Goal: Task Accomplishment & Management: Use online tool/utility

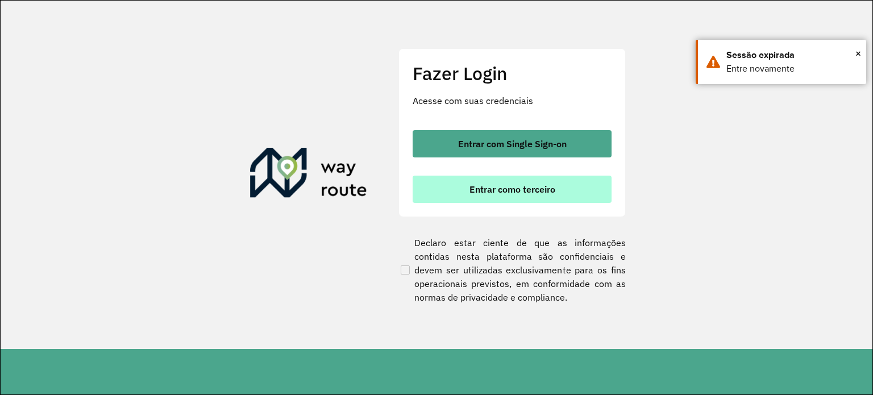
click at [489, 190] on span "Entrar como terceiro" at bounding box center [513, 189] width 86 height 9
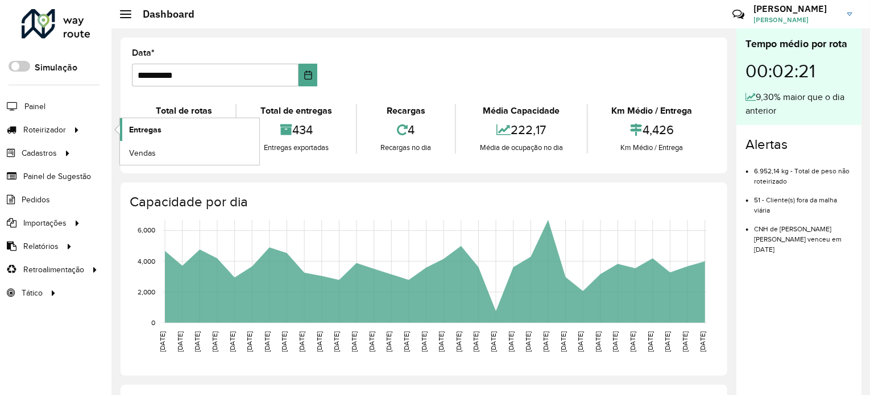
click at [144, 130] on span "Entregas" at bounding box center [145, 130] width 32 height 12
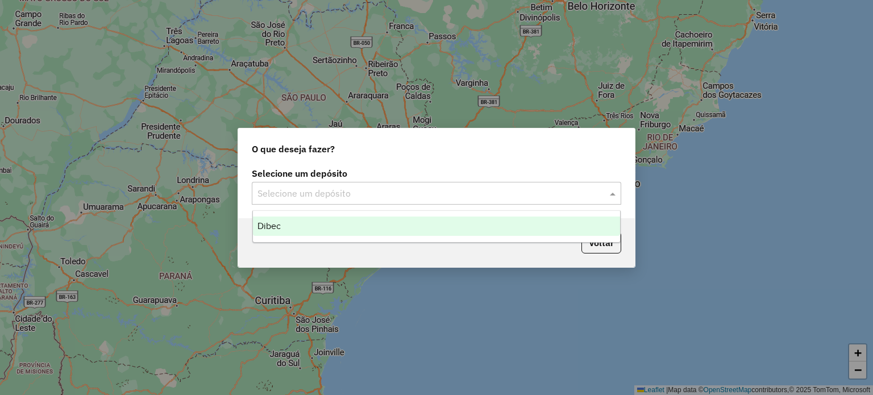
click at [301, 197] on input "text" at bounding box center [425, 194] width 335 height 14
click at [284, 221] on div "Dibec" at bounding box center [437, 226] width 368 height 19
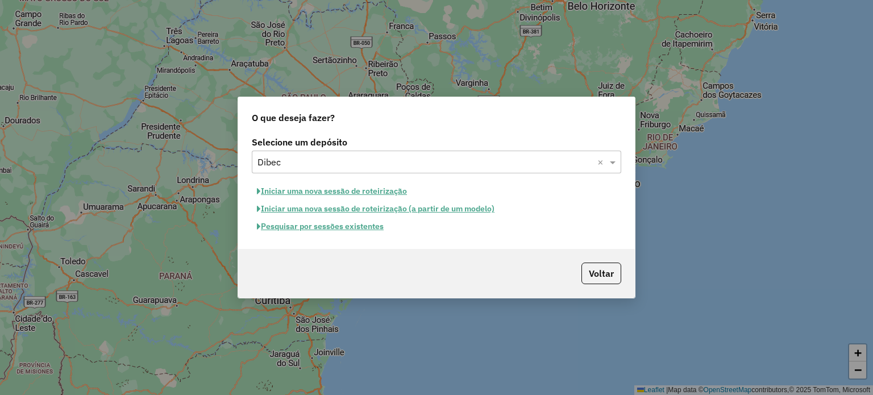
click at [351, 190] on button "Iniciar uma nova sessão de roteirização" at bounding box center [332, 191] width 160 height 18
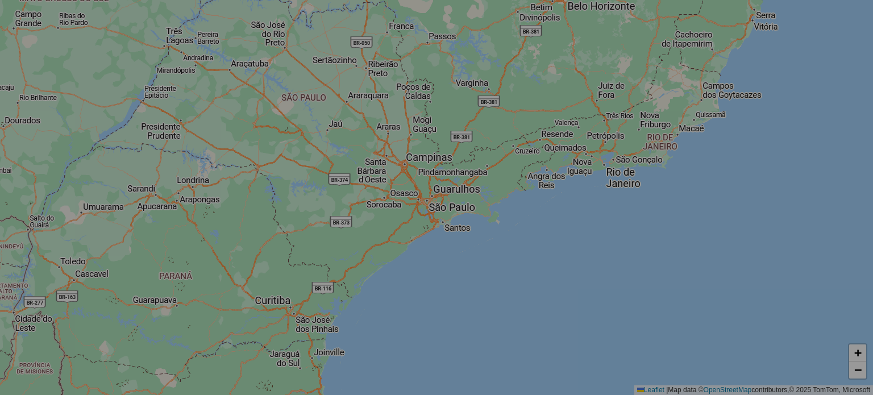
select select "*"
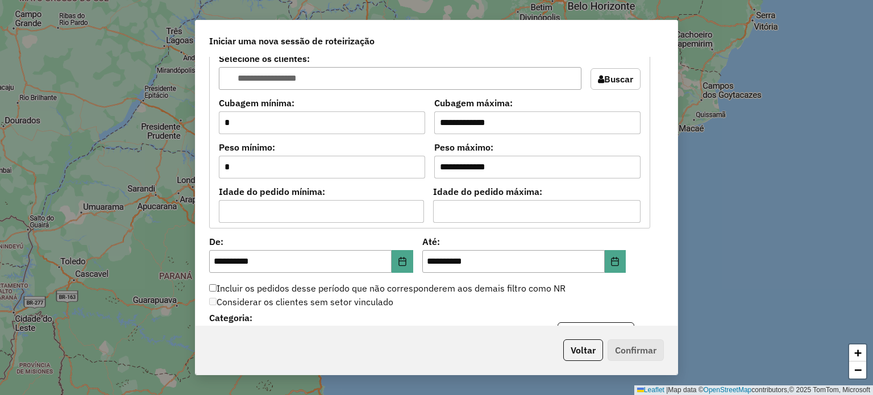
scroll to position [1023, 0]
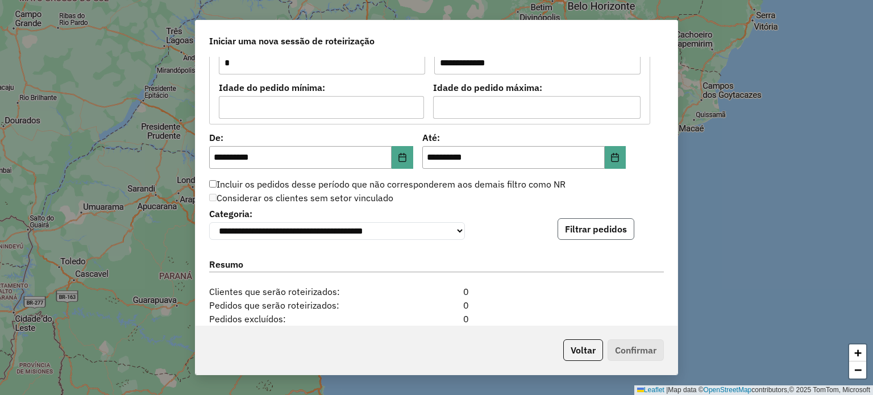
click at [567, 223] on button "Filtrar pedidos" at bounding box center [596, 229] width 77 height 22
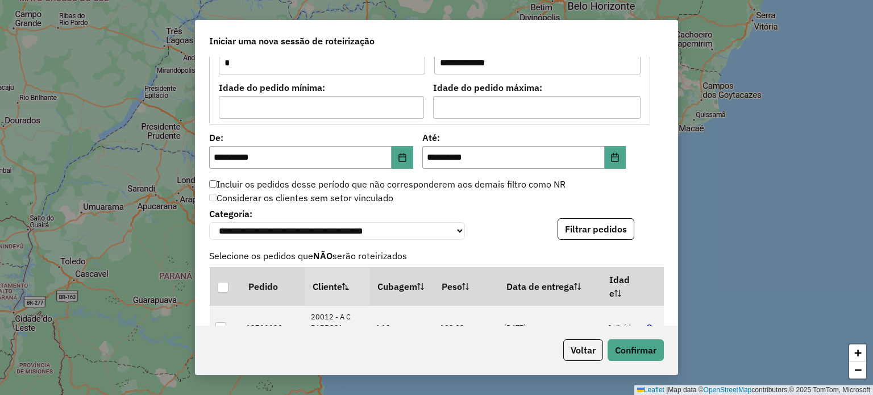
scroll to position [1137, 0]
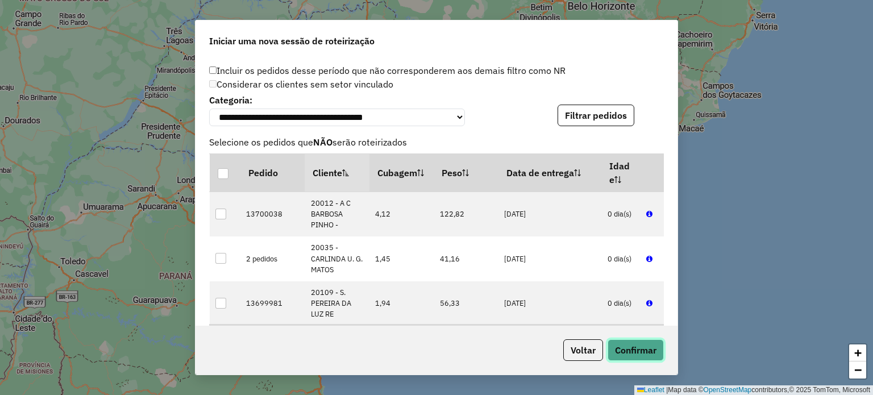
click at [628, 352] on button "Confirmar" at bounding box center [636, 350] width 56 height 22
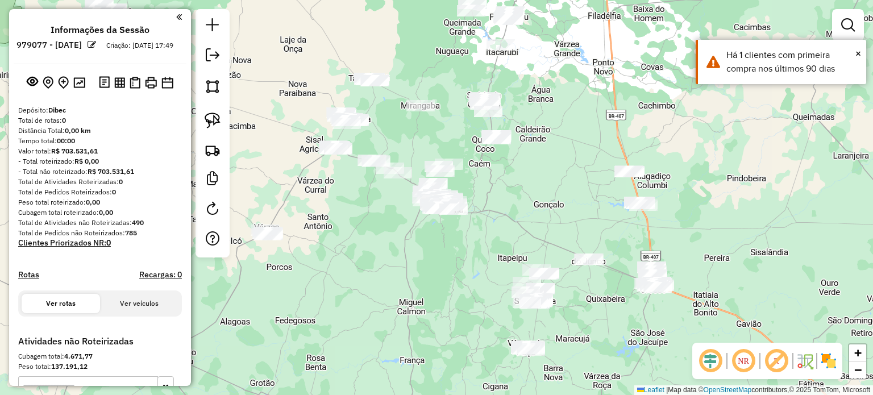
drag, startPoint x: 300, startPoint y: 104, endPoint x: 387, endPoint y: 145, distance: 96.1
click at [387, 145] on div "Janela de atendimento Grade de atendimento Capacidade Transportadoras Veículos …" at bounding box center [436, 197] width 873 height 395
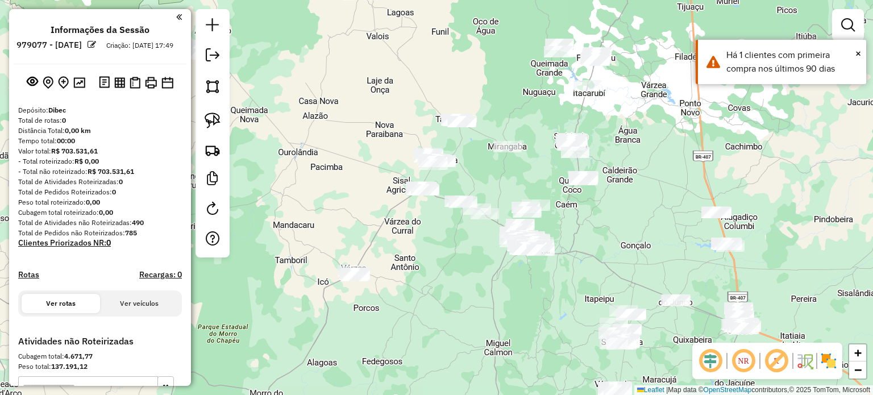
drag, startPoint x: 318, startPoint y: 150, endPoint x: 425, endPoint y: 177, distance: 110.2
click at [416, 177] on div "Janela de atendimento Grade de atendimento Capacidade Transportadoras Veículos …" at bounding box center [436, 197] width 873 height 395
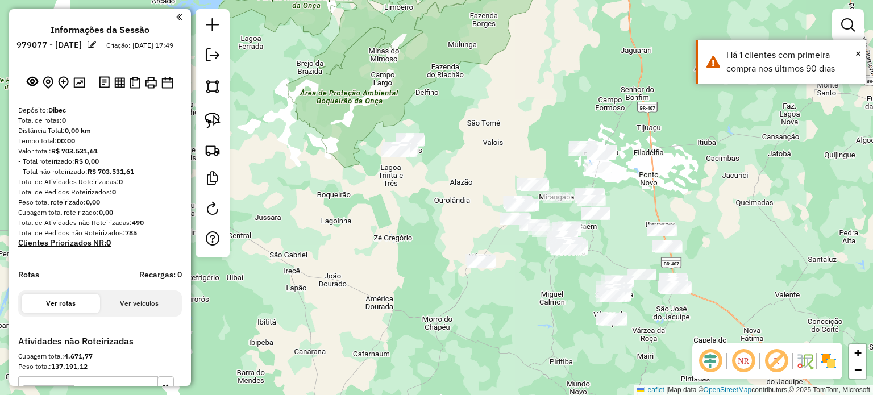
drag, startPoint x: 433, startPoint y: 139, endPoint x: 484, endPoint y: 180, distance: 65.6
click at [487, 187] on div "Janela de atendimento Grade de atendimento Capacidade Transportadoras Veículos …" at bounding box center [436, 197] width 873 height 395
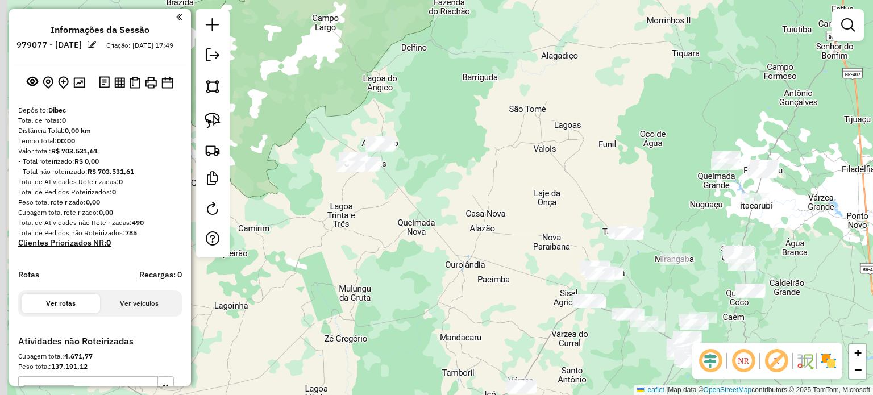
drag, startPoint x: 471, startPoint y: 153, endPoint x: 497, endPoint y: 176, distance: 34.7
click at [497, 176] on div "Janela de atendimento Grade de atendimento Capacidade Transportadoras Veículos …" at bounding box center [436, 197] width 873 height 395
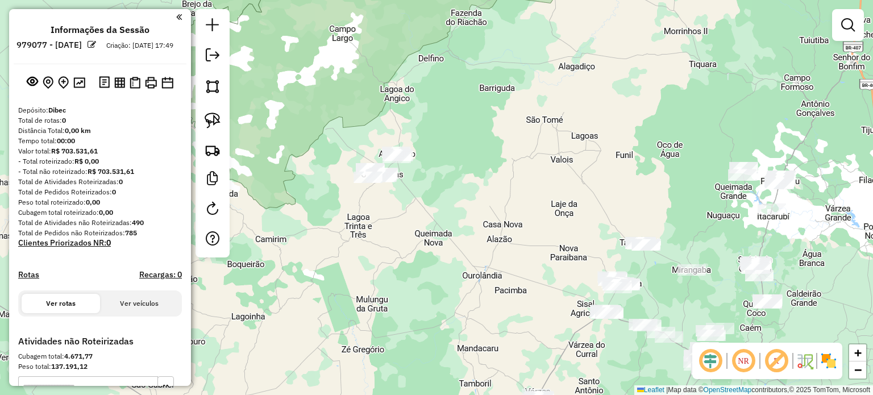
drag, startPoint x: 455, startPoint y: 148, endPoint x: 450, endPoint y: 165, distance: 18.3
click at [450, 165] on div "Janela de atendimento Grade de atendimento Capacidade Transportadoras Veículos …" at bounding box center [436, 197] width 873 height 395
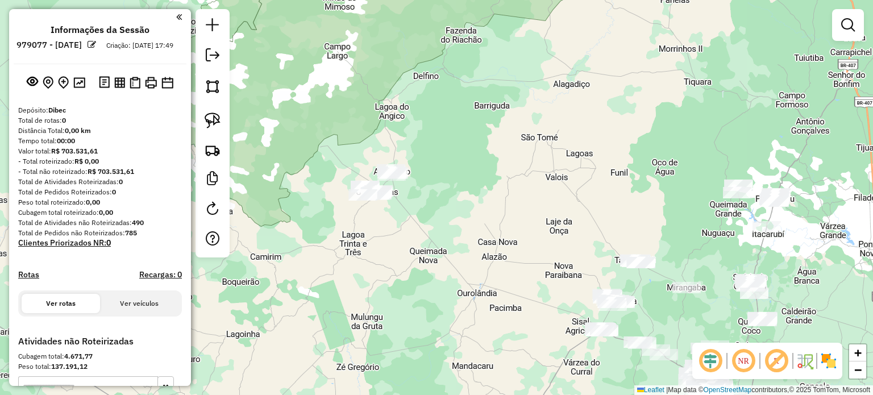
drag, startPoint x: 210, startPoint y: 114, endPoint x: 256, endPoint y: 122, distance: 46.8
click at [210, 114] on img at bounding box center [213, 121] width 16 height 16
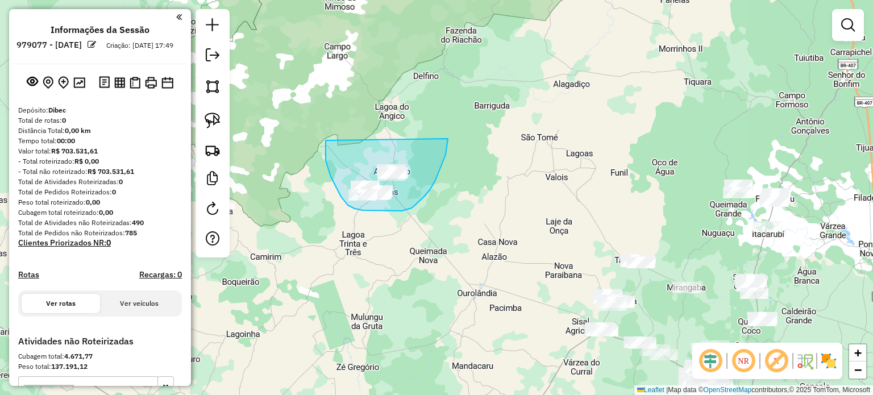
drag, startPoint x: 334, startPoint y: 182, endPoint x: 448, endPoint y: 139, distance: 122.4
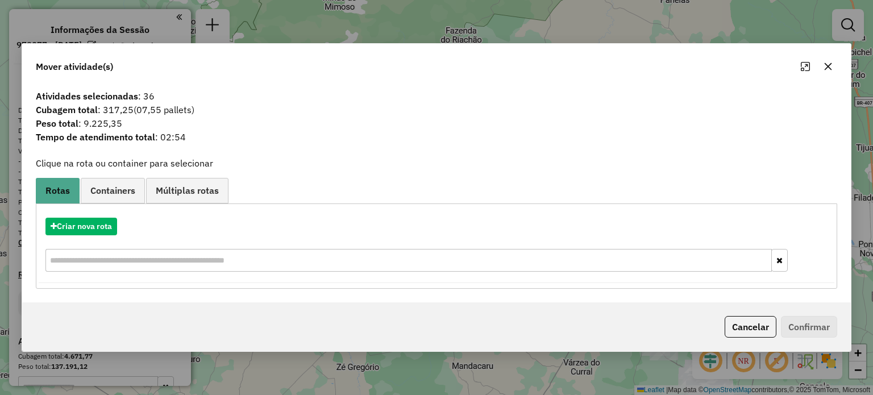
click at [829, 63] on icon "button" at bounding box center [828, 66] width 9 height 9
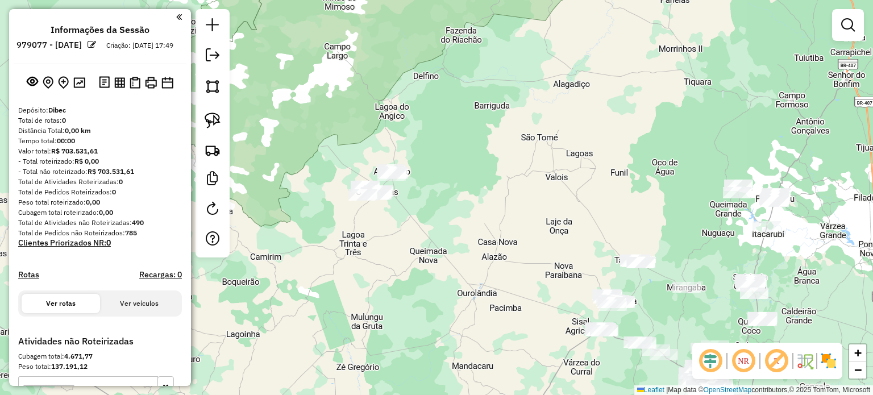
drag, startPoint x: 499, startPoint y: 232, endPoint x: 454, endPoint y: 161, distance: 84.1
click at [454, 161] on div "Janela de atendimento Grade de atendimento Capacidade Transportadoras Veículos …" at bounding box center [436, 197] width 873 height 395
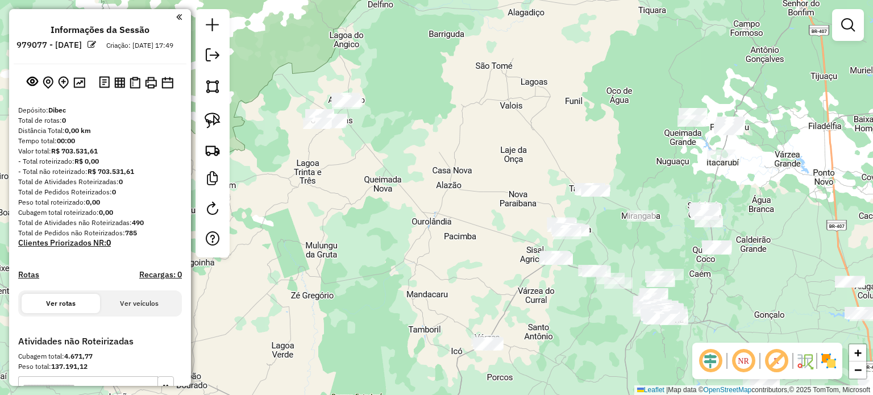
drag, startPoint x: 441, startPoint y: 209, endPoint x: 467, endPoint y: 231, distance: 34.7
click at [467, 231] on div "Janela de atendimento Grade de atendimento Capacidade Transportadoras Veículos …" at bounding box center [436, 197] width 873 height 395
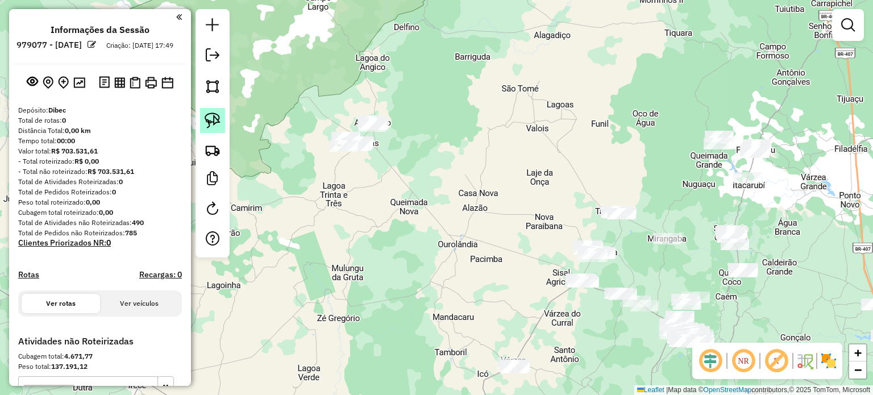
click at [211, 113] on img at bounding box center [213, 121] width 16 height 16
drag, startPoint x: 302, startPoint y: 139, endPoint x: 339, endPoint y: 126, distance: 38.5
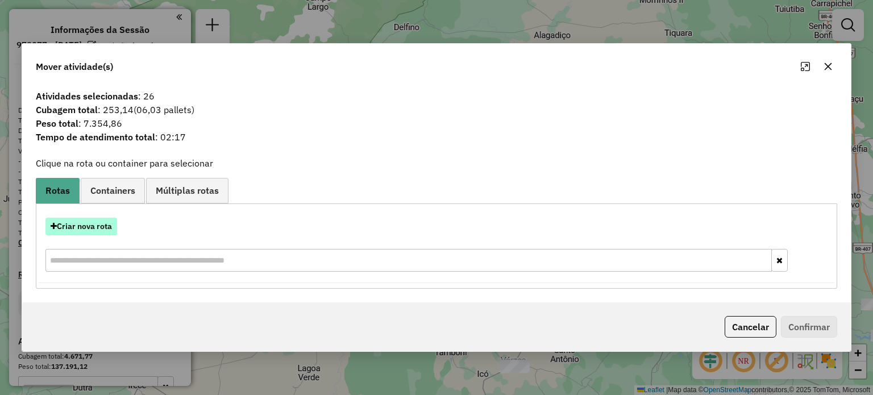
click at [86, 223] on button "Criar nova rota" at bounding box center [81, 227] width 72 height 18
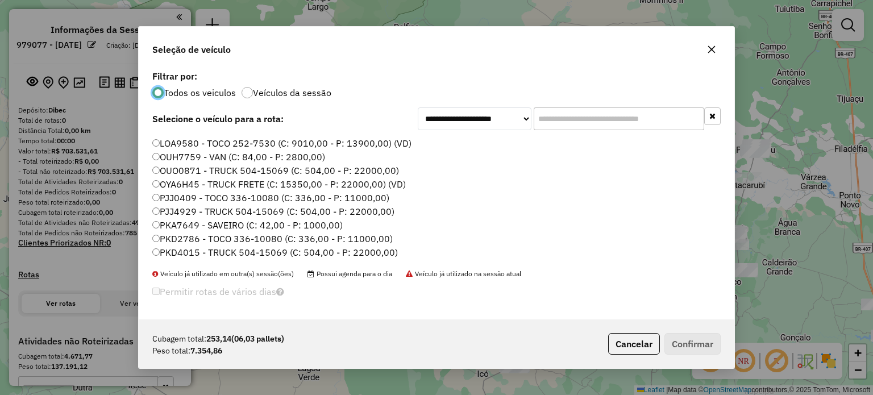
scroll to position [57, 0]
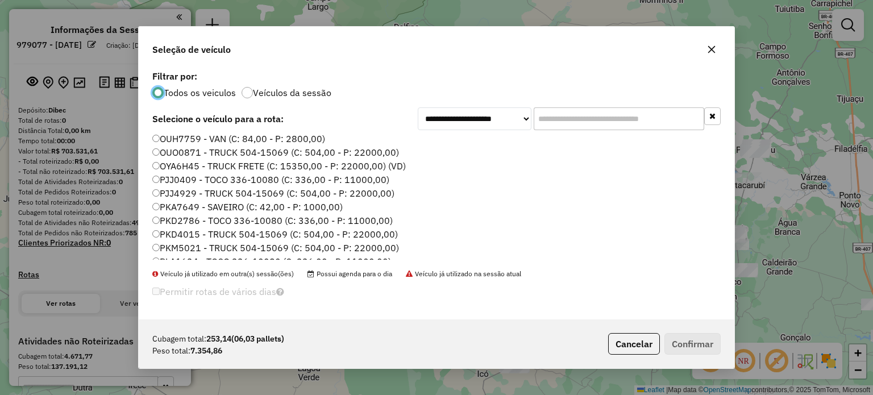
click at [184, 222] on label "PKD2786 - TOCO 336-10080 (C: 336,00 - P: 11000,00)" at bounding box center [272, 221] width 240 height 14
click at [697, 345] on button "Confirmar" at bounding box center [693, 344] width 56 height 22
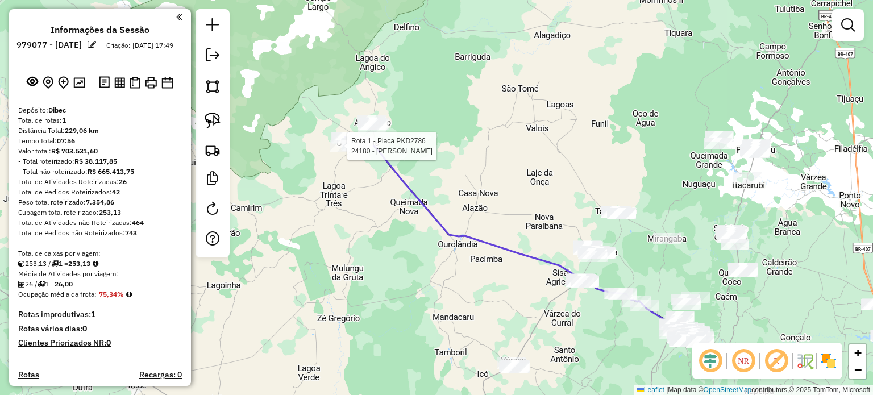
select select "**********"
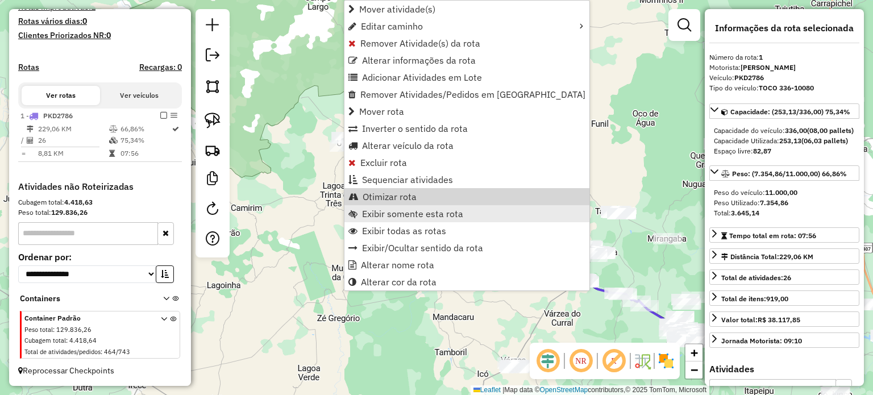
scroll to position [317, 0]
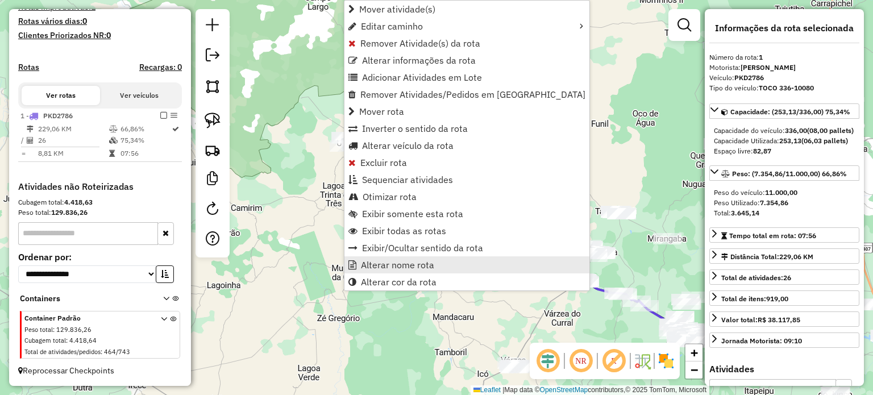
click at [389, 262] on span "Alterar nome rota" at bounding box center [397, 264] width 73 height 9
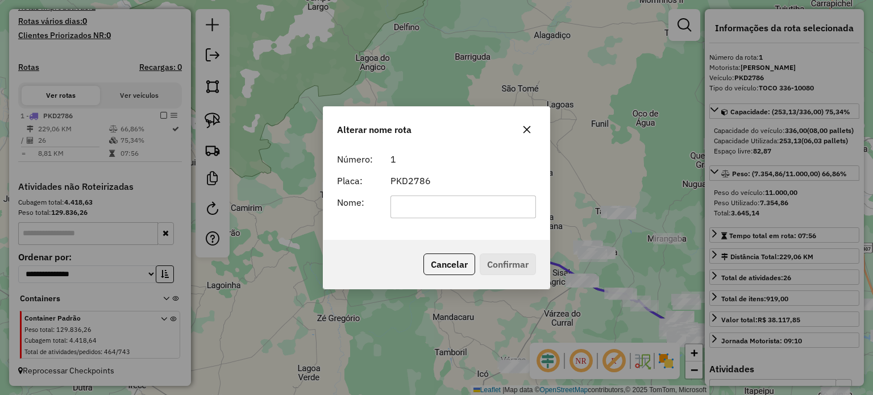
click at [414, 208] on input "text" at bounding box center [464, 207] width 146 height 23
type input "*********"
click at [494, 265] on button "Confirmar" at bounding box center [508, 265] width 56 height 22
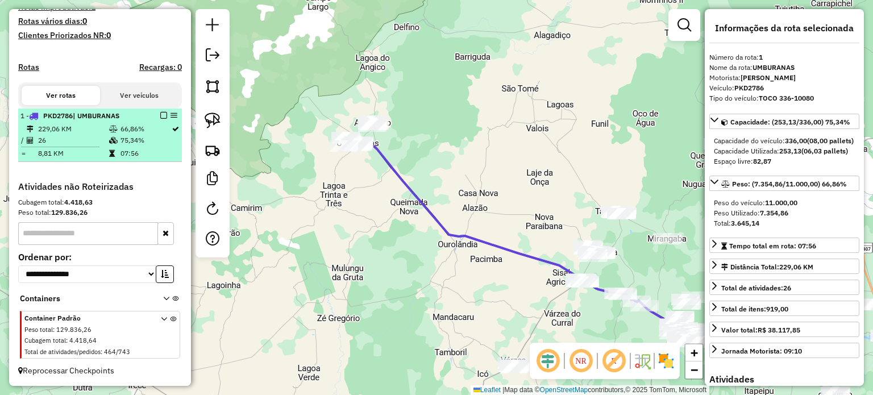
click at [160, 113] on em at bounding box center [163, 115] width 7 height 7
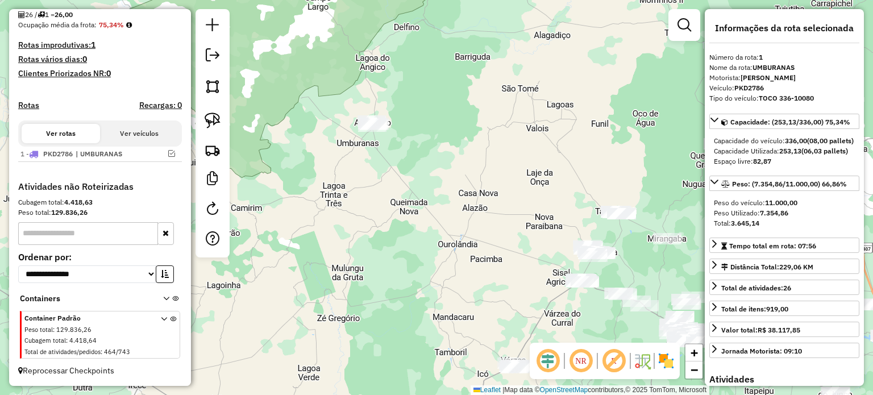
scroll to position [279, 0]
drag, startPoint x: 419, startPoint y: 229, endPoint x: 427, endPoint y: 243, distance: 16.1
click at [427, 242] on div "Janela de atendimento Grade de atendimento Capacidade Transportadoras Veículos …" at bounding box center [436, 197] width 873 height 395
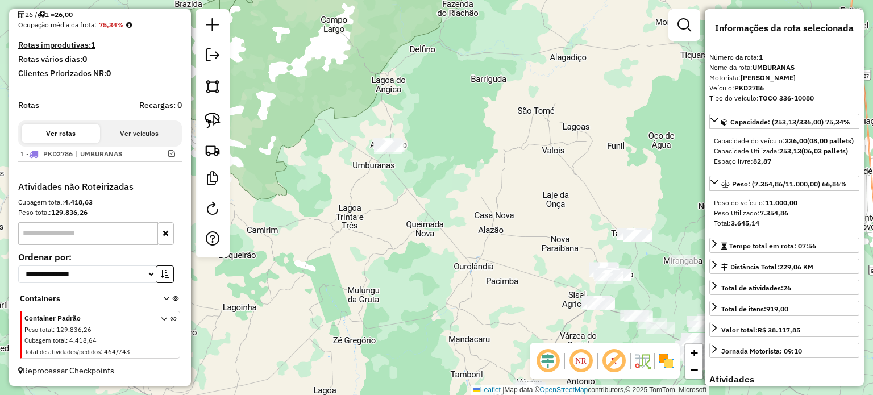
drag, startPoint x: 402, startPoint y: 215, endPoint x: 332, endPoint y: 179, distance: 78.8
click at [335, 179] on div "Janela de atendimento Grade de atendimento Capacidade Transportadoras Veículos …" at bounding box center [436, 197] width 873 height 395
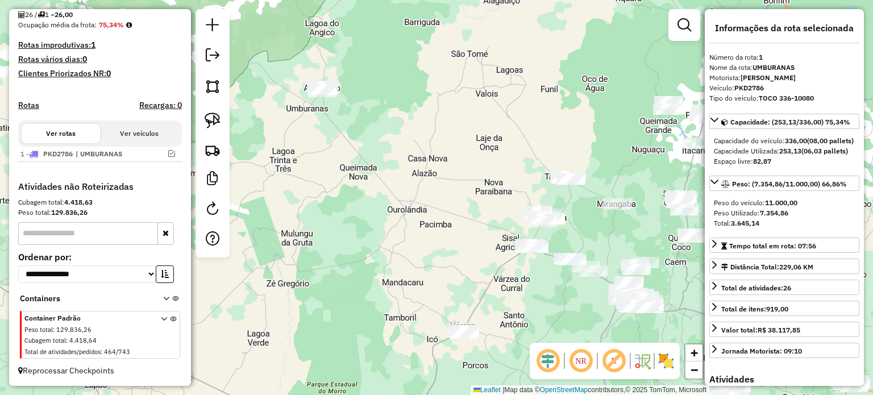
drag, startPoint x: 384, startPoint y: 202, endPoint x: 367, endPoint y: 155, distance: 50.2
click at [367, 155] on div "Janela de atendimento Grade de atendimento Capacidade Transportadoras Veículos …" at bounding box center [436, 197] width 873 height 395
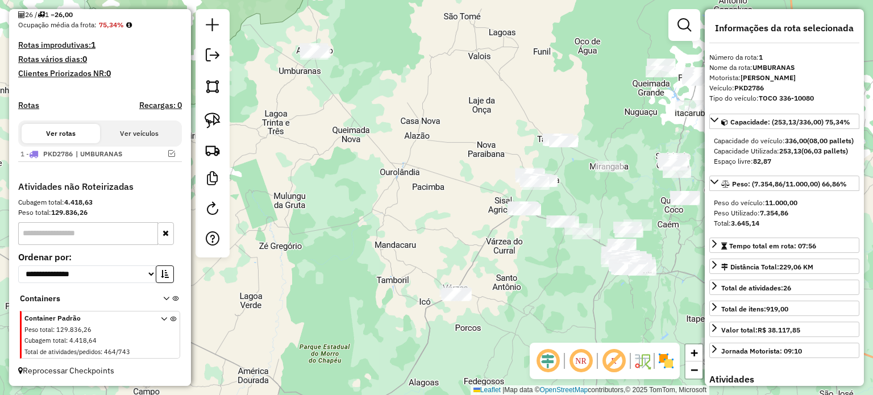
drag, startPoint x: 398, startPoint y: 235, endPoint x: 421, endPoint y: 210, distance: 33.4
click at [425, 211] on div "Janela de atendimento Grade de atendimento Capacidade Transportadoras Veículos …" at bounding box center [436, 197] width 873 height 395
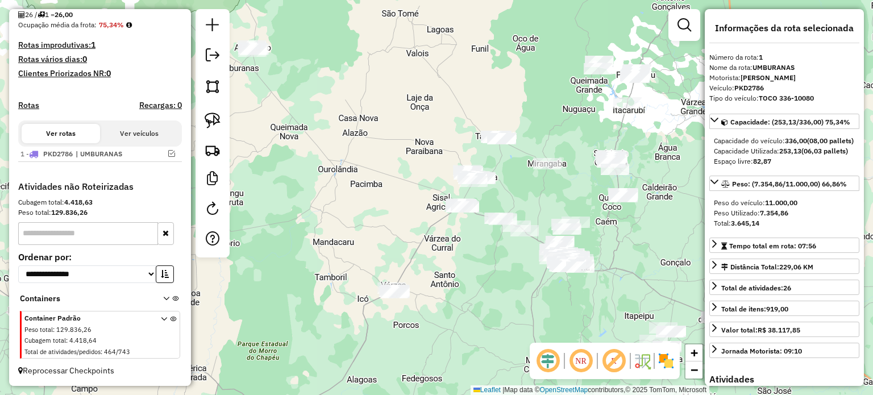
drag, startPoint x: 450, startPoint y: 184, endPoint x: 362, endPoint y: 205, distance: 91.1
click at [362, 205] on div "Janela de atendimento Grade de atendimento Capacidade Transportadoras Veículos …" at bounding box center [436, 197] width 873 height 395
click at [211, 120] on img at bounding box center [213, 121] width 16 height 16
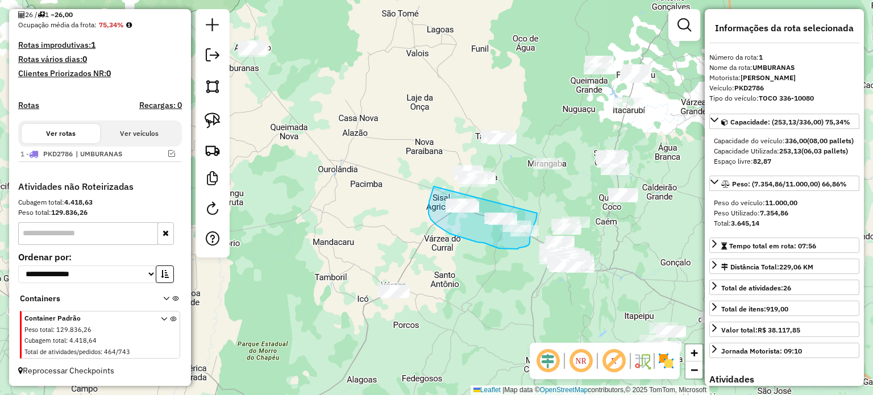
drag, startPoint x: 433, startPoint y: 189, endPoint x: 537, endPoint y: 213, distance: 107.4
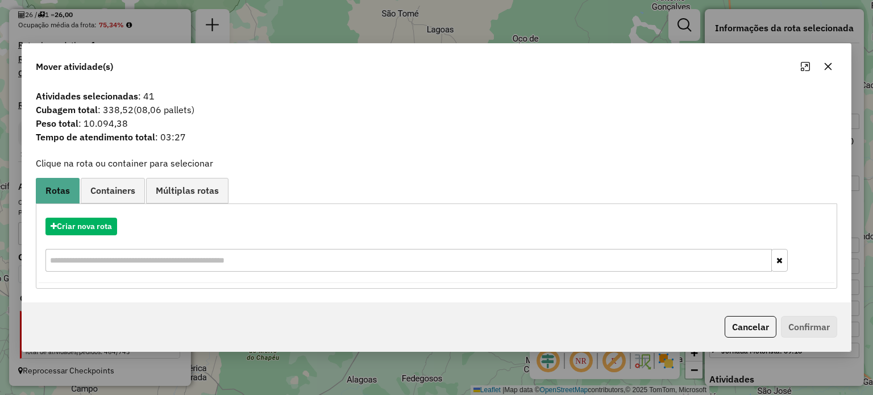
click at [825, 66] on icon "button" at bounding box center [828, 66] width 9 height 9
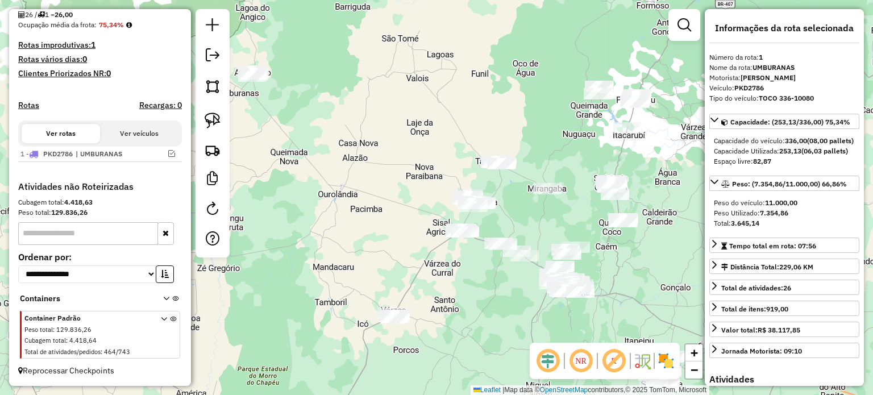
drag, startPoint x: 510, startPoint y: 188, endPoint x: 510, endPoint y: 213, distance: 25.0
click at [510, 213] on div "Janela de atendimento Grade de atendimento Capacidade Transportadoras Veículos …" at bounding box center [436, 197] width 873 height 395
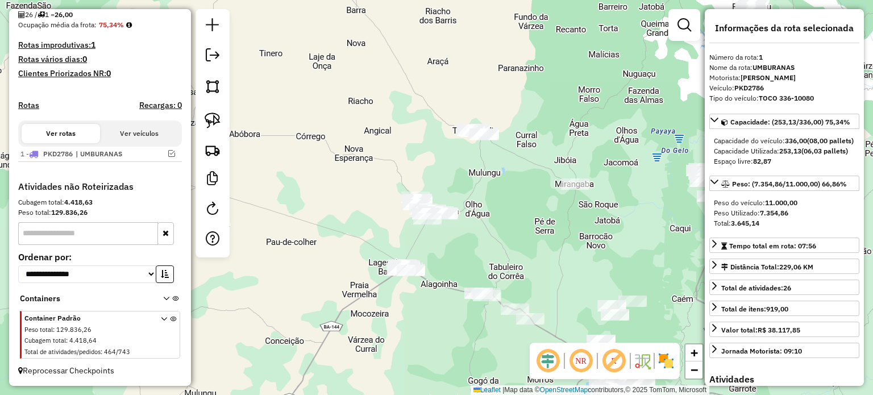
drag, startPoint x: 516, startPoint y: 200, endPoint x: 357, endPoint y: 173, distance: 161.5
click at [508, 216] on div "Janela de atendimento Grade de atendimento Capacidade Transportadoras Veículos …" at bounding box center [436, 197] width 873 height 395
click at [216, 117] on img at bounding box center [213, 121] width 16 height 16
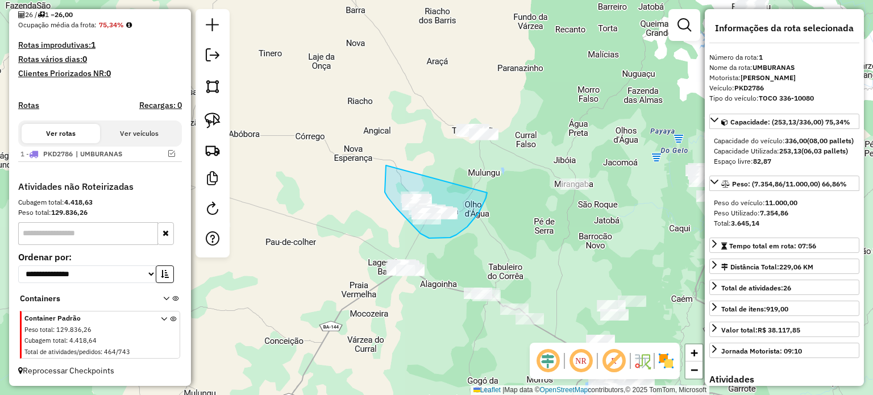
drag, startPoint x: 386, startPoint y: 165, endPoint x: 487, endPoint y: 193, distance: 104.8
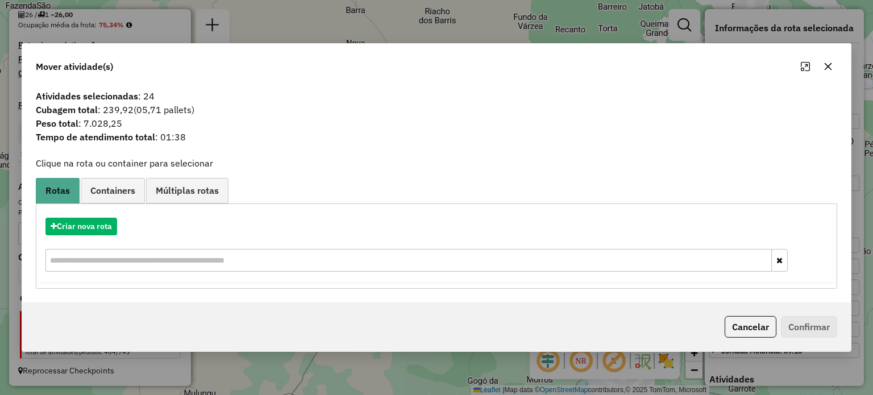
click at [824, 65] on icon "button" at bounding box center [828, 66] width 9 height 9
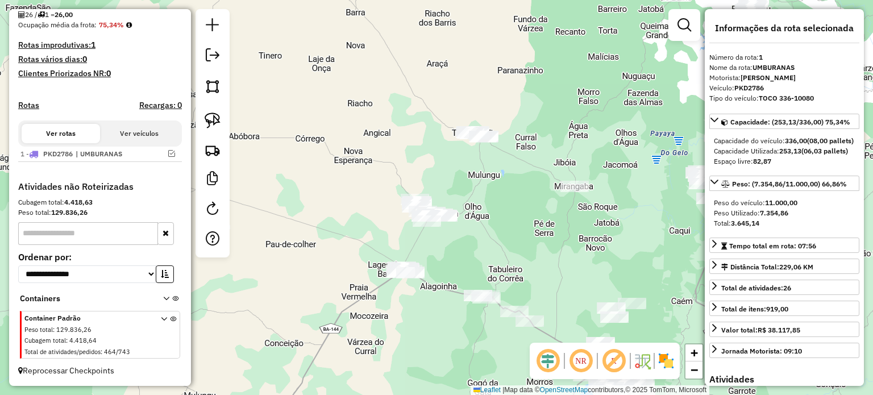
drag, startPoint x: 413, startPoint y: 129, endPoint x: 398, endPoint y: 136, distance: 16.3
click at [410, 136] on div "Janela de atendimento Grade de atendimento Capacidade Transportadoras Veículos …" at bounding box center [436, 197] width 873 height 395
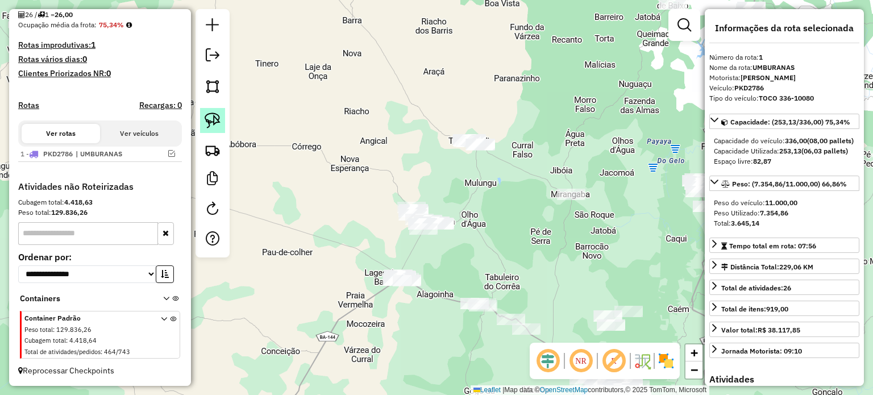
click at [214, 117] on img at bounding box center [213, 121] width 16 height 16
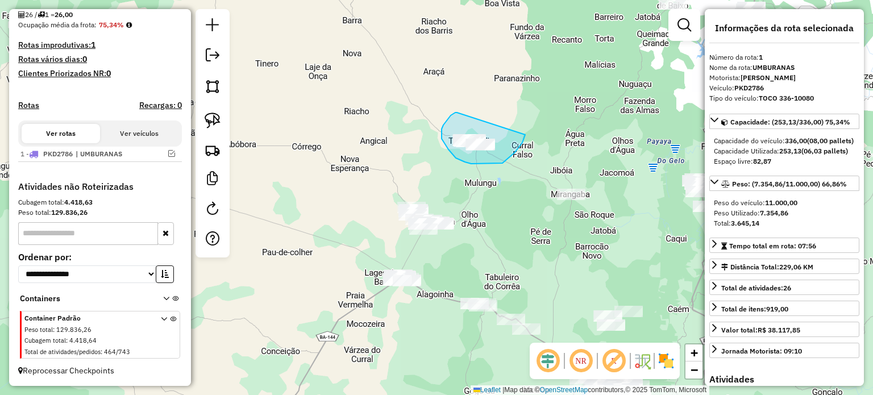
drag, startPoint x: 457, startPoint y: 113, endPoint x: 525, endPoint y: 135, distance: 71.7
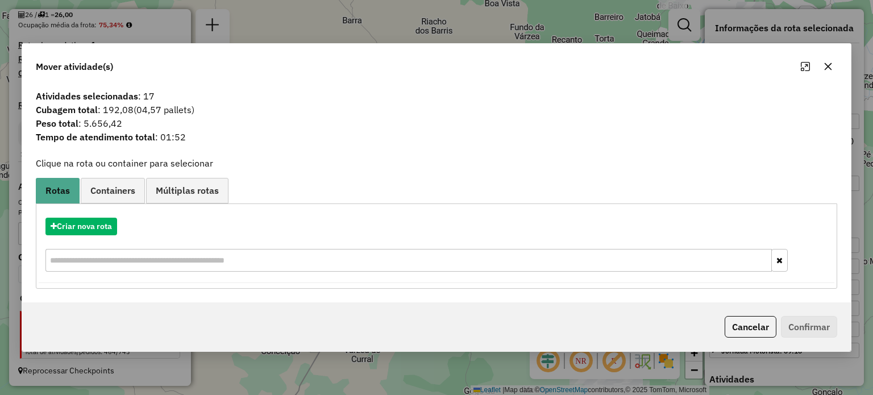
click at [830, 65] on icon "button" at bounding box center [828, 66] width 9 height 9
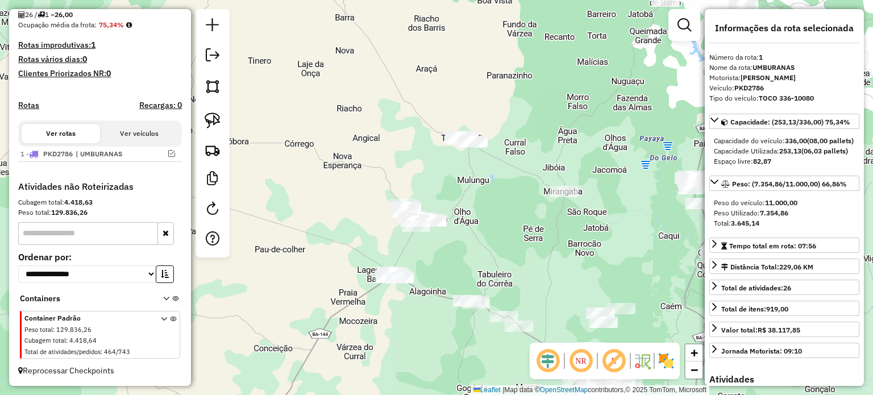
drag, startPoint x: 535, startPoint y: 179, endPoint x: 523, endPoint y: 177, distance: 12.2
click at [503, 160] on div "Janela de atendimento Grade de atendimento Capacidade Transportadoras Veículos …" at bounding box center [436, 197] width 873 height 395
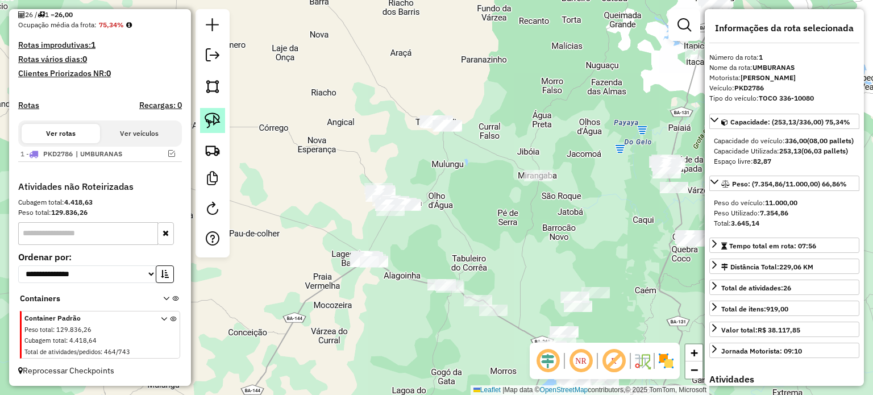
click at [211, 117] on img at bounding box center [213, 121] width 16 height 16
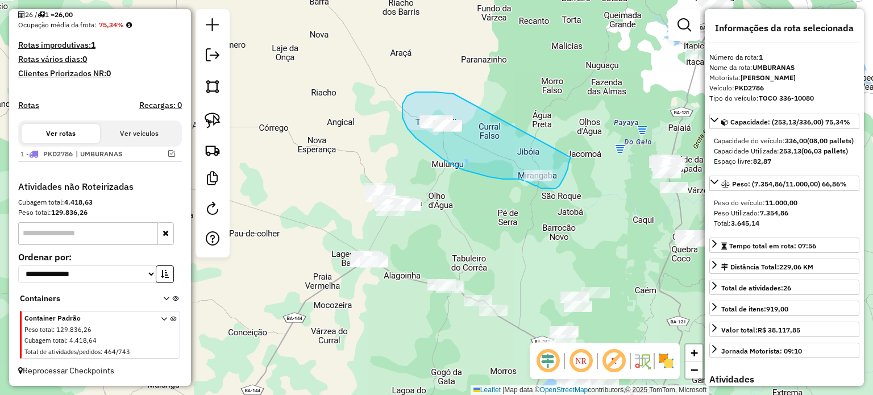
drag, startPoint x: 439, startPoint y: 93, endPoint x: 571, endPoint y: 157, distance: 146.4
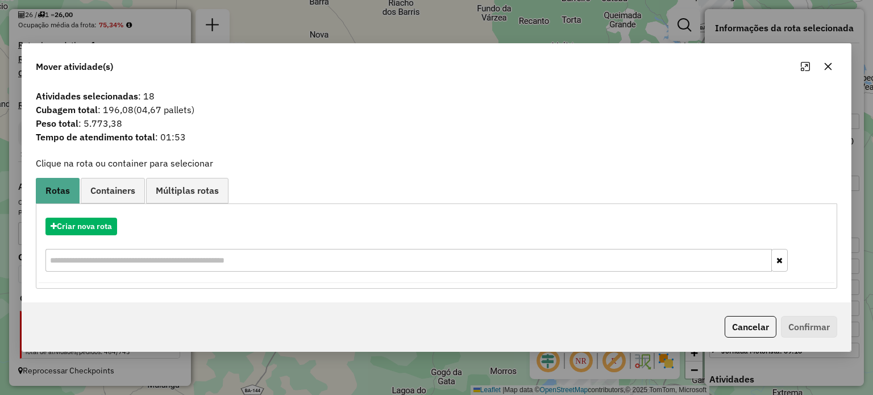
click at [829, 63] on icon "button" at bounding box center [828, 66] width 9 height 9
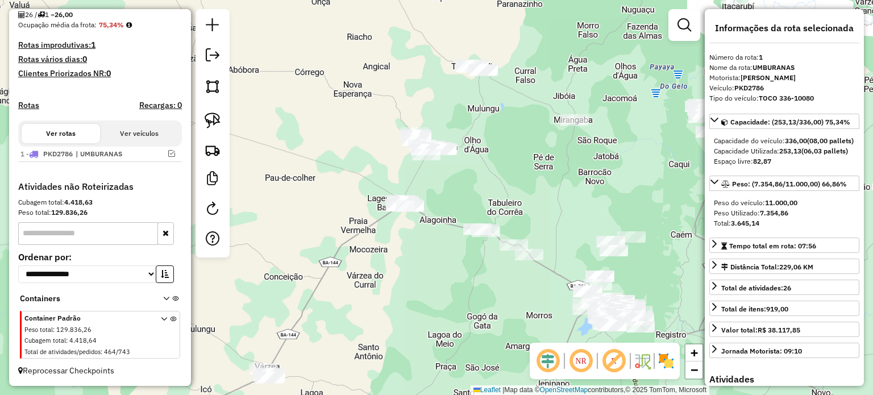
drag, startPoint x: 442, startPoint y: 236, endPoint x: 478, endPoint y: 180, distance: 66.7
click at [478, 180] on div "Janela de atendimento Grade de atendimento Capacidade Transportadoras Veículos …" at bounding box center [436, 197] width 873 height 395
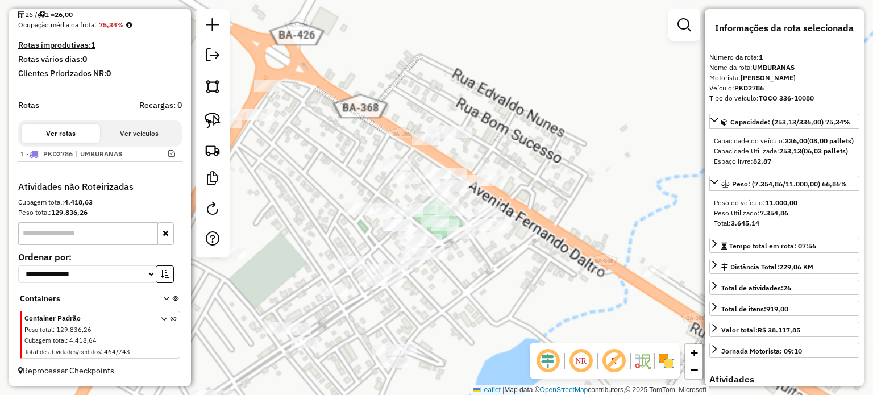
drag, startPoint x: 554, startPoint y: 208, endPoint x: 493, endPoint y: 170, distance: 71.8
click at [493, 170] on div "Janela de atendimento Grade de atendimento Capacidade Transportadoras Veículos …" at bounding box center [436, 197] width 873 height 395
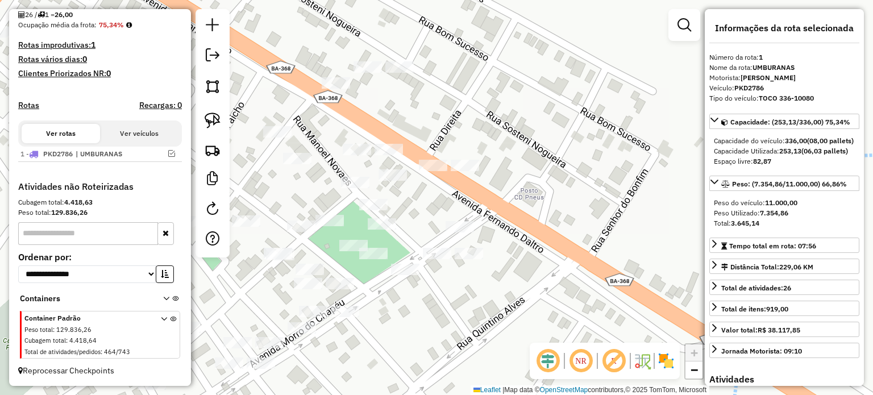
click at [505, 200] on div "Janela de atendimento Grade de atendimento Capacidade Transportadoras Veículos …" at bounding box center [436, 197] width 873 height 395
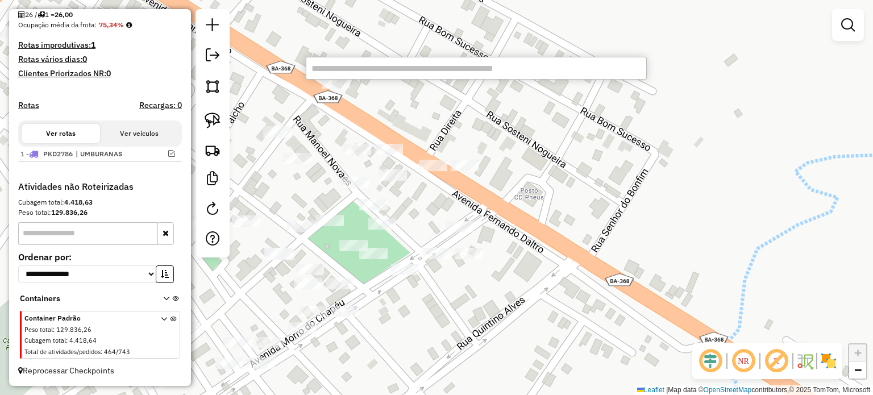
click at [319, 65] on input "text" at bounding box center [476, 68] width 341 height 23
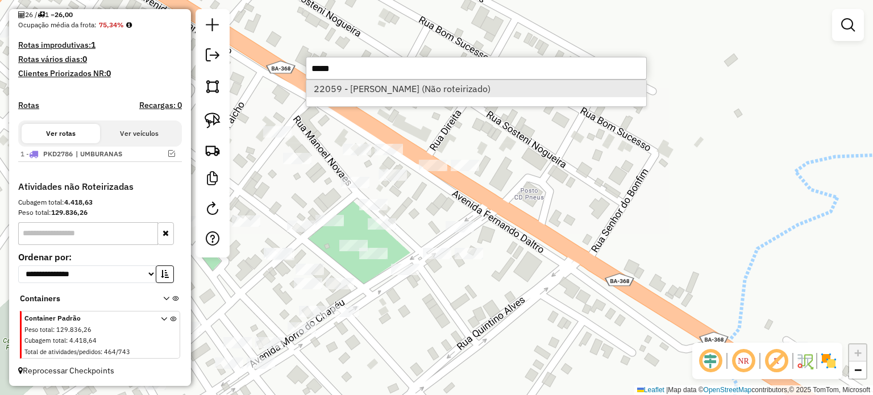
type input "*****"
click at [369, 90] on li "22059 - JOSE JEICCSON PORTO (Não roteirizado)" at bounding box center [476, 88] width 340 height 17
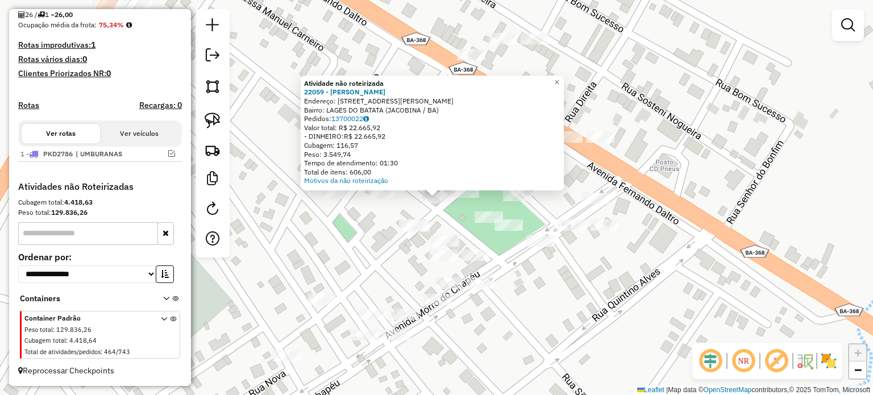
click at [437, 217] on div "Atividade não roteirizada 22059 - JOSE JEICCSON PORTO Endereço: R FERNANDO DALT…" at bounding box center [436, 197] width 873 height 395
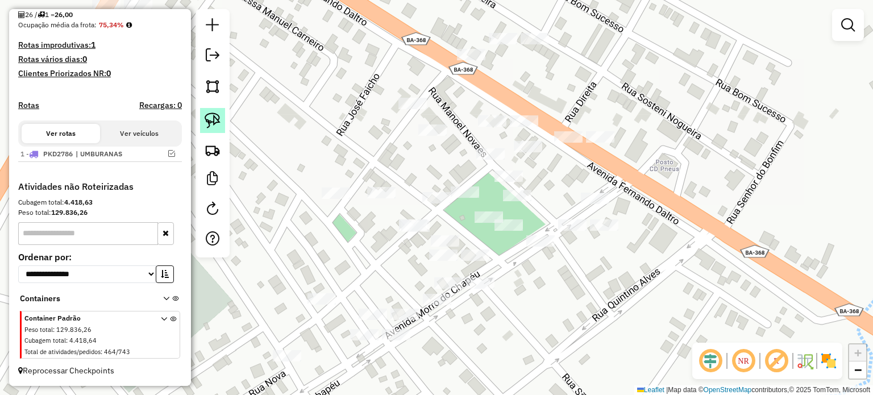
click at [217, 118] on img at bounding box center [213, 121] width 16 height 16
click at [447, 194] on div "Janela de atendimento Grade de atendimento Capacidade Transportadoras Veículos …" at bounding box center [436, 197] width 873 height 395
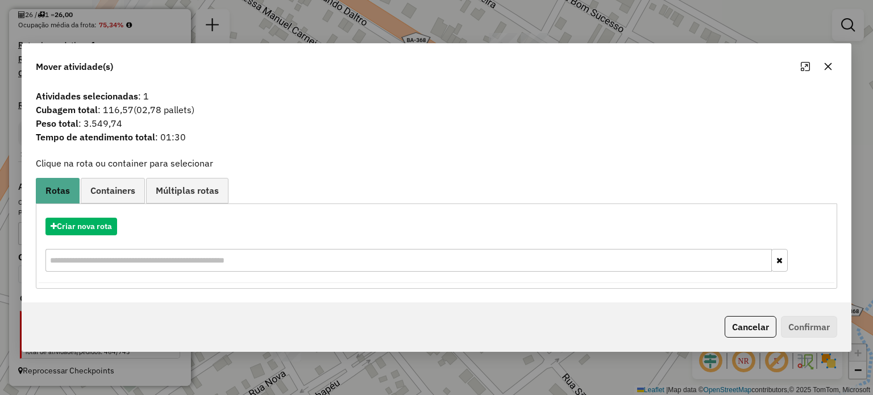
click at [832, 66] on button "button" at bounding box center [828, 66] width 18 height 18
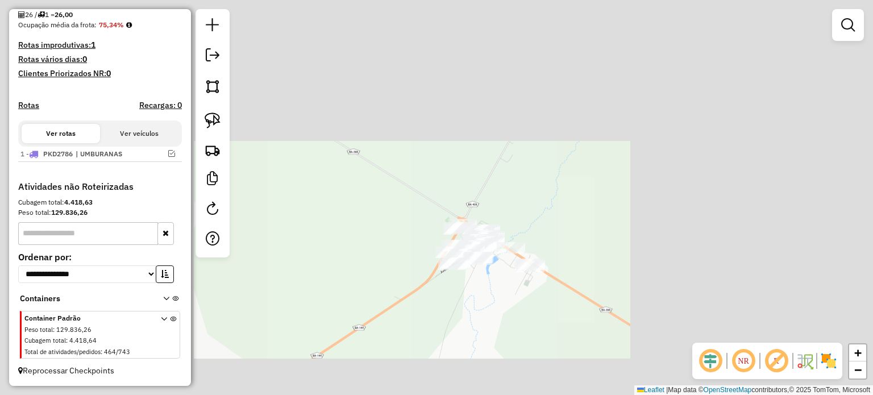
drag, startPoint x: 654, startPoint y: 113, endPoint x: 534, endPoint y: 238, distance: 173.3
click at [540, 243] on div "Janela de atendimento Grade de atendimento Capacidade Transportadoras Veículos …" at bounding box center [436, 197] width 873 height 395
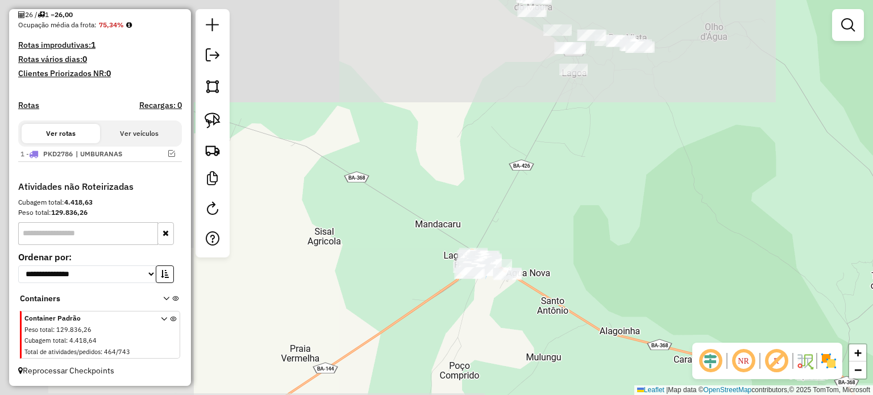
drag, startPoint x: 612, startPoint y: 163, endPoint x: 535, endPoint y: 253, distance: 118.5
click at [537, 256] on div "Janela de atendimento Grade de atendimento Capacidade Transportadoras Veículos …" at bounding box center [436, 197] width 873 height 395
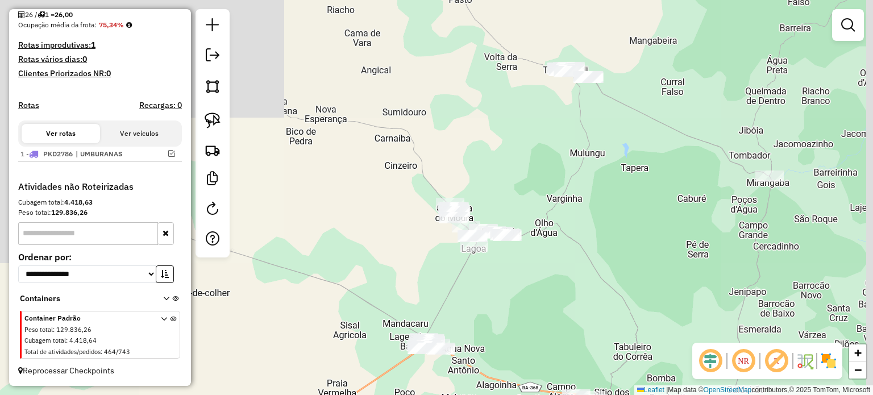
drag, startPoint x: 586, startPoint y: 213, endPoint x: 555, endPoint y: 254, distance: 52.0
click at [518, 283] on div "Janela de atendimento Grade de atendimento Capacidade Transportadoras Veículos …" at bounding box center [436, 197] width 873 height 395
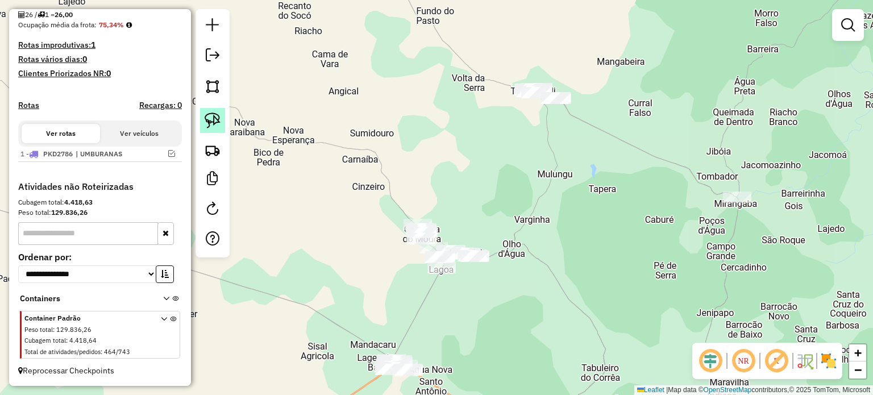
click at [212, 119] on img at bounding box center [213, 121] width 16 height 16
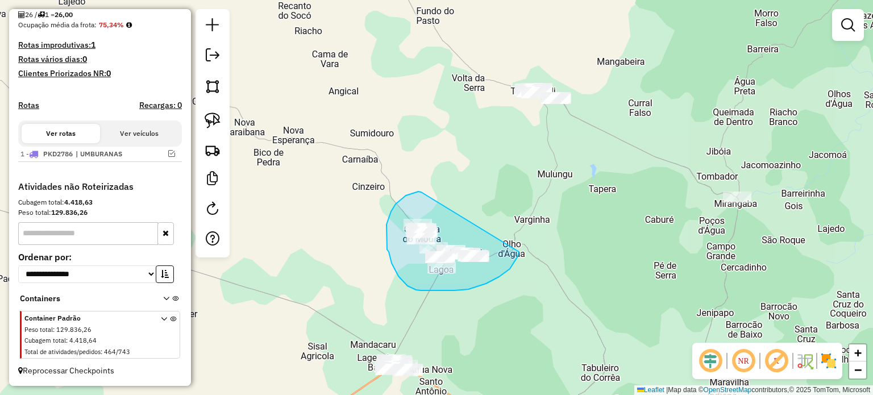
drag, startPoint x: 421, startPoint y: 192, endPoint x: 519, endPoint y: 251, distance: 114.0
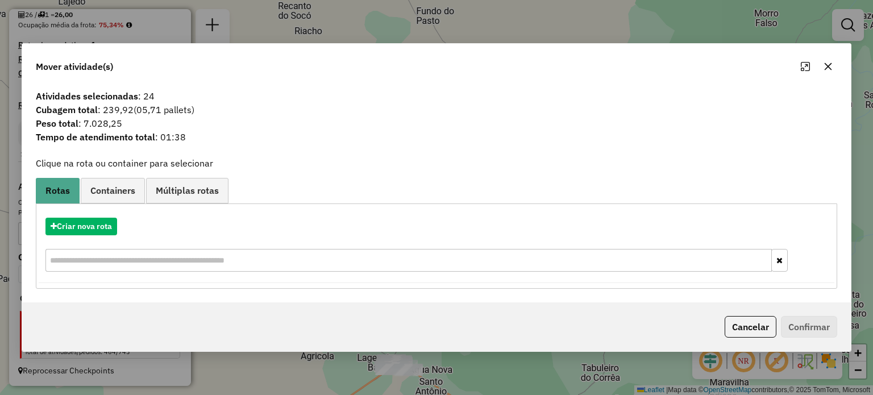
click at [828, 68] on icon "button" at bounding box center [828, 66] width 9 height 9
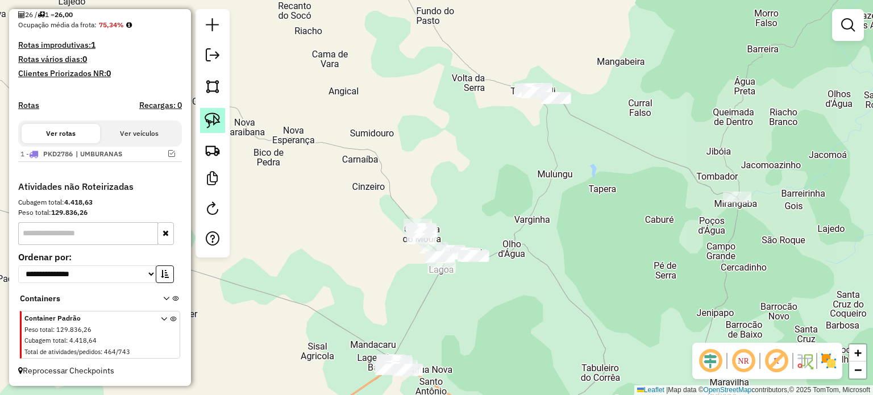
click at [211, 108] on link at bounding box center [212, 120] width 25 height 25
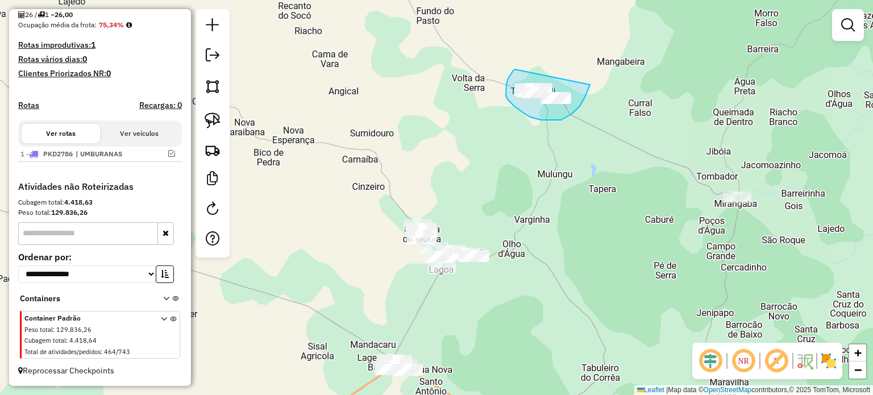
drag, startPoint x: 515, startPoint y: 69, endPoint x: 591, endPoint y: 84, distance: 76.9
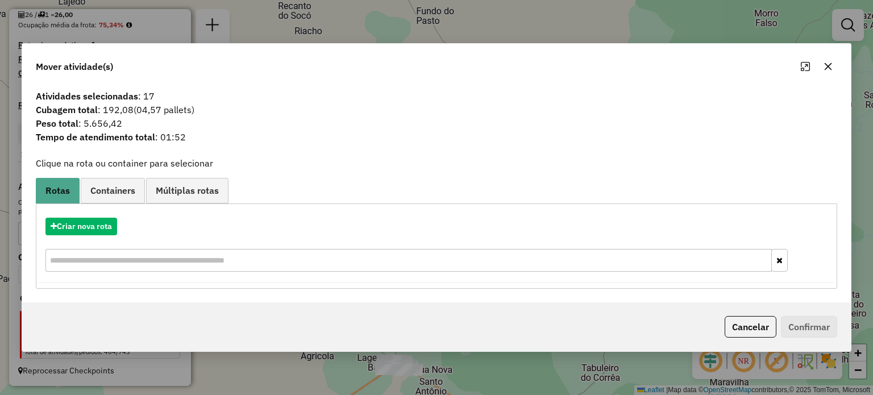
click at [827, 64] on icon "button" at bounding box center [828, 66] width 9 height 9
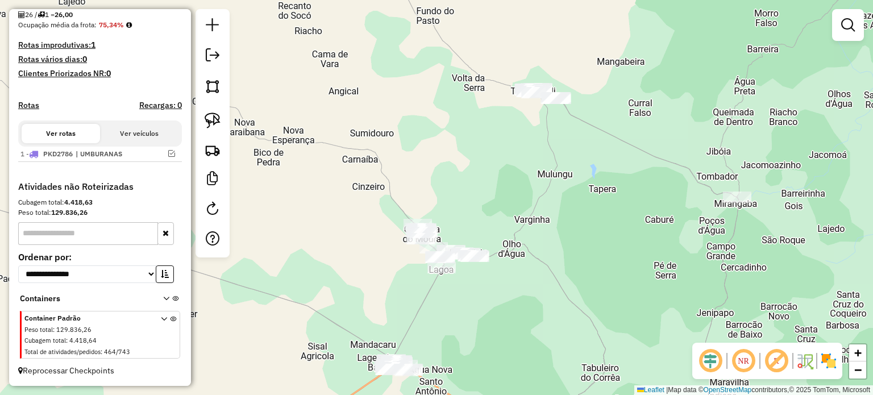
drag, startPoint x: 525, startPoint y: 238, endPoint x: 539, endPoint y: 174, distance: 65.7
click at [539, 175] on div "Janela de atendimento Grade de atendimento Capacidade Transportadoras Veículos …" at bounding box center [436, 197] width 873 height 395
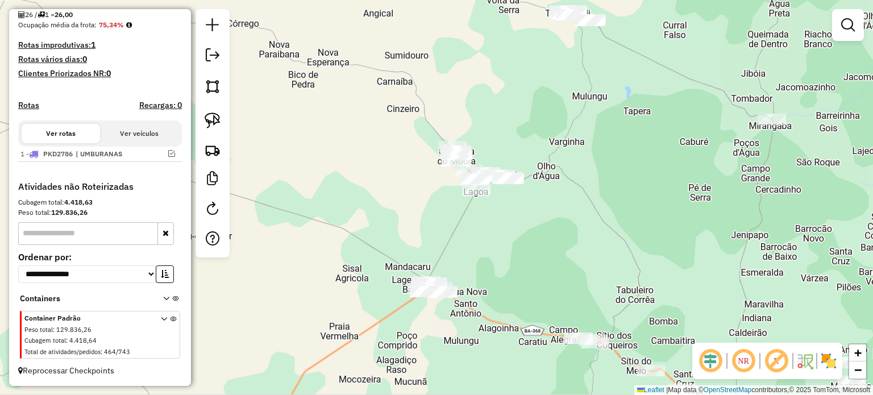
drag, startPoint x: 482, startPoint y: 253, endPoint x: 542, endPoint y: 204, distance: 77.2
click at [541, 205] on div "Janela de atendimento Grade de atendimento Capacidade Transportadoras Veículos …" at bounding box center [436, 197] width 873 height 395
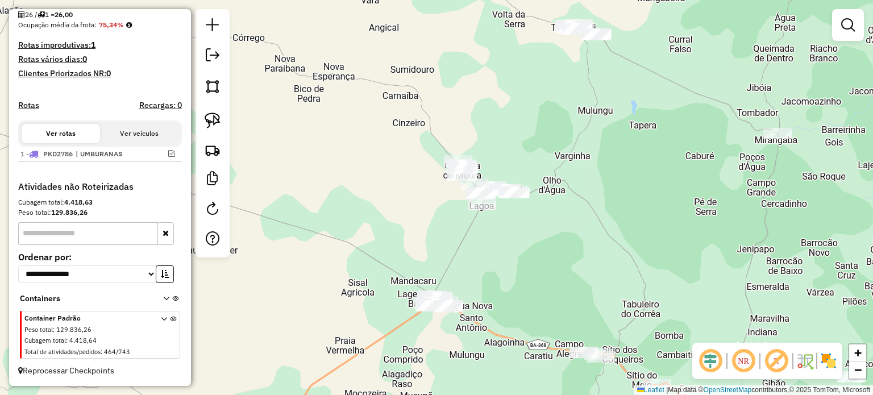
drag, startPoint x: 416, startPoint y: 202, endPoint x: 380, endPoint y: 243, distance: 54.0
click at [380, 243] on div "Janela de atendimento Grade de atendimento Capacidade Transportadoras Veículos …" at bounding box center [436, 197] width 873 height 395
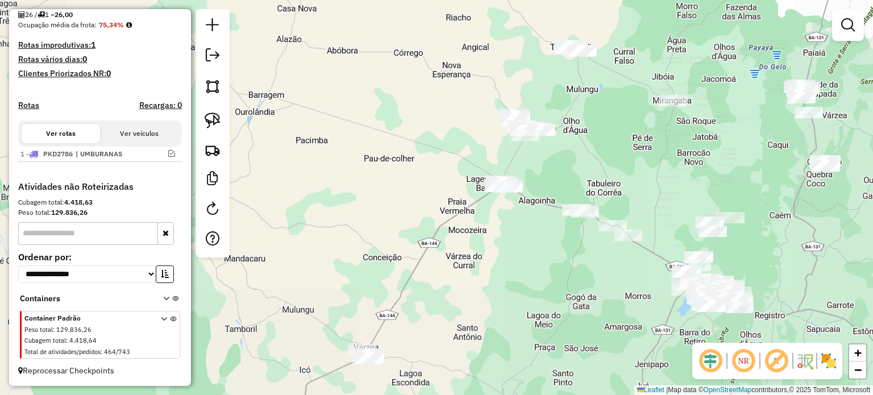
drag, startPoint x: 618, startPoint y: 129, endPoint x: 599, endPoint y: 105, distance: 30.7
click at [604, 106] on div "Janela de atendimento Grade de atendimento Capacidade Transportadoras Veículos …" at bounding box center [436, 197] width 873 height 395
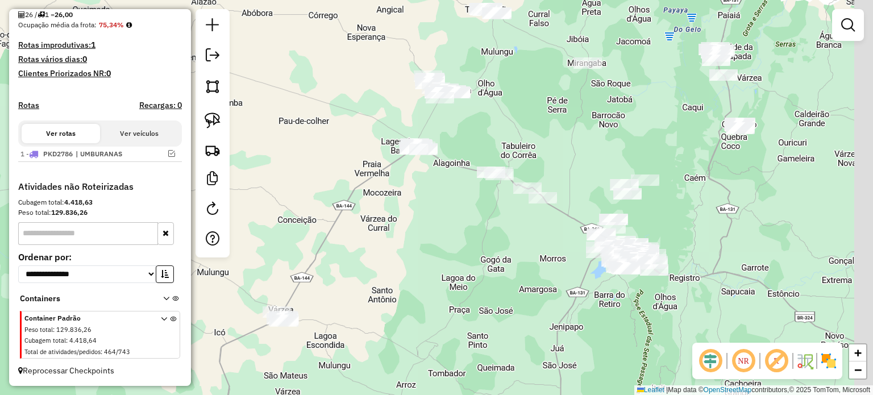
drag, startPoint x: 546, startPoint y: 234, endPoint x: 440, endPoint y: 184, distance: 117.2
click at [450, 195] on div "Janela de atendimento Grade de atendimento Capacidade Transportadoras Veículos …" at bounding box center [436, 197] width 873 height 395
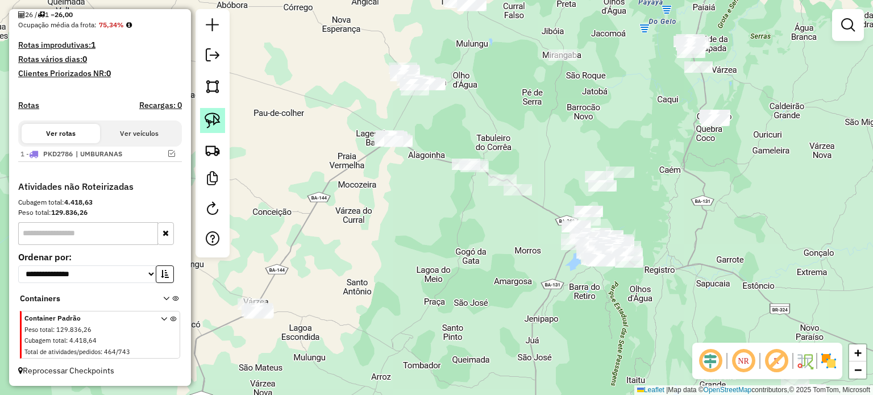
click at [217, 118] on img at bounding box center [213, 121] width 16 height 16
drag, startPoint x: 351, startPoint y: 144, endPoint x: 420, endPoint y: 134, distance: 69.6
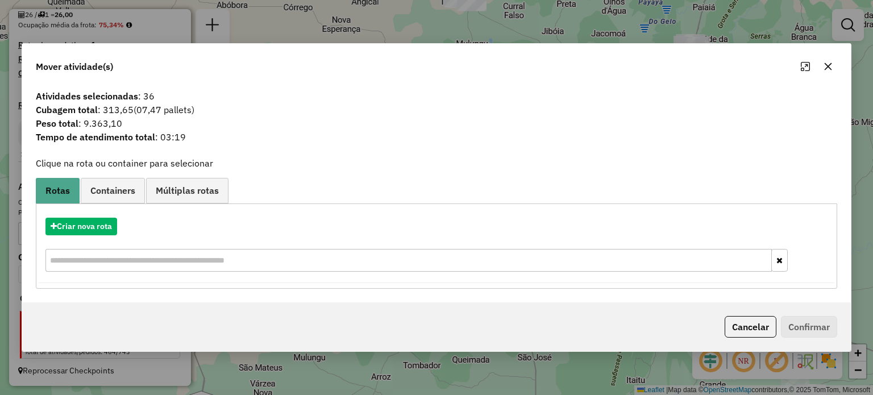
click at [825, 67] on icon "button" at bounding box center [828, 66] width 9 height 9
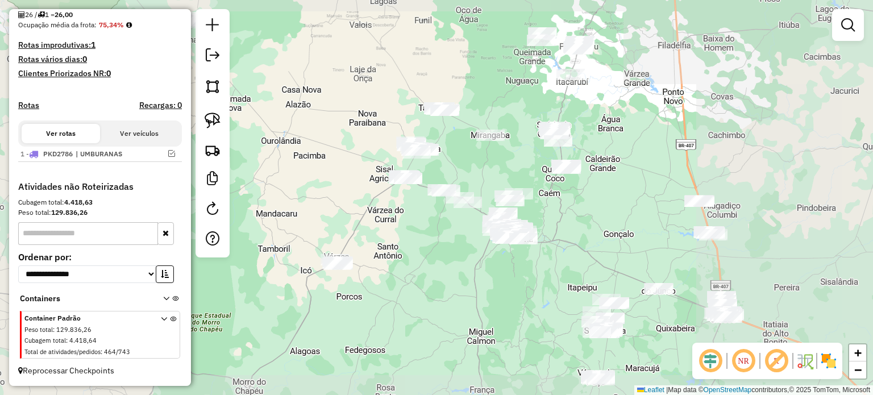
drag, startPoint x: 323, startPoint y: 152, endPoint x: 413, endPoint y: 189, distance: 97.1
click at [418, 188] on div "Janela de atendimento Grade de atendimento Capacidade Transportadoras Veículos …" at bounding box center [436, 197] width 873 height 395
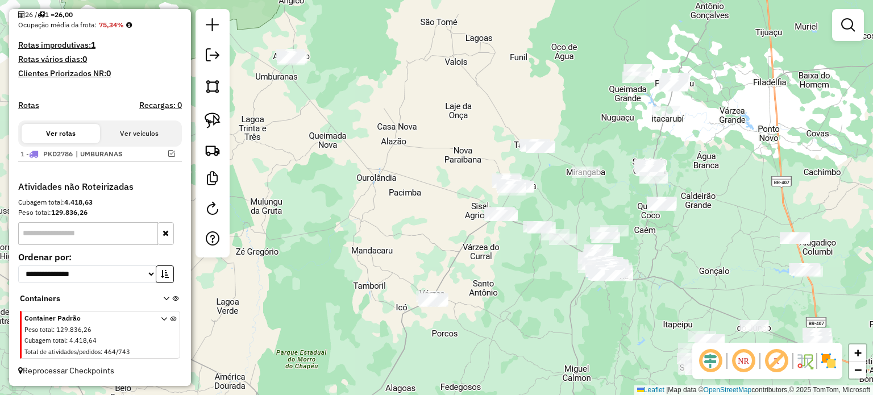
drag, startPoint x: 320, startPoint y: 152, endPoint x: 356, endPoint y: 165, distance: 38.7
click at [356, 172] on div "Janela de atendimento Grade de atendimento Capacidade Transportadoras Veículos …" at bounding box center [436, 197] width 873 height 395
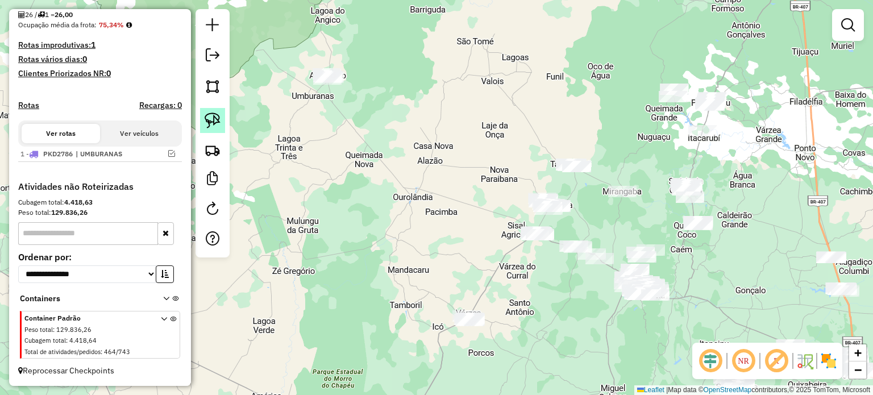
click at [214, 111] on link at bounding box center [212, 120] width 25 height 25
drag, startPoint x: 306, startPoint y: 89, endPoint x: 360, endPoint y: 61, distance: 61.0
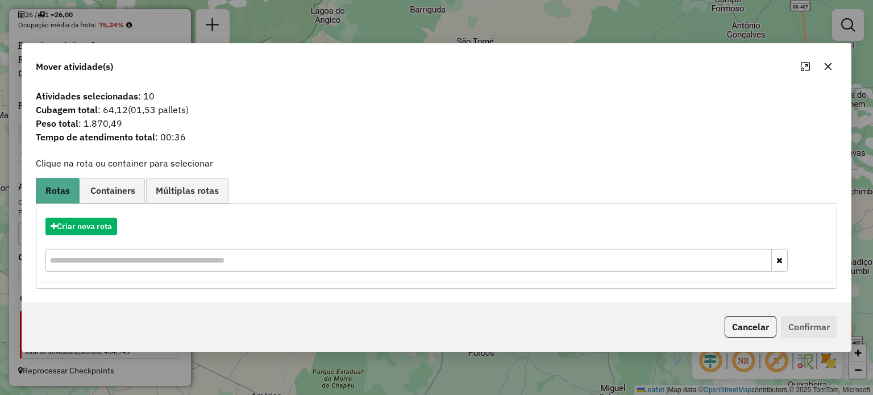
click at [831, 66] on icon "button" at bounding box center [828, 66] width 9 height 9
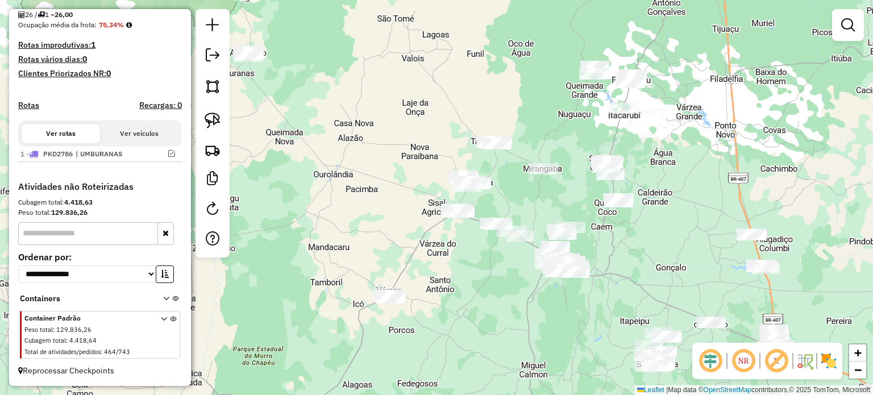
drag, startPoint x: 491, startPoint y: 231, endPoint x: 420, endPoint y: 208, distance: 74.6
click at [420, 208] on div "Janela de atendimento Grade de atendimento Capacidade Transportadoras Veículos …" at bounding box center [436, 197] width 873 height 395
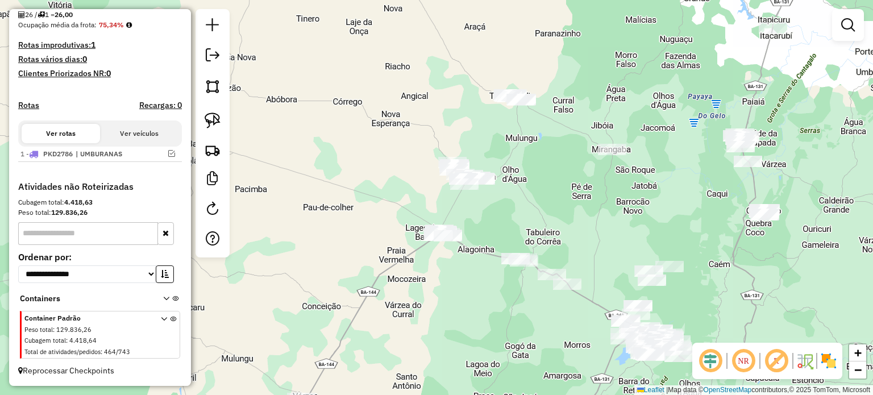
drag, startPoint x: 216, startPoint y: 117, endPoint x: 341, endPoint y: 133, distance: 126.1
click at [216, 117] on img at bounding box center [213, 121] width 16 height 16
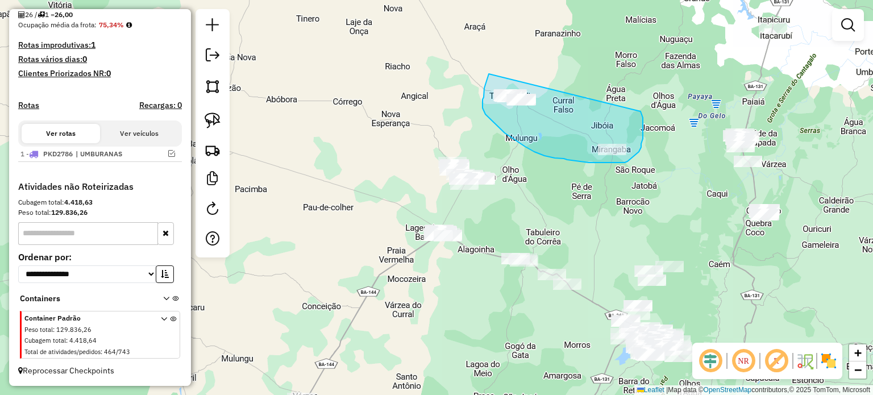
drag, startPoint x: 489, startPoint y: 74, endPoint x: 639, endPoint y: 109, distance: 154.2
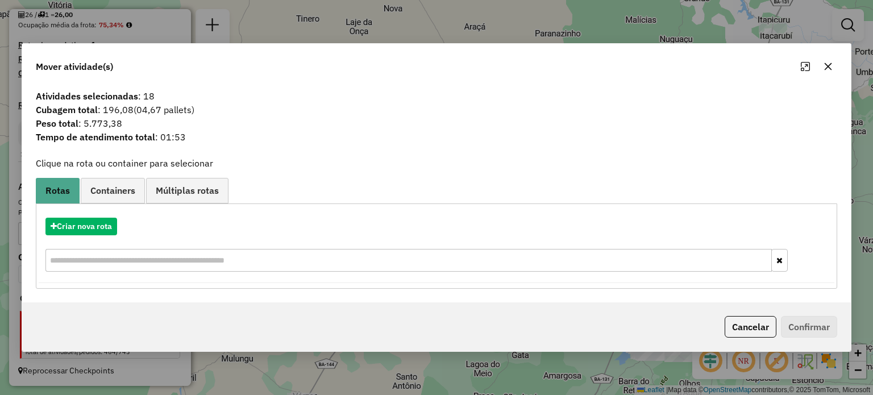
click at [826, 66] on icon "button" at bounding box center [828, 66] width 9 height 9
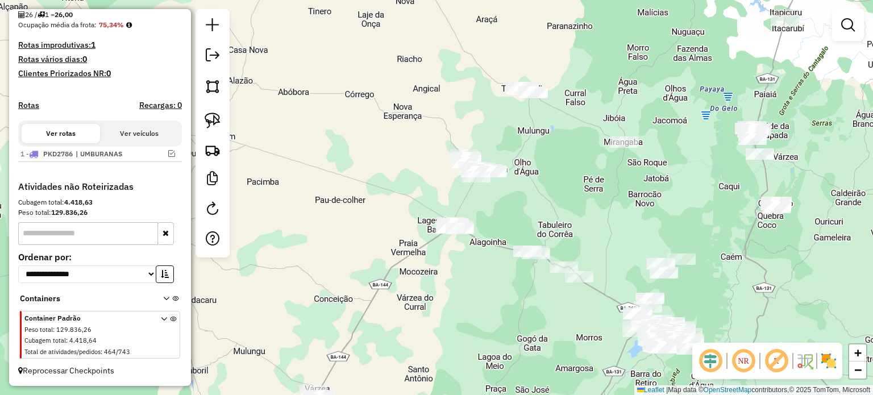
drag, startPoint x: 539, startPoint y: 197, endPoint x: 571, endPoint y: 175, distance: 39.1
click at [571, 175] on div "Janela de atendimento Grade de atendimento Capacidade Transportadoras Veículos …" at bounding box center [436, 197] width 873 height 395
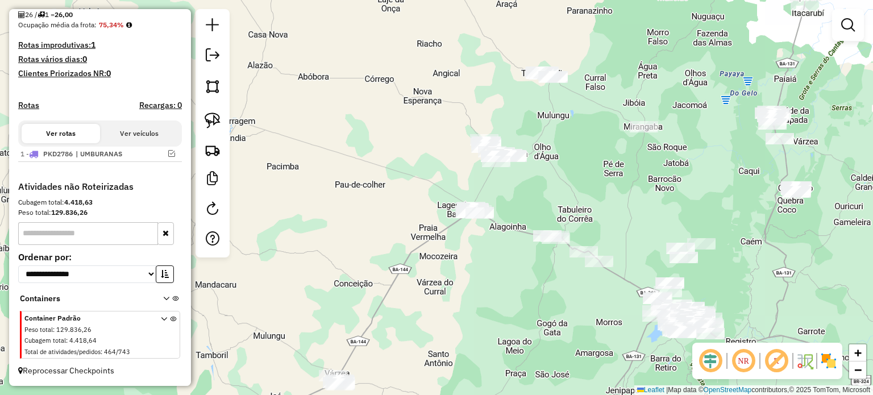
drag, startPoint x: 528, startPoint y: 136, endPoint x: 503, endPoint y: 142, distance: 25.1
click at [522, 138] on div "Janela de atendimento Grade de atendimento Capacidade Transportadoras Veículos …" at bounding box center [436, 197] width 873 height 395
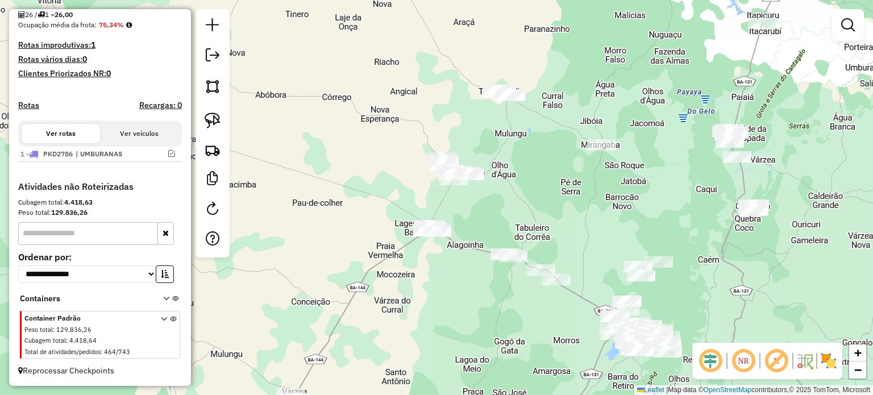
drag, startPoint x: 218, startPoint y: 113, endPoint x: 423, endPoint y: 81, distance: 207.8
click at [219, 113] on img at bounding box center [213, 121] width 16 height 16
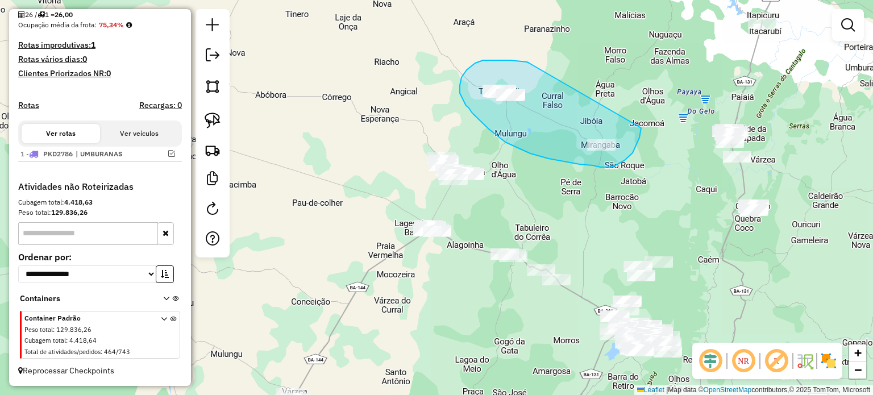
drag, startPoint x: 527, startPoint y: 62, endPoint x: 641, endPoint y: 128, distance: 131.9
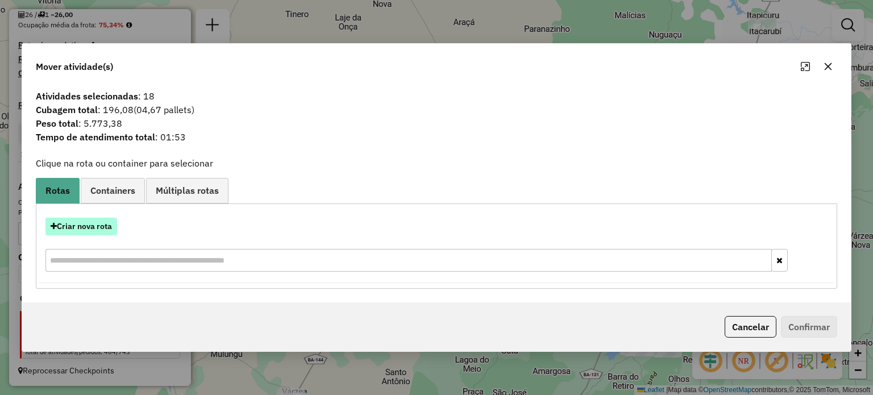
click at [87, 227] on button "Criar nova rota" at bounding box center [81, 227] width 72 height 18
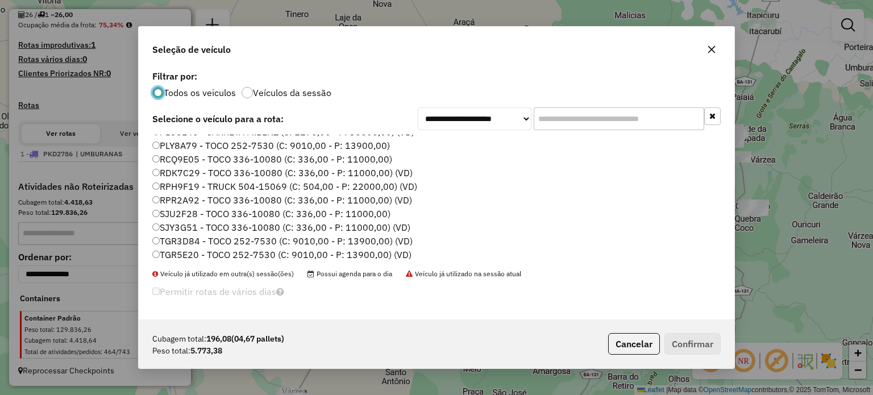
scroll to position [230, 0]
click at [180, 188] on label "RPH9F19 - TRUCK 504-15069 (C: 504,00 - P: 22000,00) (VD)" at bounding box center [284, 184] width 265 height 14
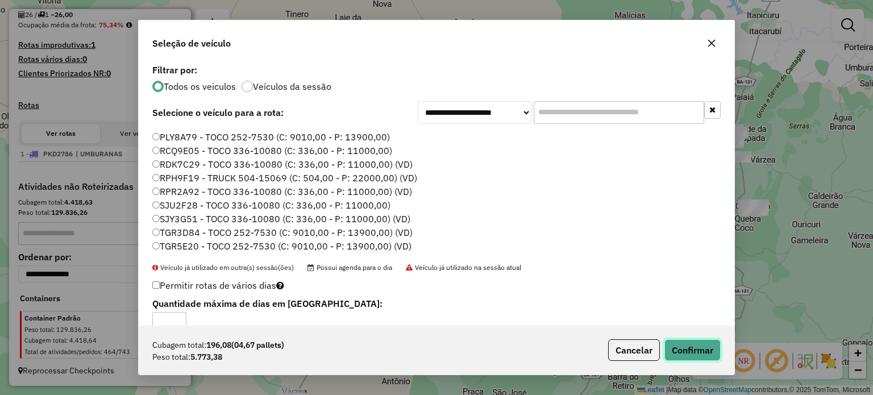
click at [672, 352] on button "Confirmar" at bounding box center [693, 350] width 56 height 22
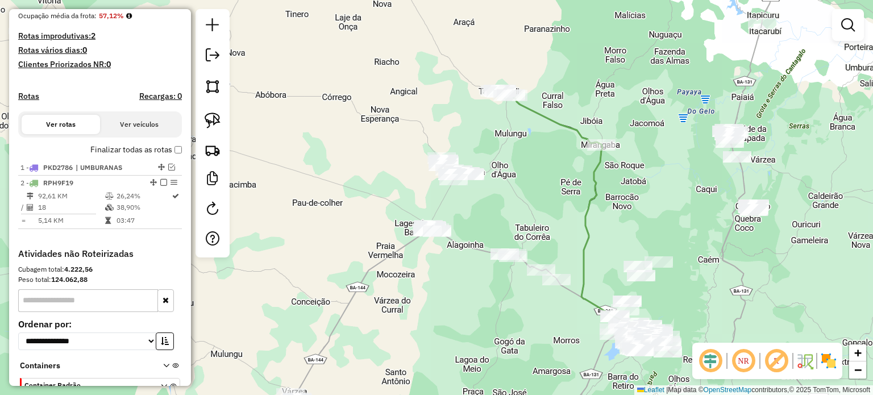
scroll to position [317, 0]
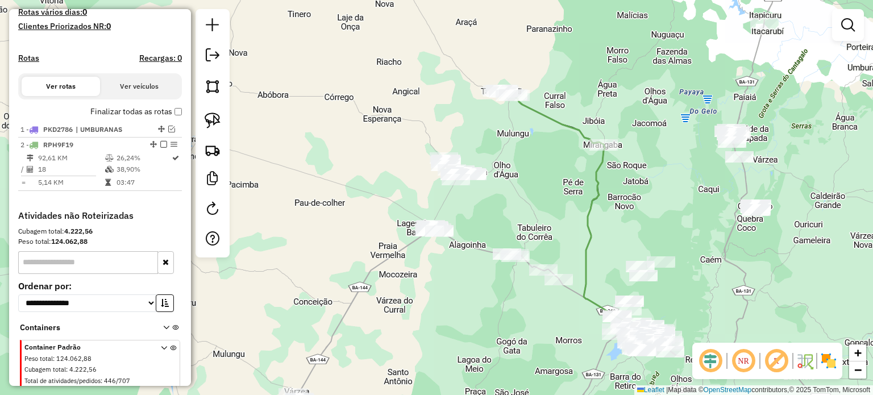
drag, startPoint x: 459, startPoint y: 225, endPoint x: 471, endPoint y: 220, distance: 12.2
click at [471, 220] on div "Janela de atendimento Grade de atendimento Capacidade Transportadoras Veículos …" at bounding box center [436, 197] width 873 height 395
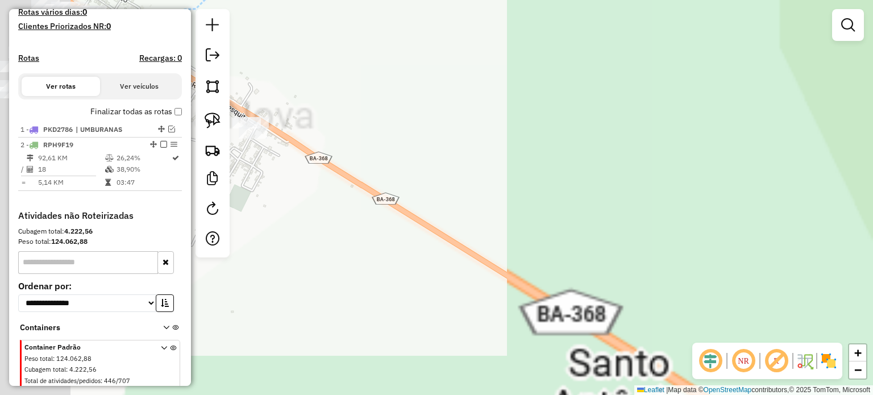
drag, startPoint x: 410, startPoint y: 208, endPoint x: 639, endPoint y: 256, distance: 234.1
click at [658, 259] on div "Janela de atendimento Grade de atendimento Capacidade Transportadoras Veículos …" at bounding box center [436, 197] width 873 height 395
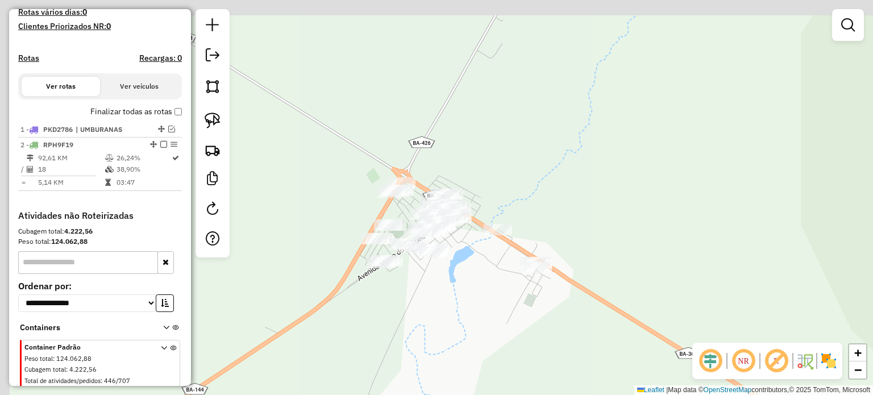
drag, startPoint x: 547, startPoint y: 163, endPoint x: 617, endPoint y: 223, distance: 92.4
click at [617, 223] on div "Janela de atendimento Grade de atendimento Capacidade Transportadoras Veículos …" at bounding box center [436, 197] width 873 height 395
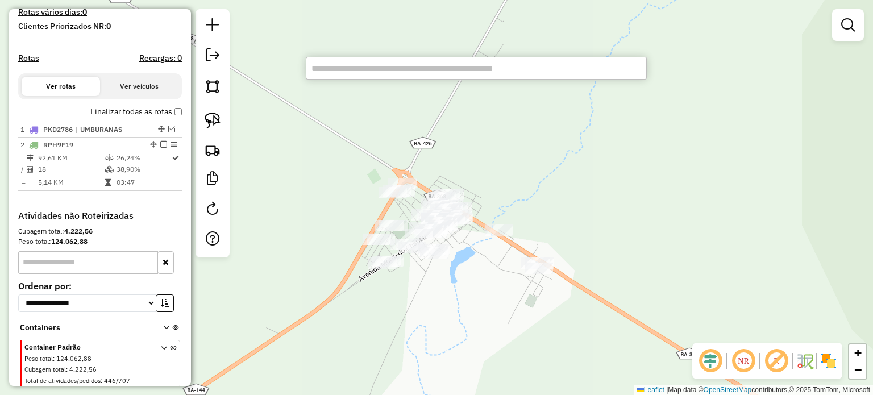
click at [342, 69] on input "text" at bounding box center [476, 68] width 341 height 23
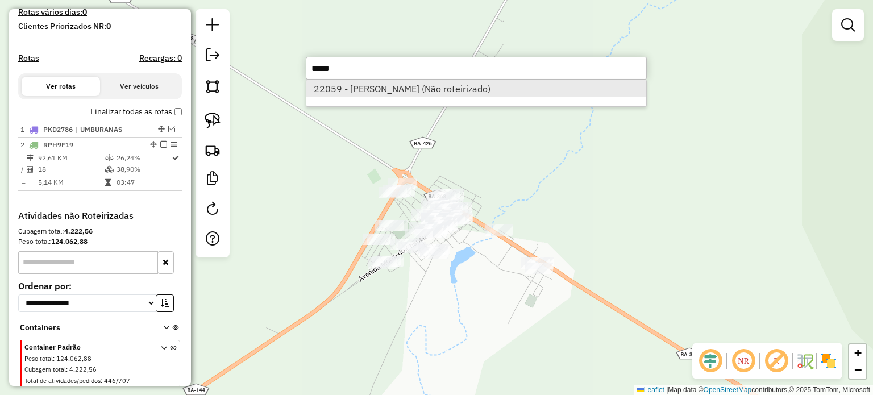
type input "*****"
click at [335, 88] on li "22059 - JOSE JEICCSON PORTO (Não roteirizado)" at bounding box center [476, 88] width 340 height 17
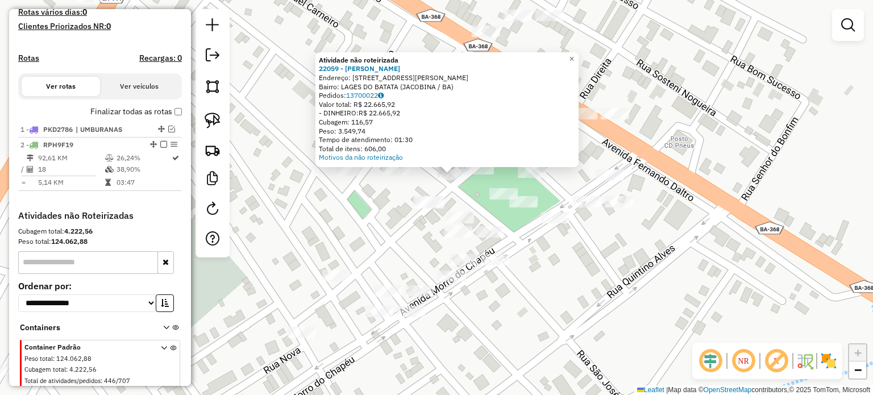
click at [459, 193] on div "Atividade não roteirizada 22059 - JOSE JEICCSON PORTO Endereço: R FERNANDO DALT…" at bounding box center [436, 197] width 873 height 395
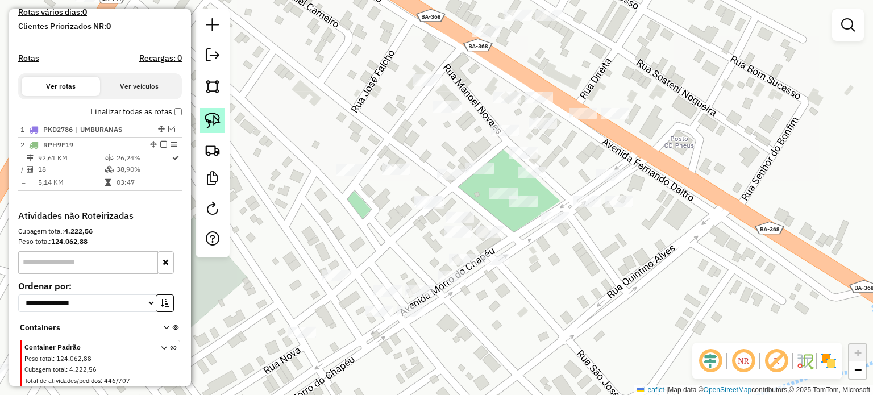
click at [211, 118] on img at bounding box center [213, 121] width 16 height 16
click at [460, 170] on div "Janela de atendimento Grade de atendimento Capacidade Transportadoras Veículos …" at bounding box center [436, 197] width 873 height 395
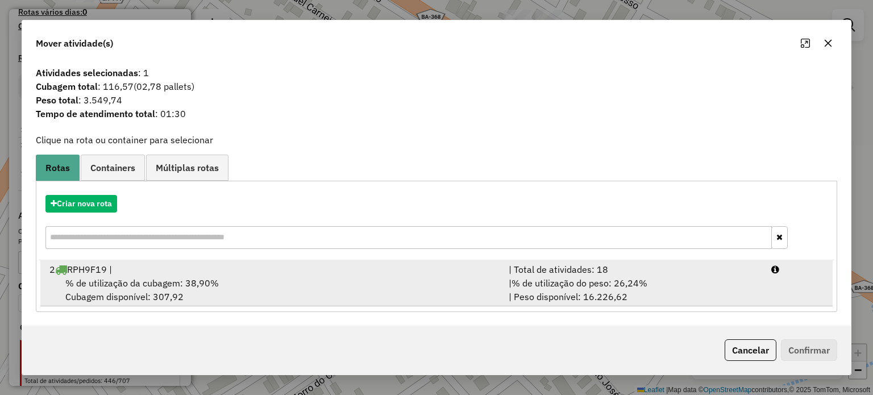
click at [152, 274] on div "2 RPH9F19 |" at bounding box center [272, 270] width 459 height 14
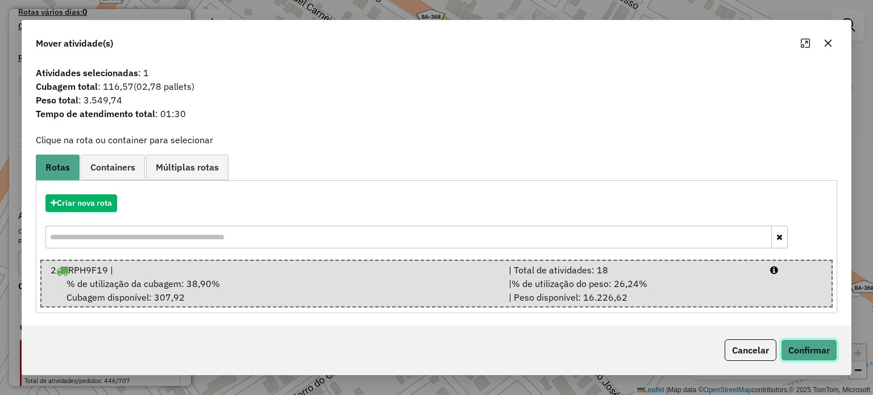
click at [812, 354] on button "Confirmar" at bounding box center [809, 350] width 56 height 22
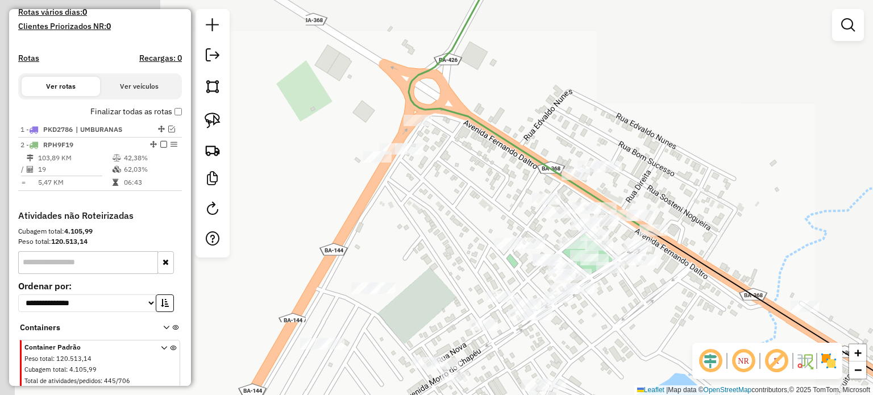
drag, startPoint x: 673, startPoint y: 315, endPoint x: 591, endPoint y: 337, distance: 84.7
click at [592, 339] on div "Janela de atendimento Grade de atendimento Capacidade Transportadoras Veículos …" at bounding box center [436, 197] width 873 height 395
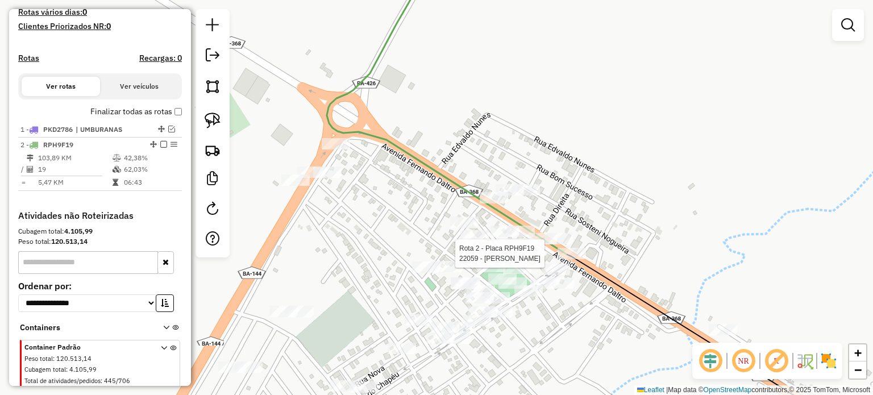
select select "**********"
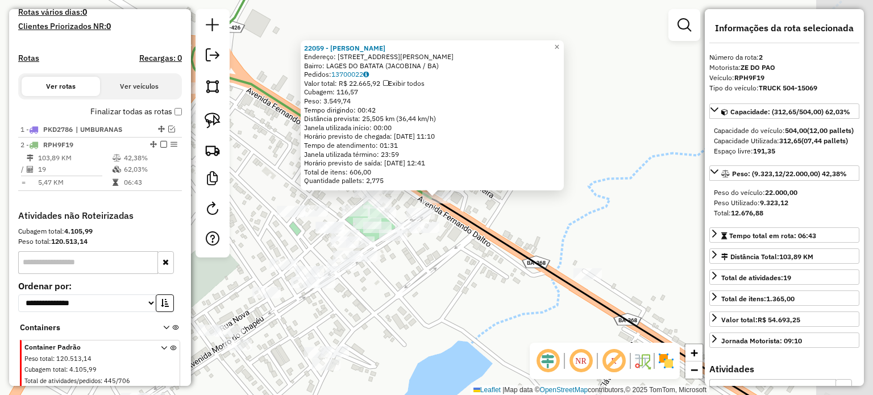
scroll to position [355, 0]
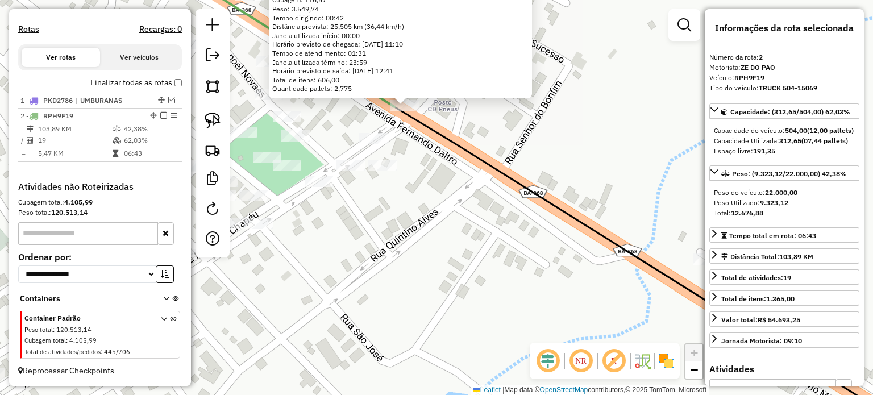
click at [430, 163] on div "22059 - JOSE JEICCSON PORTO Endereço: R FERNANDO DALTRO 63 Bairro: LAGES DO BAT…" at bounding box center [436, 197] width 873 height 395
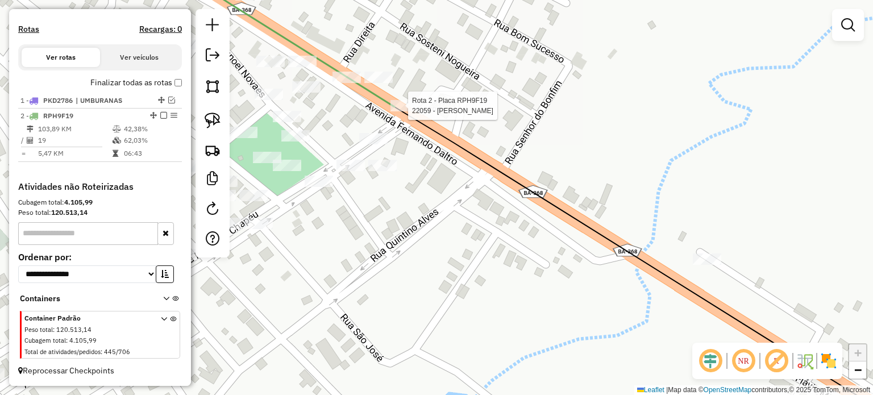
select select "**********"
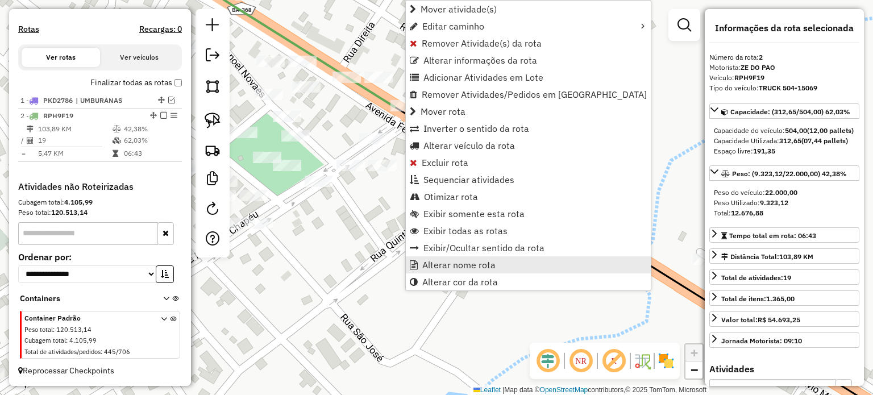
click at [453, 263] on span "Alterar nome rota" at bounding box center [458, 264] width 73 height 9
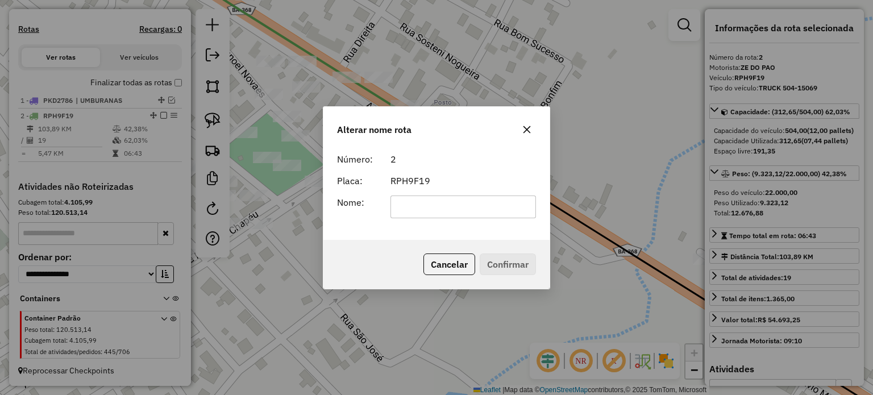
click at [404, 203] on input "text" at bounding box center [464, 207] width 146 height 23
type input "**********"
click at [509, 266] on button "Confirmar" at bounding box center [508, 265] width 56 height 22
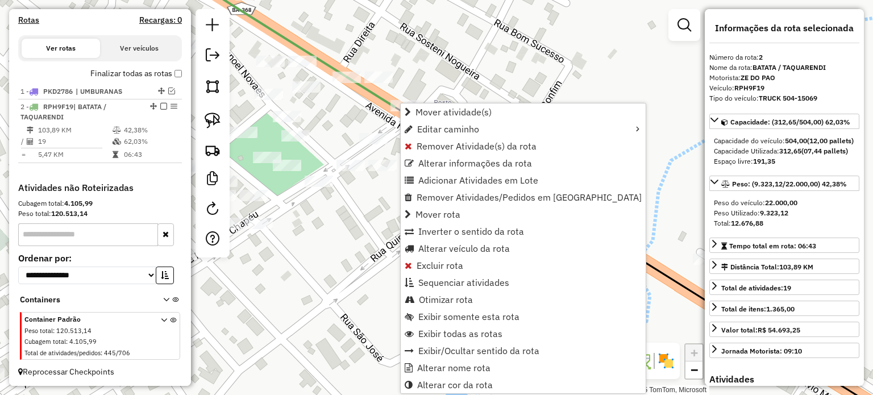
scroll to position [365, 0]
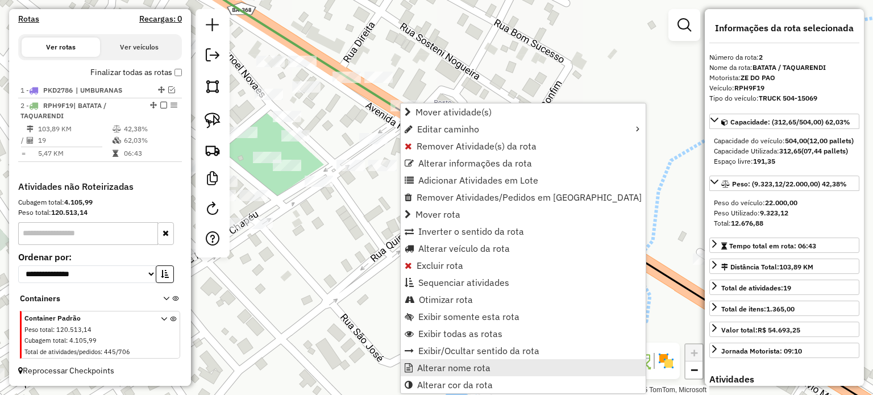
click at [460, 369] on span "Alterar nome rota" at bounding box center [453, 367] width 73 height 9
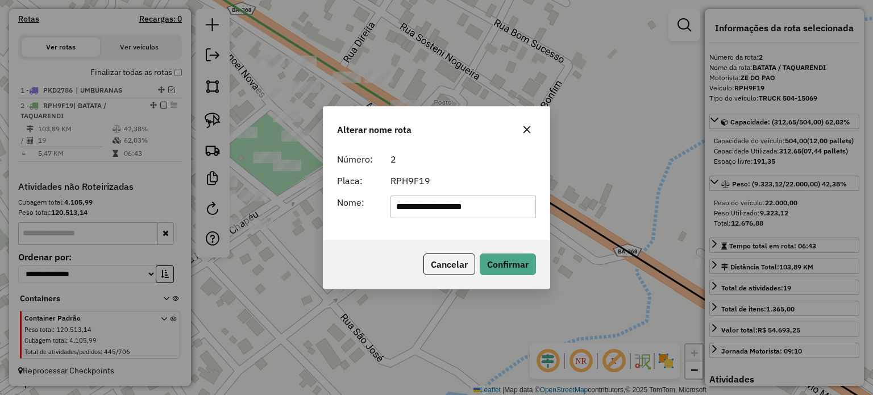
click at [500, 204] on input "**********" at bounding box center [464, 207] width 146 height 23
type input "**********"
click at [513, 259] on button "Confirmar" at bounding box center [508, 265] width 56 height 22
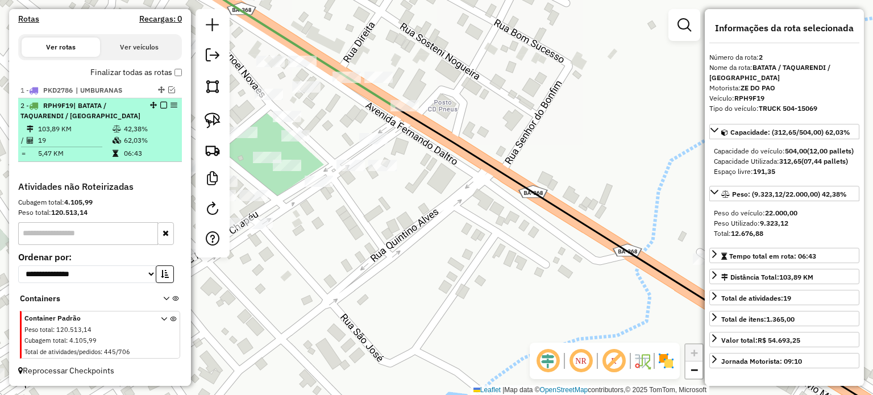
click at [161, 106] on em at bounding box center [163, 105] width 7 height 7
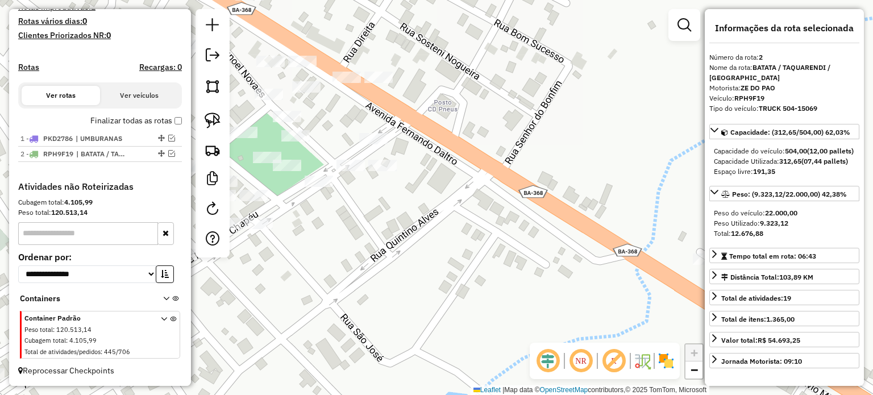
scroll to position [317, 0]
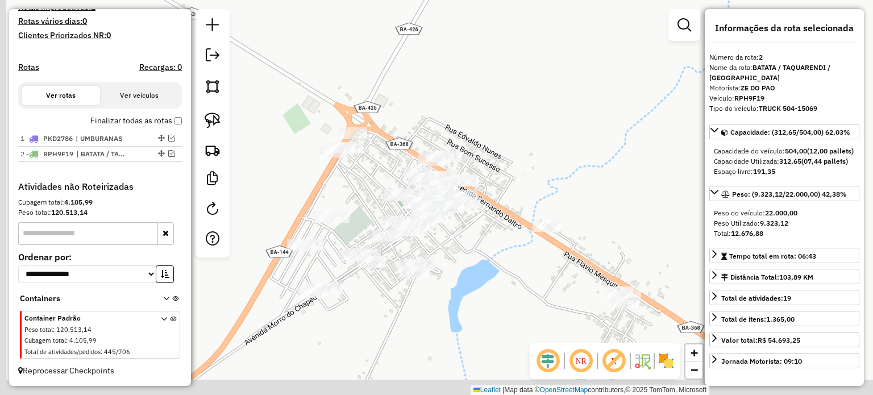
drag, startPoint x: 444, startPoint y: 278, endPoint x: 473, endPoint y: 254, distance: 37.6
click at [473, 254] on div "Janela de atendimento Grade de atendimento Capacidade Transportadoras Veículos …" at bounding box center [436, 197] width 873 height 395
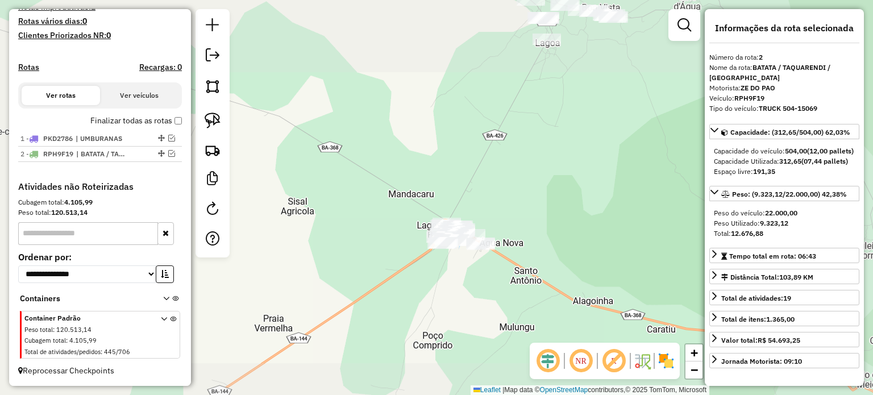
drag, startPoint x: 557, startPoint y: 169, endPoint x: 434, endPoint y: 189, distance: 124.5
click at [441, 189] on div "Janela de atendimento Grade de atendimento Capacidade Transportadoras Veículos …" at bounding box center [436, 197] width 873 height 395
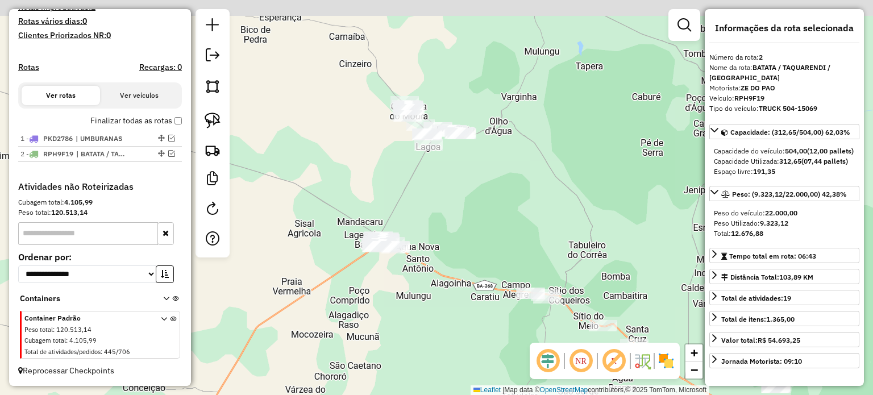
drag, startPoint x: 538, startPoint y: 169, endPoint x: 491, endPoint y: 240, distance: 84.5
click at [492, 236] on div "Janela de atendimento Grade de atendimento Capacidade Transportadoras Veículos …" at bounding box center [436, 197] width 873 height 395
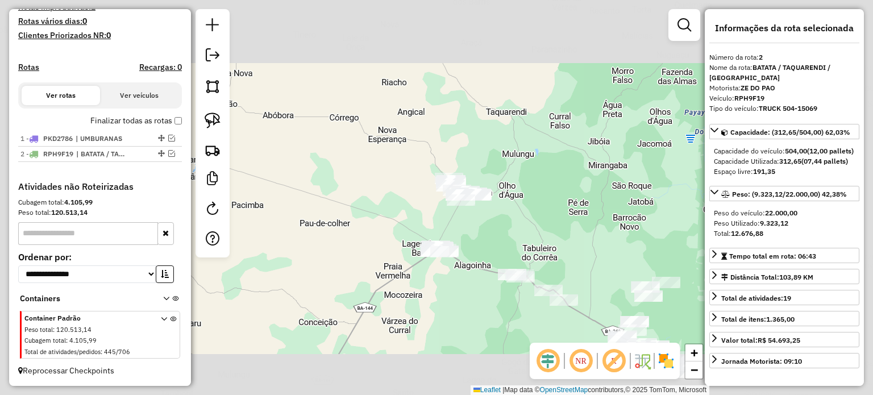
drag, startPoint x: 530, startPoint y: 193, endPoint x: 492, endPoint y: 238, distance: 58.9
click at [495, 236] on div "Janela de atendimento Grade de atendimento Capacidade Transportadoras Veículos …" at bounding box center [436, 197] width 873 height 395
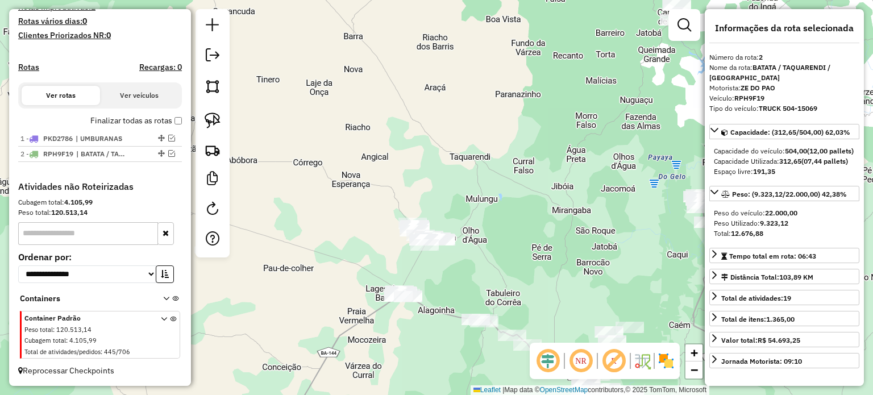
drag, startPoint x: 210, startPoint y: 115, endPoint x: 252, endPoint y: 134, distance: 46.1
click at [210, 115] on img at bounding box center [213, 121] width 16 height 16
drag, startPoint x: 417, startPoint y: 199, endPoint x: 489, endPoint y: 228, distance: 77.8
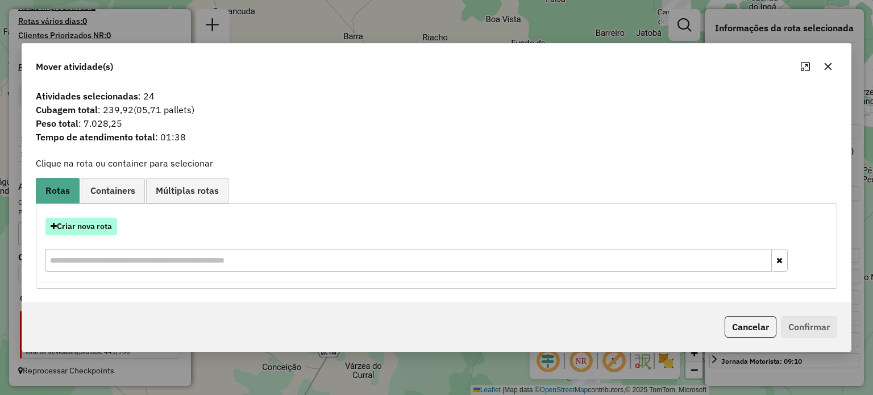
click at [76, 223] on button "Criar nova rota" at bounding box center [81, 227] width 72 height 18
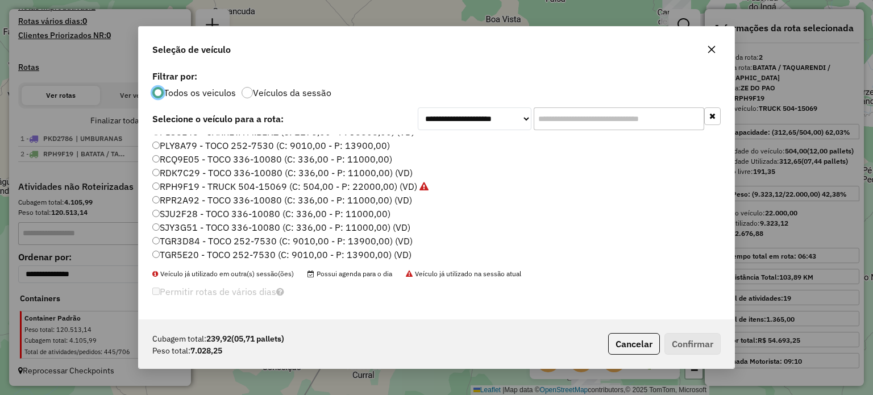
scroll to position [230, 0]
click at [189, 225] on label "SJY3G51 - TOCO 336-10080 (C: 336,00 - P: 11000,00) (VD)" at bounding box center [281, 225] width 258 height 14
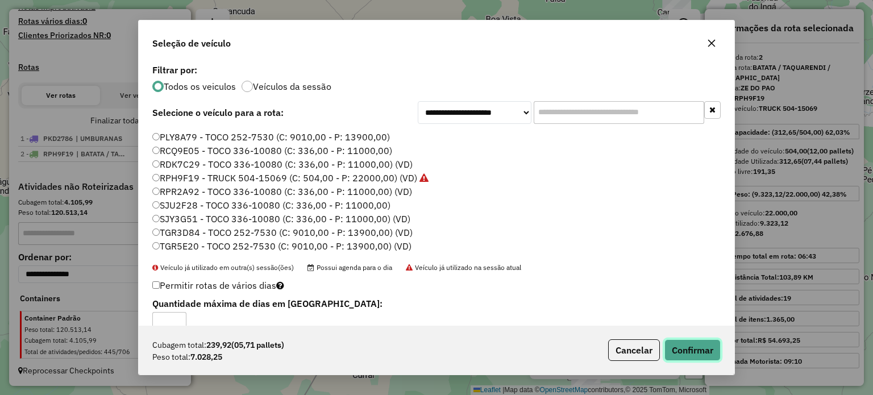
click at [708, 351] on button "Confirmar" at bounding box center [693, 350] width 56 height 22
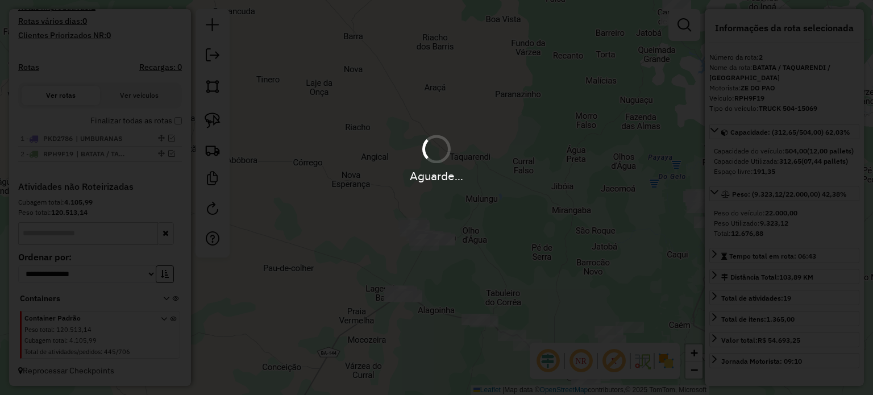
scroll to position [370, 0]
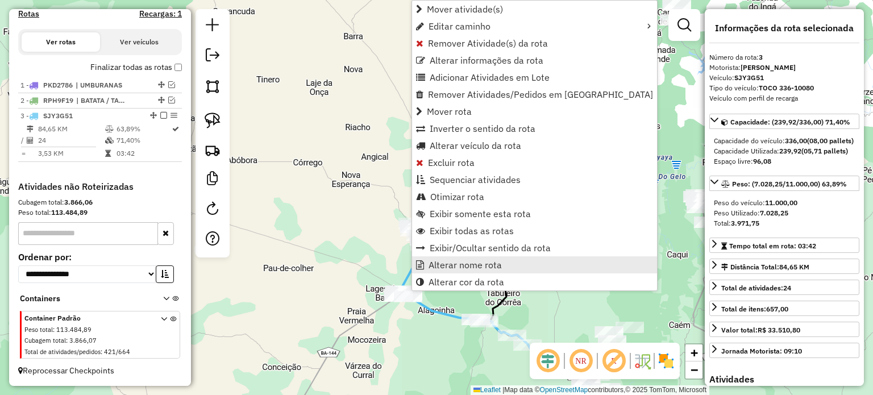
click at [441, 261] on span "Alterar nome rota" at bounding box center [465, 264] width 73 height 9
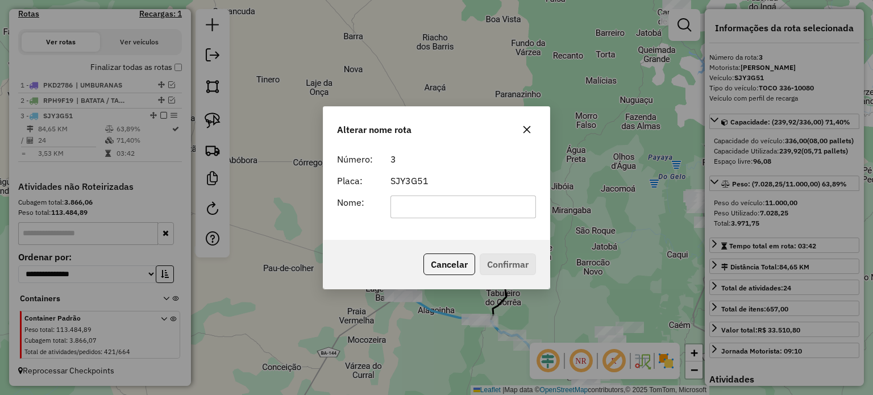
click at [405, 202] on input "text" at bounding box center [464, 207] width 146 height 23
type input "**********"
click at [493, 261] on button "Confirmar" at bounding box center [508, 265] width 56 height 22
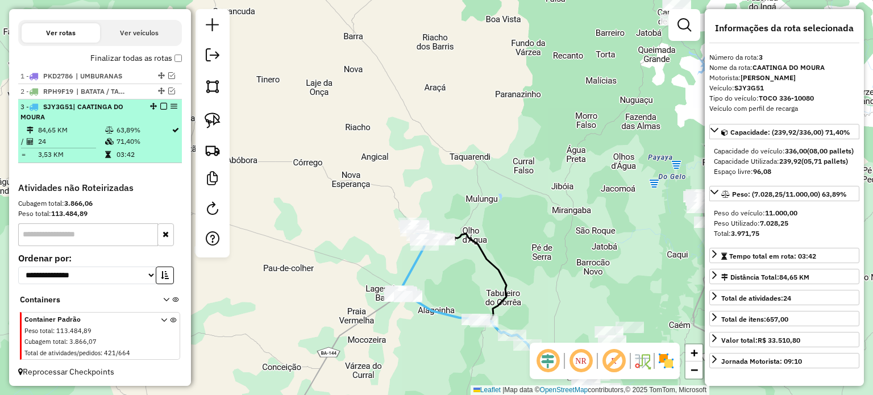
click at [160, 110] on em at bounding box center [163, 106] width 7 height 7
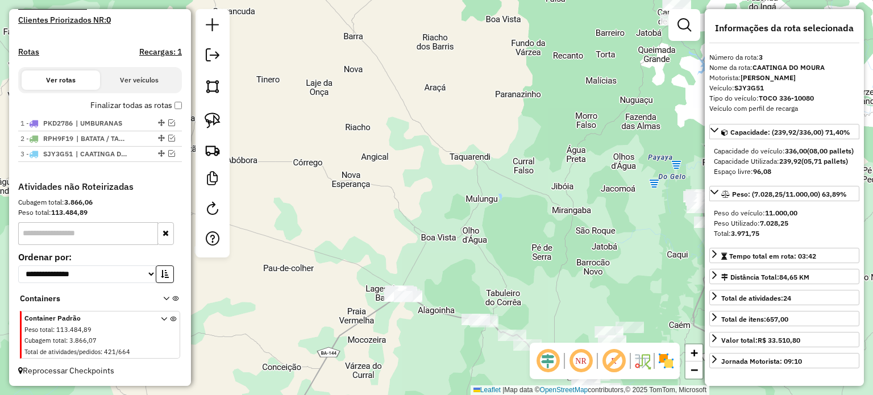
scroll to position [332, 0]
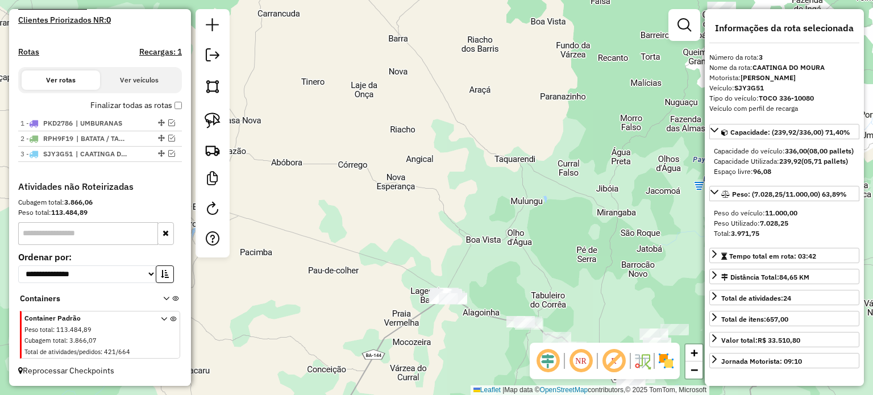
drag, startPoint x: 358, startPoint y: 242, endPoint x: 403, endPoint y: 244, distance: 45.0
click at [403, 244] on div "Janela de atendimento Grade de atendimento Capacidade Transportadoras Veículos …" at bounding box center [436, 197] width 873 height 395
click at [211, 117] on img at bounding box center [213, 121] width 16 height 16
drag, startPoint x: 420, startPoint y: 265, endPoint x: 480, endPoint y: 281, distance: 62.3
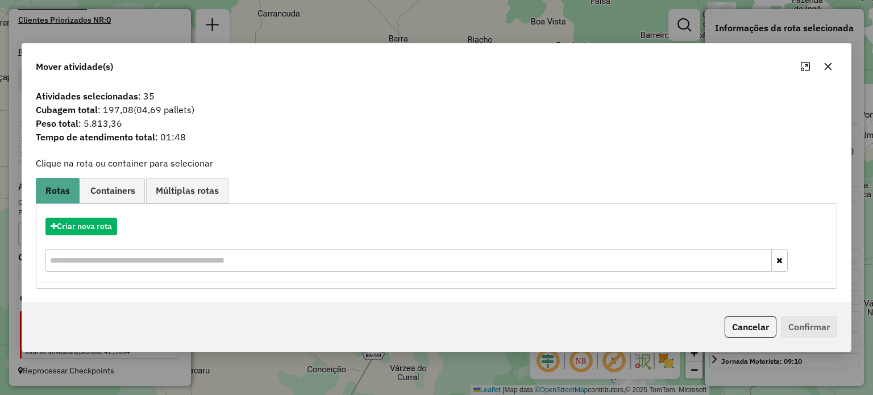
click at [828, 64] on icon "button" at bounding box center [828, 66] width 9 height 9
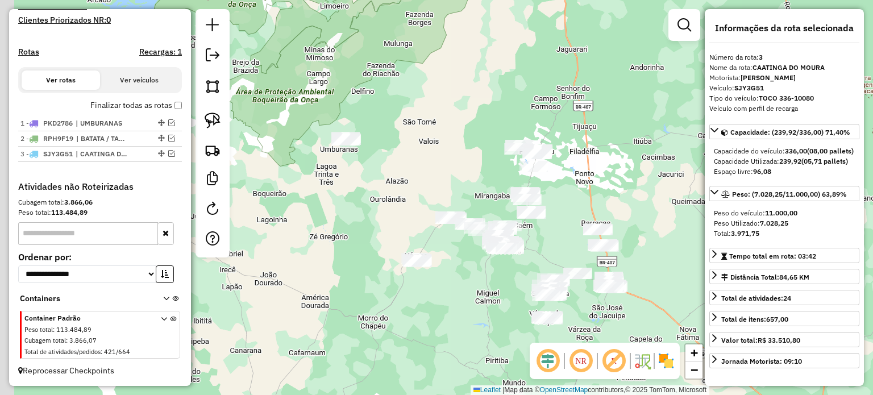
drag, startPoint x: 347, startPoint y: 159, endPoint x: 384, endPoint y: 186, distance: 45.9
click at [383, 185] on div "Janela de atendimento Grade de atendimento Capacidade Transportadoras Veículos …" at bounding box center [436, 197] width 873 height 395
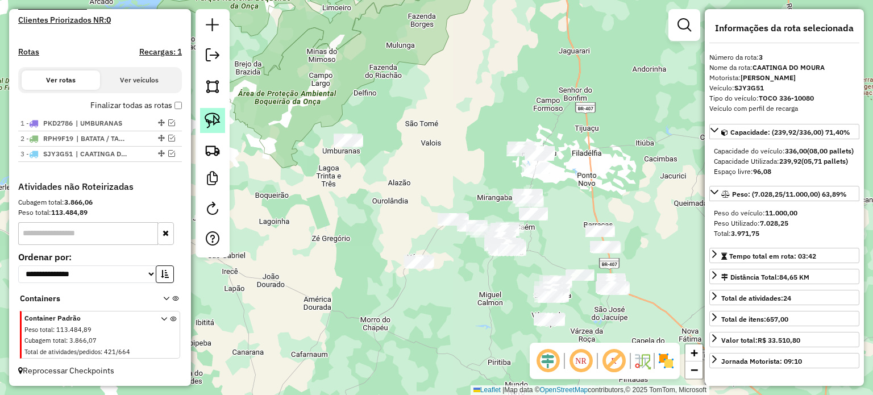
drag, startPoint x: 205, startPoint y: 117, endPoint x: 283, endPoint y: 125, distance: 78.3
click at [205, 117] on img at bounding box center [213, 121] width 16 height 16
drag, startPoint x: 333, startPoint y: 127, endPoint x: 380, endPoint y: 124, distance: 47.8
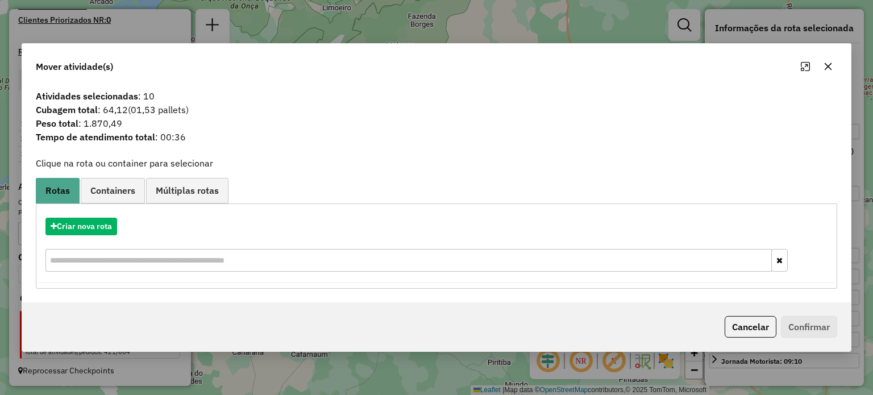
click at [826, 63] on icon "button" at bounding box center [828, 66] width 9 height 9
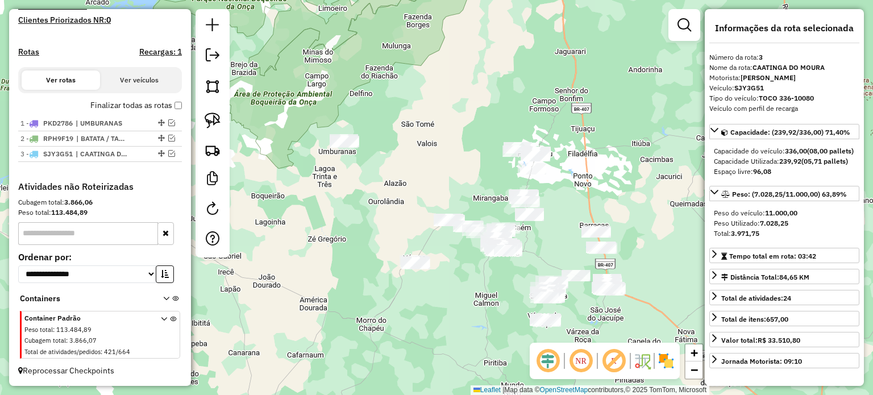
drag, startPoint x: 400, startPoint y: 184, endPoint x: 344, endPoint y: 140, distance: 71.6
click at [346, 140] on div "Janela de atendimento Grade de atendimento Capacidade Transportadoras Veículos …" at bounding box center [436, 197] width 873 height 395
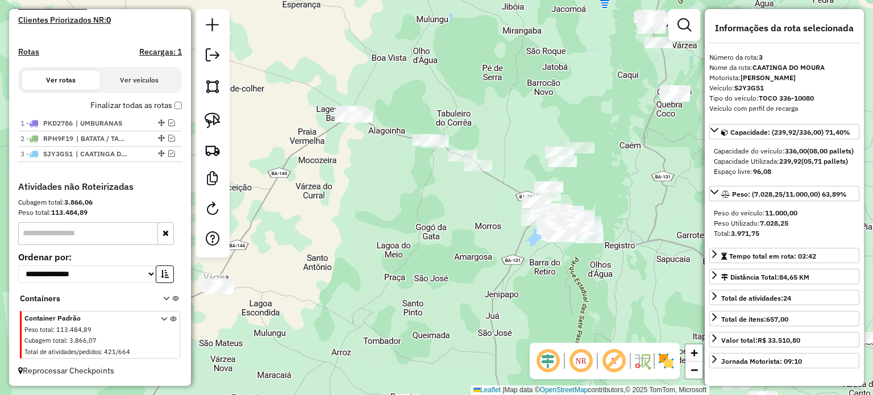
drag, startPoint x: 372, startPoint y: 195, endPoint x: 464, endPoint y: 239, distance: 102.0
click at [470, 244] on div "Janela de atendimento Grade de atendimento Capacidade Transportadoras Veículos …" at bounding box center [436, 197] width 873 height 395
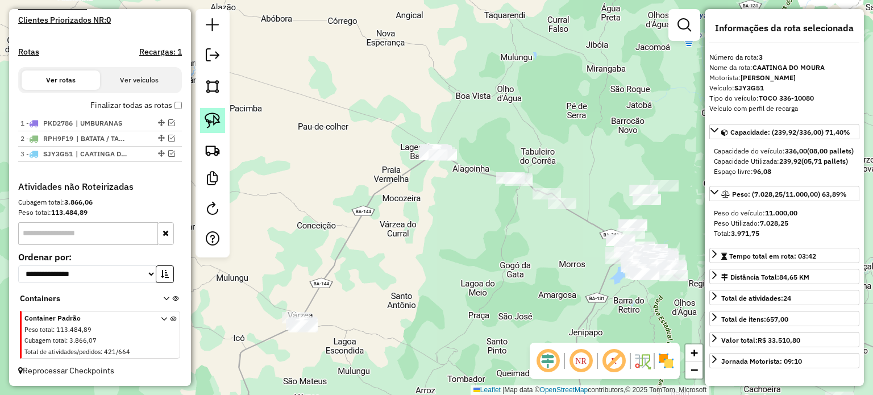
drag, startPoint x: 208, startPoint y: 118, endPoint x: 355, endPoint y: 124, distance: 147.4
click at [209, 118] on img at bounding box center [213, 121] width 16 height 16
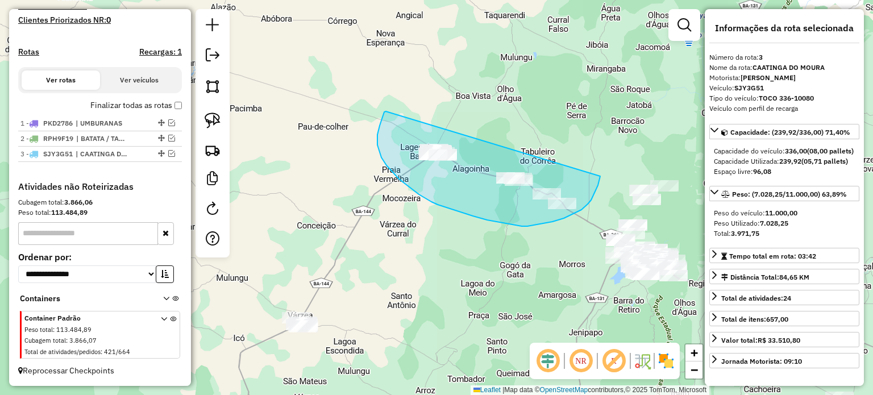
drag, startPoint x: 386, startPoint y: 111, endPoint x: 600, endPoint y: 176, distance: 223.9
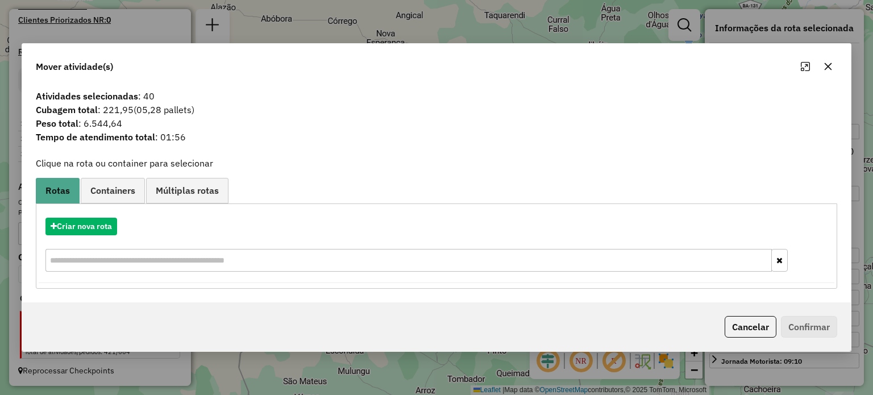
click at [833, 68] on button "button" at bounding box center [828, 66] width 18 height 18
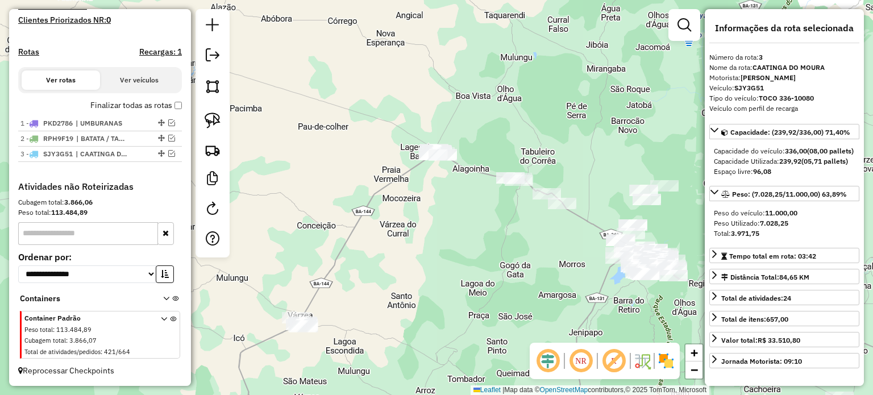
drag, startPoint x: 514, startPoint y: 308, endPoint x: 341, endPoint y: 244, distance: 184.5
click at [341, 244] on div "Janela de atendimento Grade de atendimento Capacidade Transportadoras Veículos …" at bounding box center [436, 197] width 873 height 395
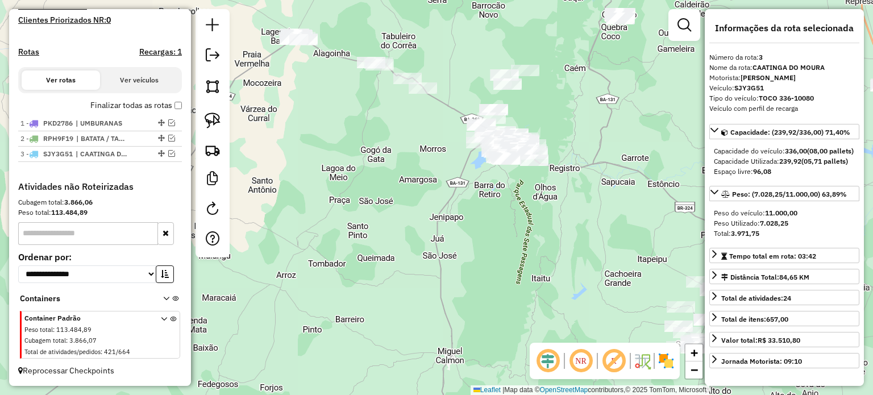
drag, startPoint x: 571, startPoint y: 124, endPoint x: 505, endPoint y: 124, distance: 65.4
click at [509, 124] on div "Janela de atendimento Grade de atendimento Capacidade Transportadoras Veículos …" at bounding box center [436, 197] width 873 height 395
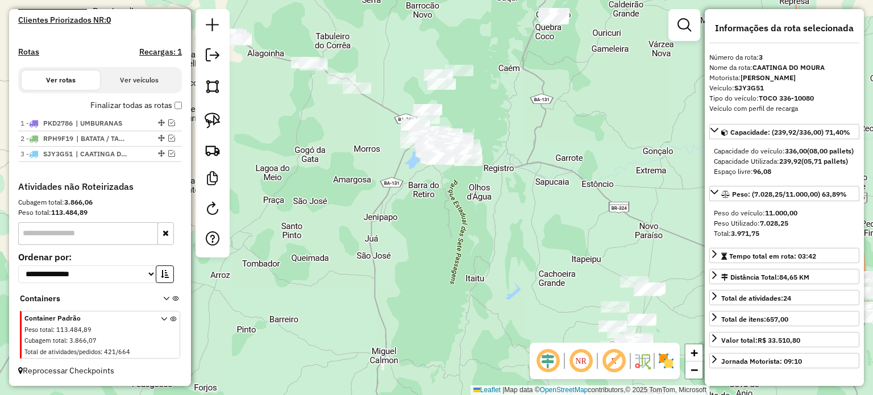
drag, startPoint x: 213, startPoint y: 119, endPoint x: 327, endPoint y: 98, distance: 116.6
click at [213, 119] on img at bounding box center [213, 121] width 16 height 16
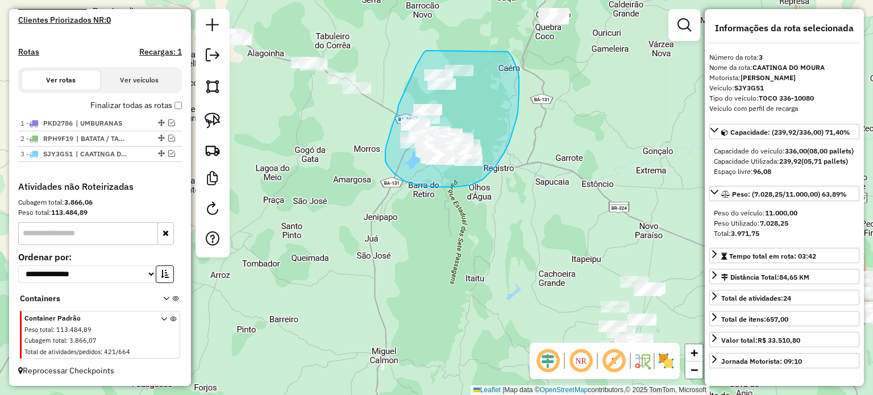
drag, startPoint x: 426, startPoint y: 51, endPoint x: 508, endPoint y: 51, distance: 81.3
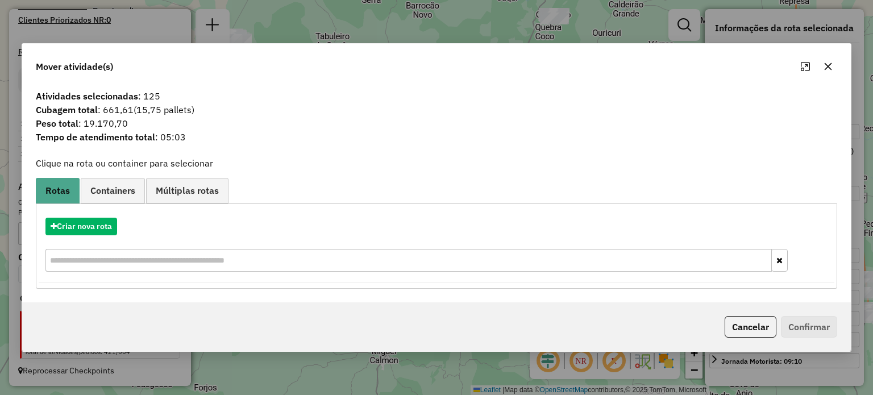
click at [828, 63] on icon "button" at bounding box center [828, 66] width 9 height 9
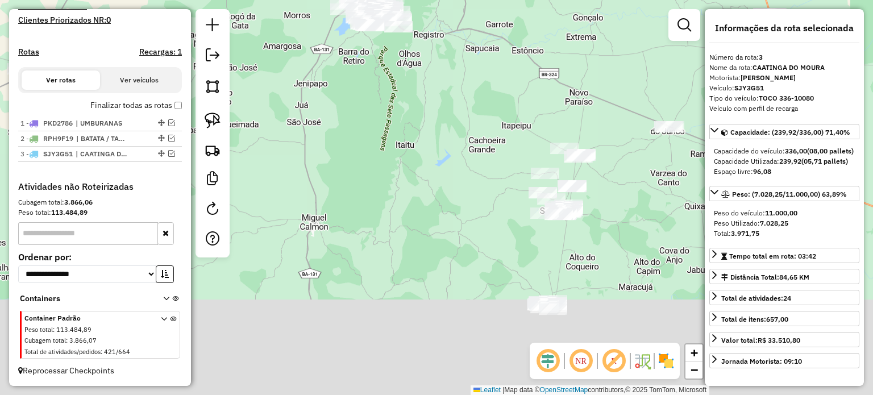
drag, startPoint x: 451, startPoint y: 285, endPoint x: 326, endPoint y: 155, distance: 180.1
click at [346, 130] on div "Janela de atendimento Grade de atendimento Capacidade Transportadoras Veículos …" at bounding box center [436, 197] width 873 height 395
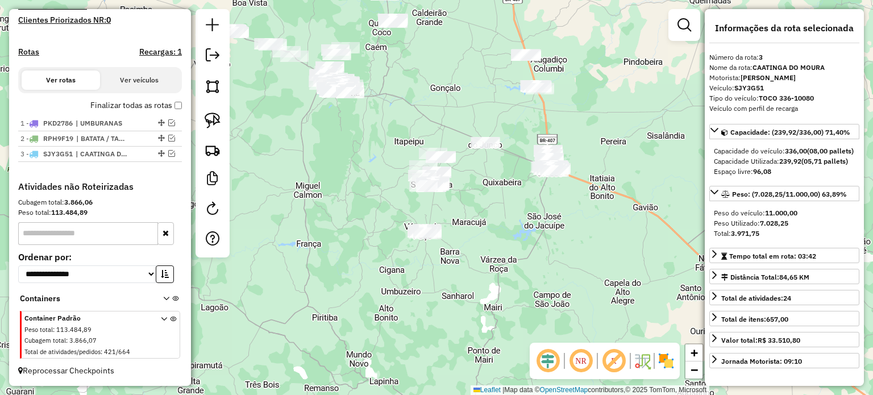
drag, startPoint x: 480, startPoint y: 211, endPoint x: 400, endPoint y: 224, distance: 80.6
click at [409, 222] on div "Janela de atendimento Grade de atendimento Capacidade Transportadoras Veículos …" at bounding box center [436, 197] width 873 height 395
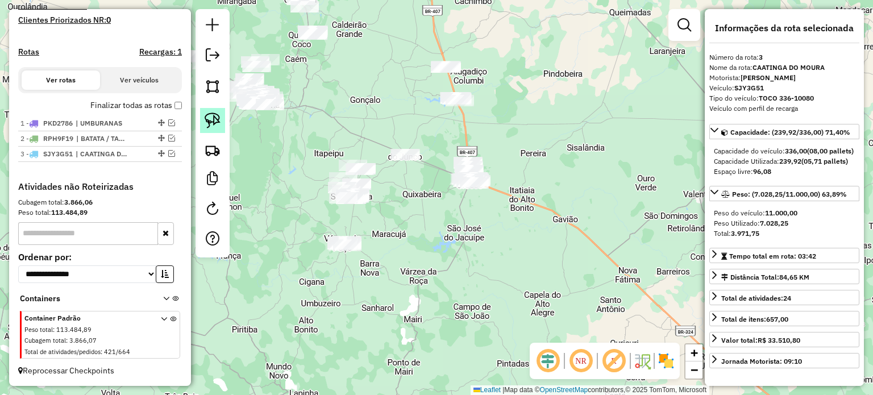
click at [205, 119] on img at bounding box center [213, 121] width 16 height 16
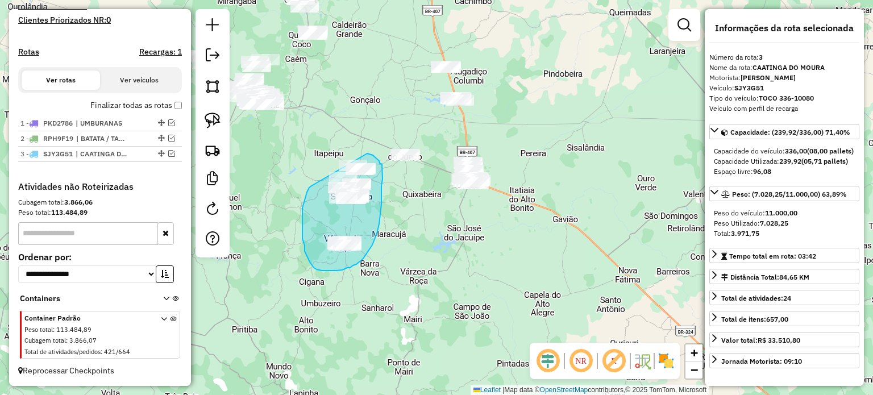
drag, startPoint x: 302, startPoint y: 215, endPoint x: 352, endPoint y: 147, distance: 84.6
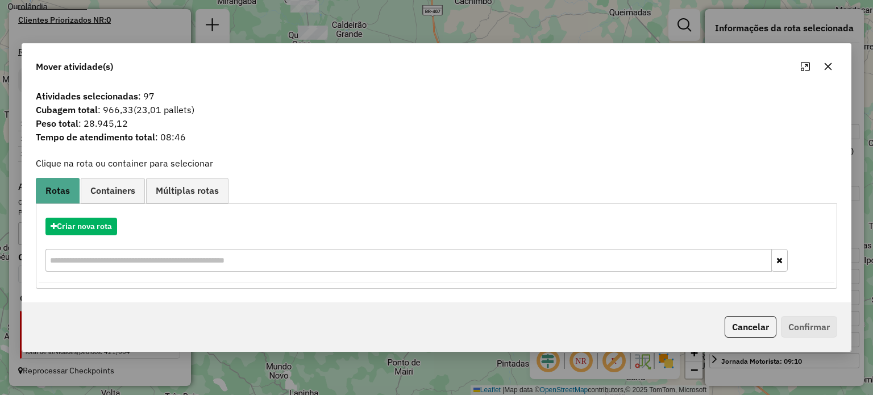
click at [830, 62] on icon "button" at bounding box center [828, 66] width 9 height 9
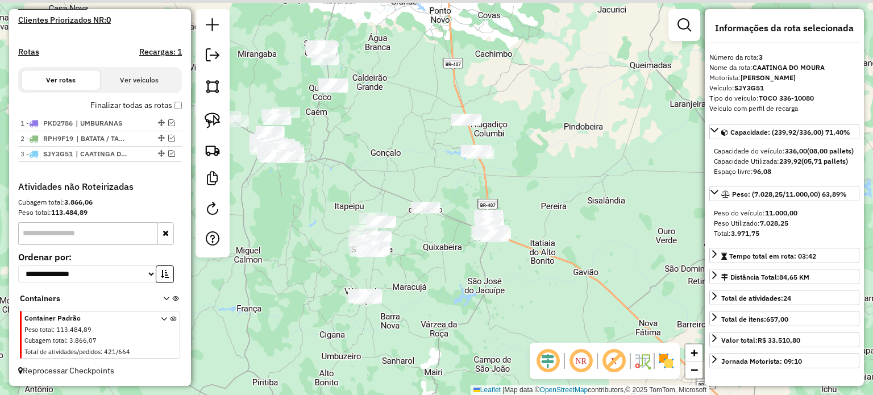
drag, startPoint x: 421, startPoint y: 203, endPoint x: 462, endPoint y: 286, distance: 92.5
click at [459, 293] on div "Janela de atendimento Grade de atendimento Capacidade Transportadoras Veículos …" at bounding box center [436, 197] width 873 height 395
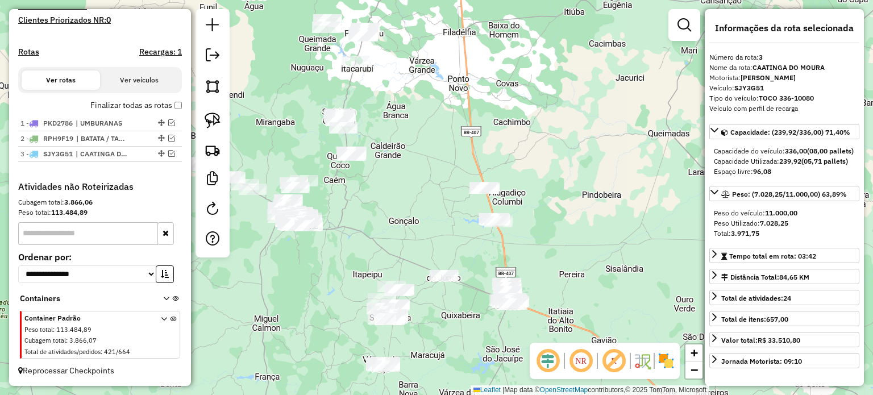
drag, startPoint x: 452, startPoint y: 180, endPoint x: 464, endPoint y: 270, distance: 91.1
click at [465, 270] on div "Janela de atendimento Grade de atendimento Capacidade Transportadoras Veículos …" at bounding box center [436, 197] width 873 height 395
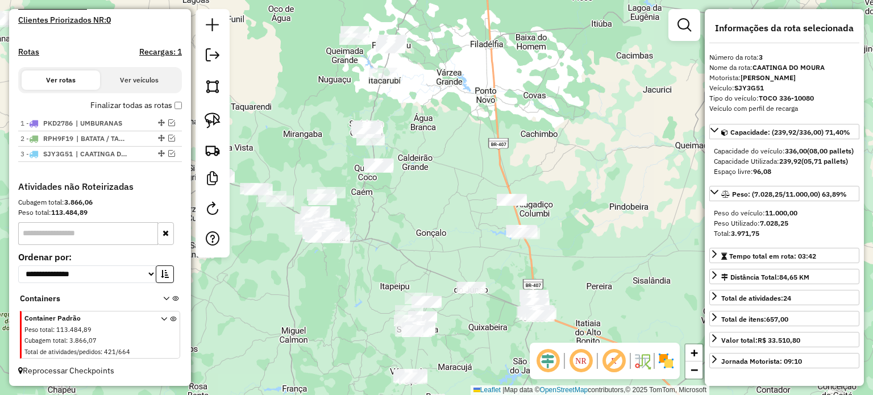
drag, startPoint x: 429, startPoint y: 281, endPoint x: 442, endPoint y: 222, distance: 60.5
click at [443, 225] on div "Janela de atendimento Grade de atendimento Capacidade Transportadoras Veículos …" at bounding box center [436, 197] width 873 height 395
click at [208, 122] on img at bounding box center [213, 121] width 16 height 16
drag, startPoint x: 496, startPoint y: 173, endPoint x: 568, endPoint y: 200, distance: 76.4
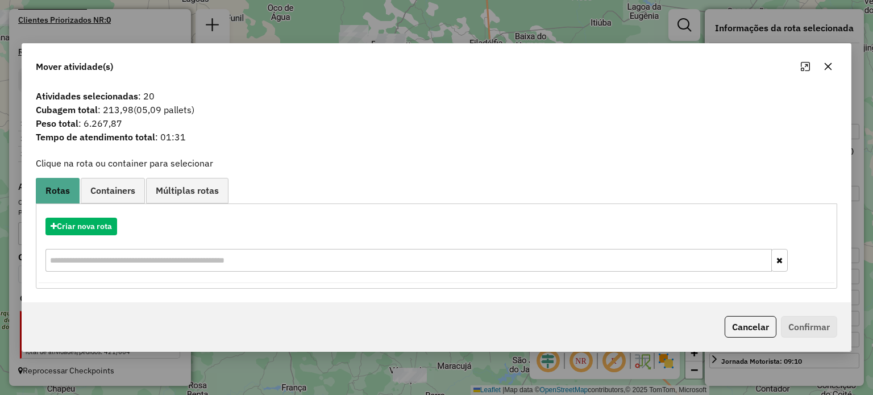
click at [825, 65] on icon "button" at bounding box center [828, 66] width 9 height 9
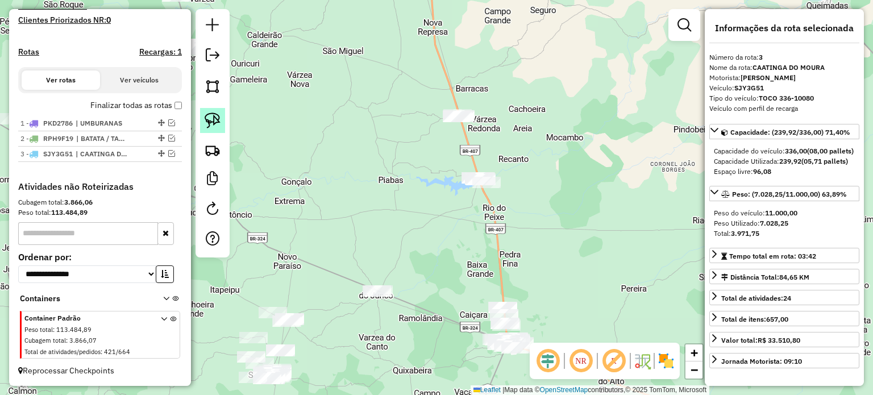
click at [216, 115] on img at bounding box center [213, 121] width 16 height 16
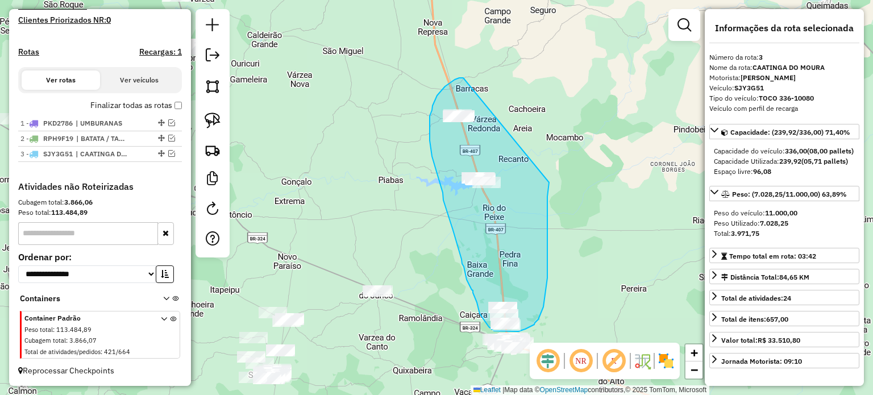
drag, startPoint x: 463, startPoint y: 78, endPoint x: 550, endPoint y: 175, distance: 130.0
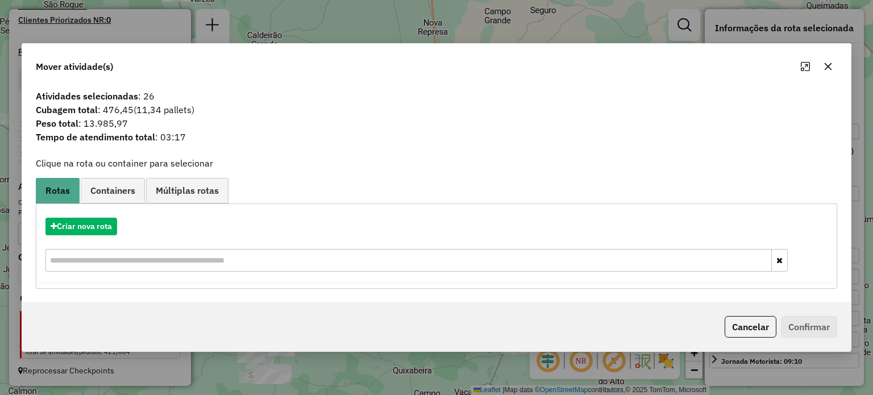
click at [825, 67] on icon "button" at bounding box center [828, 66] width 9 height 9
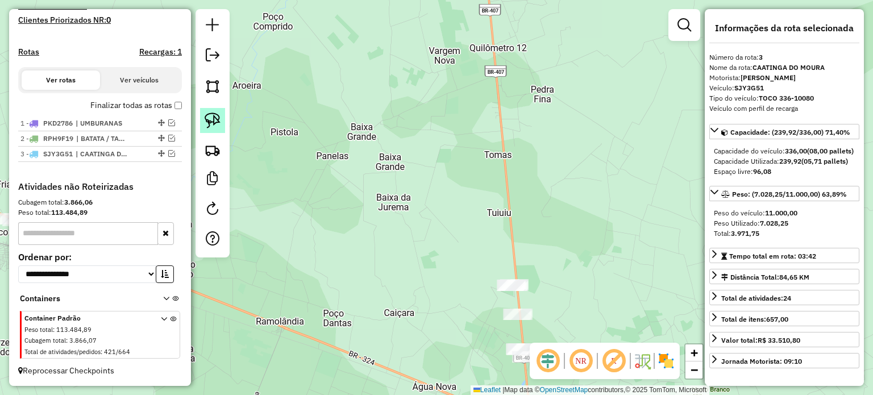
click at [215, 111] on link at bounding box center [212, 120] width 25 height 25
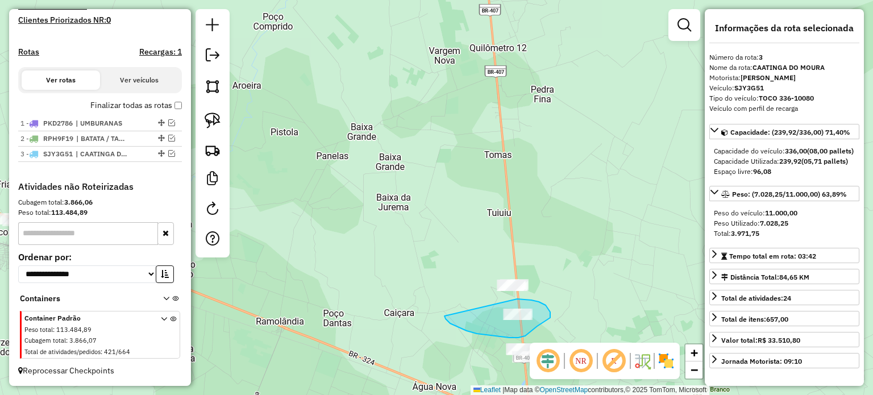
drag, startPoint x: 450, startPoint y: 323, endPoint x: 516, endPoint y: 299, distance: 69.8
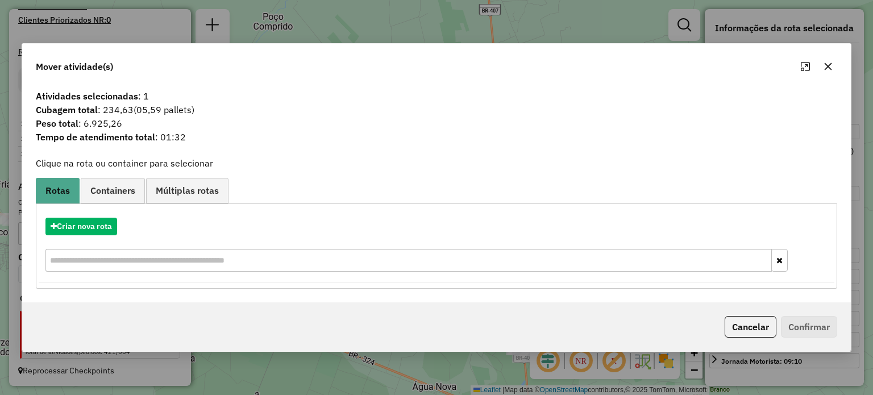
click at [826, 64] on icon "button" at bounding box center [828, 66] width 9 height 9
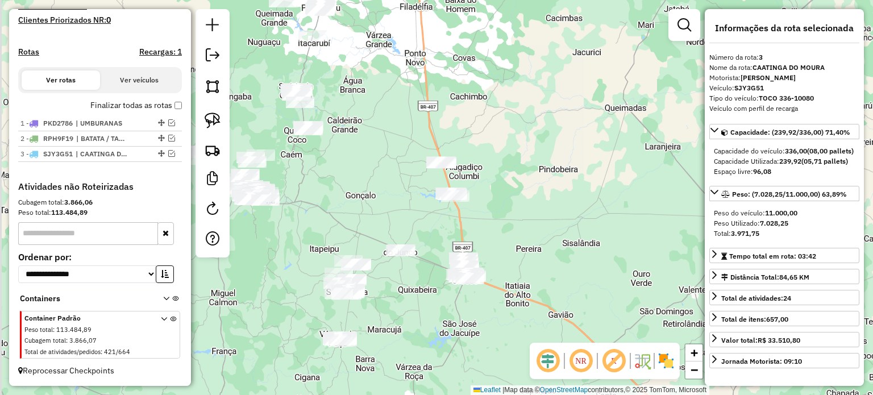
drag, startPoint x: 379, startPoint y: 288, endPoint x: 434, endPoint y: 267, distance: 58.5
click at [432, 270] on div "Janela de atendimento Grade de atendimento Capacidade Transportadoras Veículos …" at bounding box center [436, 197] width 873 height 395
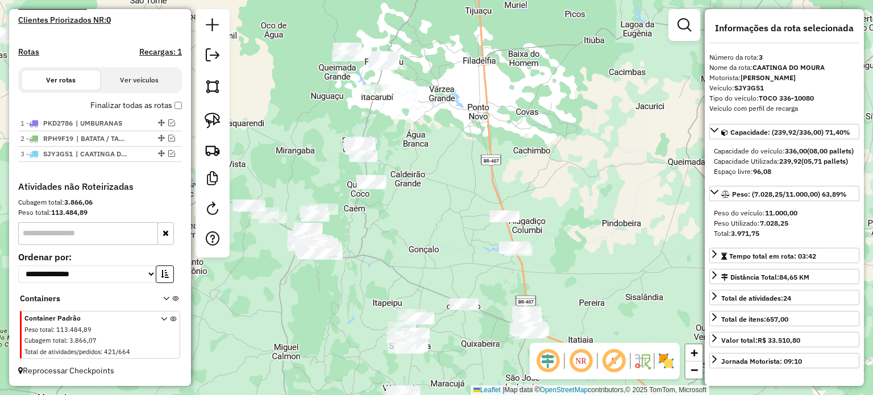
drag, startPoint x: 347, startPoint y: 202, endPoint x: 437, endPoint y: 238, distance: 96.7
click at [430, 269] on div "Janela de atendimento Grade de atendimento Capacidade Transportadoras Veículos …" at bounding box center [436, 197] width 873 height 395
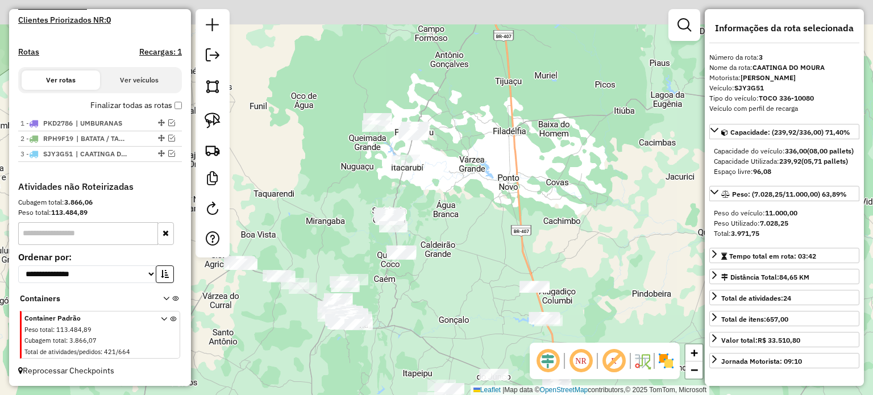
drag, startPoint x: 436, startPoint y: 203, endPoint x: 450, endPoint y: 285, distance: 83.0
click at [446, 281] on div "Janela de atendimento Grade de atendimento Capacidade Transportadoras Veículos …" at bounding box center [436, 197] width 873 height 395
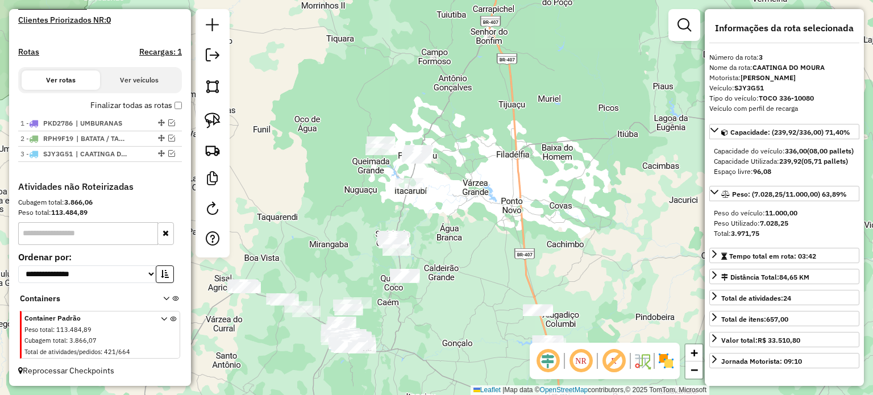
drag, startPoint x: 457, startPoint y: 324, endPoint x: 498, endPoint y: 210, distance: 120.8
click at [498, 210] on div "Janela de atendimento Grade de atendimento Capacidade Transportadoras Veículos …" at bounding box center [436, 197] width 873 height 395
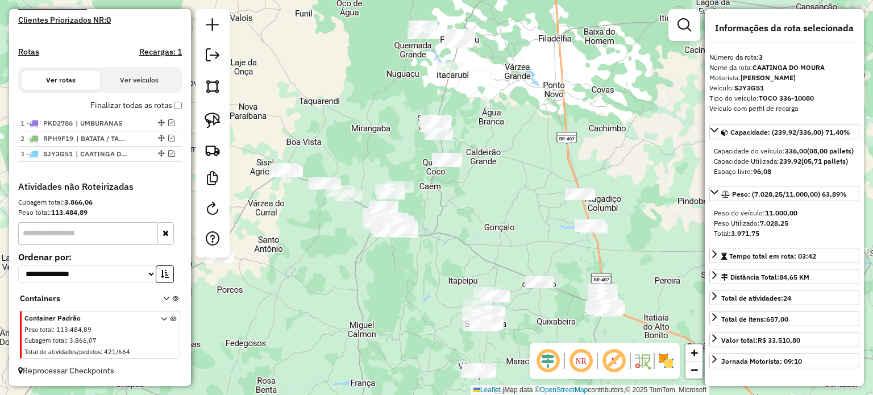
drag, startPoint x: 438, startPoint y: 295, endPoint x: 475, endPoint y: 318, distance: 43.9
click at [475, 318] on div "Janela de atendimento Grade de atendimento Capacidade Transportadoras Veículos …" at bounding box center [436, 197] width 873 height 395
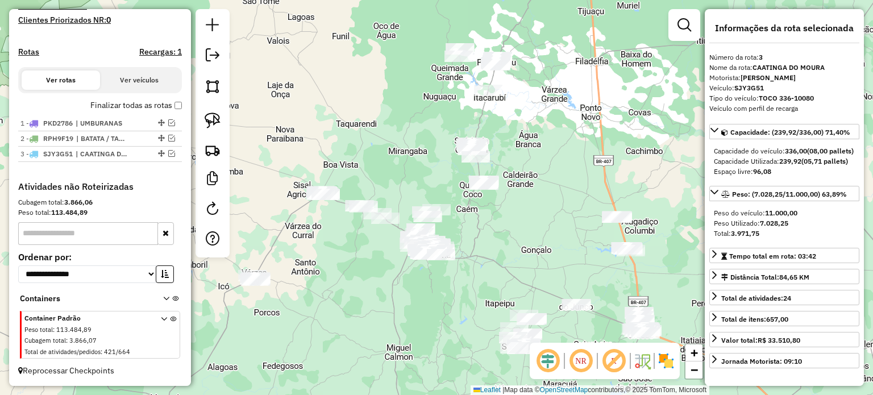
drag, startPoint x: 317, startPoint y: 275, endPoint x: 480, endPoint y: 309, distance: 166.7
click at [480, 313] on div "Janela de atendimento Grade de atendimento Capacidade Transportadoras Veículos …" at bounding box center [436, 197] width 873 height 395
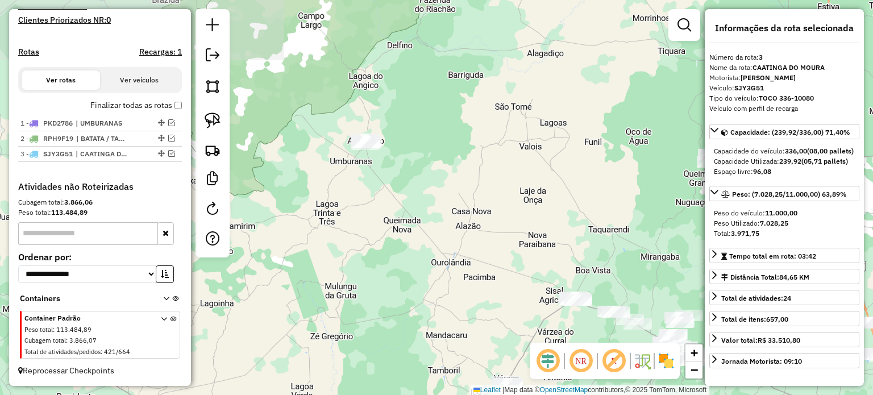
drag, startPoint x: 387, startPoint y: 233, endPoint x: 416, endPoint y: 252, distance: 34.5
click at [467, 277] on div "Janela de atendimento Grade de atendimento Capacidade Transportadoras Veículos …" at bounding box center [436, 197] width 873 height 395
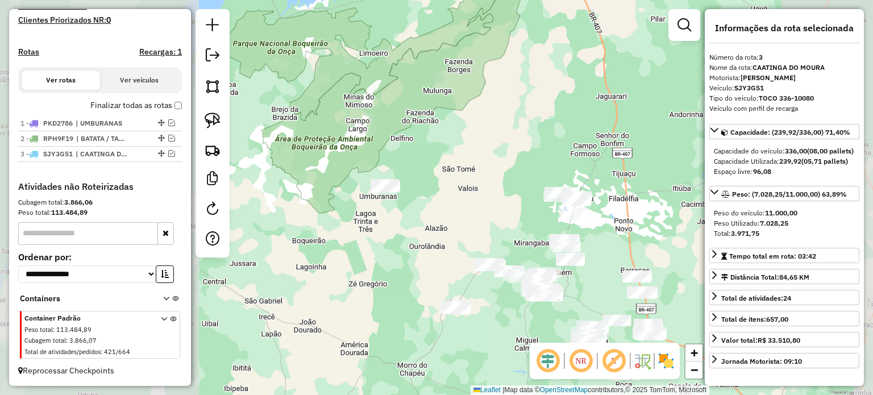
click at [388, 282] on div "Janela de atendimento Grade de atendimento Capacidade Transportadoras Veículos …" at bounding box center [436, 197] width 873 height 395
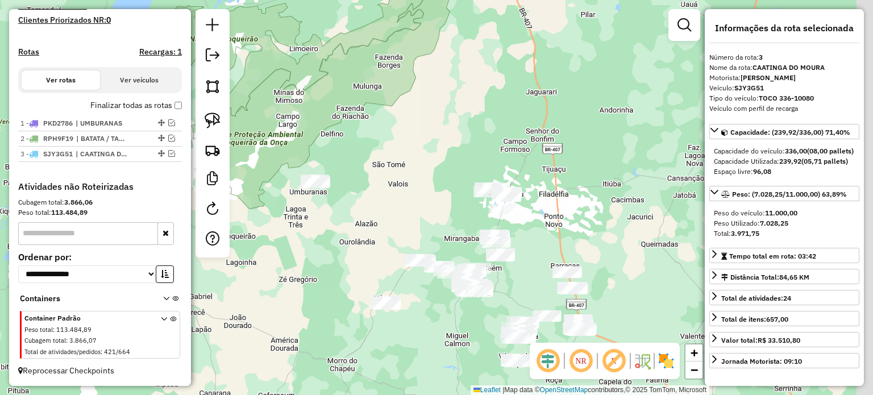
drag, startPoint x: 391, startPoint y: 293, endPoint x: 339, endPoint y: 232, distance: 79.8
click at [341, 233] on div "Janela de atendimento Grade de atendimento Capacidade Transportadoras Veículos …" at bounding box center [436, 197] width 873 height 395
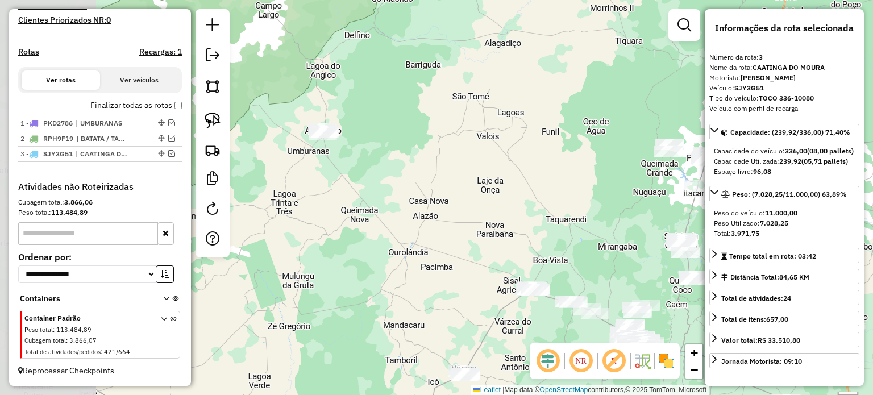
drag, startPoint x: 358, startPoint y: 240, endPoint x: 462, endPoint y: 268, distance: 107.7
click at [468, 277] on div "Janela de atendimento Grade de atendimento Capacidade Transportadoras Veículos …" at bounding box center [436, 197] width 873 height 395
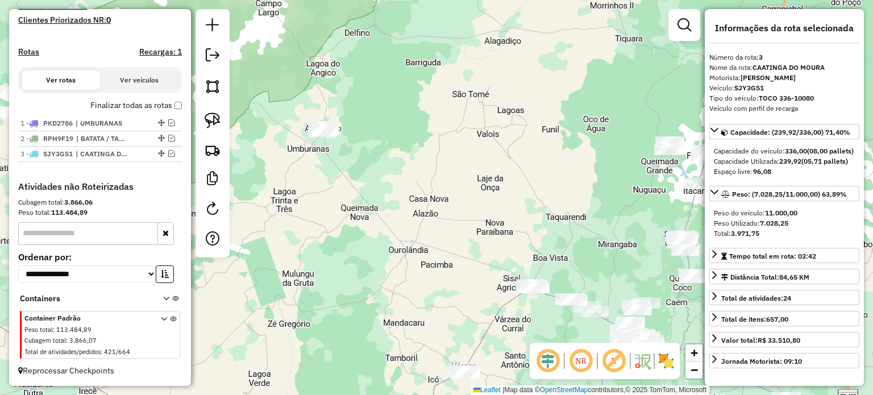
click at [375, 188] on div "Janela de atendimento Grade de atendimento Capacidade Transportadoras Veículos …" at bounding box center [436, 197] width 873 height 395
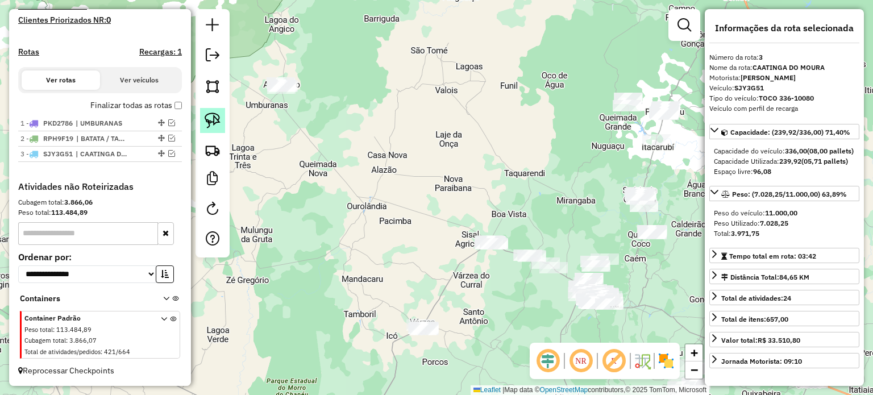
click at [209, 118] on img at bounding box center [213, 121] width 16 height 16
drag, startPoint x: 524, startPoint y: 243, endPoint x: 567, endPoint y: 257, distance: 44.9
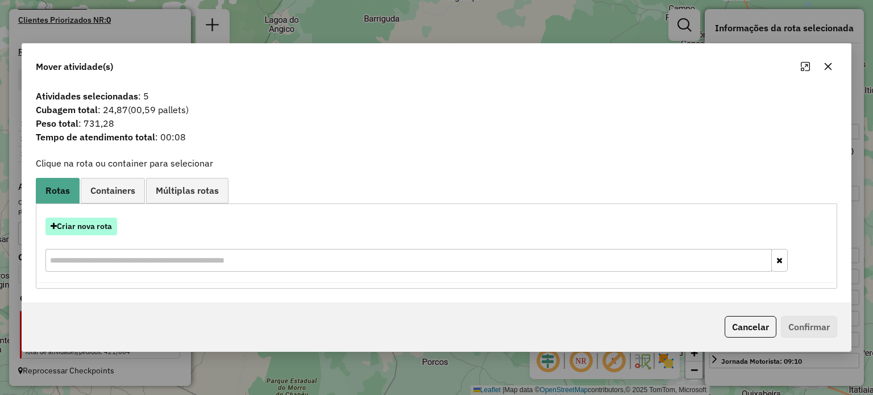
click at [86, 227] on button "Criar nova rota" at bounding box center [81, 227] width 72 height 18
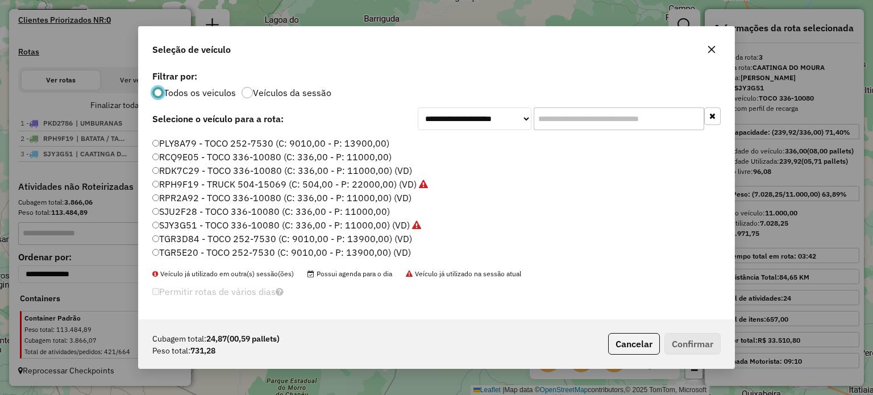
scroll to position [173, 0]
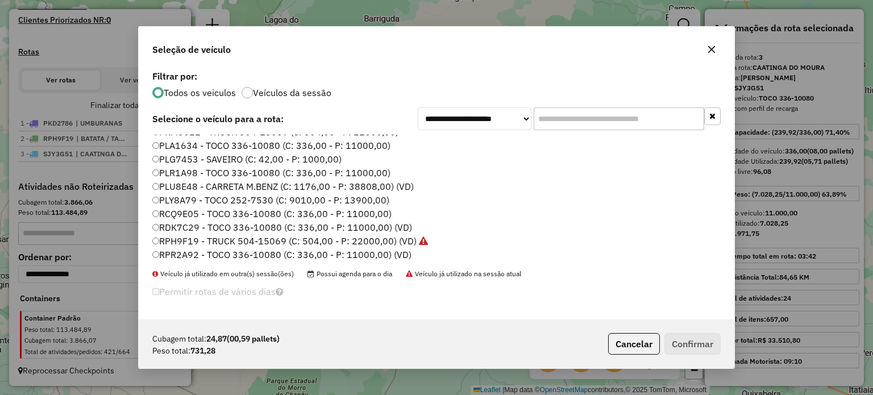
click at [175, 199] on label "PLY8A79 - TOCO 252-7530 (C: 9010,00 - P: 13900,00)" at bounding box center [270, 200] width 237 height 14
click at [680, 351] on button "Confirmar" at bounding box center [693, 344] width 56 height 22
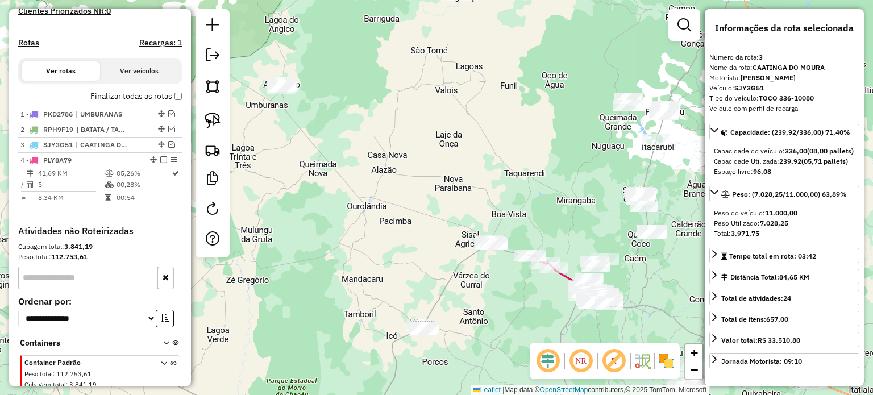
scroll to position [385, 0]
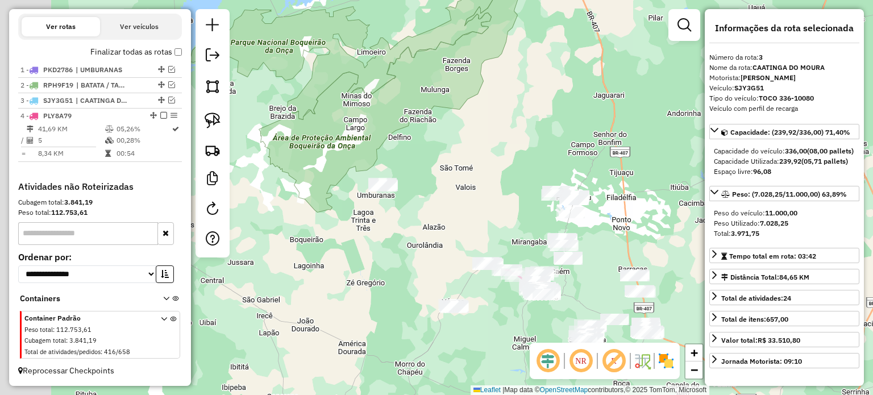
drag, startPoint x: 288, startPoint y: 169, endPoint x: 393, endPoint y: 213, distance: 114.4
click at [381, 226] on div "Janela de atendimento Grade de atendimento Capacidade Transportadoras Veículos …" at bounding box center [436, 197] width 873 height 395
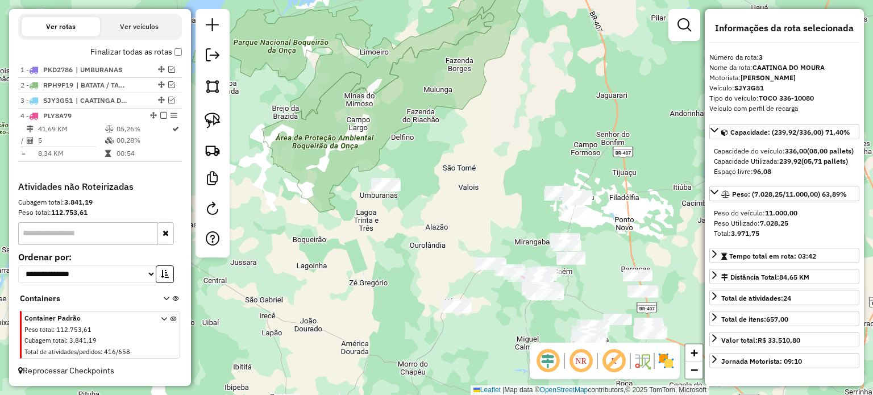
drag, startPoint x: 209, startPoint y: 111, endPoint x: 246, endPoint y: 122, distance: 39.2
click at [209, 111] on link at bounding box center [212, 120] width 25 height 25
drag, startPoint x: 369, startPoint y: 162, endPoint x: 425, endPoint y: 175, distance: 57.1
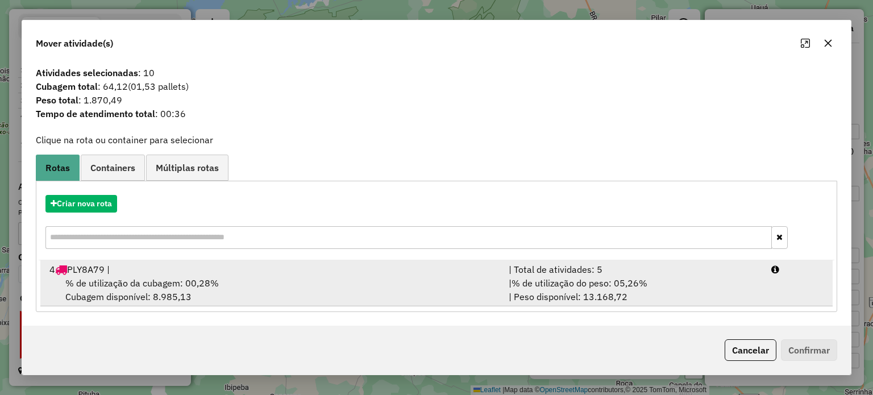
click at [127, 281] on span "% de utilização da cubagem: 00,28%" at bounding box center [141, 282] width 153 height 11
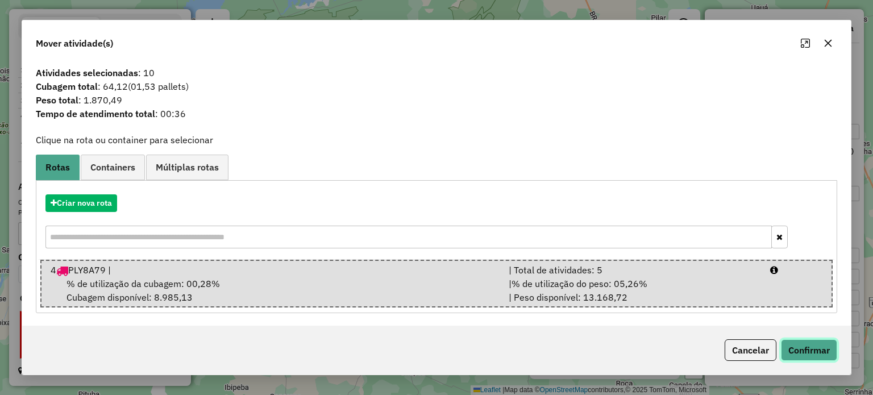
click at [805, 347] on button "Confirmar" at bounding box center [809, 350] width 56 height 22
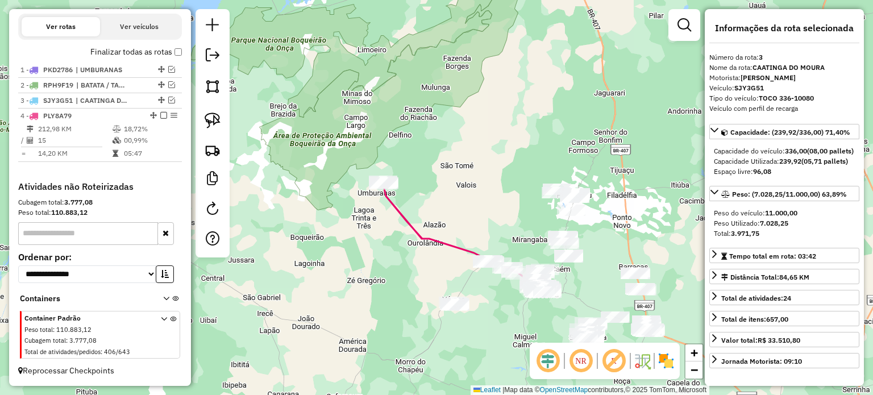
drag, startPoint x: 404, startPoint y: 268, endPoint x: 354, endPoint y: 236, distance: 59.6
click at [354, 236] on div "Janela de atendimento Grade de atendimento Capacidade Transportadoras Veículos …" at bounding box center [436, 197] width 873 height 395
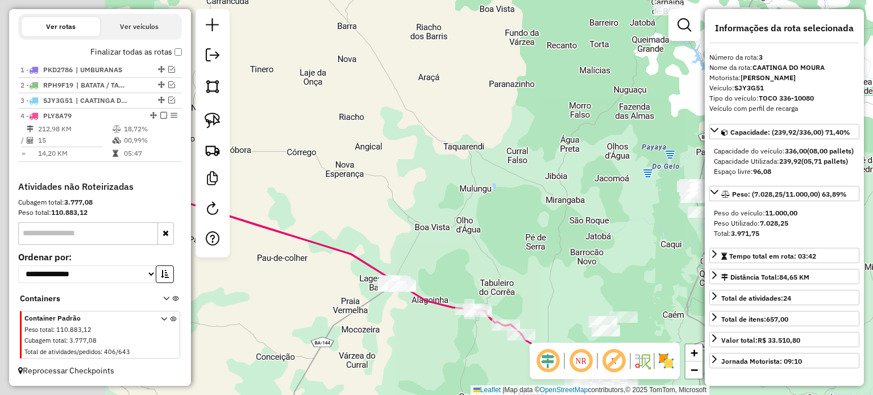
drag, startPoint x: 307, startPoint y: 215, endPoint x: 469, endPoint y: 273, distance: 171.9
click at [476, 240] on div "Janela de atendimento Grade de atendimento Capacidade Transportadoras Veículos …" at bounding box center [436, 197] width 873 height 395
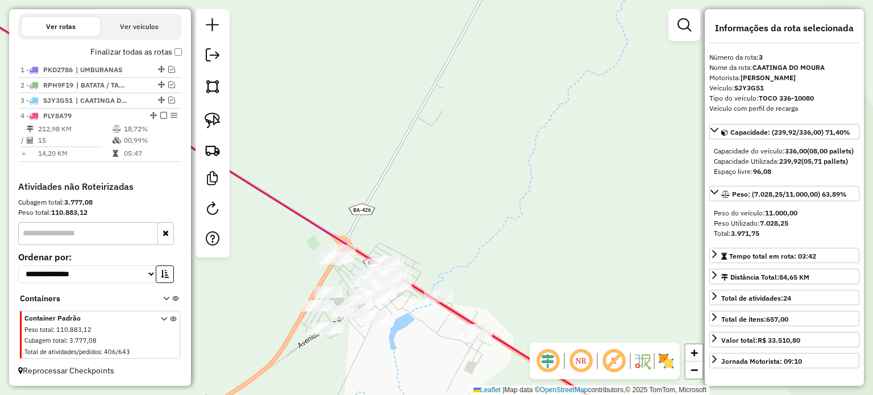
drag, startPoint x: 455, startPoint y: 231, endPoint x: 439, endPoint y: 227, distance: 16.4
click at [443, 227] on div "Janela de atendimento Grade de atendimento Capacidade Transportadoras Veículos …" at bounding box center [436, 197] width 873 height 395
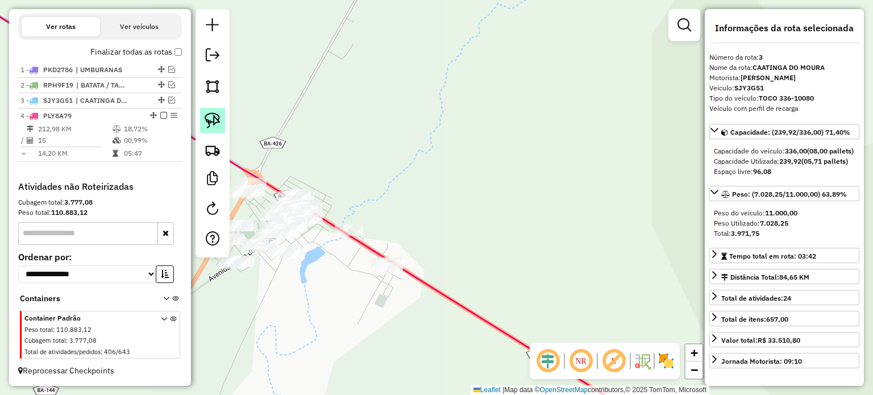
drag, startPoint x: 207, startPoint y: 117, endPoint x: 302, endPoint y: 179, distance: 113.7
click at [208, 116] on img at bounding box center [213, 121] width 16 height 16
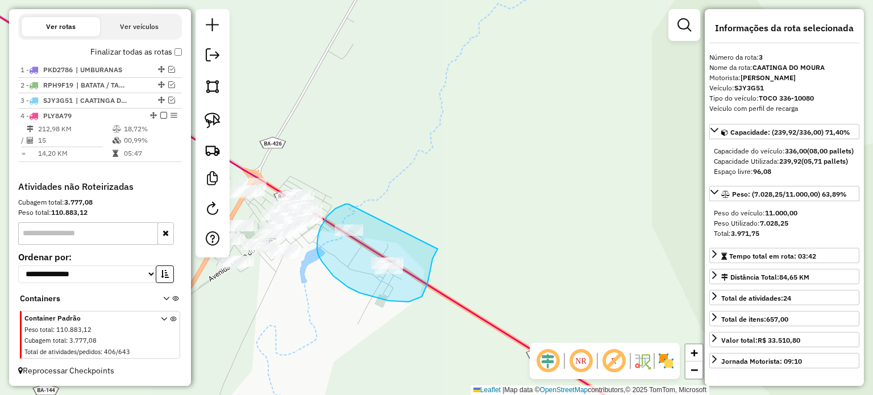
drag, startPoint x: 343, startPoint y: 205, endPoint x: 440, endPoint y: 245, distance: 104.5
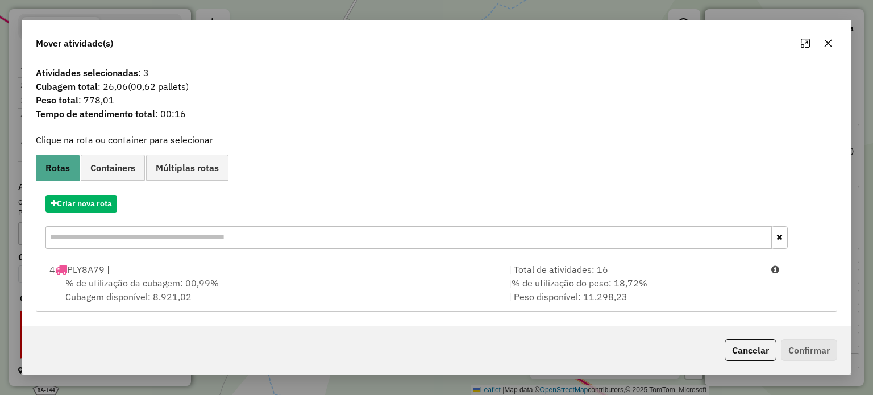
click at [825, 39] on icon "button" at bounding box center [828, 43] width 9 height 9
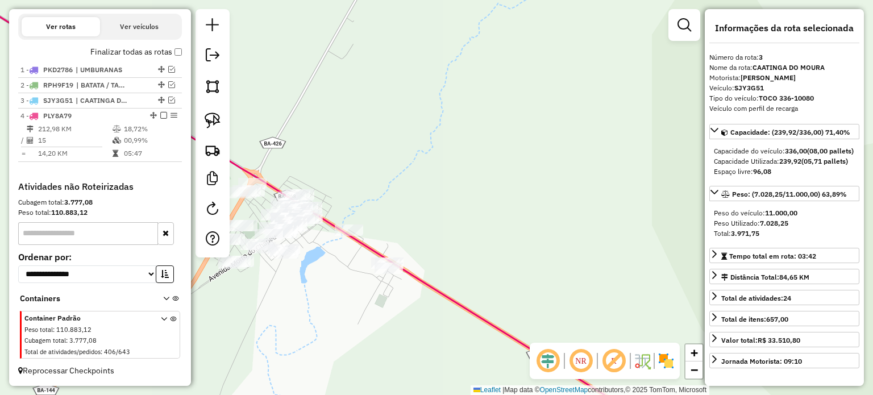
drag, startPoint x: 330, startPoint y: 195, endPoint x: 413, endPoint y: 209, distance: 84.1
click at [413, 209] on div "Janela de atendimento Grade de atendimento Capacidade Transportadoras Veículos …" at bounding box center [436, 197] width 873 height 395
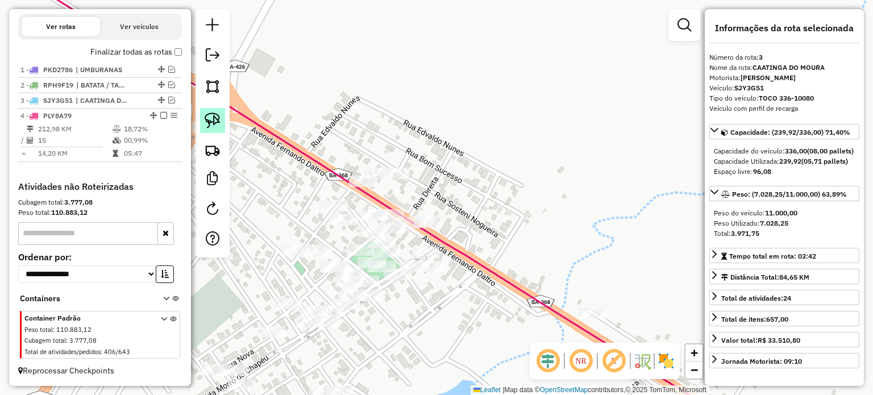
click at [210, 115] on img at bounding box center [213, 121] width 16 height 16
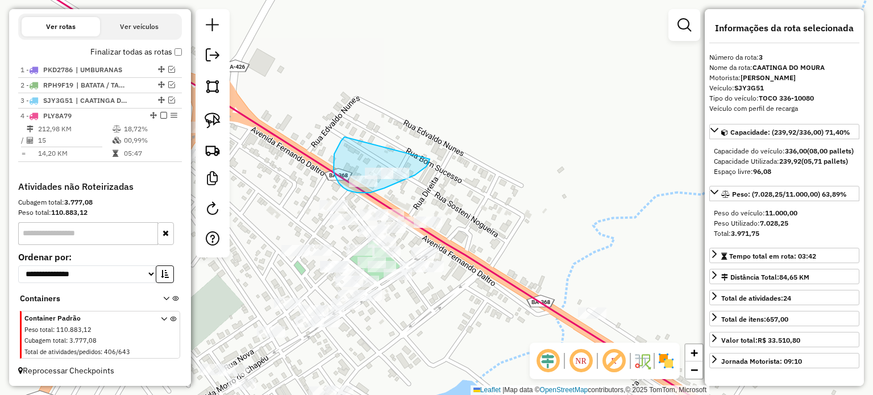
drag, startPoint x: 334, startPoint y: 169, endPoint x: 431, endPoint y: 154, distance: 99.0
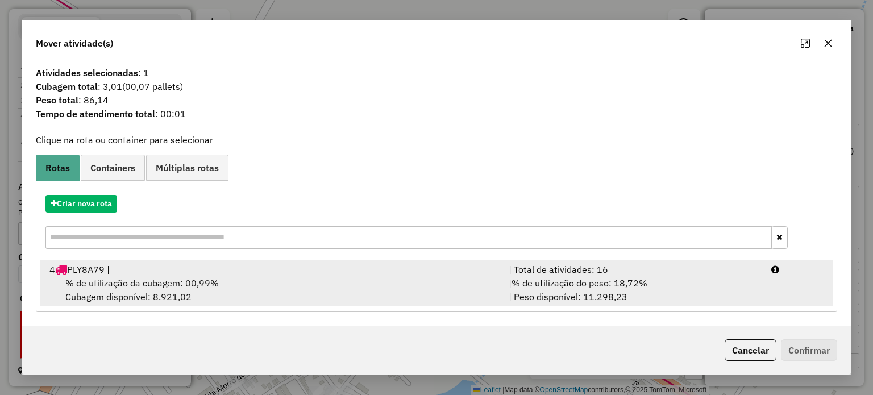
click at [134, 290] on div "% de utilização da cubagem: 00,99% Cubagem disponível: 8.921,02" at bounding box center [272, 289] width 459 height 27
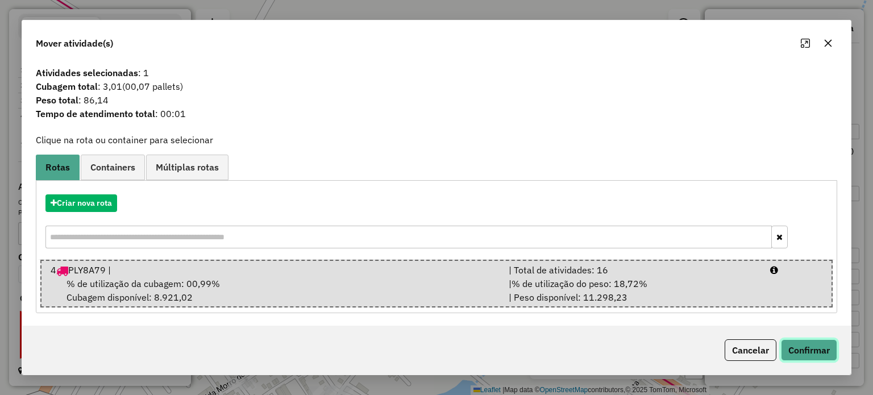
click at [784, 343] on button "Confirmar" at bounding box center [809, 350] width 56 height 22
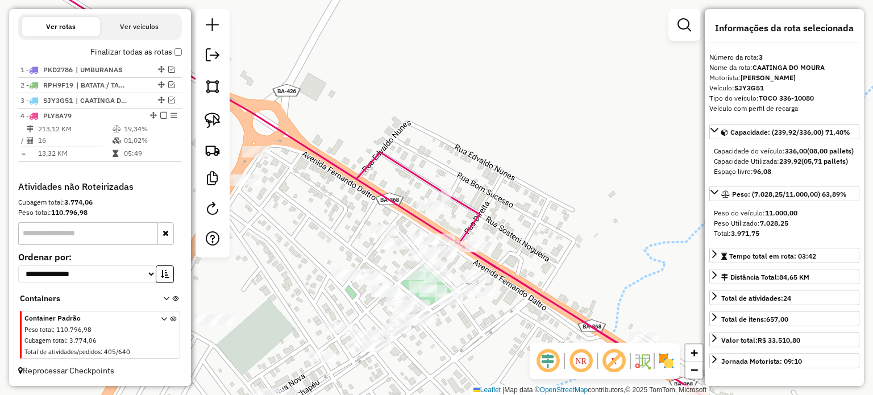
drag, startPoint x: 309, startPoint y: 104, endPoint x: 520, endPoint y: 181, distance: 224.6
click at [520, 177] on div "Janela de atendimento Grade de atendimento Capacidade Transportadoras Veículos …" at bounding box center [436, 197] width 873 height 395
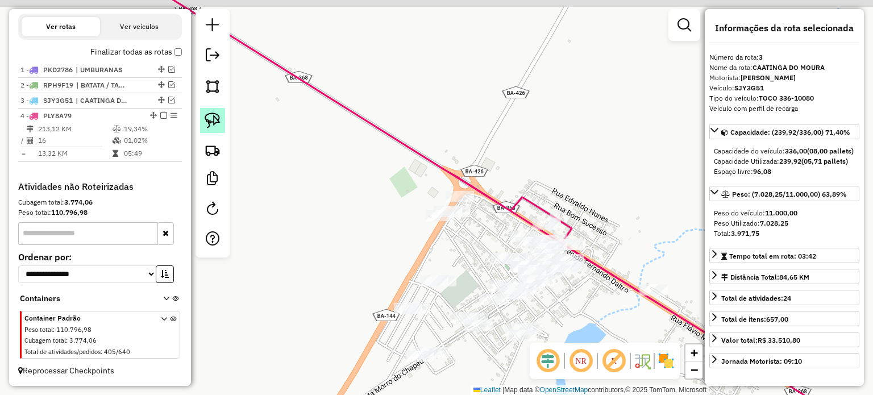
click at [218, 118] on img at bounding box center [213, 121] width 16 height 16
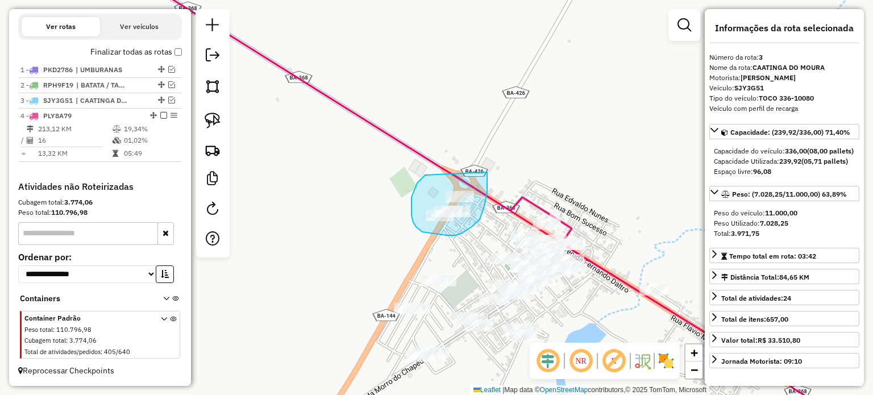
drag, startPoint x: 417, startPoint y: 183, endPoint x: 487, endPoint y: 170, distance: 71.1
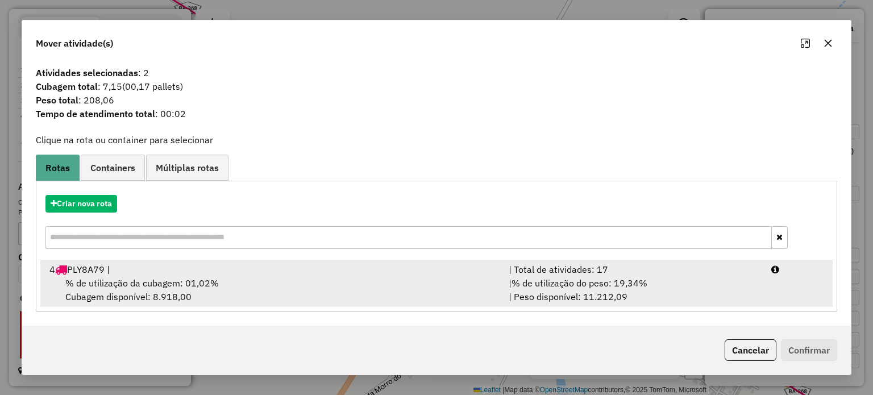
click at [139, 276] on div "% de utilização da cubagem: 01,02% Cubagem disponível: 8.918,00" at bounding box center [272, 289] width 459 height 27
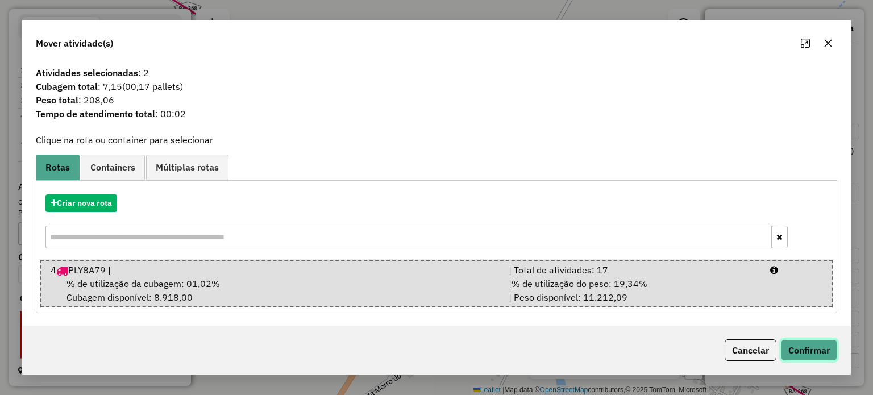
click at [794, 352] on button "Confirmar" at bounding box center [809, 350] width 56 height 22
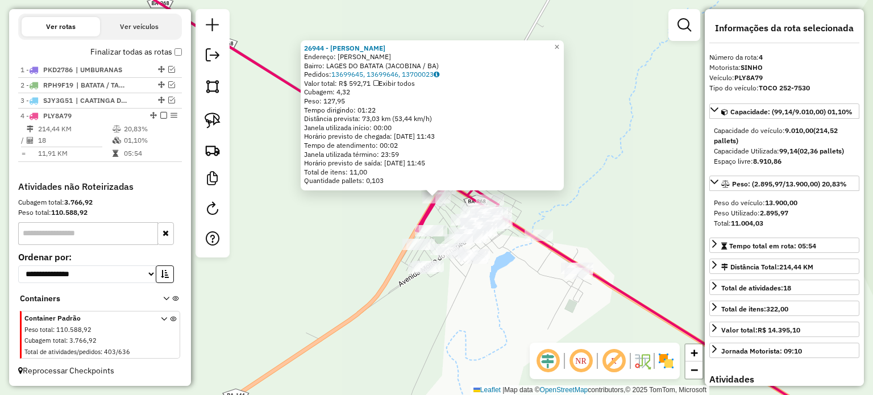
click at [338, 230] on div "26944 - ARTHUR BAR Endereço: ARTHUR BAR sn Bairro: LAGES DO BATATA (JACOBINA / …" at bounding box center [436, 197] width 873 height 395
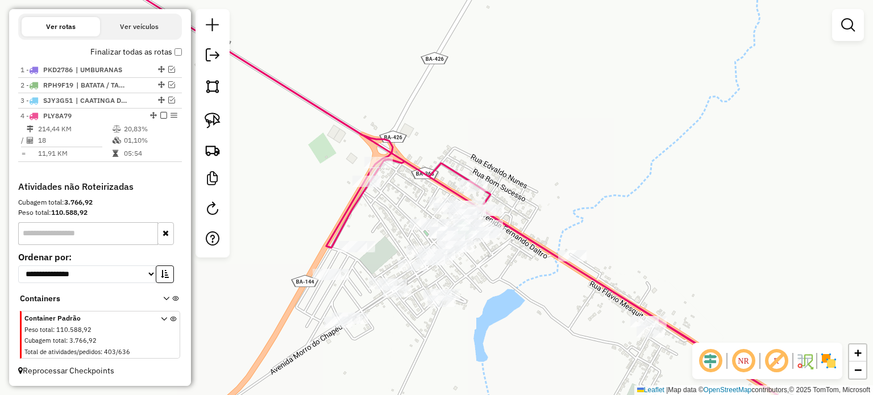
drag, startPoint x: 518, startPoint y: 260, endPoint x: 518, endPoint y: 298, distance: 38.1
click at [518, 298] on div "Janela de atendimento Grade de atendimento Capacidade Transportadoras Veículos …" at bounding box center [436, 197] width 873 height 395
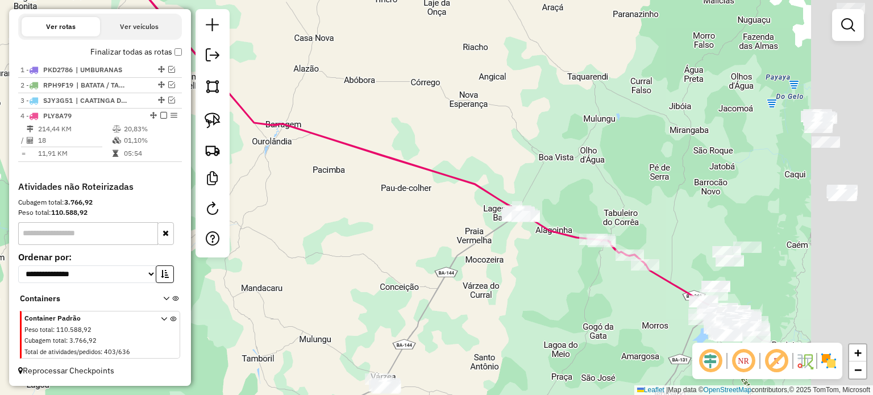
drag, startPoint x: 705, startPoint y: 221, endPoint x: 512, endPoint y: 188, distance: 195.5
click at [512, 188] on div "Janela de atendimento Grade de atendimento Capacidade Transportadoras Veículos …" at bounding box center [436, 197] width 873 height 395
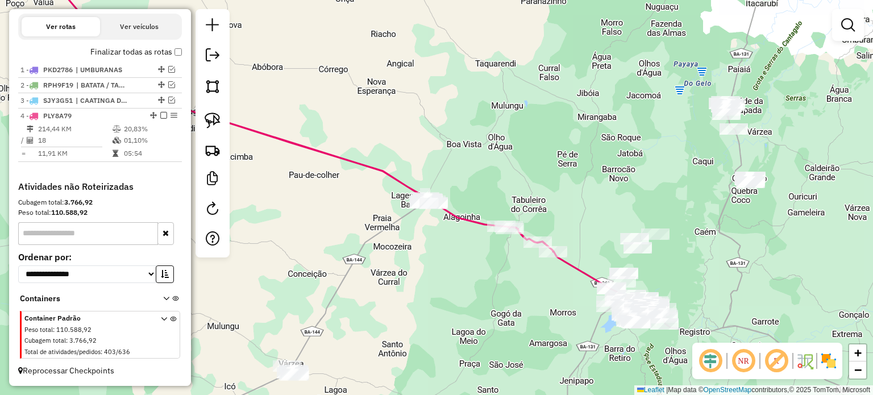
drag, startPoint x: 538, startPoint y: 275, endPoint x: 458, endPoint y: 243, distance: 85.9
click at [460, 248] on div "Janela de atendimento Grade de atendimento Capacidade Transportadoras Veículos …" at bounding box center [436, 197] width 873 height 395
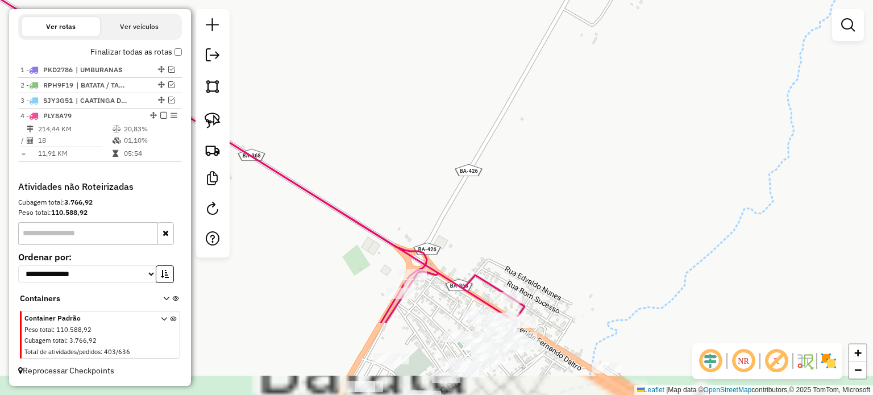
drag, startPoint x: 391, startPoint y: 231, endPoint x: 367, endPoint y: 72, distance: 160.4
click at [359, 0] on html "Aguarde... Pop-up bloqueado! Seu navegador bloqueou automáticamente a abertura …" at bounding box center [436, 197] width 873 height 395
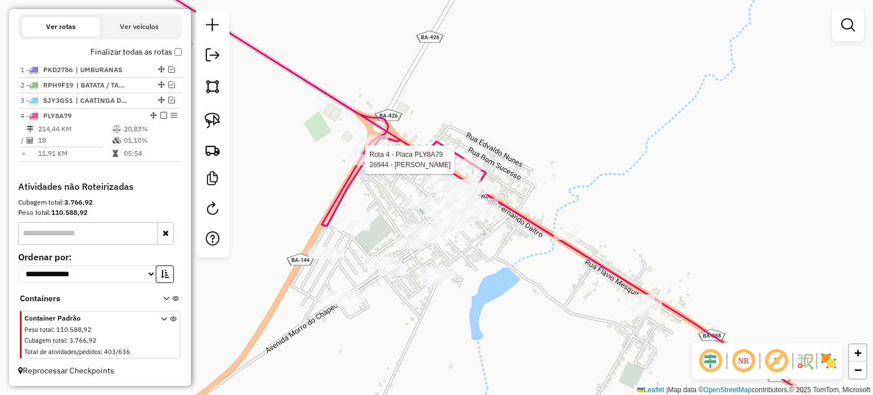
select select "**********"
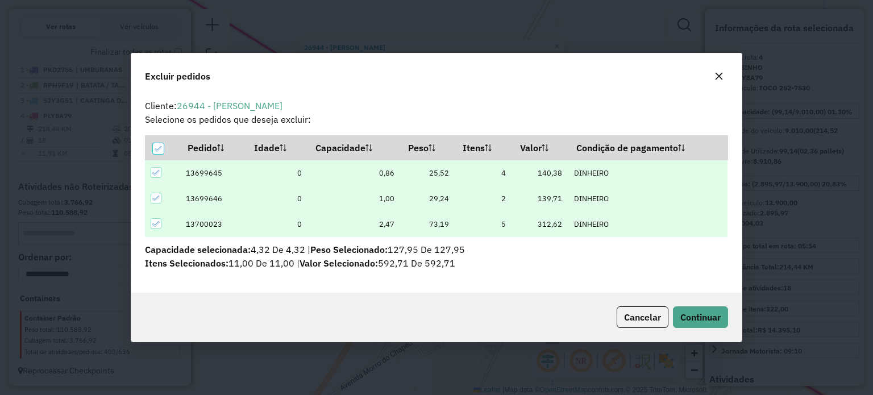
scroll to position [0, 0]
click at [695, 314] on span "Continuar" at bounding box center [700, 317] width 40 height 11
click at [693, 319] on span "Continuar" at bounding box center [700, 317] width 40 height 11
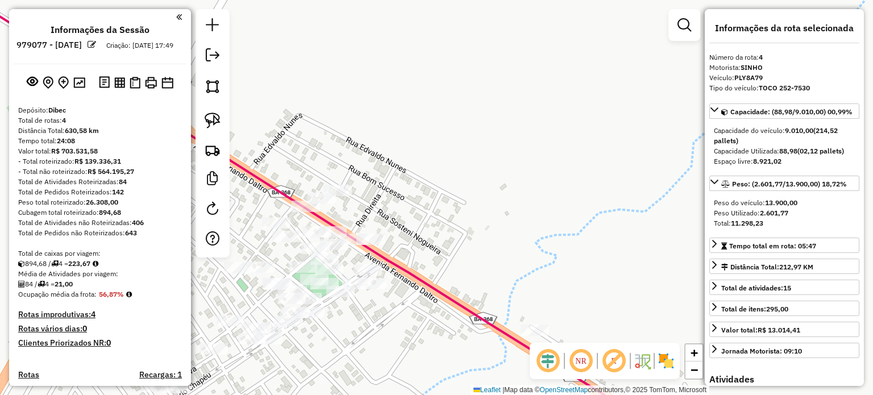
select select "**********"
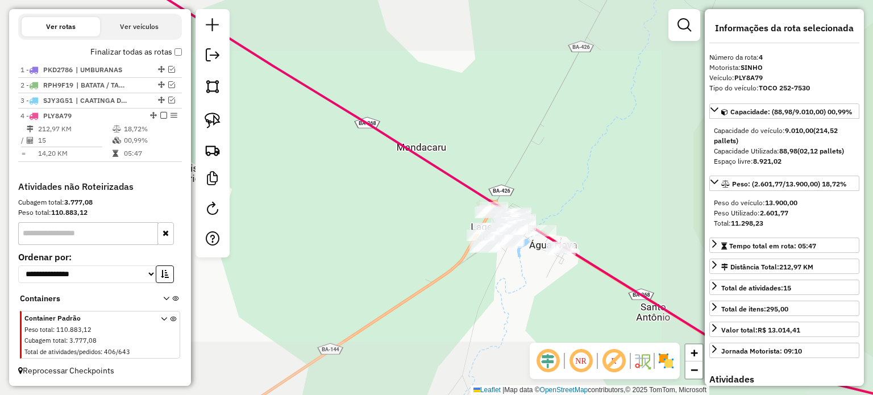
drag, startPoint x: 585, startPoint y: 230, endPoint x: 355, endPoint y: 140, distance: 246.9
click at [355, 140] on div "Janela de atendimento Grade de atendimento Capacidade Transportadoras Veículos …" at bounding box center [436, 197] width 873 height 395
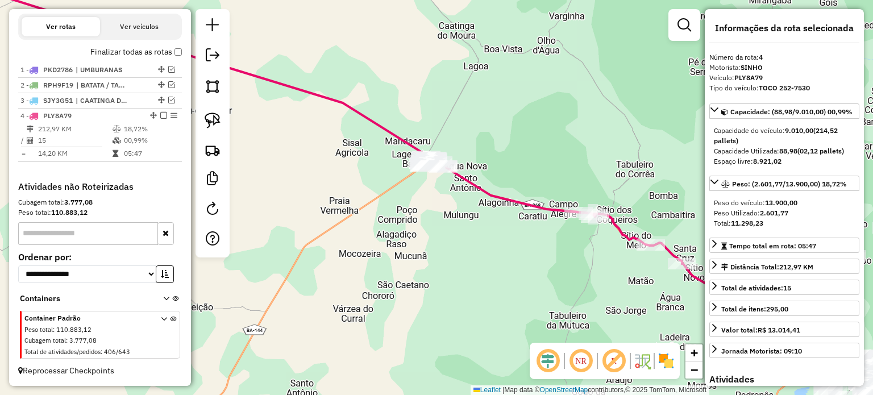
drag, startPoint x: 587, startPoint y: 161, endPoint x: 439, endPoint y: 124, distance: 152.9
click at [439, 120] on div "Janela de atendimento Grade de atendimento Capacidade Transportadoras Veículos …" at bounding box center [436, 197] width 873 height 395
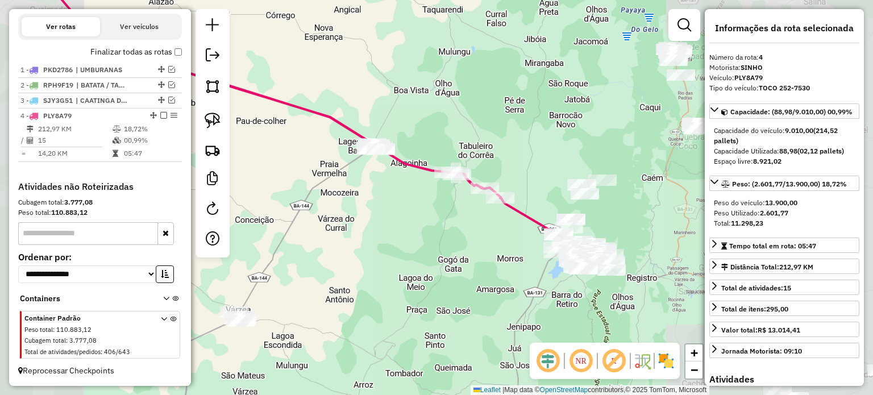
click at [425, 220] on div "Janela de atendimento Grade de atendimento Capacidade Transportadoras Veículos …" at bounding box center [436, 197] width 873 height 395
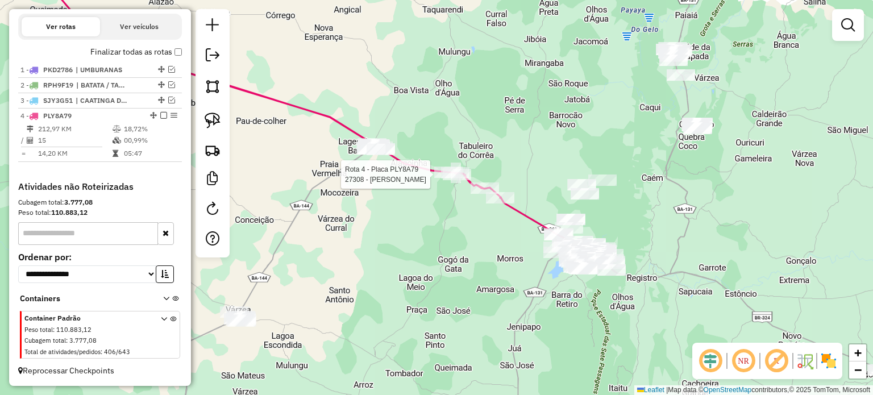
select select "**********"
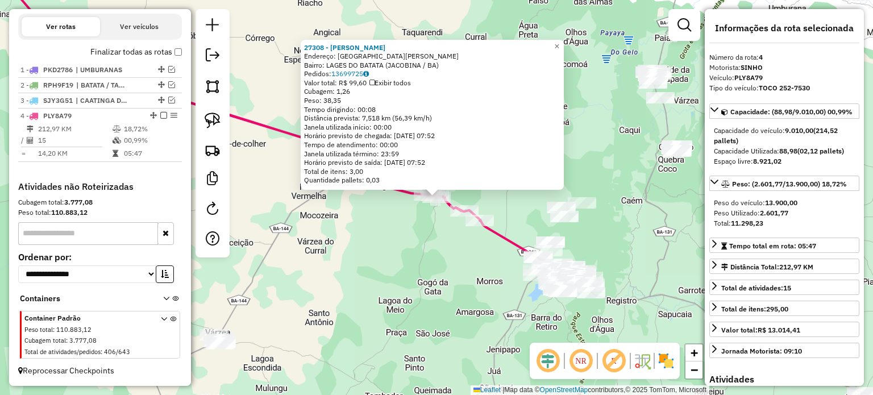
click at [403, 236] on div "27308 - MERCADINHO OLIVEIRA Endereço: AVENIDA ROQUE REIS SN Bairro: LAGES DO BA…" at bounding box center [436, 197] width 873 height 395
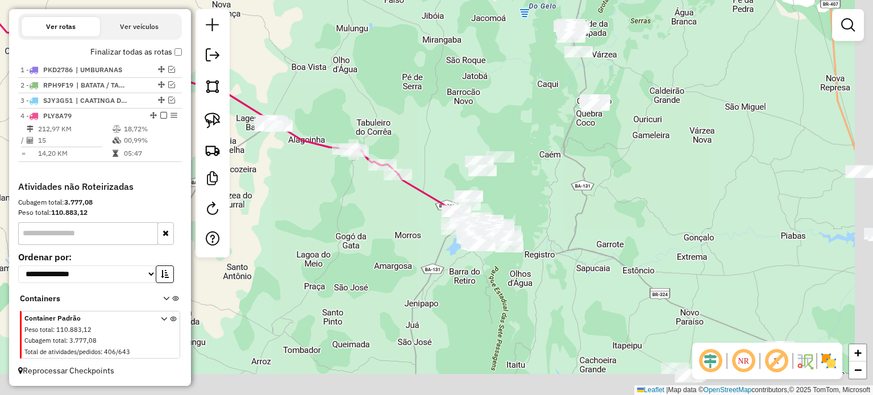
drag, startPoint x: 471, startPoint y: 267, endPoint x: 391, endPoint y: 225, distance: 90.8
click at [387, 221] on div "Janela de atendimento Grade de atendimento Capacidade Transportadoras Veículos …" at bounding box center [436, 197] width 873 height 395
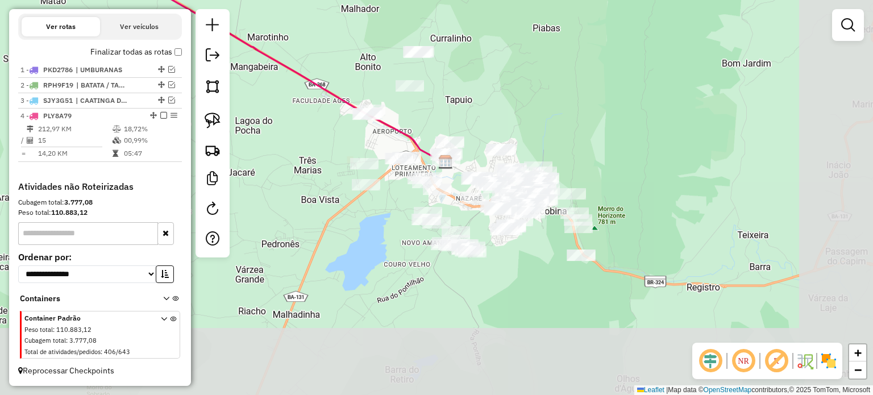
drag, startPoint x: 313, startPoint y: 141, endPoint x: 305, endPoint y: 145, distance: 8.9
click at [296, 130] on div "Janela de atendimento Grade de atendimento Capacidade Transportadoras Veículos …" at bounding box center [436, 197] width 873 height 395
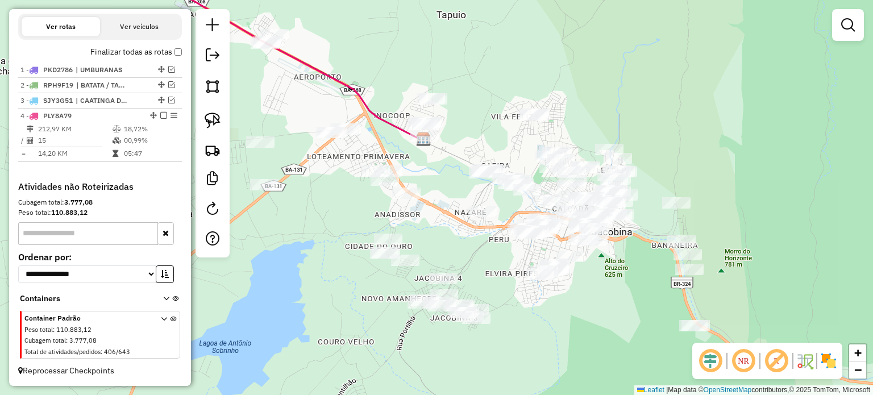
drag, startPoint x: 327, startPoint y: 84, endPoint x: 437, endPoint y: 143, distance: 124.9
click at [434, 143] on div "Janela de atendimento Grade de atendimento Capacidade Transportadoras Veículos …" at bounding box center [436, 197] width 873 height 395
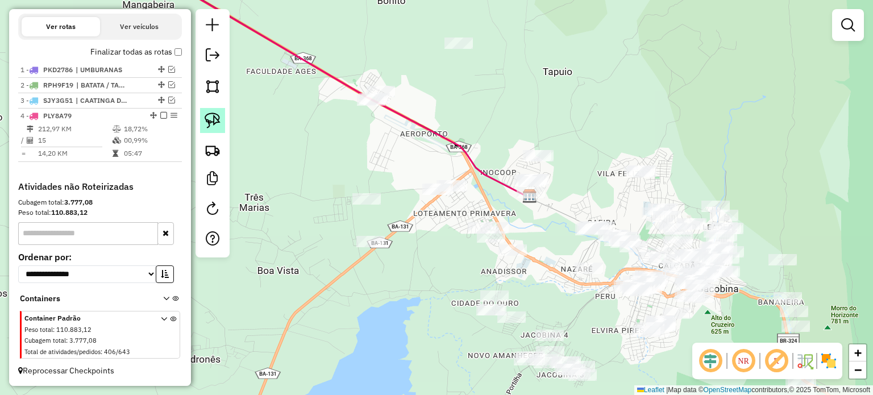
click at [217, 117] on img at bounding box center [213, 121] width 16 height 16
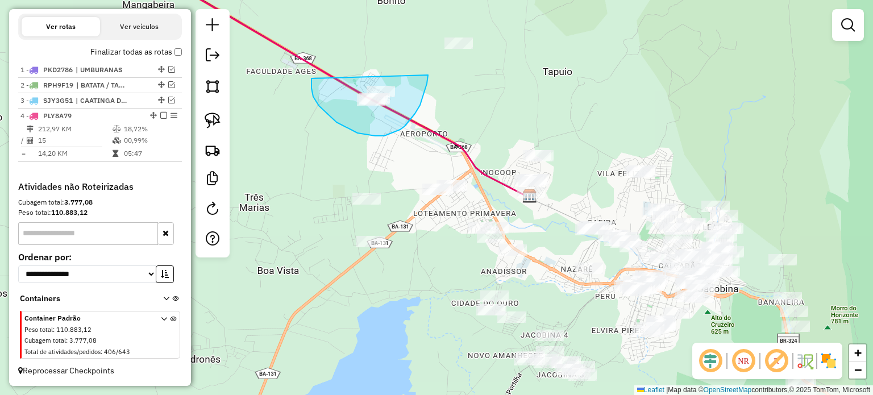
drag, startPoint x: 327, startPoint y: 114, endPoint x: 401, endPoint y: 81, distance: 80.2
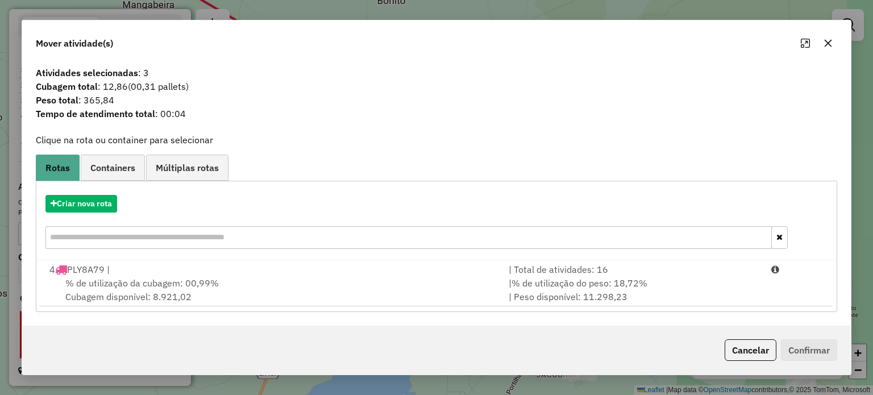
click at [822, 36] on button "button" at bounding box center [828, 43] width 18 height 18
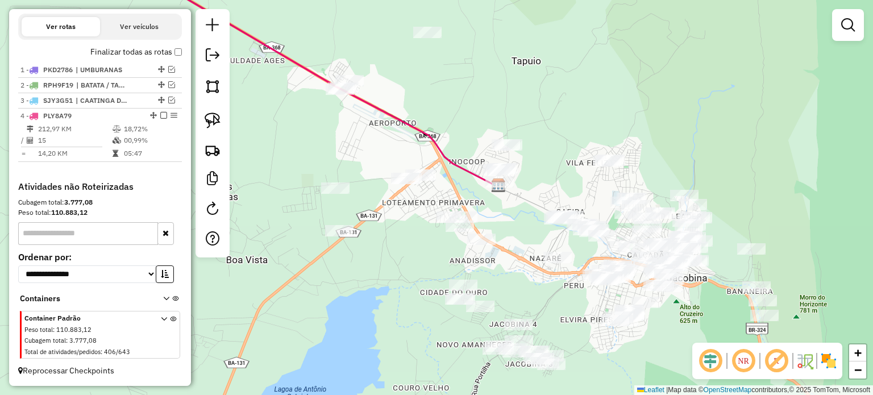
drag, startPoint x: 572, startPoint y: 186, endPoint x: 506, endPoint y: 167, distance: 69.4
click at [511, 168] on div "Janela de atendimento Grade de atendimento Capacidade Transportadoras Veículos …" at bounding box center [436, 197] width 873 height 395
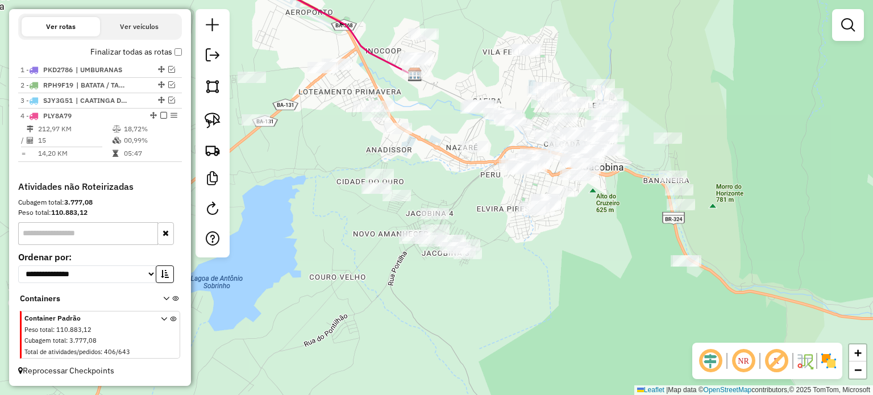
drag, startPoint x: 464, startPoint y: 225, endPoint x: 424, endPoint y: 142, distance: 92.8
click at [429, 127] on div "Janela de atendimento Grade de atendimento Capacidade Transportadoras Veículos …" at bounding box center [436, 197] width 873 height 395
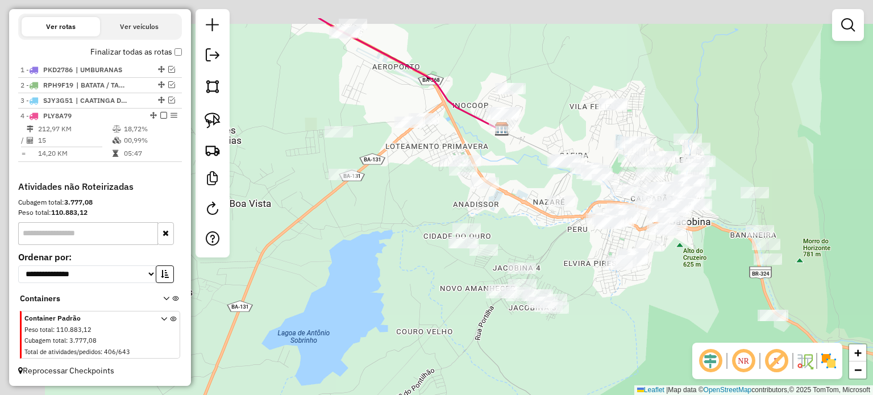
drag, startPoint x: 421, startPoint y: 99, endPoint x: 462, endPoint y: 154, distance: 68.6
click at [514, 157] on div "Janela de atendimento Grade de atendimento Capacidade Transportadoras Veículos …" at bounding box center [436, 197] width 873 height 395
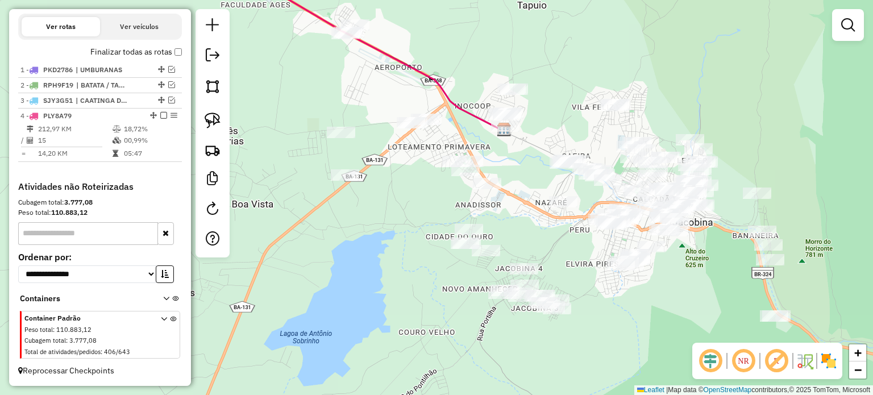
drag, startPoint x: 290, startPoint y: 149, endPoint x: 292, endPoint y: 173, distance: 24.5
click at [292, 173] on div "Janela de atendimento Grade de atendimento Capacidade Transportadoras Veículos …" at bounding box center [436, 197] width 873 height 395
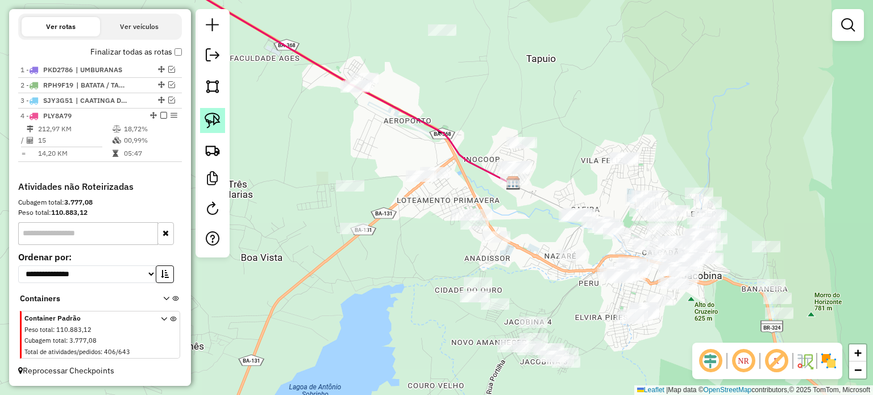
drag, startPoint x: 207, startPoint y: 119, endPoint x: 299, endPoint y: 96, distance: 94.4
click at [208, 119] on img at bounding box center [213, 121] width 16 height 16
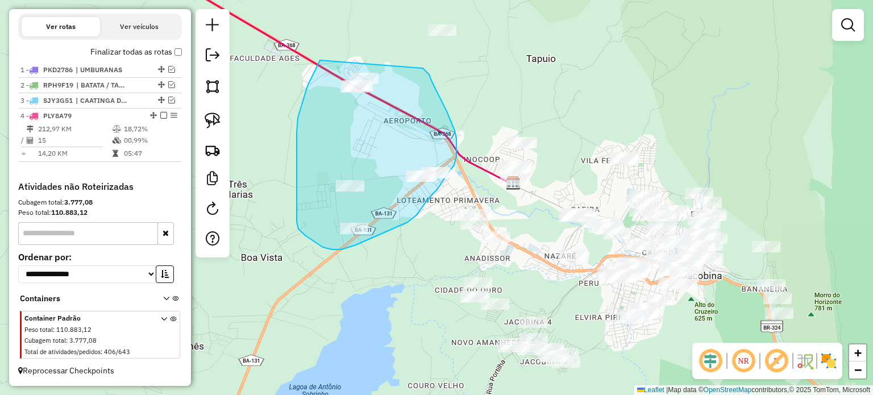
drag, startPoint x: 316, startPoint y: 69, endPoint x: 423, endPoint y: 68, distance: 106.9
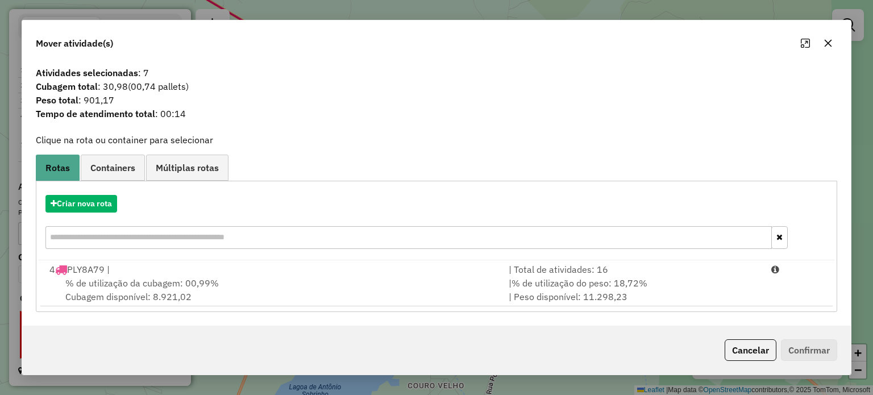
click at [826, 43] on icon "button" at bounding box center [827, 43] width 7 height 7
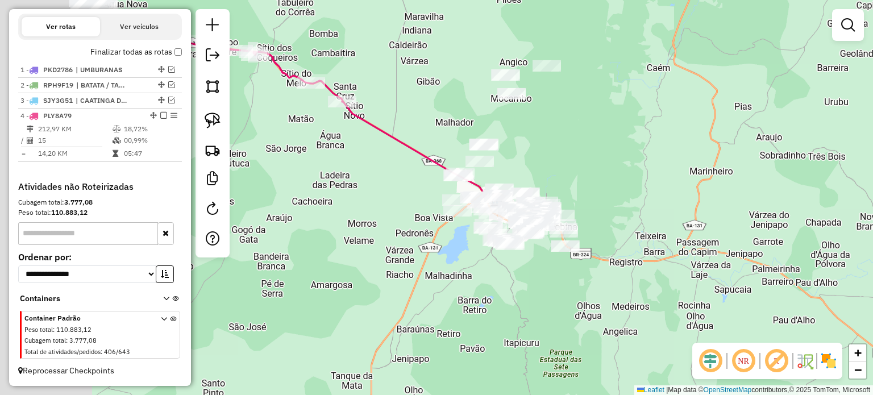
drag, startPoint x: 326, startPoint y: 131, endPoint x: 437, endPoint y: 180, distance: 120.9
click at [437, 180] on div "Janela de atendimento Grade de atendimento Capacidade Transportadoras Veículos …" at bounding box center [436, 197] width 873 height 395
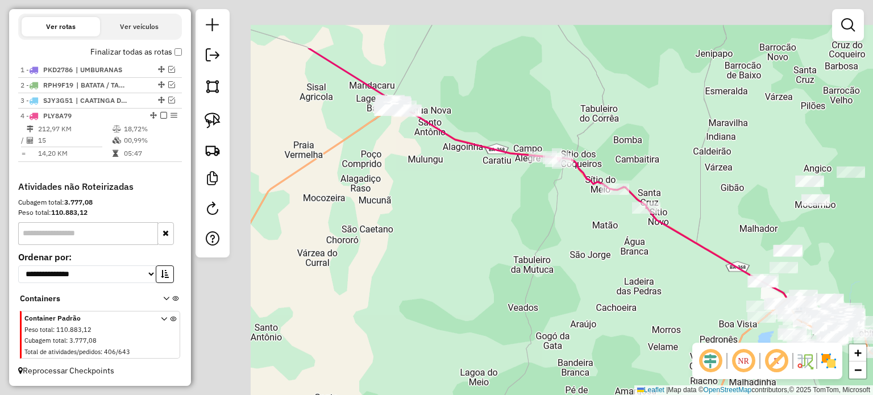
drag, startPoint x: 342, startPoint y: 165, endPoint x: 593, endPoint y: 247, distance: 264.6
click at [593, 247] on div "Janela de atendimento Grade de atendimento Capacidade Transportadoras Veículos …" at bounding box center [436, 197] width 873 height 395
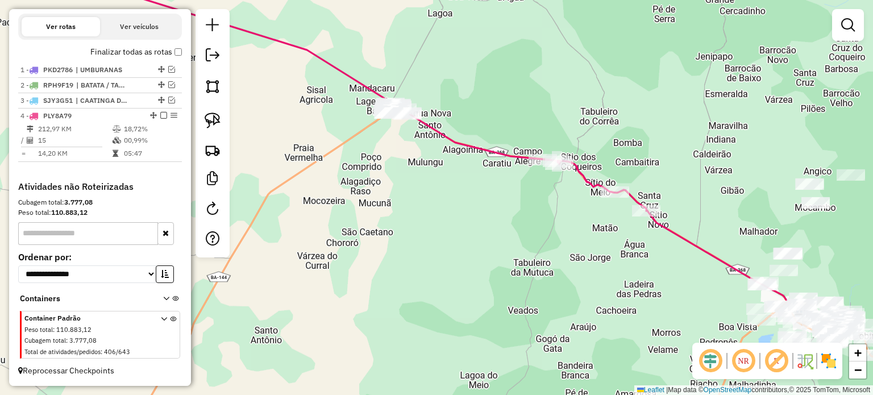
drag, startPoint x: 423, startPoint y: 161, endPoint x: 582, endPoint y: 297, distance: 209.2
click at [582, 297] on div "Janela de atendimento Grade de atendimento Capacidade Transportadoras Veículos …" at bounding box center [436, 197] width 873 height 395
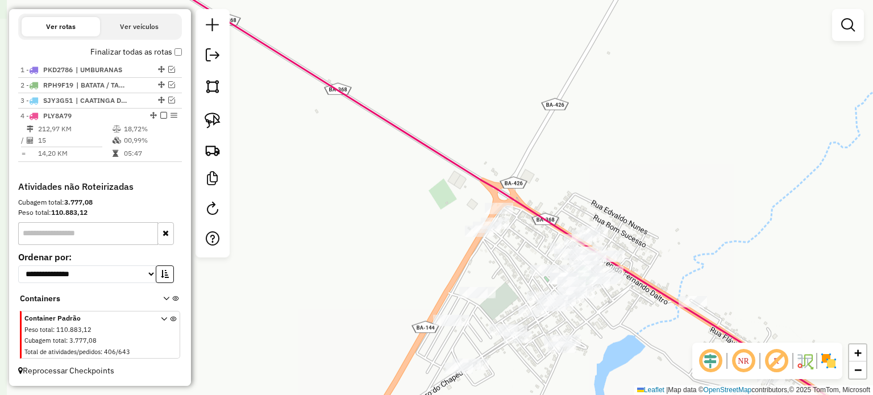
drag, startPoint x: 508, startPoint y: 262, endPoint x: 467, endPoint y: 227, distance: 53.6
click at [468, 229] on div "Janela de atendimento Grade de atendimento Capacidade Transportadoras Veículos …" at bounding box center [436, 197] width 873 height 395
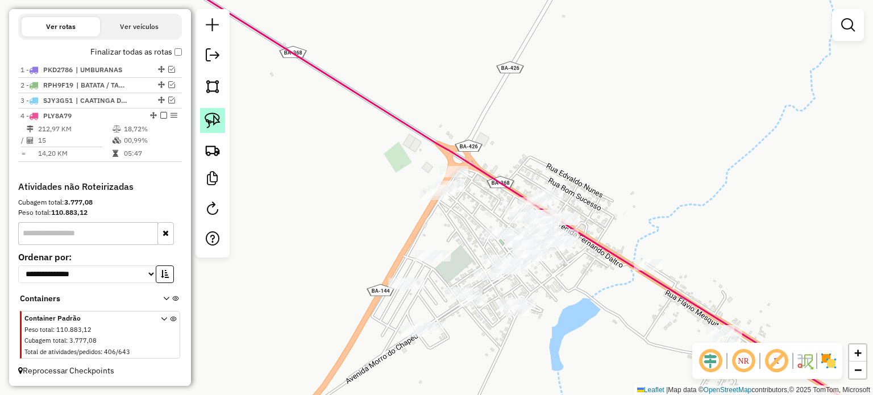
click at [212, 114] on img at bounding box center [213, 121] width 16 height 16
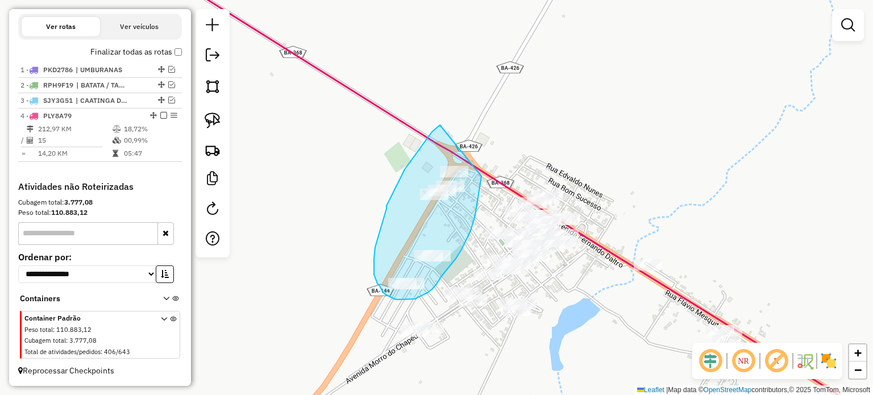
drag, startPoint x: 440, startPoint y: 125, endPoint x: 482, endPoint y: 163, distance: 56.7
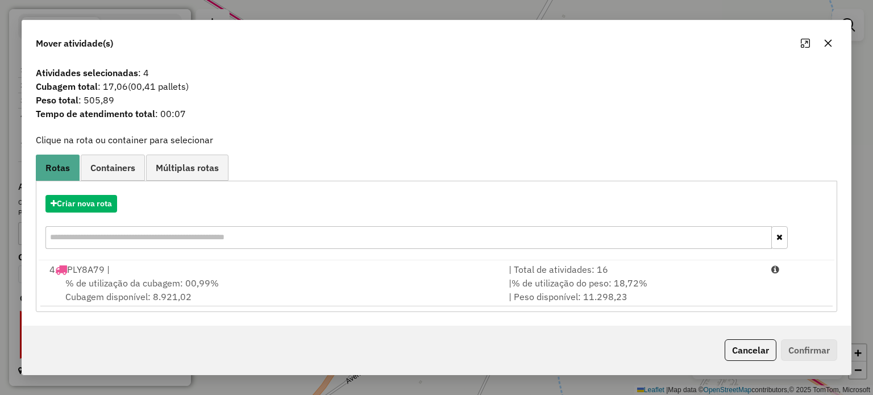
click at [128, 280] on span "% de utilização da cubagem: 00,99%" at bounding box center [141, 282] width 153 height 11
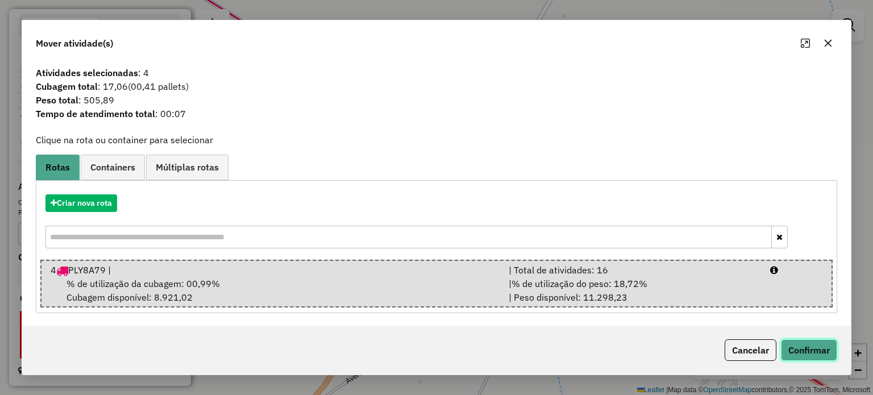
click at [798, 347] on button "Confirmar" at bounding box center [809, 350] width 56 height 22
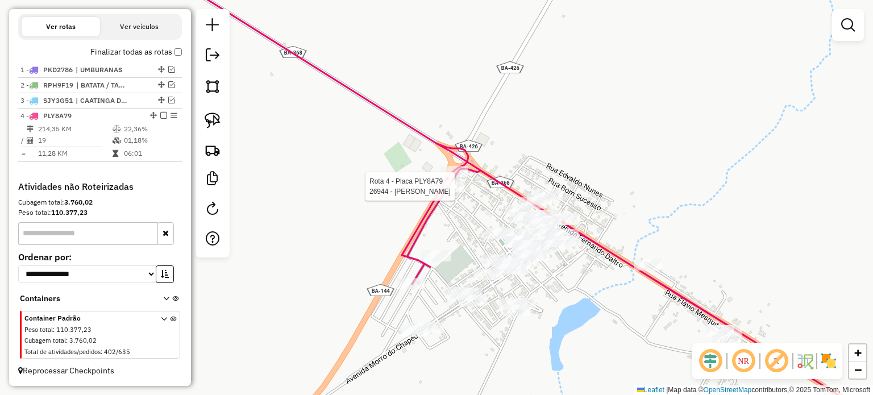
select select "**********"
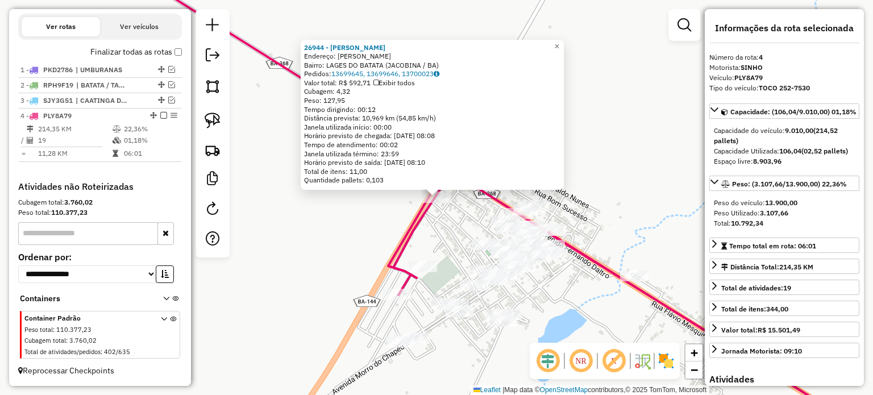
click at [306, 228] on div "26944 - ARTHUR BAR Endereço: ARTHUR BAR sn Bairro: LAGES DO BATATA (JACOBINA / …" at bounding box center [436, 197] width 873 height 395
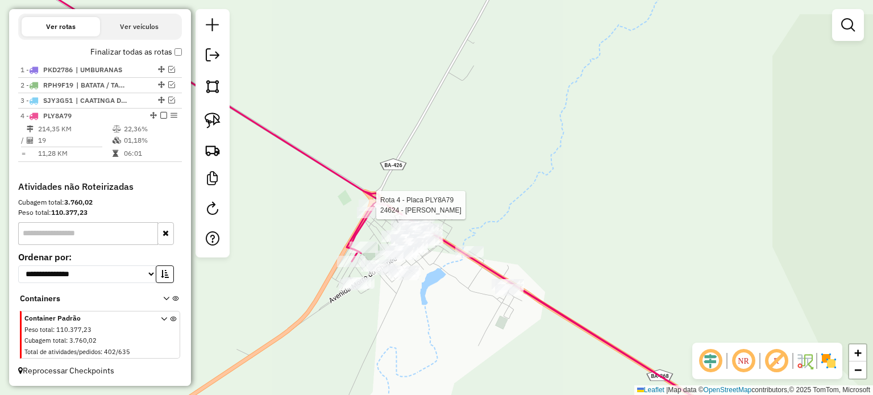
select select "**********"
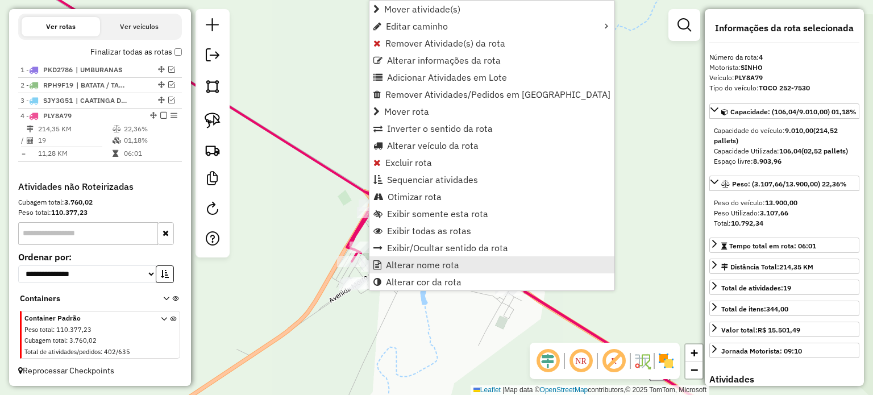
click at [396, 264] on span "Alterar nome rota" at bounding box center [422, 264] width 73 height 9
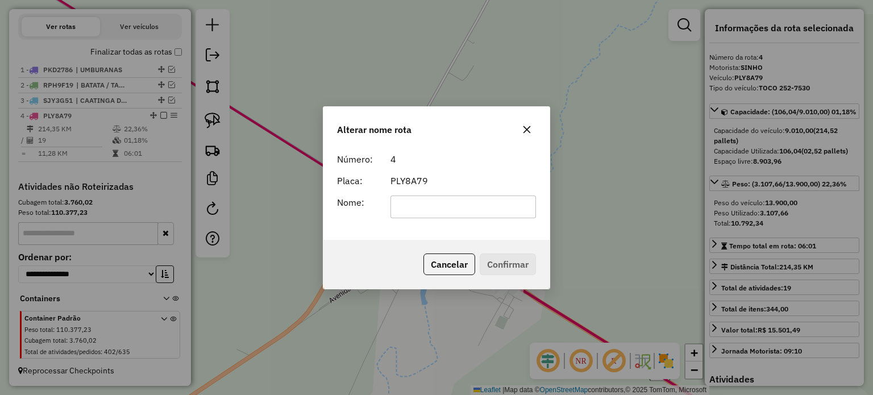
click at [413, 207] on input "text" at bounding box center [464, 207] width 146 height 23
type input "**********"
click at [499, 263] on button "Confirmar" at bounding box center [508, 265] width 56 height 22
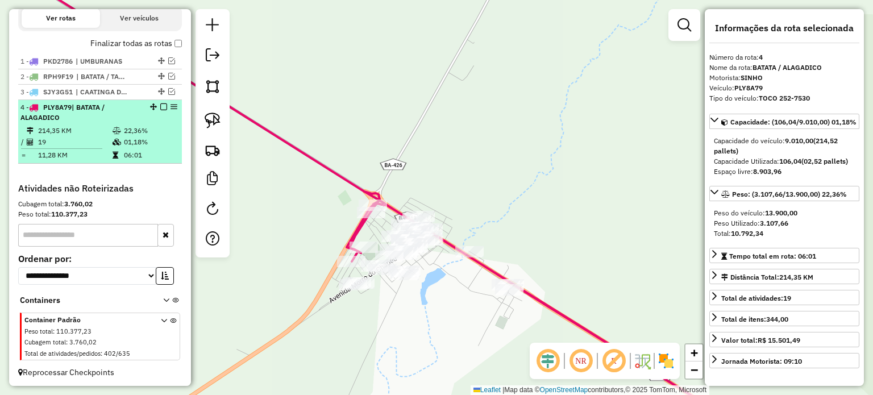
click at [160, 110] on em at bounding box center [163, 106] width 7 height 7
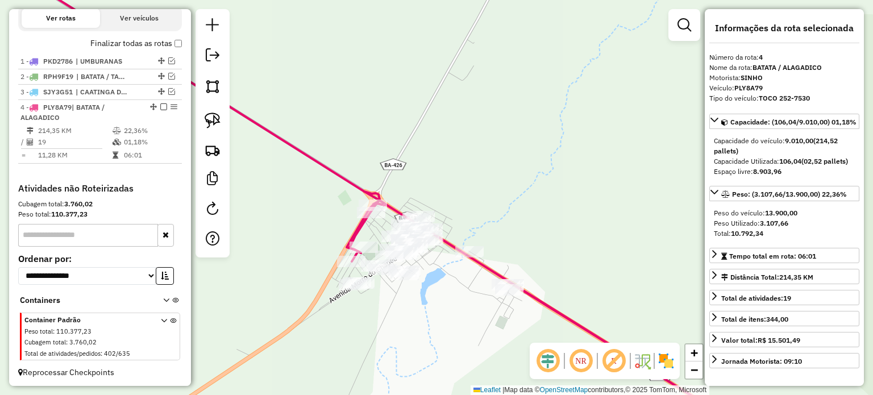
scroll to position [347, 0]
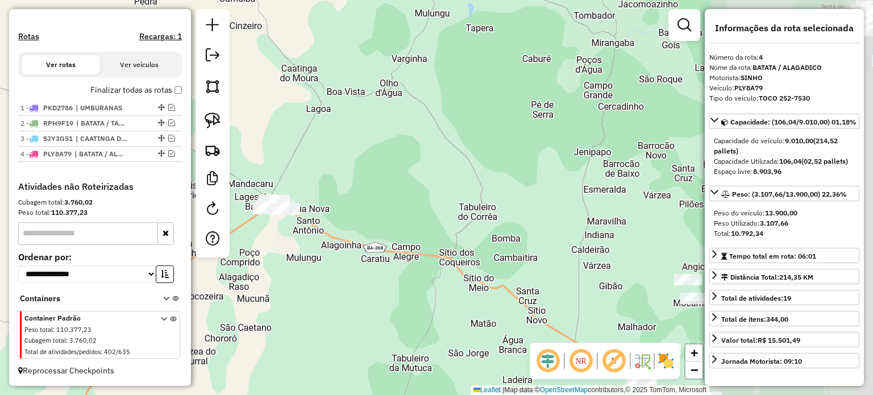
drag, startPoint x: 618, startPoint y: 180, endPoint x: 389, endPoint y: 209, distance: 230.9
click at [322, 184] on div "Janela de atendimento Grade de atendimento Capacidade Transportadoras Veículos …" at bounding box center [436, 197] width 873 height 395
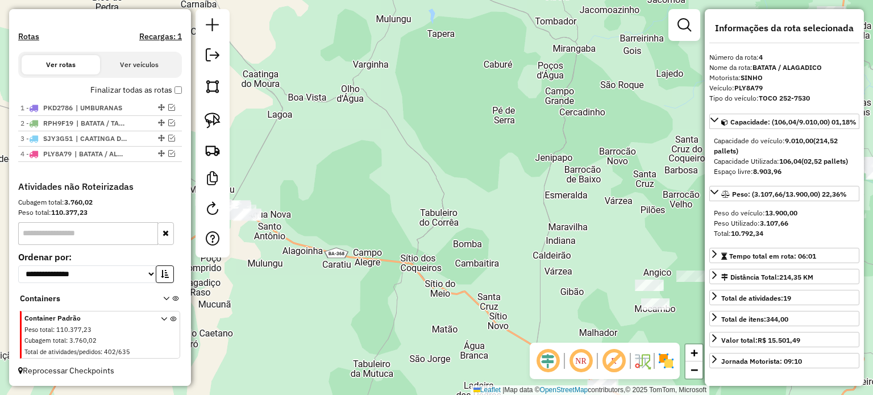
drag, startPoint x: 341, startPoint y: 202, endPoint x: 489, endPoint y: 205, distance: 148.4
click at [488, 207] on div "Janela de atendimento Grade de atendimento Capacidade Transportadoras Veículos …" at bounding box center [436, 197] width 873 height 395
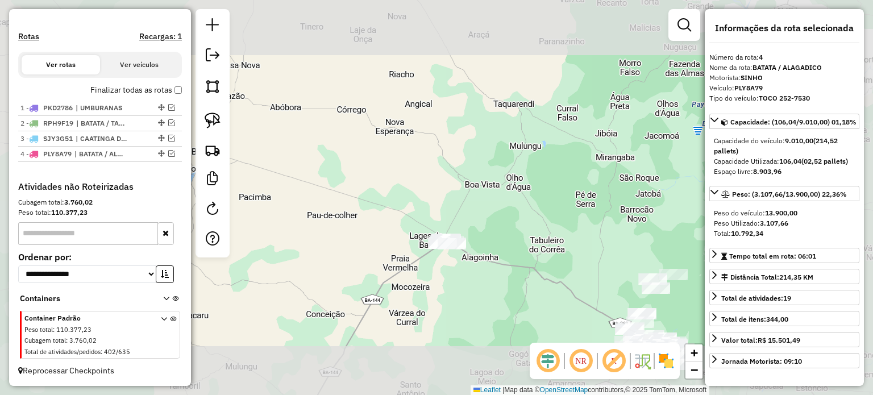
drag, startPoint x: 509, startPoint y: 289, endPoint x: 410, endPoint y: 248, distance: 107.0
click at [421, 250] on div "Janela de atendimento Grade de atendimento Capacidade Transportadoras Veículos …" at bounding box center [436, 197] width 873 height 395
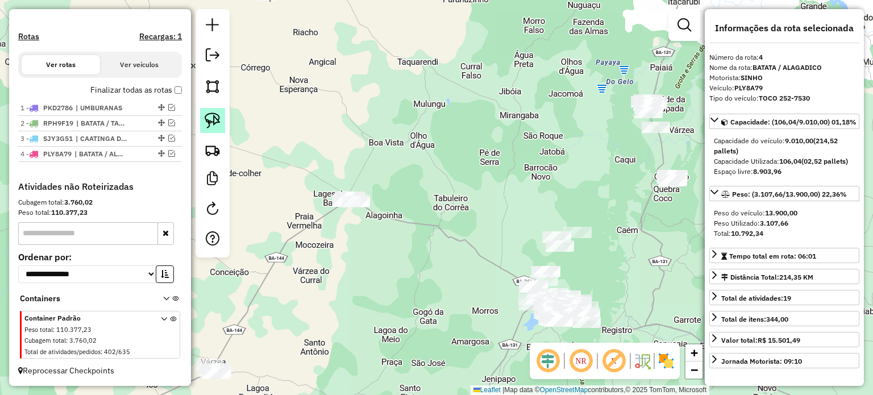
click at [217, 113] on img at bounding box center [213, 121] width 16 height 16
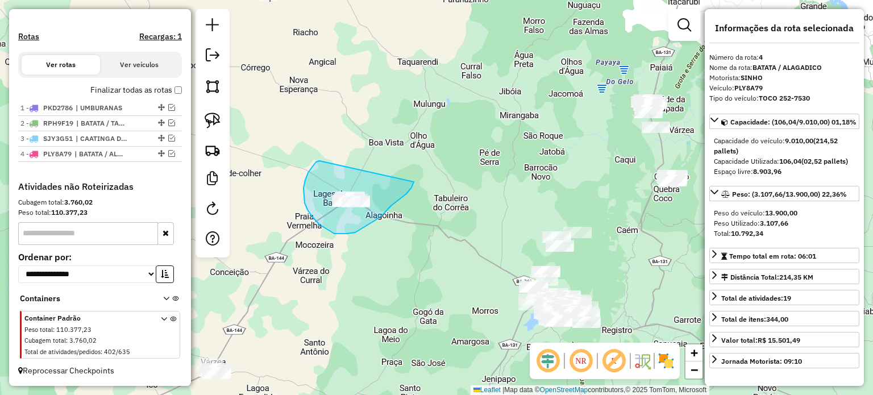
drag, startPoint x: 319, startPoint y: 161, endPoint x: 412, endPoint y: 177, distance: 93.5
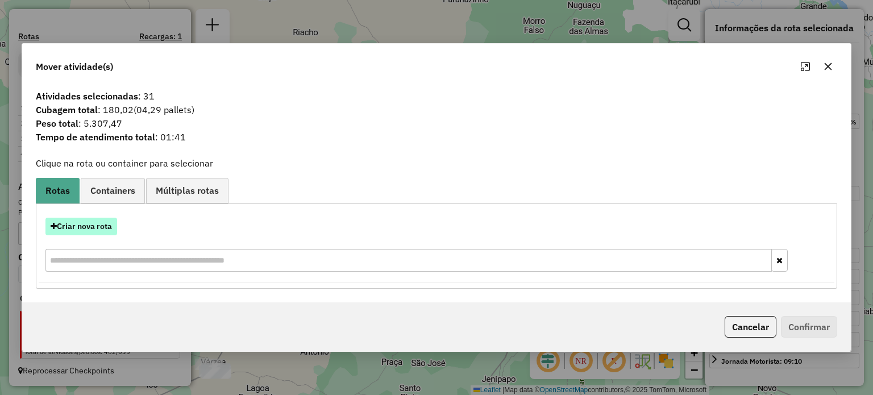
click at [86, 226] on button "Criar nova rota" at bounding box center [81, 227] width 72 height 18
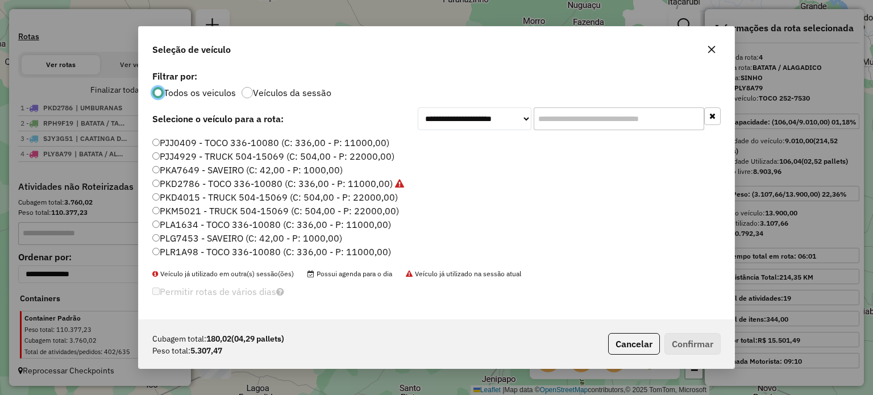
scroll to position [114, 0]
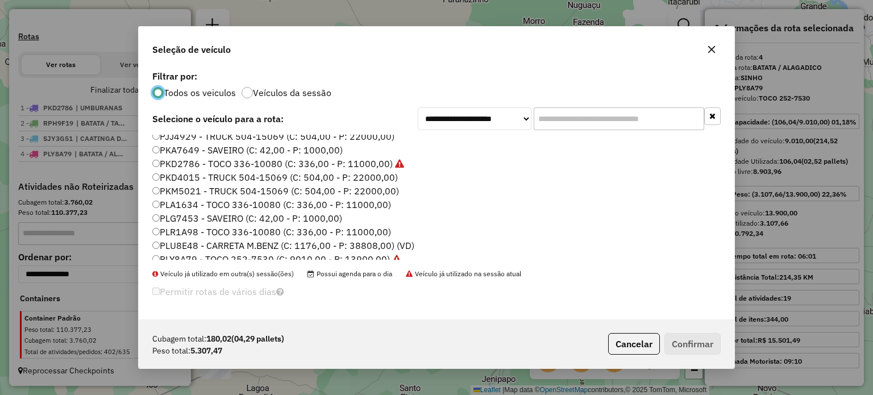
click at [172, 229] on label "PLR1A98 - TOCO 336-10080 (C: 336,00 - P: 11000,00)" at bounding box center [271, 232] width 239 height 14
click at [673, 338] on button "Confirmar" at bounding box center [693, 344] width 56 height 22
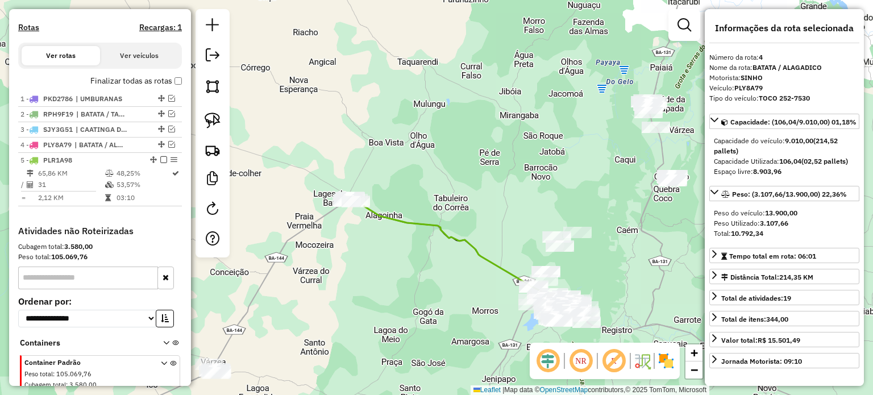
scroll to position [400, 0]
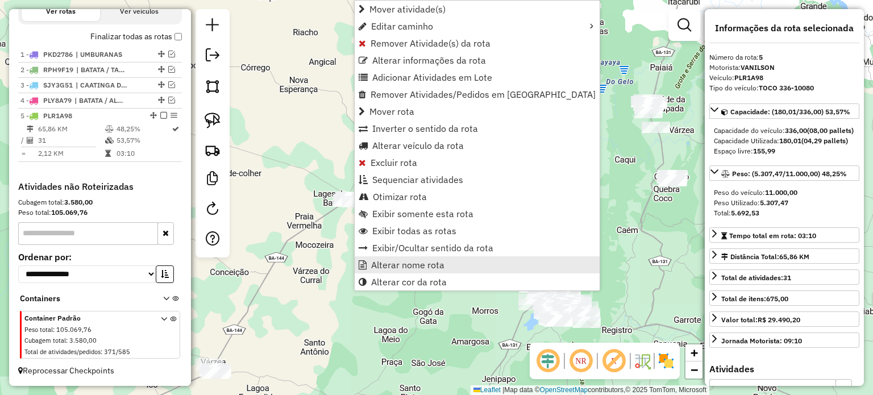
click at [393, 264] on span "Alterar nome rota" at bounding box center [407, 264] width 73 height 9
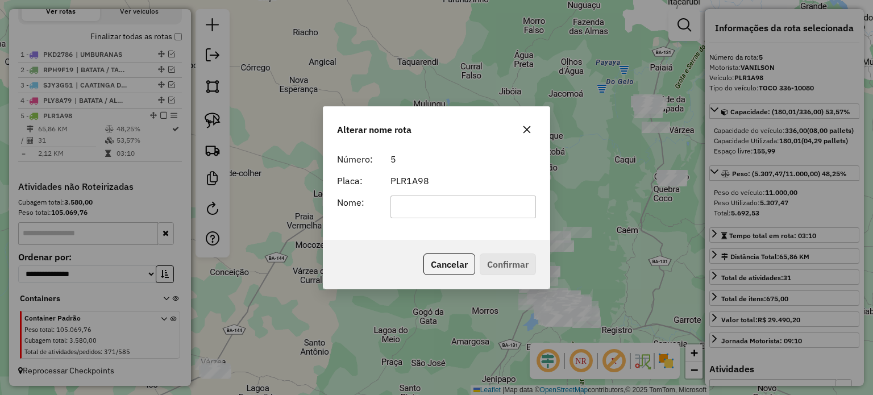
click at [412, 207] on input "text" at bounding box center [464, 207] width 146 height 23
type input "*"
type input "**********"
click at [483, 261] on button "Confirmar" at bounding box center [508, 265] width 56 height 22
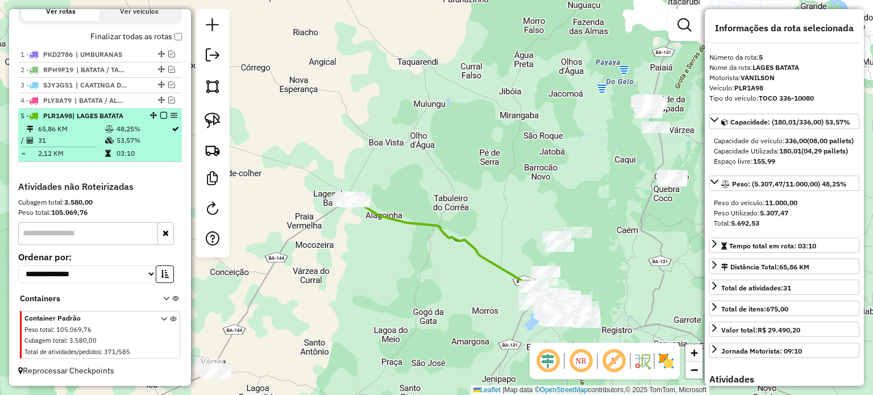
click at [161, 116] on em at bounding box center [163, 115] width 7 height 7
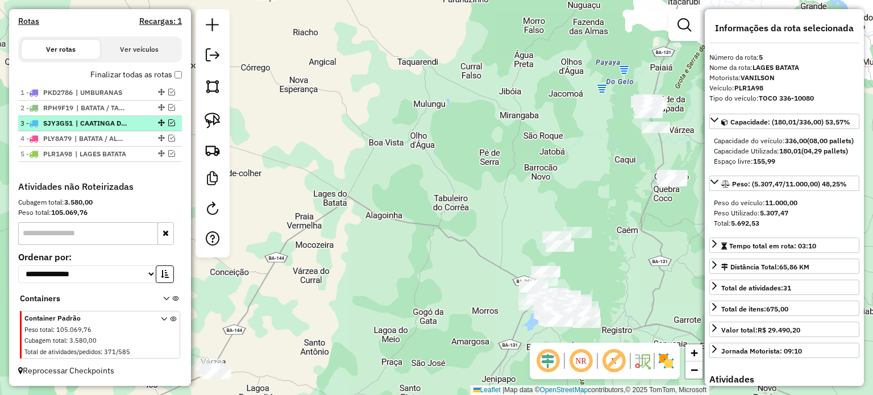
scroll to position [362, 0]
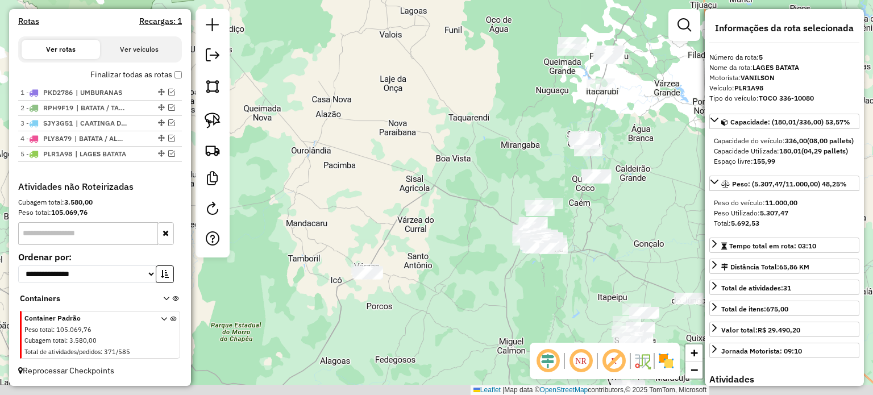
drag, startPoint x: 375, startPoint y: 240, endPoint x: 434, endPoint y: 214, distance: 64.6
click at [434, 214] on div "Janela de atendimento Grade de atendimento Capacidade Transportadoras Veículos …" at bounding box center [436, 197] width 873 height 395
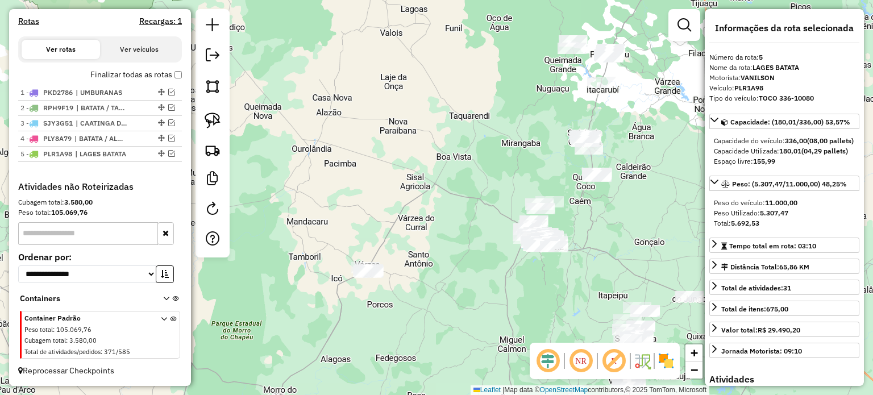
drag, startPoint x: 434, startPoint y: 202, endPoint x: 393, endPoint y: 207, distance: 41.9
click at [393, 207] on div "Janela de atendimento Grade de atendimento Capacidade Transportadoras Veículos …" at bounding box center [436, 197] width 873 height 395
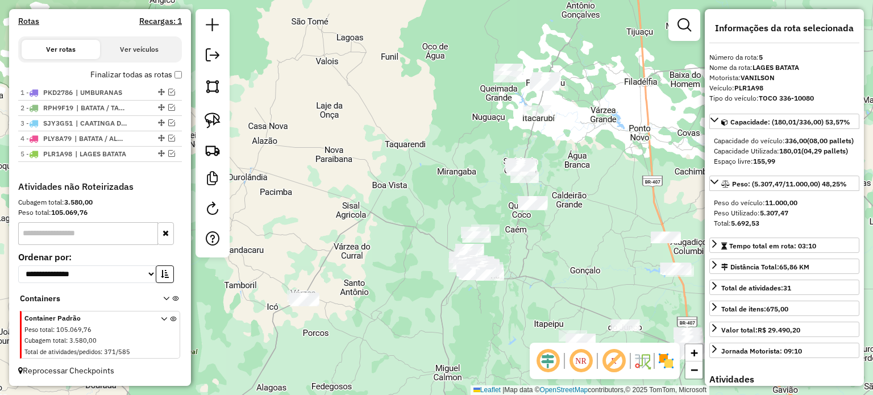
drag, startPoint x: 402, startPoint y: 171, endPoint x: 384, endPoint y: 190, distance: 26.5
click at [384, 190] on div "Janela de atendimento Grade de atendimento Capacidade Transportadoras Veículos …" at bounding box center [436, 197] width 873 height 395
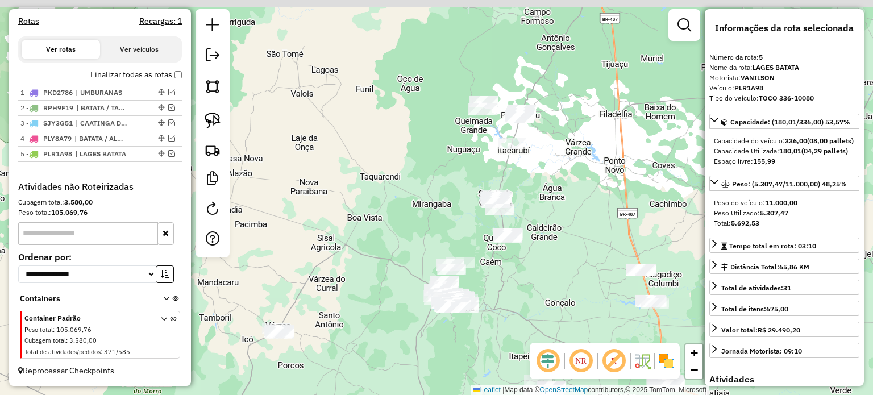
drag, startPoint x: 393, startPoint y: 155, endPoint x: 404, endPoint y: 204, distance: 49.9
click at [382, 184] on div "Janela de atendimento Grade de atendimento Capacidade Transportadoras Veículos …" at bounding box center [436, 197] width 873 height 395
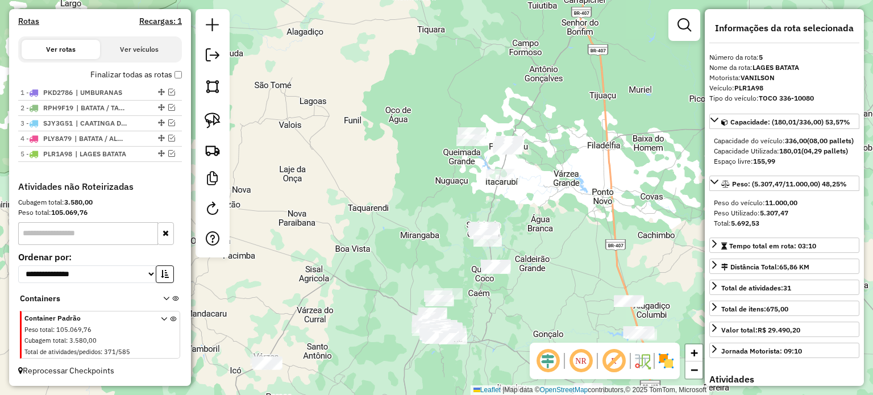
drag, startPoint x: 539, startPoint y: 252, endPoint x: 546, endPoint y: 176, distance: 76.5
click at [546, 176] on div "Janela de atendimento Grade de atendimento Capacidade Transportadoras Veículos …" at bounding box center [436, 197] width 873 height 395
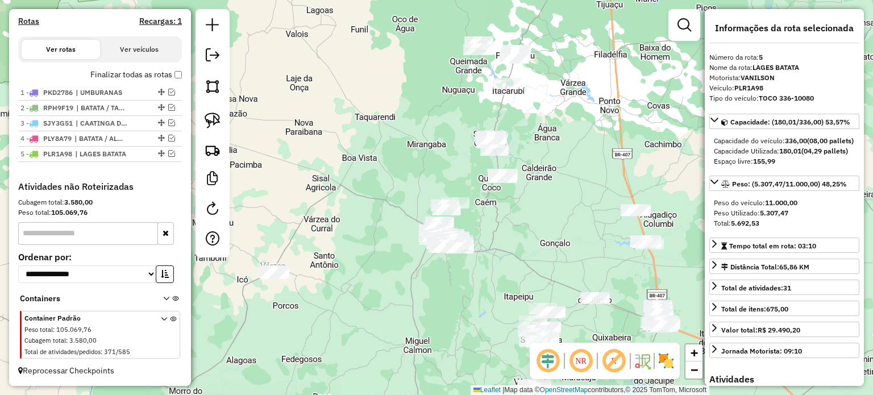
drag, startPoint x: 529, startPoint y: 255, endPoint x: 512, endPoint y: 213, distance: 46.1
click at [512, 213] on div "Janela de atendimento Grade de atendimento Capacidade Transportadoras Veículos …" at bounding box center [436, 197] width 873 height 395
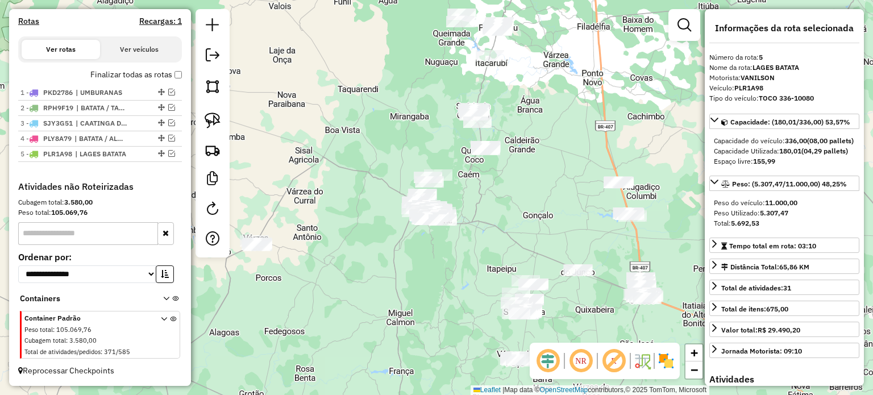
drag, startPoint x: 519, startPoint y: 213, endPoint x: 471, endPoint y: 144, distance: 84.1
click at [473, 144] on div "Janela de atendimento Grade de atendimento Capacidade Transportadoras Veículos …" at bounding box center [436, 197] width 873 height 395
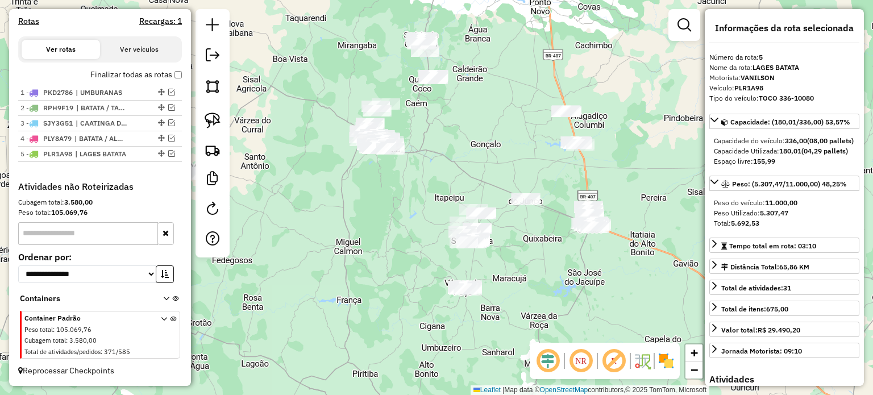
drag, startPoint x: 515, startPoint y: 261, endPoint x: 478, endPoint y: 240, distance: 42.7
click at [478, 240] on div "Janela de atendimento Grade de atendimento Capacidade Transportadoras Veículos …" at bounding box center [436, 197] width 873 height 395
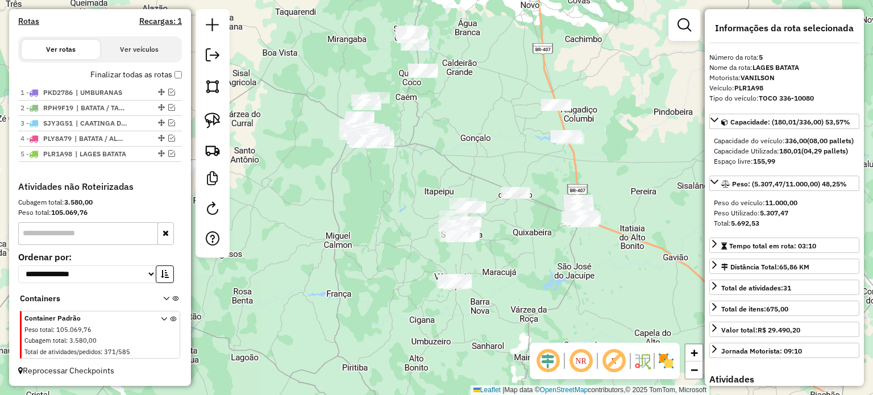
drag, startPoint x: 482, startPoint y: 253, endPoint x: 509, endPoint y: 267, distance: 30.8
click at [509, 267] on div "Janela de atendimento Grade de atendimento Capacidade Transportadoras Veículos …" at bounding box center [436, 197] width 873 height 395
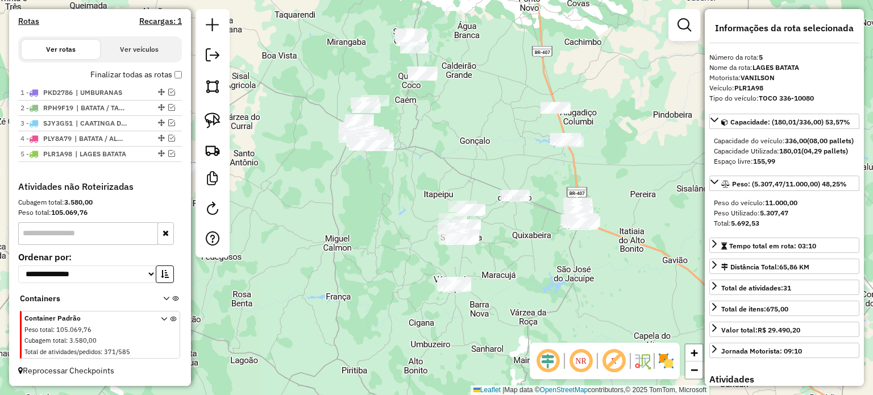
drag, startPoint x: 473, startPoint y: 149, endPoint x: 470, endPoint y: 181, distance: 32.6
click at [464, 173] on div "Janela de atendimento Grade de atendimento Capacidade Transportadoras Veículos …" at bounding box center [436, 197] width 873 height 395
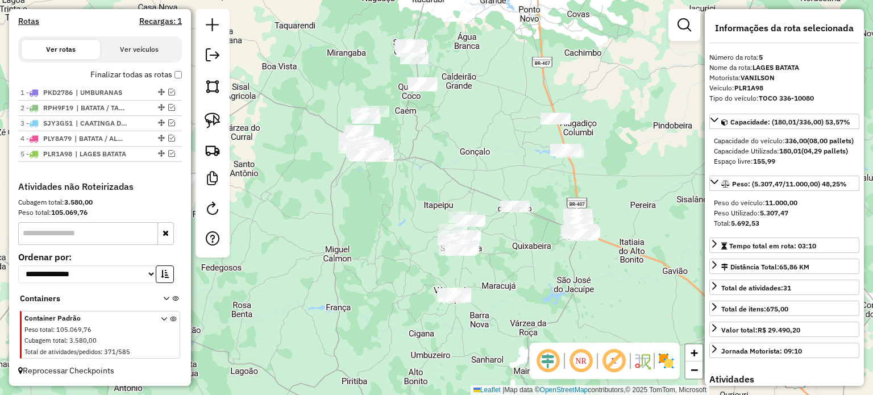
drag, startPoint x: 497, startPoint y: 276, endPoint x: 513, endPoint y: 251, distance: 30.0
click at [512, 252] on div "Janela de atendimento Grade de atendimento Capacidade Transportadoras Veículos …" at bounding box center [436, 197] width 873 height 395
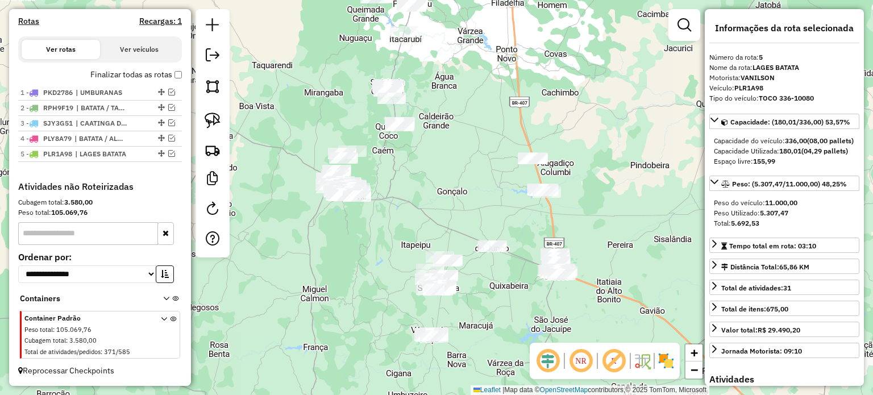
drag, startPoint x: 505, startPoint y: 276, endPoint x: 496, endPoint y: 291, distance: 17.6
click at [496, 291] on div "Janela de atendimento Grade de atendimento Capacidade Transportadoras Veículos …" at bounding box center [436, 197] width 873 height 395
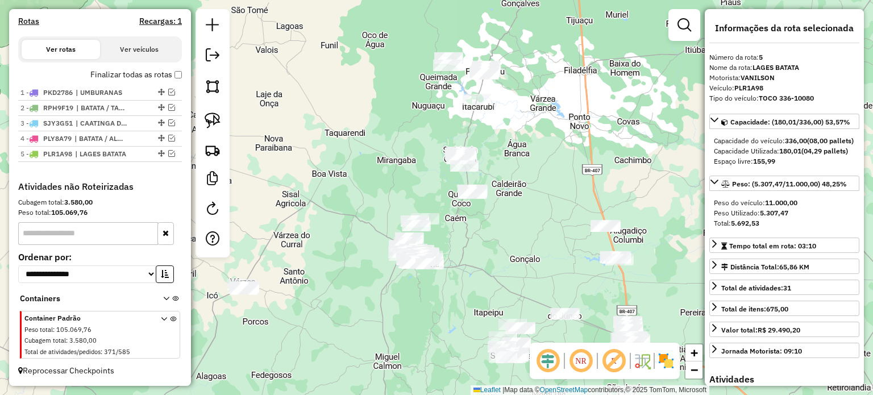
drag, startPoint x: 463, startPoint y: 198, endPoint x: 535, endPoint y: 265, distance: 99.3
click at [535, 265] on div "Janela de atendimento Grade de atendimento Capacidade Transportadoras Veículos …" at bounding box center [436, 197] width 873 height 395
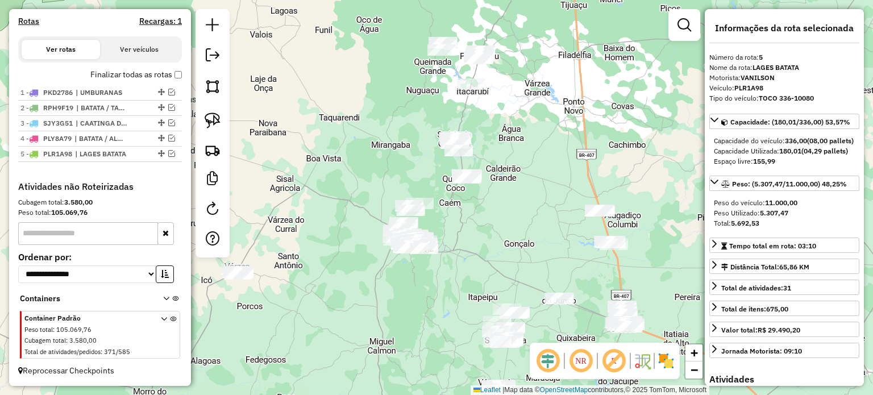
drag, startPoint x: 520, startPoint y: 250, endPoint x: 493, endPoint y: 212, distance: 45.7
click at [495, 212] on div "Janela de atendimento Grade de atendimento Capacidade Transportadoras Veículos …" at bounding box center [436, 197] width 873 height 395
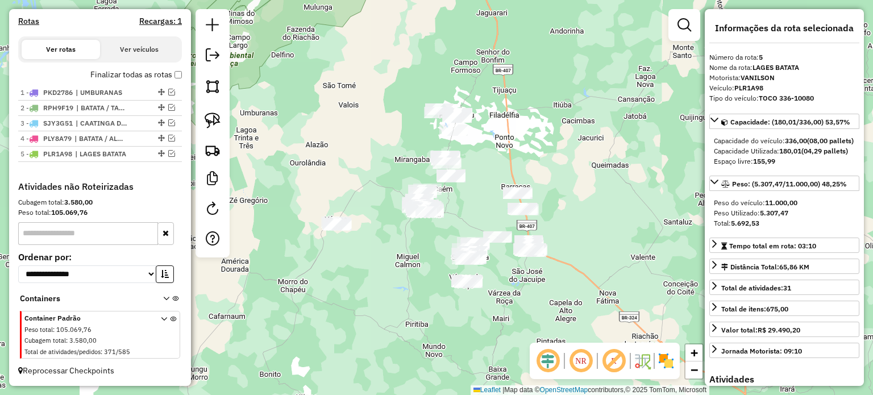
drag, startPoint x: 475, startPoint y: 207, endPoint x: 483, endPoint y: 227, distance: 21.1
click at [483, 227] on div "Janela de atendimento Grade de atendimento Capacidade Transportadoras Veículos …" at bounding box center [436, 197] width 873 height 395
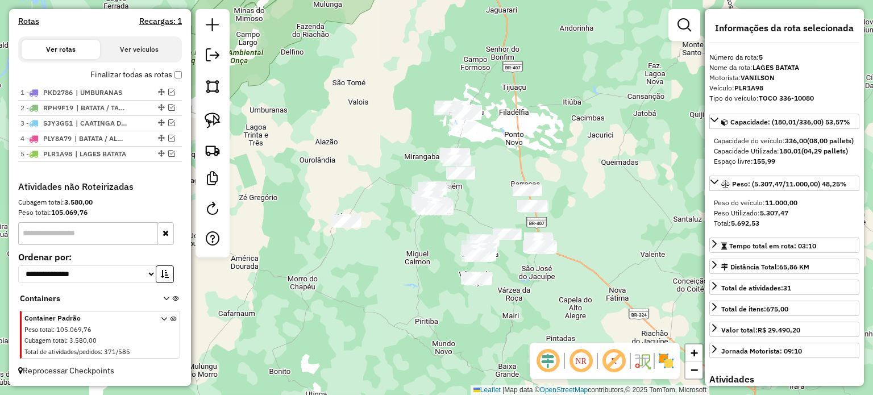
drag, startPoint x: 483, startPoint y: 222, endPoint x: 481, endPoint y: 192, distance: 30.2
click at [481, 192] on div "Janela de atendimento Grade de atendimento Capacidade Transportadoras Veículos …" at bounding box center [436, 197] width 873 height 395
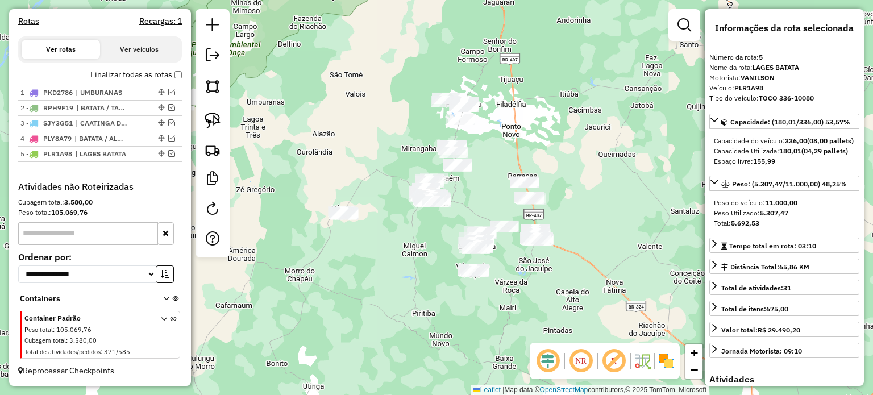
drag, startPoint x: 488, startPoint y: 196, endPoint x: 470, endPoint y: 189, distance: 20.0
click at [470, 189] on div "Janela de atendimento Grade de atendimento Capacidade Transportadoras Veículos …" at bounding box center [436, 197] width 873 height 395
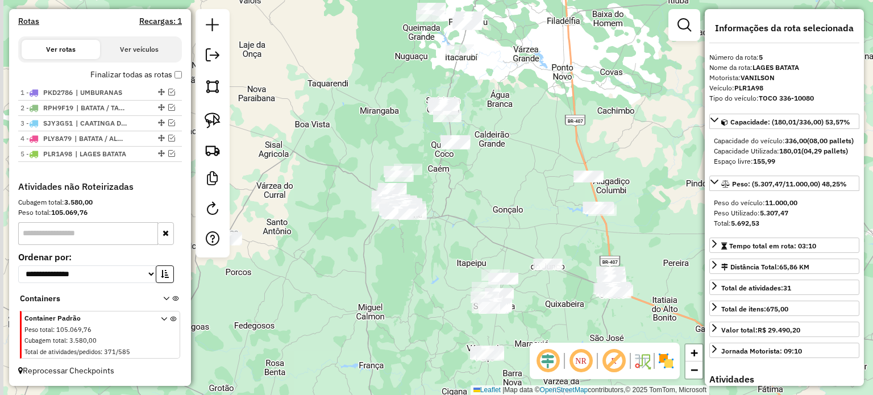
click at [487, 209] on div "Janela de atendimento Grade de atendimento Capacidade Transportadoras Veículos …" at bounding box center [436, 197] width 873 height 395
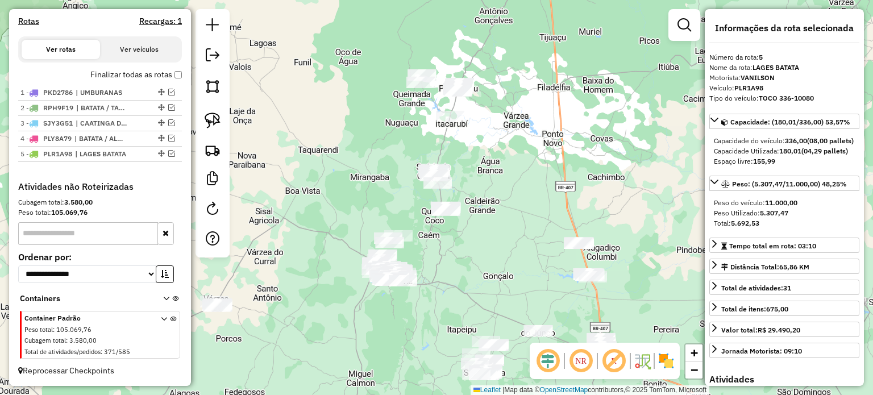
drag, startPoint x: 512, startPoint y: 130, endPoint x: 496, endPoint y: 236, distance: 108.0
click at [496, 236] on div "Janela de atendimento Grade de atendimento Capacidade Transportadoras Veículos …" at bounding box center [436, 197] width 873 height 395
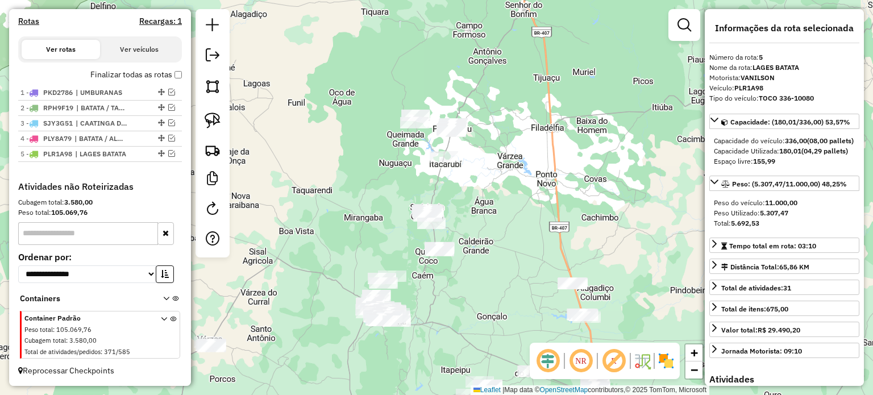
drag, startPoint x: 504, startPoint y: 188, endPoint x: 503, endPoint y: 228, distance: 40.4
click at [503, 228] on div "Janela de atendimento Grade de atendimento Capacidade Transportadoras Veículos …" at bounding box center [436, 197] width 873 height 395
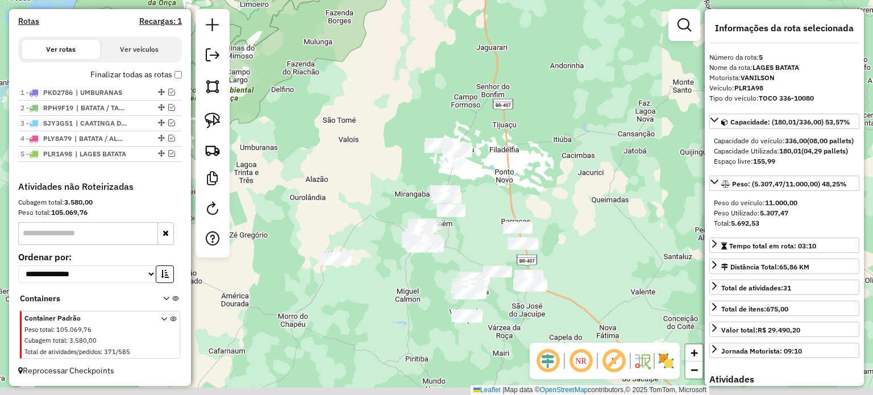
drag, startPoint x: 494, startPoint y: 200, endPoint x: 480, endPoint y: 167, distance: 35.4
click at [480, 168] on div "Janela de atendimento Grade de atendimento Capacidade Transportadoras Veículos …" at bounding box center [436, 197] width 873 height 395
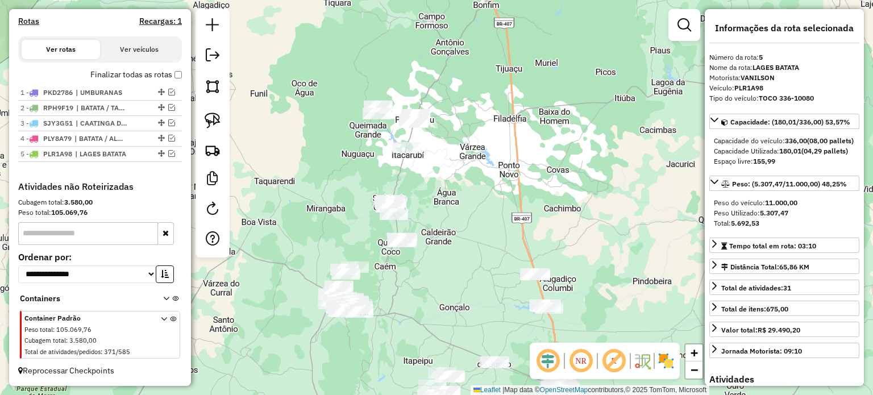
drag, startPoint x: 503, startPoint y: 193, endPoint x: 455, endPoint y: 181, distance: 48.5
click at [459, 181] on div "Janela de atendimento Grade de atendimento Capacidade Transportadoras Veículos …" at bounding box center [436, 197] width 873 height 395
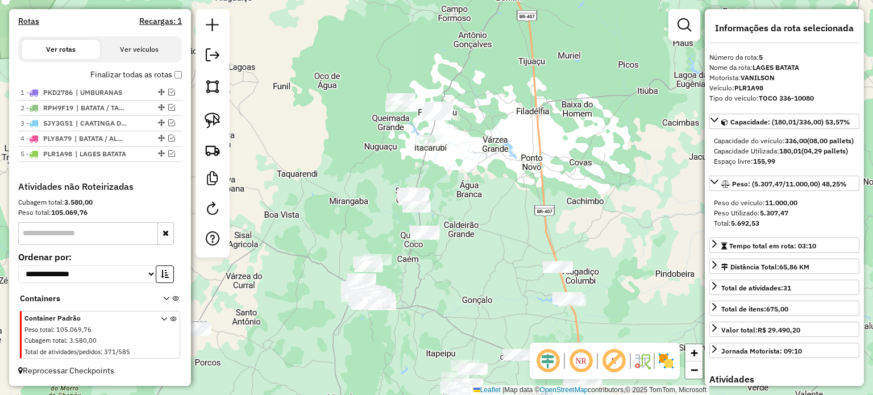
drag, startPoint x: 480, startPoint y: 197, endPoint x: 511, endPoint y: 200, distance: 31.3
click at [511, 200] on div "Janela de atendimento Grade de atendimento Capacidade Transportadoras Veículos …" at bounding box center [436, 197] width 873 height 395
click at [489, 213] on div "Janela de atendimento Grade de atendimento Capacidade Transportadoras Veículos …" at bounding box center [436, 197] width 873 height 395
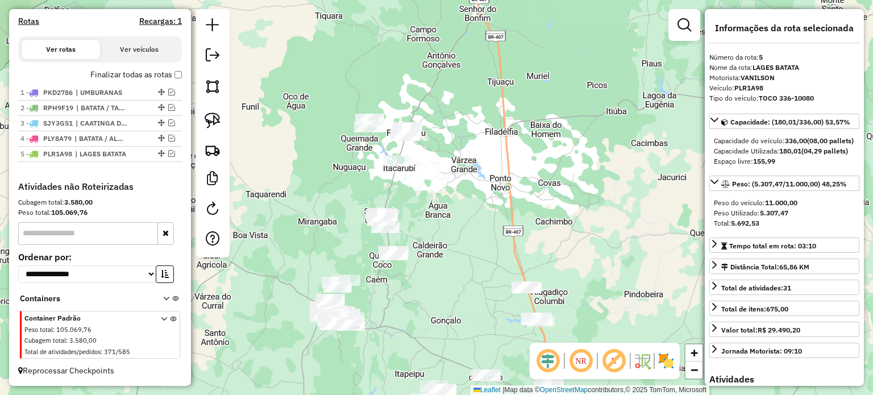
drag, startPoint x: 478, startPoint y: 204, endPoint x: 456, endPoint y: 194, distance: 24.2
click at [456, 194] on div "Janela de atendimento Grade de atendimento Capacidade Transportadoras Veículos …" at bounding box center [436, 197] width 873 height 395
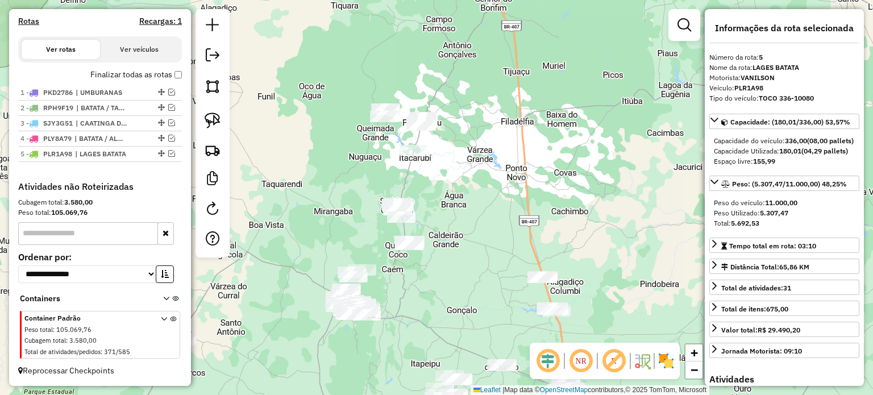
drag, startPoint x: 464, startPoint y: 192, endPoint x: 484, endPoint y: 180, distance: 22.9
click at [484, 180] on div "Janela de atendimento Grade de atendimento Capacidade Transportadoras Veículos …" at bounding box center [436, 197] width 873 height 395
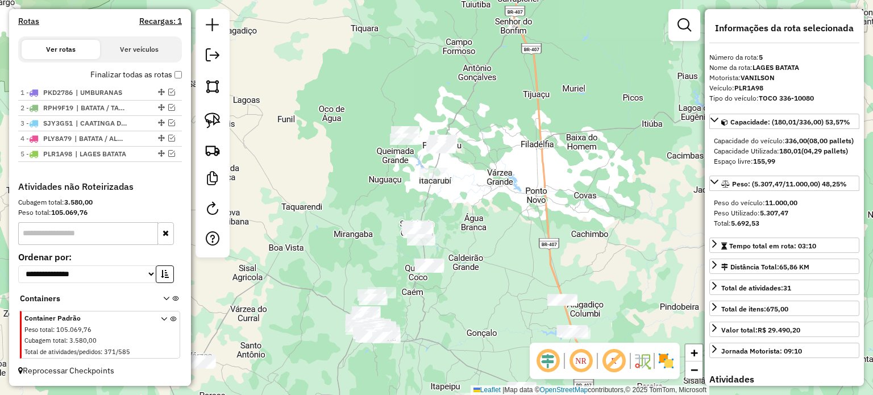
drag, startPoint x: 487, startPoint y: 205, endPoint x: 504, endPoint y: 239, distance: 38.4
click at [505, 238] on div "Janela de atendimento Grade de atendimento Capacidade Transportadoras Veículos …" at bounding box center [436, 197] width 873 height 395
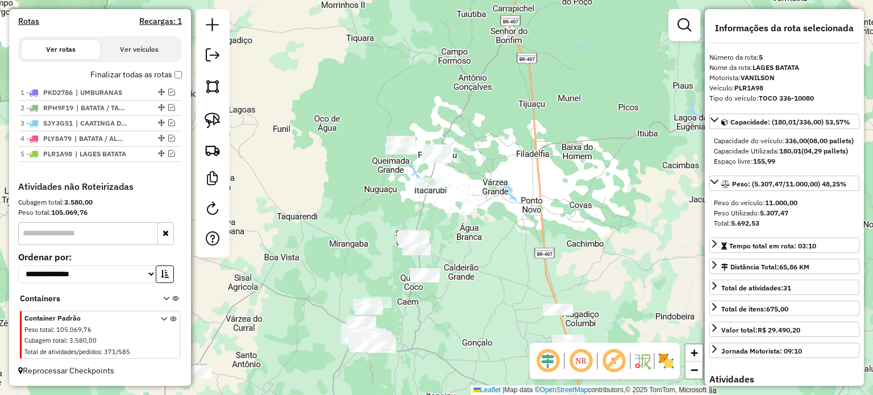
drag, startPoint x: 493, startPoint y: 226, endPoint x: 451, endPoint y: 234, distance: 42.9
click at [451, 234] on div "Janela de atendimento Grade de atendimento Capacidade Transportadoras Veículos …" at bounding box center [436, 197] width 873 height 395
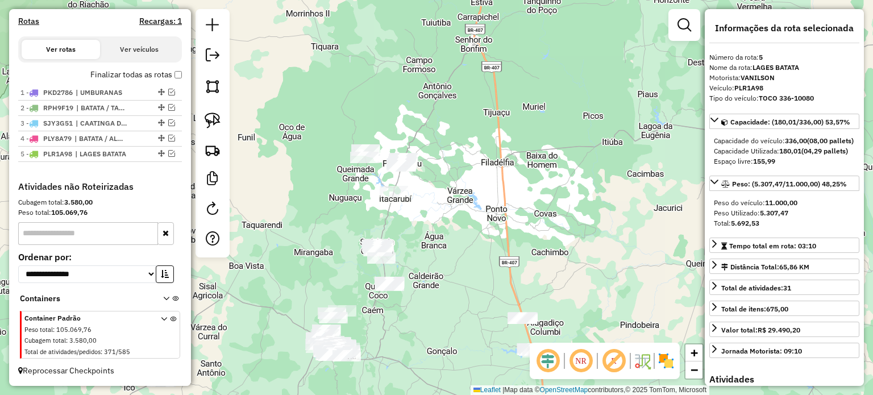
drag, startPoint x: 466, startPoint y: 239, endPoint x: 471, endPoint y: 211, distance: 27.7
click at [471, 211] on div "Janela de atendimento Grade de atendimento Capacidade Transportadoras Veículos …" at bounding box center [436, 197] width 873 height 395
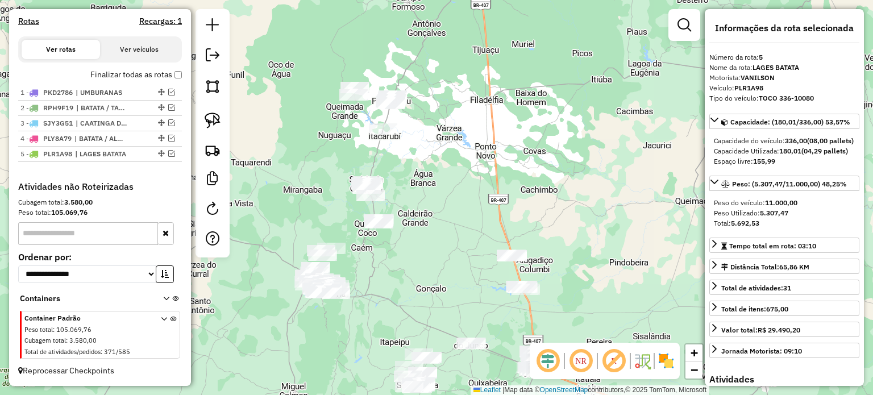
drag, startPoint x: 464, startPoint y: 214, endPoint x: 462, endPoint y: 205, distance: 9.4
click at [460, 210] on div "Janela de atendimento Grade de atendimento Capacidade Transportadoras Veículos …" at bounding box center [436, 197] width 873 height 395
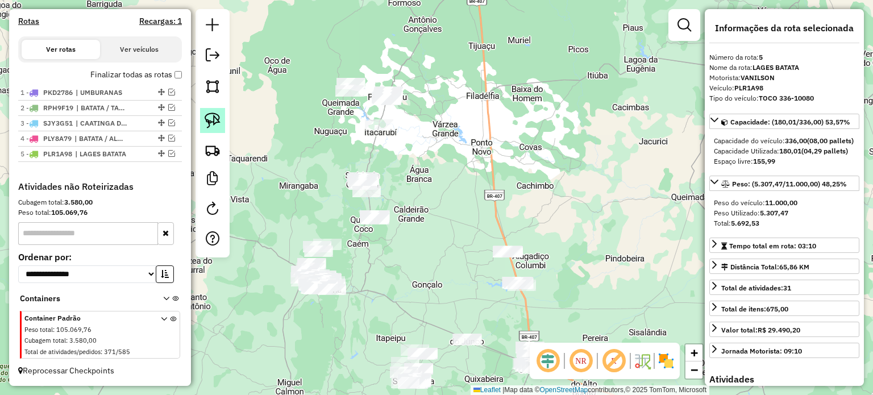
click at [216, 115] on img at bounding box center [213, 121] width 16 height 16
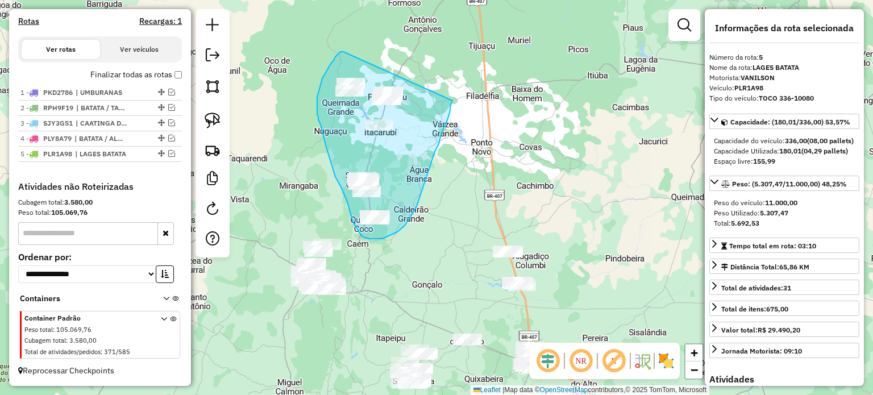
drag, startPoint x: 343, startPoint y: 52, endPoint x: 452, endPoint y: 98, distance: 118.7
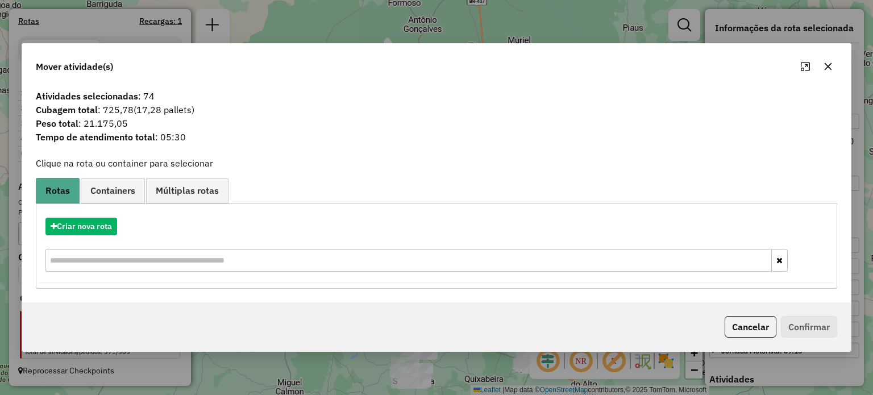
click at [828, 68] on icon "button" at bounding box center [828, 66] width 9 height 9
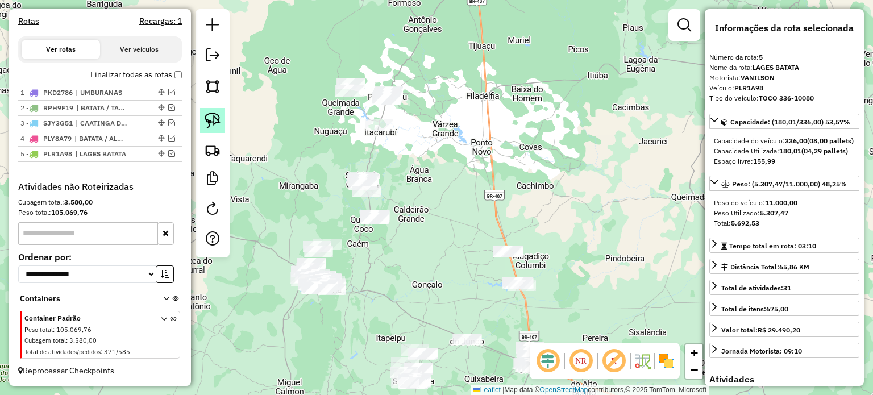
click at [216, 117] on img at bounding box center [213, 121] width 16 height 16
drag, startPoint x: 335, startPoint y: 56, endPoint x: 367, endPoint y: 73, distance: 36.1
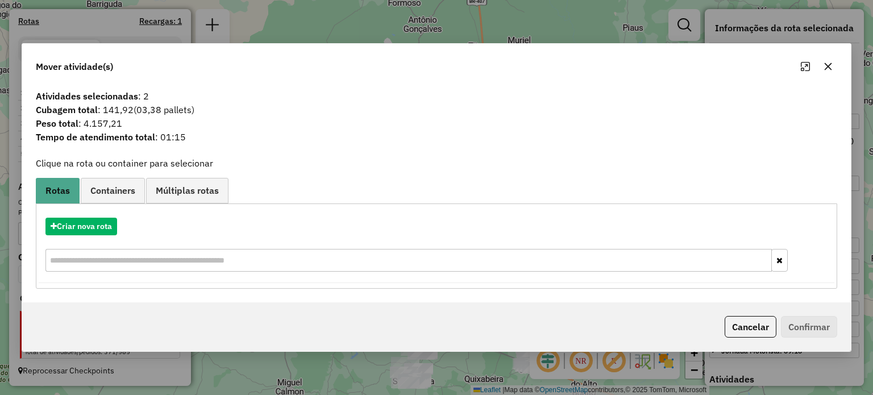
click at [825, 67] on icon "button" at bounding box center [828, 66] width 9 height 9
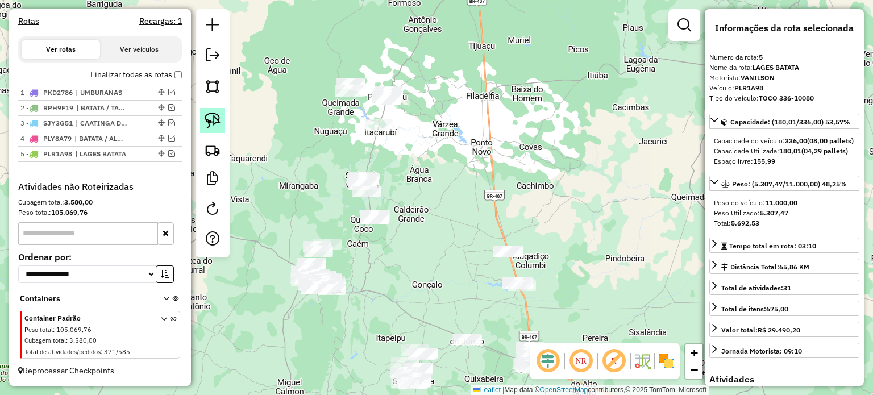
click at [222, 115] on link at bounding box center [212, 120] width 25 height 25
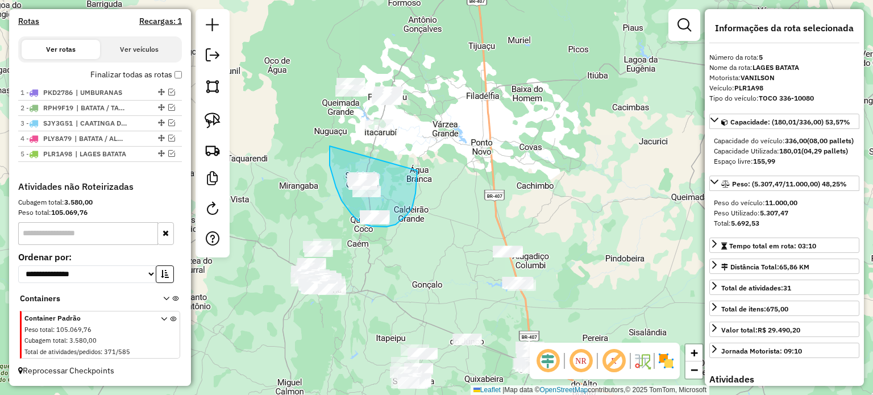
drag, startPoint x: 336, startPoint y: 187, endPoint x: 417, endPoint y: 171, distance: 82.9
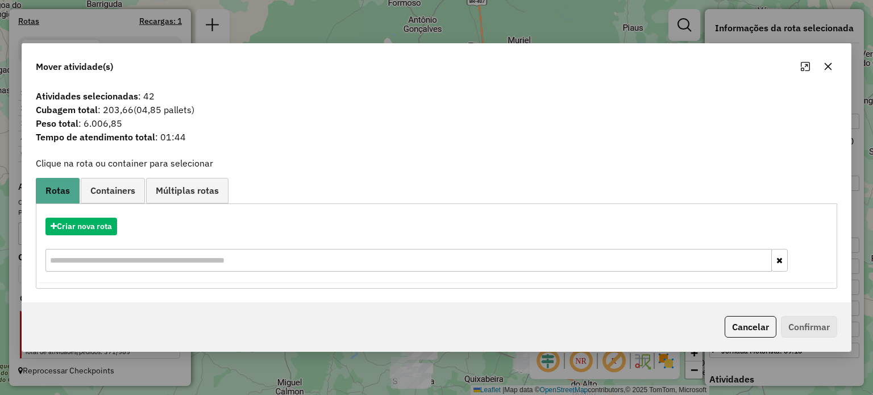
click at [827, 65] on icon "button" at bounding box center [827, 66] width 7 height 7
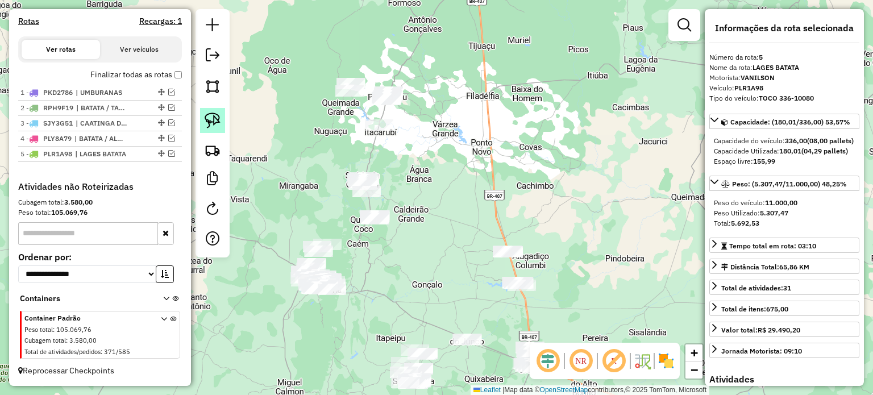
drag, startPoint x: 211, startPoint y: 124, endPoint x: 312, endPoint y: 104, distance: 103.1
click at [211, 123] on img at bounding box center [213, 121] width 16 height 16
drag, startPoint x: 381, startPoint y: 74, endPoint x: 429, endPoint y: 86, distance: 49.9
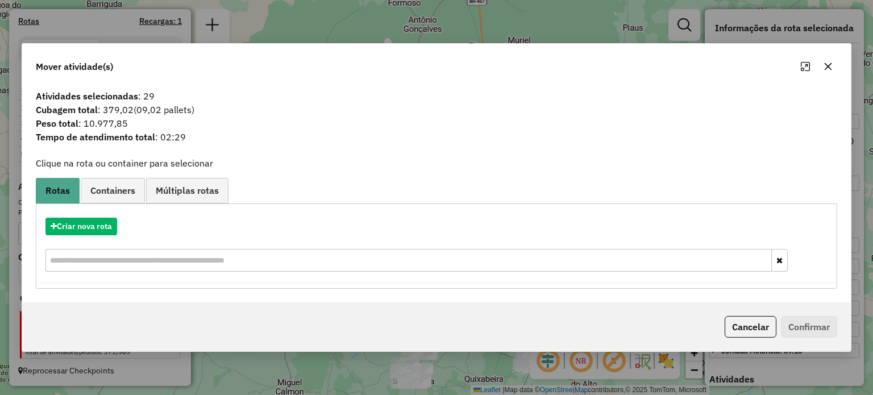
click at [827, 63] on icon "button" at bounding box center [828, 66] width 9 height 9
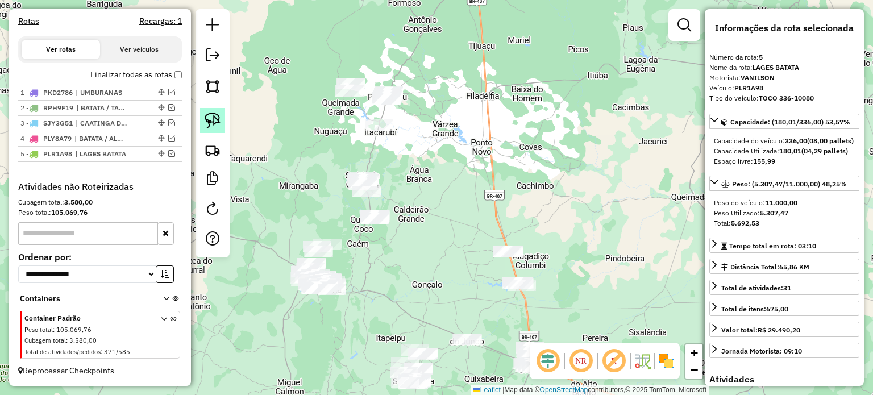
click at [209, 114] on img at bounding box center [213, 121] width 16 height 16
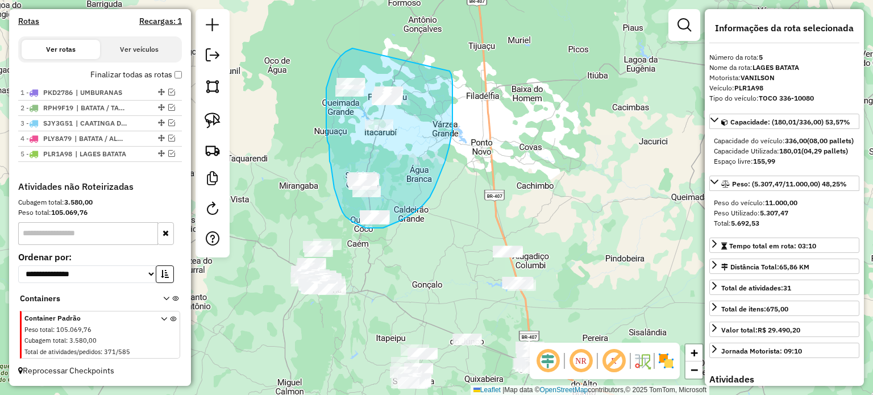
drag, startPoint x: 352, startPoint y: 48, endPoint x: 450, endPoint y: 71, distance: 99.8
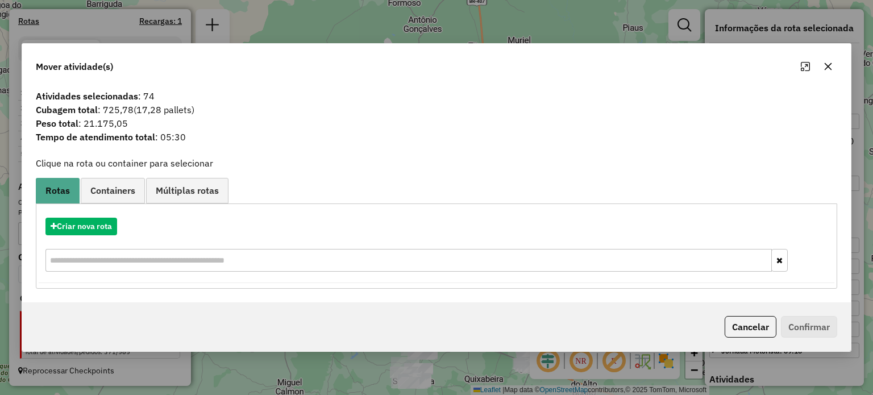
click at [823, 69] on button "button" at bounding box center [828, 66] width 18 height 18
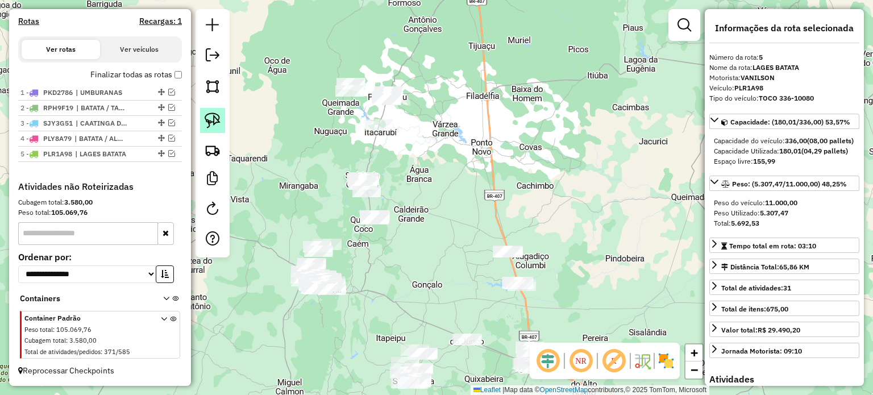
click at [206, 115] on img at bounding box center [213, 121] width 16 height 16
drag, startPoint x: 331, startPoint y: 73, endPoint x: 366, endPoint y: 74, distance: 34.7
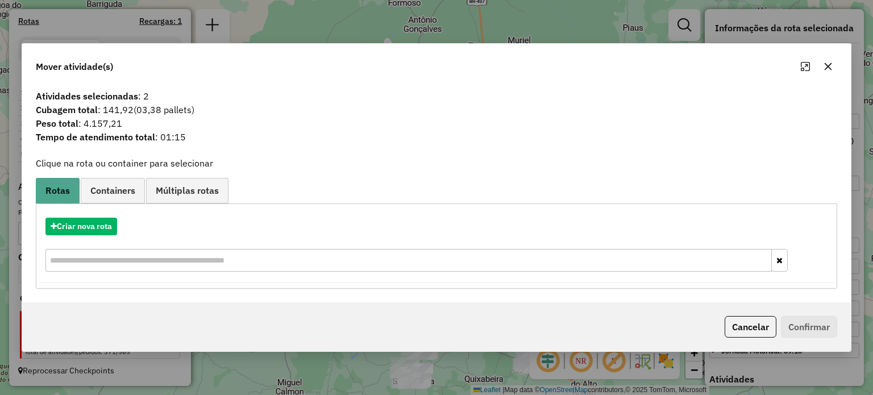
click at [826, 63] on icon "button" at bounding box center [828, 66] width 9 height 9
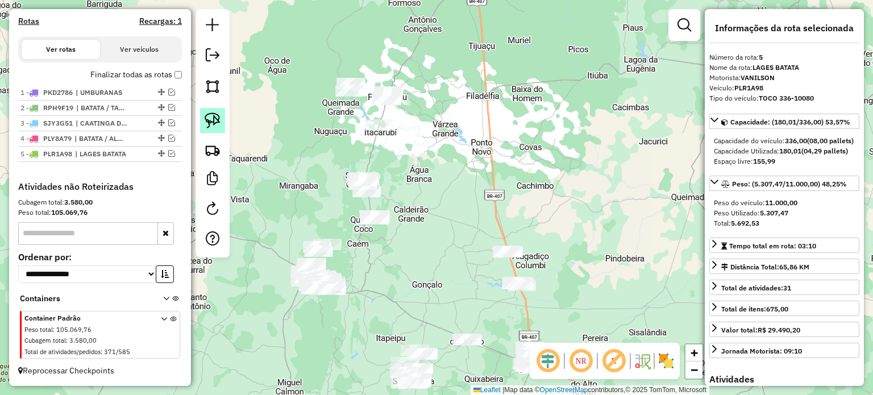
click at [217, 114] on img at bounding box center [213, 121] width 16 height 16
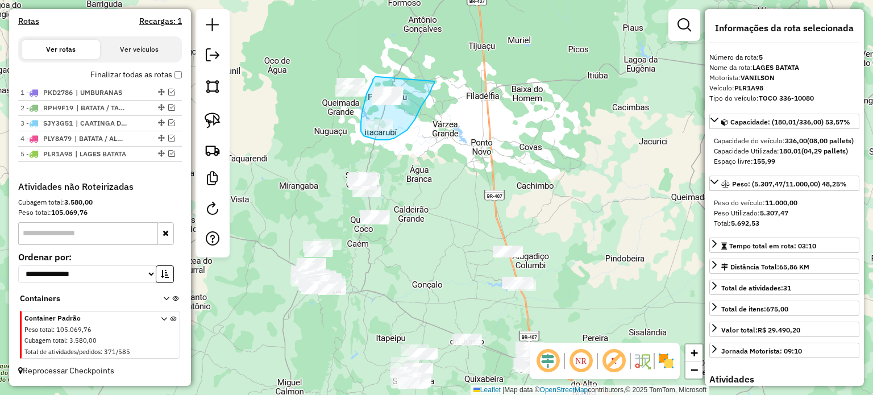
drag, startPoint x: 377, startPoint y: 77, endPoint x: 434, endPoint y: 81, distance: 57.0
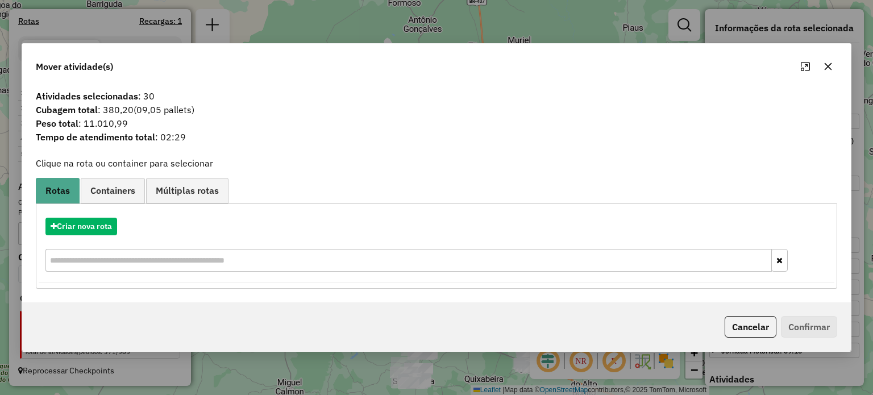
click at [828, 67] on icon "button" at bounding box center [828, 66] width 9 height 9
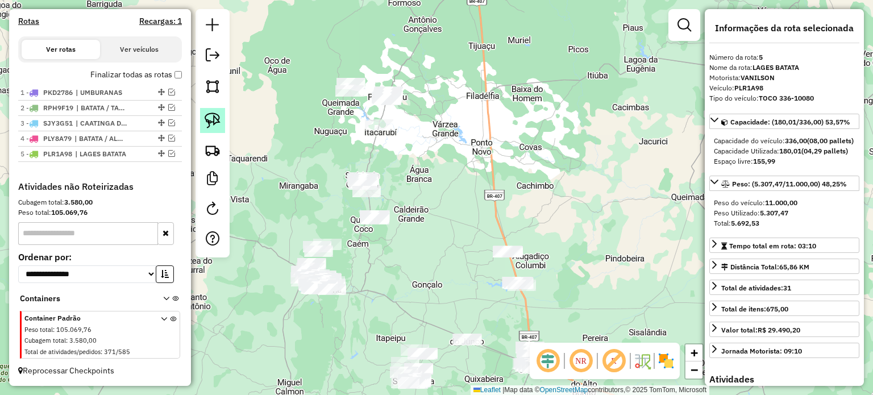
click at [211, 113] on img at bounding box center [213, 121] width 16 height 16
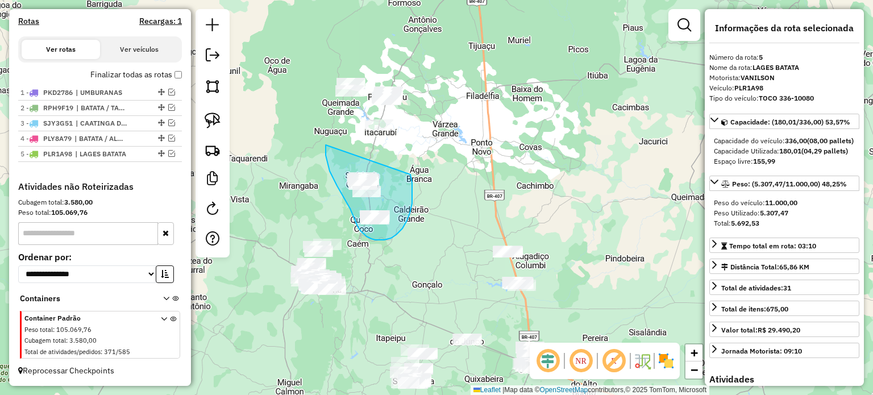
drag, startPoint x: 326, startPoint y: 145, endPoint x: 408, endPoint y: 166, distance: 84.5
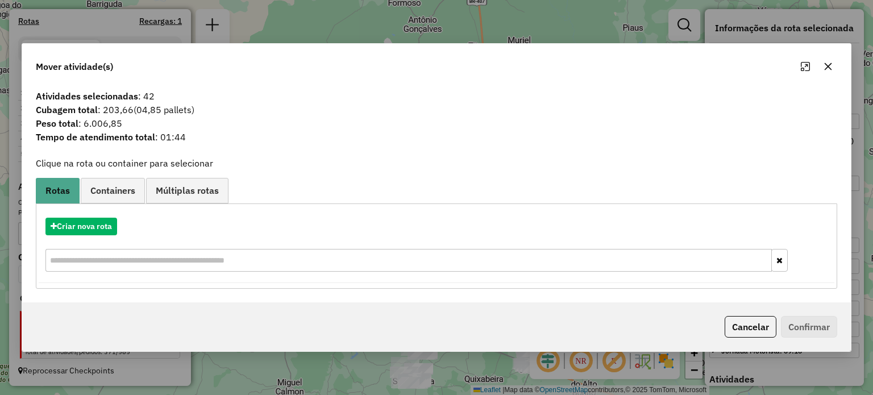
click at [826, 65] on icon "button" at bounding box center [827, 66] width 7 height 7
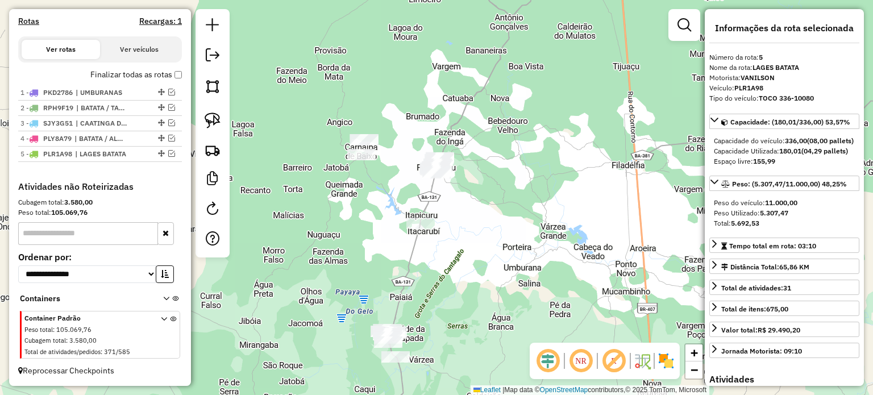
drag, startPoint x: 299, startPoint y: 152, endPoint x: 288, endPoint y: 175, distance: 25.2
click at [288, 173] on div "Janela de atendimento Grade de atendimento Capacidade Transportadoras Veículos …" at bounding box center [436, 197] width 873 height 395
click at [216, 118] on img at bounding box center [213, 121] width 16 height 16
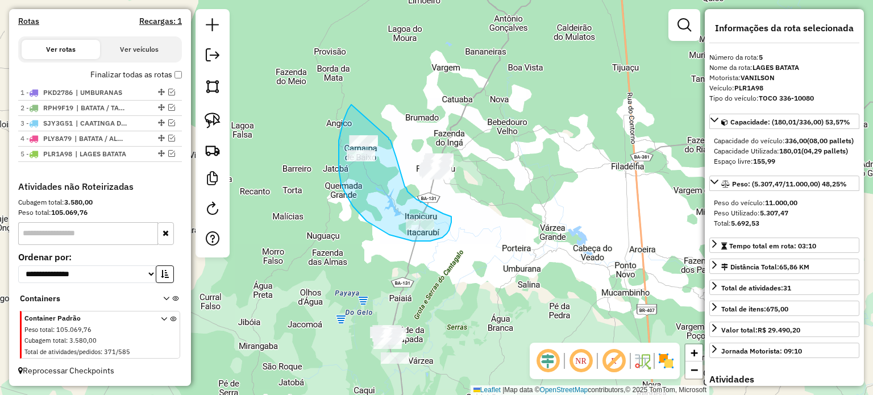
drag, startPoint x: 343, startPoint y: 121, endPoint x: 387, endPoint y: 138, distance: 46.4
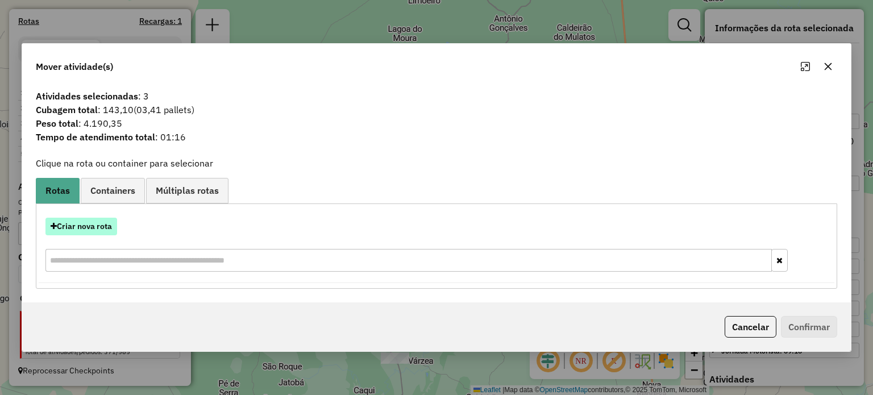
click at [98, 229] on button "Criar nova rota" at bounding box center [81, 227] width 72 height 18
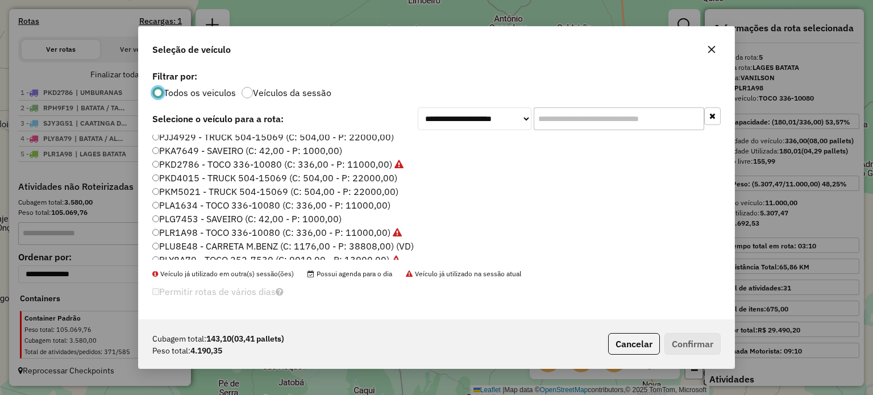
scroll to position [114, 0]
click at [171, 204] on label "PLA1634 - TOCO 336-10080 (C: 336,00 - P: 11000,00)" at bounding box center [271, 205] width 238 height 14
click at [682, 341] on button "Confirmar" at bounding box center [693, 344] width 56 height 22
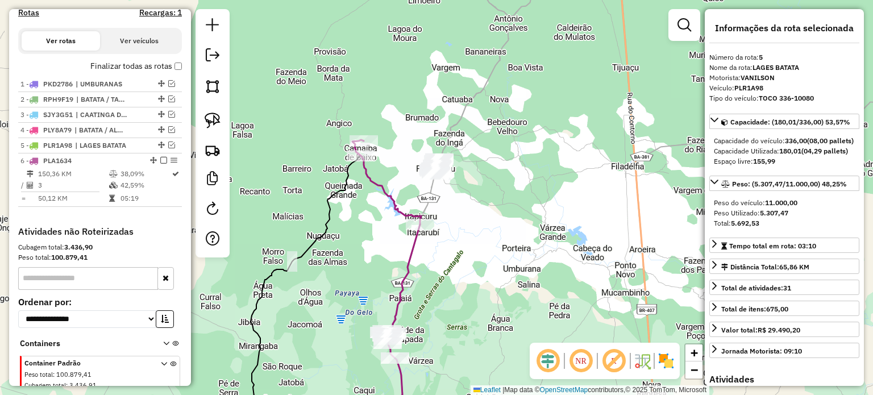
scroll to position [416, 0]
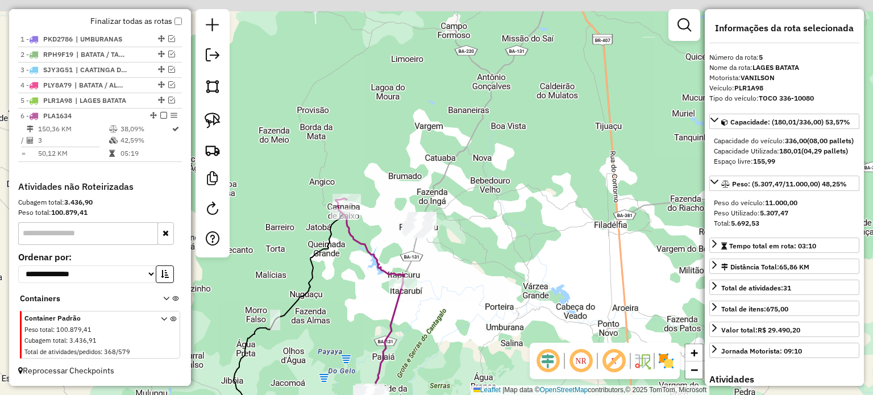
drag, startPoint x: 481, startPoint y: 204, endPoint x: 400, endPoint y: 254, distance: 95.7
click at [462, 267] on div "Janela de atendimento Grade de atendimento Capacidade Transportadoras Veículos …" at bounding box center [436, 197] width 873 height 395
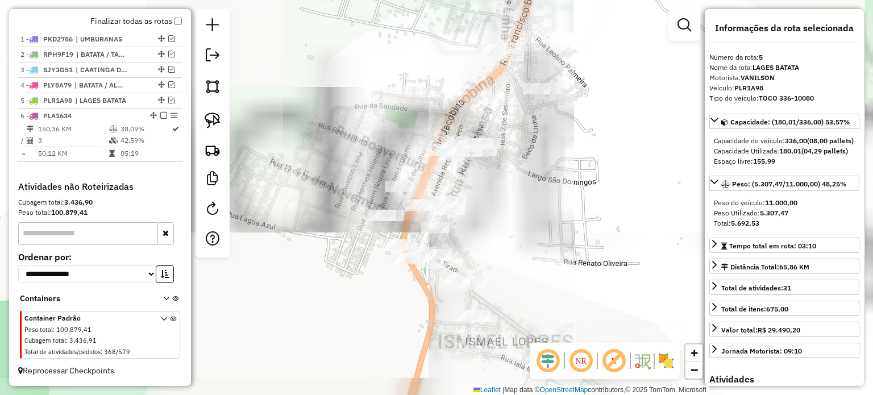
drag, startPoint x: 553, startPoint y: 300, endPoint x: 478, endPoint y: 193, distance: 130.1
click at [487, 196] on div "Janela de atendimento Grade de atendimento Capacidade Transportadoras Veículos …" at bounding box center [436, 197] width 873 height 395
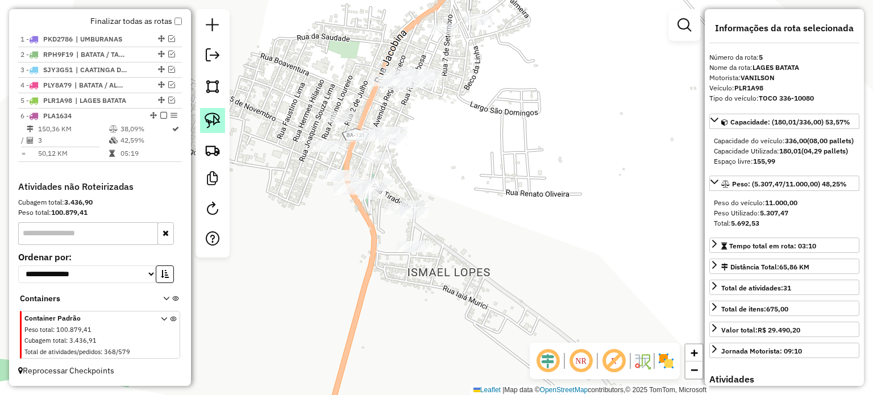
click at [210, 121] on img at bounding box center [213, 121] width 16 height 16
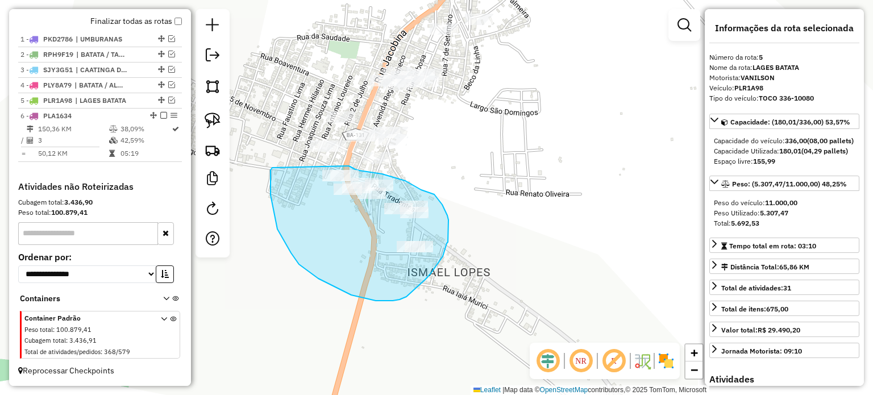
drag, startPoint x: 271, startPoint y: 170, endPoint x: 343, endPoint y: 166, distance: 72.9
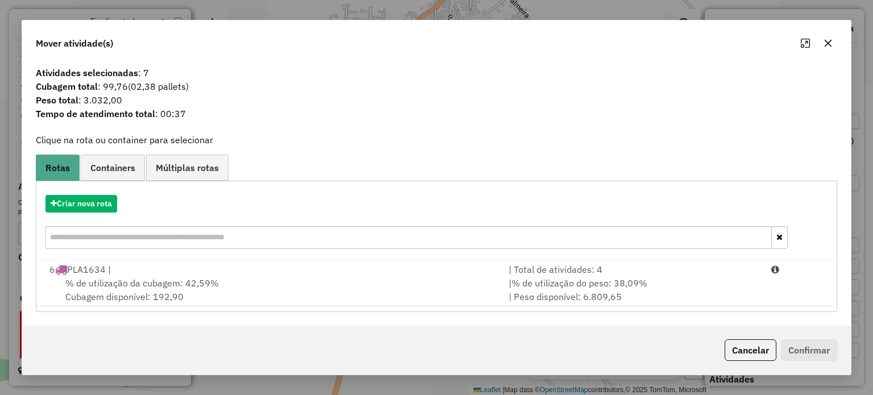
click at [828, 44] on icon "button" at bounding box center [827, 43] width 7 height 7
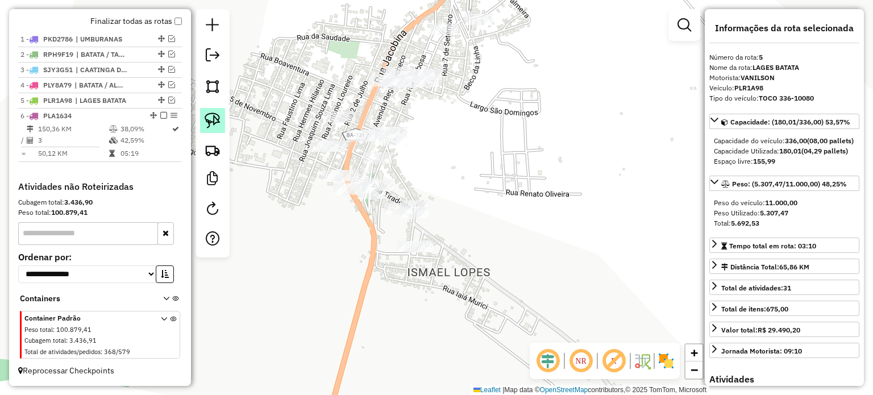
click at [212, 114] on img at bounding box center [213, 121] width 16 height 16
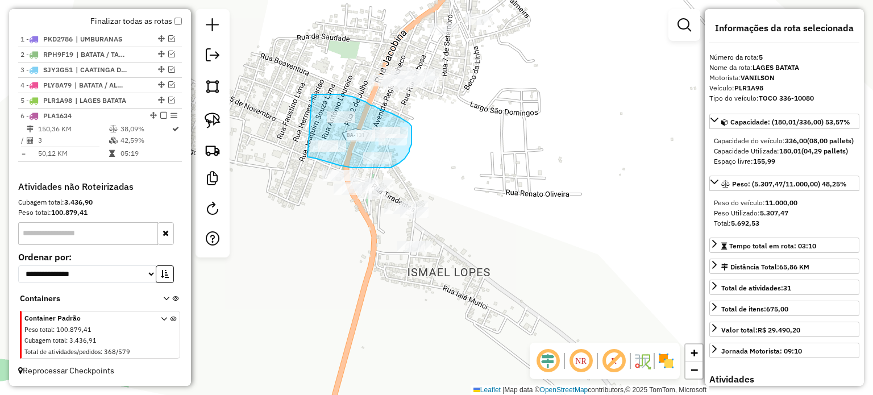
drag, startPoint x: 308, startPoint y: 157, endPoint x: 312, endPoint y: 94, distance: 62.7
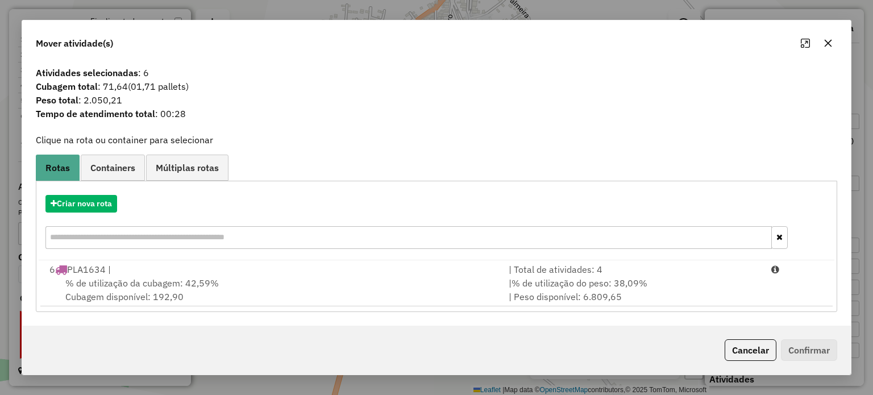
click at [121, 278] on span "% de utilização da cubagem: 42,59%" at bounding box center [141, 282] width 153 height 11
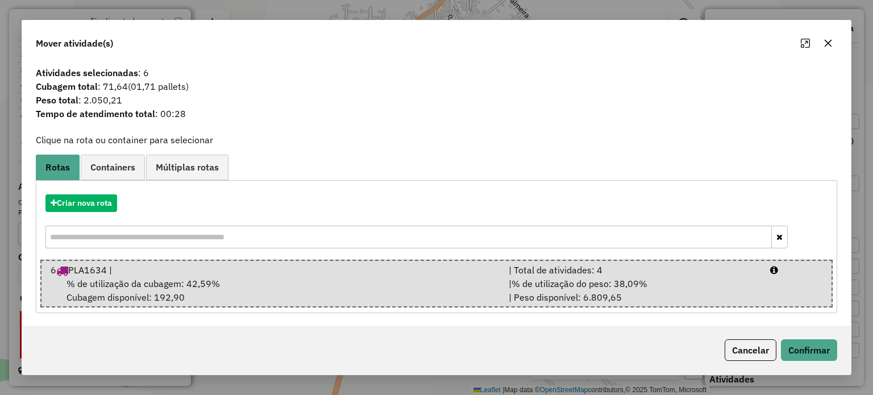
click at [825, 42] on icon "button" at bounding box center [827, 42] width 7 height 7
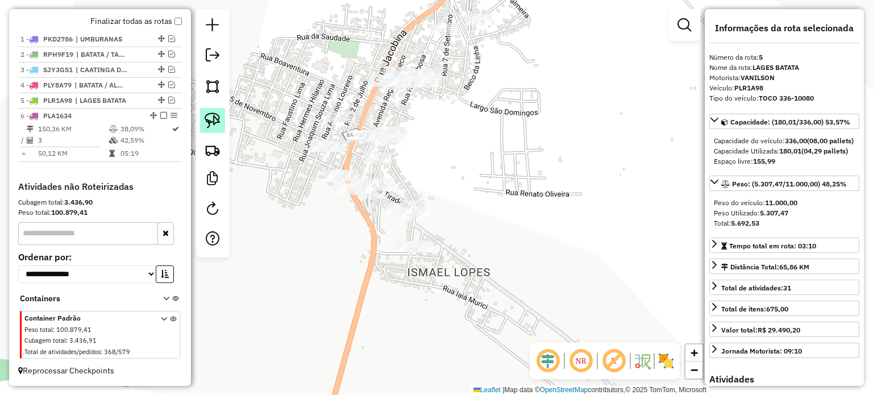
drag, startPoint x: 210, startPoint y: 111, endPoint x: 215, endPoint y: 117, distance: 7.3
click at [210, 111] on link at bounding box center [212, 120] width 25 height 25
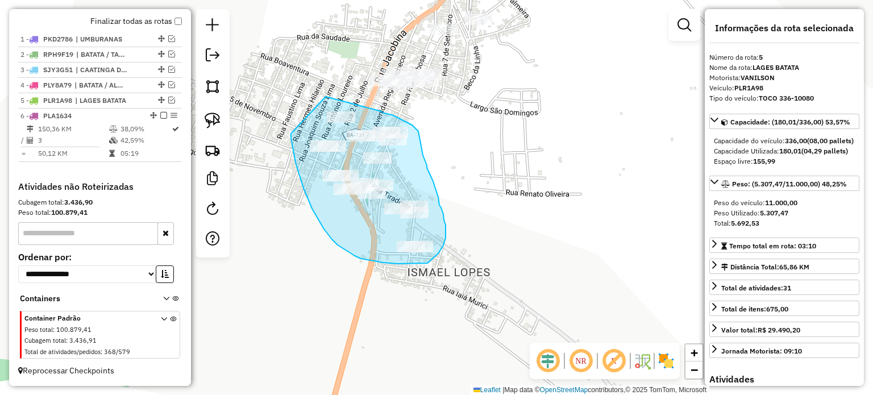
drag, startPoint x: 291, startPoint y: 134, endPoint x: 326, endPoint y: 97, distance: 50.7
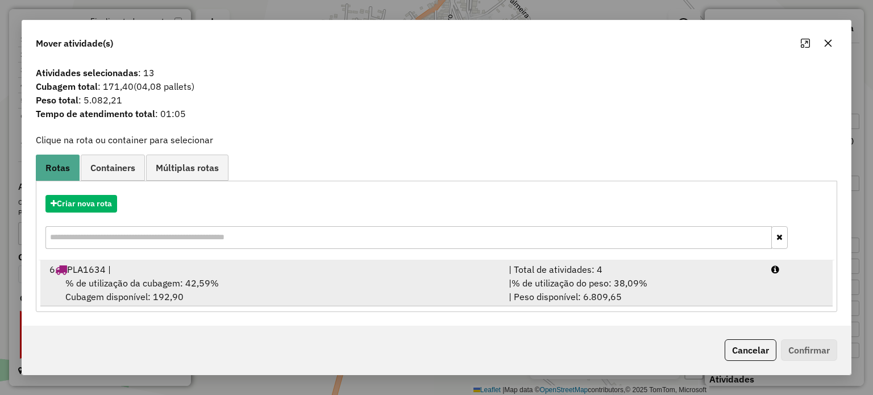
click at [104, 280] on span "% de utilização da cubagem: 42,59%" at bounding box center [141, 282] width 153 height 11
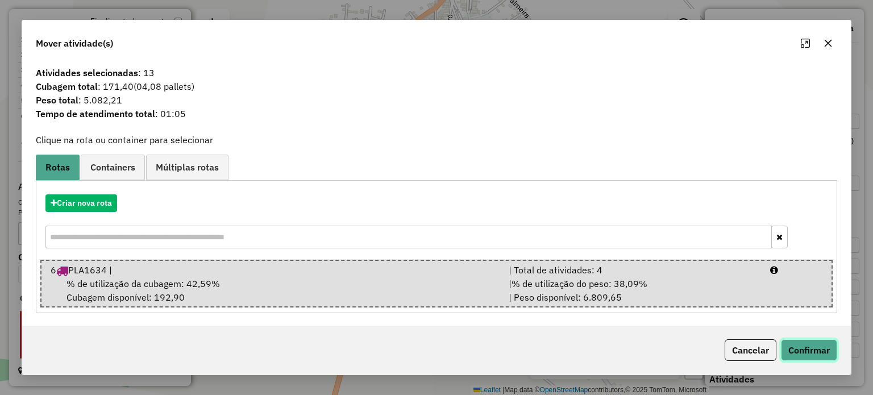
click at [812, 354] on button "Confirmar" at bounding box center [809, 350] width 56 height 22
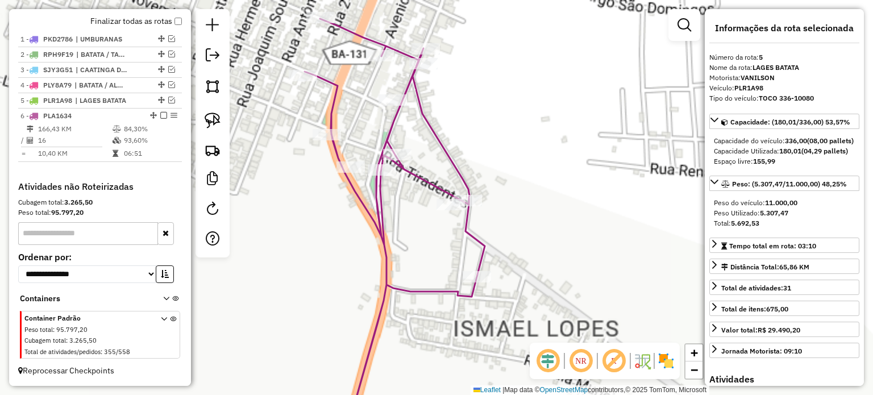
drag, startPoint x: 313, startPoint y: 196, endPoint x: 277, endPoint y: 239, distance: 56.2
click at [287, 267] on div "Janela de atendimento Grade de atendimento Capacidade Transportadoras Veículos …" at bounding box center [436, 197] width 873 height 395
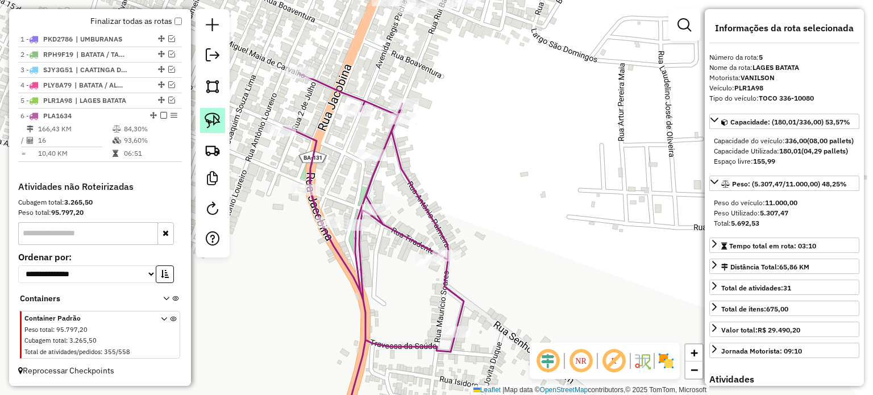
click at [212, 117] on img at bounding box center [213, 121] width 16 height 16
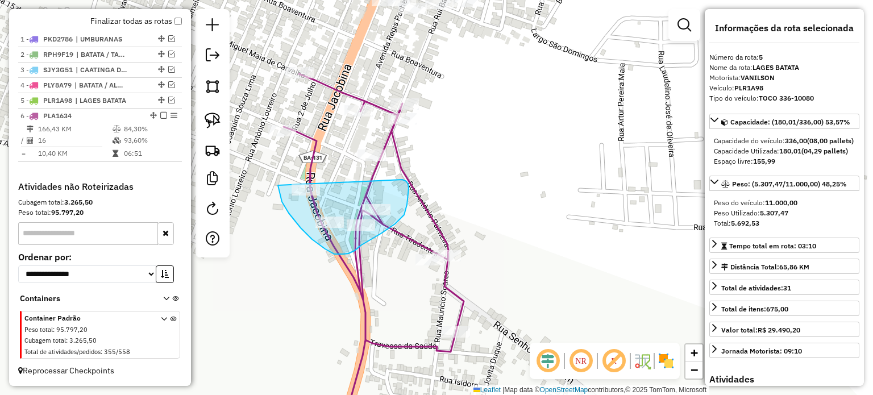
drag, startPoint x: 278, startPoint y: 185, endPoint x: 401, endPoint y: 180, distance: 123.5
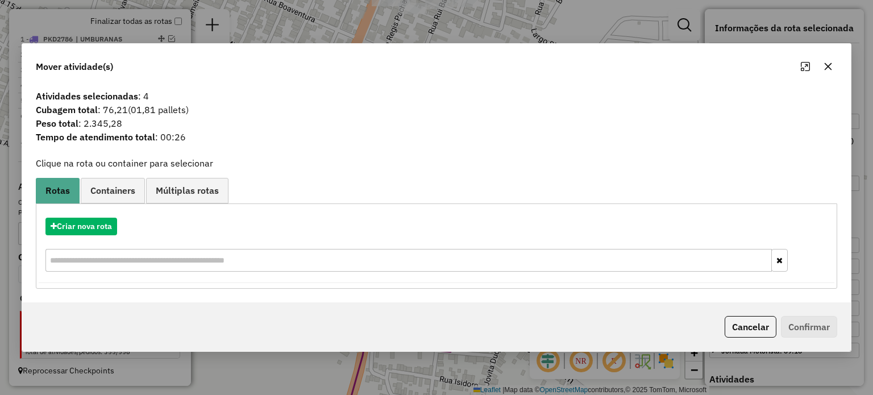
click at [827, 64] on icon "button" at bounding box center [828, 66] width 9 height 9
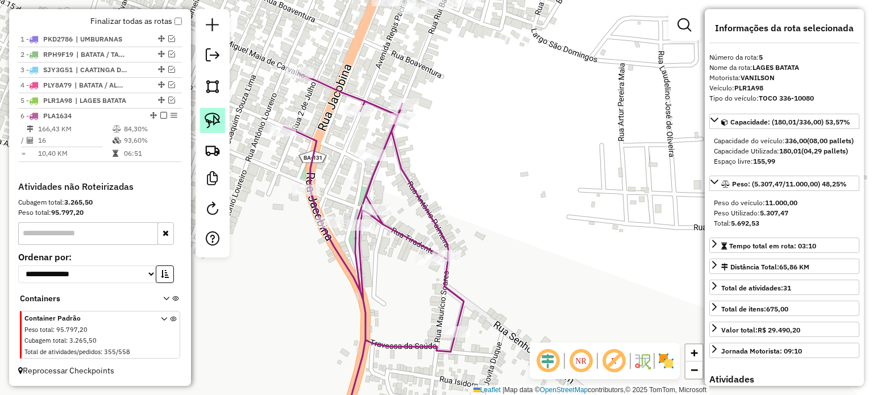
click at [214, 120] on img at bounding box center [213, 121] width 16 height 16
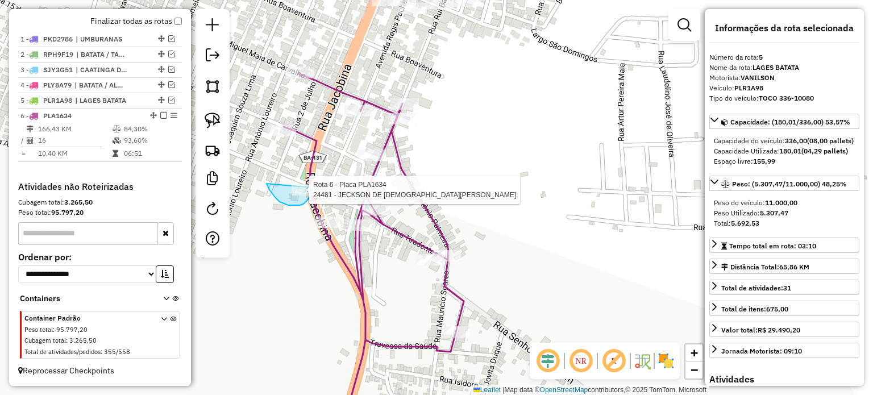
drag, startPoint x: 280, startPoint y: 202, endPoint x: 321, endPoint y: 182, distance: 45.0
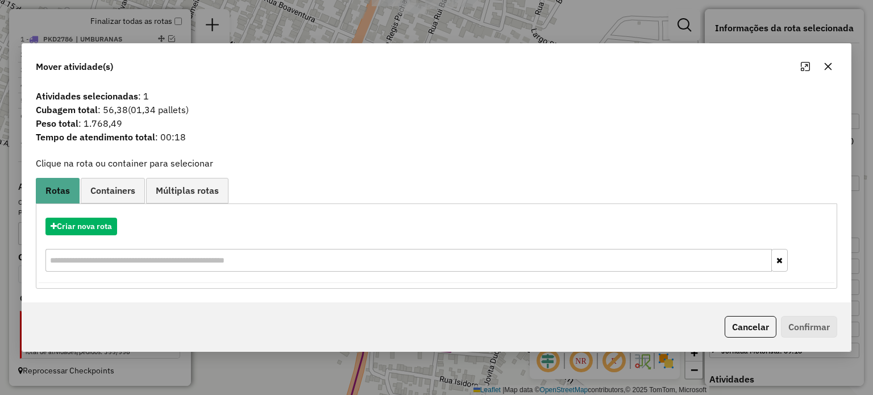
click at [830, 67] on icon "button" at bounding box center [828, 66] width 9 height 9
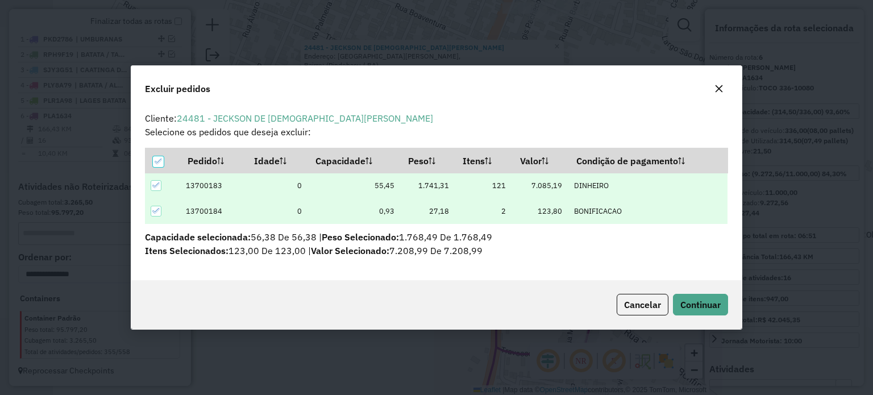
scroll to position [0, 0]
click at [687, 294] on button "Continuar" at bounding box center [700, 305] width 55 height 22
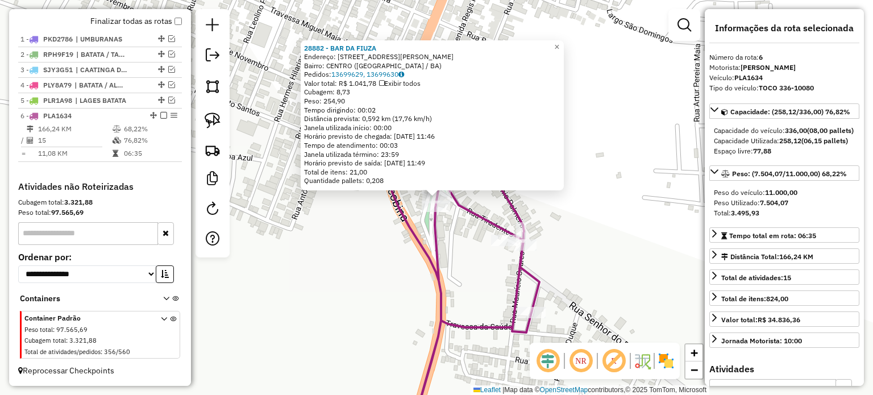
click at [359, 279] on div "28882 - BAR DA FIUZA Endereço: rua Antonio Ferreira 31 Bairro: CENTRO (PINDOBAC…" at bounding box center [436, 197] width 873 height 395
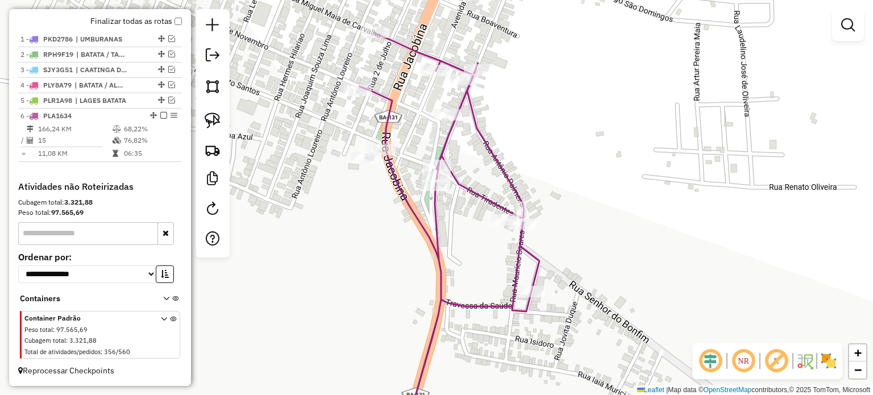
drag, startPoint x: 355, startPoint y: 303, endPoint x: 304, endPoint y: 188, distance: 125.5
click at [307, 184] on div "Janela de atendimento Grade de atendimento Capacidade Transportadoras Veículos …" at bounding box center [436, 197] width 873 height 395
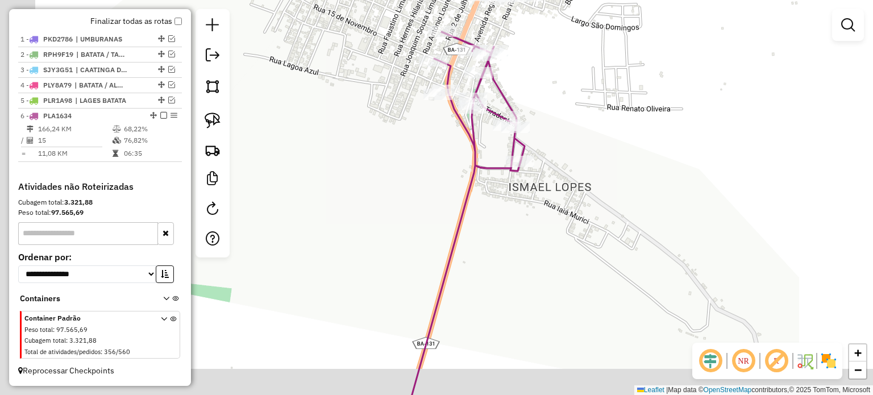
drag, startPoint x: 290, startPoint y: 229, endPoint x: 416, endPoint y: 195, distance: 130.7
click at [416, 195] on div "Janela de atendimento Grade de atendimento Capacidade Transportadoras Veículos …" at bounding box center [436, 197] width 873 height 395
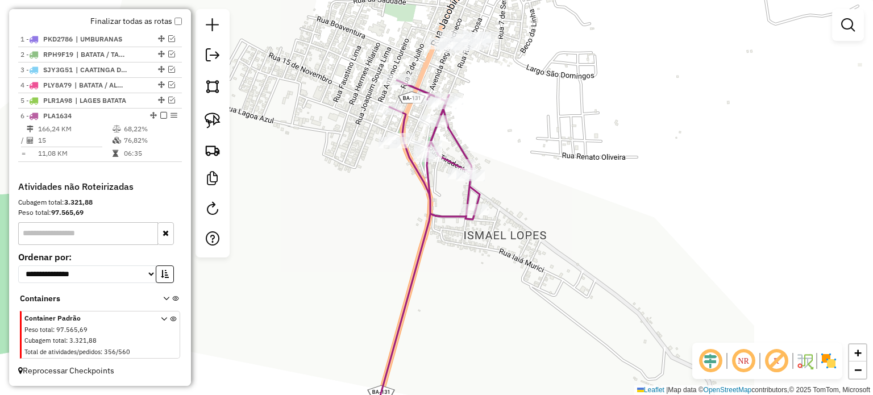
drag, startPoint x: 362, startPoint y: 238, endPoint x: 314, endPoint y: 272, distance: 59.0
click at [314, 272] on div "Janela de atendimento Grade de atendimento Capacidade Transportadoras Veículos …" at bounding box center [436, 197] width 873 height 395
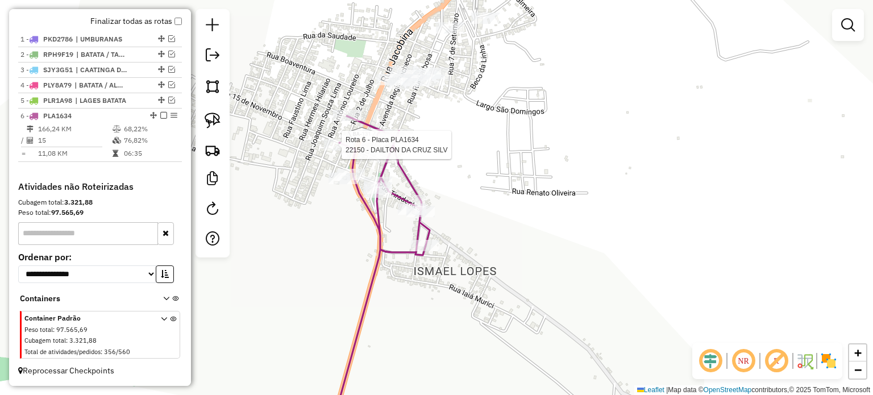
select select "**********"
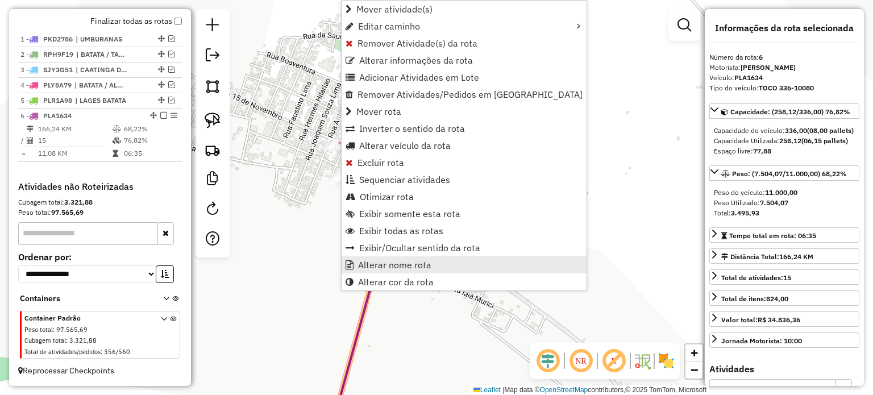
click at [390, 261] on span "Alterar nome rota" at bounding box center [394, 264] width 73 height 9
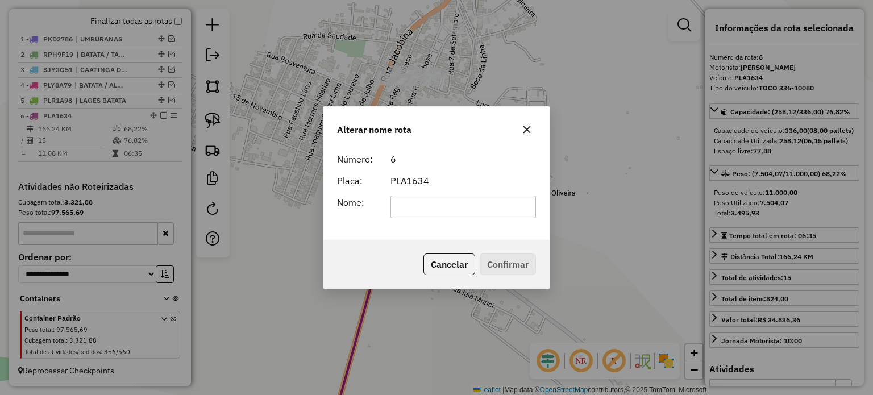
click at [405, 204] on input "text" at bounding box center [464, 207] width 146 height 23
type input "**********"
click at [484, 261] on button "Confirmar" at bounding box center [508, 265] width 56 height 22
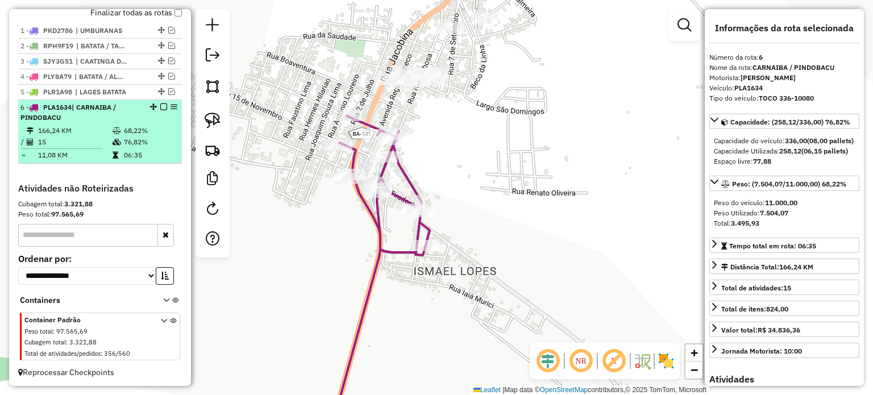
click at [160, 110] on em at bounding box center [163, 106] width 7 height 7
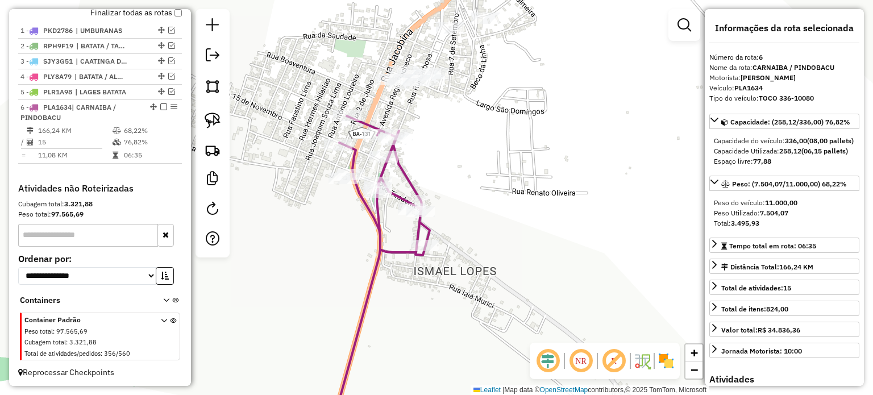
scroll to position [377, 0]
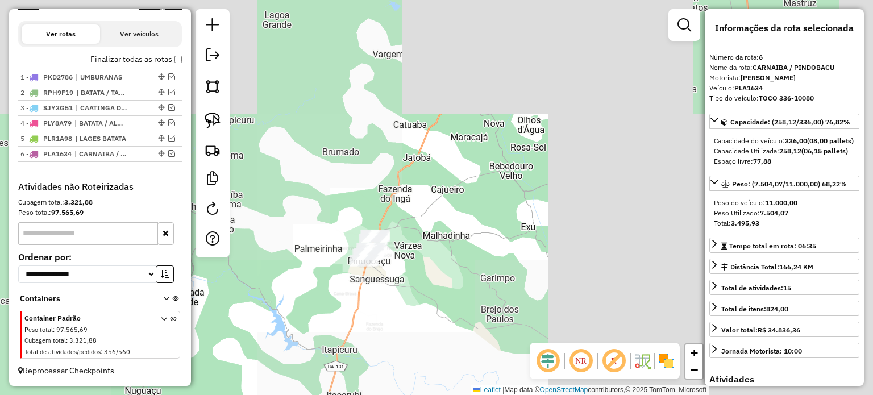
drag, startPoint x: 537, startPoint y: 156, endPoint x: 428, endPoint y: 243, distance: 138.8
click at [426, 247] on div "Janela de atendimento Grade de atendimento Capacidade Transportadoras Veículos …" at bounding box center [436, 197] width 873 height 395
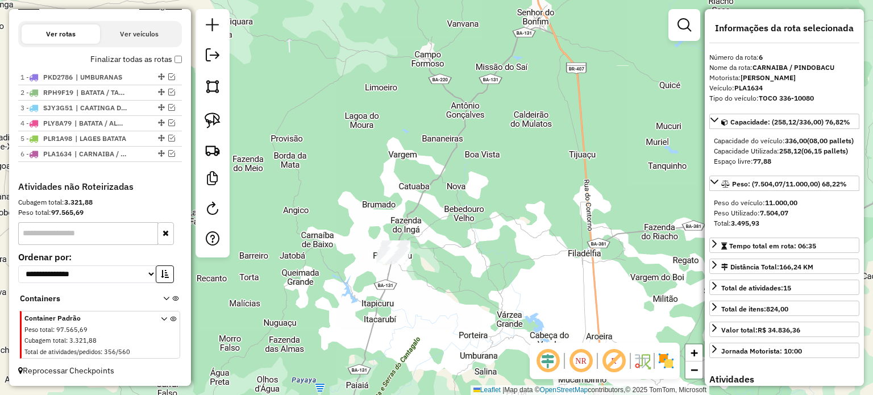
drag, startPoint x: 208, startPoint y: 110, endPoint x: 235, endPoint y: 138, distance: 39.4
click at [208, 110] on link at bounding box center [212, 120] width 25 height 25
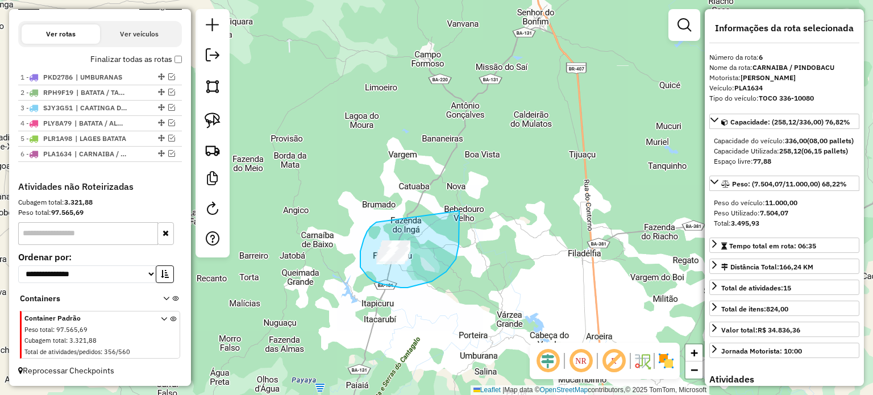
drag, startPoint x: 367, startPoint y: 231, endPoint x: 457, endPoint y: 211, distance: 92.1
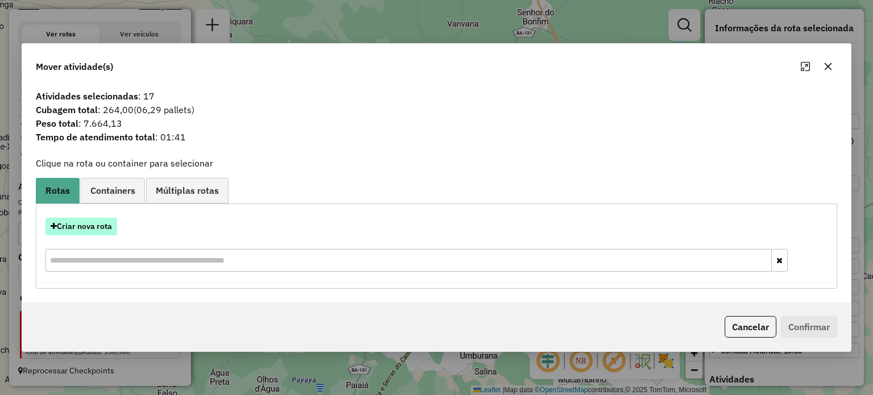
click at [84, 225] on button "Criar nova rota" at bounding box center [81, 227] width 72 height 18
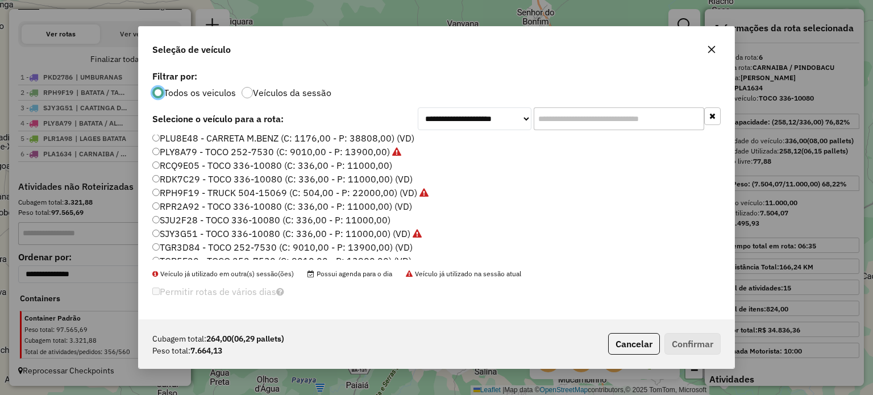
scroll to position [230, 0]
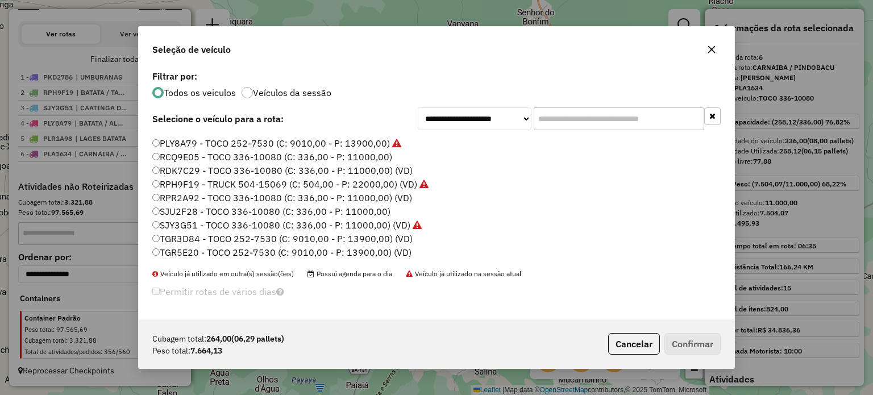
click at [177, 211] on label "SJU2F28 - TOCO 336-10080 (C: 336,00 - P: 11000,00)" at bounding box center [271, 212] width 238 height 14
drag, startPoint x: 696, startPoint y: 341, endPoint x: 680, endPoint y: 335, distance: 16.4
click at [695, 341] on button "Confirmar" at bounding box center [693, 344] width 56 height 22
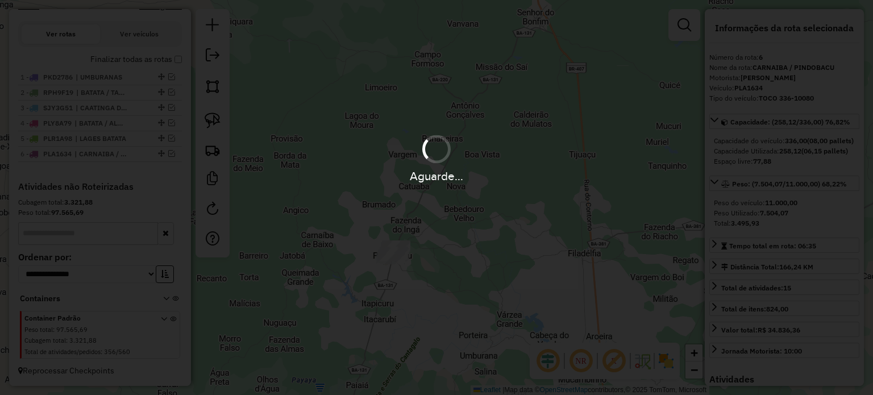
scroll to position [431, 0]
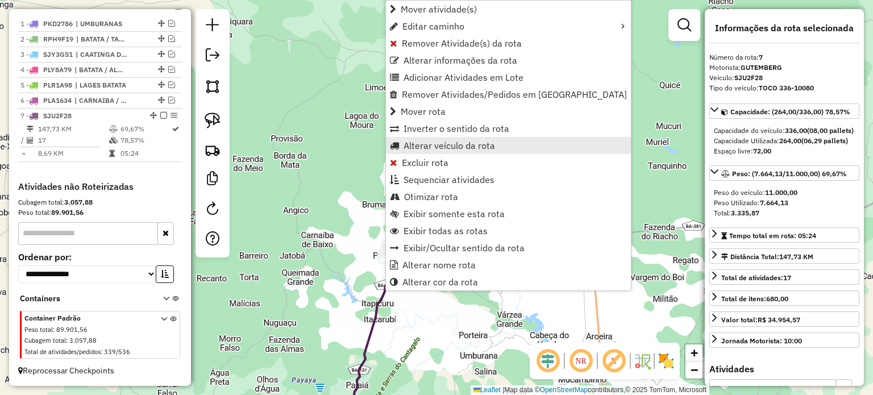
click at [433, 143] on span "Alterar veículo da rota" at bounding box center [450, 145] width 92 height 9
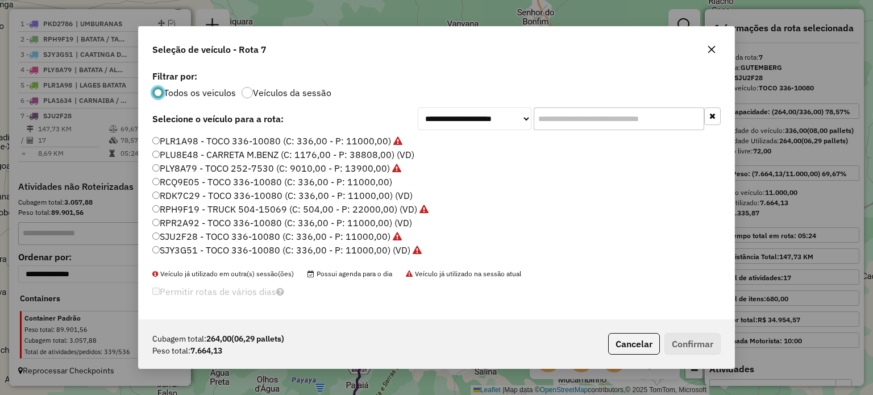
scroll to position [230, 0]
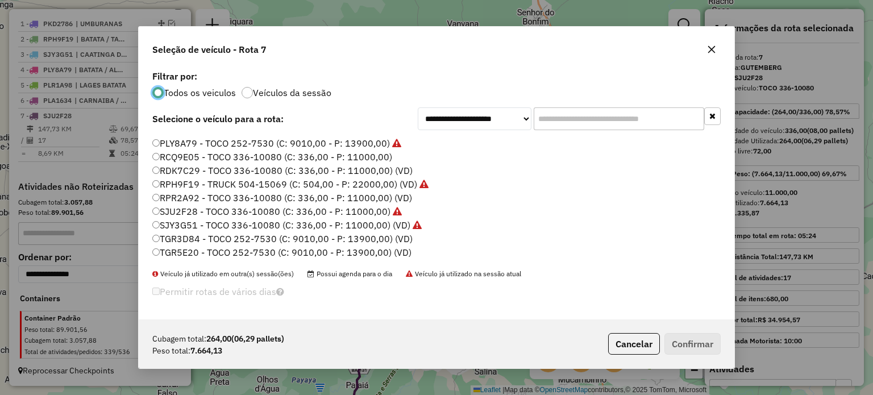
click at [186, 198] on label "RPR2A92 - TOCO 336-10080 (C: 336,00 - P: 11000,00) (VD)" at bounding box center [282, 198] width 260 height 14
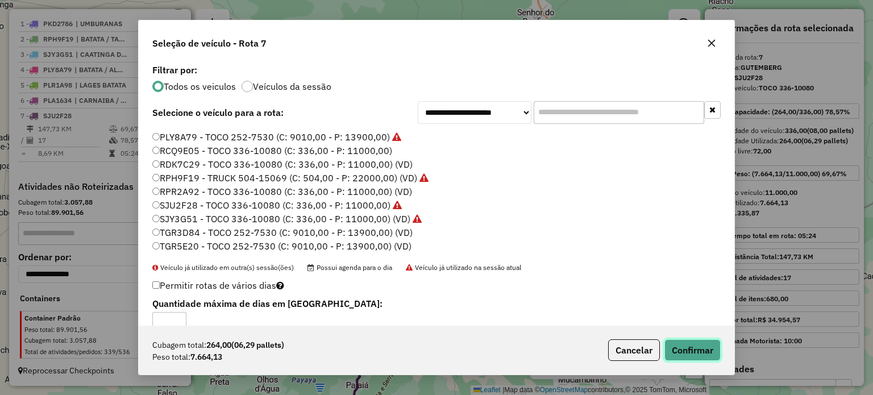
click at [712, 348] on button "Confirmar" at bounding box center [693, 350] width 56 height 22
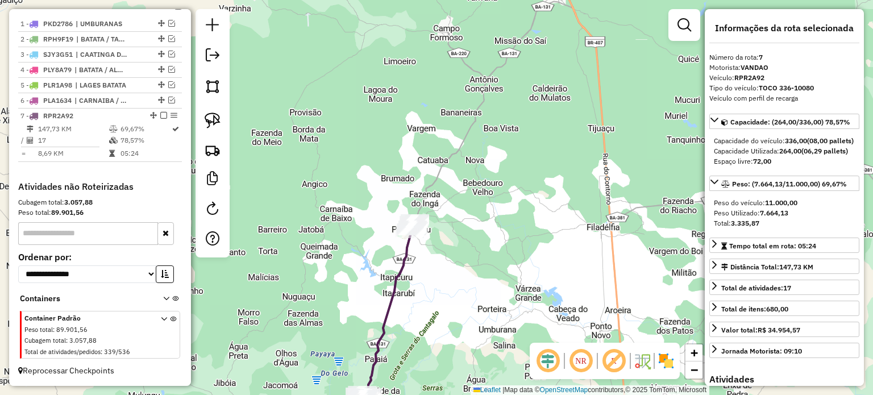
drag, startPoint x: 456, startPoint y: 204, endPoint x: 443, endPoint y: 241, distance: 39.2
click at [455, 202] on div "Janela de atendimento Grade de atendimento Capacidade Transportadoras Veículos …" at bounding box center [436, 197] width 873 height 395
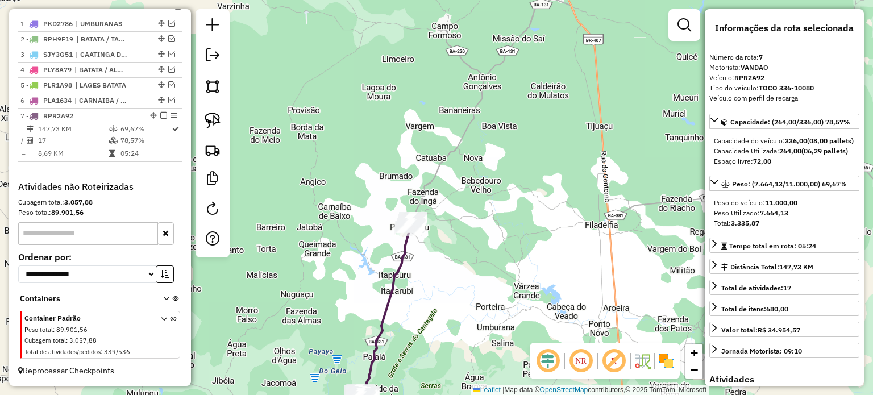
click at [427, 229] on div "Janela de atendimento Grade de atendimento Capacidade Transportadoras Veículos …" at bounding box center [436, 197] width 873 height 395
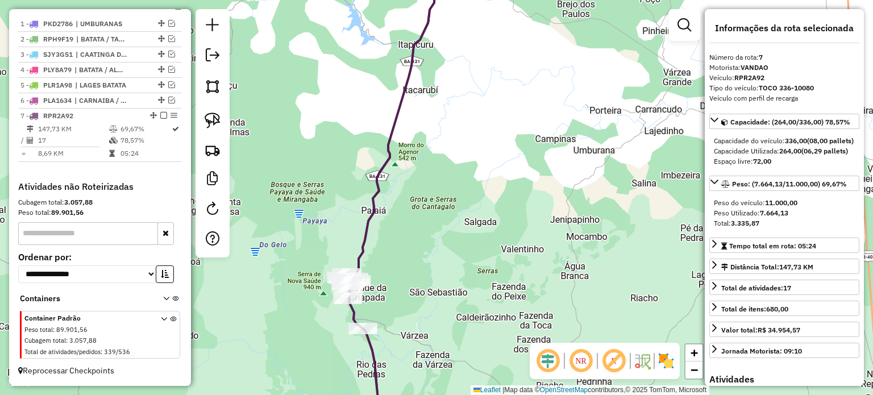
drag, startPoint x: 401, startPoint y: 290, endPoint x: 480, endPoint y: 258, distance: 85.7
click at [480, 260] on div "Janela de atendimento Grade de atendimento Capacidade Transportadoras Veículos …" at bounding box center [436, 197] width 873 height 395
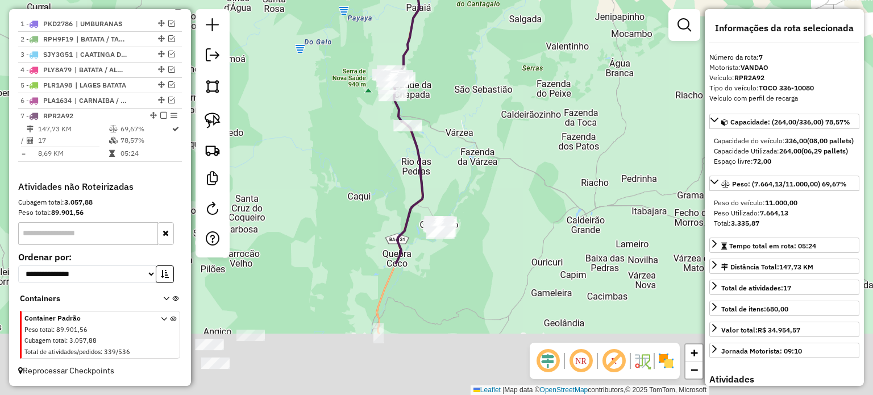
drag, startPoint x: 506, startPoint y: 337, endPoint x: 455, endPoint y: 181, distance: 163.6
click at [471, 162] on div "Janela de atendimento Grade de atendimento Capacidade Transportadoras Veículos …" at bounding box center [436, 197] width 873 height 395
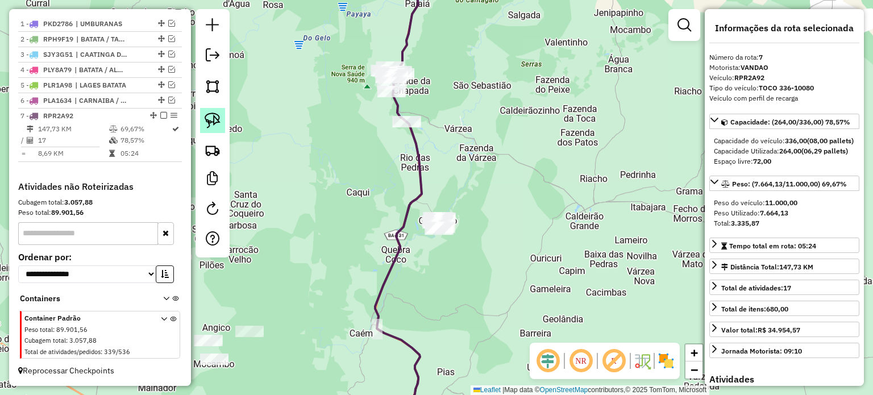
click at [216, 114] on img at bounding box center [213, 121] width 16 height 16
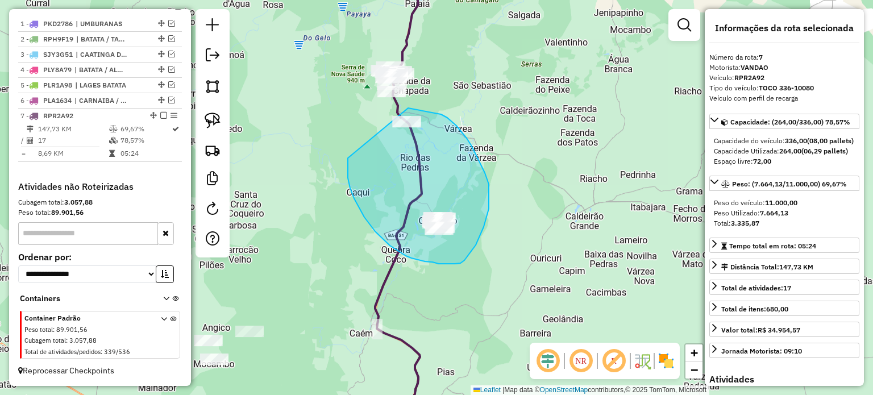
drag, startPoint x: 350, startPoint y: 188, endPoint x: 386, endPoint y: 107, distance: 88.3
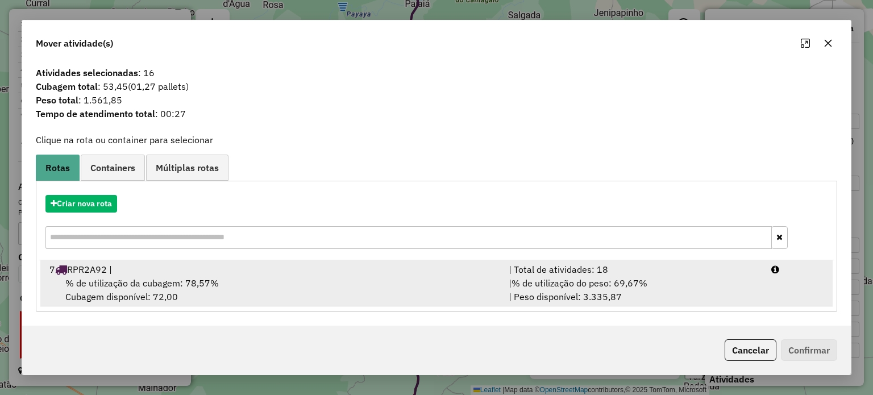
click at [148, 278] on span "% de utilização da cubagem: 78,57%" at bounding box center [141, 282] width 153 height 11
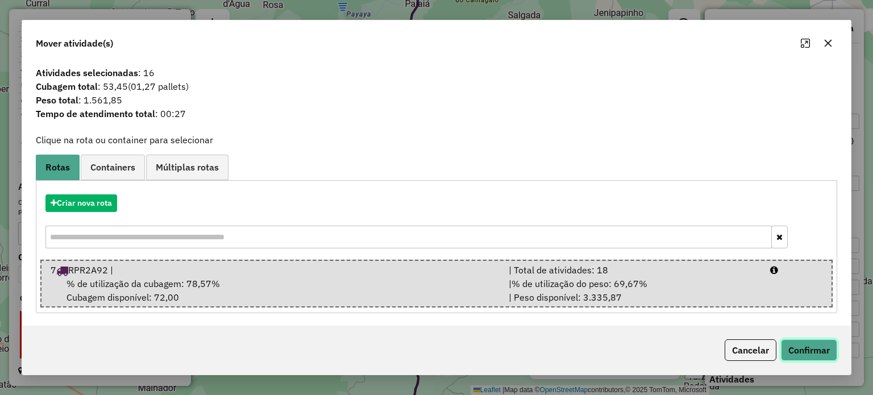
click at [808, 347] on button "Confirmar" at bounding box center [809, 350] width 56 height 22
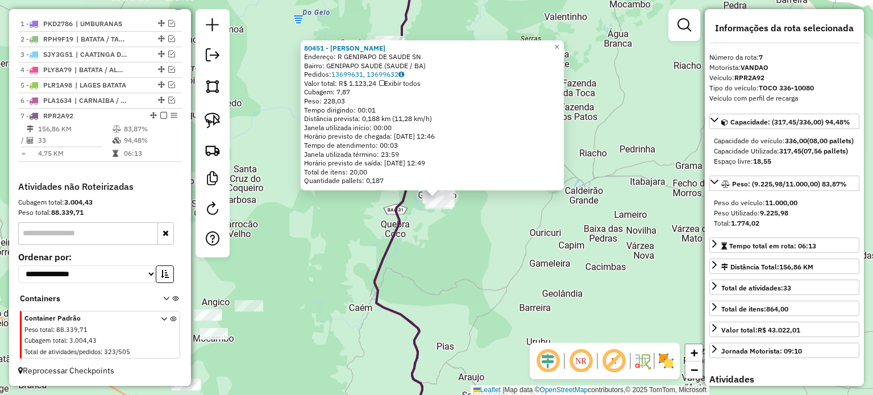
click at [537, 264] on div "80451 - ROSALVO REIS SANTOS Endereço: R GENIPAPO DE SAUDE SN Bairro: GENIPAPO S…" at bounding box center [436, 197] width 873 height 395
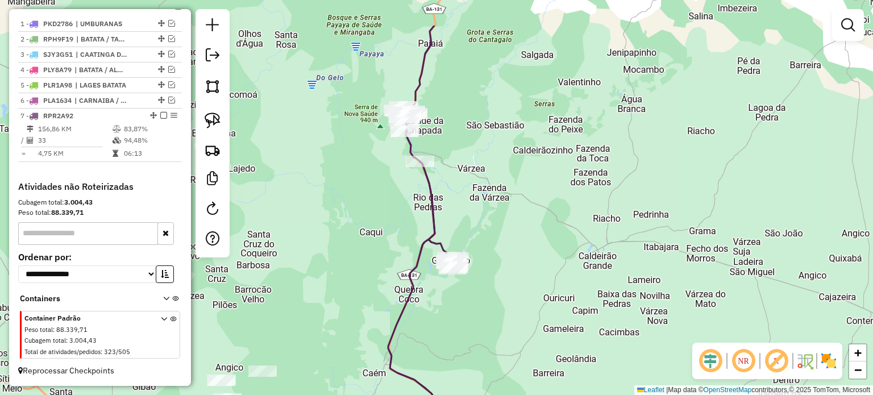
drag, startPoint x: 489, startPoint y: 170, endPoint x: 510, endPoint y: 280, distance: 112.2
click at [512, 285] on div "Janela de atendimento Grade de atendimento Capacidade Transportadoras Veículos …" at bounding box center [436, 197] width 873 height 395
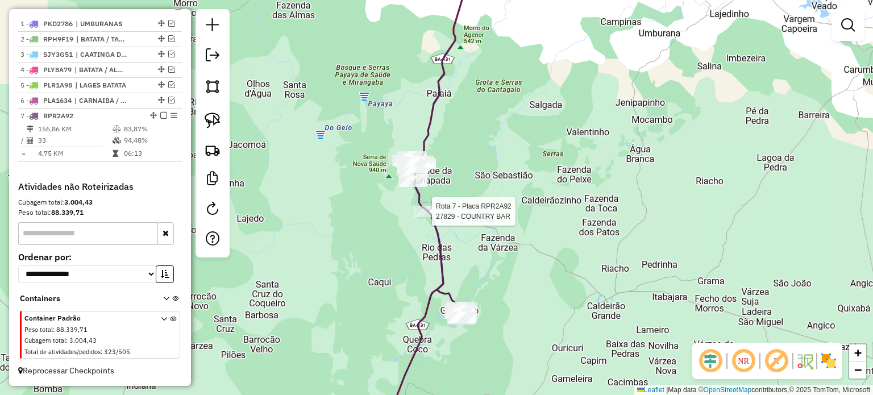
select select "**********"
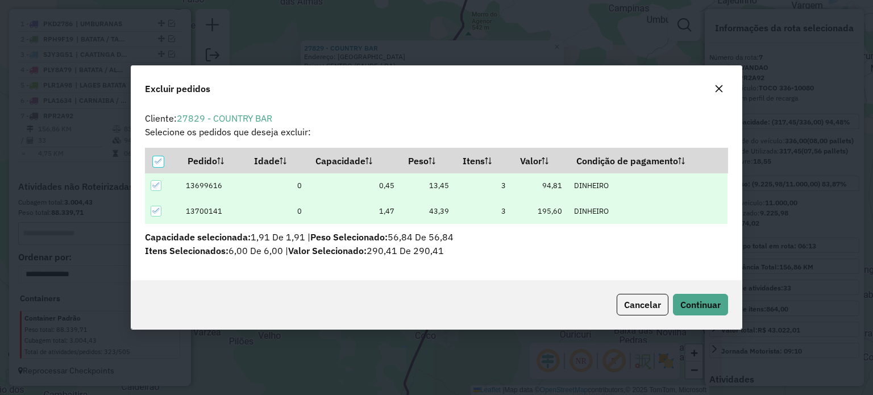
scroll to position [0, 0]
click at [694, 306] on span "Continuar" at bounding box center [700, 304] width 40 height 11
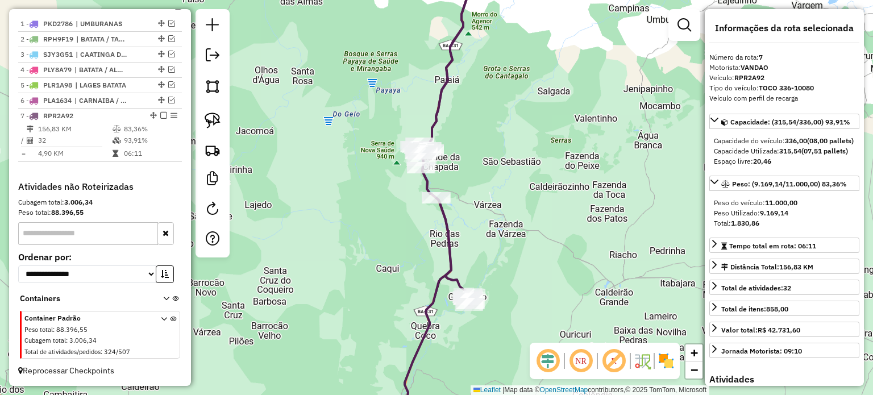
drag, startPoint x: 513, startPoint y: 246, endPoint x: 483, endPoint y: 197, distance: 57.1
click at [483, 197] on div "Janela de atendimento Grade de atendimento Capacidade Transportadoras Veículos …" at bounding box center [436, 197] width 873 height 395
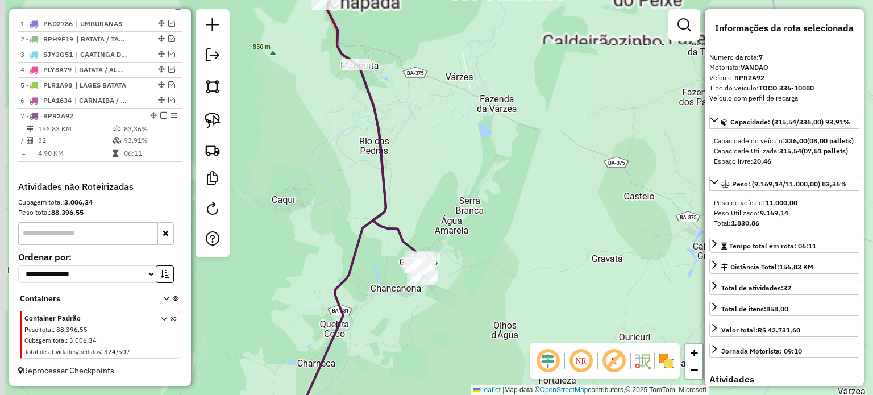
drag, startPoint x: 458, startPoint y: 258, endPoint x: 504, endPoint y: 287, distance: 53.9
click at [503, 289] on div "Janela de atendimento Grade de atendimento Capacidade Transportadoras Veículos …" at bounding box center [436, 197] width 873 height 395
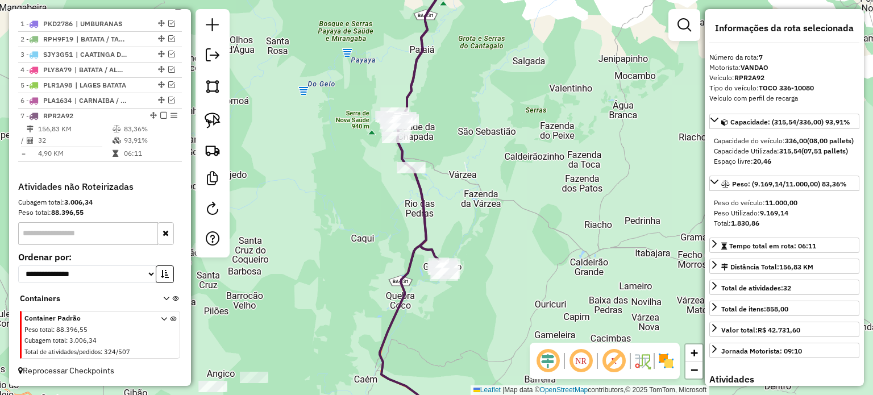
drag, startPoint x: 464, startPoint y: 103, endPoint x: 496, endPoint y: 201, distance: 102.8
click at [496, 197] on div "Janela de atendimento Grade de atendimento Capacidade Transportadoras Veículos …" at bounding box center [436, 197] width 873 height 395
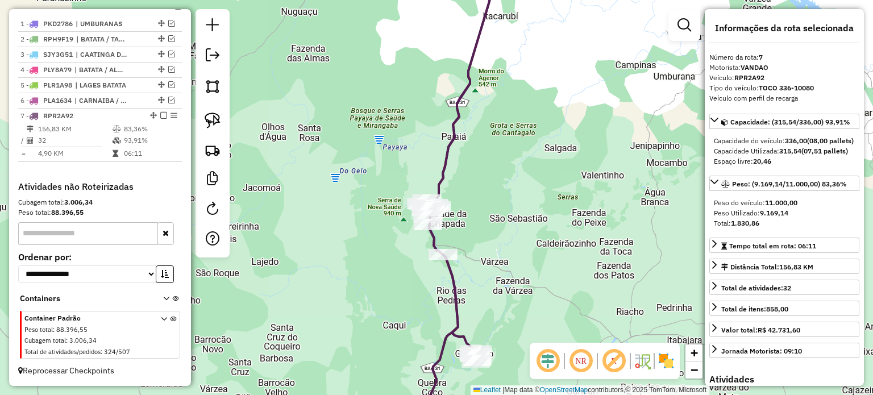
drag, startPoint x: 493, startPoint y: 322, endPoint x: 321, endPoint y: 147, distance: 246.0
click at [432, 168] on div "Janela de atendimento Grade de atendimento Capacidade Transportadoras Veículos …" at bounding box center [436, 197] width 873 height 395
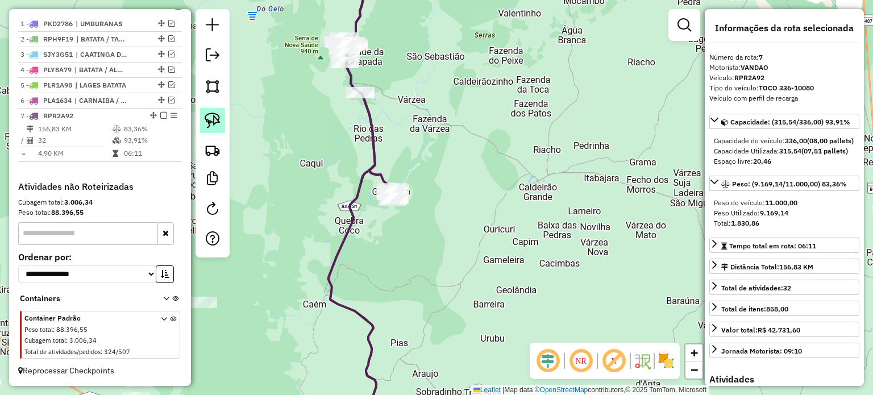
click at [218, 121] on img at bounding box center [213, 121] width 16 height 16
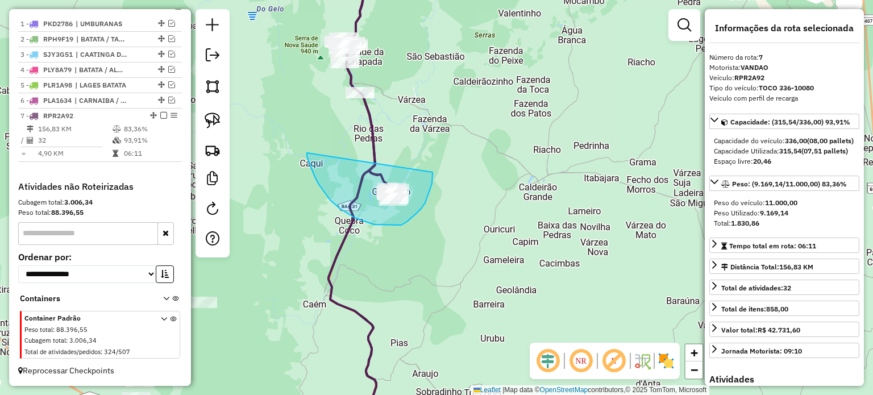
drag, startPoint x: 307, startPoint y: 156, endPoint x: 426, endPoint y: 163, distance: 119.6
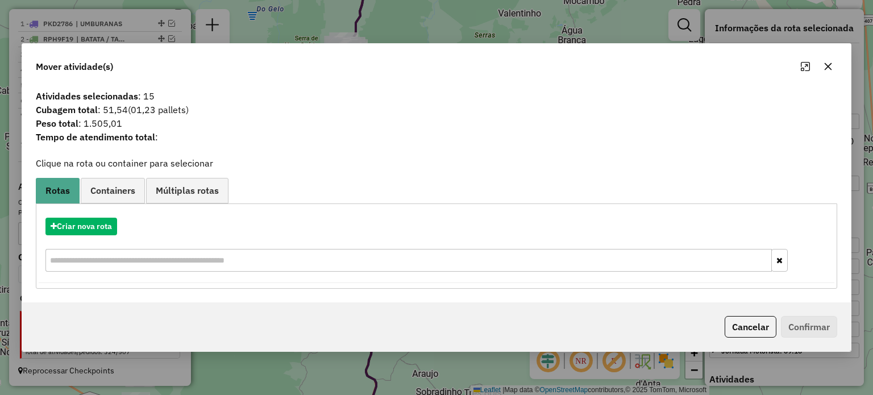
click at [831, 67] on icon "button" at bounding box center [828, 66] width 9 height 9
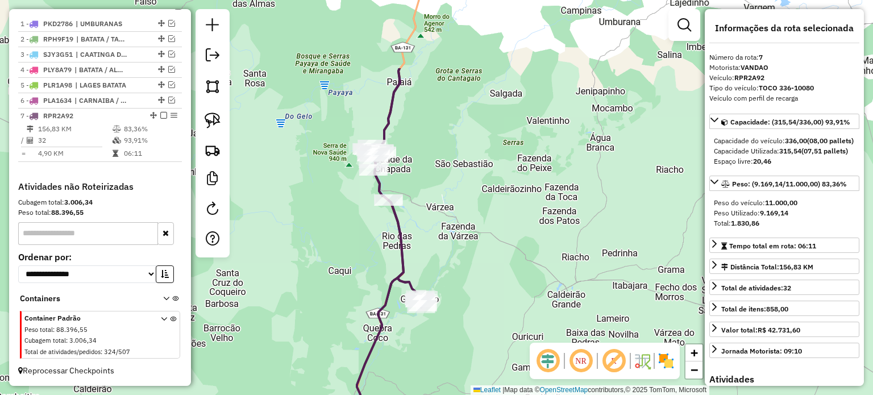
drag, startPoint x: 474, startPoint y: 211, endPoint x: 458, endPoint y: 236, distance: 30.0
click at [470, 236] on div "Janela de atendimento Grade de atendimento Capacidade Transportadoras Veículos …" at bounding box center [436, 197] width 873 height 395
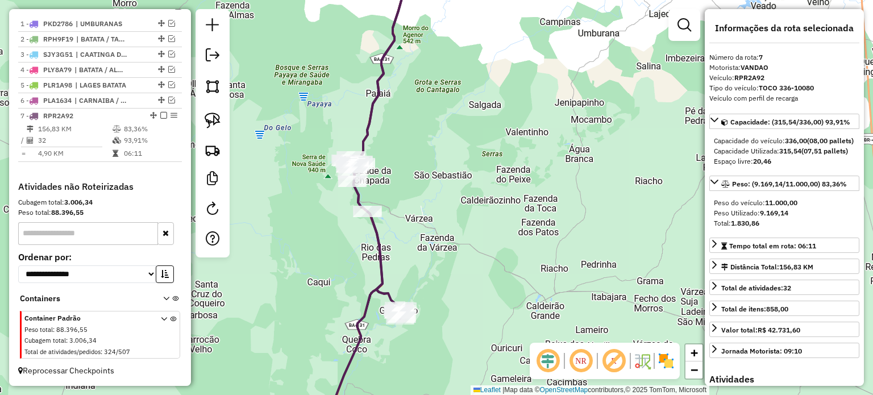
drag, startPoint x: 409, startPoint y: 169, endPoint x: 411, endPoint y: 289, distance: 120.5
click at [417, 282] on div "Janela de atendimento Grade de atendimento Capacidade Transportadoras Veículos …" at bounding box center [436, 197] width 873 height 395
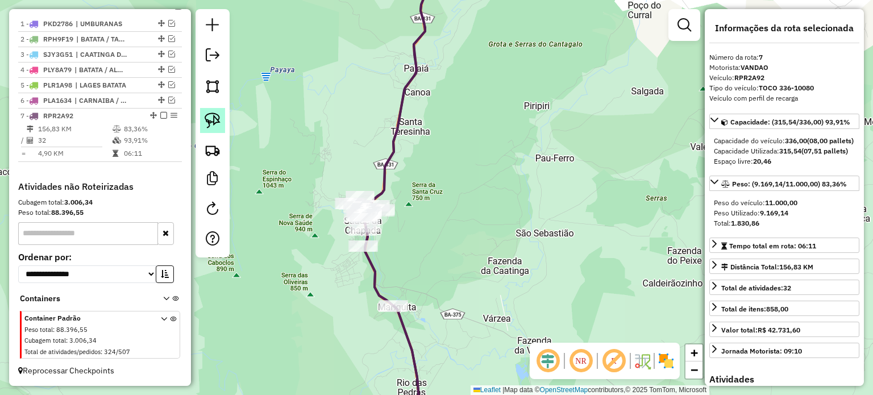
click at [209, 119] on img at bounding box center [213, 121] width 16 height 16
drag, startPoint x: 360, startPoint y: 316, endPoint x: 418, endPoint y: 289, distance: 64.4
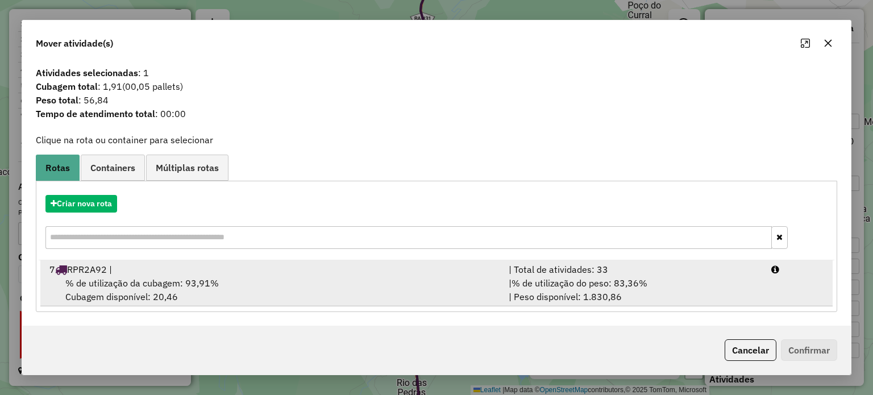
drag, startPoint x: 81, startPoint y: 276, endPoint x: 441, endPoint y: 273, distance: 359.8
click at [81, 277] on span "% de utilização da cubagem: 93,91%" at bounding box center [141, 282] width 153 height 11
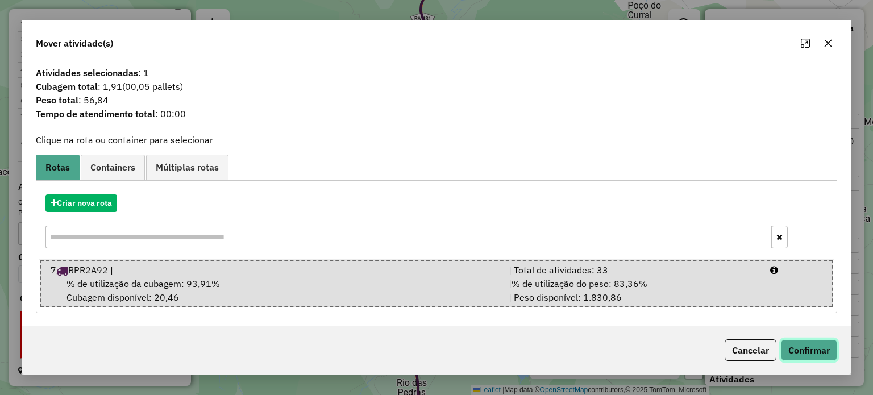
click at [815, 351] on button "Confirmar" at bounding box center [809, 350] width 56 height 22
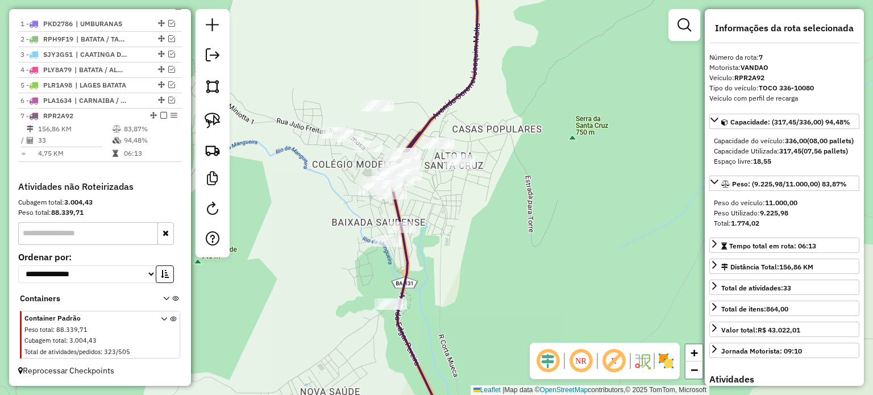
drag, startPoint x: 435, startPoint y: 292, endPoint x: 417, endPoint y: 229, distance: 65.0
click at [427, 234] on div "Janela de atendimento Grade de atendimento Capacidade Transportadoras Veículos …" at bounding box center [436, 197] width 873 height 395
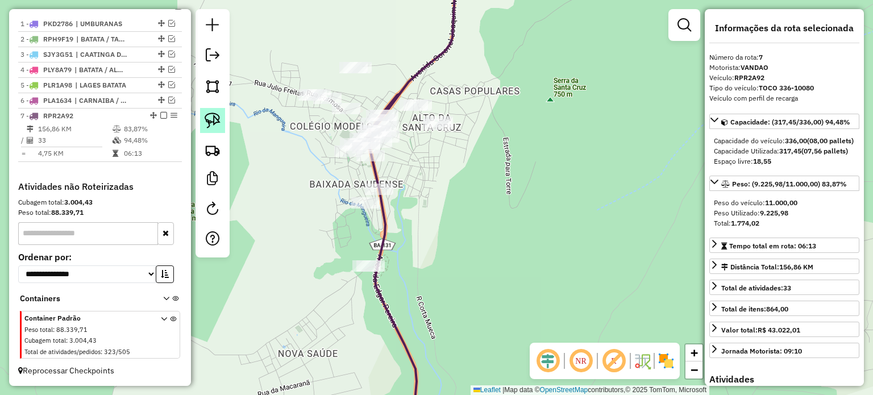
click at [211, 123] on img at bounding box center [213, 121] width 16 height 16
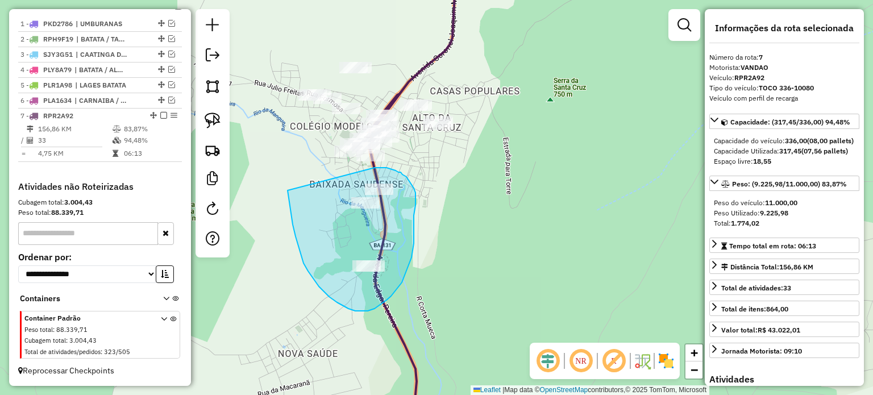
drag, startPoint x: 288, startPoint y: 190, endPoint x: 375, endPoint y: 168, distance: 89.9
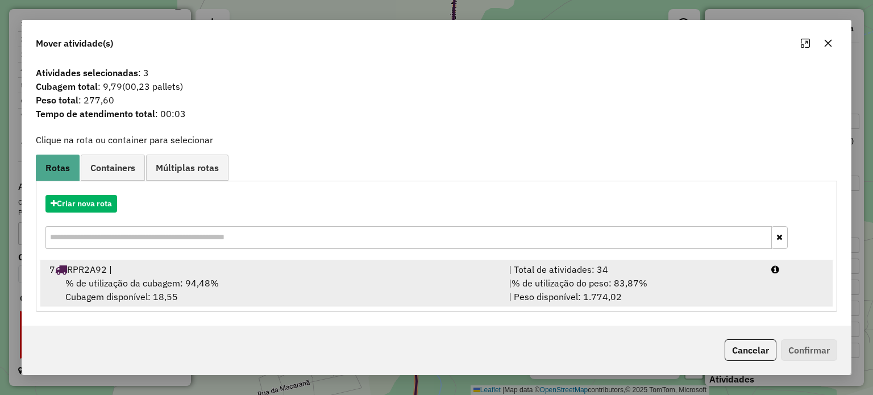
click at [115, 279] on span "% de utilização da cubagem: 94,48%" at bounding box center [141, 282] width 153 height 11
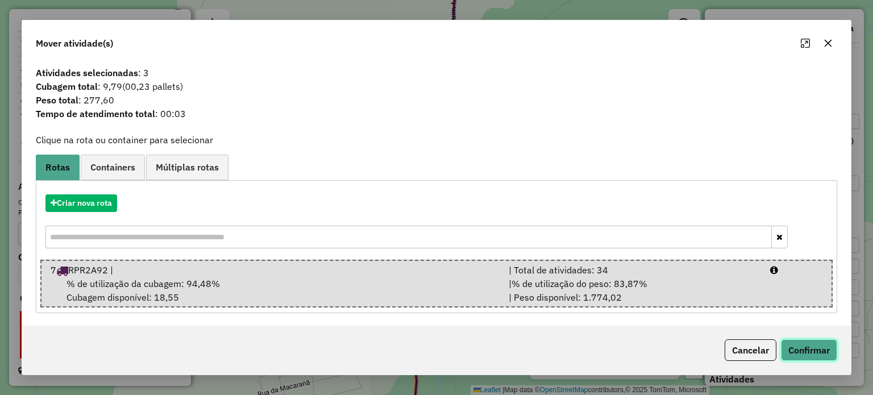
click at [791, 344] on button "Confirmar" at bounding box center [809, 350] width 56 height 22
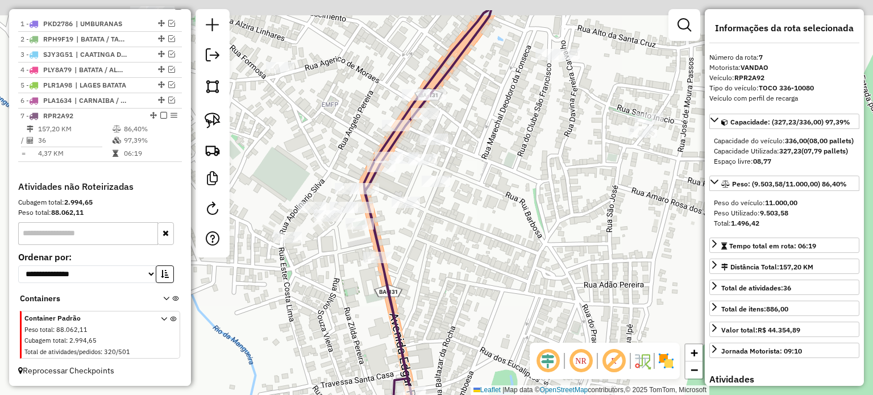
drag, startPoint x: 435, startPoint y: 184, endPoint x: 398, endPoint y: 245, distance: 71.7
click at [398, 245] on div "Janela de atendimento Grade de atendimento Capacidade Transportadoras Veículos …" at bounding box center [436, 197] width 873 height 395
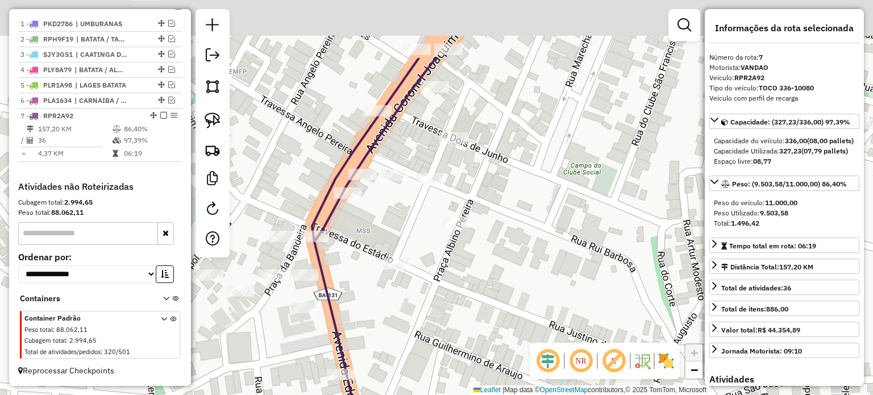
drag, startPoint x: 420, startPoint y: 261, endPoint x: 456, endPoint y: 380, distance: 123.5
click at [456, 380] on div "Janela de atendimento Grade de atendimento Capacidade Transportadoras Veículos …" at bounding box center [436, 197] width 873 height 395
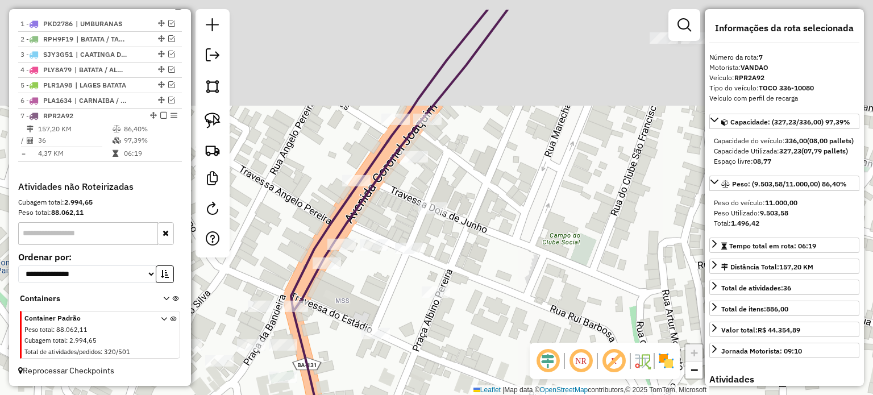
drag, startPoint x: 530, startPoint y: 197, endPoint x: 513, endPoint y: 260, distance: 65.2
click at [493, 297] on div "Janela de atendimento Grade de atendimento Capacidade Transportadoras Veículos …" at bounding box center [436, 197] width 873 height 395
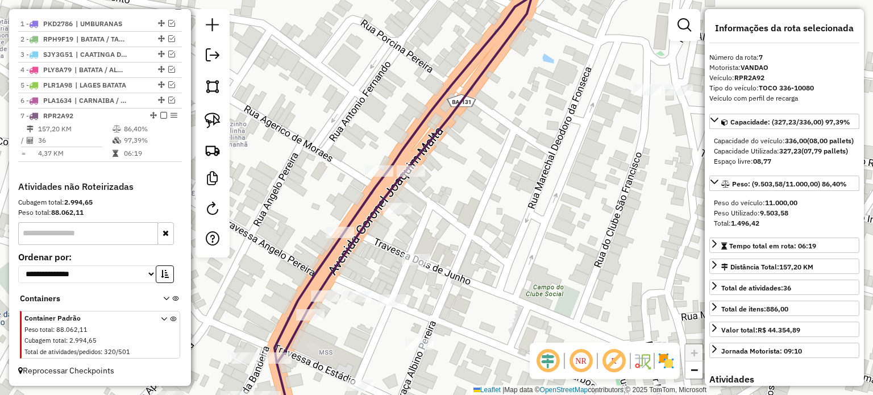
drag, startPoint x: 216, startPoint y: 113, endPoint x: 307, endPoint y: 138, distance: 94.2
click at [216, 113] on img at bounding box center [213, 121] width 16 height 16
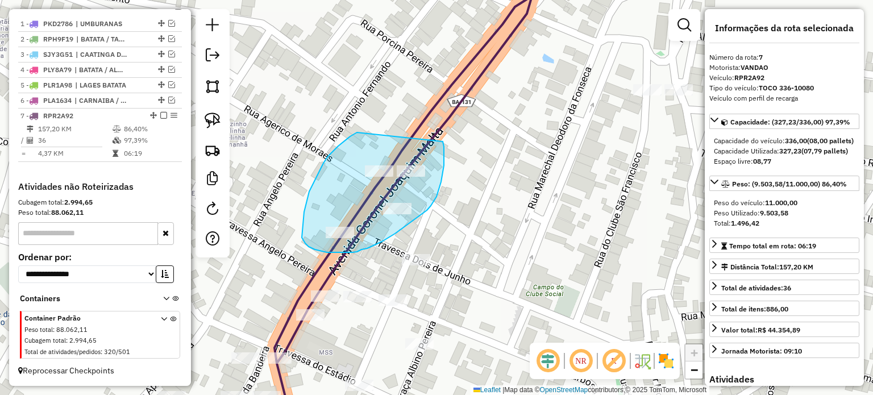
drag, startPoint x: 355, startPoint y: 133, endPoint x: 442, endPoint y: 142, distance: 86.8
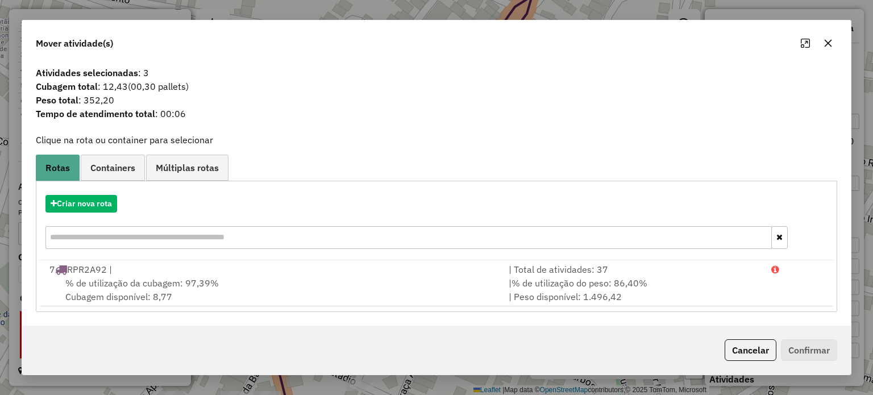
click at [136, 277] on span "% de utilização da cubagem: 97,39%" at bounding box center [141, 282] width 153 height 11
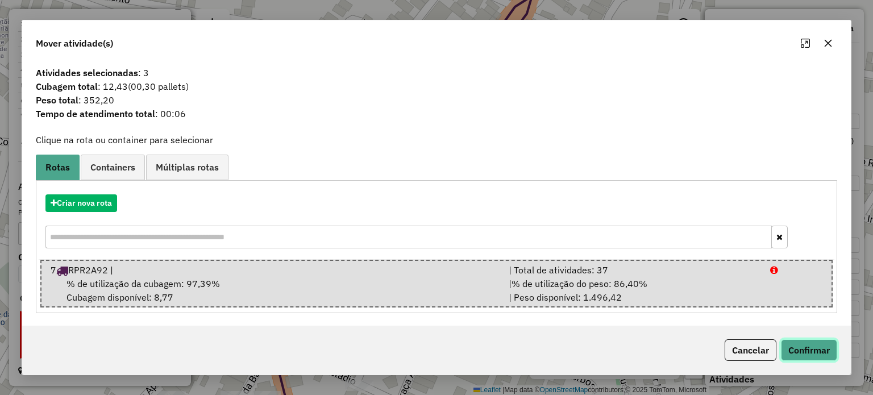
click at [805, 343] on button "Confirmar" at bounding box center [809, 350] width 56 height 22
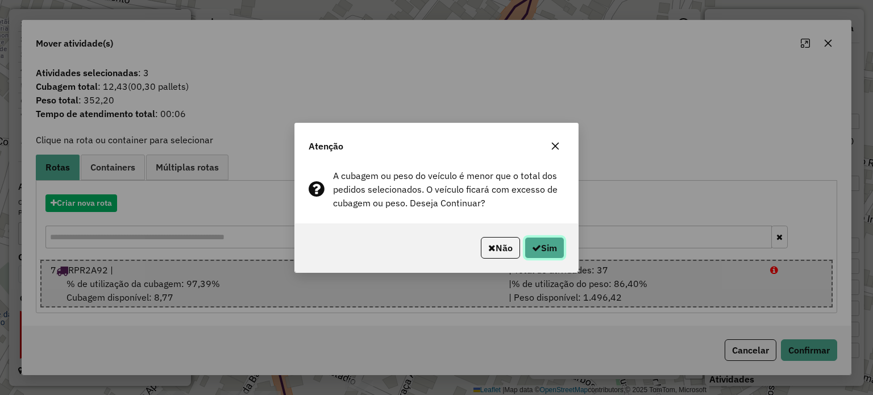
click at [535, 244] on icon "button" at bounding box center [536, 247] width 9 height 9
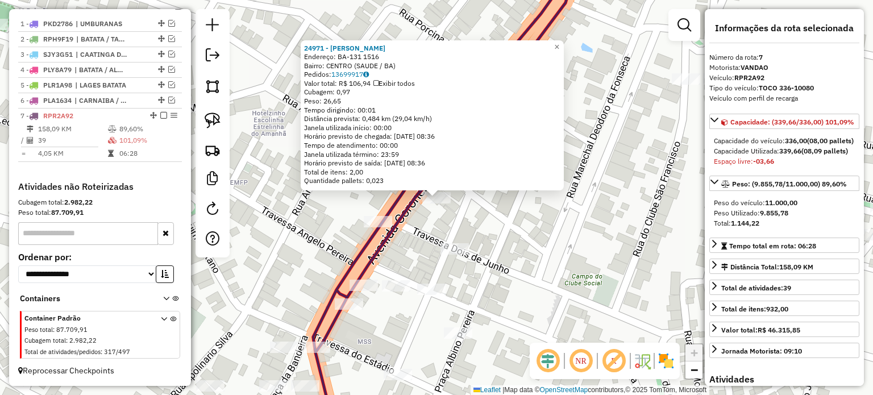
click at [500, 277] on div "24971 - LANCHONETE MARIQUITA Endereço: BA-131 1516 Bairro: CENTRO (SAUDE / BA) …" at bounding box center [436, 197] width 873 height 395
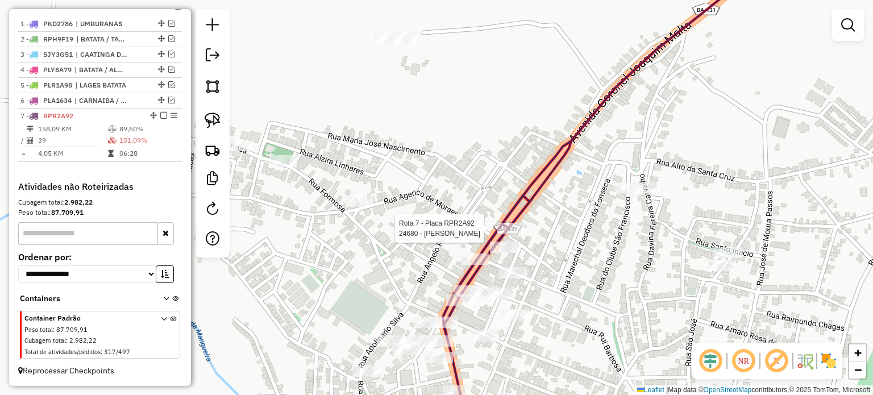
select select "**********"
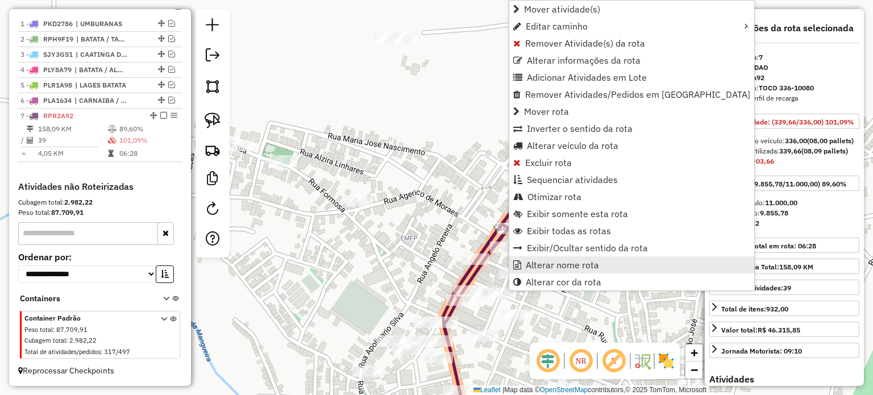
click at [543, 268] on span "Alterar nome rota" at bounding box center [562, 264] width 73 height 9
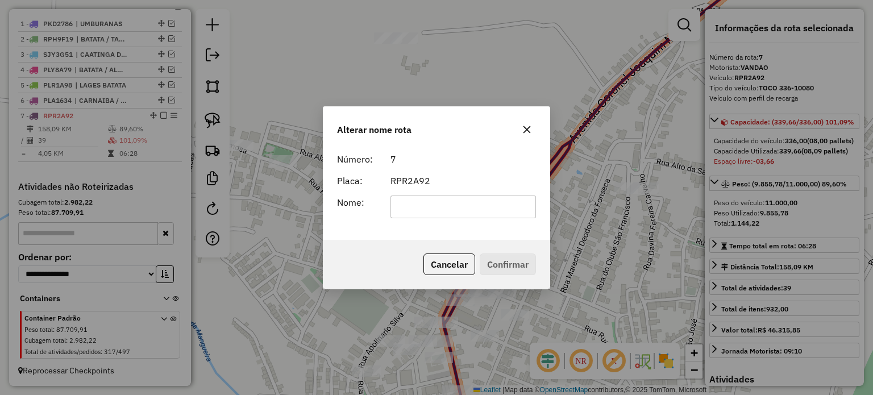
click at [452, 207] on input "text" at bounding box center [464, 207] width 146 height 23
type input "**********"
click at [518, 265] on button "Confirmar" at bounding box center [508, 265] width 56 height 22
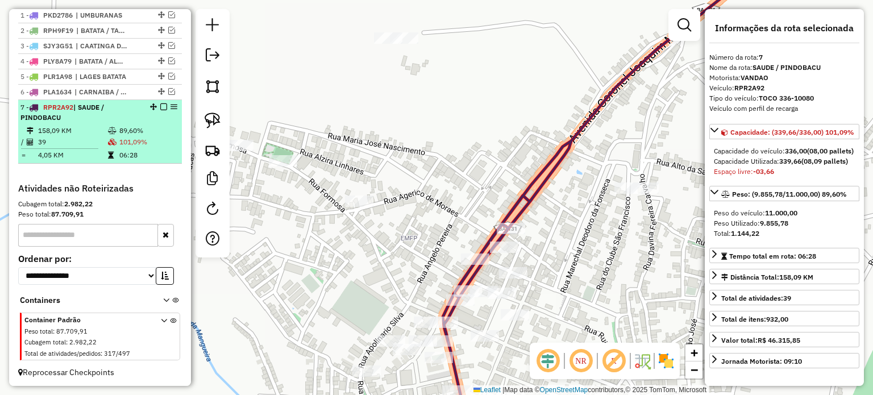
click at [160, 110] on em at bounding box center [163, 106] width 7 height 7
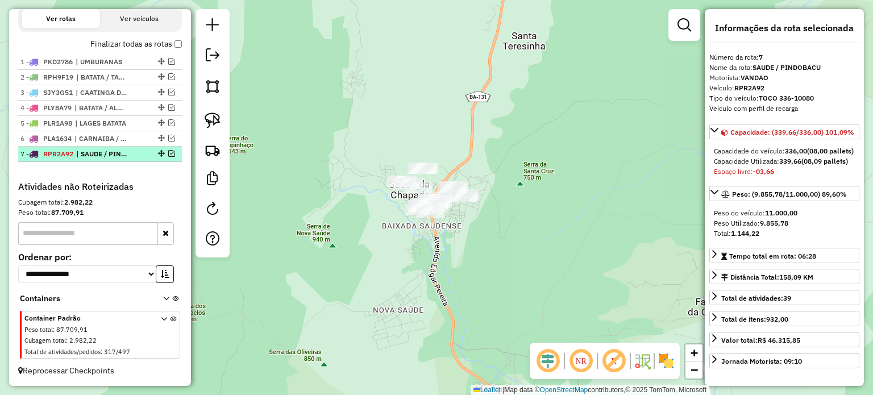
click at [168, 153] on em at bounding box center [171, 153] width 7 height 7
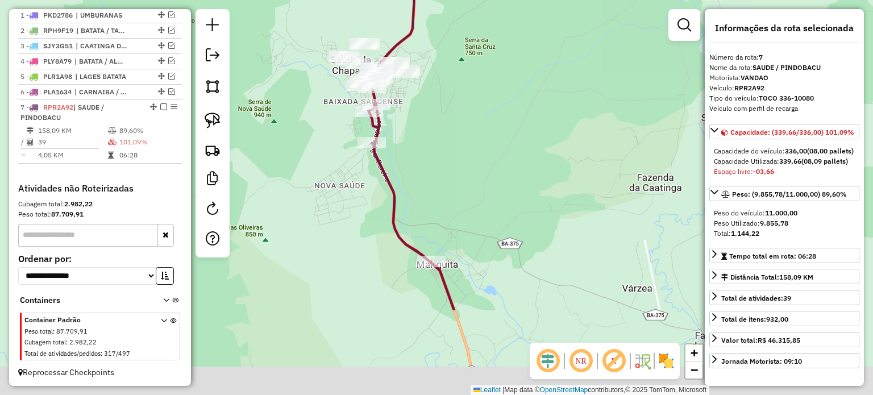
drag, startPoint x: 352, startPoint y: 265, endPoint x: 293, endPoint y: 150, distance: 130.4
click at [293, 145] on div "Janela de atendimento Grade de atendimento Capacidade Transportadoras Veículos …" at bounding box center [436, 197] width 873 height 395
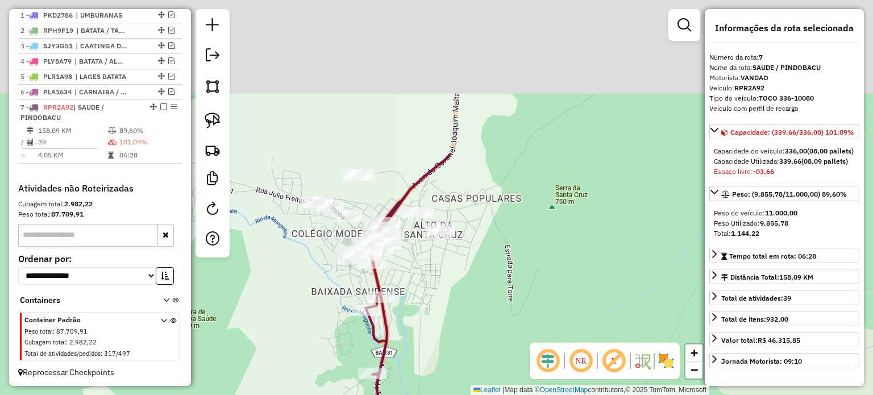
drag, startPoint x: 493, startPoint y: 282, endPoint x: 545, endPoint y: 350, distance: 85.2
click at [545, 350] on hb-router-mapa "Informações da Sessão 979077 - 14/08/2025 Criação: 13/08/2025 17:49 Depósito: D…" at bounding box center [436, 197] width 873 height 395
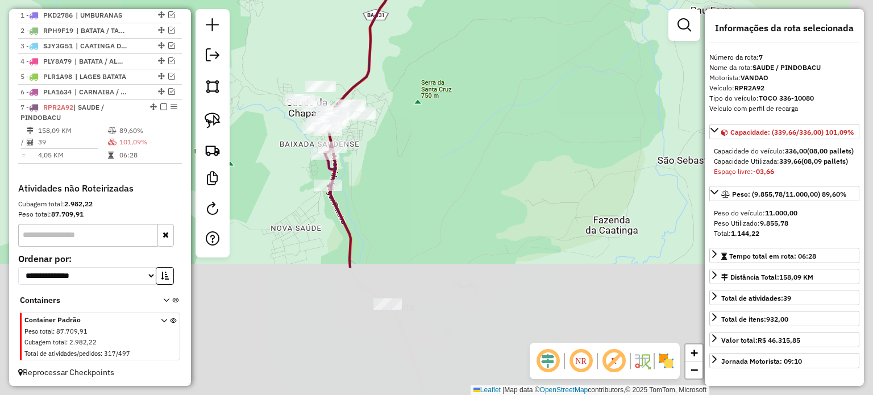
drag, startPoint x: 550, startPoint y: 289, endPoint x: 443, endPoint y: 226, distance: 123.3
click at [454, 111] on div "Janela de atendimento Grade de atendimento Capacidade Transportadoras Veículos …" at bounding box center [436, 197] width 873 height 395
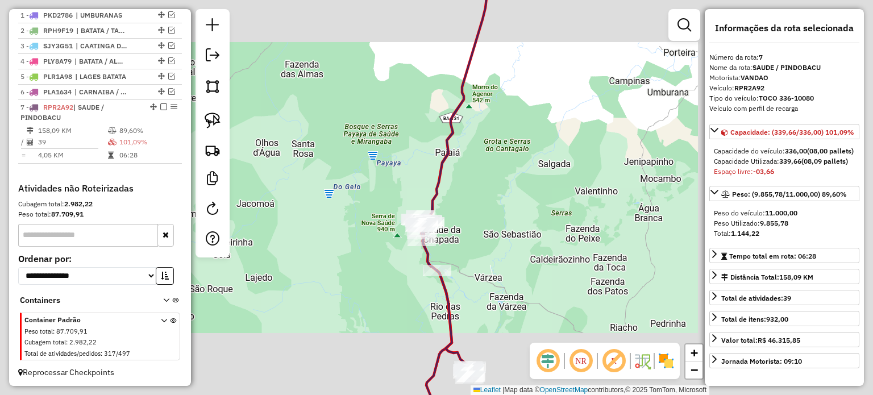
drag, startPoint x: 458, startPoint y: 175, endPoint x: 445, endPoint y: 157, distance: 21.9
click at [447, 157] on div "Janela de atendimento Grade de atendimento Capacidade Transportadoras Veículos …" at bounding box center [436, 197] width 873 height 395
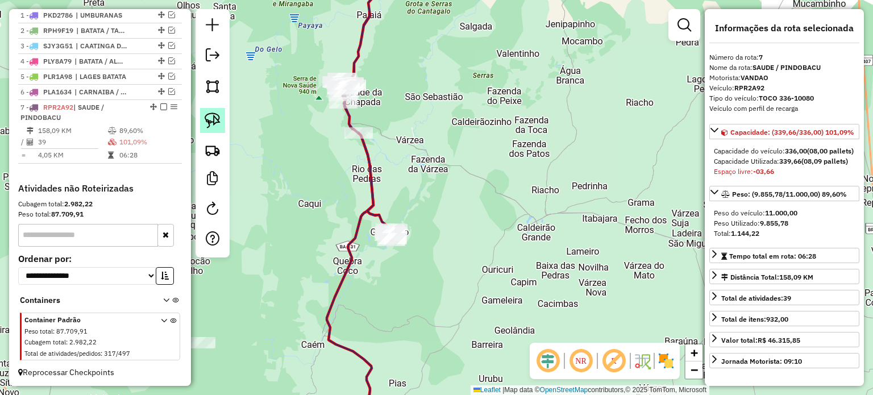
click at [204, 121] on link at bounding box center [212, 120] width 25 height 25
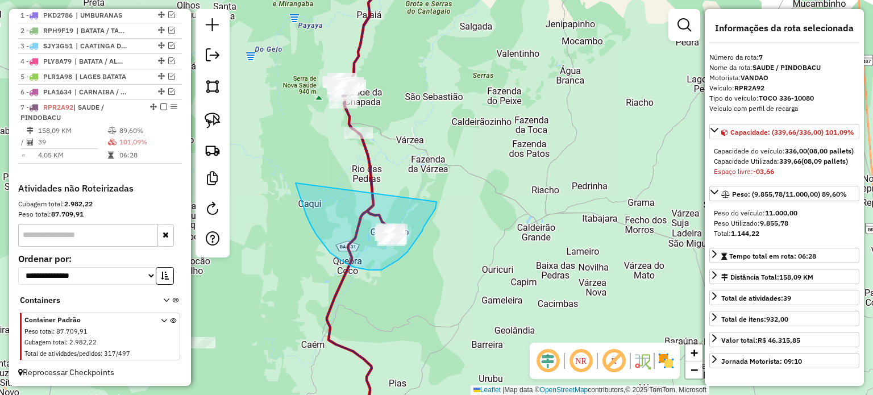
drag, startPoint x: 297, startPoint y: 186, endPoint x: 437, endPoint y: 201, distance: 140.0
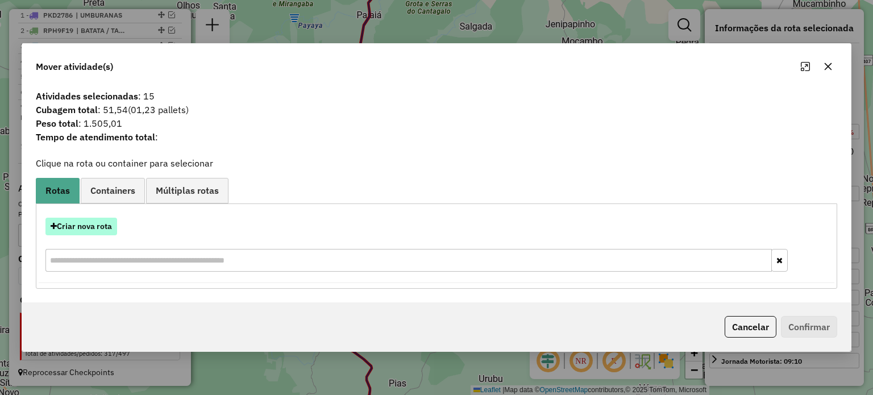
click at [86, 225] on button "Criar nova rota" at bounding box center [81, 227] width 72 height 18
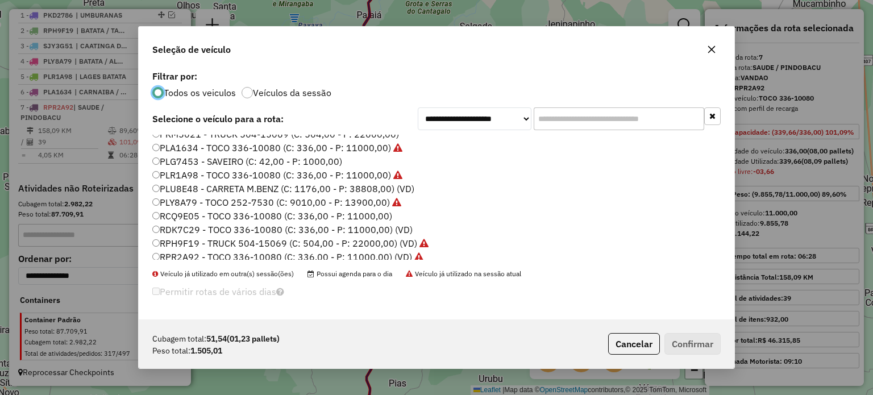
scroll to position [227, 0]
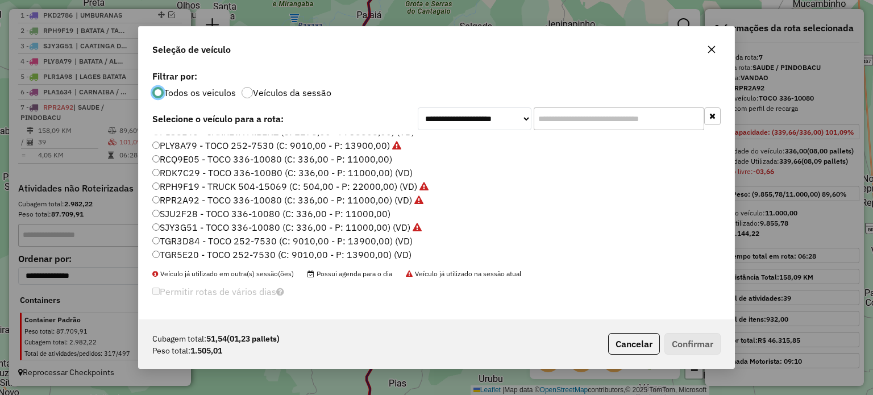
click at [180, 211] on label "SJU2F28 - TOCO 336-10080 (C: 336,00 - P: 11000,00)" at bounding box center [271, 214] width 238 height 14
click at [689, 342] on button "Confirmar" at bounding box center [693, 344] width 56 height 22
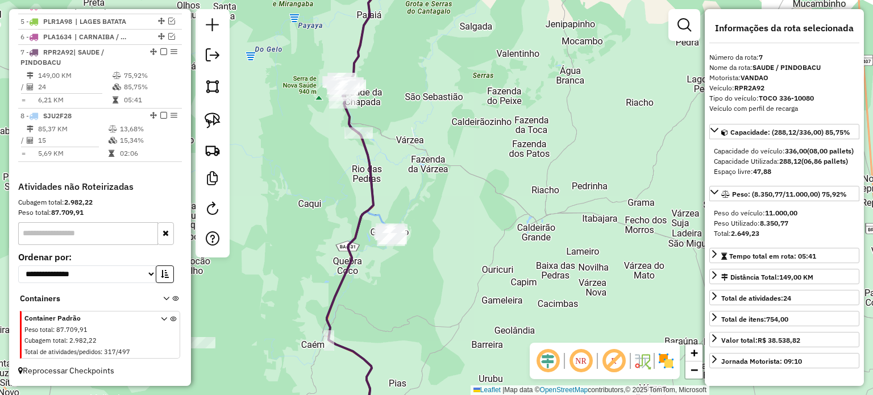
scroll to position [495, 0]
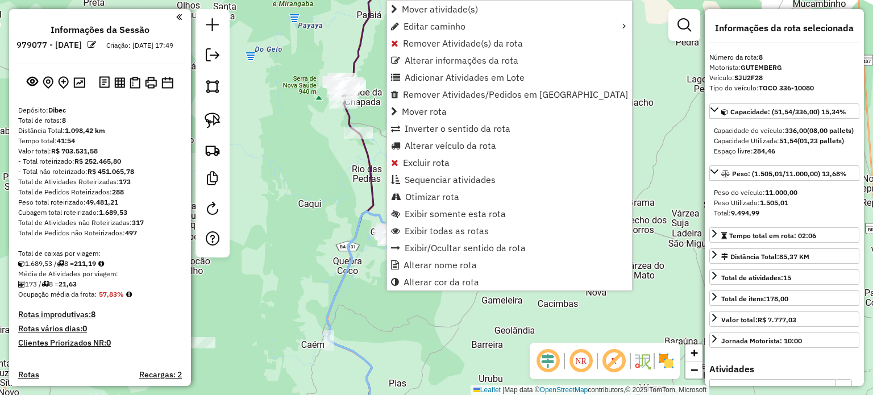
select select "**********"
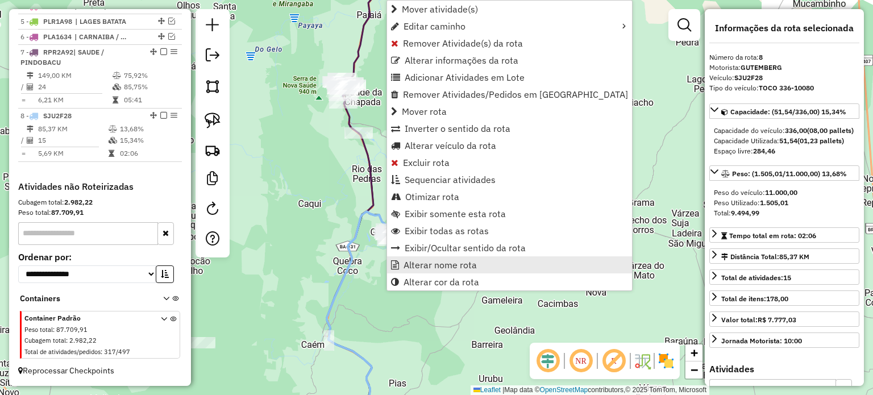
click at [433, 269] on span "Alterar nome rota" at bounding box center [440, 264] width 73 height 9
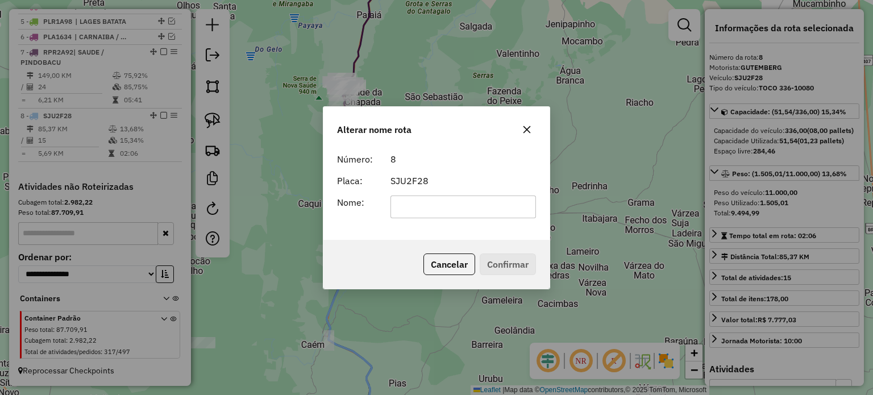
click at [416, 204] on input "text" at bounding box center [464, 207] width 146 height 23
click at [445, 204] on input "**********" at bounding box center [464, 207] width 146 height 23
type input "*"
type input "*****"
click at [497, 263] on button "Confirmar" at bounding box center [508, 265] width 56 height 22
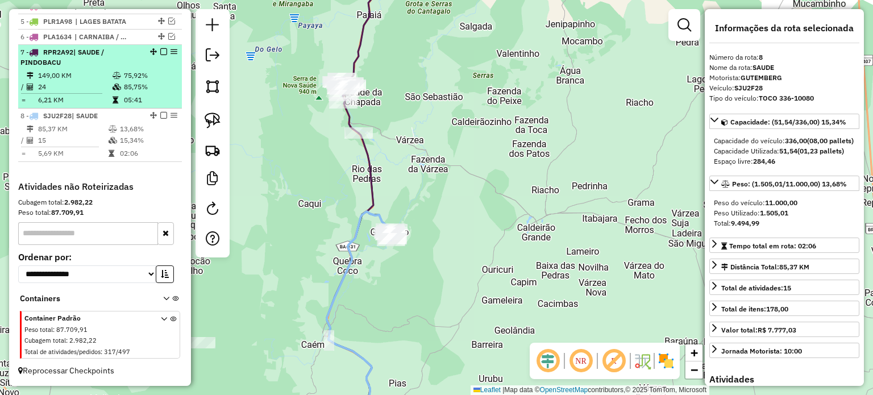
click at [160, 52] on em at bounding box center [163, 51] width 7 height 7
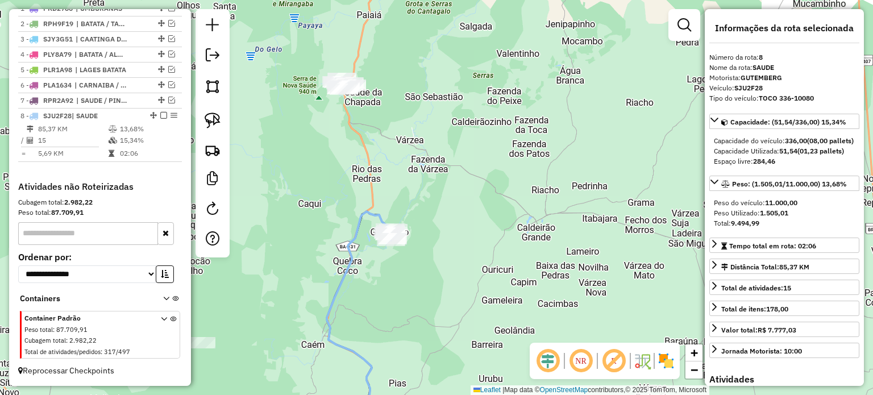
scroll to position [446, 0]
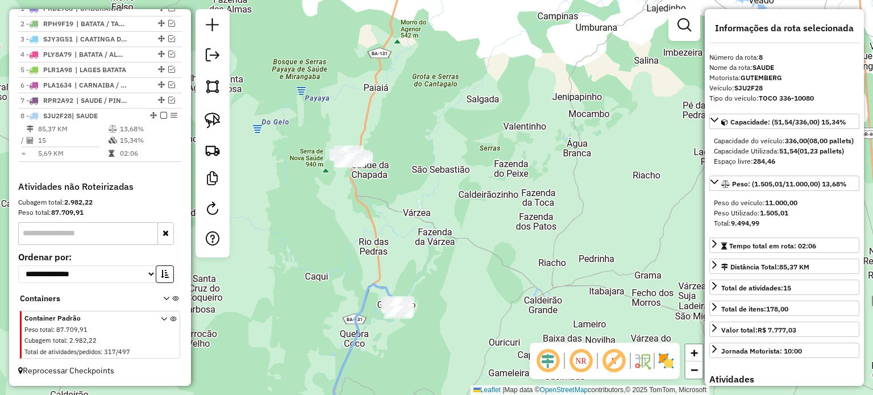
drag, startPoint x: 282, startPoint y: 154, endPoint x: 242, endPoint y: 127, distance: 48.2
click at [284, 154] on div "Janela de atendimento Grade de atendimento Capacidade Transportadoras Veículos …" at bounding box center [436, 197] width 873 height 395
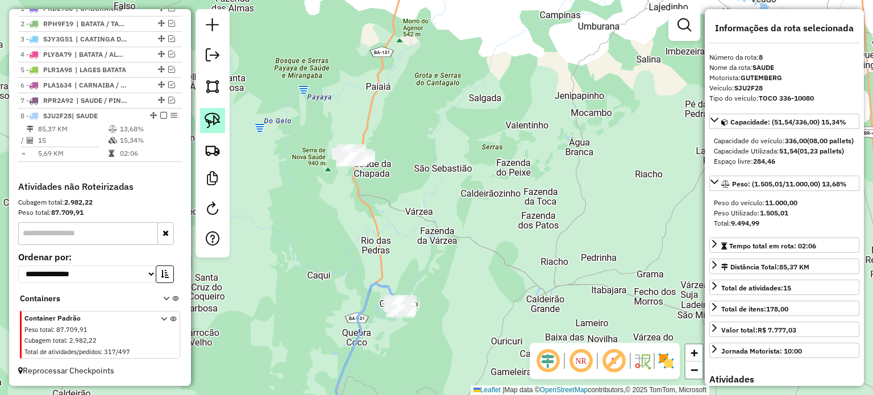
click at [214, 110] on link at bounding box center [212, 120] width 25 height 25
drag, startPoint x: 337, startPoint y: 177, endPoint x: 405, endPoint y: 134, distance: 80.0
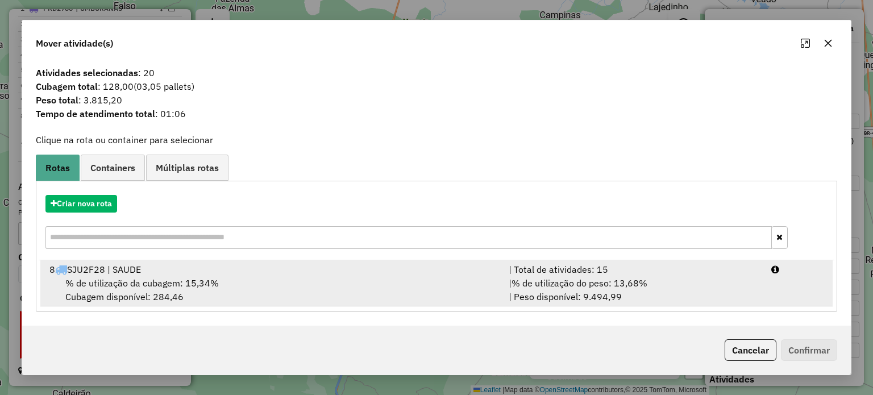
click at [162, 281] on span "% de utilização da cubagem: 15,34%" at bounding box center [141, 282] width 153 height 11
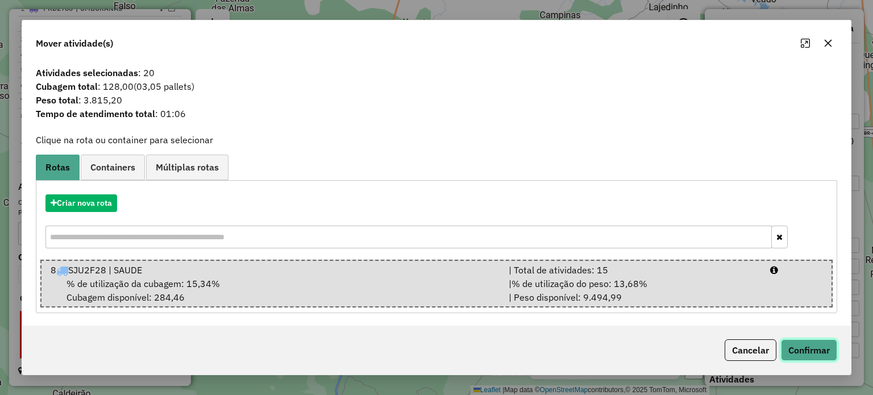
click at [800, 347] on button "Confirmar" at bounding box center [809, 350] width 56 height 22
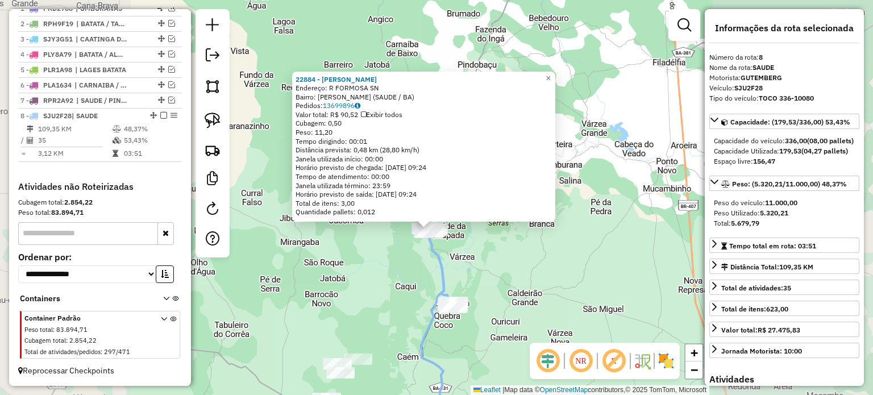
drag, startPoint x: 492, startPoint y: 249, endPoint x: 493, endPoint y: 256, distance: 7.4
click at [491, 243] on div "22884 - PATRICIA LIMA VIEIRA Endereço: R FORMOSA SN Bairro: CARDOSO (SAUDE / BA…" at bounding box center [436, 197] width 873 height 395
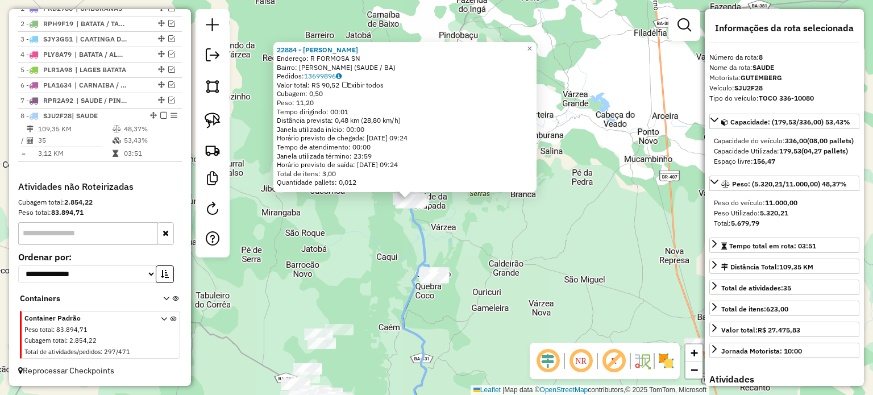
drag, startPoint x: 499, startPoint y: 280, endPoint x: 463, endPoint y: 229, distance: 62.1
click at [464, 228] on div "22884 - PATRICIA LIMA VIEIRA Endereço: R FORMOSA SN Bairro: CARDOSO (SAUDE / BA…" at bounding box center [436, 197] width 873 height 395
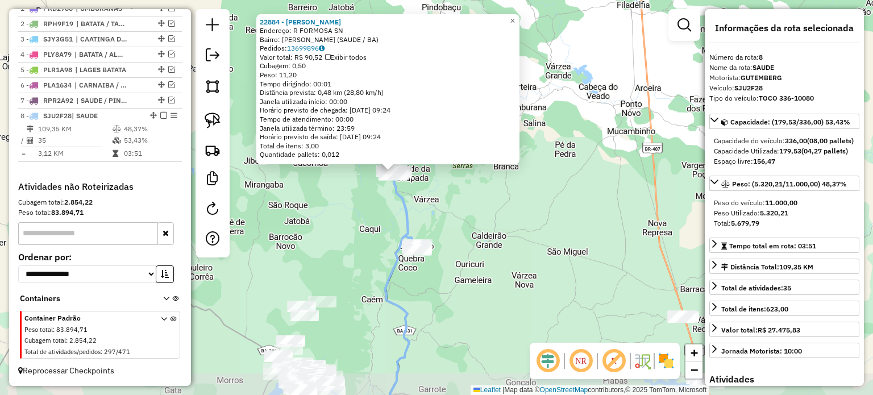
click at [463, 229] on div "22884 - PATRICIA LIMA VIEIRA Endereço: R FORMOSA SN Bairro: CARDOSO (SAUDE / BA…" at bounding box center [436, 197] width 873 height 395
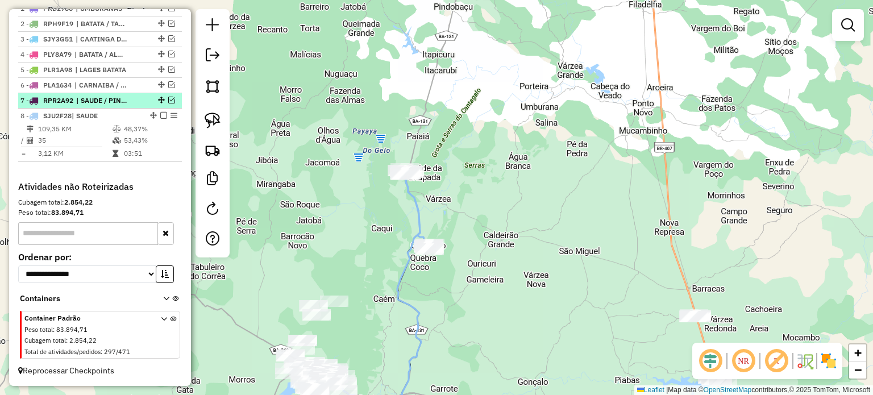
click at [168, 102] on em at bounding box center [171, 100] width 7 height 7
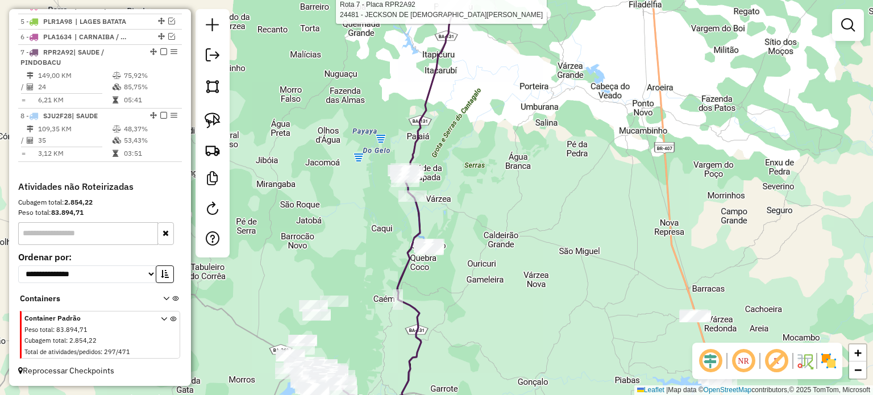
select select "**********"
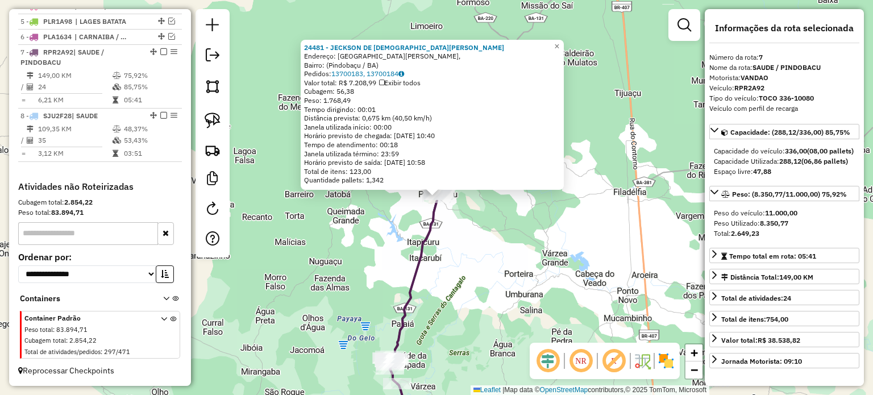
click at [338, 256] on div "24481 - JECKSON DE JESUS SIL Endereço: Praça Pedro Luís, Bairro: (Pindobaçu / B…" at bounding box center [436, 197] width 873 height 395
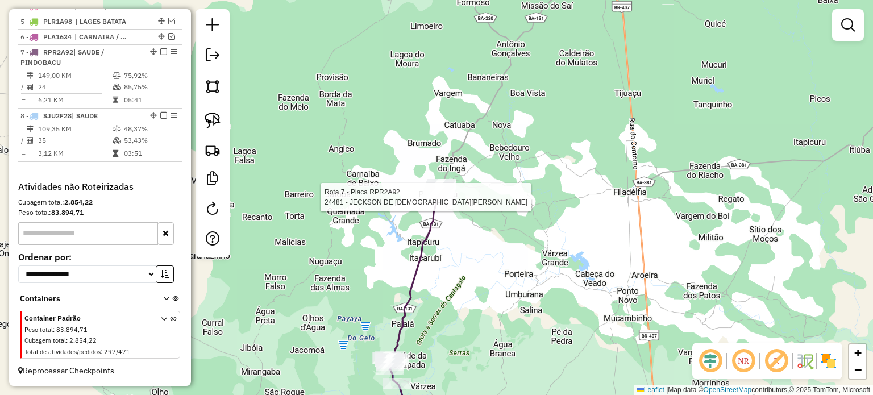
select select "**********"
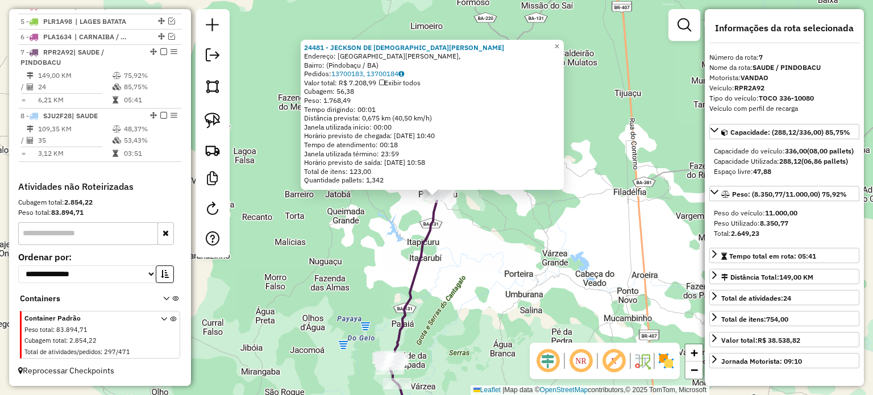
click at [384, 239] on div "24481 - JECKSON DE JESUS SIL Endereço: Praça Pedro Luís, Bairro: (Pindobaçu / B…" at bounding box center [436, 197] width 873 height 395
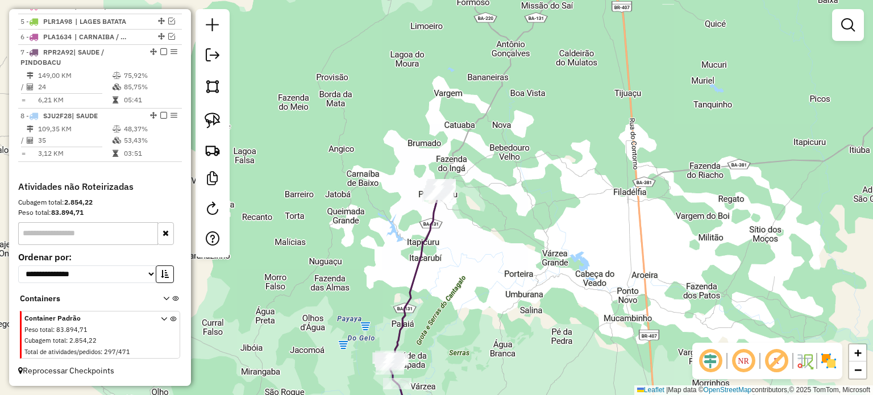
drag, startPoint x: 331, startPoint y: 279, endPoint x: 326, endPoint y: 155, distance: 124.6
click at [326, 155] on div "Janela de atendimento Grade de atendimento Capacidade Transportadoras Veículos …" at bounding box center [436, 197] width 873 height 395
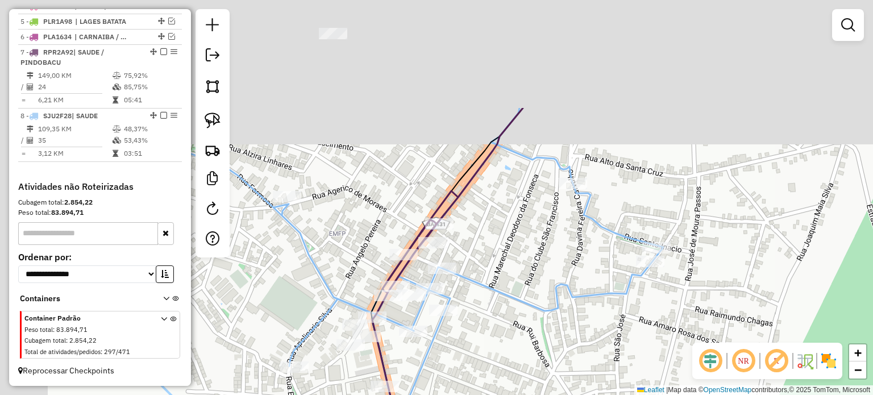
drag, startPoint x: 443, startPoint y: 230, endPoint x: 503, endPoint y: 350, distance: 133.5
click at [503, 351] on div "Janela de atendimento Grade de atendimento Capacidade Transportadoras Veículos …" at bounding box center [436, 197] width 873 height 395
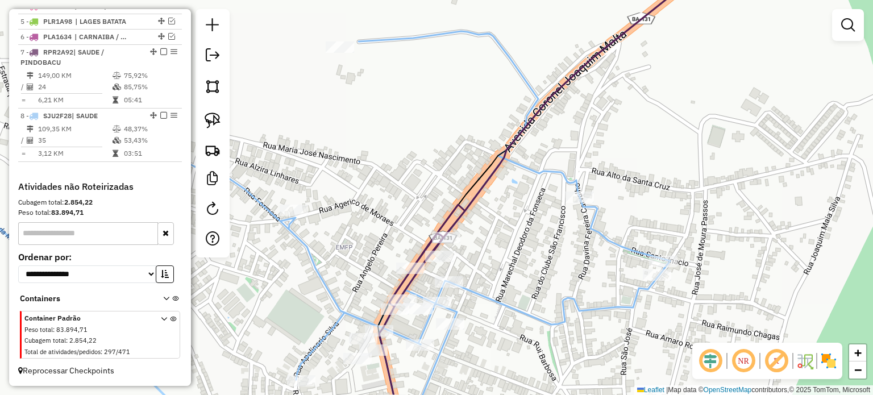
click at [489, 225] on div "Janela de atendimento Grade de atendimento Capacidade Transportadoras Veículos …" at bounding box center [436, 197] width 873 height 395
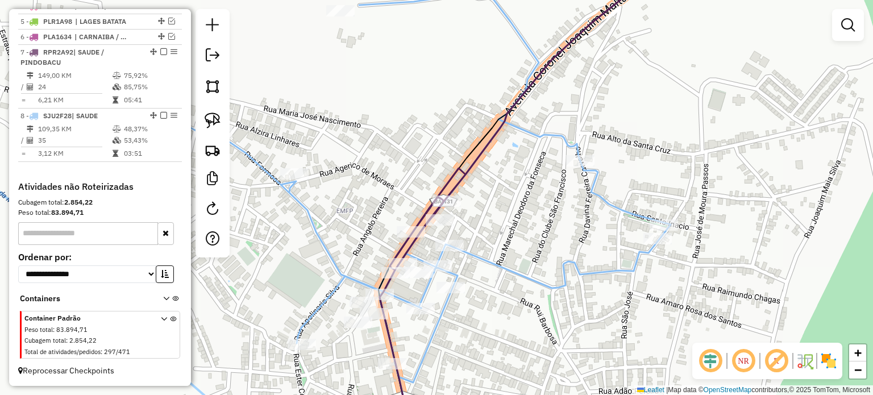
drag, startPoint x: 342, startPoint y: 207, endPoint x: 380, endPoint y: 195, distance: 40.1
click at [380, 196] on div "Janela de atendimento Grade de atendimento Capacidade Transportadoras Veículos …" at bounding box center [436, 197] width 873 height 395
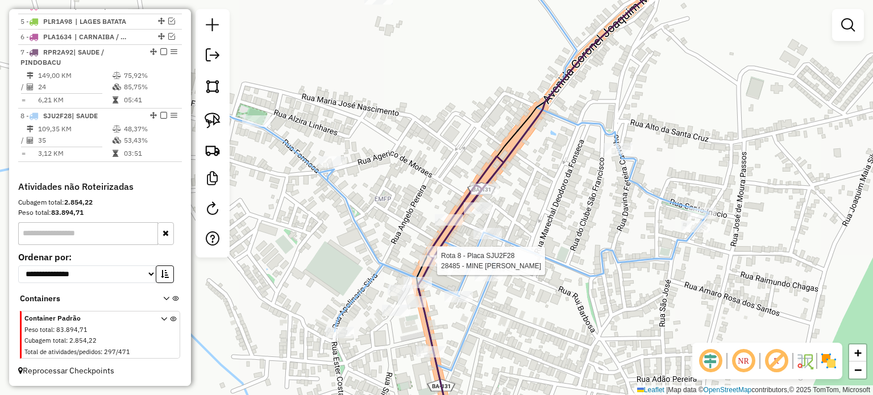
select select "**********"
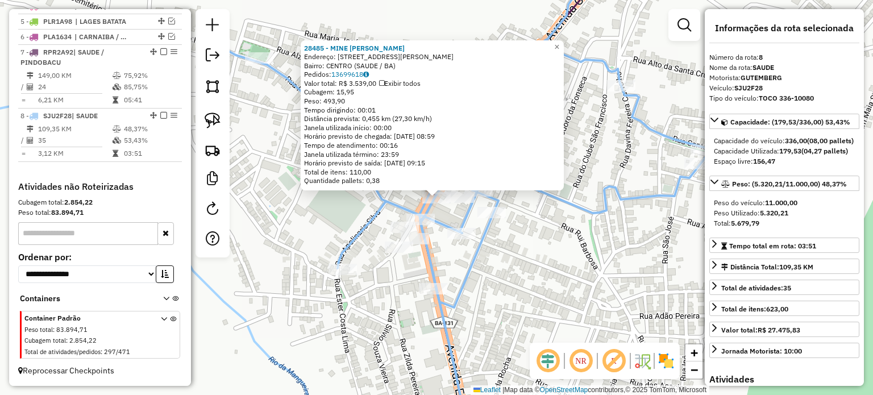
click at [544, 304] on div "28485 - MINE MART ARAUJO Endereço: Rua Coronel Joaquim Malta 38 Bairro: CENTRO …" at bounding box center [436, 197] width 873 height 395
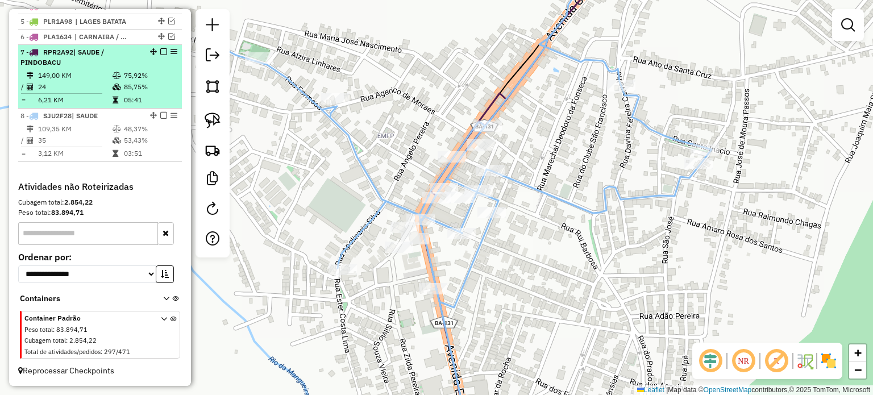
click at [160, 52] on em at bounding box center [163, 51] width 7 height 7
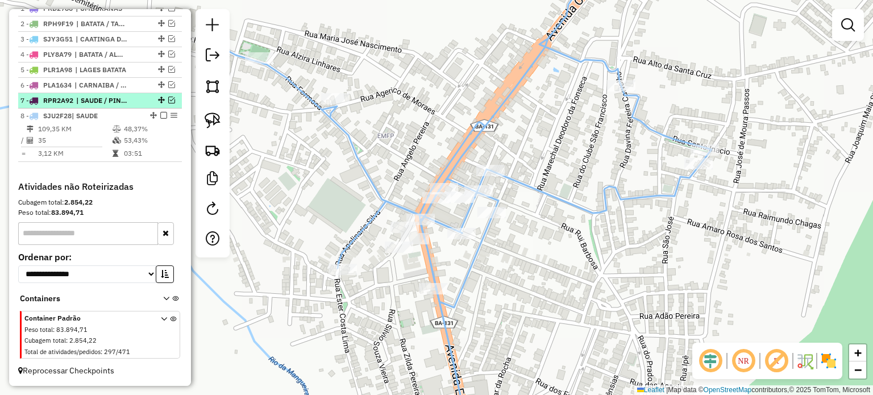
scroll to position [446, 0]
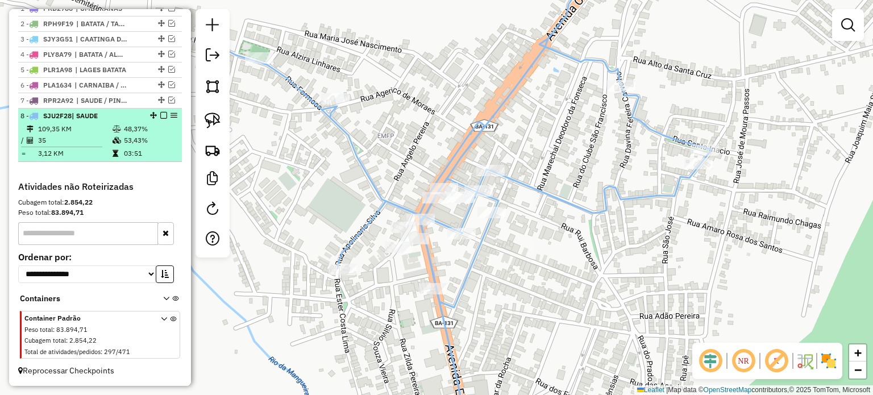
click at [160, 115] on em at bounding box center [163, 115] width 7 height 7
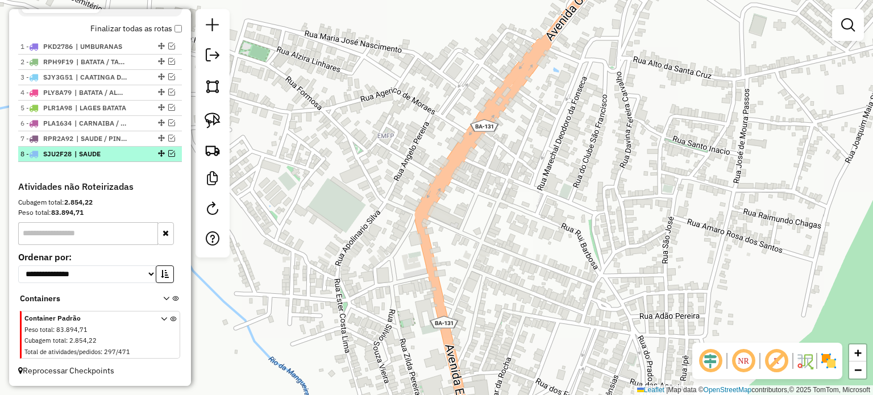
scroll to position [408, 0]
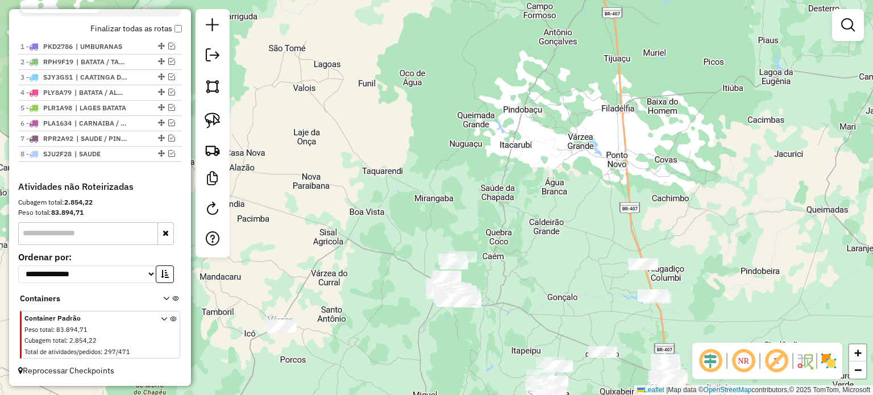
drag, startPoint x: 516, startPoint y: 251, endPoint x: 491, endPoint y: 181, distance: 74.5
click at [491, 182] on div "Janela de atendimento Grade de atendimento Capacidade Transportadoras Veículos …" at bounding box center [436, 197] width 873 height 395
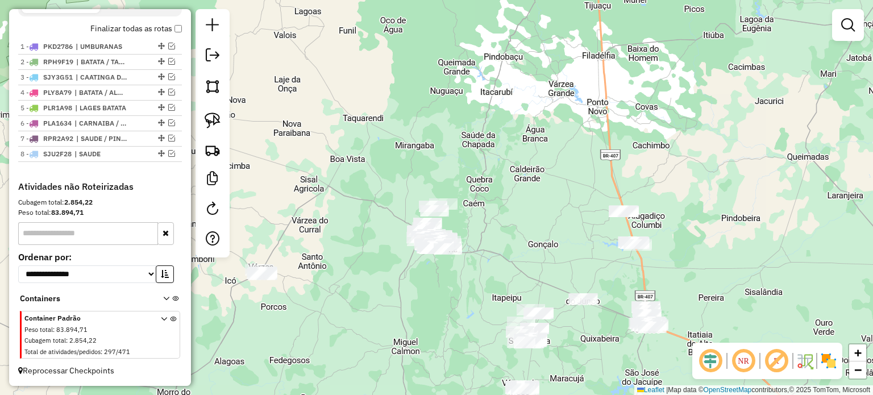
drag, startPoint x: 508, startPoint y: 236, endPoint x: 474, endPoint y: 125, distance: 116.0
click at [474, 125] on div "Janela de atendimento Grade de atendimento Capacidade Transportadoras Veículos …" at bounding box center [436, 197] width 873 height 395
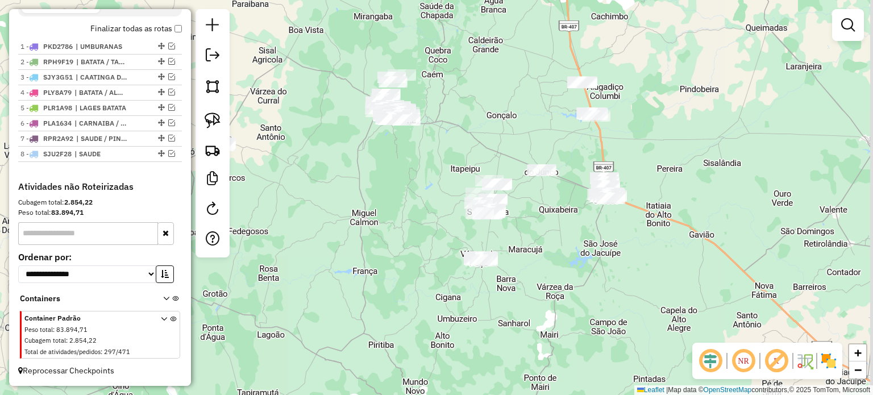
drag, startPoint x: 526, startPoint y: 235, endPoint x: 518, endPoint y: 221, distance: 16.3
click at [518, 221] on div "Janela de atendimento Grade de atendimento Capacidade Transportadoras Veículos …" at bounding box center [436, 197] width 873 height 395
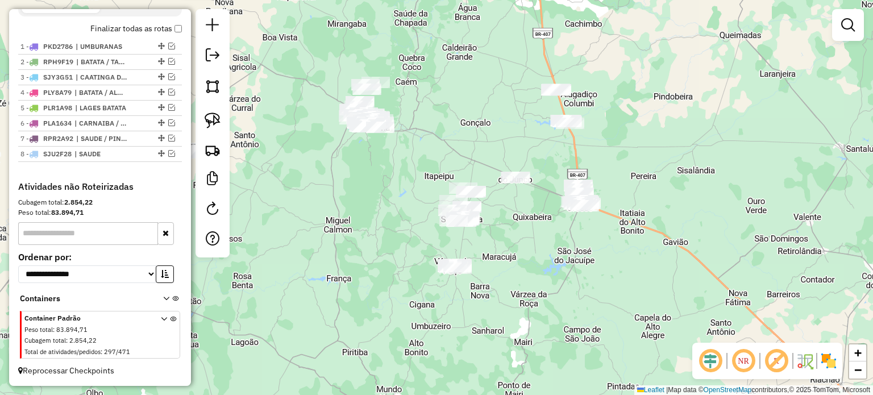
drag, startPoint x: 520, startPoint y: 234, endPoint x: 493, endPoint y: 257, distance: 35.5
click at [489, 258] on div "Janela de atendimento Grade de atendimento Capacidade Transportadoras Veículos …" at bounding box center [436, 197] width 873 height 395
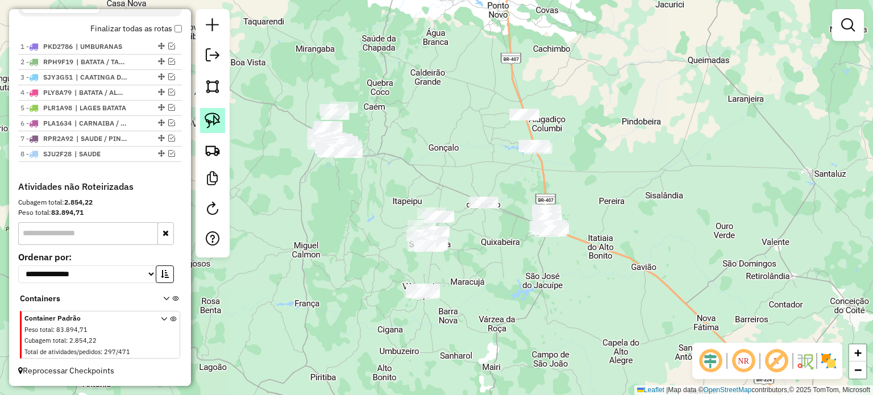
click at [210, 121] on img at bounding box center [213, 121] width 16 height 16
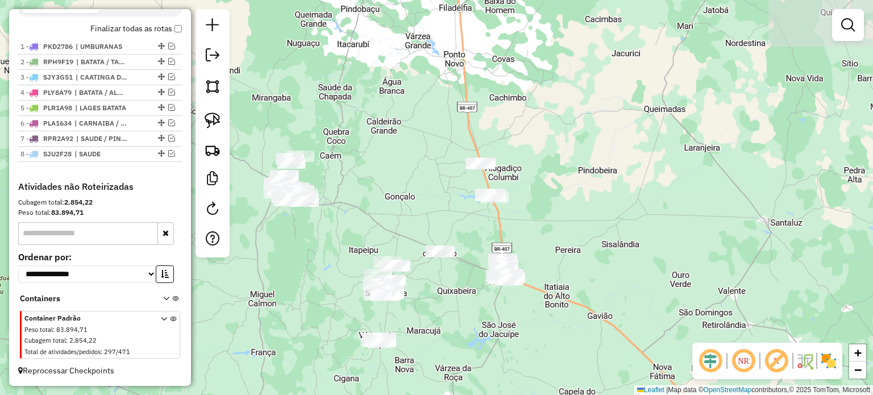
drag, startPoint x: 521, startPoint y: 236, endPoint x: 471, endPoint y: 292, distance: 75.3
click at [471, 292] on div "Janela de atendimento Grade de atendimento Capacidade Transportadoras Veículos …" at bounding box center [436, 197] width 873 height 395
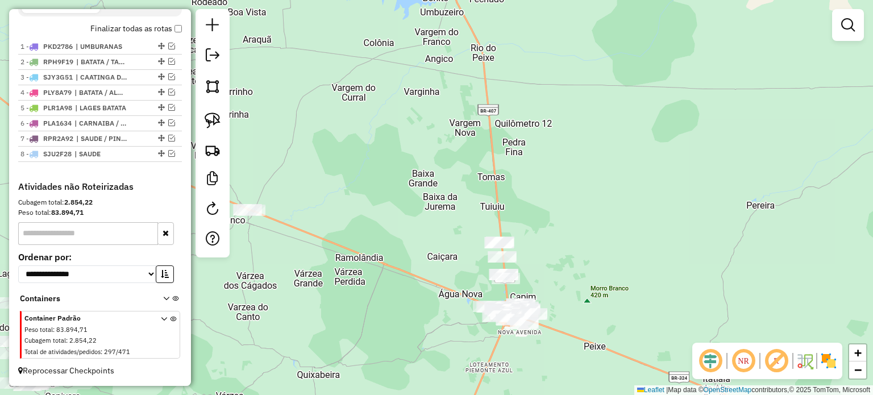
drag, startPoint x: 464, startPoint y: 242, endPoint x: 442, endPoint y: 205, distance: 43.3
click at [451, 200] on div "Janela de atendimento Grade de atendimento Capacidade Transportadoras Veículos …" at bounding box center [436, 197] width 873 height 395
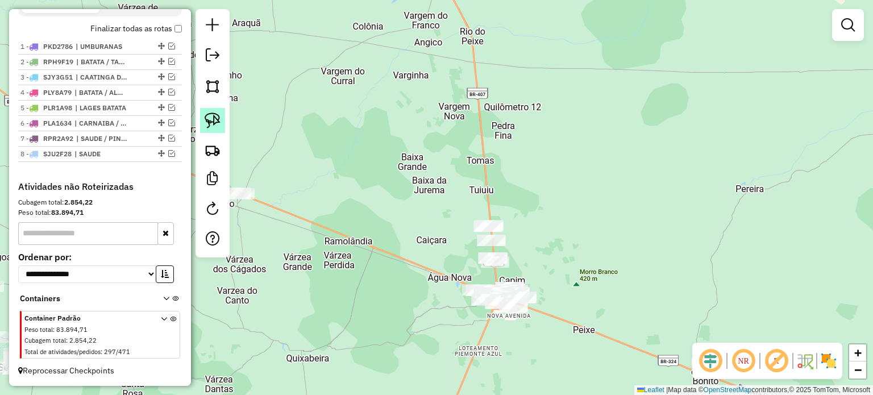
click at [213, 118] on img at bounding box center [213, 121] width 16 height 16
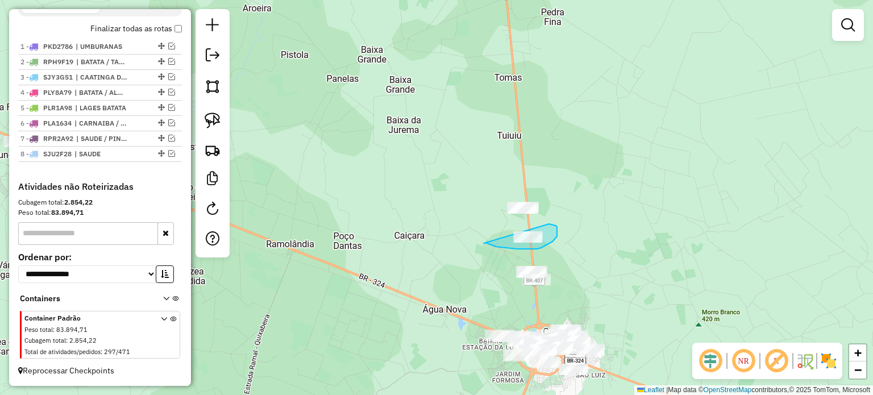
drag, startPoint x: 484, startPoint y: 243, endPoint x: 548, endPoint y: 224, distance: 67.1
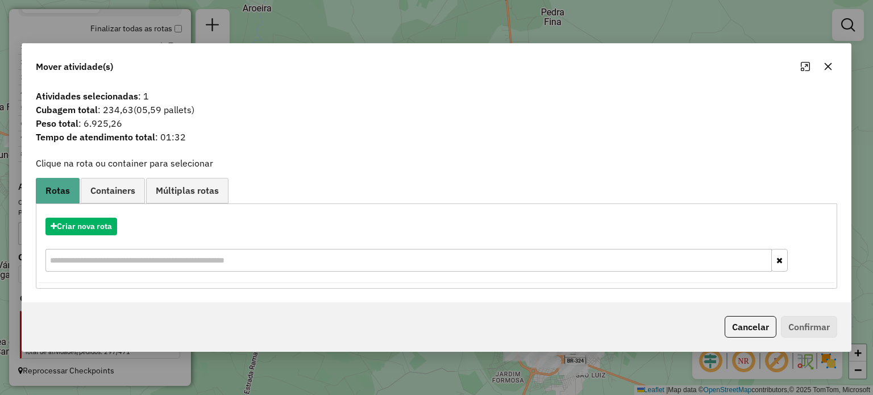
click at [828, 65] on icon "button" at bounding box center [827, 66] width 7 height 7
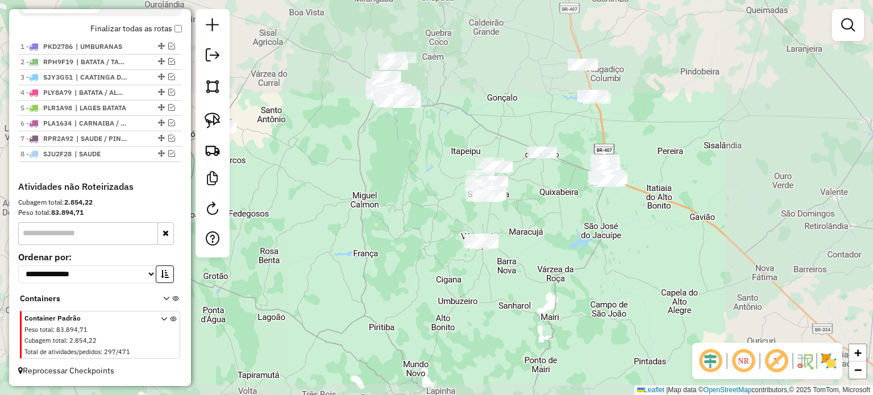
drag, startPoint x: 634, startPoint y: 131, endPoint x: 609, endPoint y: 170, distance: 46.0
click at [611, 167] on div "Janela de atendimento Grade de atendimento Capacidade Transportadoras Veículos …" at bounding box center [436, 197] width 873 height 395
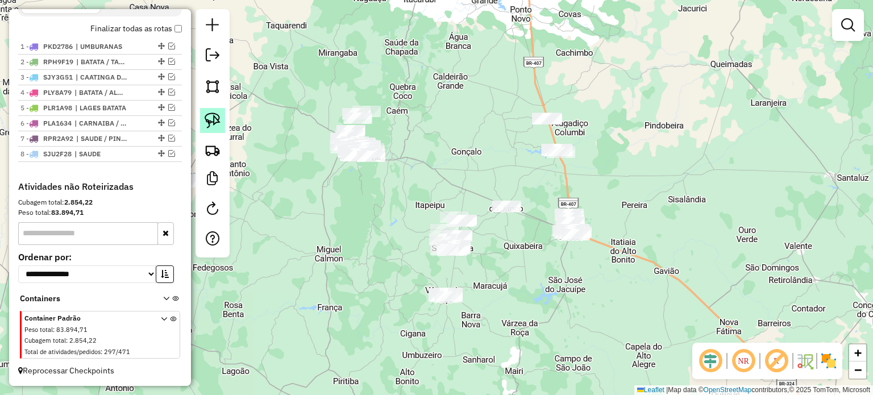
click at [210, 115] on img at bounding box center [213, 121] width 16 height 16
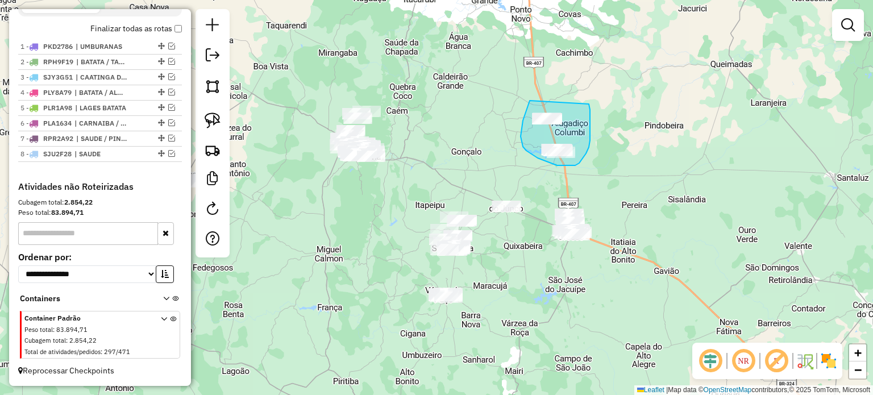
drag, startPoint x: 530, startPoint y: 101, endPoint x: 589, endPoint y: 104, distance: 59.2
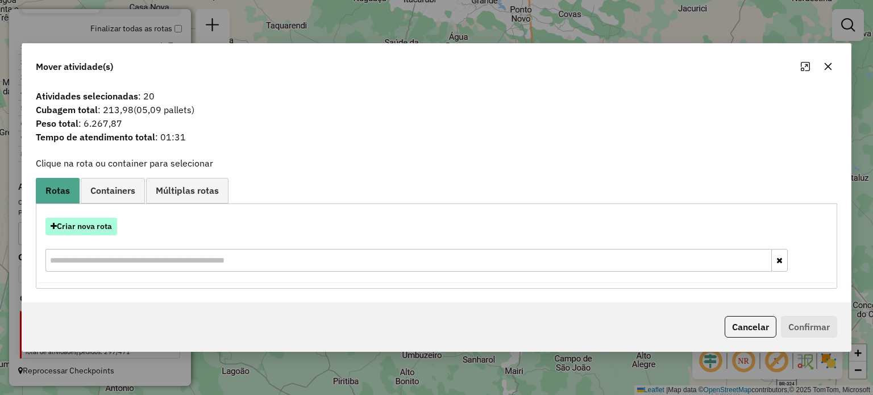
click at [103, 222] on button "Criar nova rota" at bounding box center [81, 227] width 72 height 18
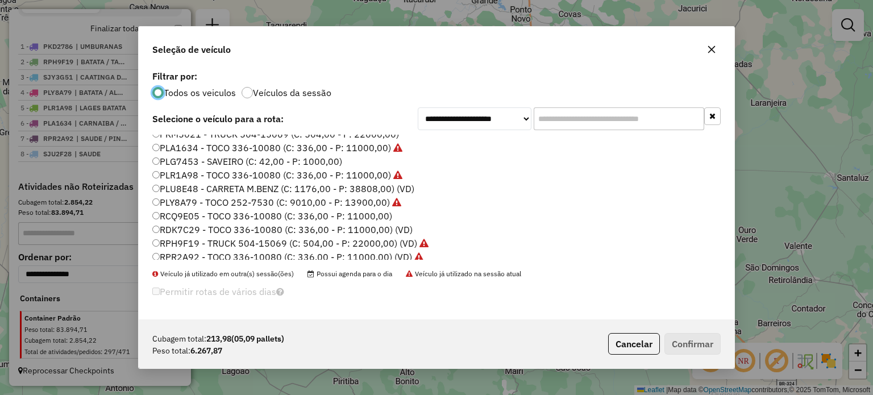
scroll to position [114, 0]
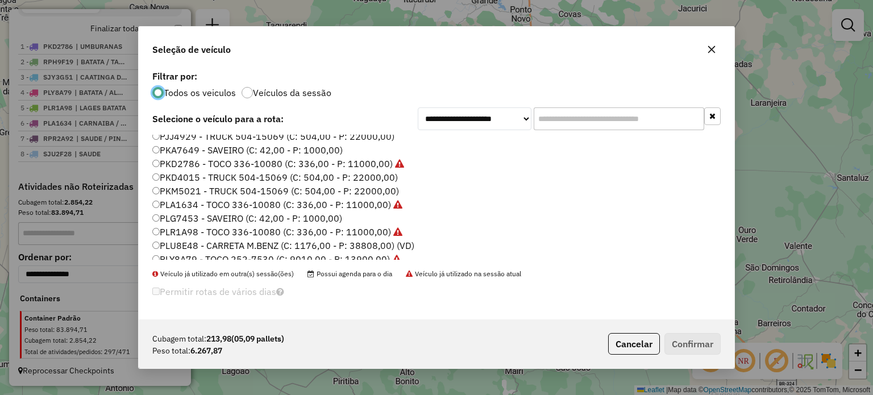
click at [184, 190] on label "PKM5021 - TRUCK 504-15069 (C: 504,00 - P: 22000,00)" at bounding box center [275, 191] width 247 height 14
click at [675, 339] on button "Confirmar" at bounding box center [693, 344] width 56 height 22
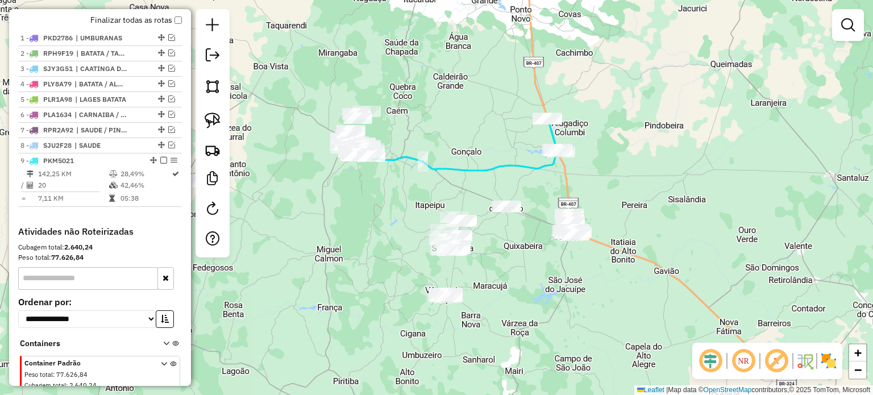
scroll to position [462, 0]
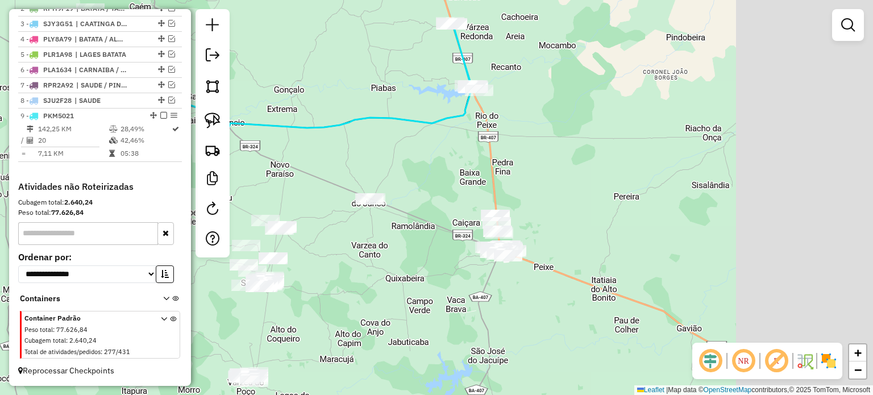
drag, startPoint x: 416, startPoint y: 268, endPoint x: 397, endPoint y: 271, distance: 18.9
click at [386, 276] on div "Janela de atendimento Grade de atendimento Capacidade Transportadoras Veículos …" at bounding box center [436, 197] width 873 height 395
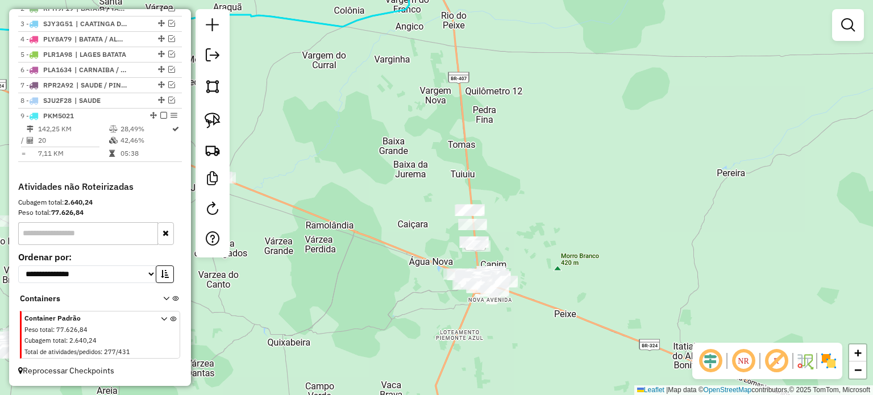
drag, startPoint x: 559, startPoint y: 213, endPoint x: 548, endPoint y: 238, distance: 27.8
click at [559, 238] on div "Janela de atendimento Grade de atendimento Capacidade Transportadoras Veículos …" at bounding box center [436, 197] width 873 height 395
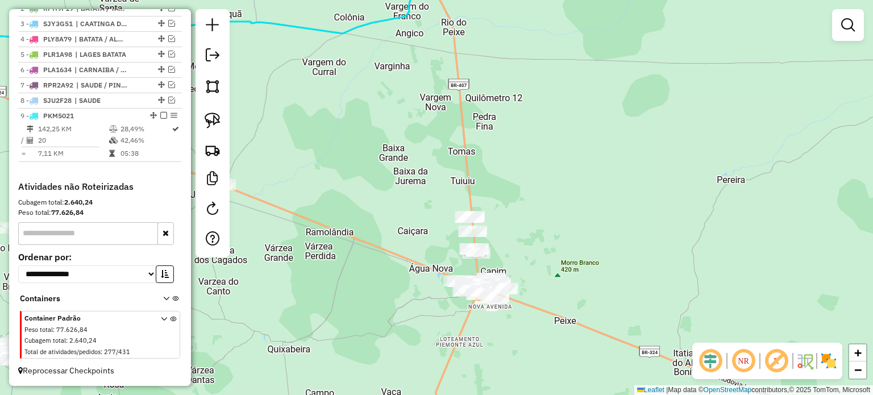
drag, startPoint x: 210, startPoint y: 116, endPoint x: 290, endPoint y: 142, distance: 84.1
click at [210, 116] on img at bounding box center [213, 121] width 16 height 16
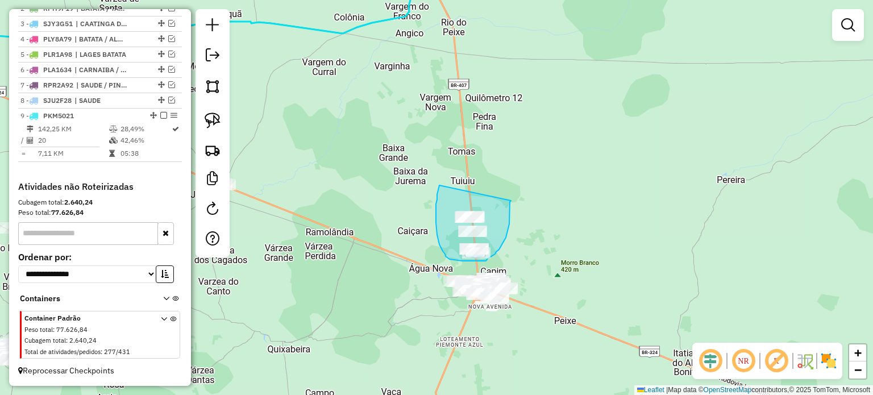
drag, startPoint x: 436, startPoint y: 220, endPoint x: 511, endPoint y: 201, distance: 77.5
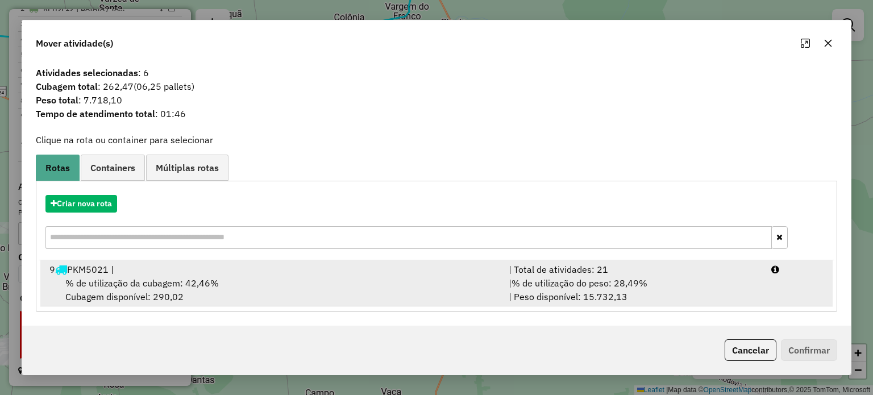
click at [154, 277] on span "% de utilização da cubagem: 42,46%" at bounding box center [141, 282] width 153 height 11
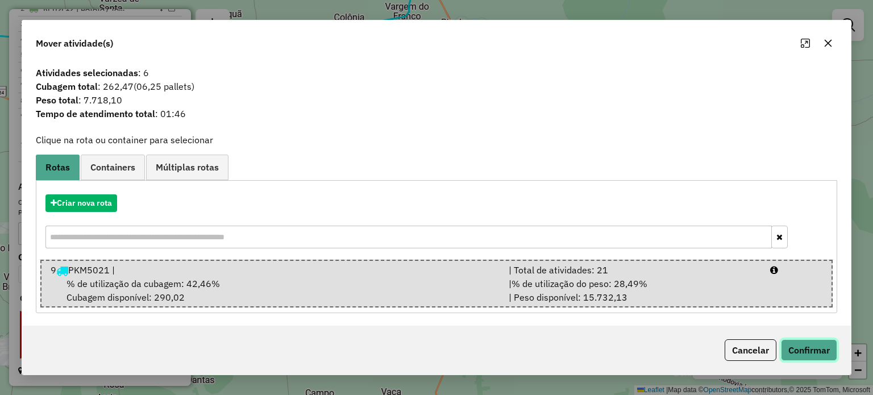
click at [813, 347] on button "Confirmar" at bounding box center [809, 350] width 56 height 22
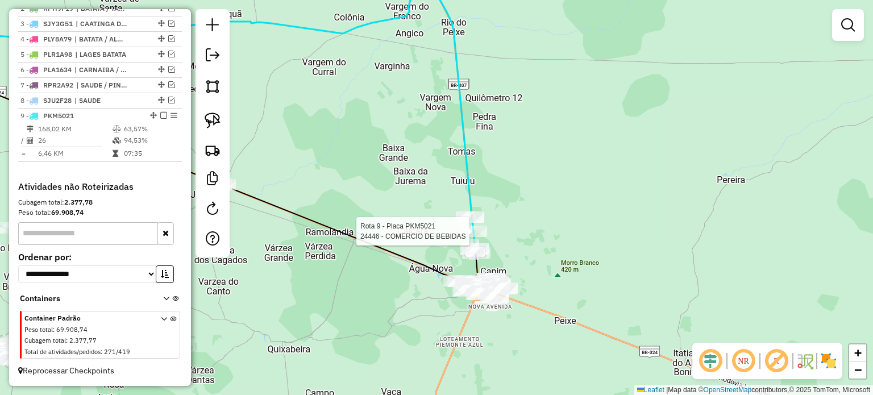
select select "**********"
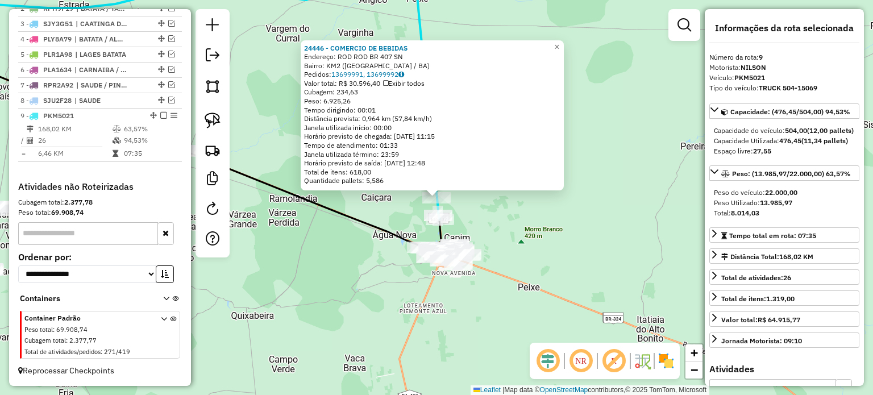
click at [554, 269] on div "24446 - COMERCIO DE BEBIDAS Endereço: ROD ROD BR 407 SN Bairro: KM2 (CAPIM GROS…" at bounding box center [436, 197] width 873 height 395
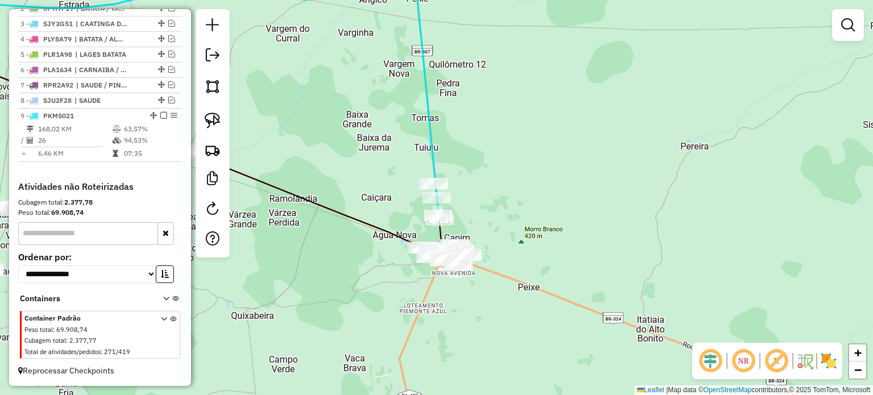
drag, startPoint x: 512, startPoint y: 244, endPoint x: 516, endPoint y: 267, distance: 22.6
click at [516, 266] on div "Janela de atendimento Grade de atendimento Capacidade Transportadoras Veículos …" at bounding box center [436, 197] width 873 height 395
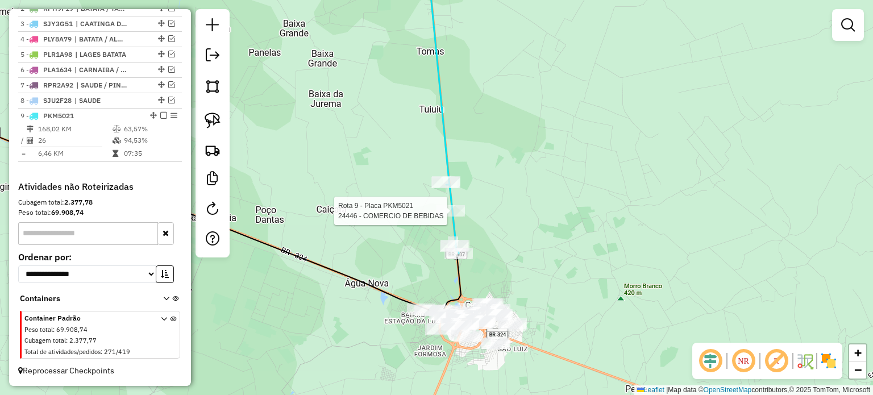
select select "**********"
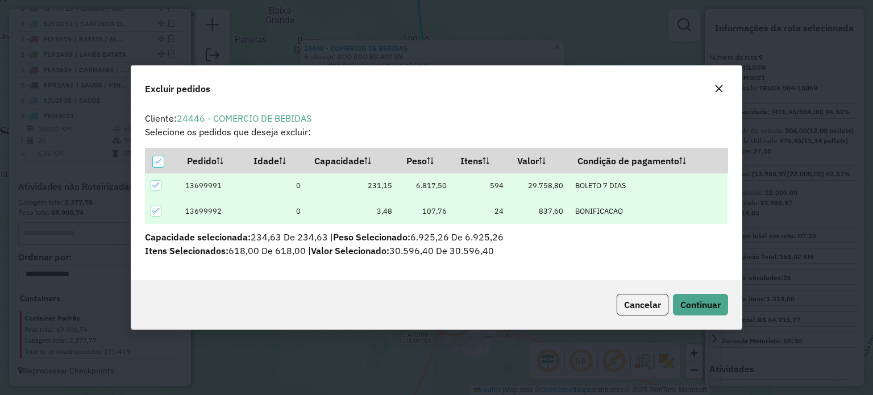
scroll to position [0, 0]
click at [703, 301] on span "Continuar" at bounding box center [700, 304] width 40 height 11
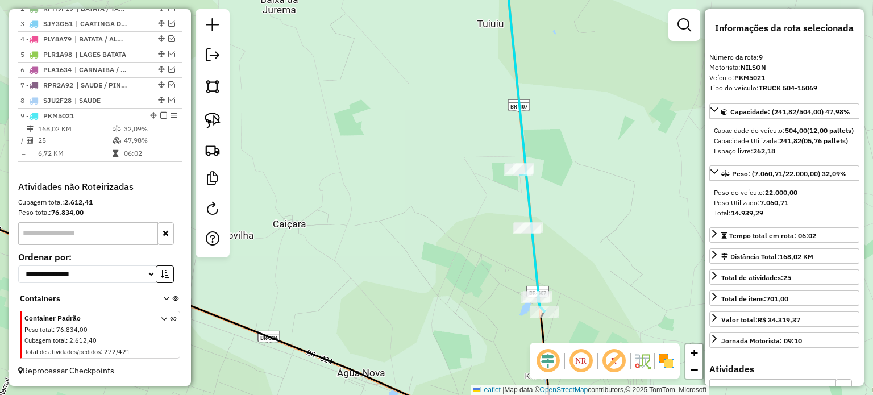
drag, startPoint x: 609, startPoint y: 283, endPoint x: 485, endPoint y: 142, distance: 187.7
click at [485, 142] on div "Janela de atendimento Grade de atendimento Capacidade Transportadoras Veículos …" at bounding box center [436, 197] width 873 height 395
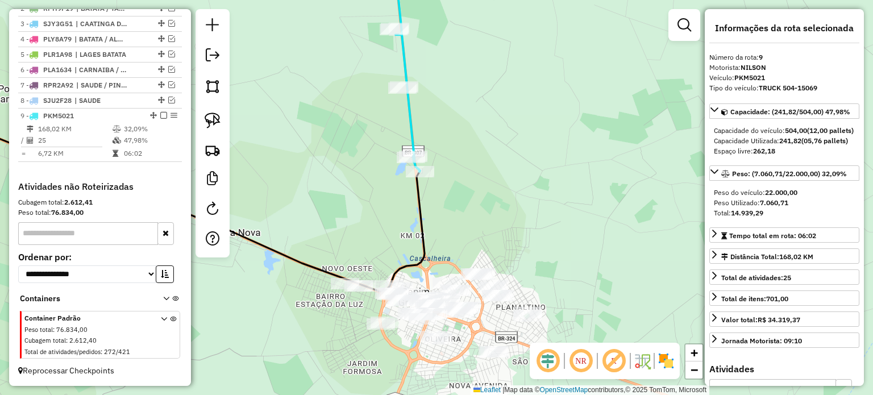
drag, startPoint x: 505, startPoint y: 225, endPoint x: 517, endPoint y: 205, distance: 23.2
click at [517, 206] on div "Janela de atendimento Grade de atendimento Capacidade Transportadoras Veículos …" at bounding box center [436, 197] width 873 height 395
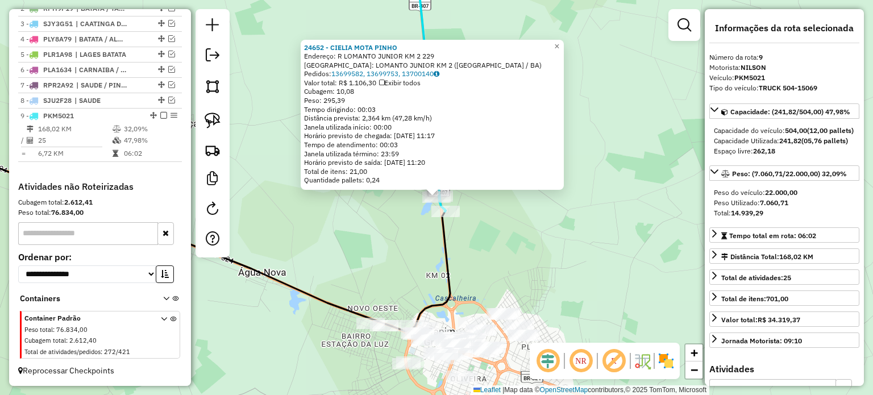
drag, startPoint x: 525, startPoint y: 239, endPoint x: 531, endPoint y: 238, distance: 5.8
click at [525, 239] on div "24652 - CIELIA MOTA PINHO Endereço: R LOMANTO JUNIOR KM 2 229 Bairro: LOMANTO J…" at bounding box center [436, 197] width 873 height 395
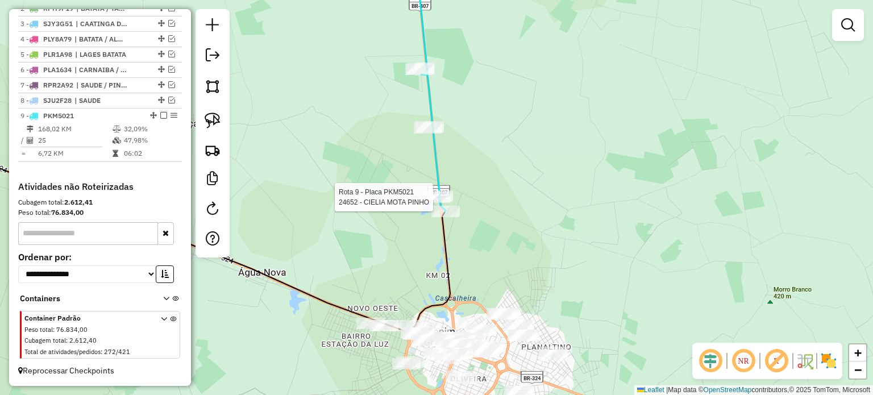
select select "**********"
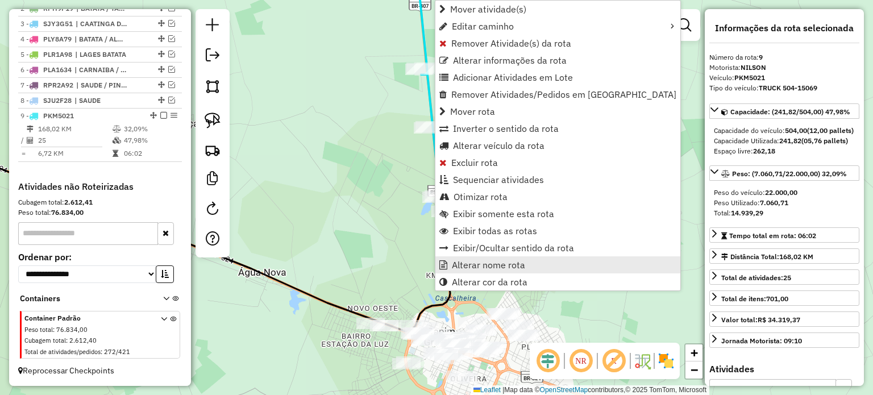
click at [471, 263] on span "Alterar nome rota" at bounding box center [488, 264] width 73 height 9
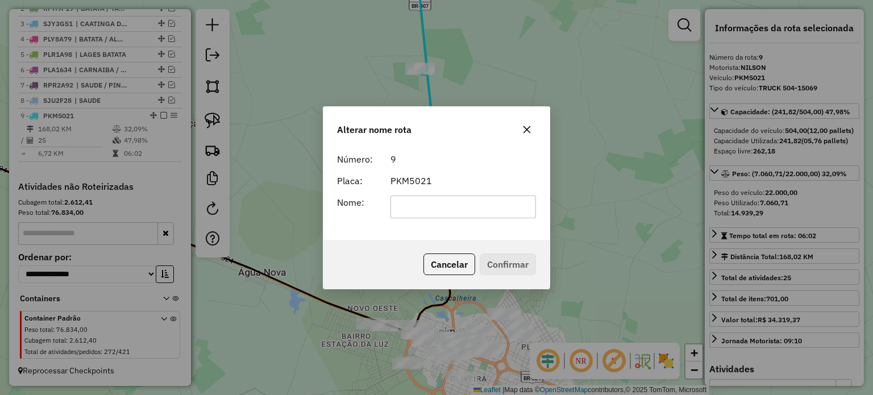
click at [414, 207] on input "text" at bounding box center [464, 207] width 146 height 23
type input "**********"
click at [509, 265] on button "Confirmar" at bounding box center [508, 265] width 56 height 22
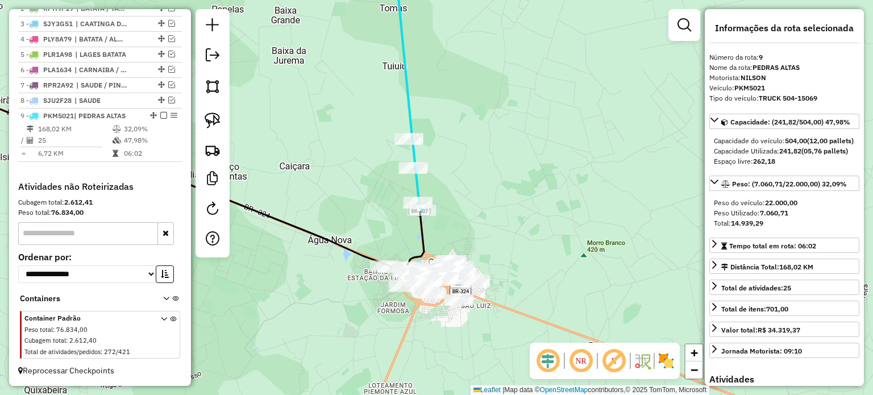
drag, startPoint x: 319, startPoint y: 188, endPoint x: 351, endPoint y: 197, distance: 33.0
click at [351, 197] on div "Janela de atendimento Grade de atendimento Capacidade Transportadoras Veículos …" at bounding box center [436, 197] width 873 height 395
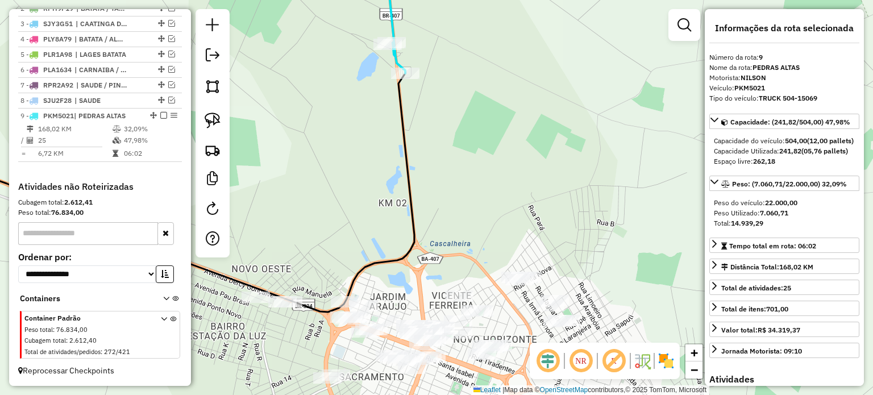
drag, startPoint x: 452, startPoint y: 234, endPoint x: 456, endPoint y: 165, distance: 68.9
click at [456, 165] on div "Janela de atendimento Grade de atendimento Capacidade Transportadoras Veículos …" at bounding box center [436, 197] width 873 height 395
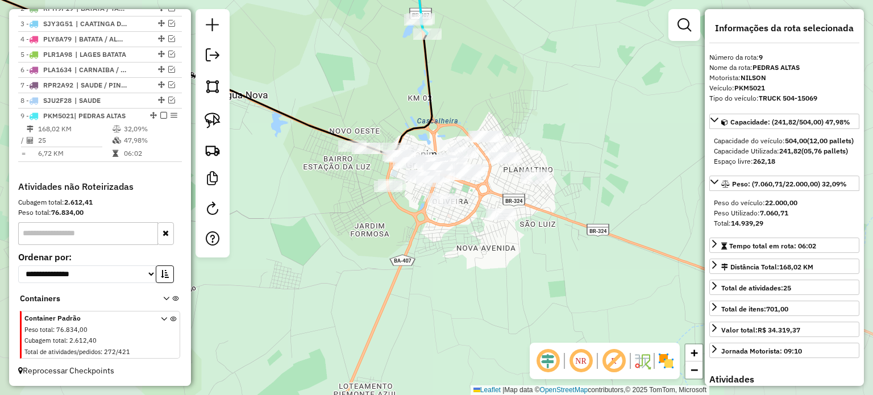
drag, startPoint x: 460, startPoint y: 63, endPoint x: 441, endPoint y: 189, distance: 127.1
click at [441, 189] on div "Janela de atendimento Grade de atendimento Capacidade Transportadoras Veículos …" at bounding box center [436, 197] width 873 height 395
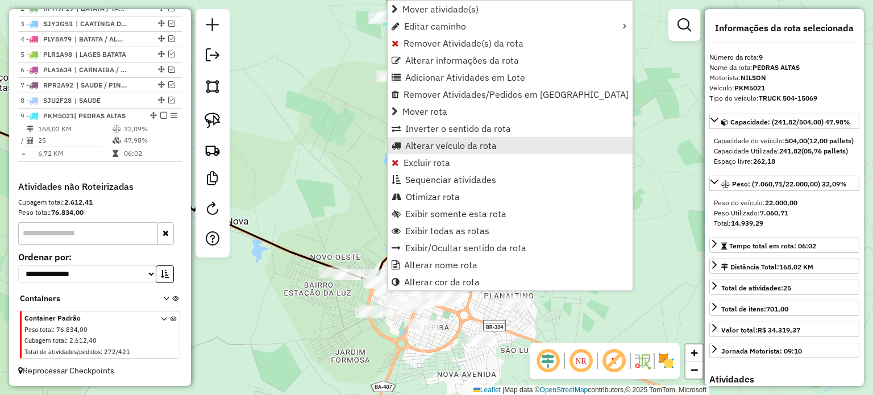
click at [438, 143] on span "Alterar veículo da rota" at bounding box center [451, 145] width 92 height 9
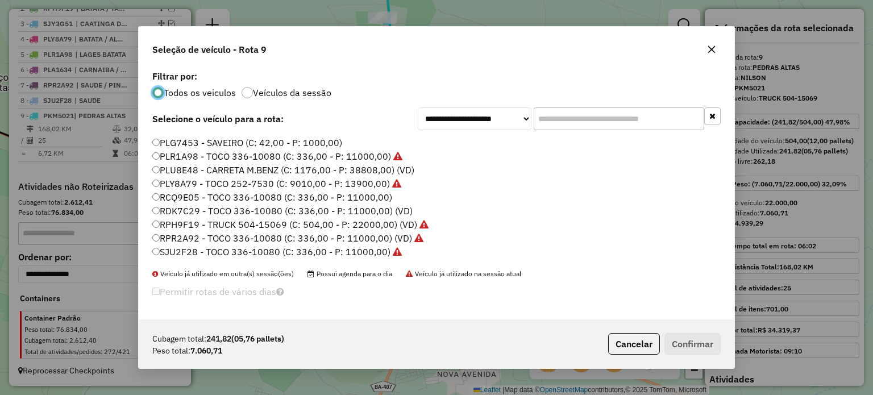
scroll to position [173, 0]
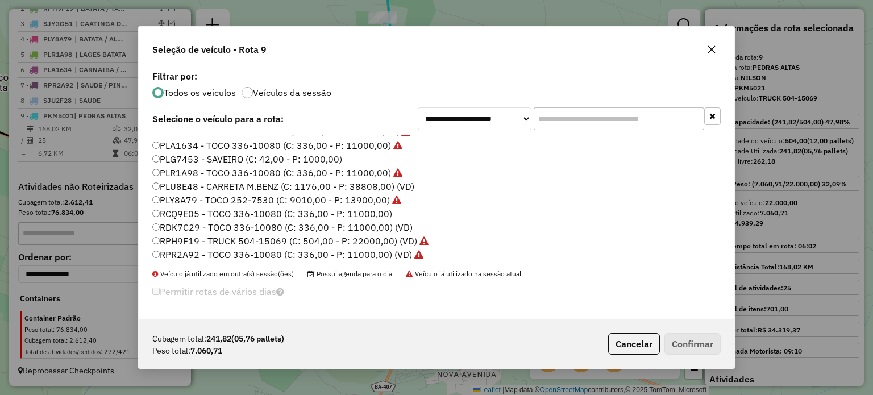
click at [182, 214] on label "RCQ9E05 - TOCO 336-10080 (C: 336,00 - P: 11000,00)" at bounding box center [272, 214] width 240 height 14
click at [678, 349] on button "Confirmar" at bounding box center [693, 344] width 56 height 22
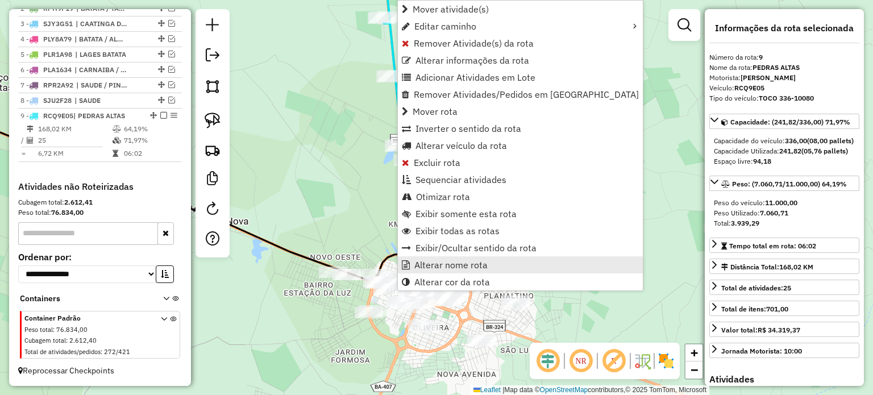
click at [442, 265] on span "Alterar nome rota" at bounding box center [450, 264] width 73 height 9
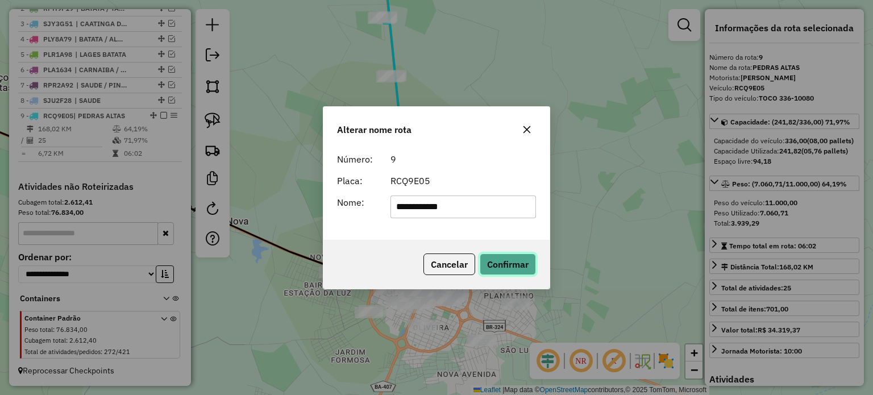
click at [509, 259] on button "Confirmar" at bounding box center [508, 265] width 56 height 22
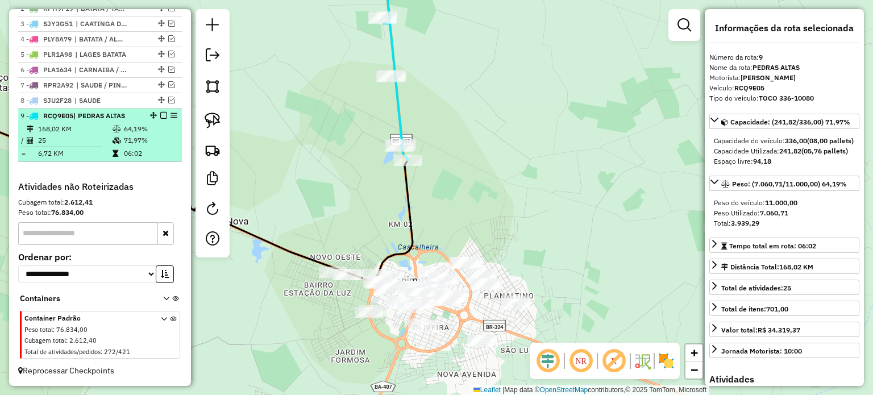
click at [161, 115] on em at bounding box center [163, 115] width 7 height 7
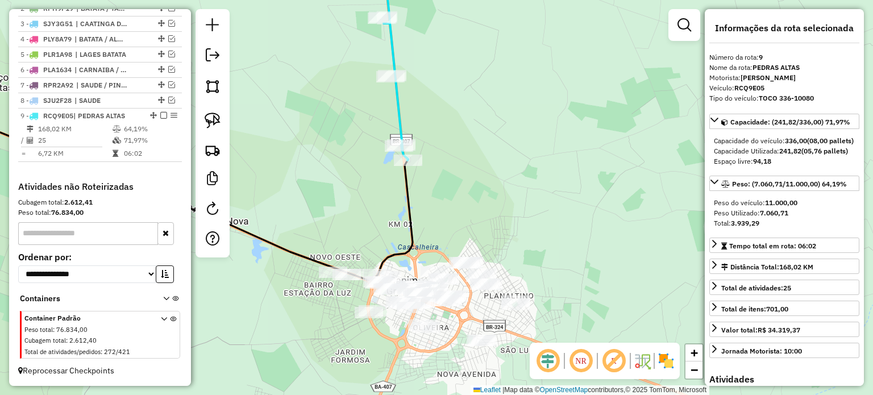
scroll to position [423, 0]
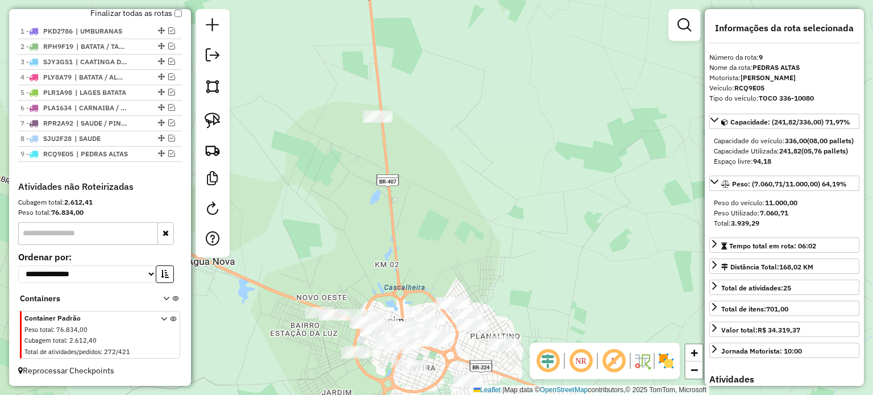
drag, startPoint x: 380, startPoint y: 139, endPoint x: 347, endPoint y: 226, distance: 93.2
click at [348, 222] on div "Janela de atendimento Grade de atendimento Capacidade Transportadoras Veículos …" at bounding box center [436, 197] width 873 height 395
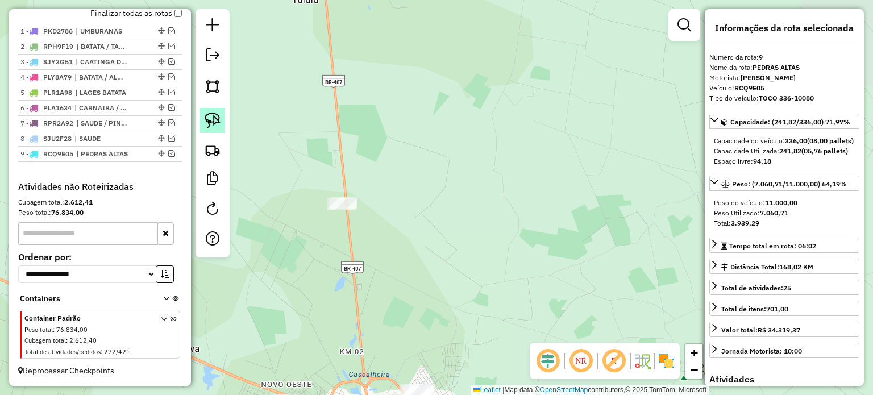
click at [206, 116] on img at bounding box center [213, 121] width 16 height 16
drag, startPoint x: 315, startPoint y: 187, endPoint x: 372, endPoint y: 194, distance: 57.8
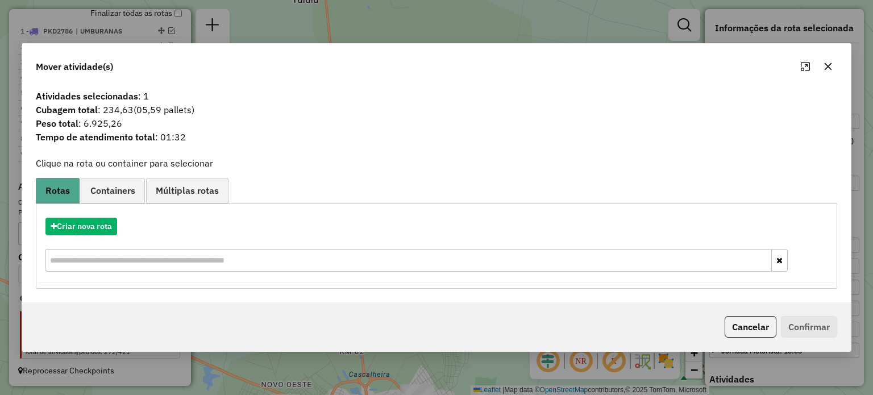
drag, startPoint x: 828, startPoint y: 65, endPoint x: 582, endPoint y: 172, distance: 268.1
click at [828, 65] on icon "button" at bounding box center [828, 66] width 9 height 9
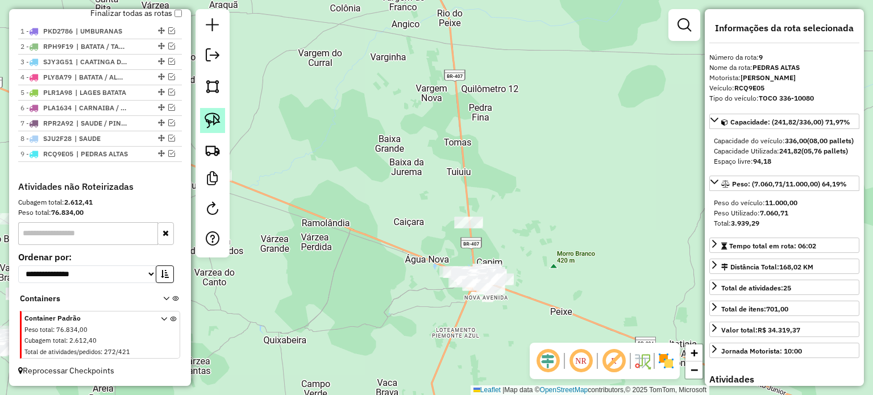
click at [221, 113] on link at bounding box center [212, 120] width 25 height 25
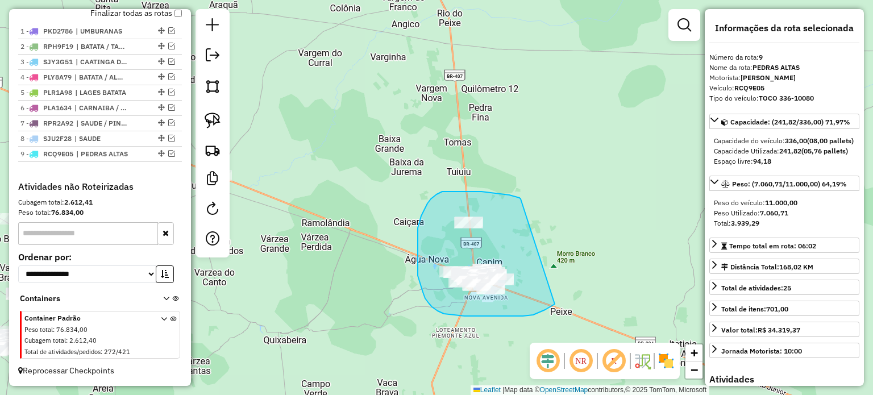
drag, startPoint x: 464, startPoint y: 192, endPoint x: 578, endPoint y: 252, distance: 128.2
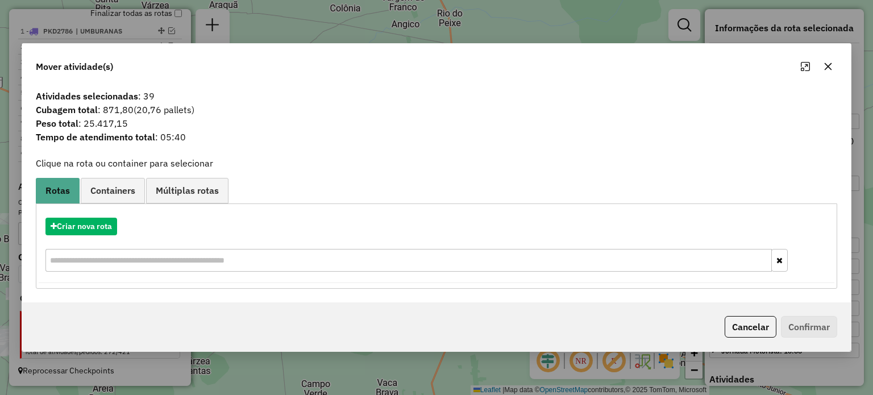
click at [827, 63] on icon "button" at bounding box center [828, 66] width 9 height 9
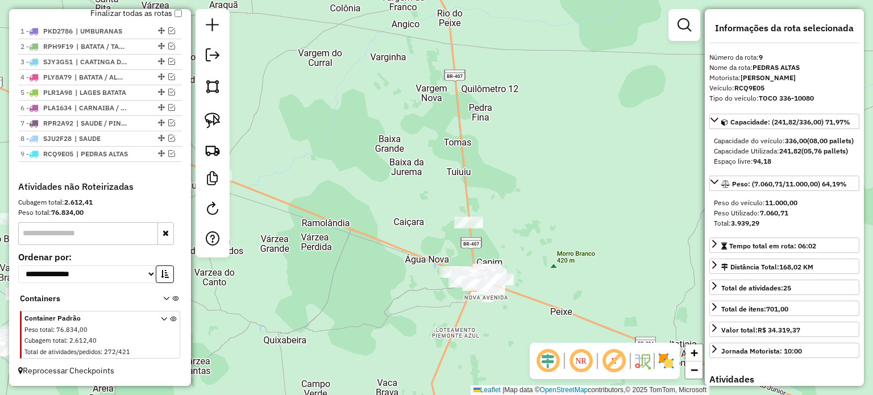
drag, startPoint x: 542, startPoint y: 283, endPoint x: 539, endPoint y: 247, distance: 35.3
click at [545, 248] on div "Janela de atendimento Grade de atendimento Capacidade Transportadoras Veículos …" at bounding box center [436, 197] width 873 height 395
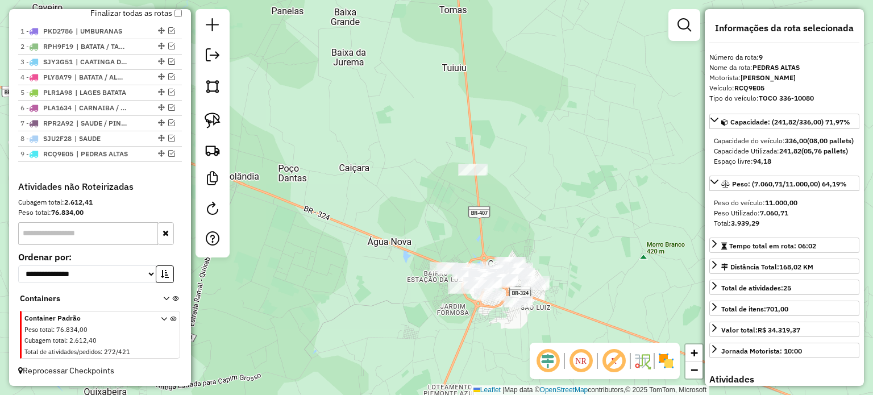
drag, startPoint x: 541, startPoint y: 222, endPoint x: 541, endPoint y: 195, distance: 27.3
click at [541, 195] on div "Janela de atendimento Grade de atendimento Capacidade Transportadoras Veículos …" at bounding box center [436, 197] width 873 height 395
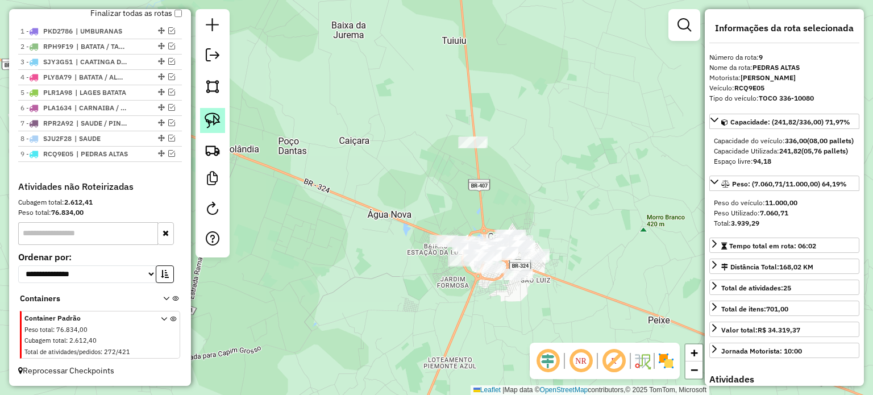
click at [211, 119] on img at bounding box center [213, 121] width 16 height 16
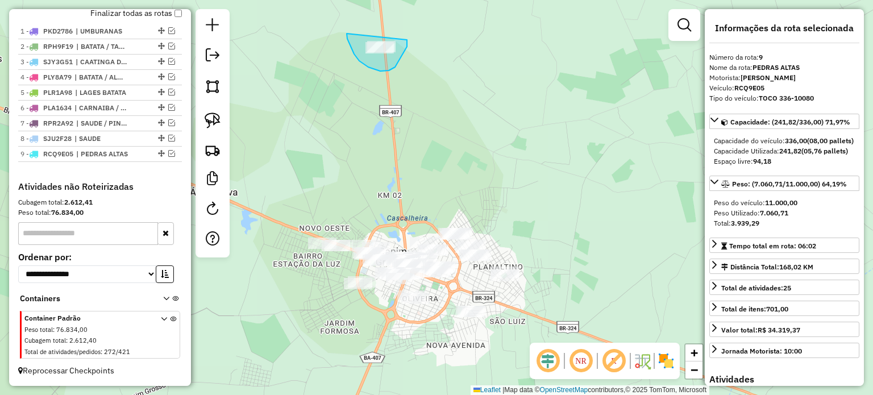
drag, startPoint x: 347, startPoint y: 34, endPoint x: 407, endPoint y: 40, distance: 60.6
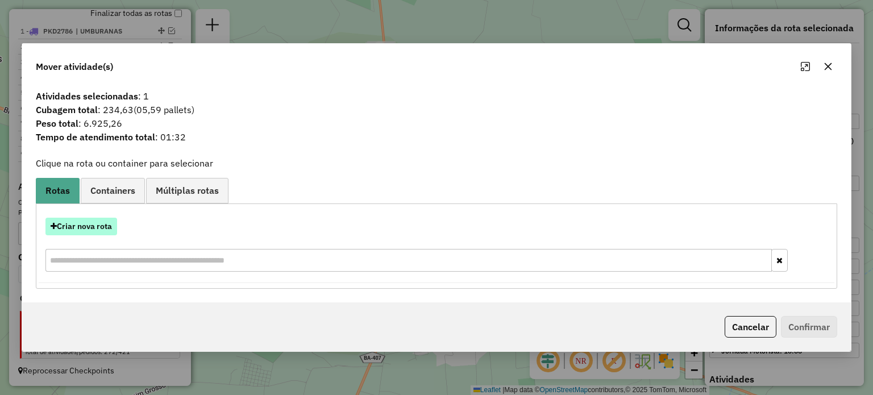
click at [72, 225] on button "Criar nova rota" at bounding box center [81, 227] width 72 height 18
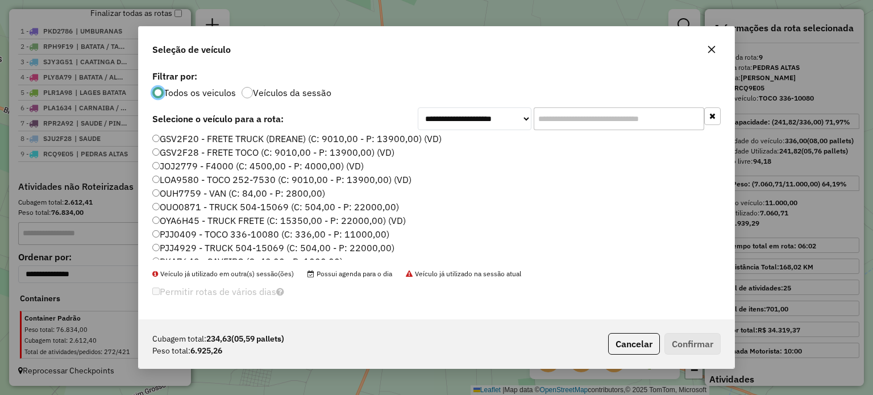
scroll to position [0, 0]
click at [713, 48] on icon "button" at bounding box center [711, 49] width 9 height 9
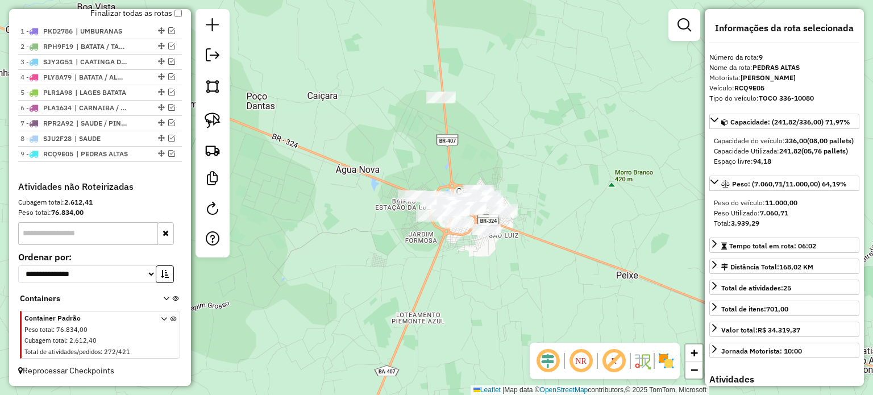
drag, startPoint x: 208, startPoint y: 115, endPoint x: 342, endPoint y: 115, distance: 133.6
click at [208, 115] on img at bounding box center [213, 121] width 16 height 16
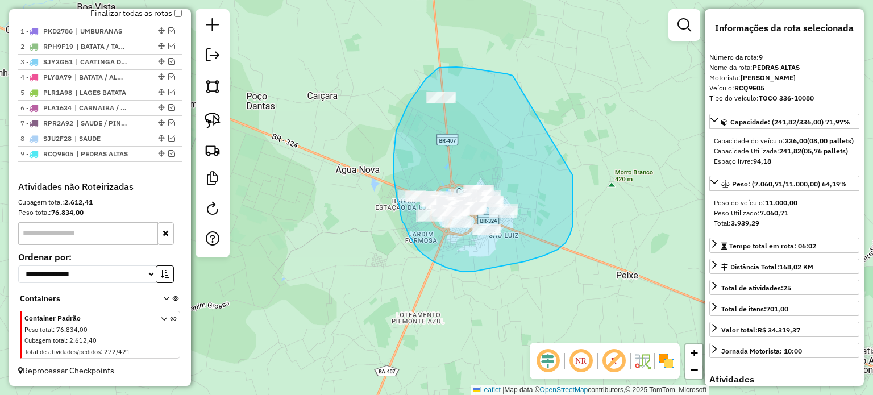
drag, startPoint x: 507, startPoint y: 74, endPoint x: 573, endPoint y: 176, distance: 121.3
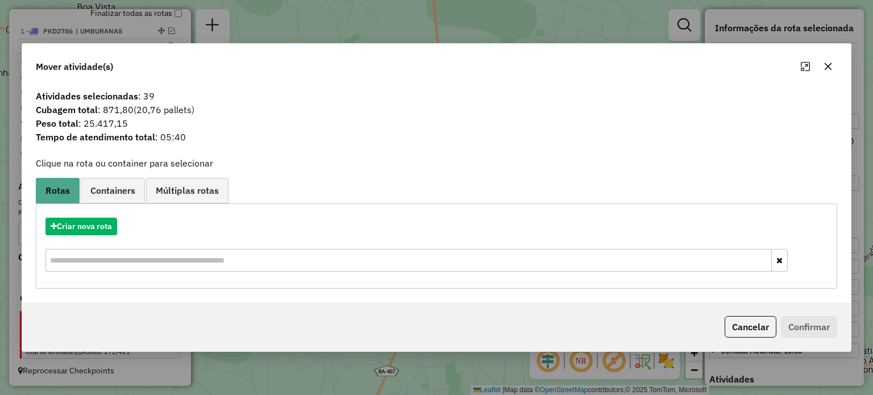
click at [829, 67] on icon "button" at bounding box center [828, 66] width 9 height 9
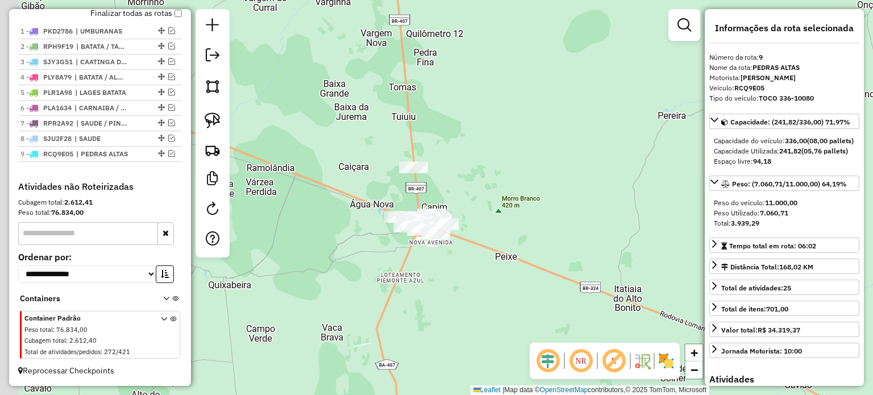
drag, startPoint x: 322, startPoint y: 244, endPoint x: 496, endPoint y: 277, distance: 176.9
click at [496, 277] on div "Janela de atendimento Grade de atendimento Capacidade Transportadoras Veículos …" at bounding box center [436, 197] width 873 height 395
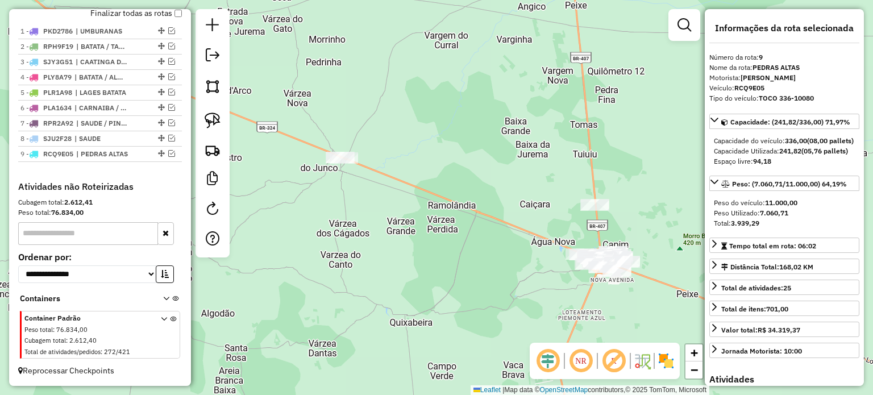
drag, startPoint x: 361, startPoint y: 236, endPoint x: 535, endPoint y: 289, distance: 182.2
click at [561, 290] on div "Janela de atendimento Grade de atendimento Capacidade Transportadoras Veículos …" at bounding box center [436, 197] width 873 height 395
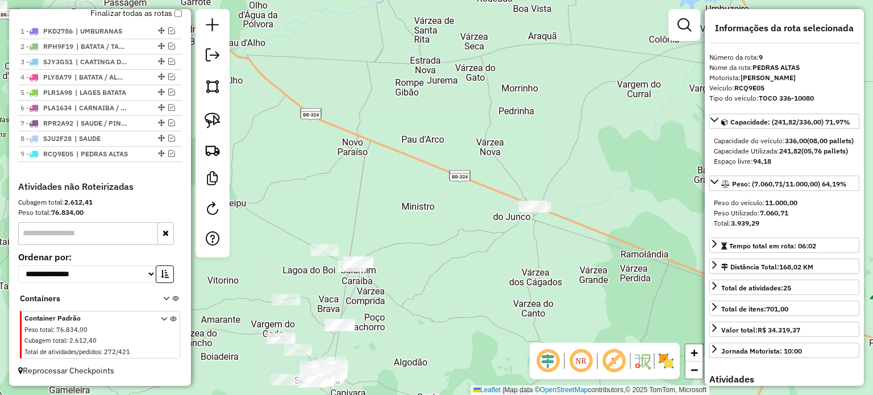
drag, startPoint x: 404, startPoint y: 192, endPoint x: 534, endPoint y: 153, distance: 135.4
click at [534, 153] on div "Janela de atendimento Grade de atendimento Capacidade Transportadoras Veículos …" at bounding box center [436, 197] width 873 height 395
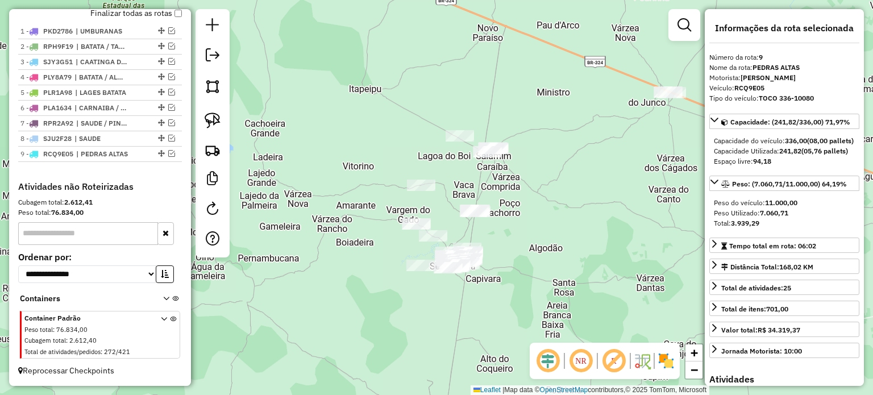
drag, startPoint x: 560, startPoint y: 189, endPoint x: 556, endPoint y: 182, distance: 7.7
click at [560, 180] on div "Janela de atendimento Grade de atendimento Capacidade Transportadoras Veículos …" at bounding box center [436, 197] width 873 height 395
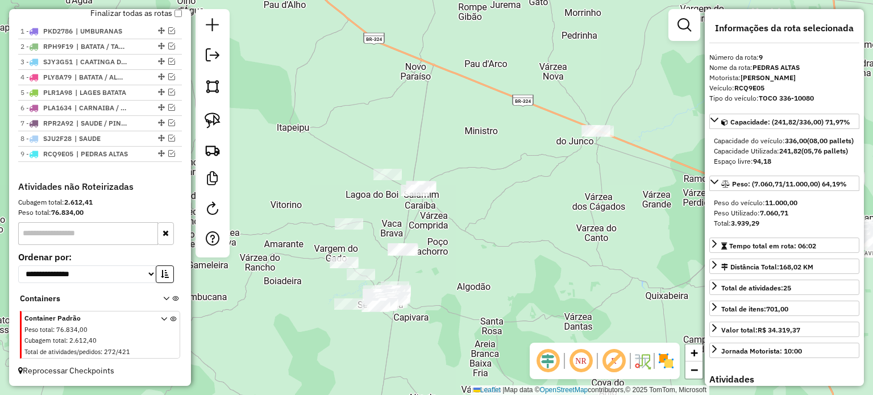
drag, startPoint x: 620, startPoint y: 106, endPoint x: 471, endPoint y: 160, distance: 158.8
click at [493, 157] on div "Janela de atendimento Grade de atendimento Capacidade Transportadoras Veículos …" at bounding box center [436, 197] width 873 height 395
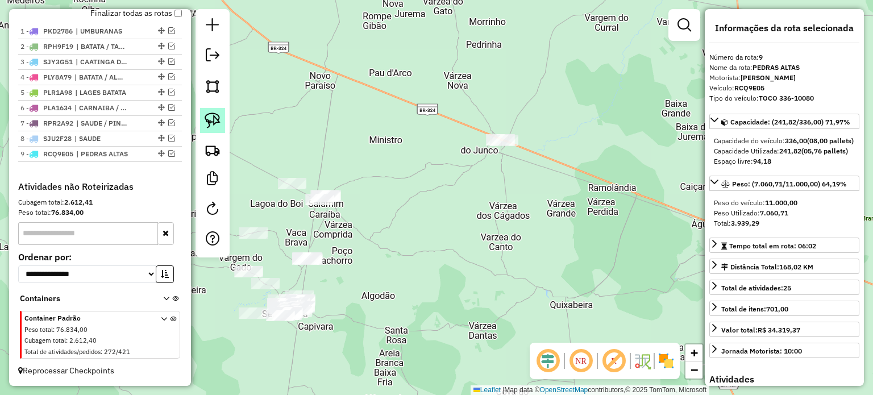
click at [221, 115] on link at bounding box center [212, 120] width 25 height 25
drag, startPoint x: 498, startPoint y: 125, endPoint x: 534, endPoint y: 123, distance: 36.4
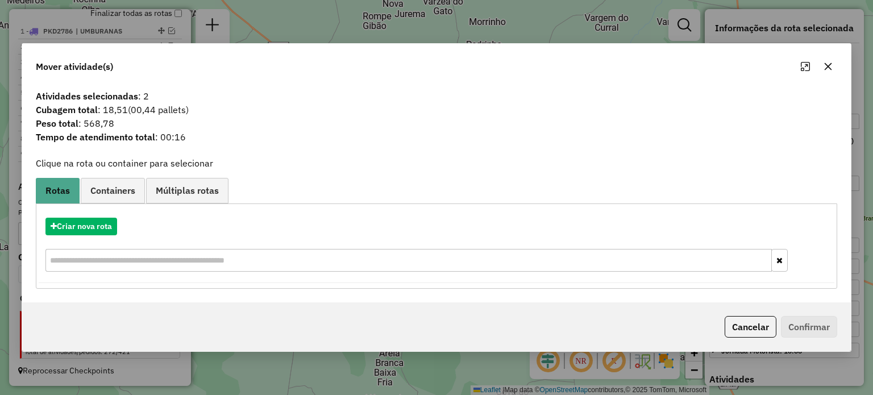
click at [829, 63] on icon "button" at bounding box center [828, 66] width 9 height 9
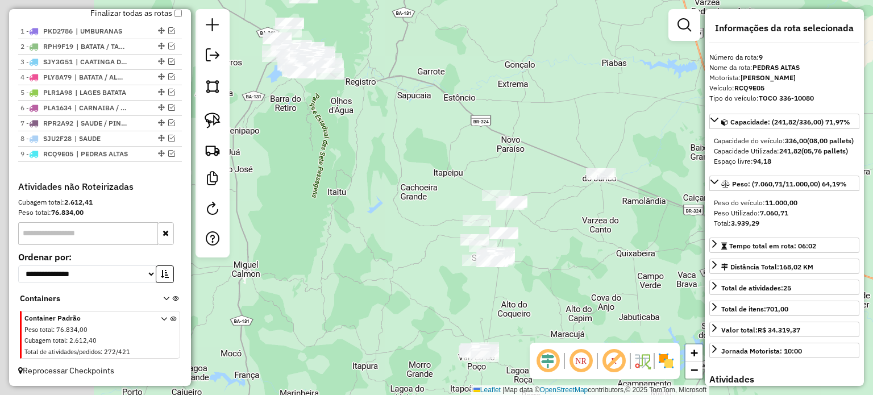
drag, startPoint x: 354, startPoint y: 91, endPoint x: 550, endPoint y: 152, distance: 206.0
click at [550, 152] on div "Janela de atendimento Grade de atendimento Capacidade Transportadoras Veículos …" at bounding box center [436, 197] width 873 height 395
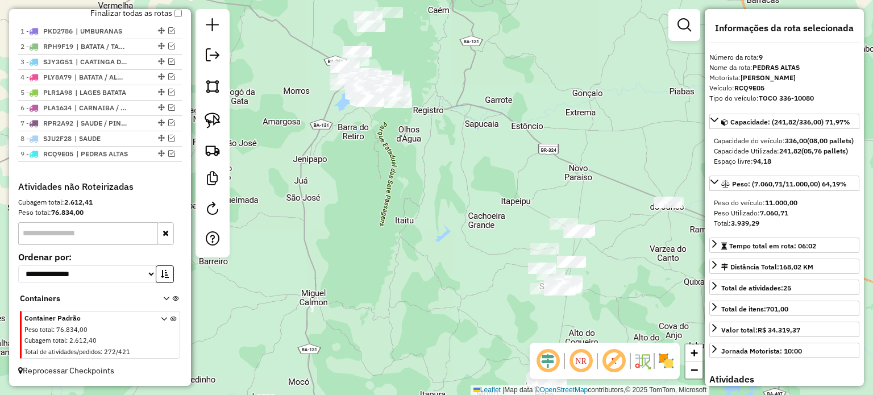
drag, startPoint x: 419, startPoint y: 176, endPoint x: 363, endPoint y: 320, distance: 155.0
click at [358, 329] on div "Janela de atendimento Grade de atendimento Capacidade Transportadoras Veículos …" at bounding box center [436, 197] width 873 height 395
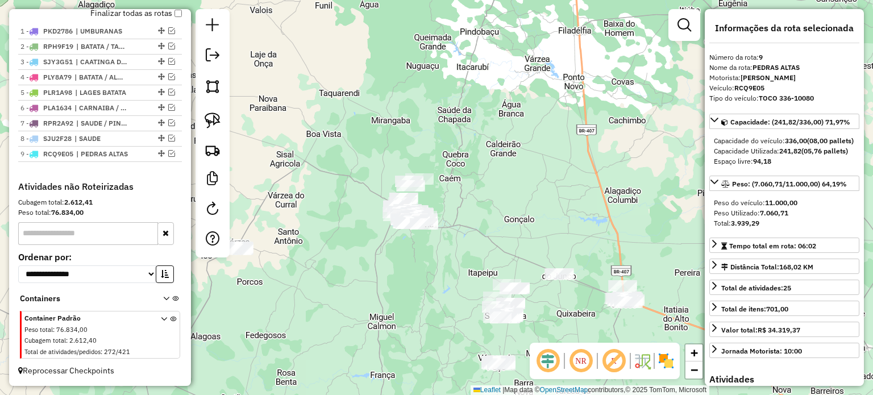
drag, startPoint x: 547, startPoint y: 186, endPoint x: 526, endPoint y: 148, distance: 43.5
click at [528, 150] on div "Janela de atendimento Grade de atendimento Capacidade Transportadoras Veículos …" at bounding box center [436, 197] width 873 height 395
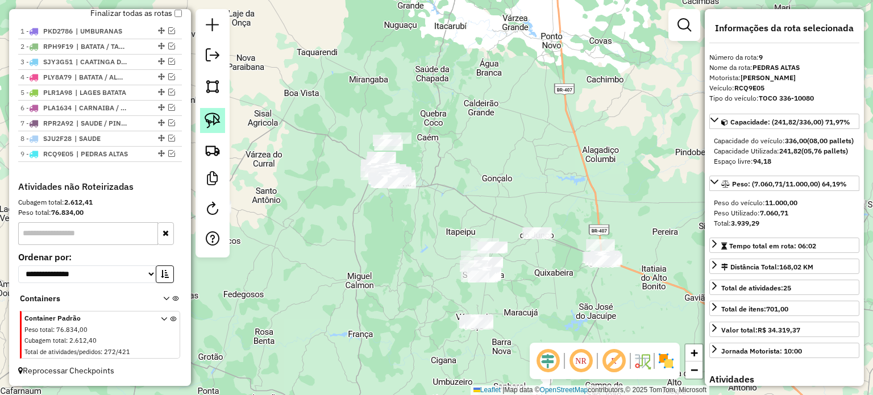
click at [221, 112] on link at bounding box center [212, 120] width 25 height 25
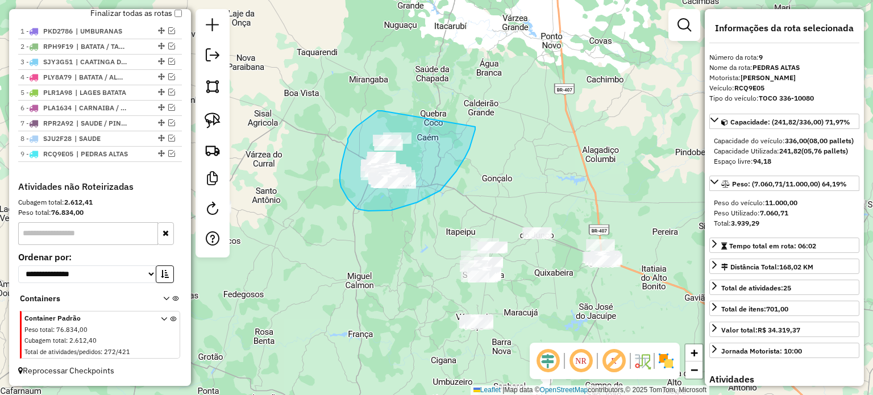
drag, startPoint x: 381, startPoint y: 111, endPoint x: 475, endPoint y: 127, distance: 95.7
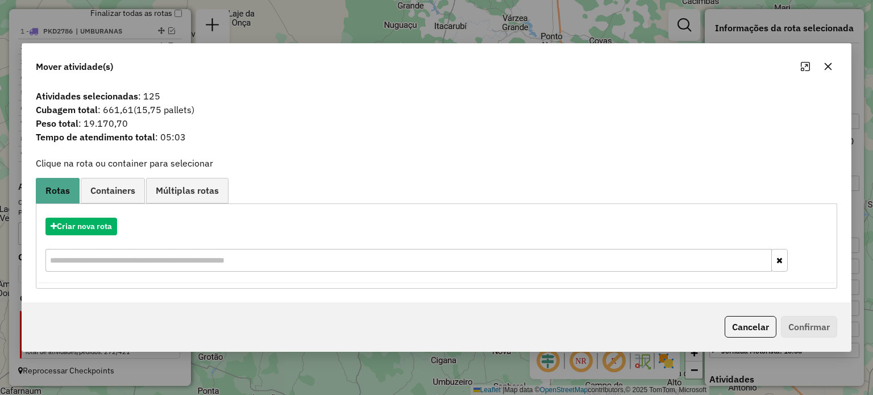
click at [829, 63] on icon "button" at bounding box center [828, 66] width 9 height 9
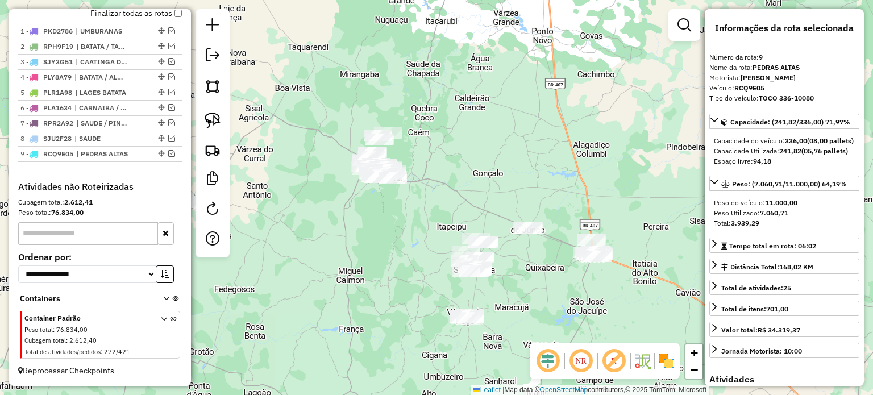
drag, startPoint x: 560, startPoint y: 168, endPoint x: 485, endPoint y: 126, distance: 86.5
click at [485, 126] on div "Janela de atendimento Grade de atendimento Capacidade Transportadoras Veículos …" at bounding box center [436, 197] width 873 height 395
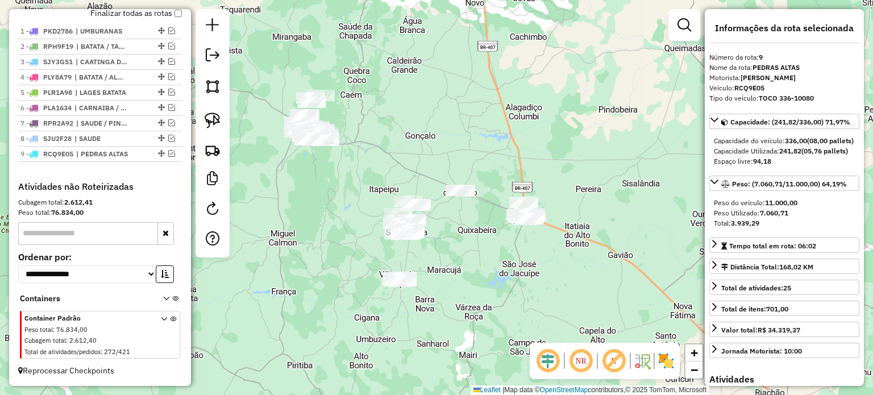
drag, startPoint x: 475, startPoint y: 243, endPoint x: 456, endPoint y: 316, distance: 75.1
click at [456, 316] on div "Janela de atendimento Grade de atendimento Capacidade Transportadoras Veículos …" at bounding box center [436, 197] width 873 height 395
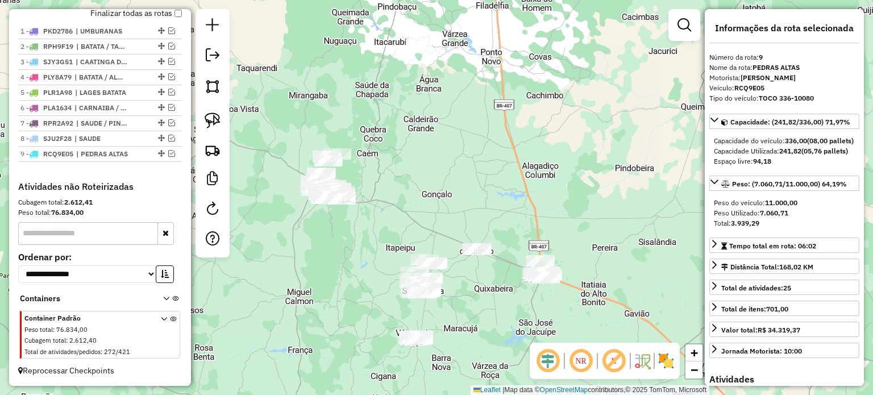
drag, startPoint x: 458, startPoint y: 327, endPoint x: 509, endPoint y: 304, distance: 56.0
click at [509, 304] on div "Janela de atendimento Grade de atendimento Capacidade Transportadoras Veículos …" at bounding box center [436, 197] width 873 height 395
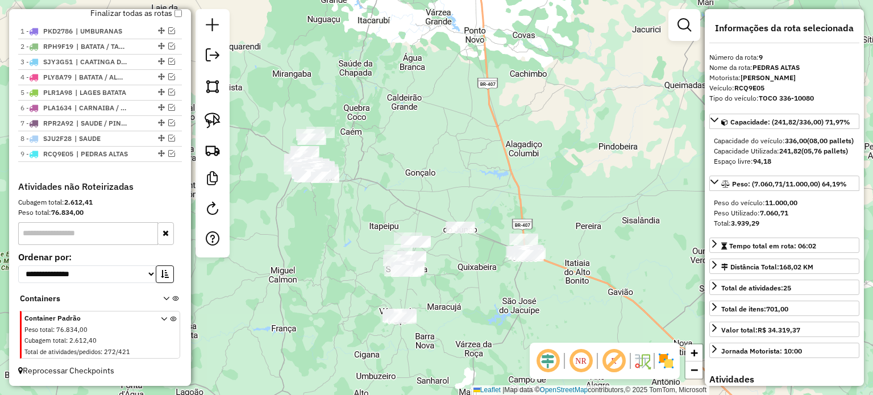
drag, startPoint x: 545, startPoint y: 186, endPoint x: 487, endPoint y: 227, distance: 71.3
click at [480, 221] on div "Janela de atendimento Grade de atendimento Capacidade Transportadoras Veículos …" at bounding box center [436, 197] width 873 height 395
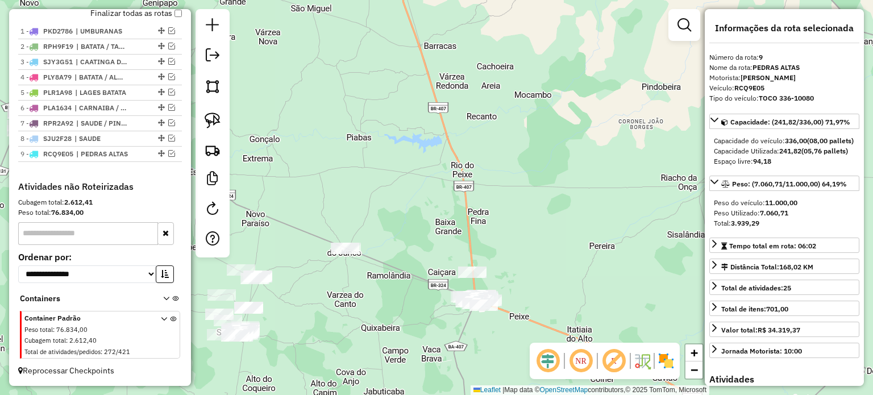
drag, startPoint x: 520, startPoint y: 214, endPoint x: 514, endPoint y: 209, distance: 7.6
click at [514, 209] on div "Janela de atendimento Grade de atendimento Capacidade Transportadoras Veículos …" at bounding box center [436, 197] width 873 height 395
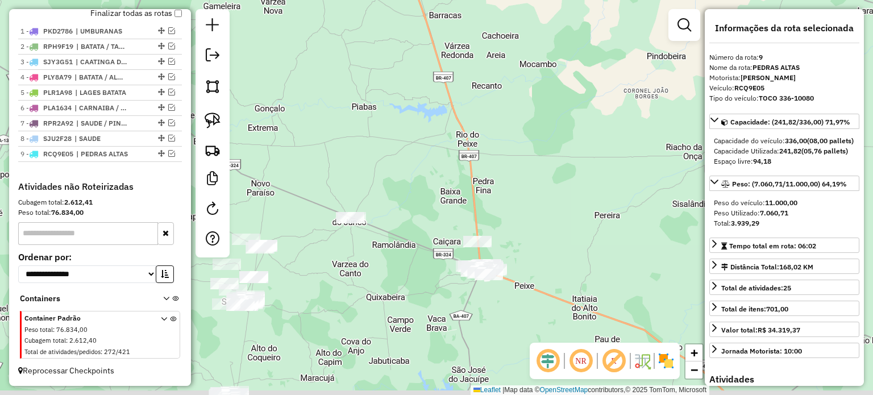
click at [526, 206] on div "Janela de atendimento Grade de atendimento Capacidade Transportadoras Veículos …" at bounding box center [436, 197] width 873 height 395
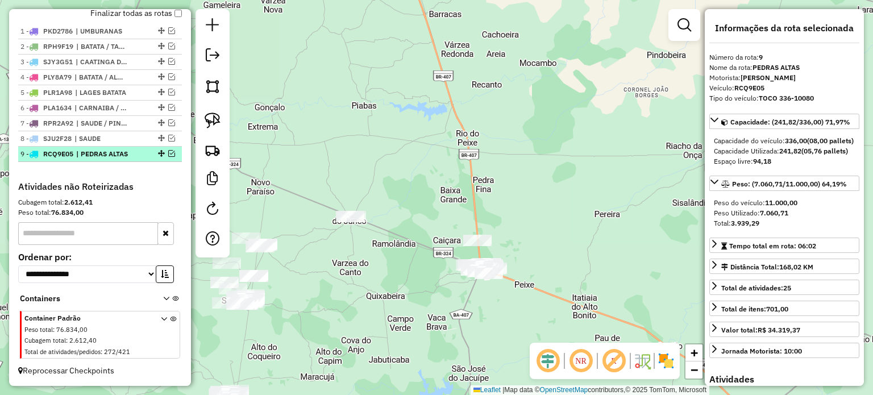
click at [168, 154] on em at bounding box center [171, 153] width 7 height 7
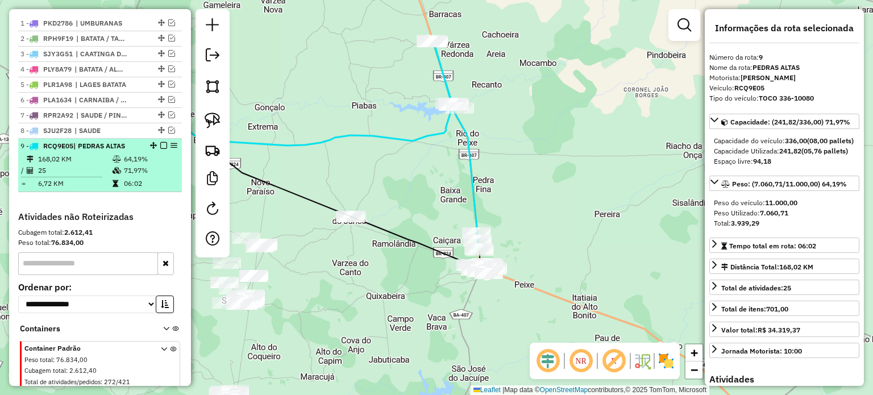
scroll to position [462, 0]
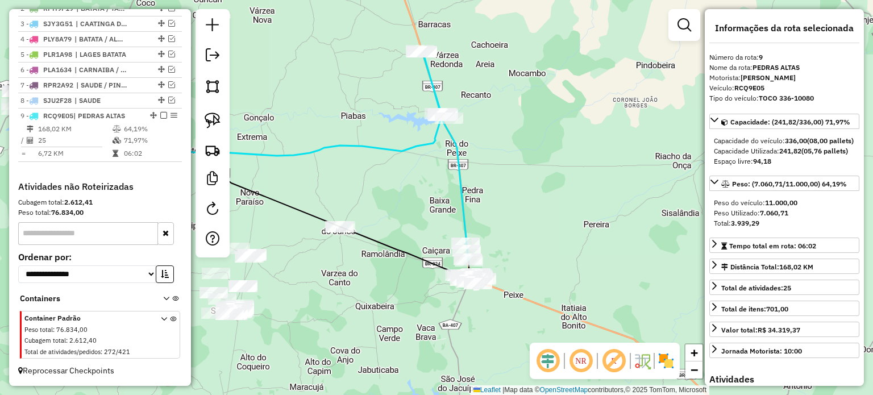
drag, startPoint x: 393, startPoint y: 165, endPoint x: 367, endPoint y: 184, distance: 32.3
click at [367, 184] on div "Janela de atendimento Grade de atendimento Capacidade Transportadoras Veículos …" at bounding box center [436, 197] width 873 height 395
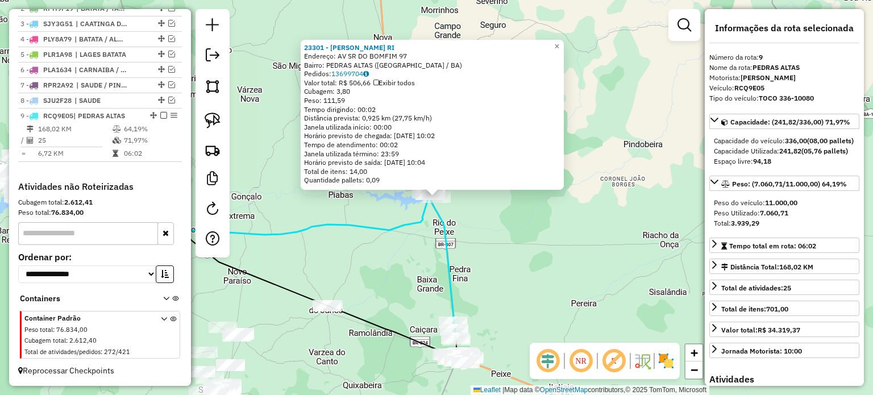
drag, startPoint x: 504, startPoint y: 287, endPoint x: 495, endPoint y: 240, distance: 46.9
click at [495, 240] on div "23301 - PATRICIA CARNEIRO RI Endereço: AV SR DO BOMFIM 97 Bairro: PEDRAS ALTAS …" at bounding box center [436, 197] width 873 height 395
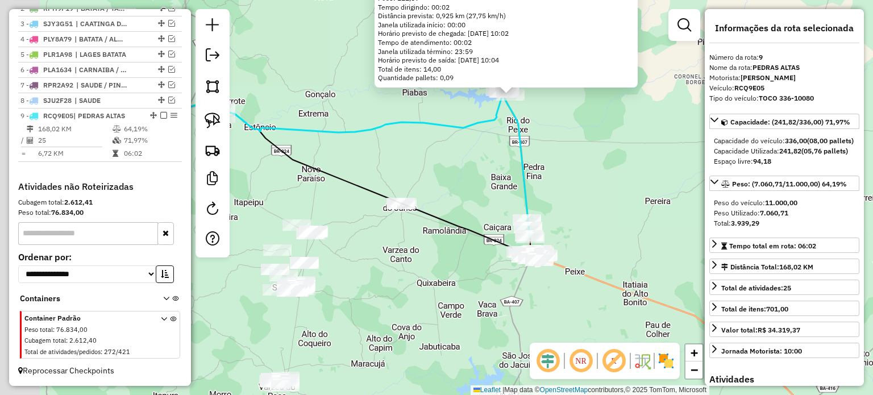
drag, startPoint x: 525, startPoint y: 239, endPoint x: 566, endPoint y: 222, distance: 44.3
click at [564, 222] on div "23301 - PATRICIA CARNEIRO RI Endereço: AV SR DO BOMFIM 97 Bairro: PEDRAS ALTAS …" at bounding box center [436, 197] width 873 height 395
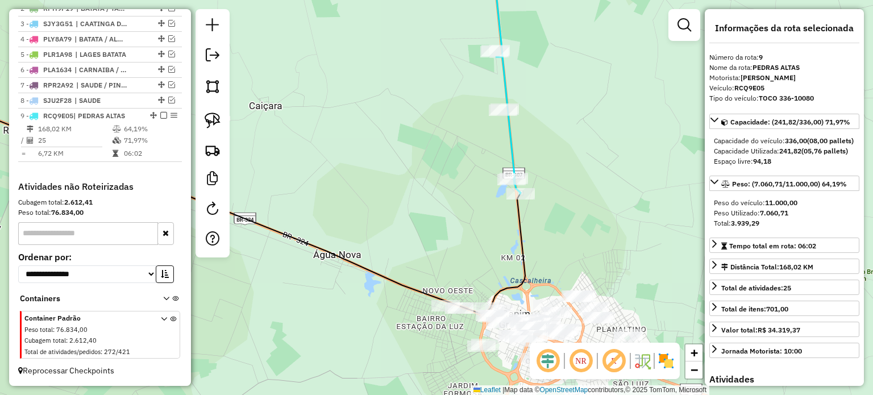
drag, startPoint x: 580, startPoint y: 235, endPoint x: 535, endPoint y: 113, distance: 130.0
click at [535, 113] on div "23301 - PATRICIA CARNEIRO RI Endereço: AV SR DO BOMFIM 97 Bairro: PEDRAS ALTAS …" at bounding box center [436, 197] width 873 height 395
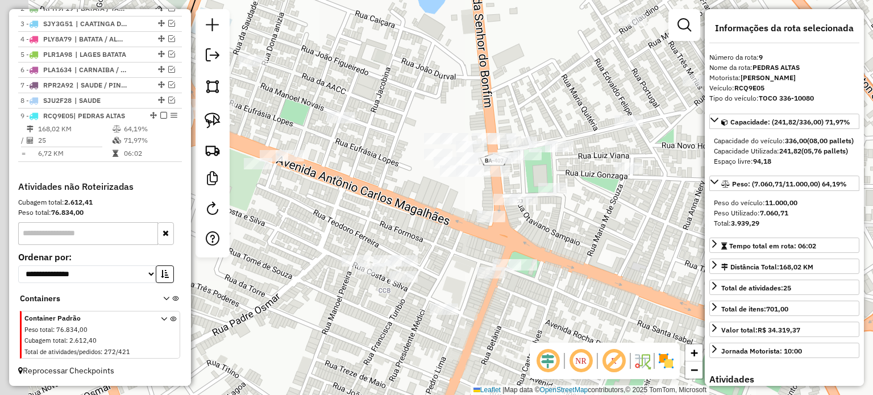
drag, startPoint x: 489, startPoint y: 99, endPoint x: 475, endPoint y: 113, distance: 20.1
click at [493, 97] on div "23301 - PATRICIA CARNEIRO RI Endereço: AV SR DO BOMFIM 97 Bairro: PEDRAS ALTAS …" at bounding box center [436, 197] width 873 height 395
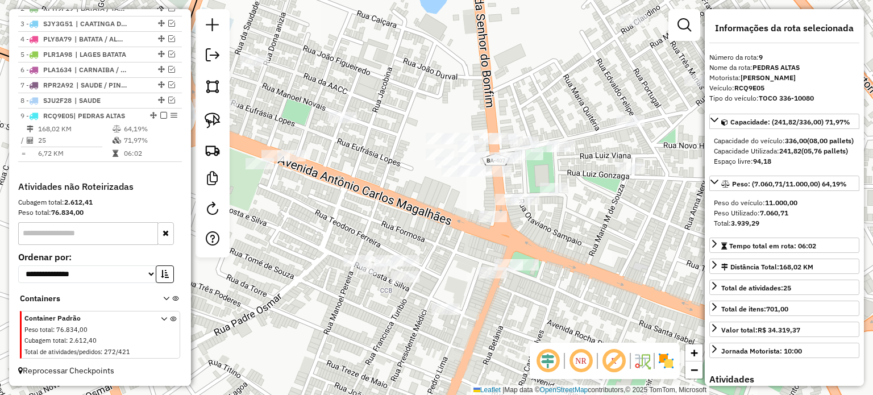
drag, startPoint x: 221, startPoint y: 114, endPoint x: 266, endPoint y: 114, distance: 45.5
click at [221, 114] on link at bounding box center [212, 120] width 25 height 25
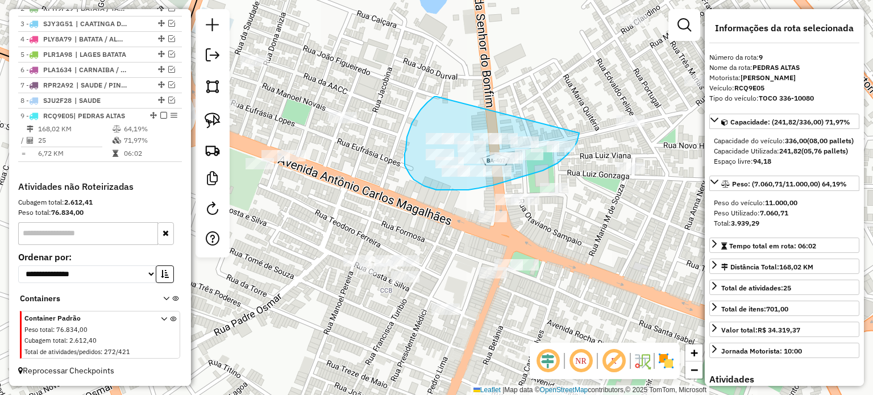
drag, startPoint x: 435, startPoint y: 97, endPoint x: 579, endPoint y: 127, distance: 146.9
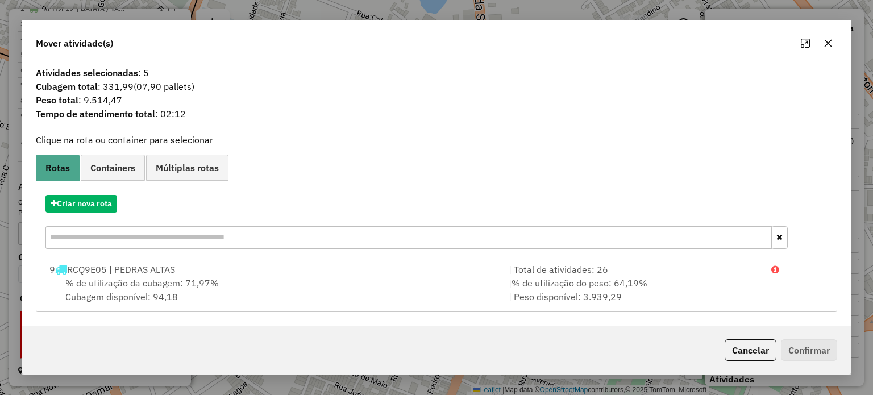
click at [828, 41] on icon "button" at bounding box center [828, 43] width 9 height 9
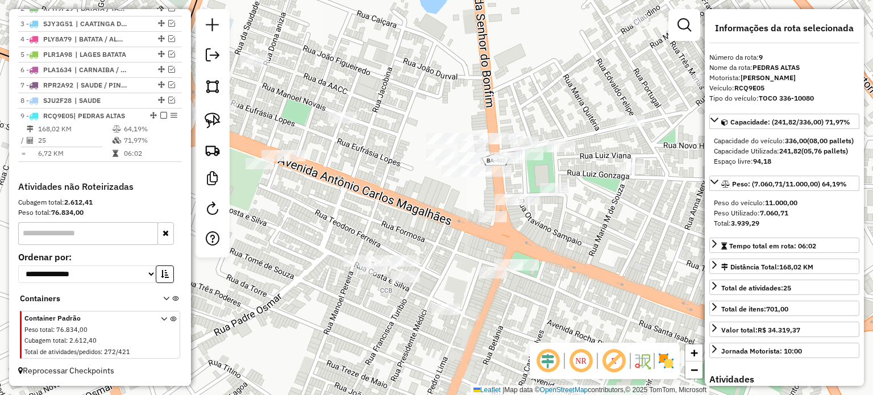
drag, startPoint x: 212, startPoint y: 120, endPoint x: 264, endPoint y: 119, distance: 51.7
click at [212, 120] on img at bounding box center [213, 121] width 16 height 16
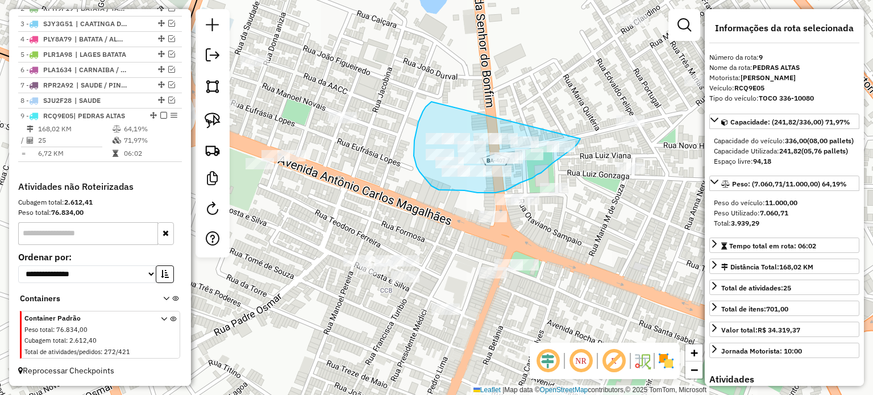
drag, startPoint x: 431, startPoint y: 102, endPoint x: 584, endPoint y: 125, distance: 154.1
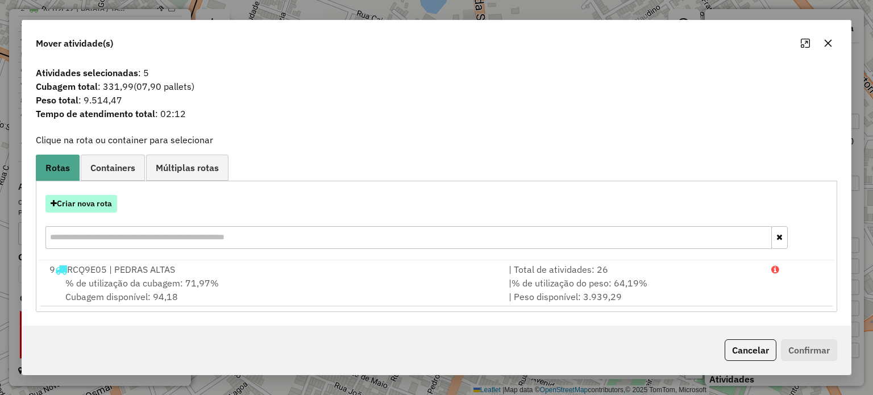
click at [88, 202] on button "Criar nova rota" at bounding box center [81, 204] width 72 height 18
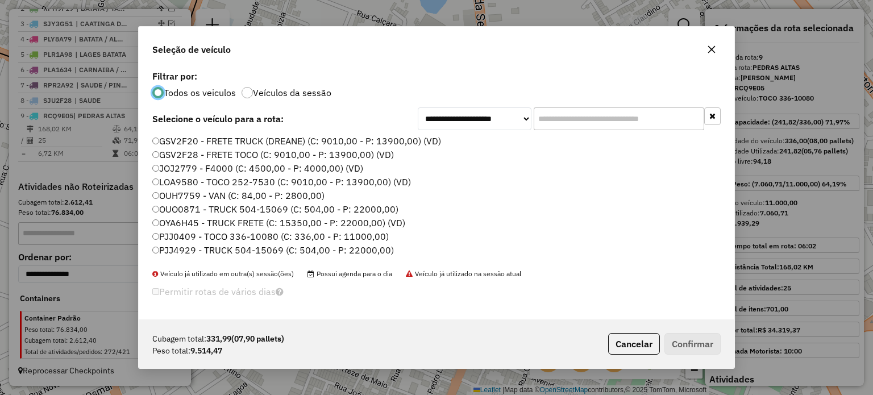
scroll to position [57, 0]
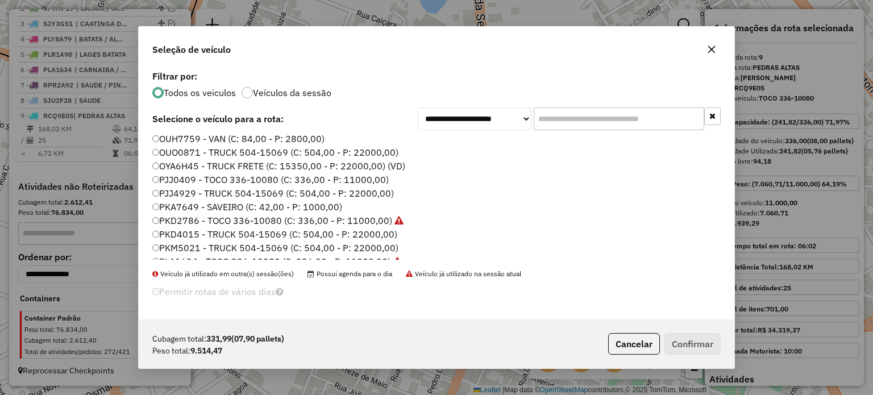
click at [192, 248] on label "PKM5021 - TRUCK 504-15069 (C: 504,00 - P: 22000,00)" at bounding box center [275, 248] width 246 height 14
click at [683, 334] on button "Confirmar" at bounding box center [693, 344] width 56 height 22
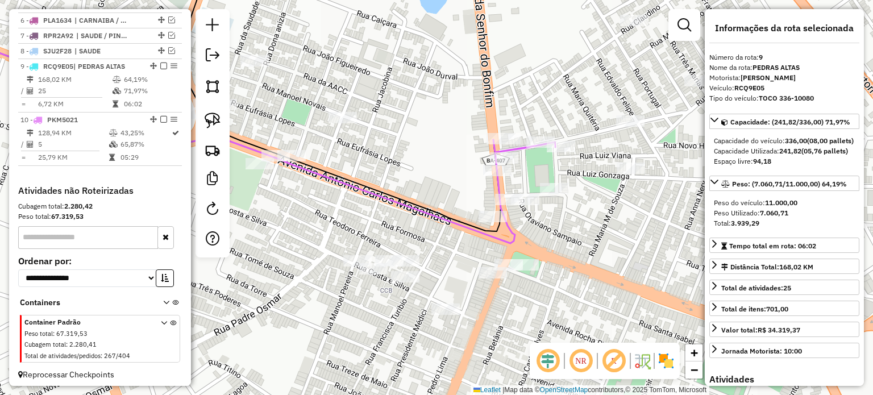
scroll to position [514, 0]
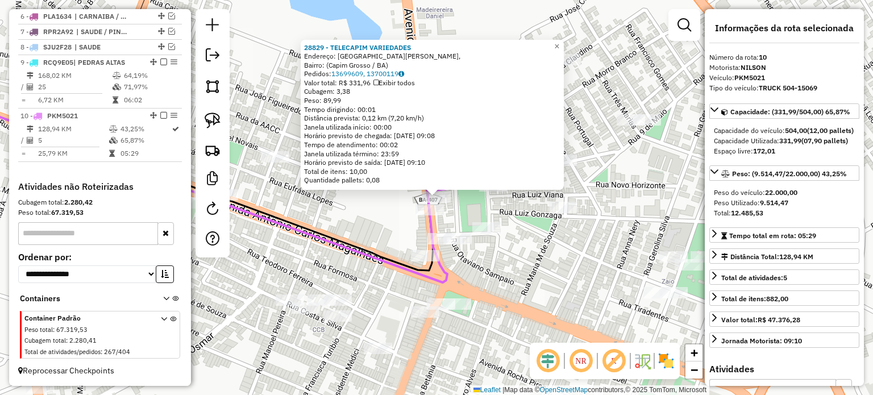
click at [373, 227] on div "28829 - TELECAPIM VARIEDADES Endereço: Avenida Ayrton Senna, Bairro: (Capim Gro…" at bounding box center [436, 197] width 873 height 395
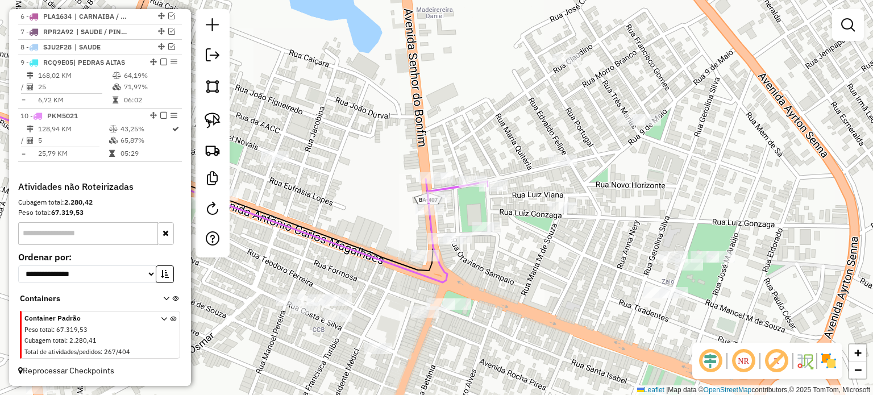
drag, startPoint x: 468, startPoint y: 202, endPoint x: 418, endPoint y: 157, distance: 66.8
click at [431, 158] on div "Janela de atendimento Grade de atendimento Capacidade Transportadoras Veículos …" at bounding box center [436, 197] width 873 height 395
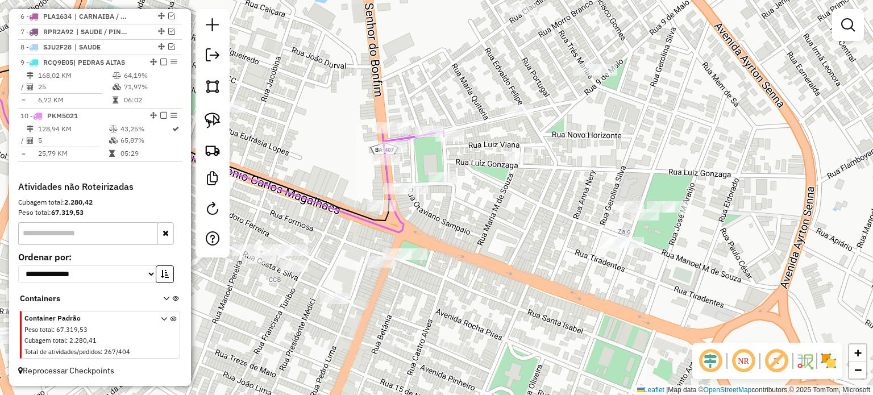
drag, startPoint x: 485, startPoint y: 184, endPoint x: 520, endPoint y: 244, distance: 69.5
click at [520, 244] on div "Janela de atendimento Grade de atendimento Capacidade Transportadoras Veículos …" at bounding box center [436, 197] width 873 height 395
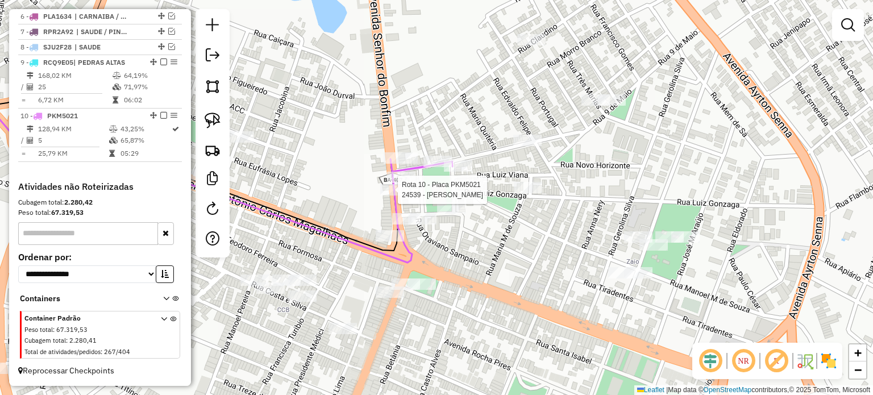
select select "**********"
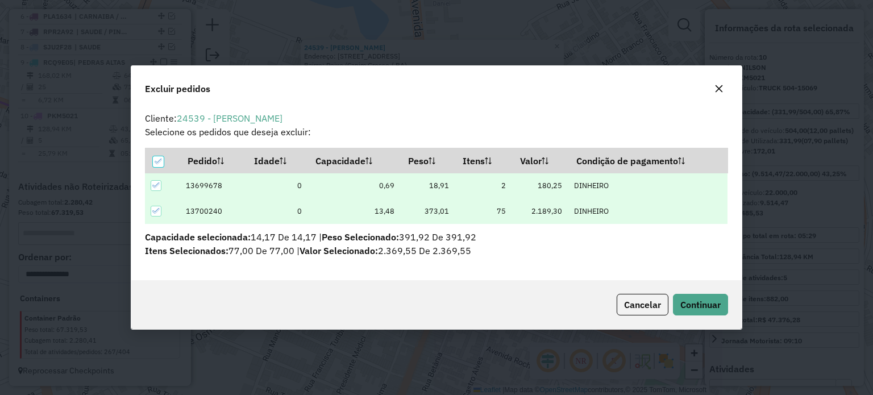
scroll to position [0, 0]
click at [694, 301] on span "Continuar" at bounding box center [700, 304] width 40 height 11
click at [680, 300] on span "Continuar" at bounding box center [700, 304] width 40 height 11
click at [700, 308] on span "Continuar" at bounding box center [700, 304] width 40 height 11
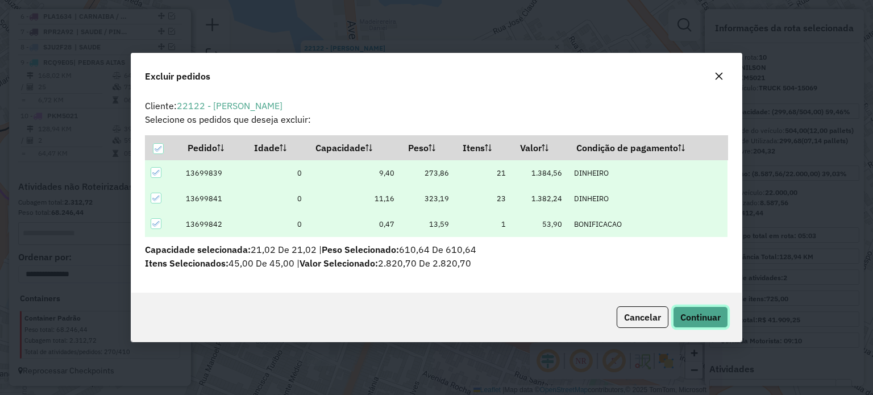
click at [708, 313] on span "Continuar" at bounding box center [700, 317] width 40 height 11
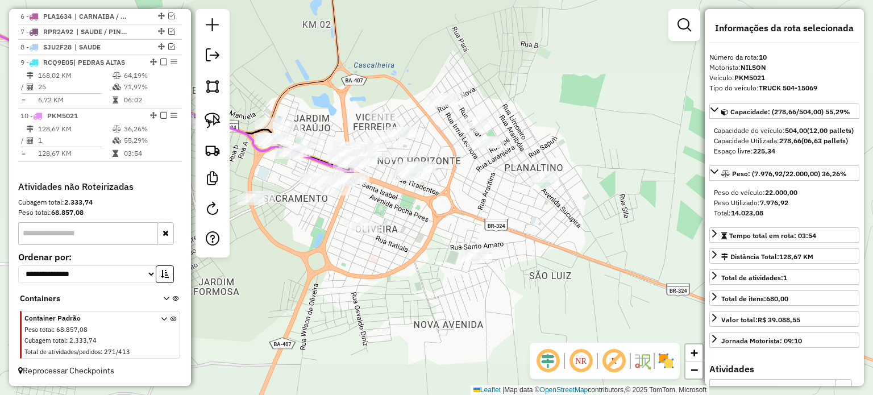
drag, startPoint x: 305, startPoint y: 67, endPoint x: 357, endPoint y: 190, distance: 134.0
click at [338, 134] on icon at bounding box center [128, 59] width 419 height 150
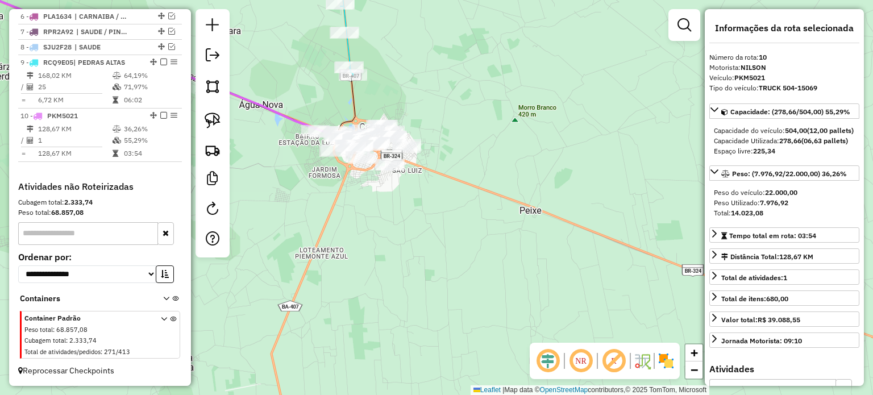
drag, startPoint x: 392, startPoint y: 63, endPoint x: 366, endPoint y: 127, distance: 69.9
click at [412, 150] on div "Janela de atendimento Grade de atendimento Capacidade Transportadoras Veículos …" at bounding box center [436, 197] width 873 height 395
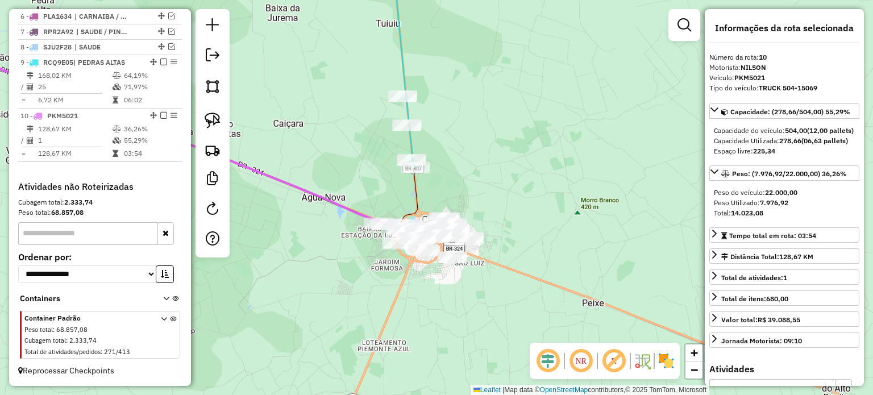
drag, startPoint x: 317, startPoint y: 115, endPoint x: 255, endPoint y: 113, distance: 62.0
click at [347, 122] on div "Janela de atendimento Grade de atendimento Capacidade Transportadoras Veículos …" at bounding box center [436, 197] width 873 height 395
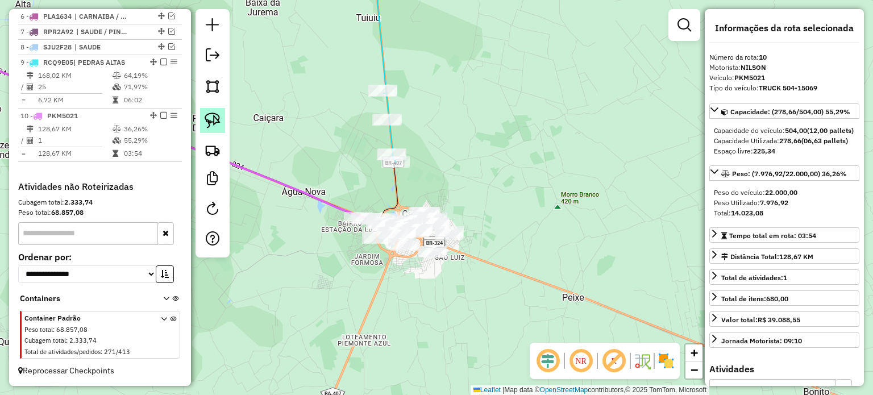
click at [217, 114] on img at bounding box center [213, 121] width 16 height 16
drag, startPoint x: 356, startPoint y: 128, endPoint x: 414, endPoint y: 110, distance: 60.6
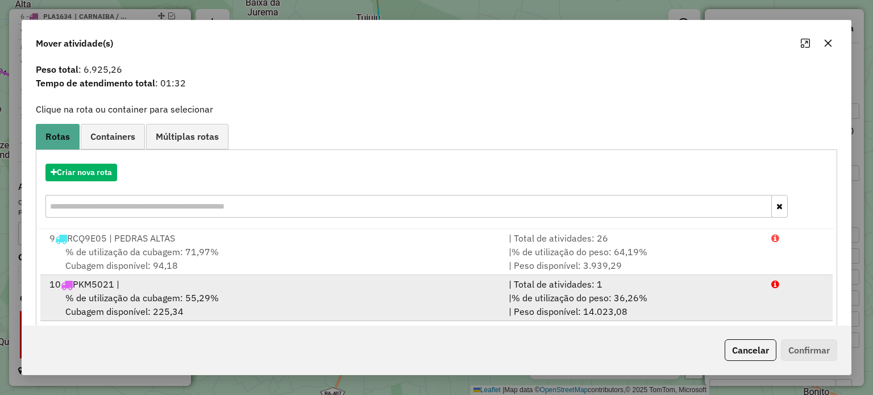
scroll to position [45, 0]
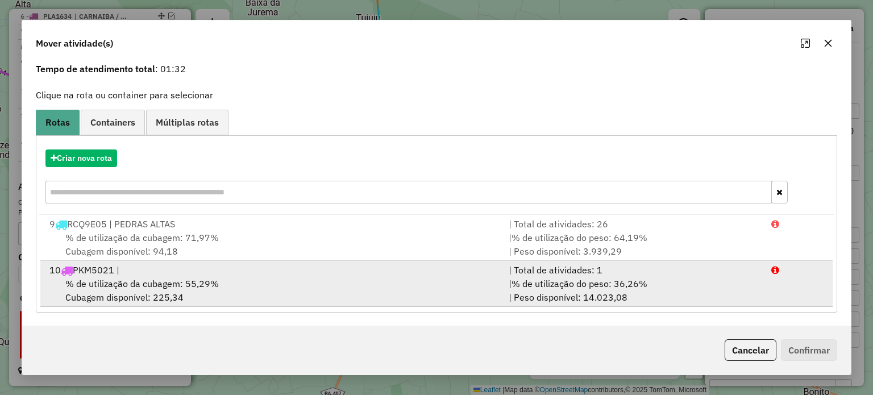
click at [134, 294] on div "% de utilização da cubagem: 55,29% Cubagem disponível: 225,34" at bounding box center [272, 290] width 459 height 27
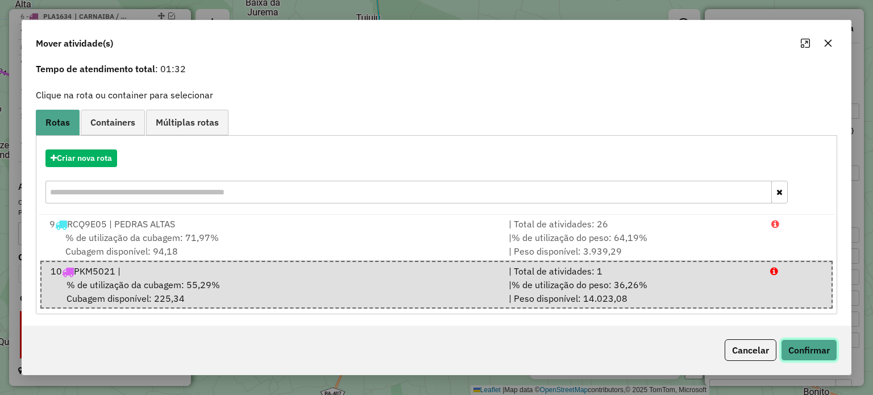
click at [807, 345] on button "Confirmar" at bounding box center [809, 350] width 56 height 22
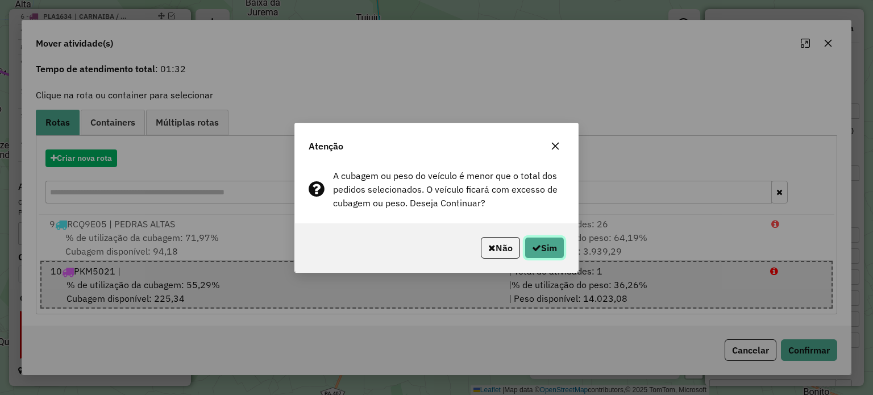
click at [550, 248] on button "Sim" at bounding box center [545, 248] width 40 height 22
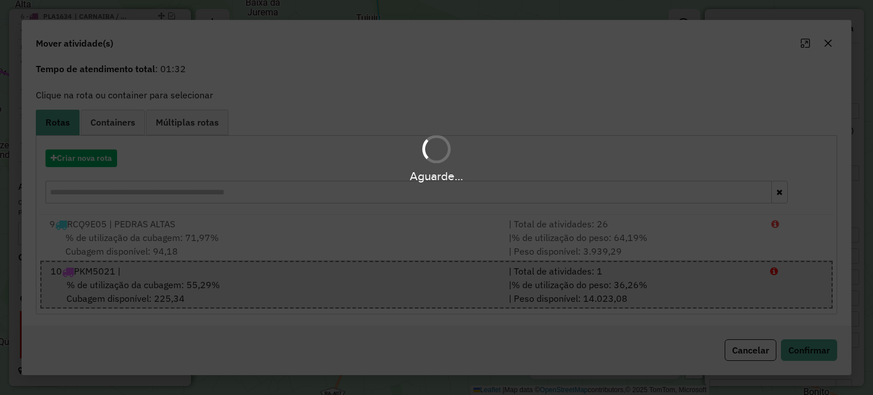
scroll to position [0, 0]
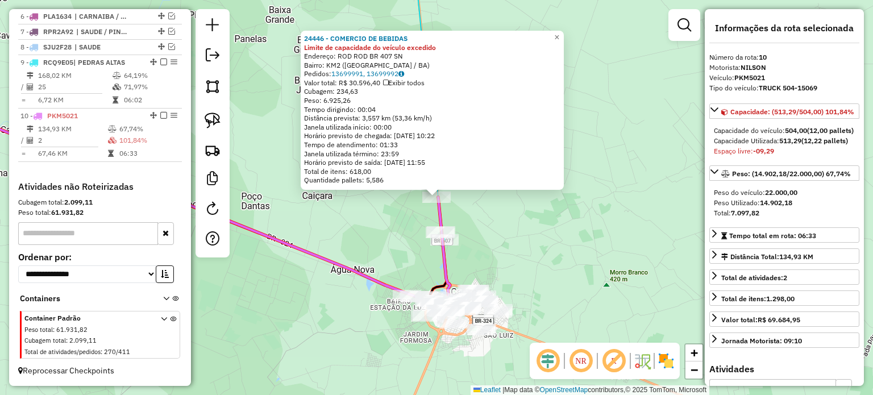
click at [514, 238] on div "24446 - COMERCIO DE BEBIDAS Limite de capacidade do veículo excedido Endereço: …" at bounding box center [436, 197] width 873 height 395
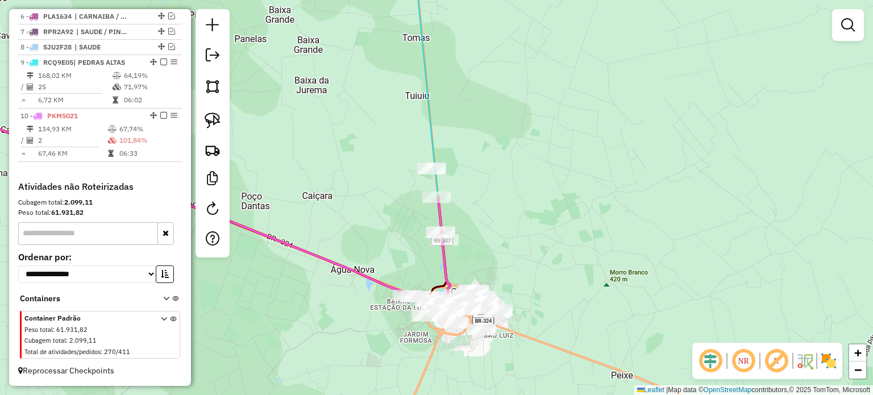
click at [518, 200] on div "Janela de atendimento Grade de atendimento Capacidade Transportadoras Veículos …" at bounding box center [436, 197] width 873 height 395
drag, startPoint x: 514, startPoint y: 229, endPoint x: 493, endPoint y: 186, distance: 47.3
click at [493, 187] on div "Janela de atendimento Grade de atendimento Capacidade Transportadoras Veículos …" at bounding box center [436, 197] width 873 height 395
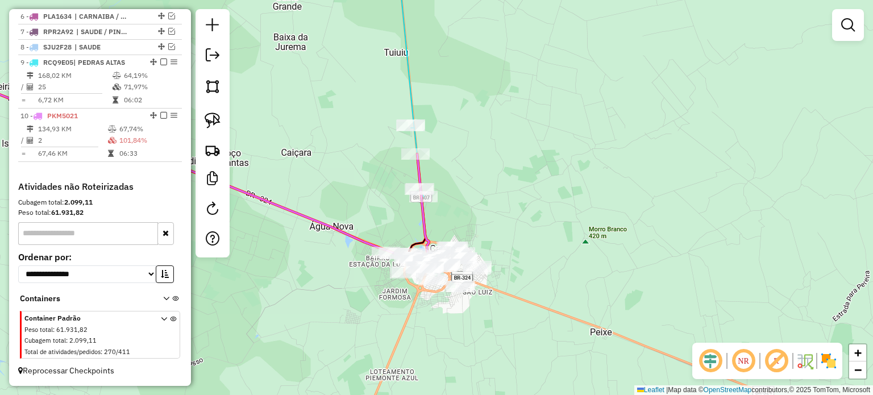
drag, startPoint x: 487, startPoint y: 168, endPoint x: 524, endPoint y: 178, distance: 37.8
click at [524, 178] on div "Janela de atendimento Grade de atendimento Capacidade Transportadoras Veículos …" at bounding box center [436, 197] width 873 height 395
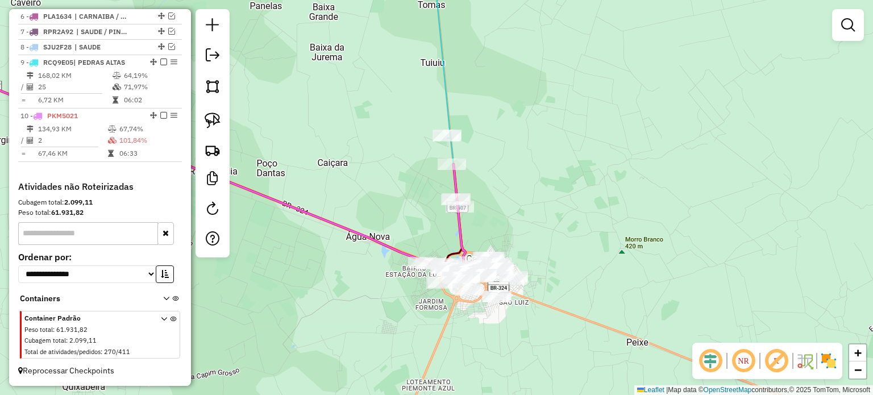
click at [393, 177] on div "Janela de atendimento Grade de atendimento Capacidade Transportadoras Veículos …" at bounding box center [436, 197] width 873 height 395
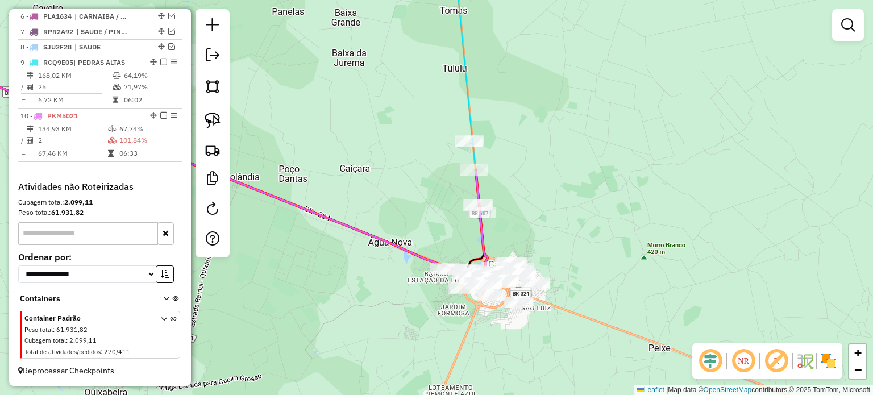
drag, startPoint x: 516, startPoint y: 182, endPoint x: 535, endPoint y: 197, distance: 24.0
click at [539, 190] on div "Janela de atendimento Grade de atendimento Capacidade Transportadoras Veículos …" at bounding box center [436, 197] width 873 height 395
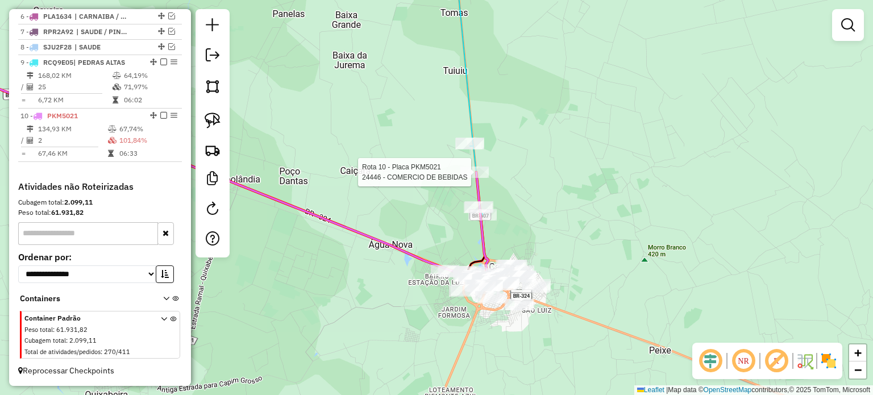
select select "**********"
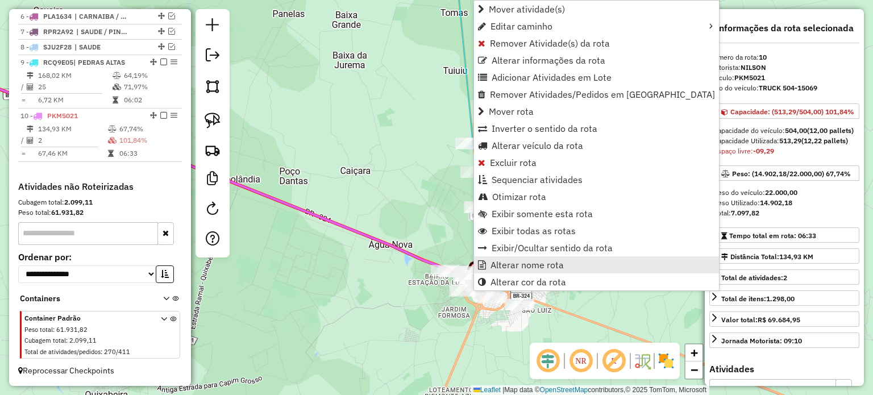
click at [519, 263] on span "Alterar nome rota" at bounding box center [527, 264] width 73 height 9
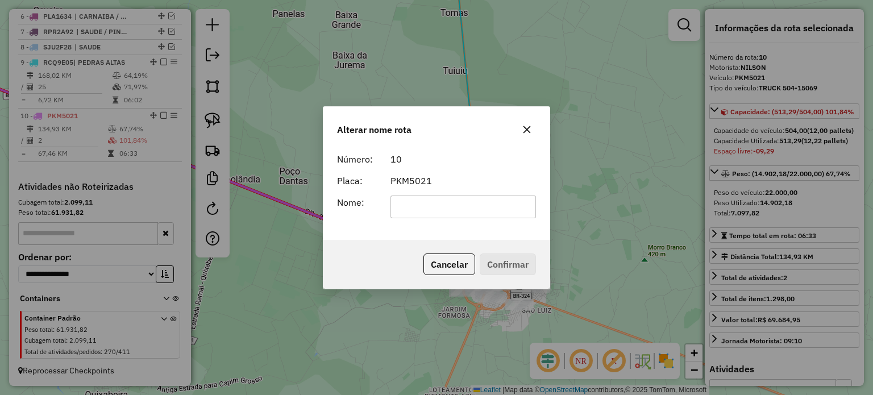
click at [452, 206] on input "text" at bounding box center [464, 207] width 146 height 23
type input "**********"
click at [503, 261] on button "Confirmar" at bounding box center [508, 265] width 56 height 22
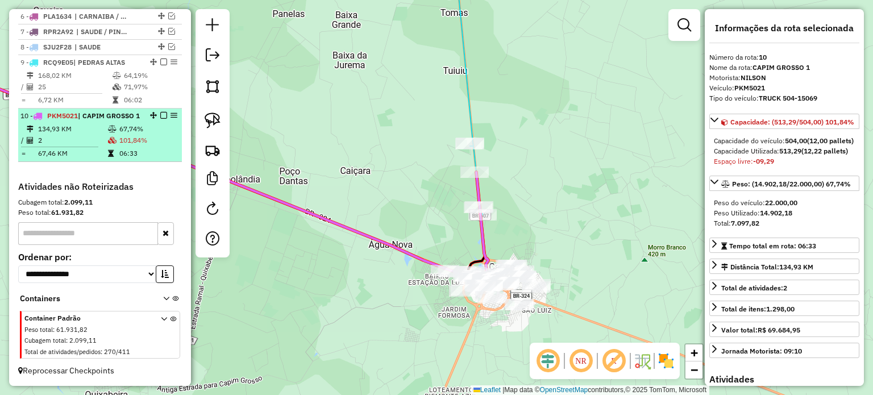
click at [160, 118] on em at bounding box center [163, 115] width 7 height 7
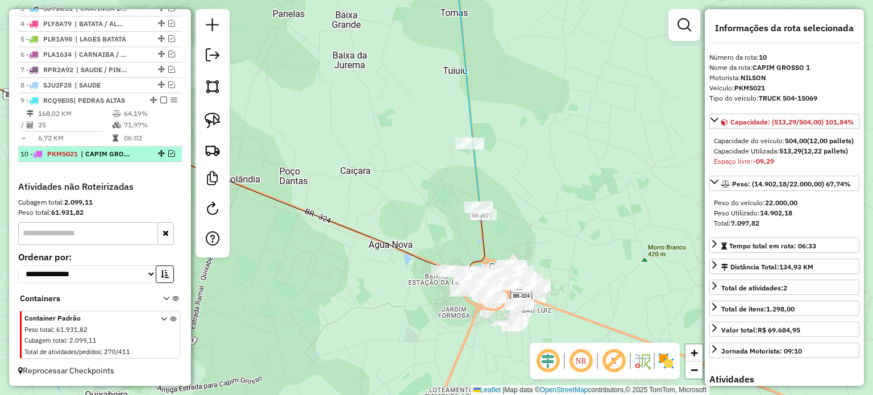
scroll to position [476, 0]
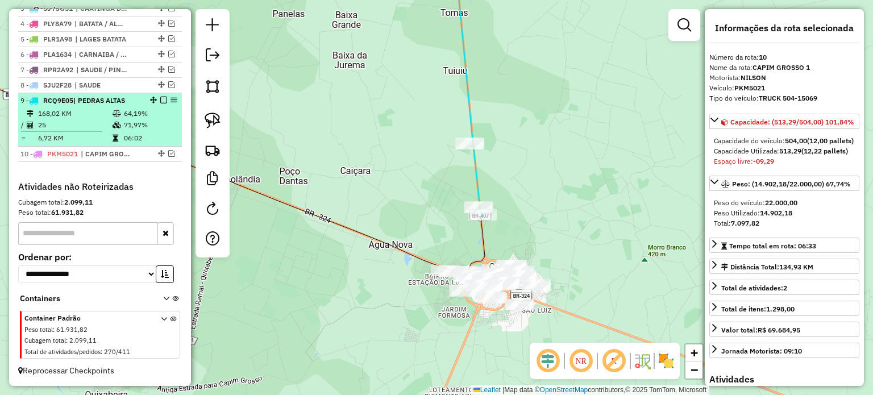
click at [161, 99] on em at bounding box center [163, 100] width 7 height 7
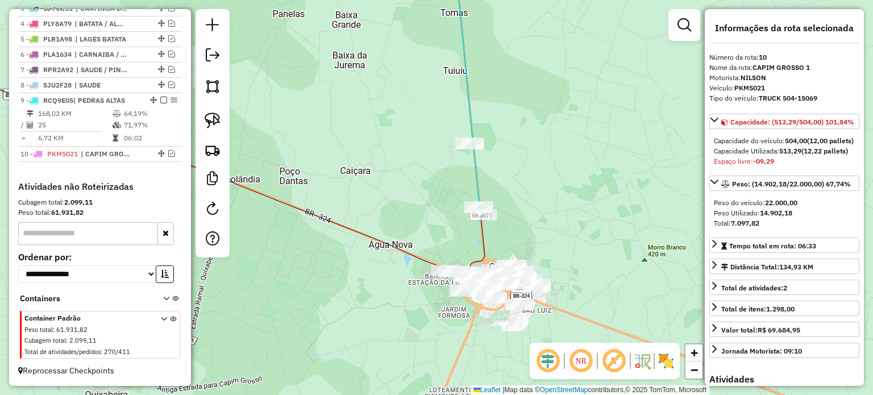
scroll to position [439, 0]
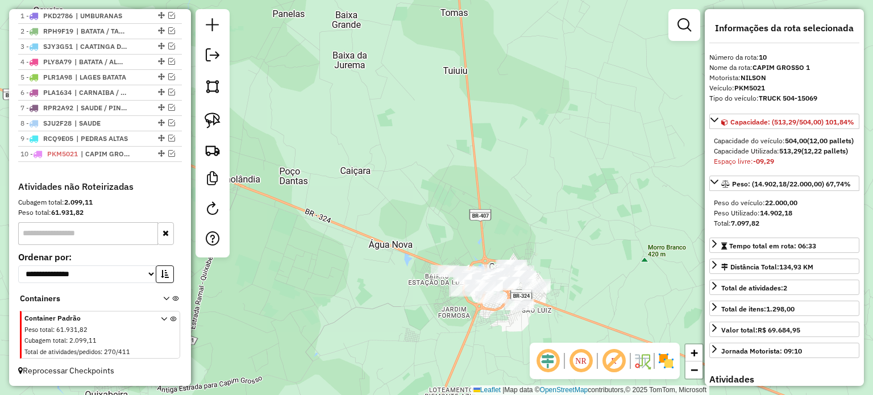
drag, startPoint x: 555, startPoint y: 228, endPoint x: 626, endPoint y: 144, distance: 110.5
click at [618, 143] on div "Janela de atendimento Grade de atendimento Capacidade Transportadoras Veículos …" at bounding box center [436, 197] width 873 height 395
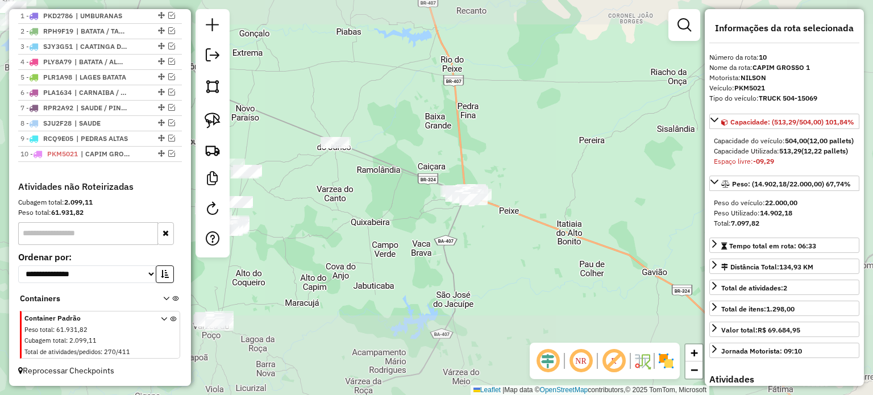
drag, startPoint x: 439, startPoint y: 235, endPoint x: 464, endPoint y: 248, distance: 28.0
click at [450, 252] on div "Janela de atendimento Grade de atendimento Capacidade Transportadoras Veículos …" at bounding box center [436, 197] width 873 height 395
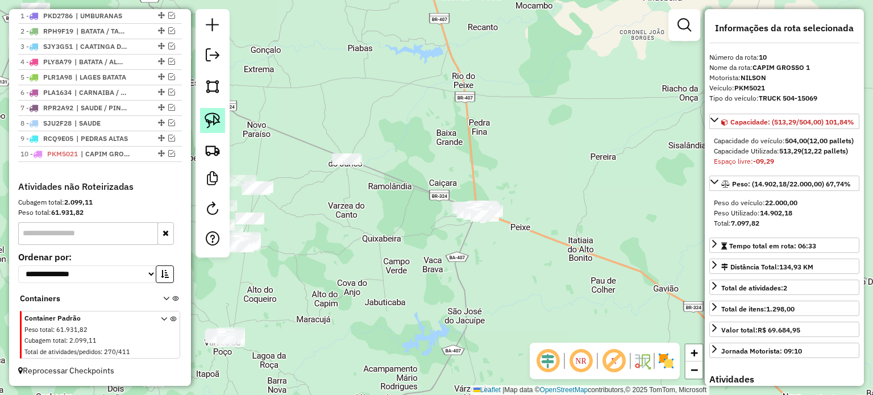
click at [216, 120] on img at bounding box center [213, 121] width 16 height 16
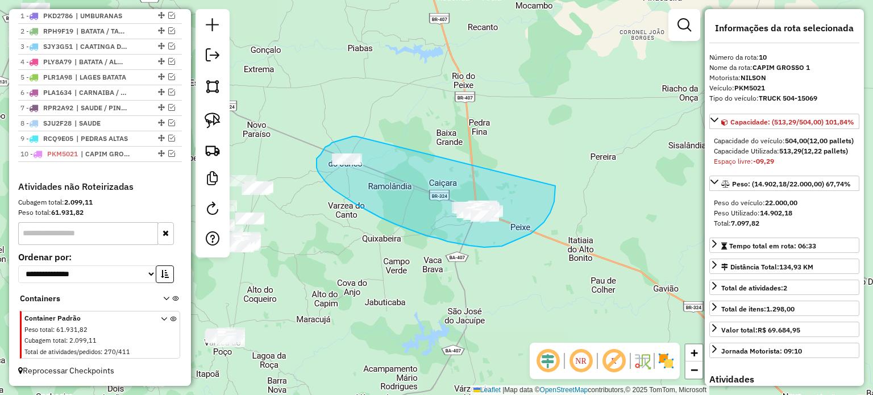
drag, startPoint x: 356, startPoint y: 136, endPoint x: 553, endPoint y: 172, distance: 199.8
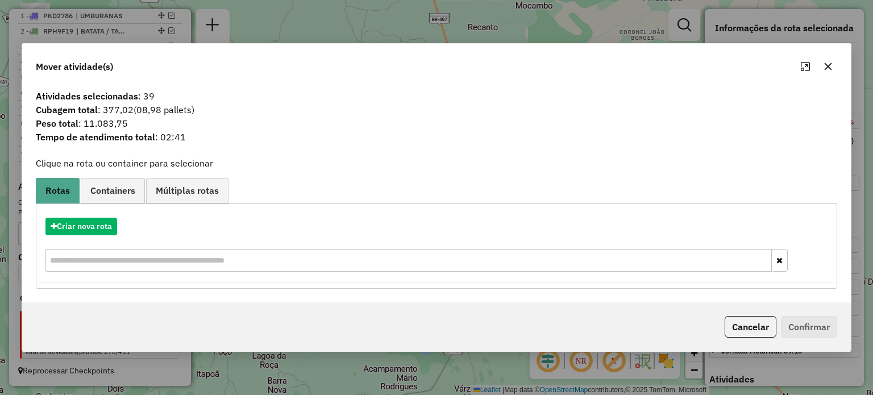
click at [828, 66] on icon "button" at bounding box center [827, 66] width 7 height 7
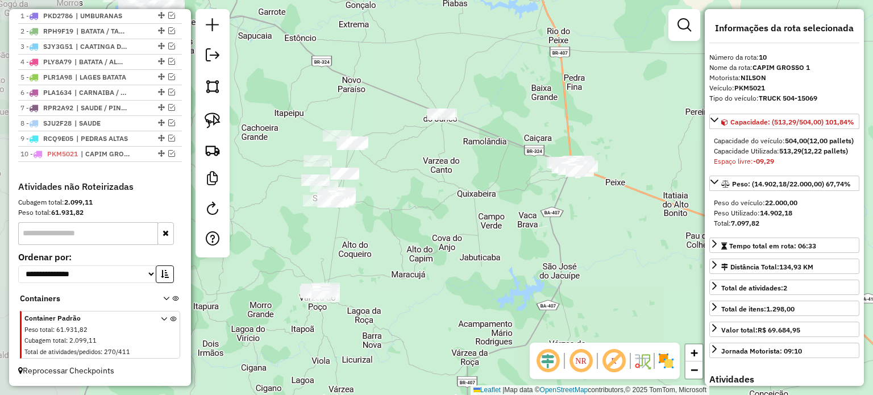
drag, startPoint x: 392, startPoint y: 260, endPoint x: 509, endPoint y: 193, distance: 135.2
click at [506, 190] on div "Janela de atendimento Grade de atendimento Capacidade Transportadoras Veículos …" at bounding box center [436, 197] width 873 height 395
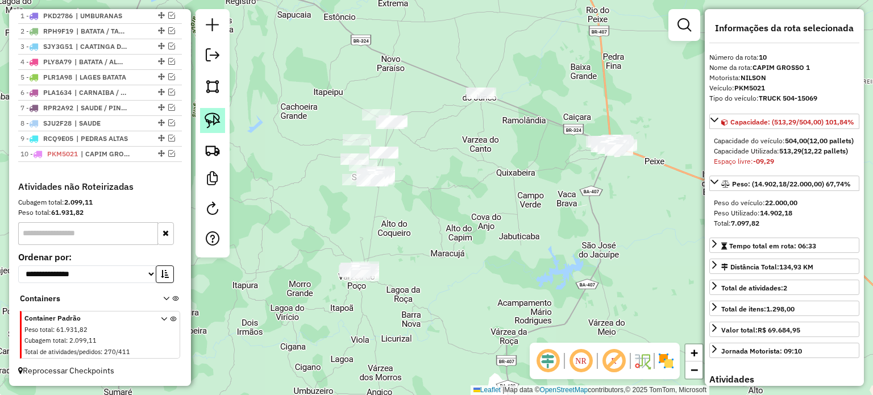
click at [209, 114] on img at bounding box center [213, 121] width 16 height 16
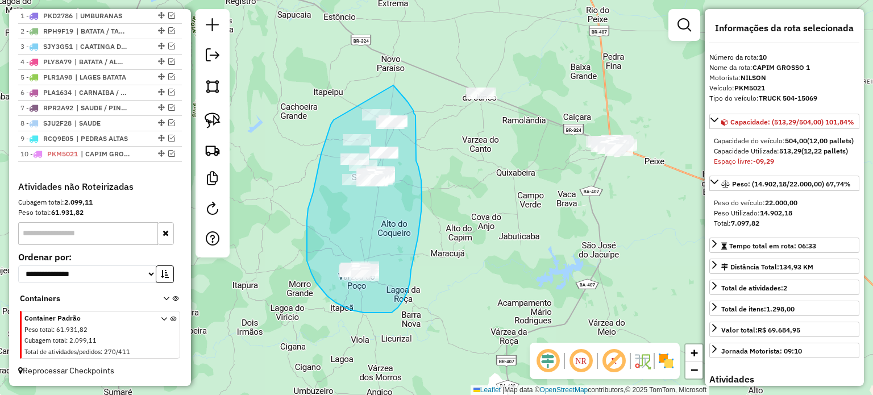
drag, startPoint x: 321, startPoint y: 154, endPoint x: 393, endPoint y: 85, distance: 99.7
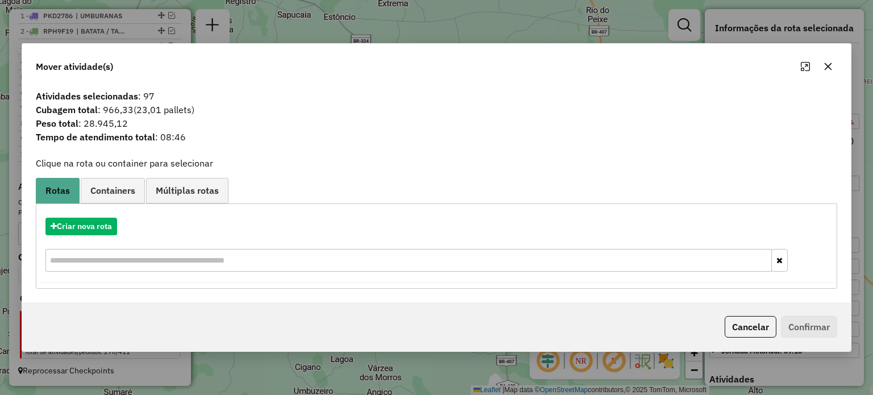
click at [828, 64] on icon "button" at bounding box center [828, 66] width 9 height 9
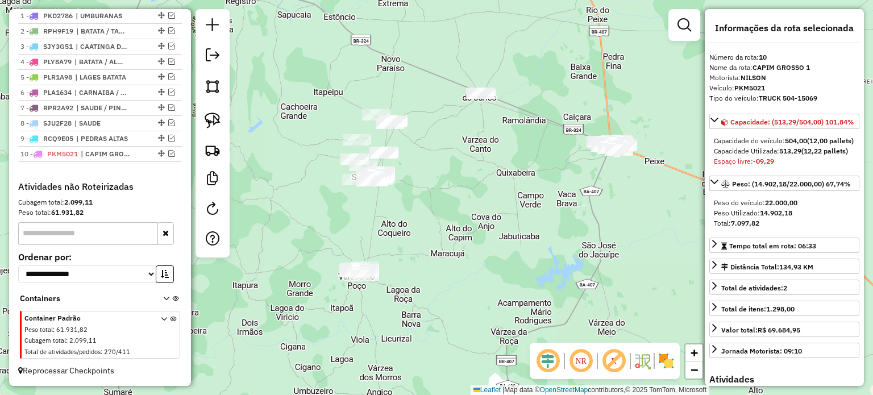
drag, startPoint x: 503, startPoint y: 196, endPoint x: 487, endPoint y: 220, distance: 28.7
click at [487, 220] on div "Janela de atendimento Grade de atendimento Capacidade Transportadoras Veículos …" at bounding box center [436, 197] width 873 height 395
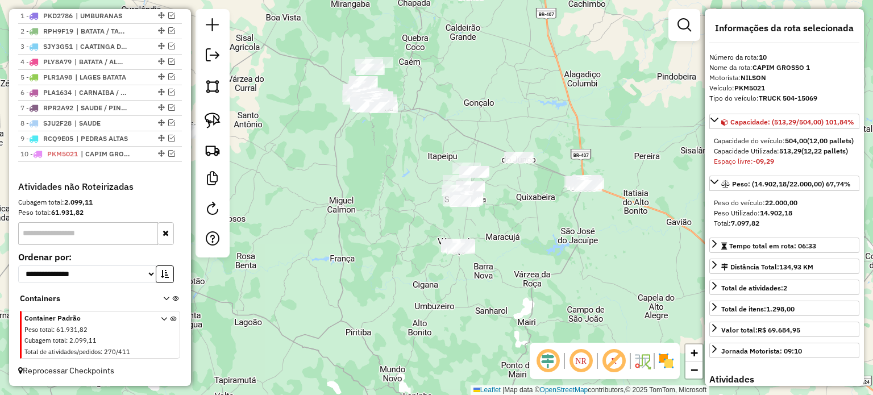
drag, startPoint x: 494, startPoint y: 227, endPoint x: 534, endPoint y: 225, distance: 39.9
click at [534, 225] on div "Janela de atendimento Grade de atendimento Capacidade Transportadoras Veículos …" at bounding box center [436, 197] width 873 height 395
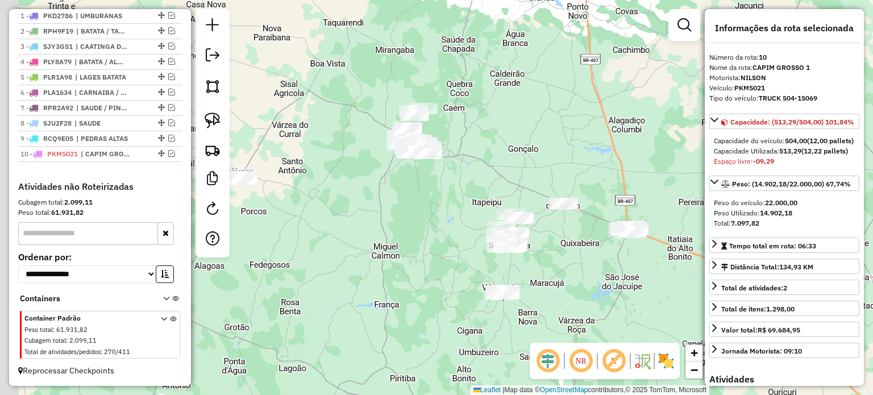
drag, startPoint x: 425, startPoint y: 138, endPoint x: 463, endPoint y: 213, distance: 83.9
click at [491, 202] on div "Janela de atendimento Grade de atendimento Capacidade Transportadoras Veículos …" at bounding box center [436, 197] width 873 height 395
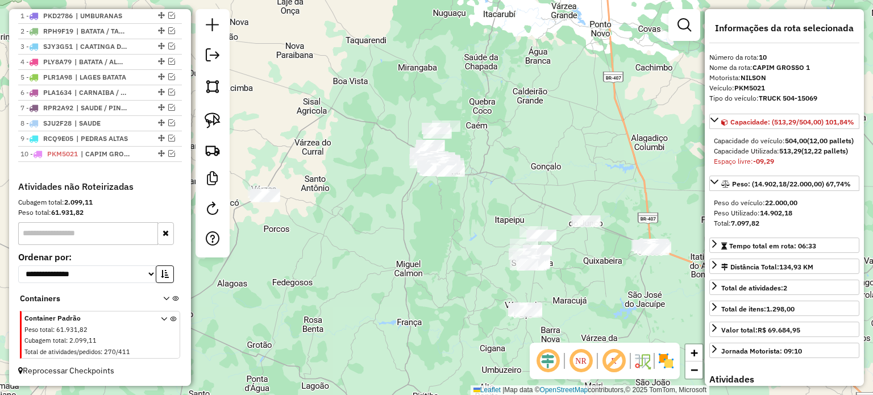
drag, startPoint x: 393, startPoint y: 222, endPoint x: 425, endPoint y: 239, distance: 36.1
click at [425, 239] on div "Janela de atendimento Grade de atendimento Capacidade Transportadoras Veículos …" at bounding box center [436, 197] width 873 height 395
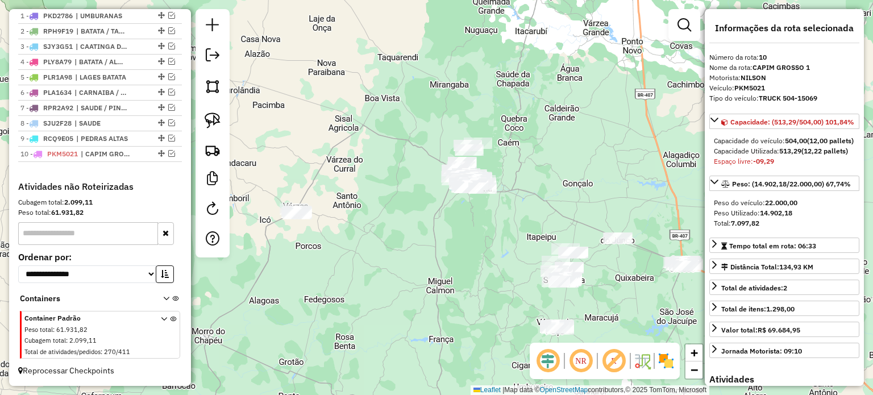
drag, startPoint x: 472, startPoint y: 250, endPoint x: 355, endPoint y: 160, distance: 148.0
click at [361, 159] on div "Janela de atendimento Grade de atendimento Capacidade Transportadoras Veículos …" at bounding box center [436, 197] width 873 height 395
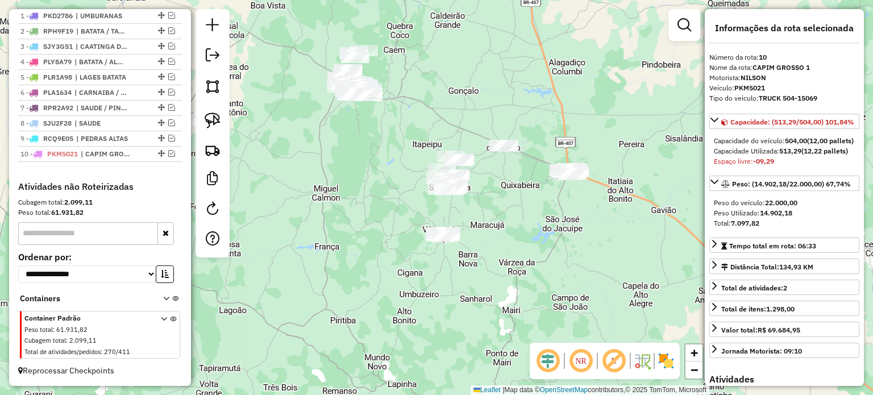
drag, startPoint x: 209, startPoint y: 117, endPoint x: 280, endPoint y: 159, distance: 82.3
click at [209, 118] on img at bounding box center [213, 121] width 16 height 16
drag, startPoint x: 409, startPoint y: 256, endPoint x: 480, endPoint y: 219, distance: 79.3
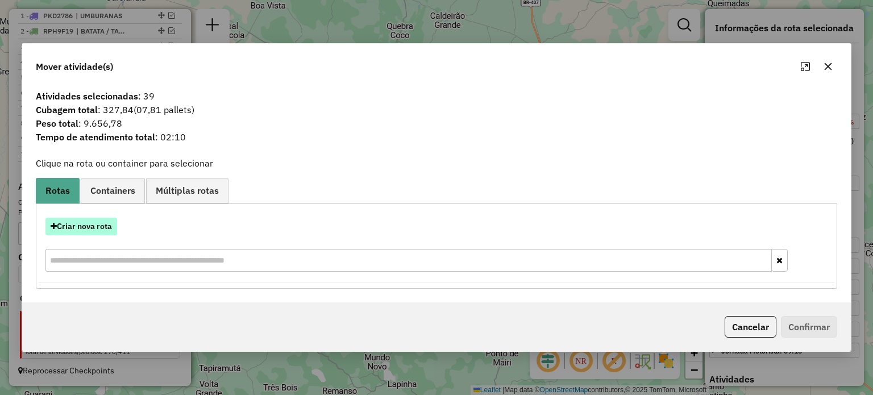
click at [91, 223] on button "Criar nova rota" at bounding box center [81, 227] width 72 height 18
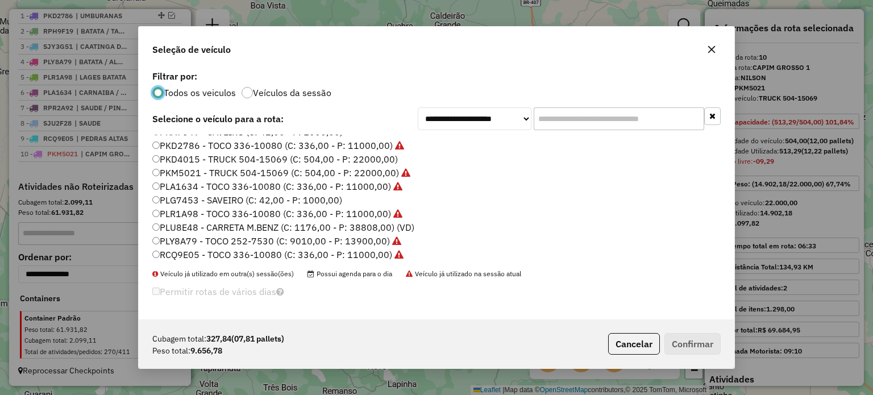
scroll to position [116, 0]
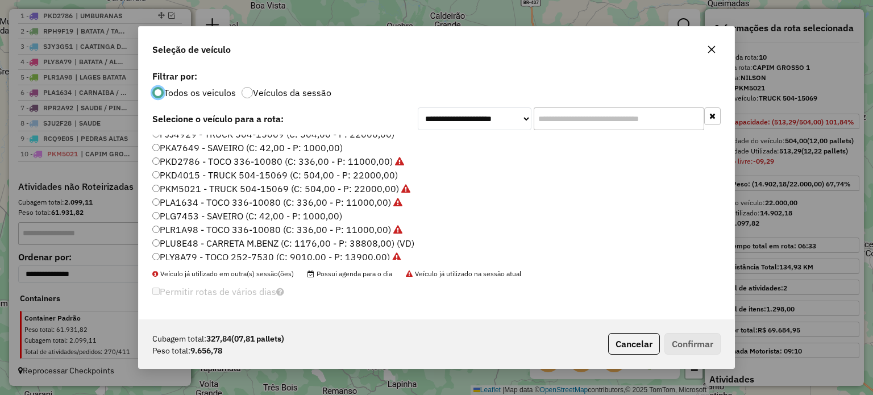
click at [182, 175] on label "PKD4015 - TRUCK 504-15069 (C: 504,00 - P: 22000,00)" at bounding box center [275, 175] width 246 height 14
click at [673, 340] on button "Confirmar" at bounding box center [693, 344] width 56 height 22
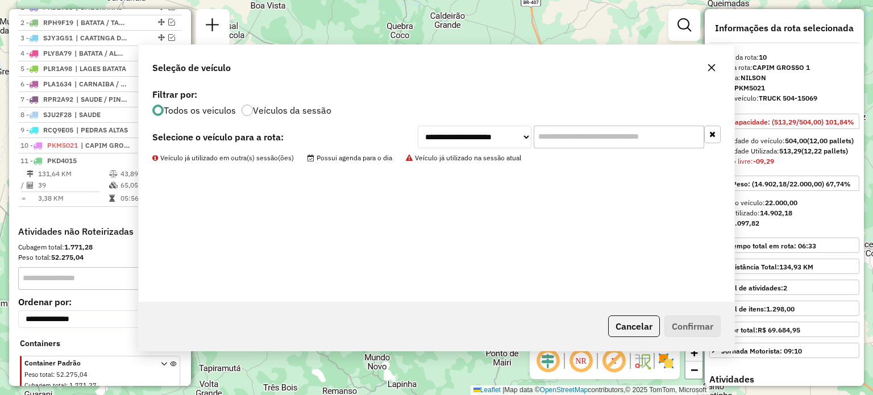
scroll to position [492, 0]
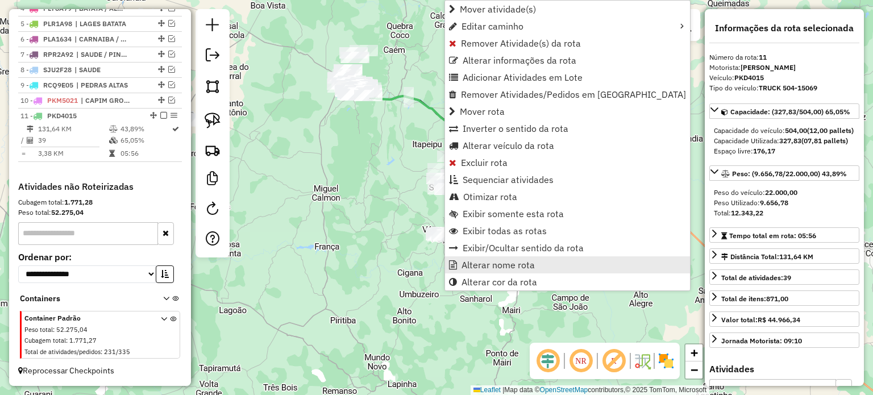
click at [473, 264] on span "Alterar nome rota" at bounding box center [498, 264] width 73 height 9
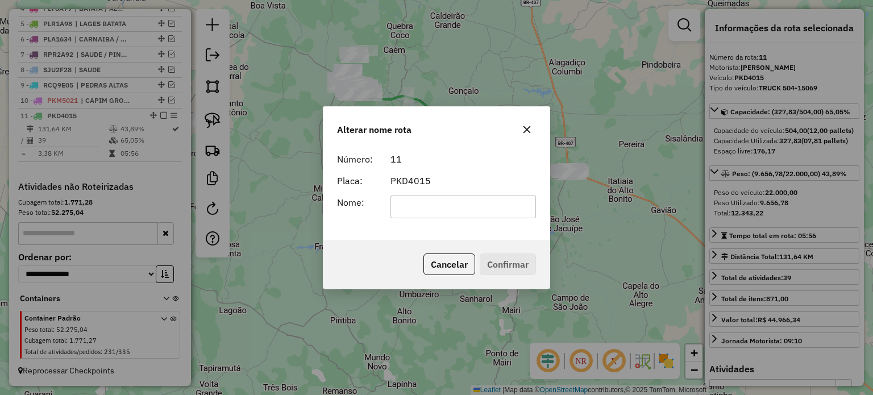
click at [414, 209] on input "text" at bounding box center [464, 207] width 146 height 23
type input "**********"
click at [513, 268] on button "Confirmar" at bounding box center [508, 265] width 56 height 22
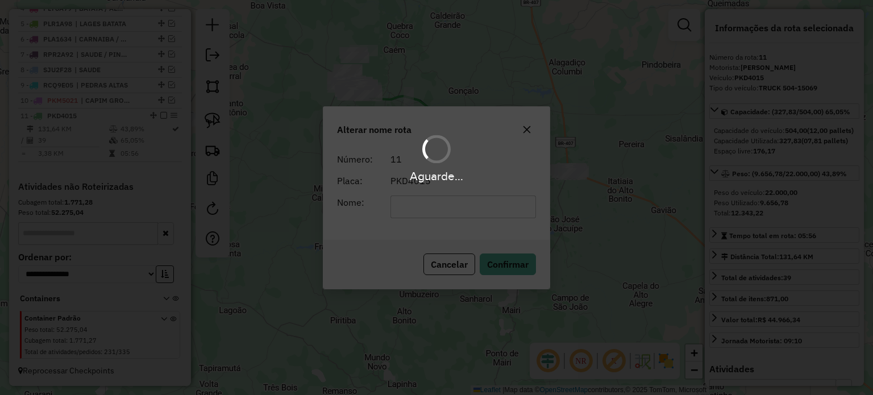
scroll to position [502, 0]
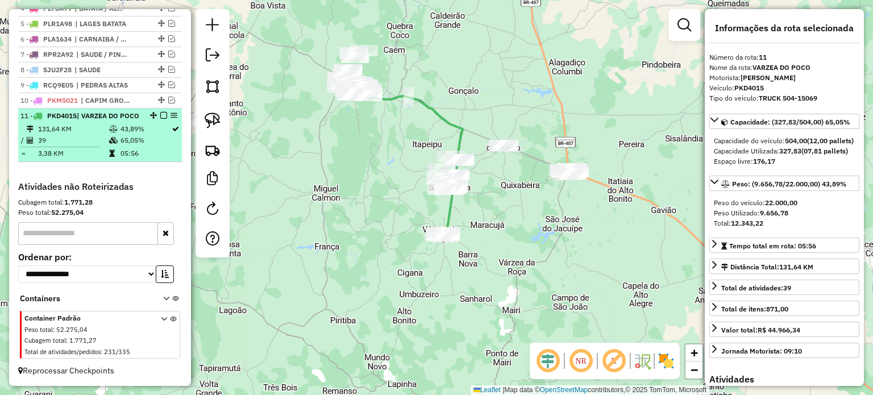
click at [160, 112] on em at bounding box center [163, 115] width 7 height 7
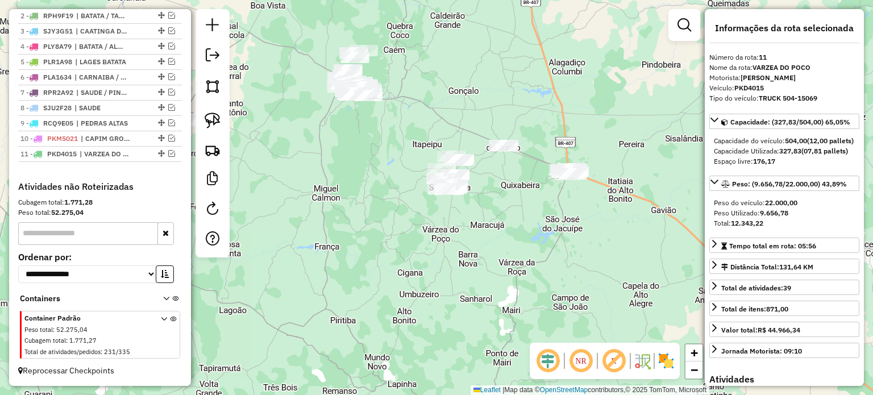
scroll to position [454, 0]
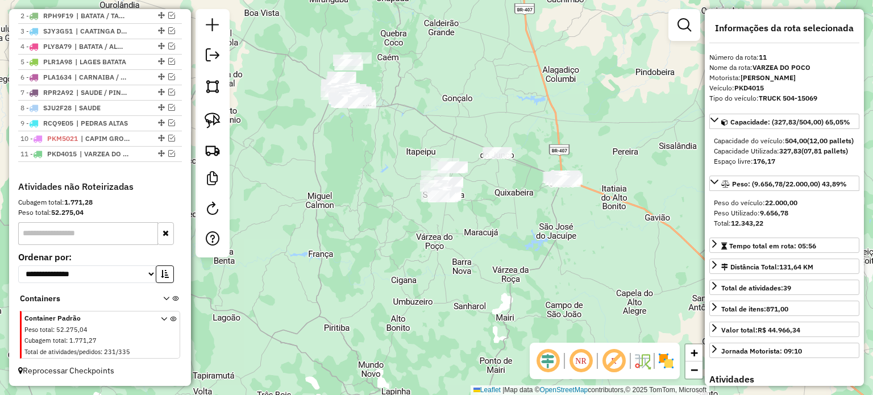
drag, startPoint x: 472, startPoint y: 209, endPoint x: 434, endPoint y: 254, distance: 59.3
click at [435, 251] on div "Janela de atendimento Grade de atendimento Capacidade Transportadoras Veículos …" at bounding box center [436, 197] width 873 height 395
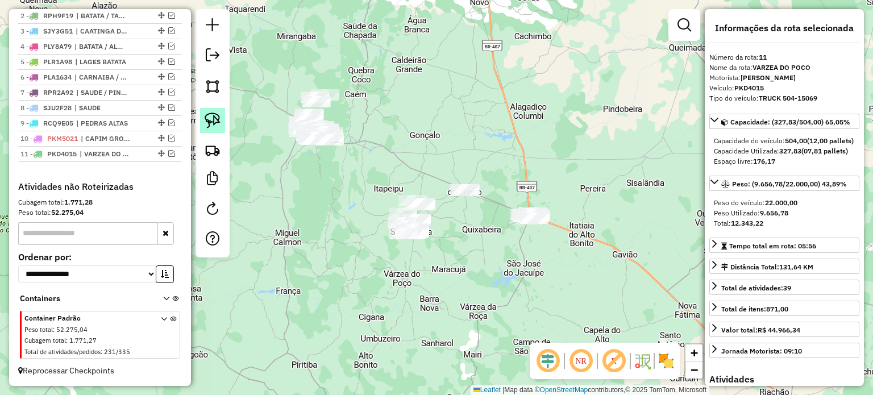
click at [209, 118] on img at bounding box center [213, 121] width 16 height 16
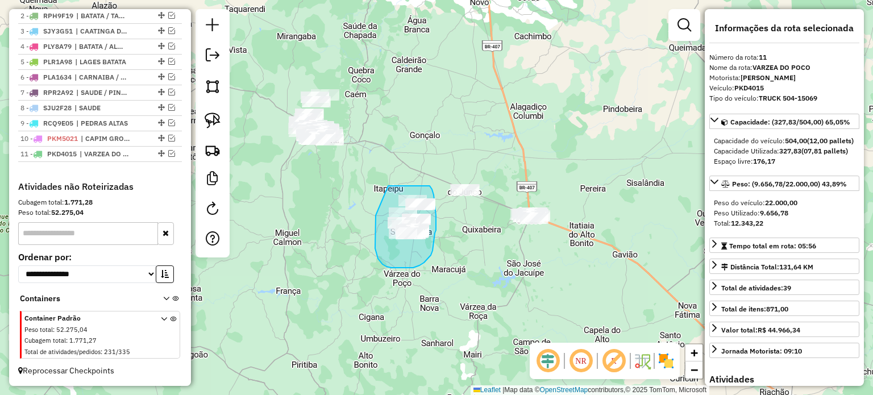
drag, startPoint x: 384, startPoint y: 194, endPoint x: 424, endPoint y: 189, distance: 40.1
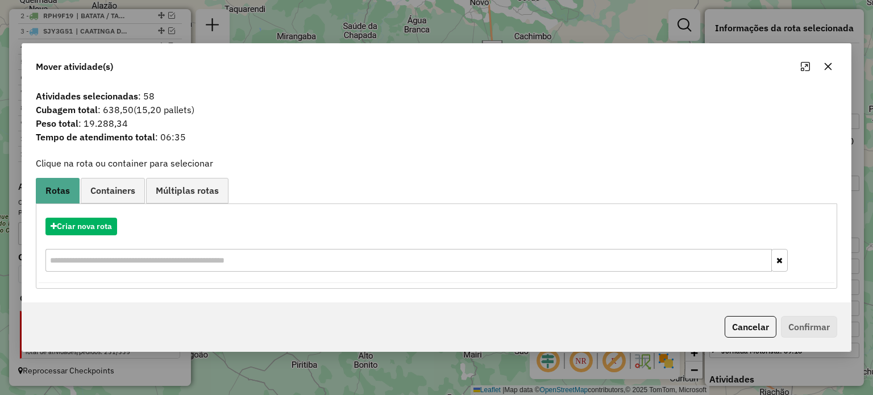
click at [827, 64] on icon "button" at bounding box center [828, 66] width 9 height 9
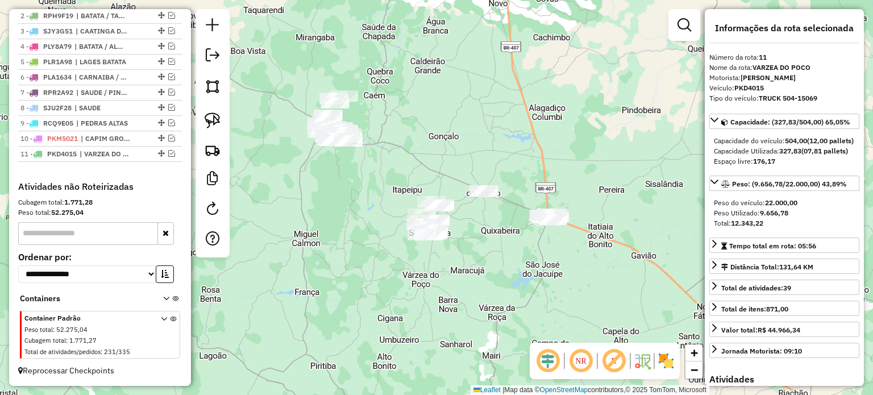
drag, startPoint x: 455, startPoint y: 233, endPoint x: 484, endPoint y: 235, distance: 29.6
click at [484, 235] on div "Janela de atendimento Grade de atendimento Capacidade Transportadoras Veículos …" at bounding box center [436, 197] width 873 height 395
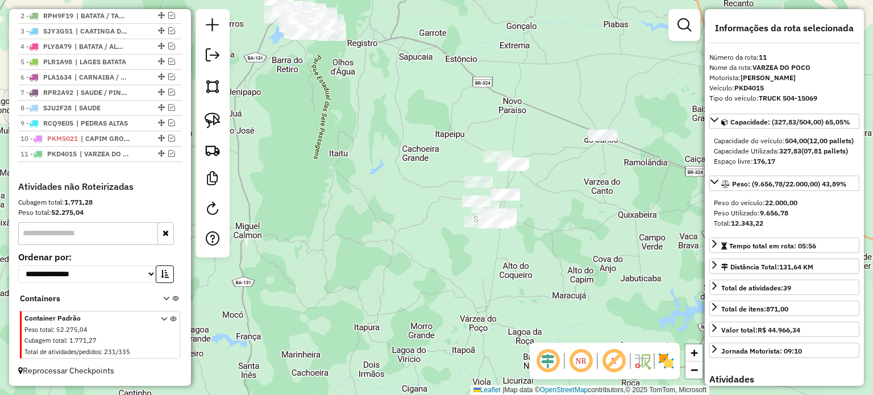
drag, startPoint x: 611, startPoint y: 197, endPoint x: 436, endPoint y: 220, distance: 176.1
click at [437, 218] on div "Janela de atendimento Grade de atendimento Capacidade Transportadoras Veículos …" at bounding box center [436, 197] width 873 height 395
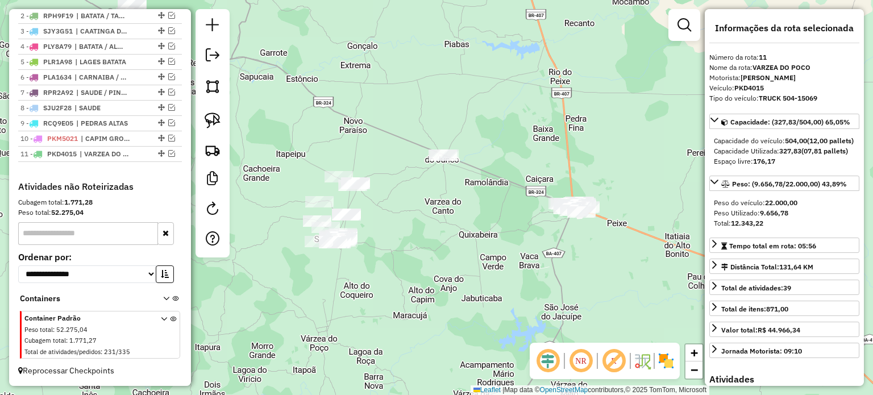
click at [391, 243] on div "Janela de atendimento Grade de atendimento Capacidade Transportadoras Veículos …" at bounding box center [436, 197] width 873 height 395
click at [216, 113] on img at bounding box center [213, 121] width 16 height 16
drag, startPoint x: 307, startPoint y: 156, endPoint x: 281, endPoint y: 238, distance: 86.5
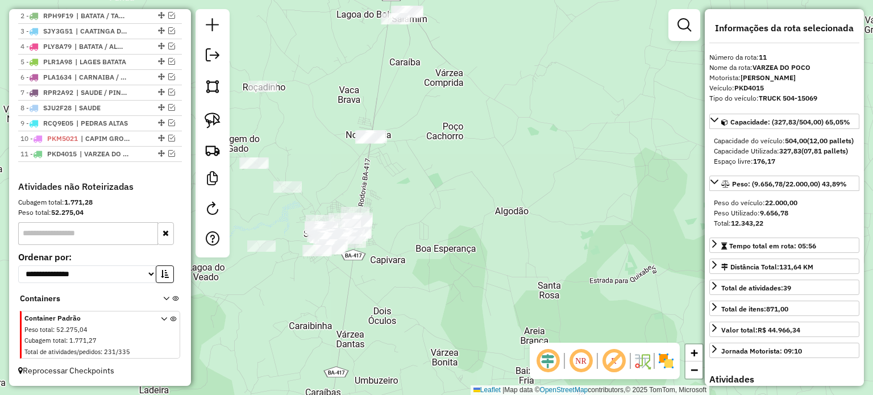
drag, startPoint x: 316, startPoint y: 191, endPoint x: 396, endPoint y: 184, distance: 79.9
click at [393, 182] on div "Janela de atendimento Grade de atendimento Capacidade Transportadoras Veículos …" at bounding box center [436, 197] width 873 height 395
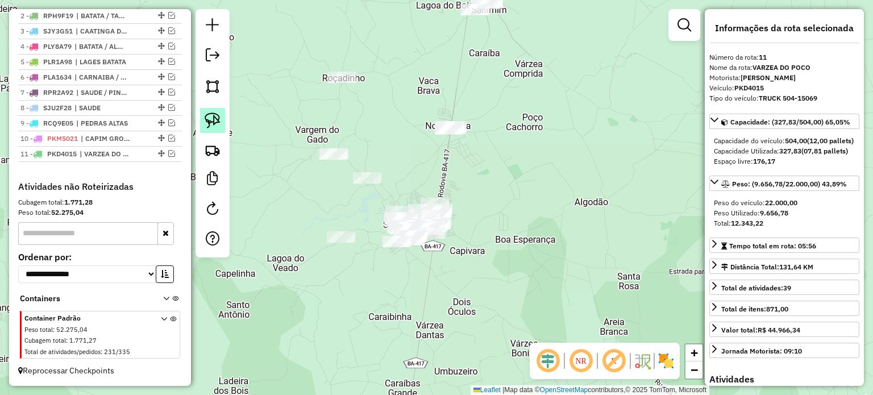
click at [211, 117] on img at bounding box center [213, 121] width 16 height 16
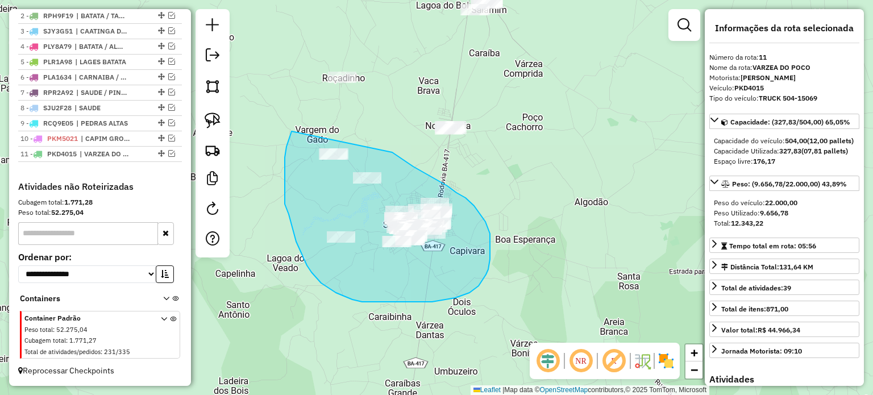
drag, startPoint x: 289, startPoint y: 139, endPoint x: 384, endPoint y: 147, distance: 95.9
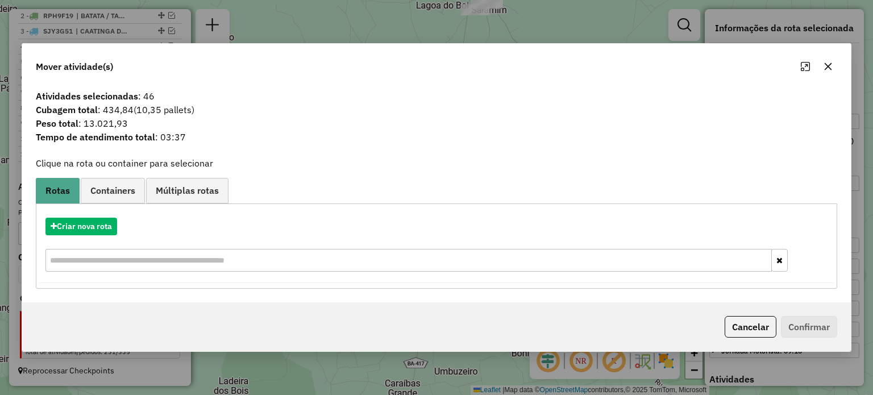
click at [829, 61] on button "button" at bounding box center [828, 66] width 18 height 18
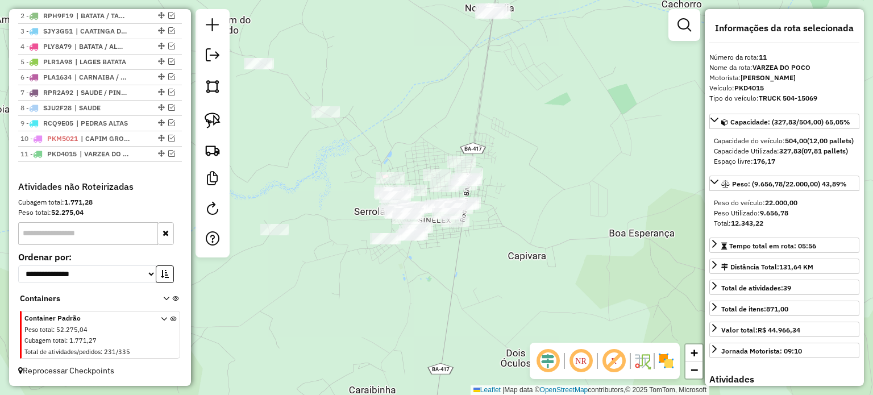
drag, startPoint x: 318, startPoint y: 220, endPoint x: 339, endPoint y: 195, distance: 32.7
click at [338, 195] on div "Janela de atendimento Grade de atendimento Capacidade Transportadoras Veículos …" at bounding box center [436, 197] width 873 height 395
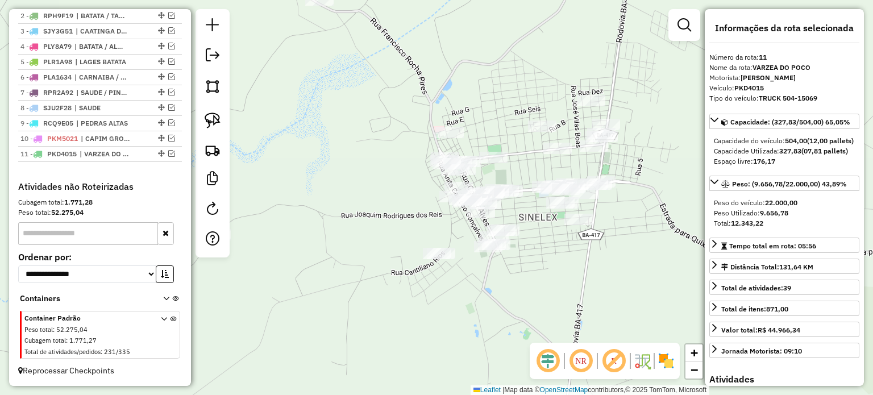
drag, startPoint x: 337, startPoint y: 218, endPoint x: 338, endPoint y: 186, distance: 31.9
click at [338, 188] on div "Janela de atendimento Grade de atendimento Capacidade Transportadoras Veículos …" at bounding box center [436, 197] width 873 height 395
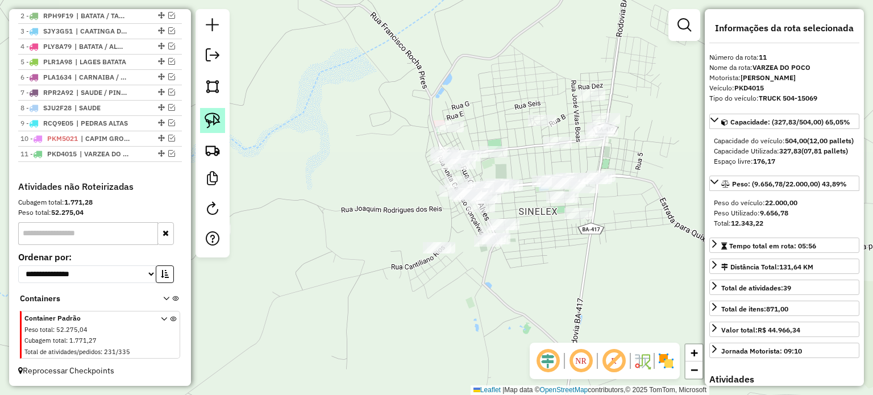
click at [213, 115] on img at bounding box center [213, 121] width 16 height 16
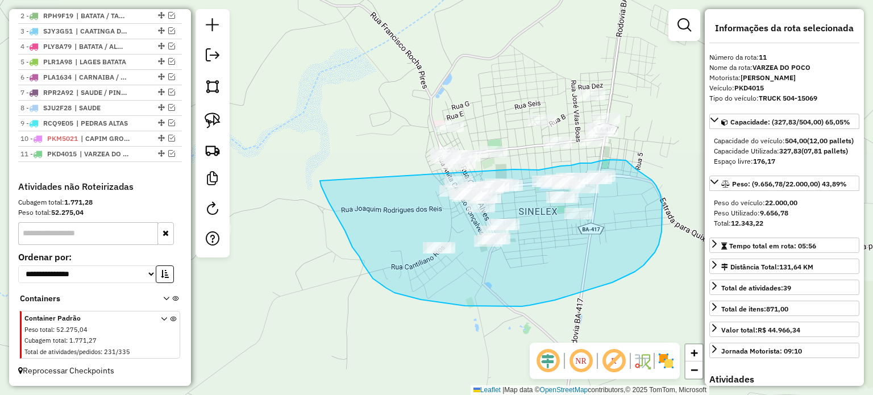
drag, startPoint x: 320, startPoint y: 181, endPoint x: 480, endPoint y: 171, distance: 160.0
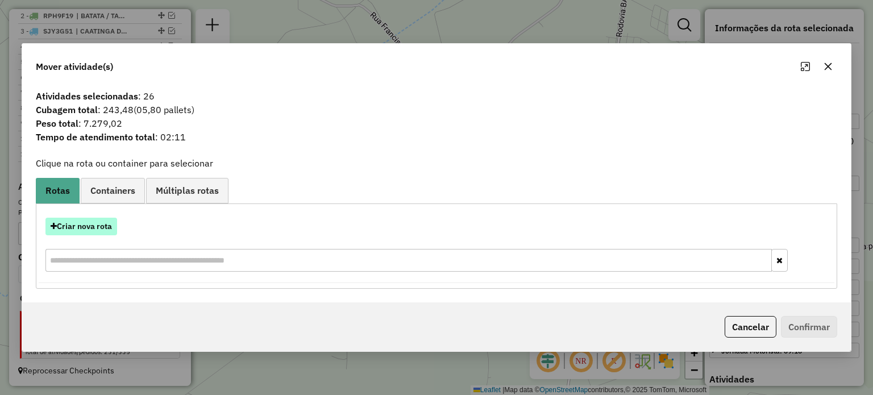
click at [79, 220] on button "Criar nova rota" at bounding box center [81, 227] width 72 height 18
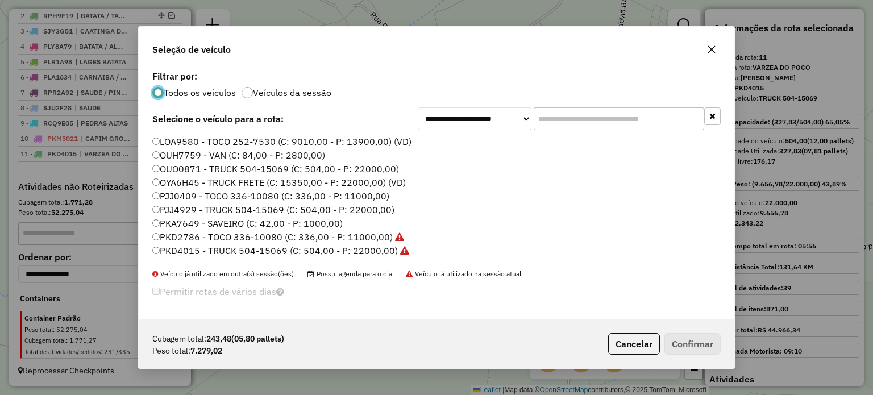
scroll to position [57, 0]
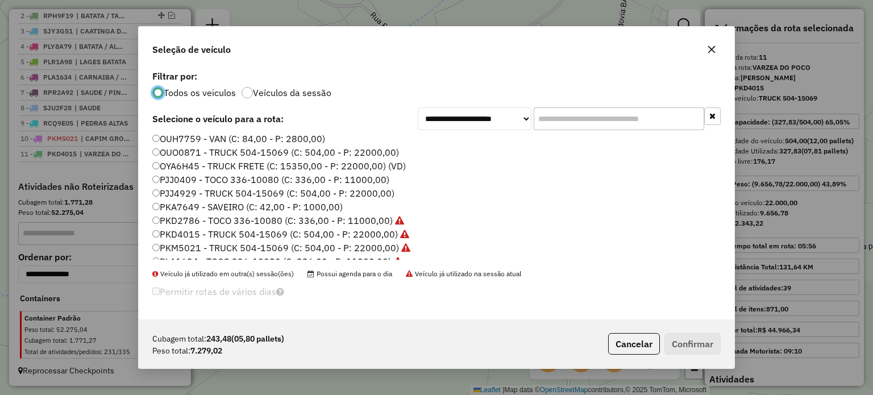
click at [173, 193] on label "PJJ4929 - TRUCK 504-15069 (C: 504,00 - P: 22000,00)" at bounding box center [273, 193] width 242 height 14
click at [675, 339] on button "Confirmar" at bounding box center [693, 344] width 56 height 22
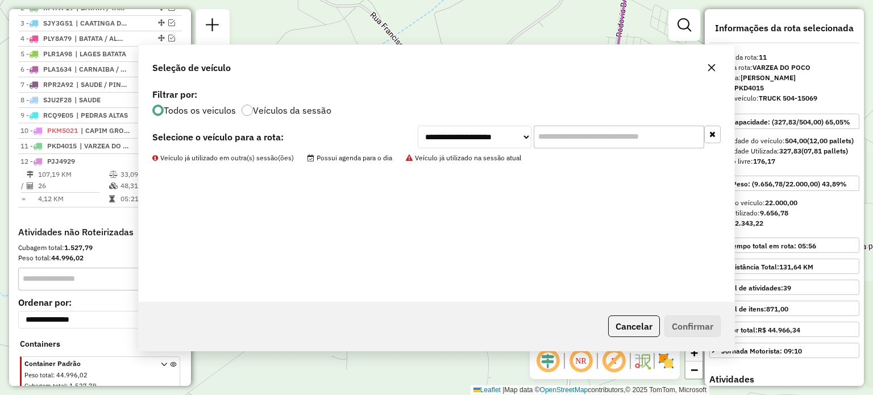
scroll to position [507, 0]
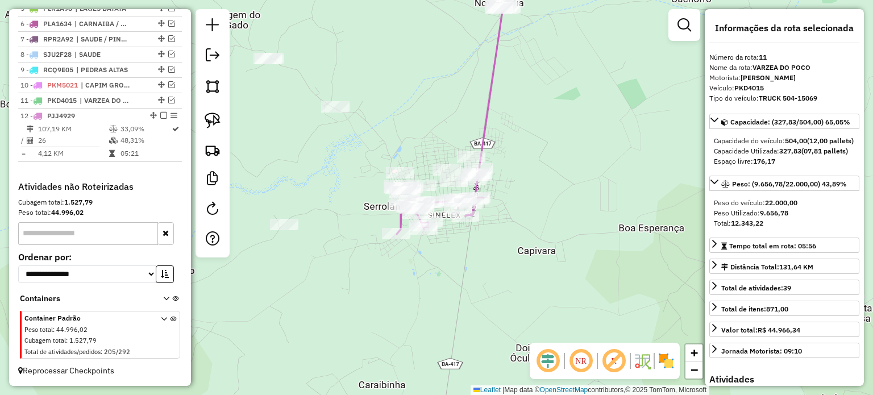
drag, startPoint x: 354, startPoint y: 272, endPoint x: 438, endPoint y: 265, distance: 83.8
click at [440, 270] on div "Janela de atendimento Grade de atendimento Capacidade Transportadoras Veículos …" at bounding box center [436, 197] width 873 height 395
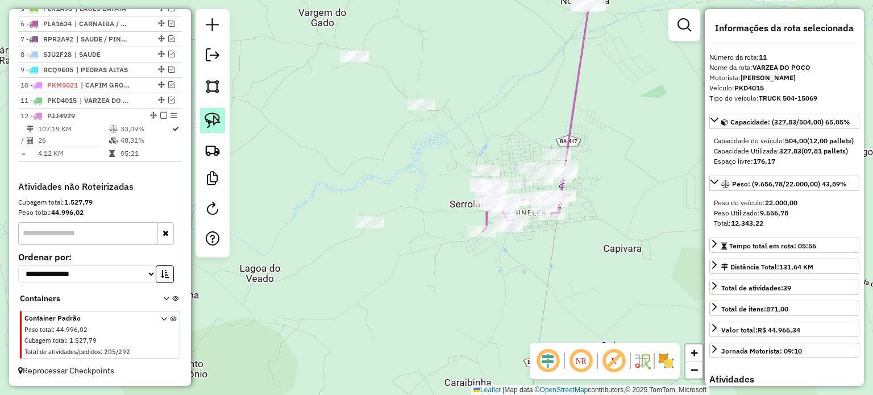
drag, startPoint x: 207, startPoint y: 113, endPoint x: 214, endPoint y: 113, distance: 6.3
click at [207, 113] on img at bounding box center [213, 121] width 16 height 16
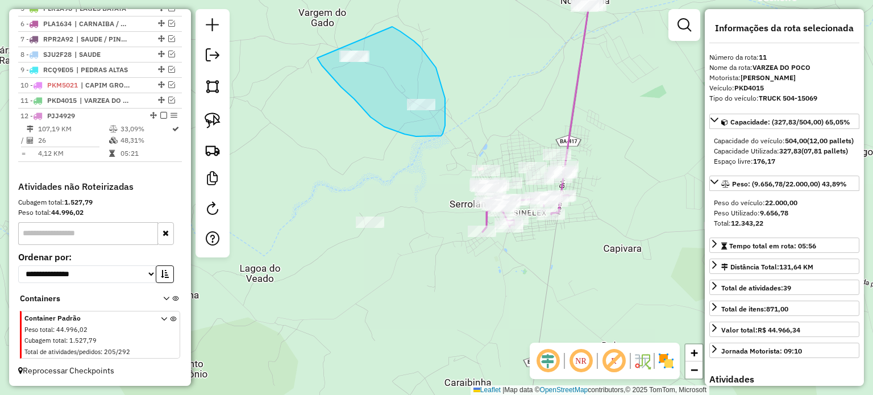
drag, startPoint x: 371, startPoint y: 117, endPoint x: 360, endPoint y: 16, distance: 101.8
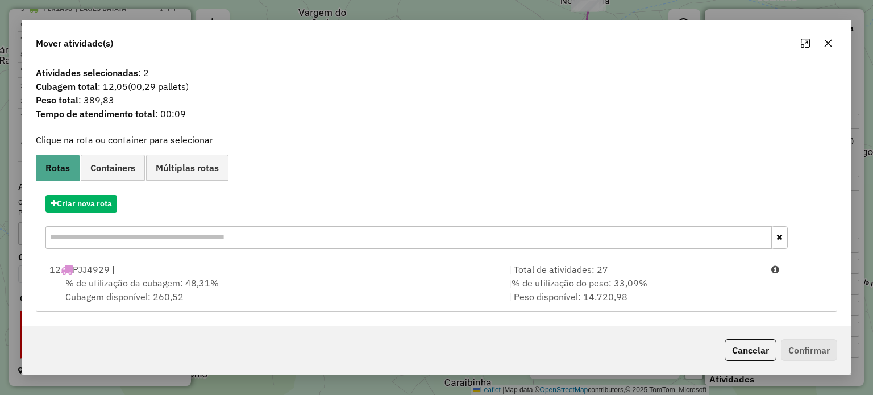
click at [828, 40] on icon "button" at bounding box center [828, 43] width 9 height 9
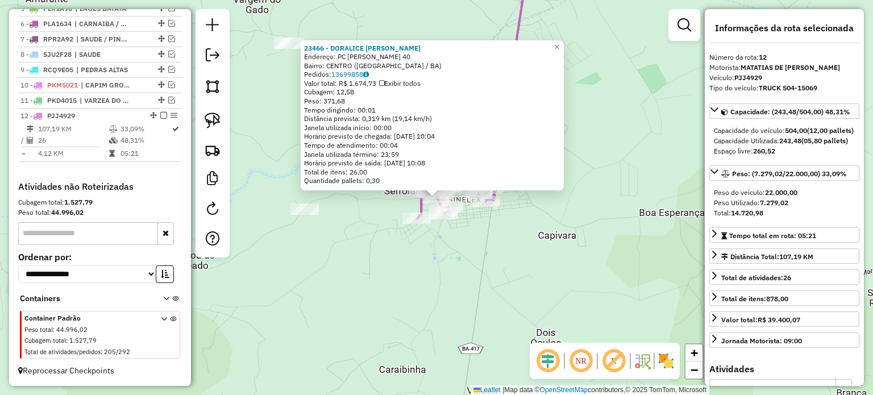
click at [557, 272] on div "23466 - DORALICE MOTA BISPO Endereço: PC RUI BARBOSA 40 Bairro: CENTRO (SERROLA…" at bounding box center [436, 197] width 873 height 395
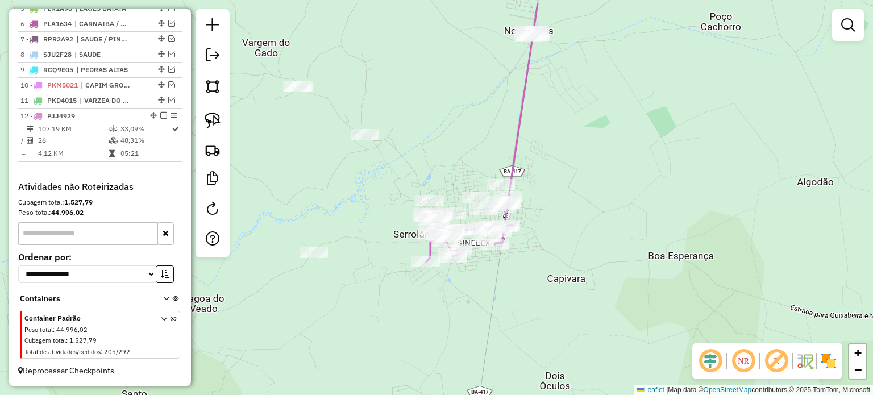
drag, startPoint x: 528, startPoint y: 211, endPoint x: 537, endPoint y: 255, distance: 44.7
click at [537, 255] on div "Janela de atendimento Grade de atendimento Capacidade Transportadoras Veículos …" at bounding box center [436, 197] width 873 height 395
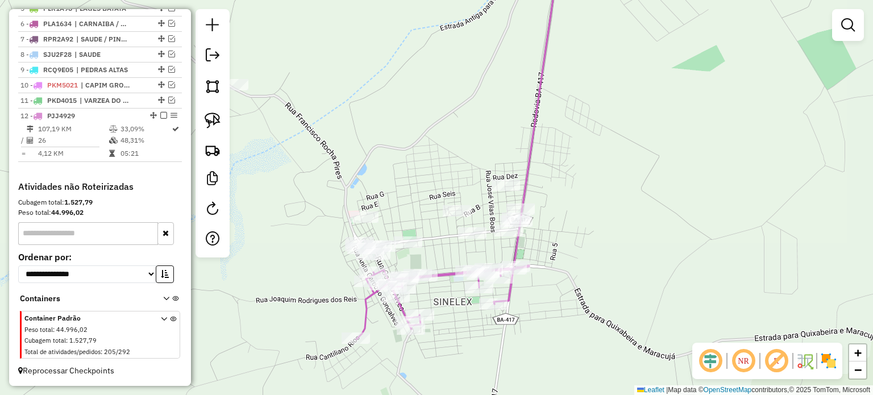
drag, startPoint x: 211, startPoint y: 116, endPoint x: 289, endPoint y: 134, distance: 79.3
click at [211, 116] on img at bounding box center [213, 121] width 16 height 16
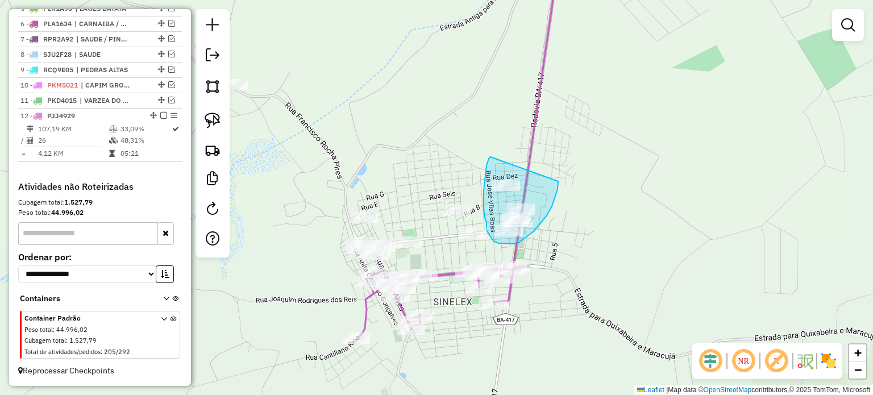
drag, startPoint x: 491, startPoint y: 157, endPoint x: 558, endPoint y: 162, distance: 67.8
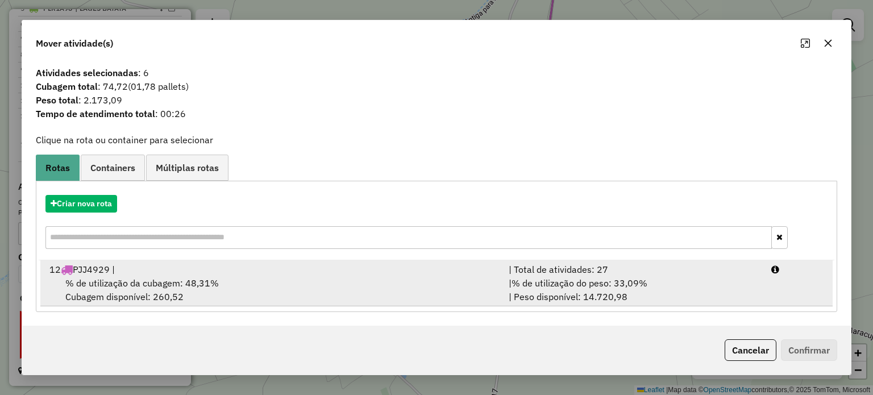
click at [143, 290] on div "% de utilização da cubagem: 48,31% Cubagem disponível: 260,52" at bounding box center [272, 289] width 459 height 27
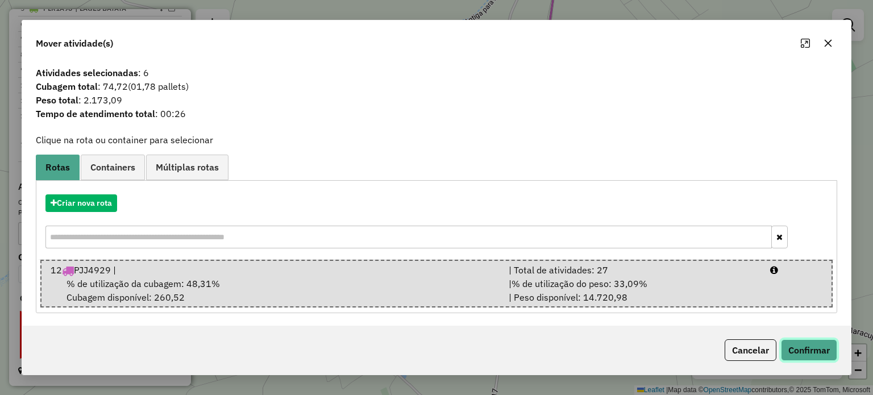
click at [820, 354] on button "Confirmar" at bounding box center [809, 350] width 56 height 22
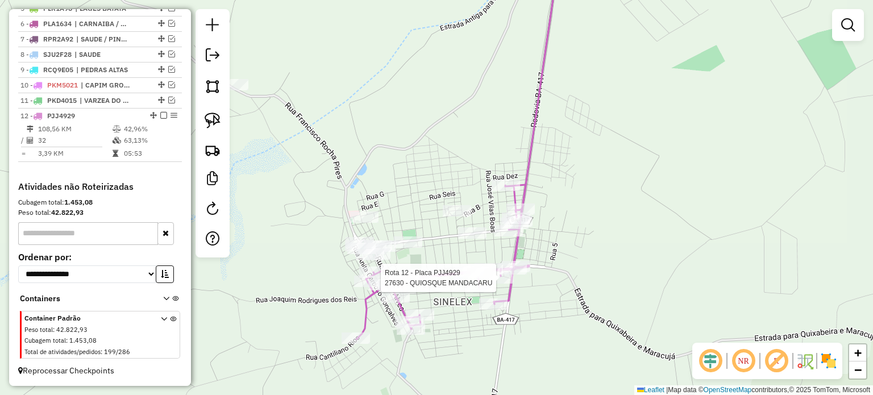
select select "**********"
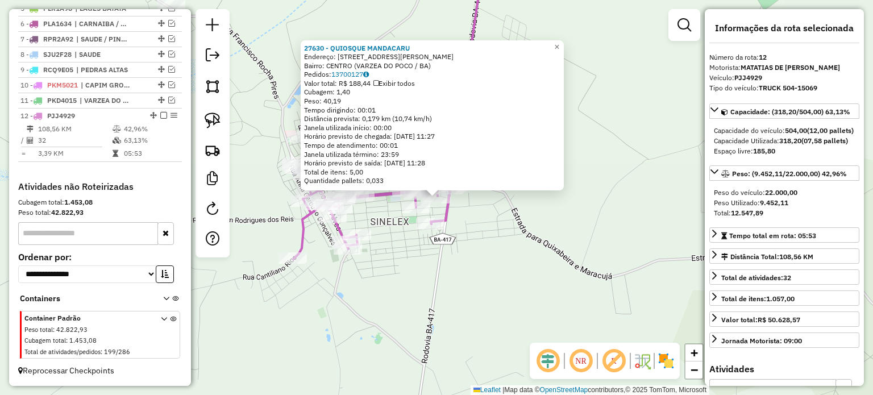
click at [537, 260] on div "27630 - QUIOSQUE MANDACARU Endereço: AVENIDA JUSCELINO KUBITSCHECK 246 Bairro: …" at bounding box center [436, 197] width 873 height 395
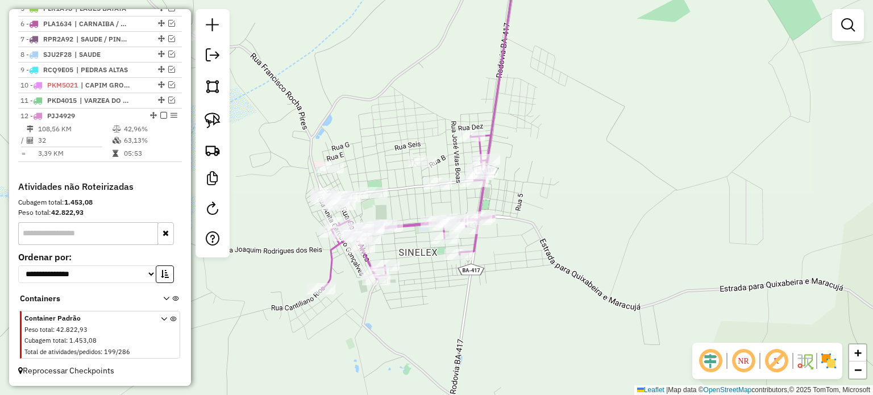
drag, startPoint x: 492, startPoint y: 230, endPoint x: 518, endPoint y: 207, distance: 34.2
click at [522, 263] on div "Janela de atendimento Grade de atendimento Capacidade Transportadoras Veículos …" at bounding box center [436, 197] width 873 height 395
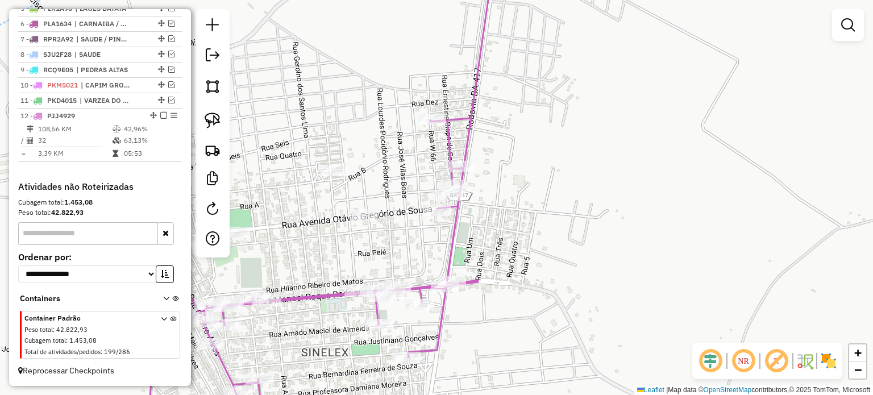
drag, startPoint x: 210, startPoint y: 114, endPoint x: 318, endPoint y: 114, distance: 107.4
click at [210, 114] on img at bounding box center [213, 121] width 16 height 16
drag, startPoint x: 391, startPoint y: 124, endPoint x: 466, endPoint y: 103, distance: 78.1
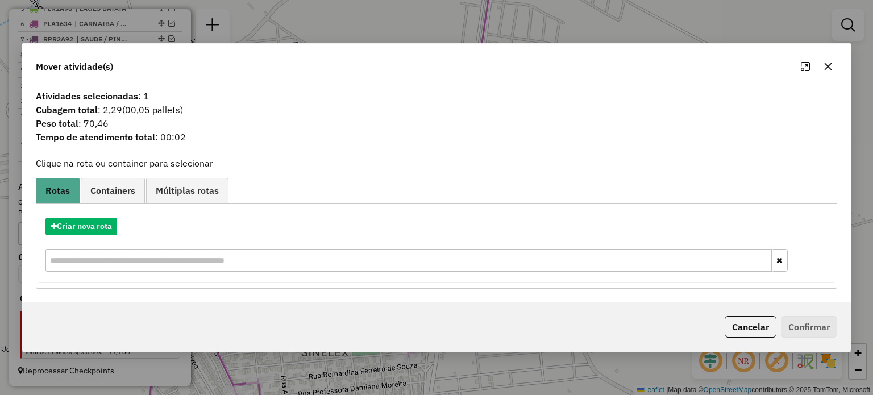
drag, startPoint x: 824, startPoint y: 65, endPoint x: 581, endPoint y: 121, distance: 249.7
click at [814, 67] on div at bounding box center [816, 66] width 41 height 18
click at [830, 67] on icon "button" at bounding box center [828, 66] width 9 height 9
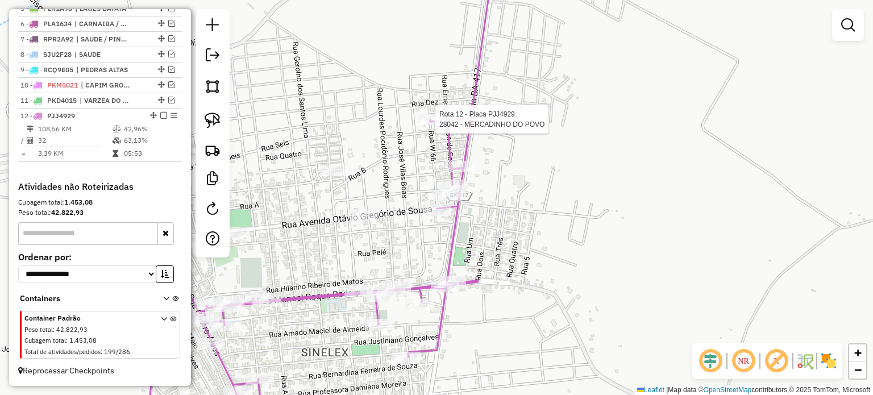
select select "**********"
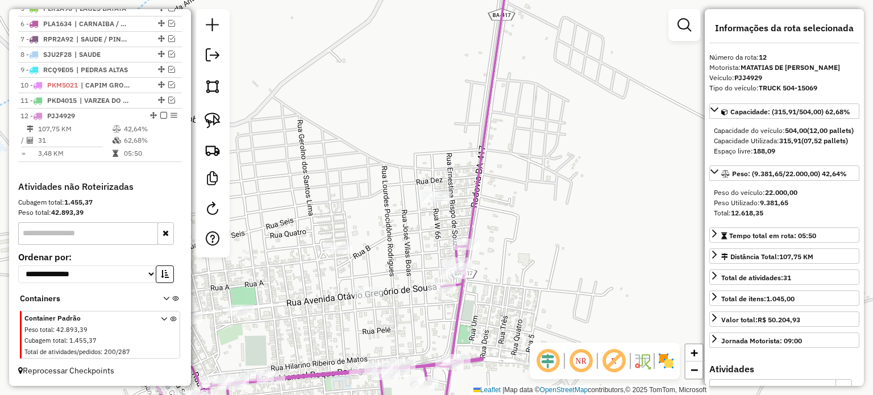
drag, startPoint x: 412, startPoint y: 248, endPoint x: 398, endPoint y: 193, distance: 57.4
click at [398, 193] on div "Janela de atendimento Grade de atendimento Capacidade Transportadoras Veículos …" at bounding box center [436, 197] width 873 height 395
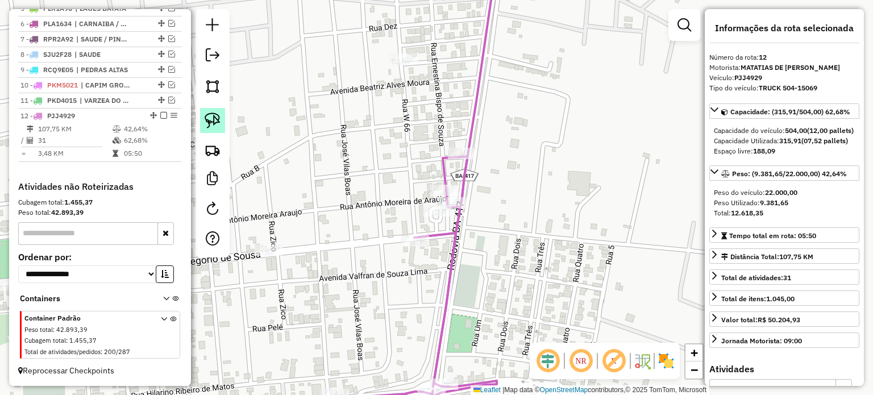
click at [216, 111] on link at bounding box center [212, 120] width 25 height 25
drag, startPoint x: 359, startPoint y: 239, endPoint x: 455, endPoint y: 234, distance: 95.7
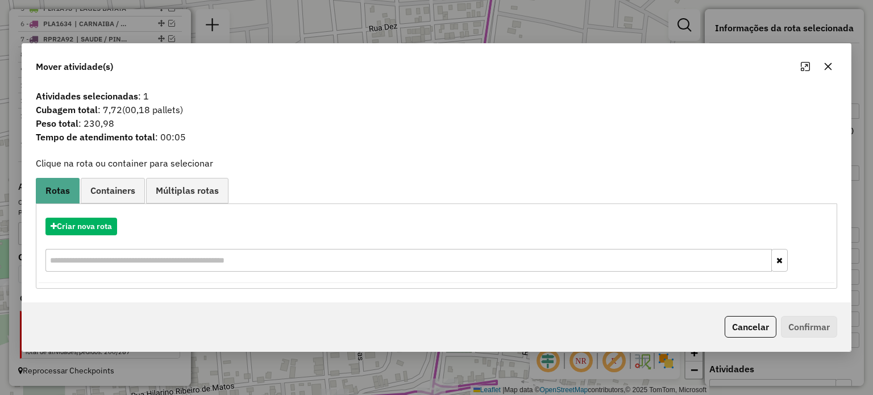
drag, startPoint x: 830, startPoint y: 61, endPoint x: 369, endPoint y: 137, distance: 466.7
click at [829, 64] on button "button" at bounding box center [828, 66] width 18 height 18
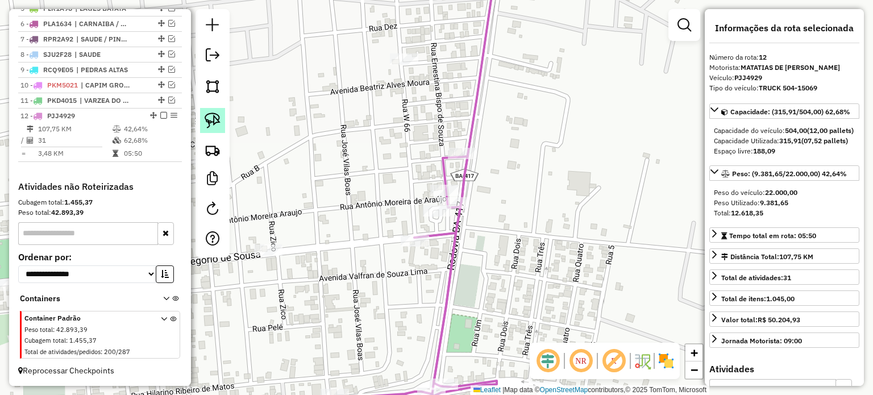
click at [215, 117] on img at bounding box center [213, 121] width 16 height 16
drag, startPoint x: 435, startPoint y: 148, endPoint x: 484, endPoint y: 143, distance: 49.2
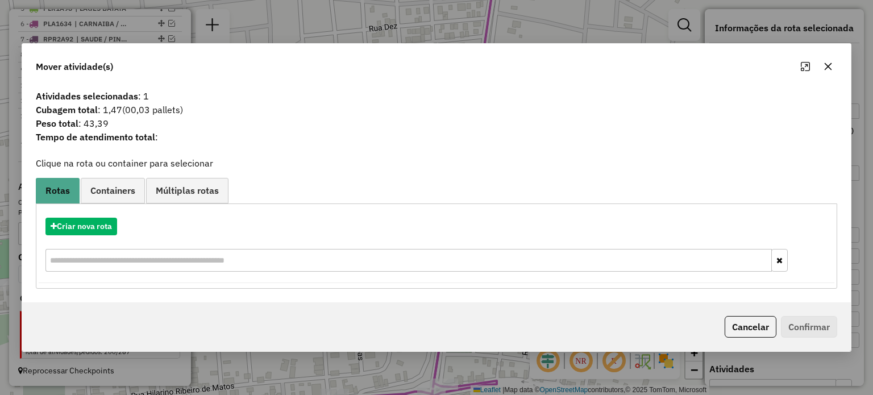
drag, startPoint x: 825, startPoint y: 63, endPoint x: 543, endPoint y: 161, distance: 298.6
click at [823, 66] on button "button" at bounding box center [828, 66] width 18 height 18
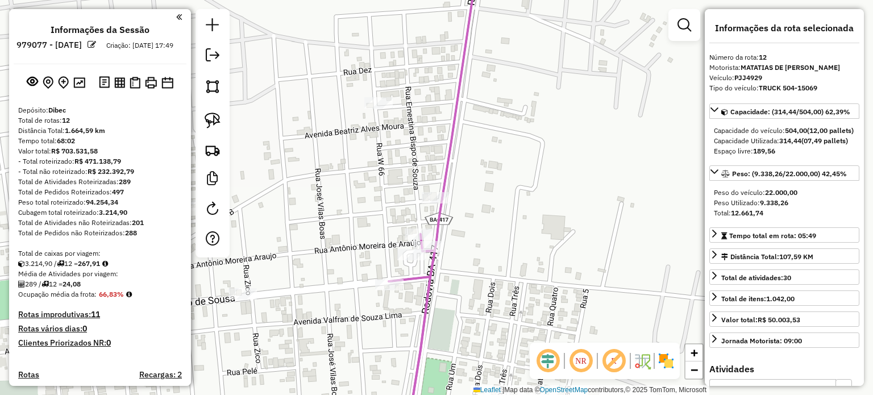
select select "**********"
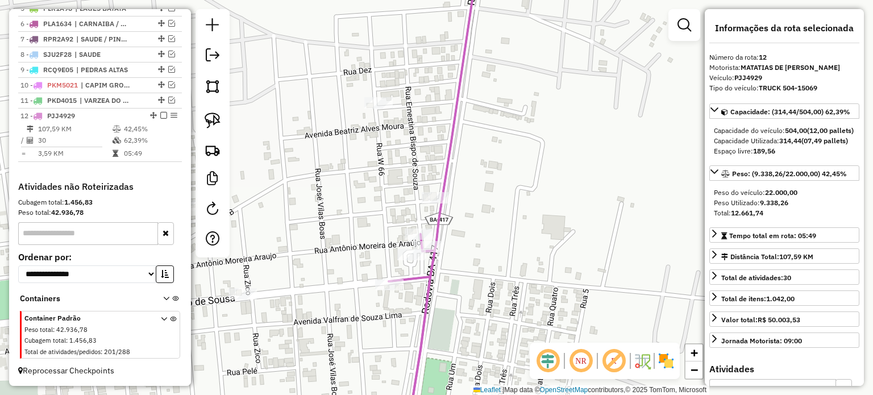
drag, startPoint x: 491, startPoint y: 195, endPoint x: 488, endPoint y: 160, distance: 34.8
click at [488, 163] on div "Janela de atendimento Grade de atendimento Capacidade Transportadoras Veículos …" at bounding box center [436, 197] width 873 height 395
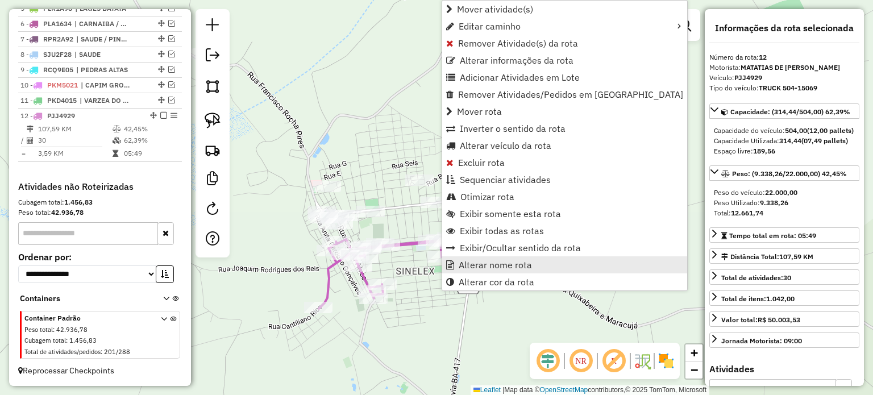
click at [486, 268] on span "Alterar nome rota" at bounding box center [495, 264] width 73 height 9
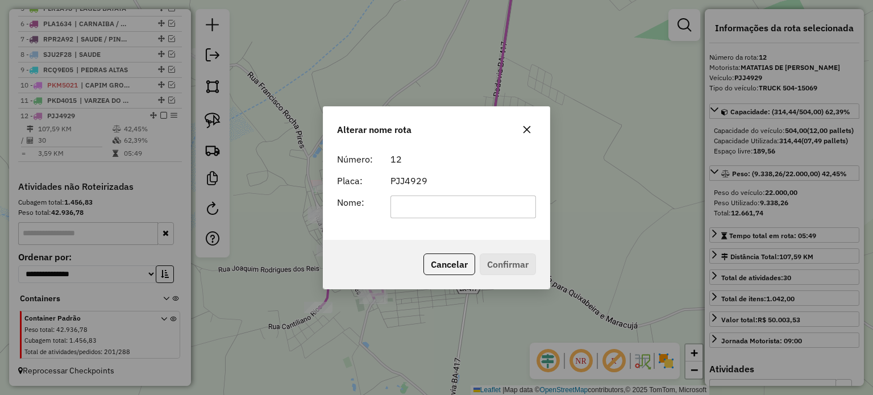
click at [423, 210] on input "text" at bounding box center [464, 207] width 146 height 23
click at [426, 208] on input "****" at bounding box center [464, 207] width 146 height 23
type input "**********"
click at [502, 264] on button "Confirmar" at bounding box center [508, 265] width 56 height 22
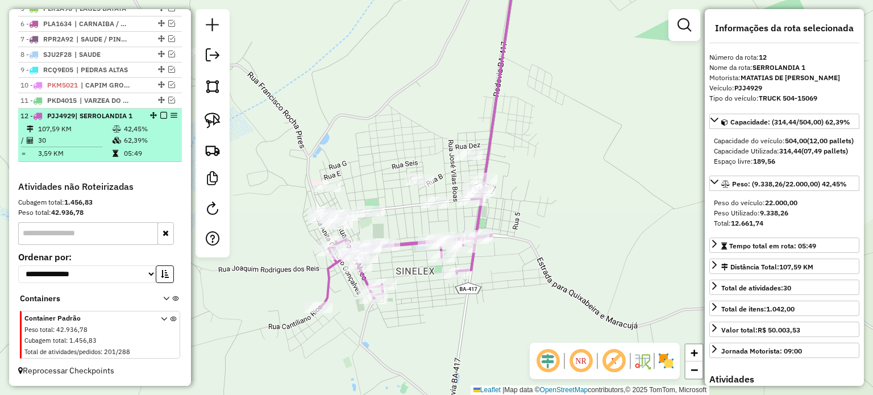
click at [160, 115] on em at bounding box center [163, 115] width 7 height 7
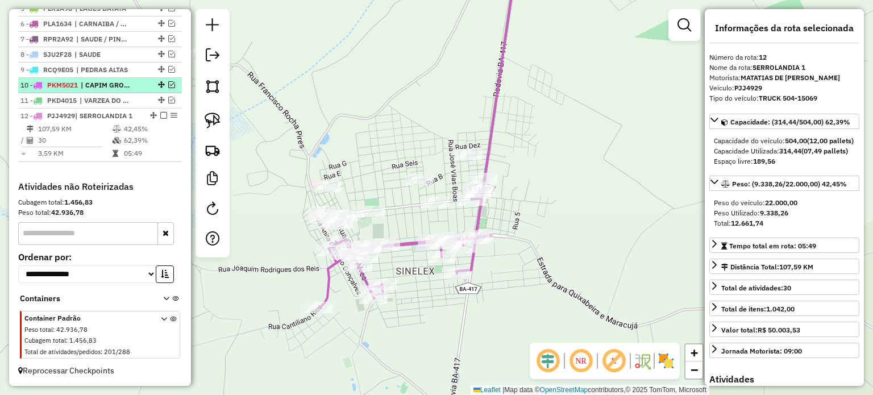
scroll to position [469, 0]
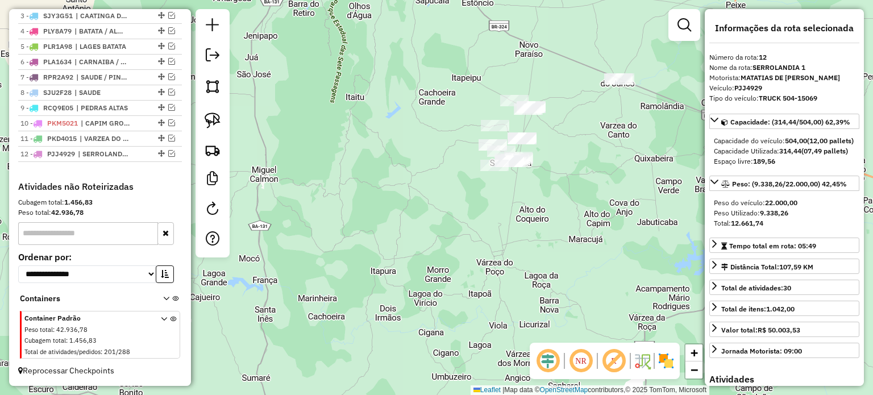
drag, startPoint x: 545, startPoint y: 179, endPoint x: 522, endPoint y: 184, distance: 22.6
click at [529, 182] on div "Janela de atendimento Grade de atendimento Capacidade Transportadoras Veículos …" at bounding box center [436, 197] width 873 height 395
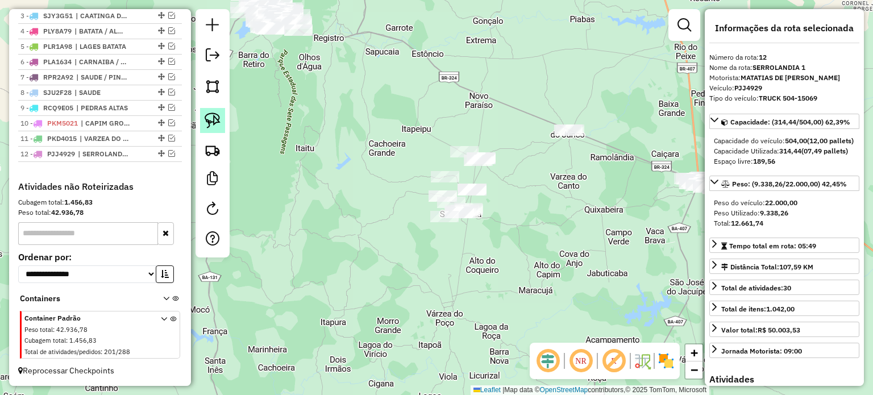
click at [204, 115] on link at bounding box center [212, 120] width 25 height 25
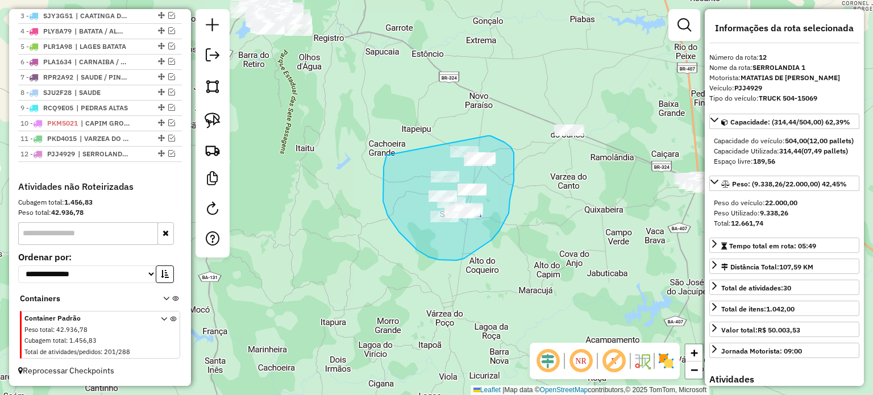
drag, startPoint x: 383, startPoint y: 201, endPoint x: 474, endPoint y: 139, distance: 110.4
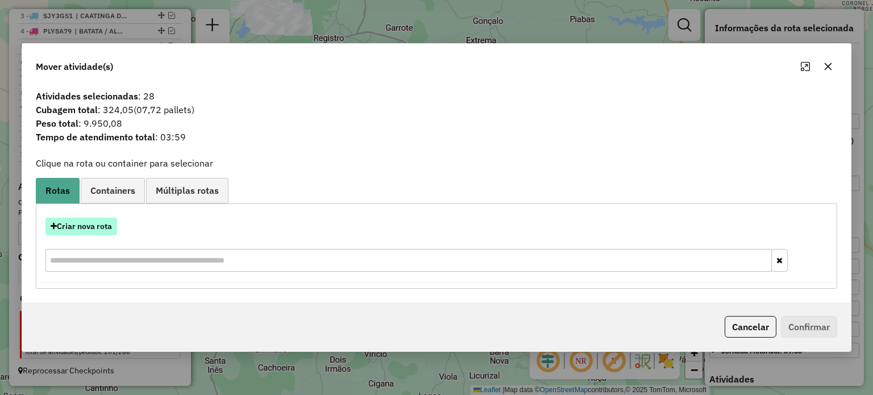
click at [82, 227] on button "Criar nova rota" at bounding box center [81, 227] width 72 height 18
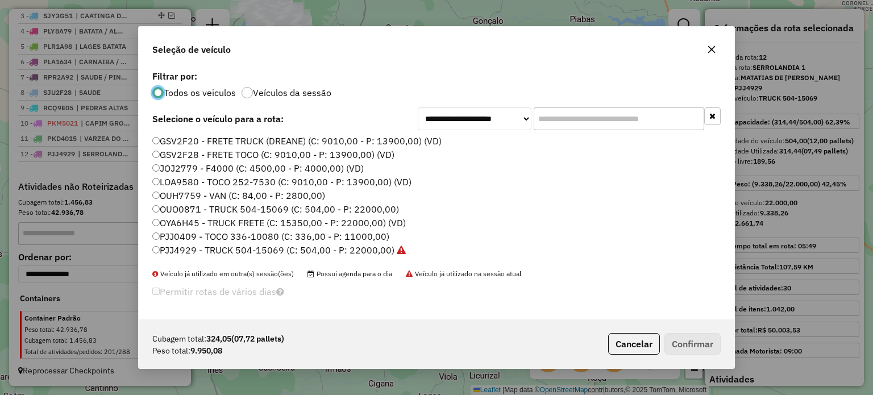
scroll to position [57, 0]
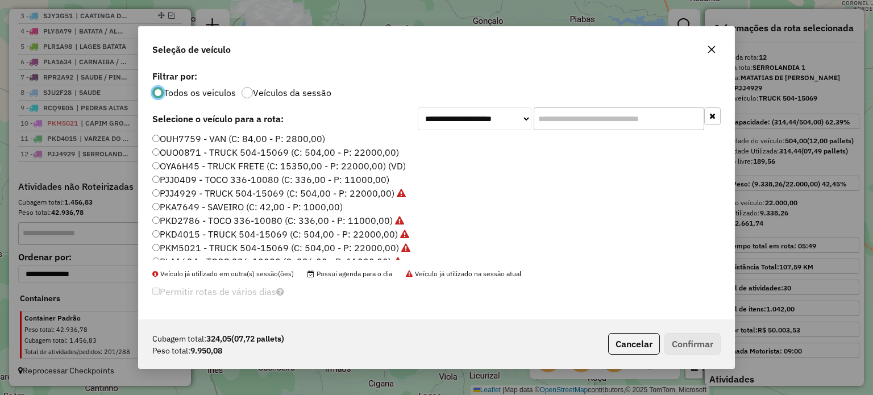
click at [189, 193] on label "PJJ4929 - TRUCK 504-15069 (C: 504,00 - P: 22000,00)" at bounding box center [279, 193] width 254 height 14
click at [680, 339] on button "Confirmar" at bounding box center [693, 344] width 56 height 22
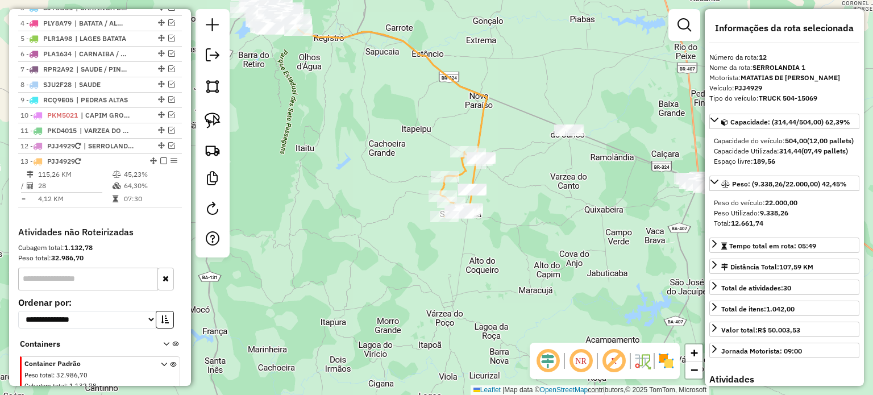
scroll to position [522, 0]
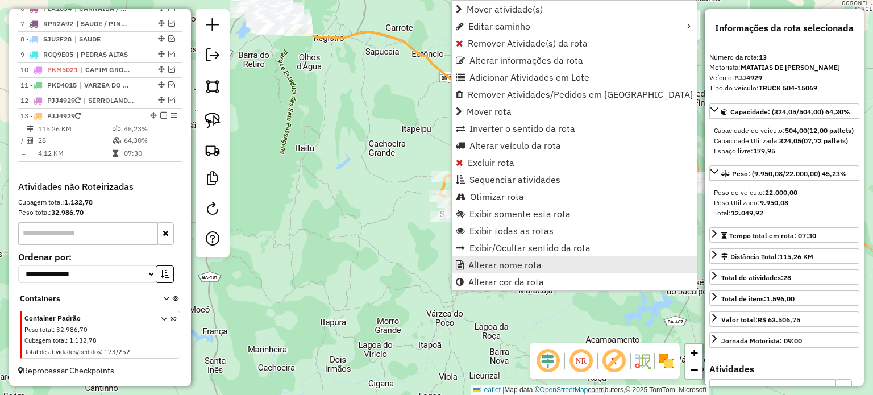
click at [491, 262] on span "Alterar nome rota" at bounding box center [504, 264] width 73 height 9
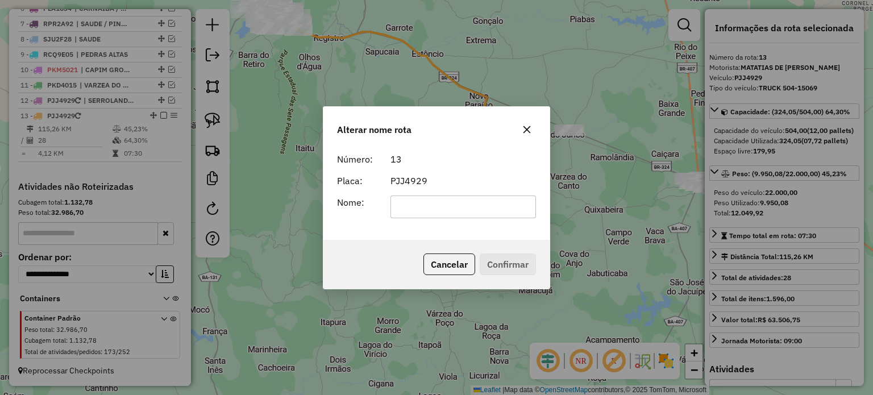
click at [456, 206] on input "text" at bounding box center [464, 207] width 146 height 23
type input "**********"
click at [518, 263] on button "Confirmar" at bounding box center [508, 265] width 56 height 22
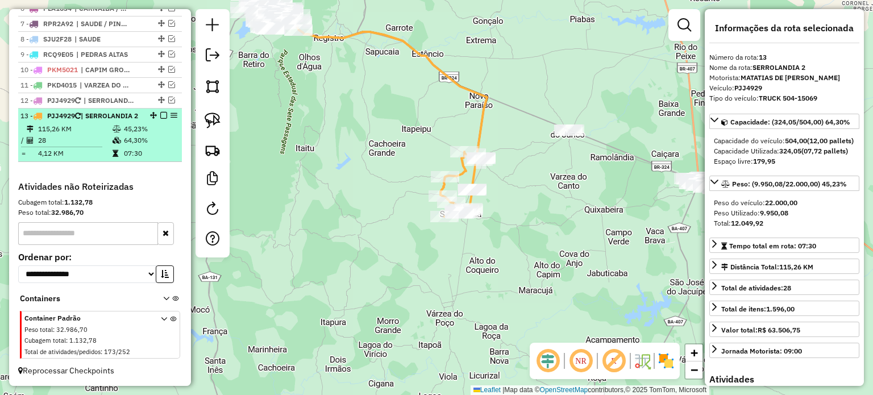
click at [160, 115] on em at bounding box center [163, 115] width 7 height 7
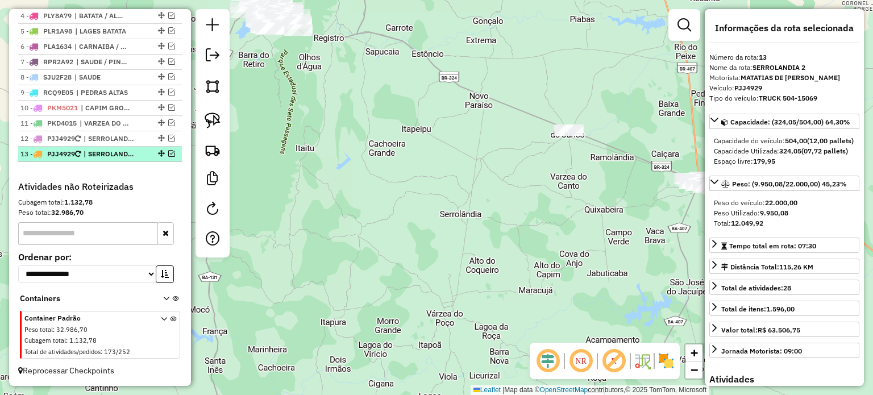
scroll to position [484, 0]
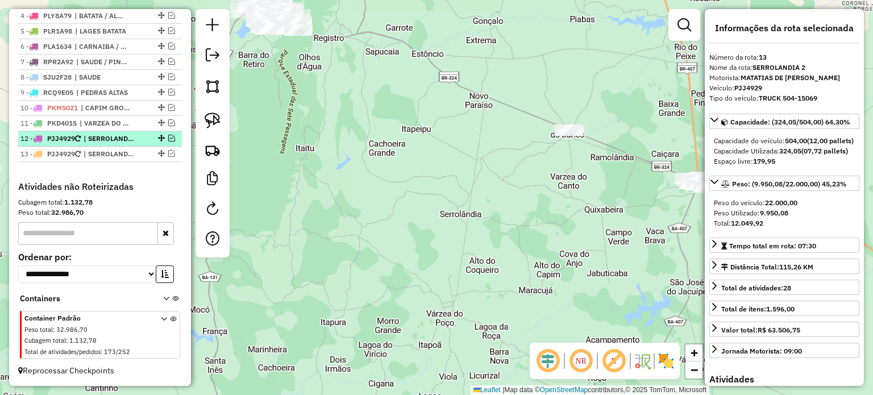
click at [168, 139] on em at bounding box center [171, 138] width 7 height 7
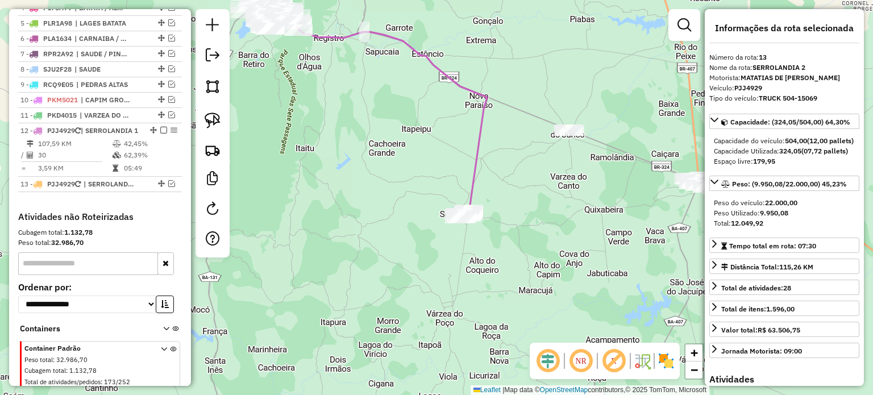
scroll to position [522, 0]
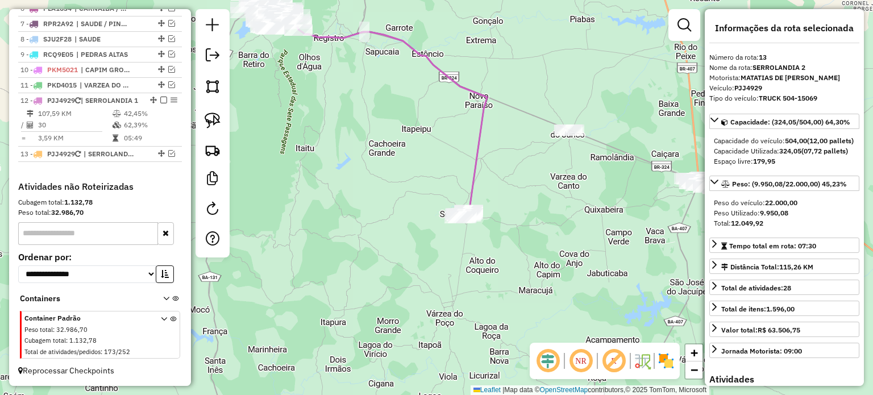
drag, startPoint x: 392, startPoint y: 242, endPoint x: 387, endPoint y: 221, distance: 21.2
click at [387, 222] on div "Janela de atendimento Grade de atendimento Capacidade Transportadoras Veículos …" at bounding box center [436, 197] width 873 height 395
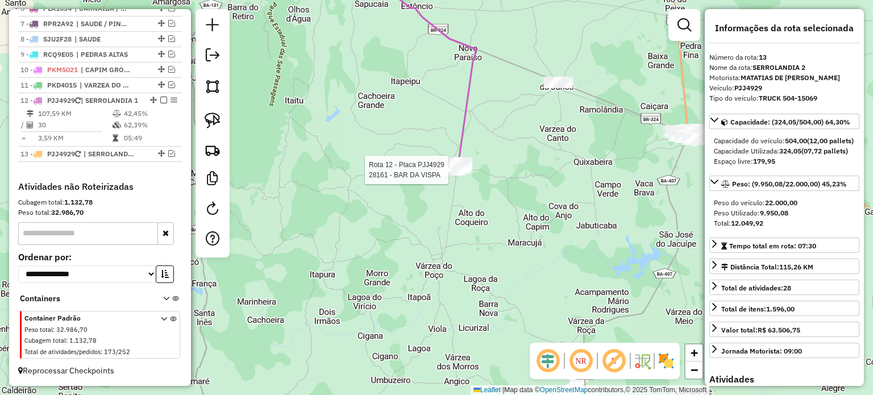
scroll to position [532, 0]
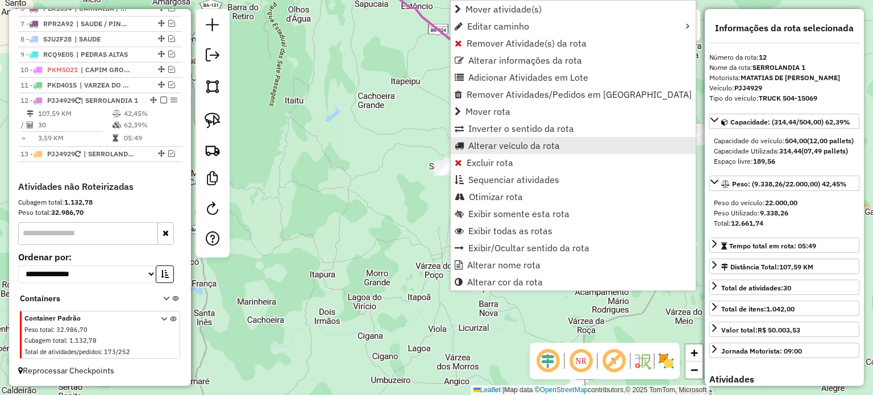
click at [491, 144] on span "Alterar veículo da rota" at bounding box center [514, 145] width 92 height 9
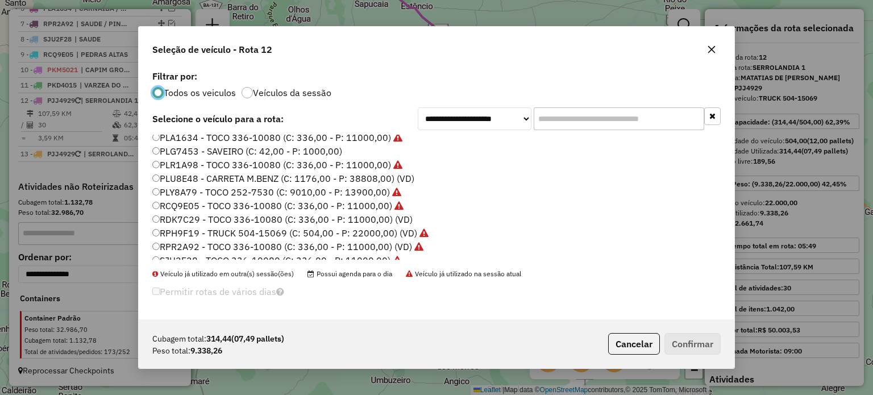
scroll to position [230, 0]
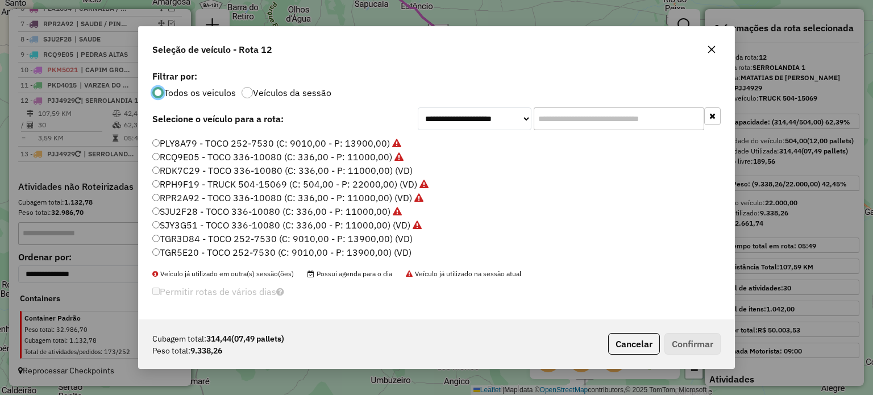
click at [198, 239] on label "TGR3D84 - TOCO 252-7530 (C: 9010,00 - P: 13900,00) (VD)" at bounding box center [282, 239] width 260 height 14
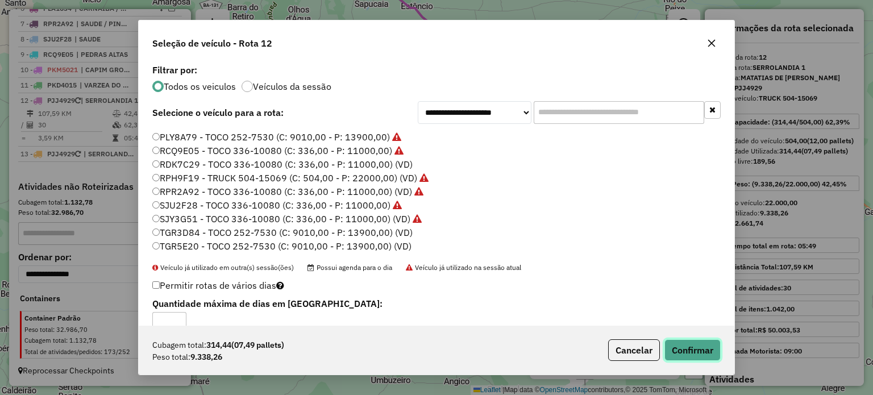
click at [678, 346] on button "Confirmar" at bounding box center [693, 350] width 56 height 22
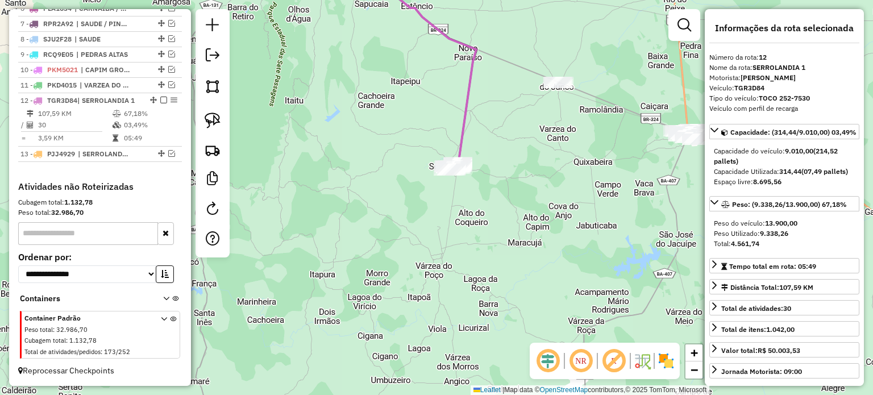
scroll to position [522, 0]
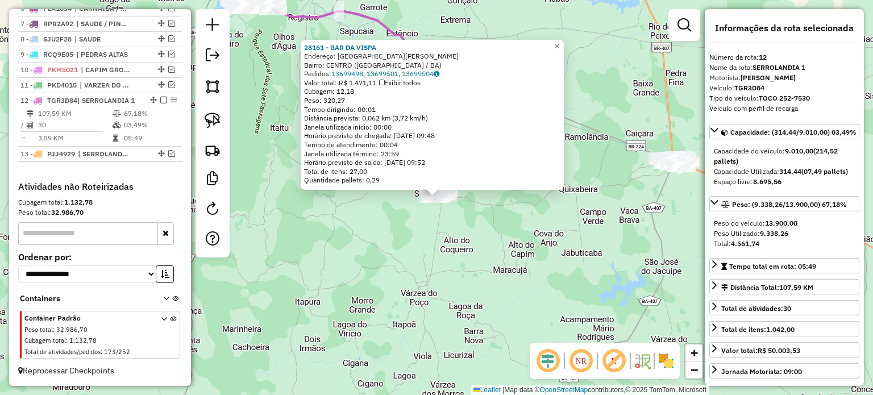
click at [439, 245] on div "28161 - BAR DA [PERSON_NAME]: [GEOGRAPHIC_DATA] CORDEIRO SOUSA SN Bairro: [GEOG…" at bounding box center [436, 197] width 873 height 395
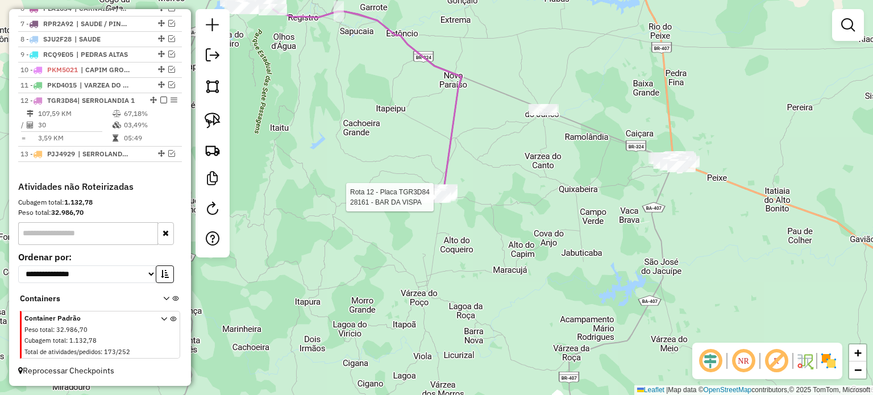
select select "**********"
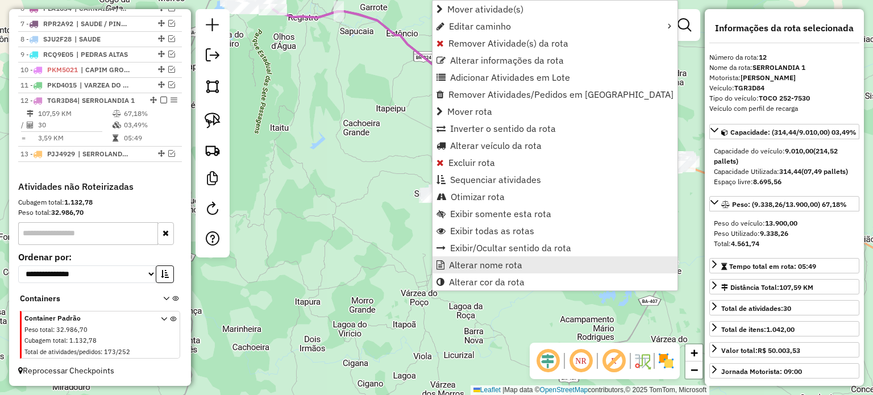
click at [472, 263] on span "Alterar nome rota" at bounding box center [485, 264] width 73 height 9
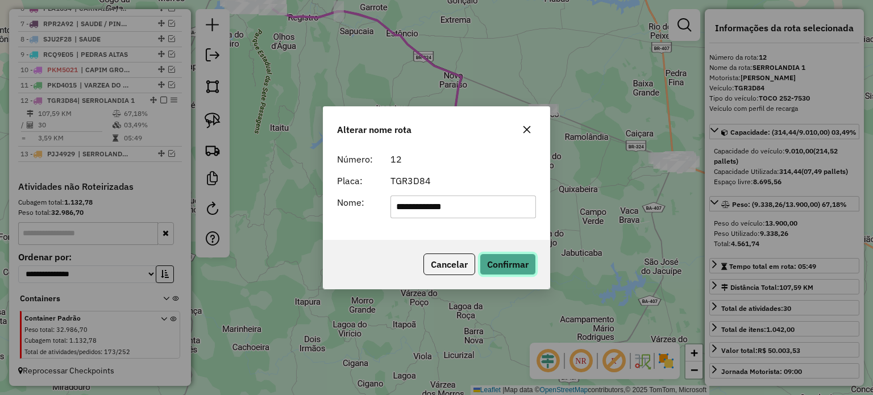
click at [500, 263] on button "Confirmar" at bounding box center [508, 265] width 56 height 22
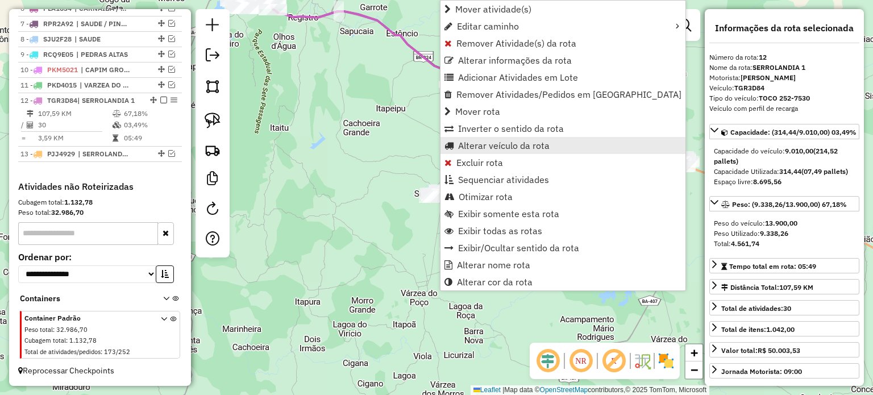
click at [482, 146] on span "Alterar veículo da rota" at bounding box center [504, 145] width 92 height 9
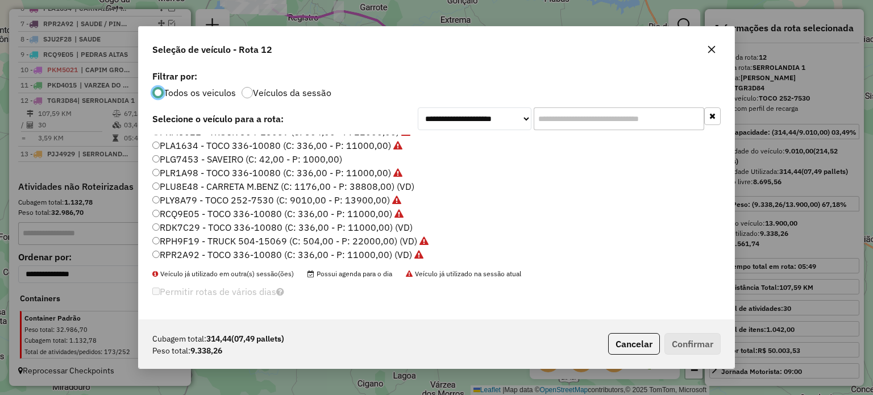
scroll to position [230, 0]
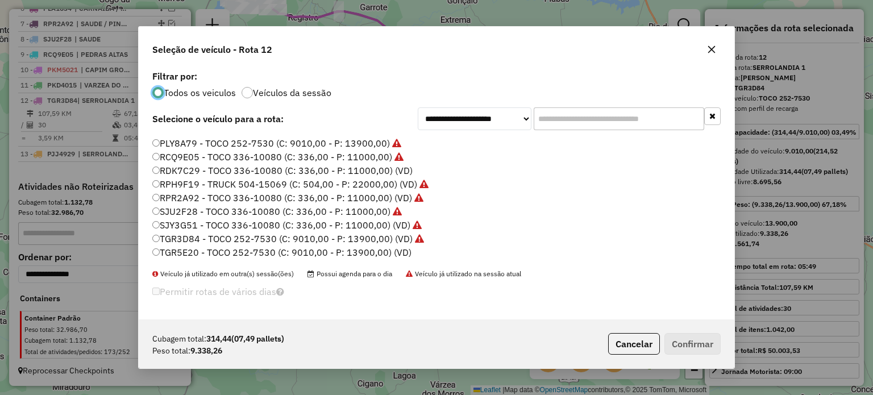
click at [207, 256] on label "TGR5E20 - TOCO 252-7530 (C: 9010,00 - P: 13900,00) (VD)" at bounding box center [281, 253] width 259 height 14
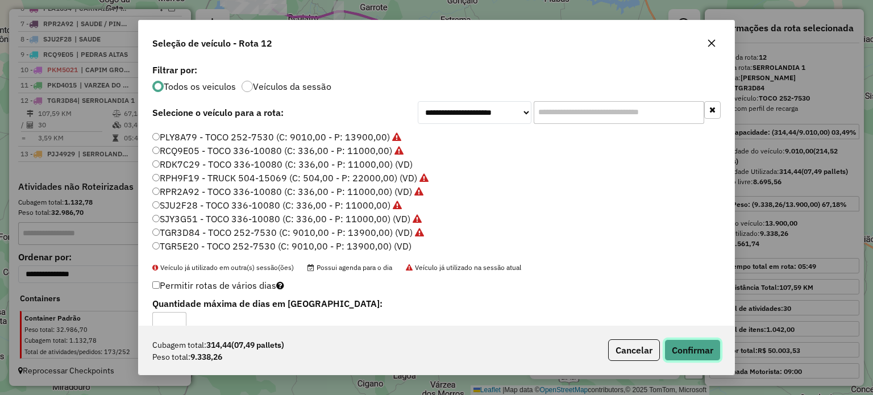
click at [678, 344] on button "Confirmar" at bounding box center [693, 350] width 56 height 22
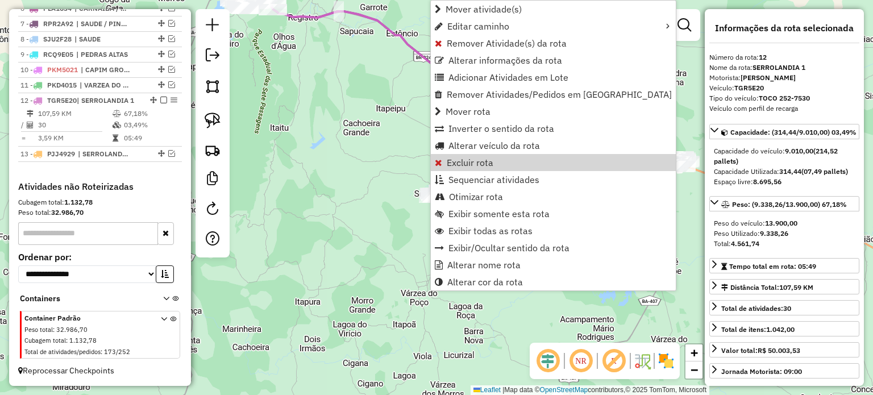
click at [297, 135] on div "Janela de atendimento Grade de atendimento Capacidade Transportadoras Veículos …" at bounding box center [436, 197] width 873 height 395
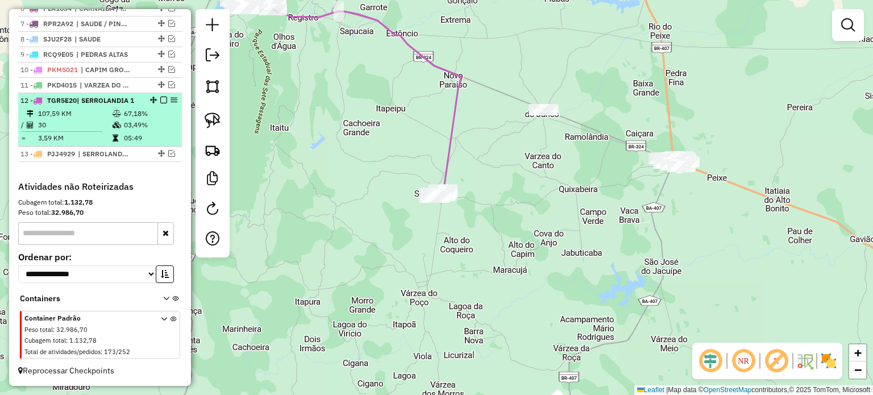
click at [160, 101] on em at bounding box center [163, 100] width 7 height 7
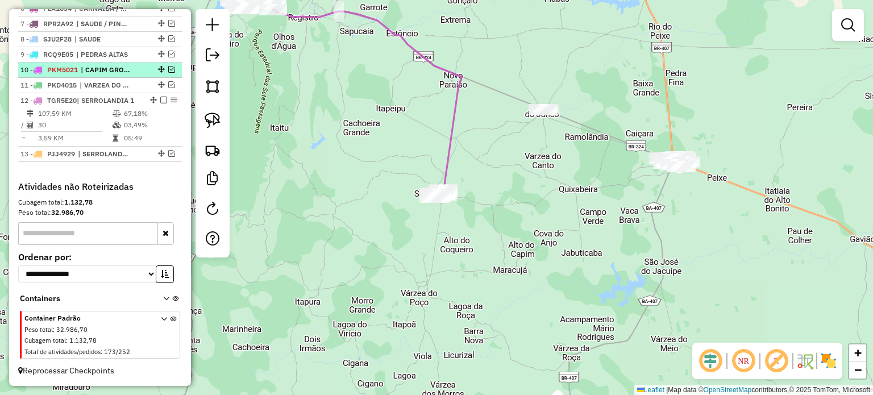
scroll to position [484, 0]
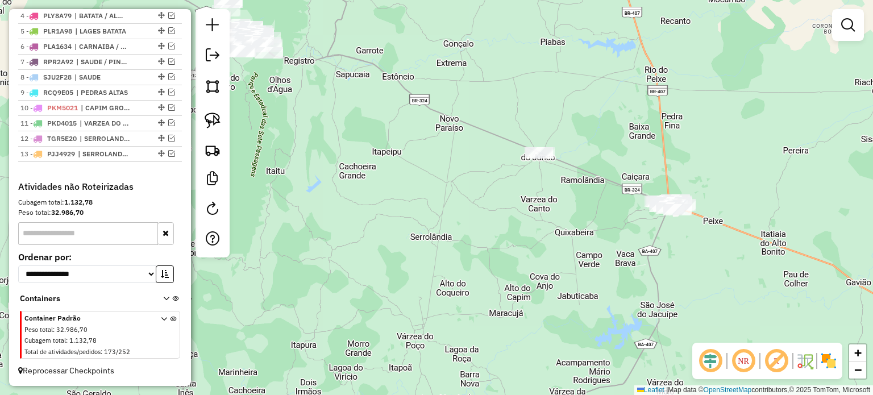
drag, startPoint x: 532, startPoint y: 204, endPoint x: 470, endPoint y: 271, distance: 91.3
click at [468, 265] on div "Janela de atendimento Grade de atendimento Capacidade Transportadoras Veículos …" at bounding box center [436, 197] width 873 height 395
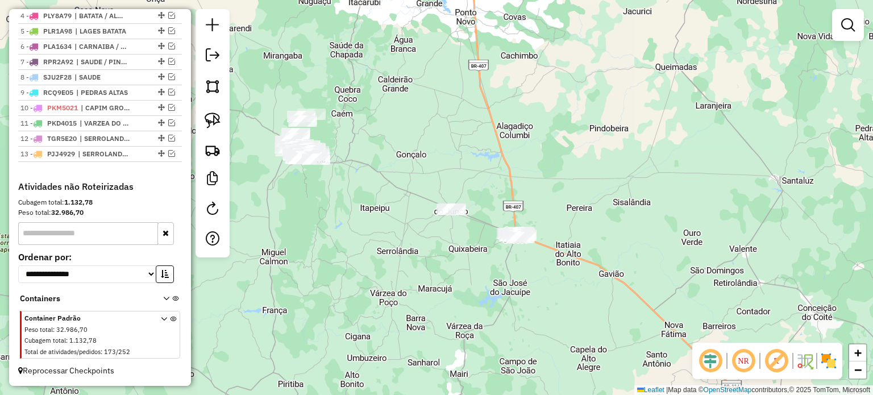
drag, startPoint x: 545, startPoint y: 297, endPoint x: 489, endPoint y: 264, distance: 64.4
click at [490, 264] on div "Janela de atendimento Grade de atendimento Capacidade Transportadoras Veículos …" at bounding box center [436, 197] width 873 height 395
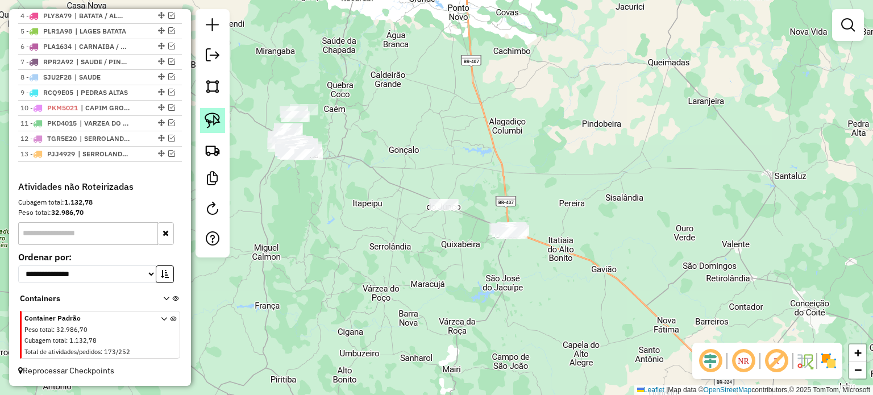
click at [212, 118] on img at bounding box center [213, 121] width 16 height 16
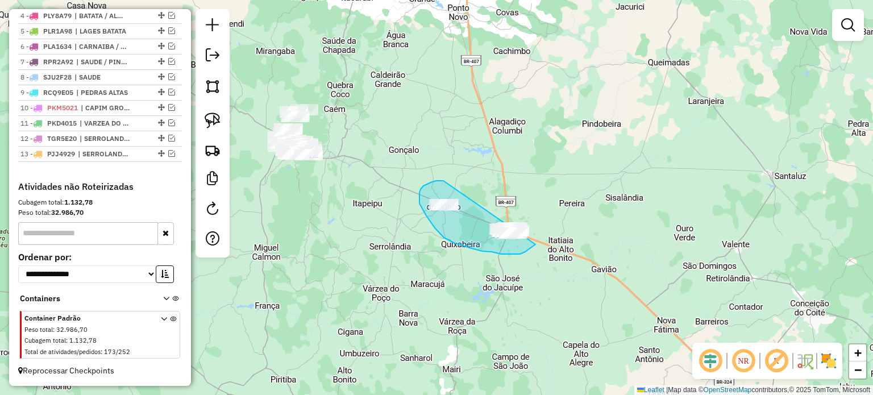
drag, startPoint x: 443, startPoint y: 181, endPoint x: 566, endPoint y: 197, distance: 123.9
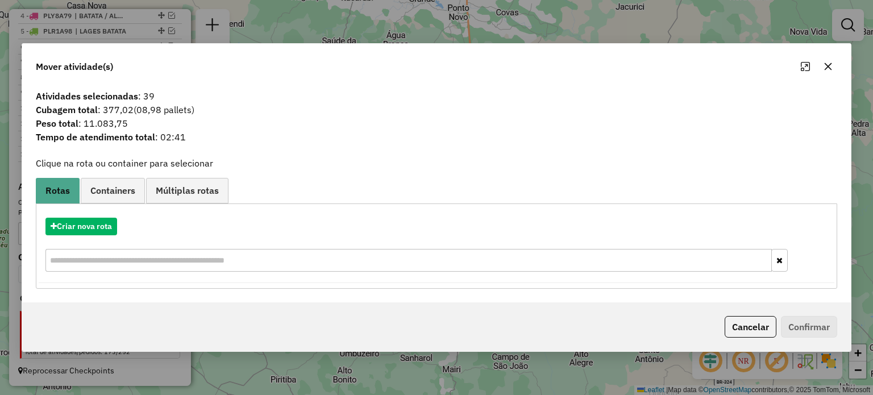
click at [827, 65] on icon "button" at bounding box center [827, 66] width 7 height 7
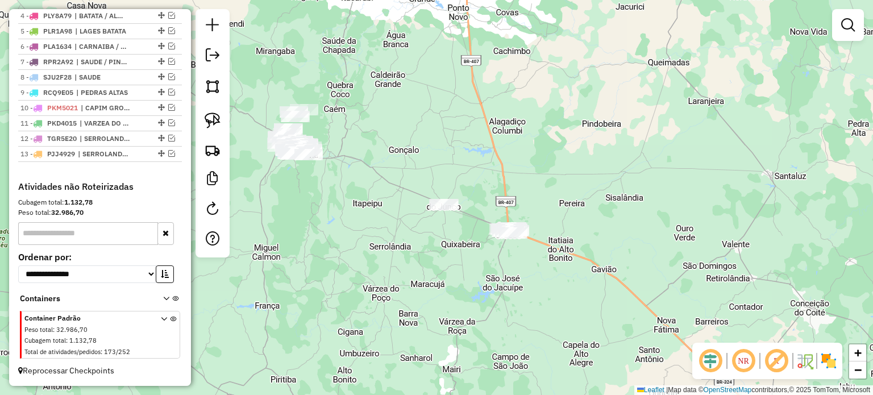
drag, startPoint x: 358, startPoint y: 182, endPoint x: 398, endPoint y: 193, distance: 42.3
click at [398, 193] on div "Janela de atendimento Grade de atendimento Capacidade Transportadoras Veículos …" at bounding box center [436, 197] width 873 height 395
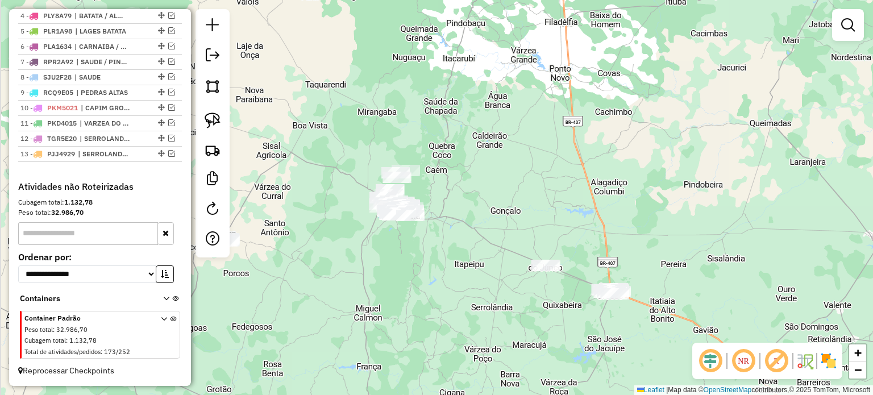
drag, startPoint x: 424, startPoint y: 211, endPoint x: 468, endPoint y: 265, distance: 69.9
click at [482, 263] on div "Janela de atendimento Grade de atendimento Capacidade Transportadoras Veículos …" at bounding box center [436, 197] width 873 height 395
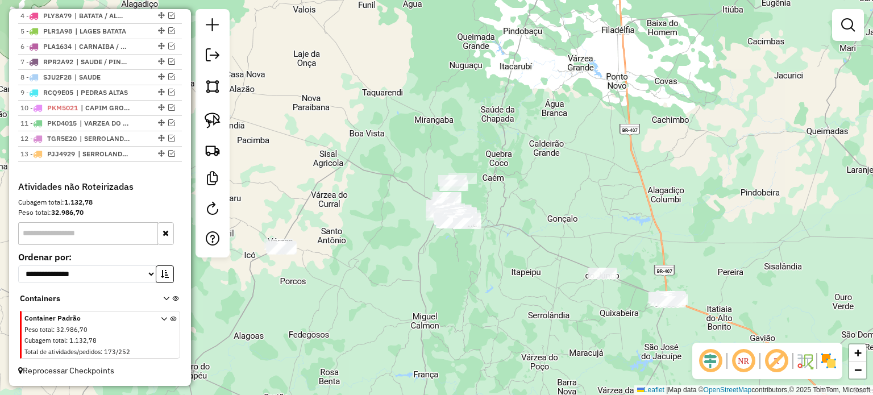
drag, startPoint x: 543, startPoint y: 222, endPoint x: 485, endPoint y: 179, distance: 72.3
click at [489, 179] on div "Janela de atendimento Grade de atendimento Capacidade Transportadoras Veículos …" at bounding box center [436, 197] width 873 height 395
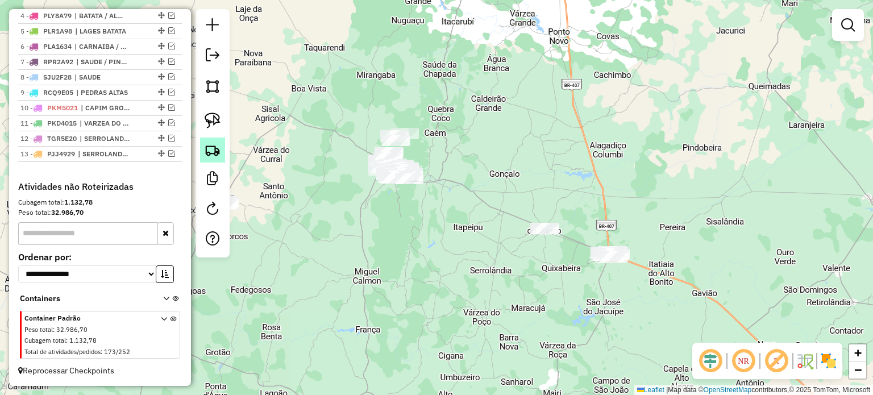
drag, startPoint x: 305, startPoint y: 181, endPoint x: 211, endPoint y: 159, distance: 96.0
click at [294, 194] on div "Janela de atendimento Grade de atendimento Capacidade Transportadoras Veículos …" at bounding box center [436, 197] width 873 height 395
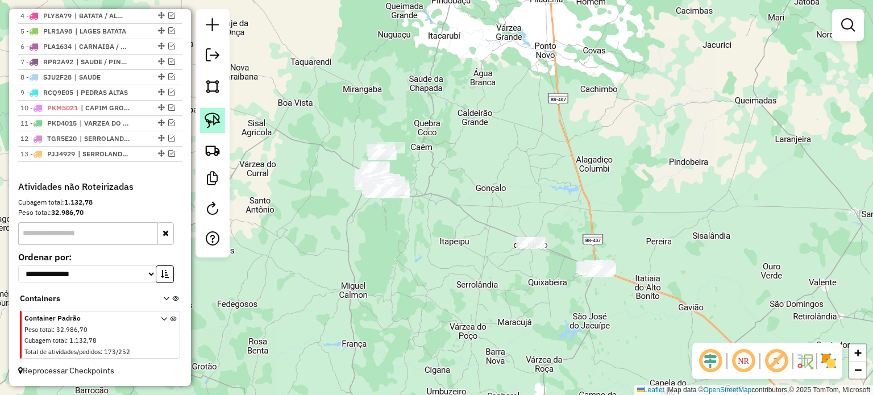
click at [207, 119] on img at bounding box center [213, 121] width 16 height 16
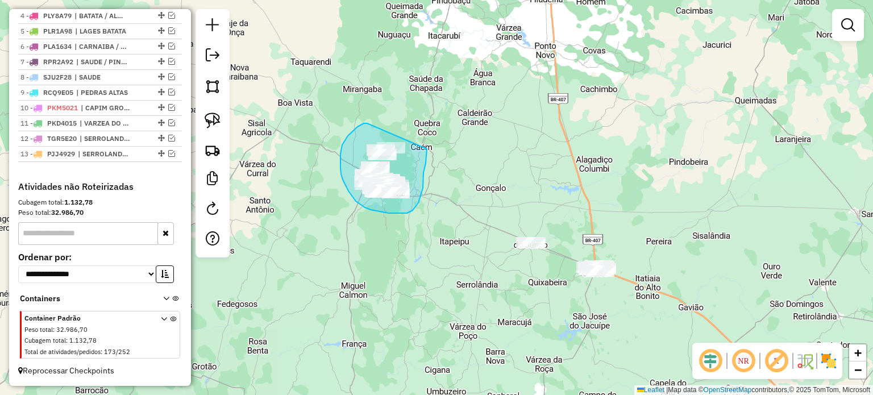
drag, startPoint x: 367, startPoint y: 123, endPoint x: 427, endPoint y: 142, distance: 62.4
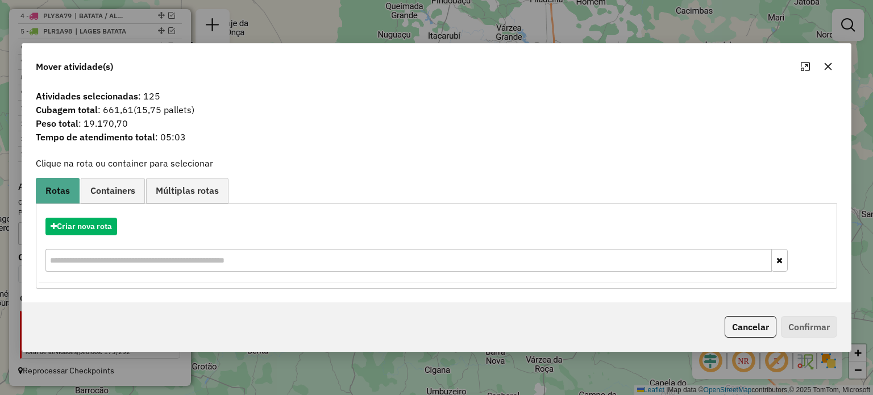
click at [828, 65] on icon "button" at bounding box center [828, 66] width 9 height 9
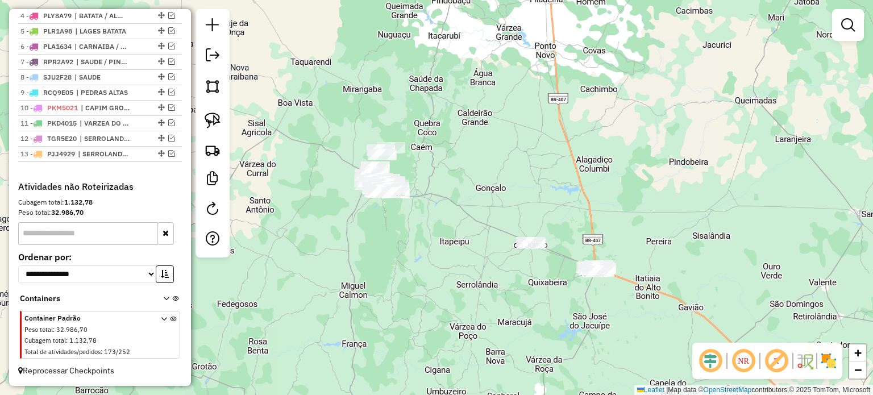
click at [496, 185] on div "Janela de atendimento Grade de atendimento Capacidade Transportadoras Veículos …" at bounding box center [436, 197] width 873 height 395
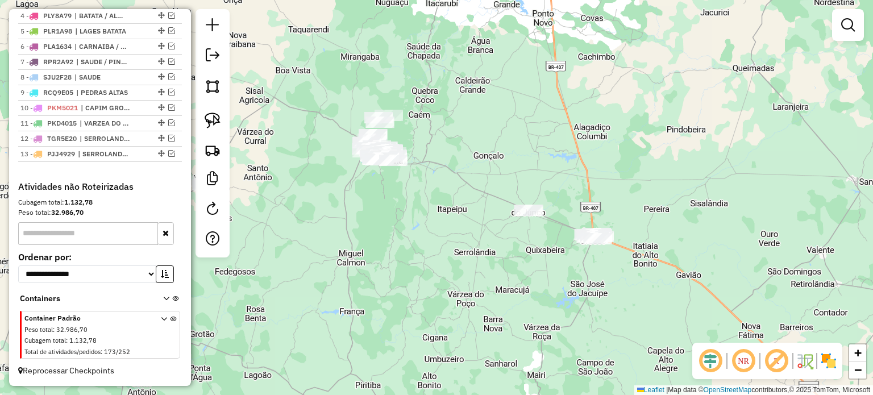
drag, startPoint x: 589, startPoint y: 210, endPoint x: 584, endPoint y: 186, distance: 24.9
click at [585, 186] on div "Janela de atendimento Grade de atendimento Capacidade Transportadoras Veículos …" at bounding box center [436, 197] width 873 height 395
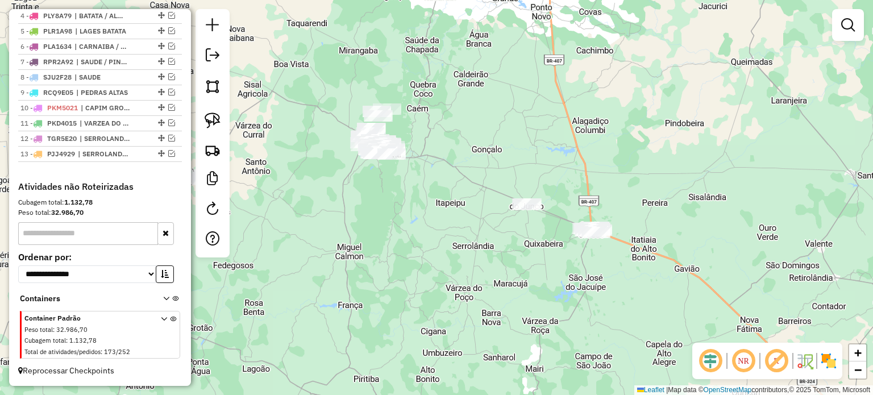
drag, startPoint x: 498, startPoint y: 246, endPoint x: 454, endPoint y: 246, distance: 43.8
click at [454, 246] on div "Janela de atendimento Grade de atendimento Capacidade Transportadoras Veículos …" at bounding box center [436, 197] width 873 height 395
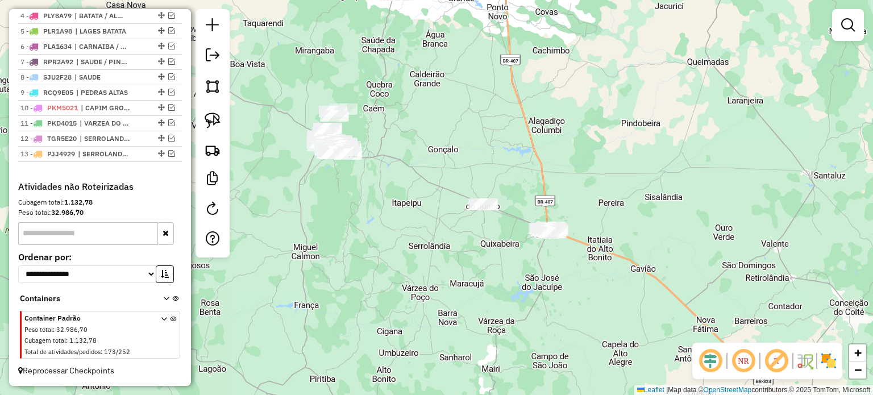
drag, startPoint x: 498, startPoint y: 229, endPoint x: 462, endPoint y: 225, distance: 36.6
click at [462, 225] on div "Janela de atendimento Grade de atendimento Capacidade Transportadoras Veículos …" at bounding box center [436, 197] width 873 height 395
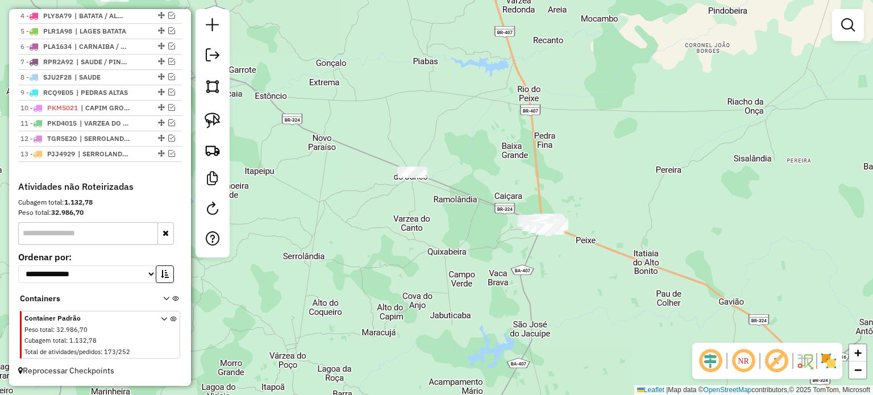
drag, startPoint x: 476, startPoint y: 222, endPoint x: 500, endPoint y: 273, distance: 55.9
click at [496, 271] on div "Janela de atendimento Grade de atendimento Capacidade Transportadoras Veículos …" at bounding box center [436, 197] width 873 height 395
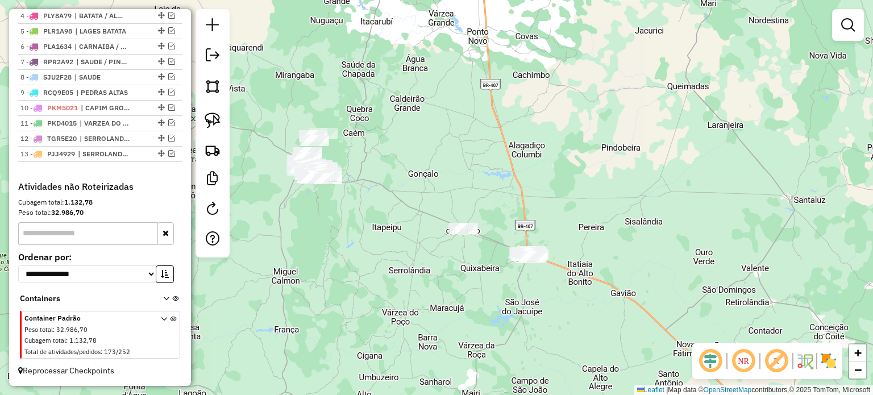
click at [499, 239] on div "Janela de atendimento Grade de atendimento Capacidade Transportadoras Veículos …" at bounding box center [436, 197] width 873 height 395
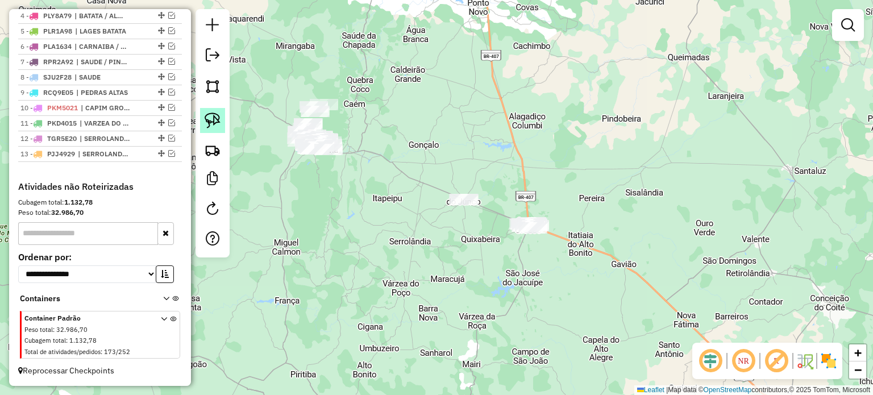
click at [211, 120] on img at bounding box center [213, 121] width 16 height 16
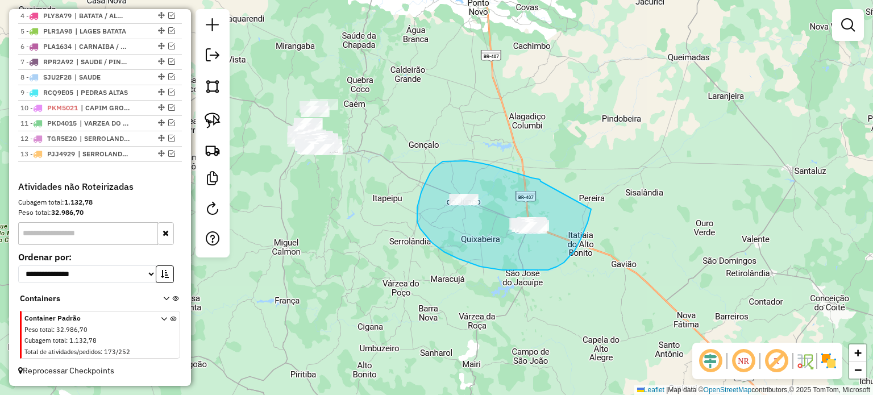
drag, startPoint x: 541, startPoint y: 181, endPoint x: 591, endPoint y: 209, distance: 57.8
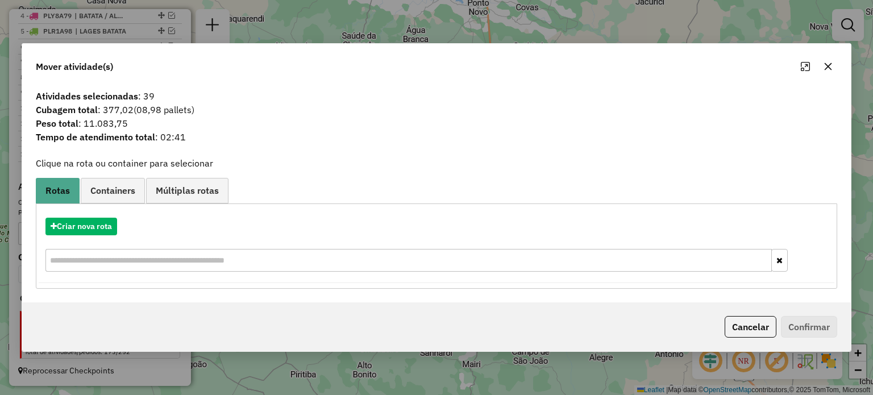
click at [828, 67] on icon "button" at bounding box center [827, 66] width 7 height 7
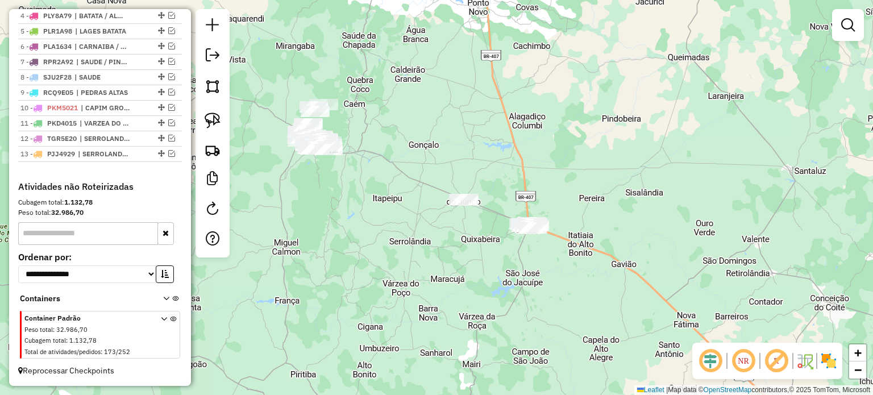
click at [461, 230] on div "Janela de atendimento Grade de atendimento Capacidade Transportadoras Veículos …" at bounding box center [436, 197] width 873 height 395
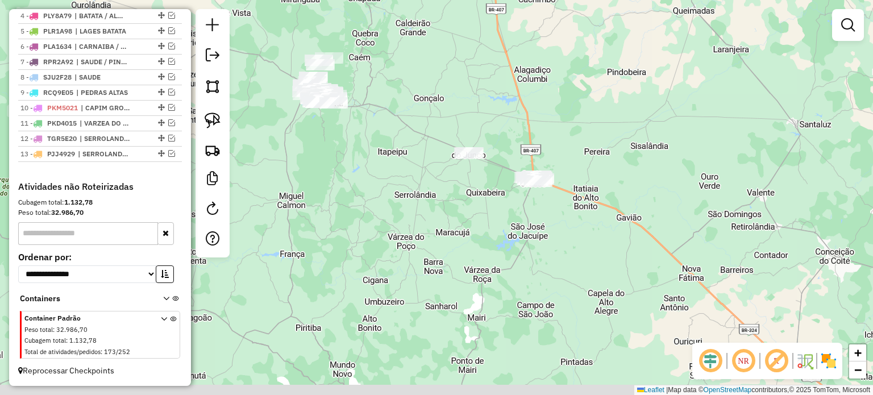
drag, startPoint x: 609, startPoint y: 200, endPoint x: 609, endPoint y: 193, distance: 6.8
click at [609, 193] on div "Janela de atendimento Grade de atendimento Capacidade Transportadoras Veículos …" at bounding box center [436, 197] width 873 height 395
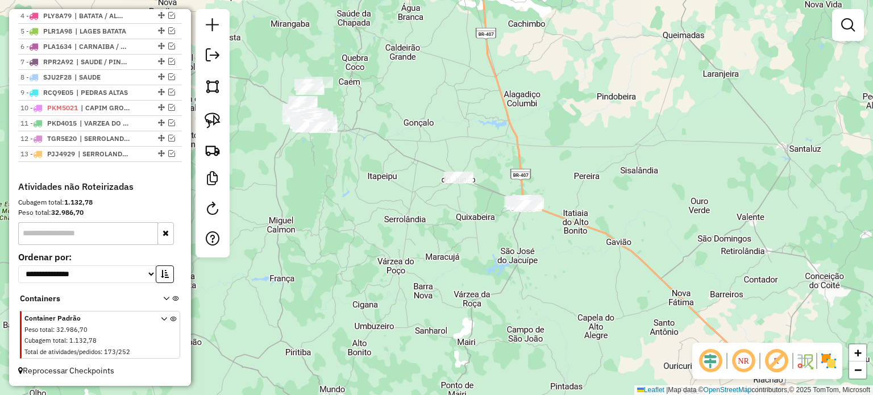
drag, startPoint x: 514, startPoint y: 209, endPoint x: 504, endPoint y: 233, distance: 26.5
click at [504, 233] on div "Janela de atendimento Grade de atendimento Capacidade Transportadoras Veículos …" at bounding box center [436, 197] width 873 height 395
drag, startPoint x: 466, startPoint y: 203, endPoint x: 452, endPoint y: 194, distance: 16.6
click at [452, 194] on div "Janela de atendimento Grade de atendimento Capacidade Transportadoras Veículos …" at bounding box center [436, 197] width 873 height 395
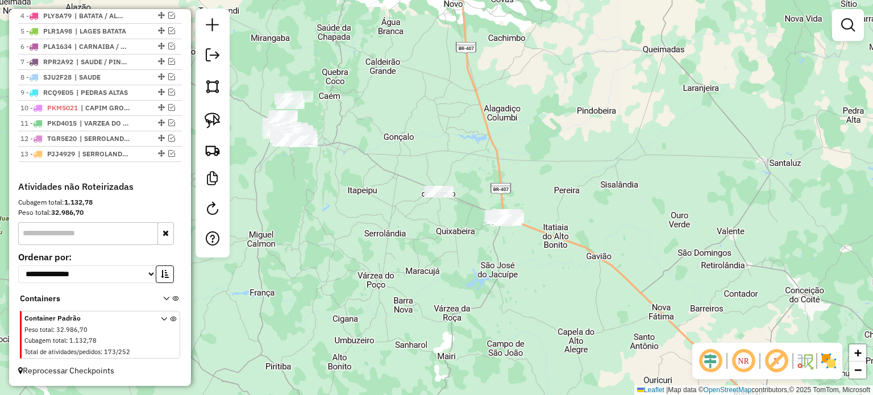
drag, startPoint x: 453, startPoint y: 202, endPoint x: 446, endPoint y: 227, distance: 25.4
click at [446, 227] on div "Janela de atendimento Grade de atendimento Capacidade Transportadoras Veículos …" at bounding box center [436, 197] width 873 height 395
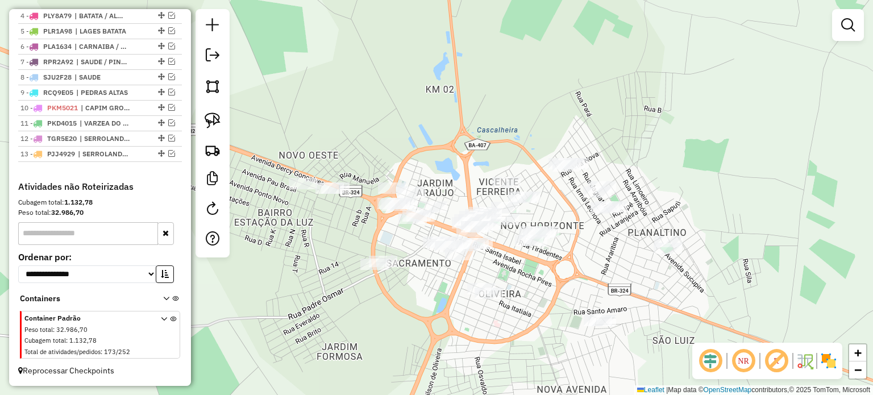
drag, startPoint x: 213, startPoint y: 121, endPoint x: 305, endPoint y: 160, distance: 100.1
click at [213, 121] on img at bounding box center [213, 121] width 16 height 16
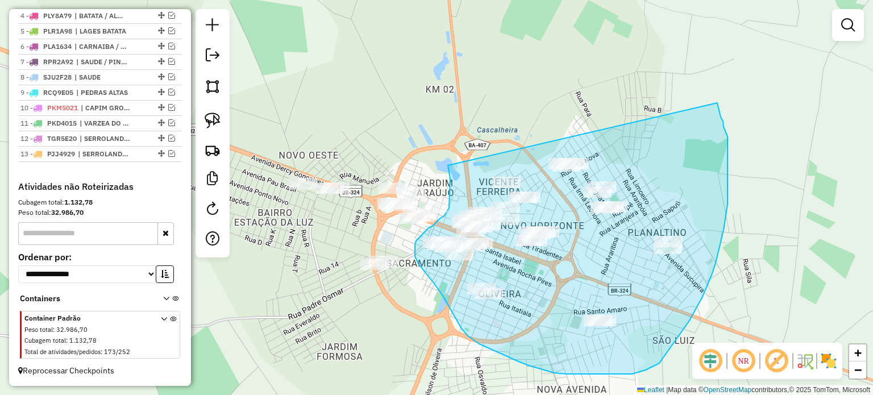
drag, startPoint x: 450, startPoint y: 186, endPoint x: 717, endPoint y: 103, distance: 279.8
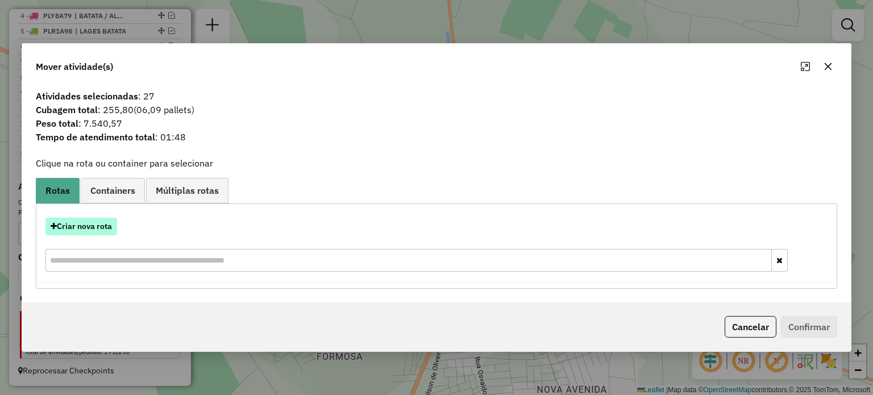
click at [73, 225] on button "Criar nova rota" at bounding box center [81, 227] width 72 height 18
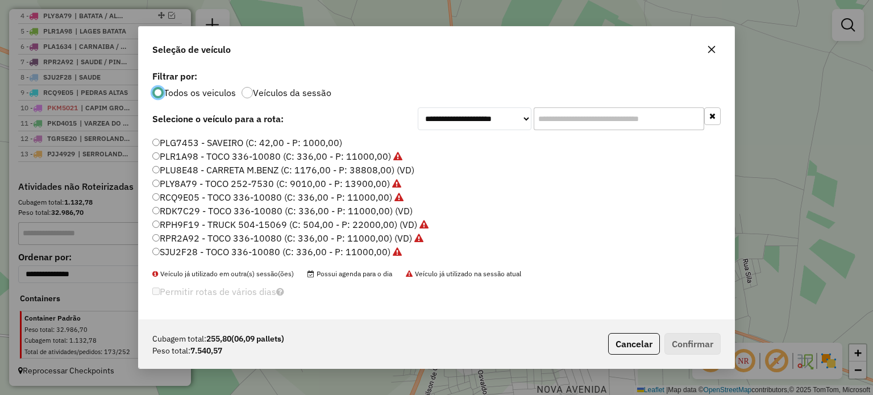
scroll to position [230, 0]
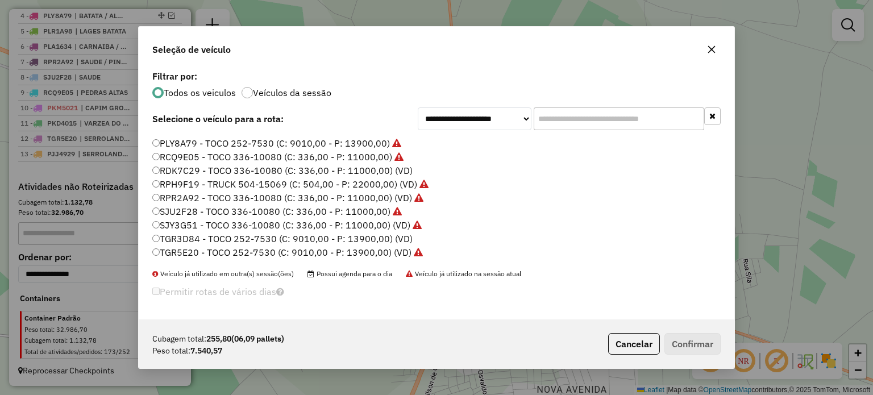
click at [188, 254] on label "TGR5E20 - TOCO 252-7530 (C: 9010,00 - P: 13900,00) (VD)" at bounding box center [287, 253] width 271 height 14
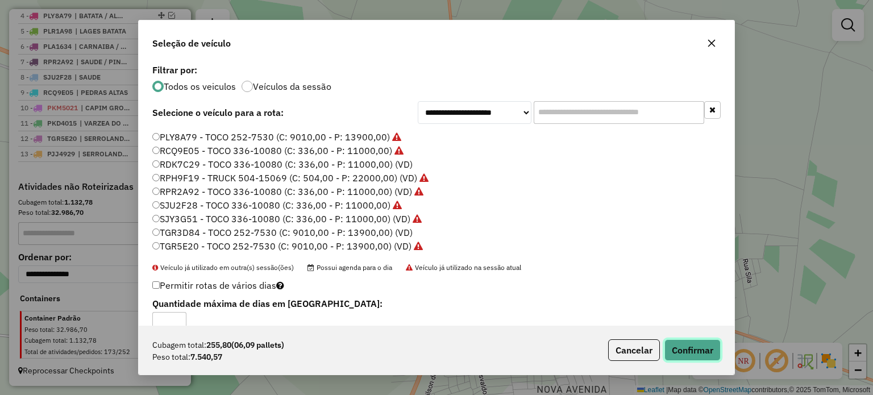
click at [692, 350] on button "Confirmar" at bounding box center [693, 350] width 56 height 22
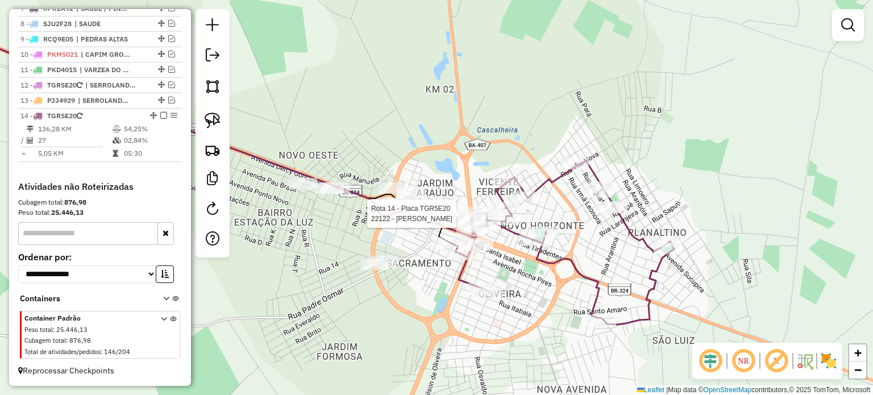
select select "**********"
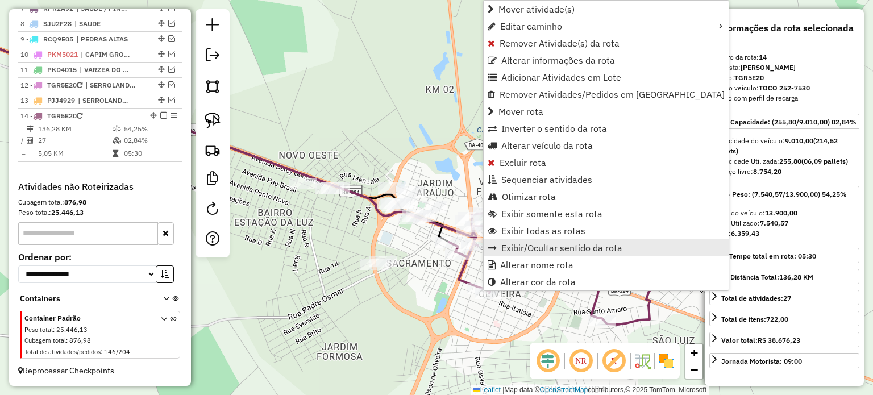
scroll to position [537, 0]
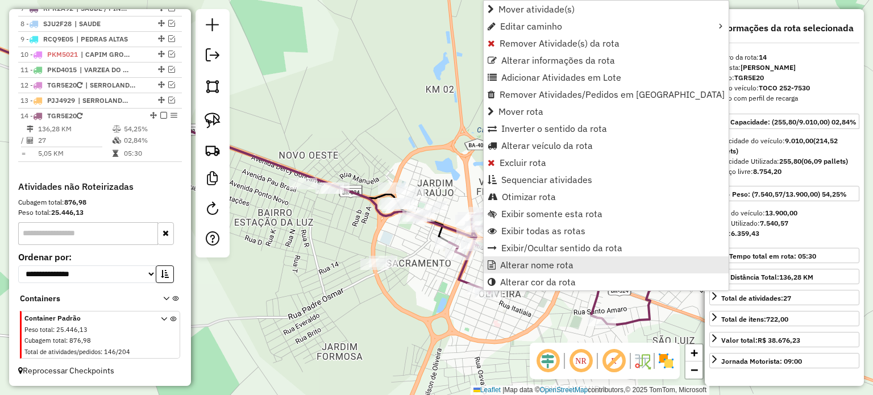
click at [518, 264] on span "Alterar nome rota" at bounding box center [536, 264] width 73 height 9
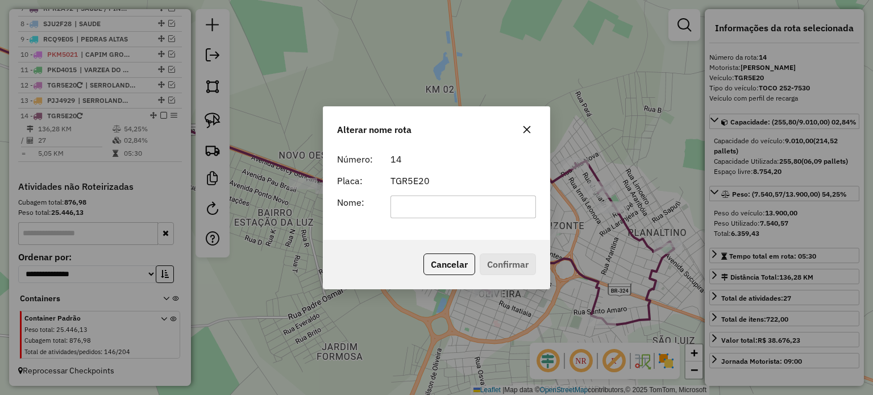
click at [441, 209] on input "text" at bounding box center [464, 207] width 146 height 23
type input "**********"
click at [518, 263] on button "Confirmar" at bounding box center [508, 265] width 56 height 22
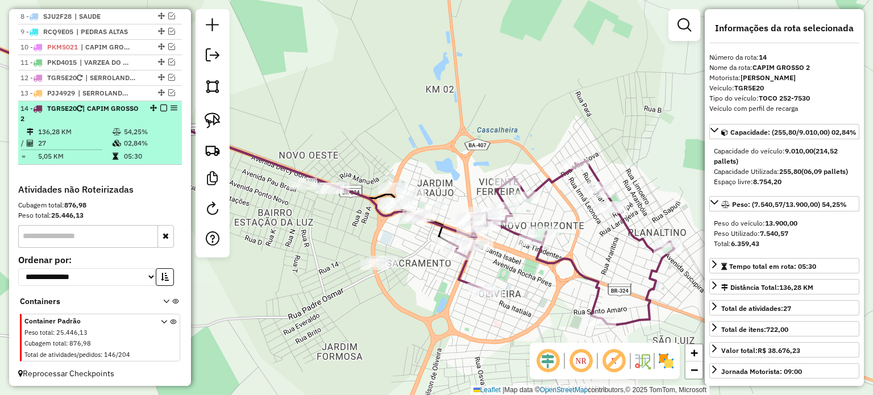
click at [160, 111] on em at bounding box center [163, 108] width 7 height 7
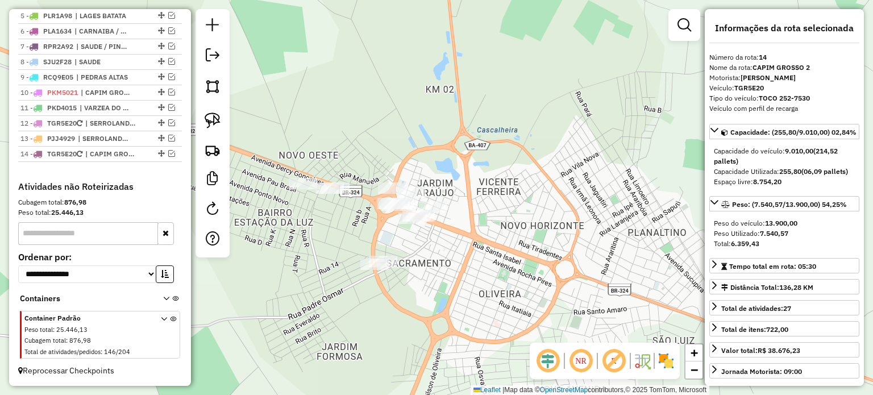
scroll to position [500, 0]
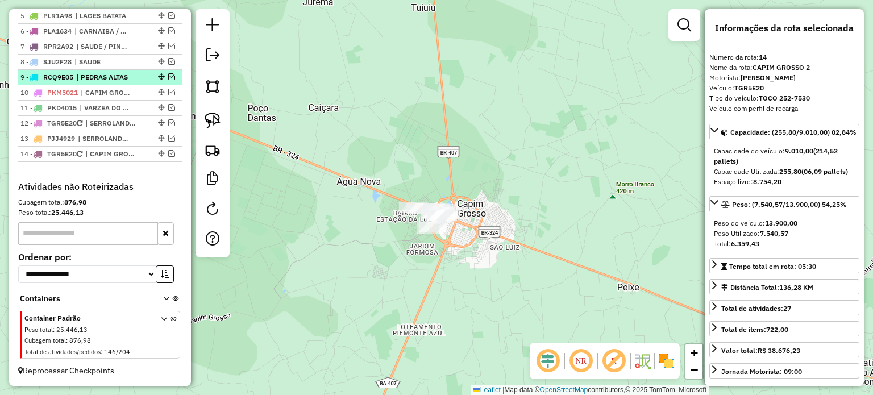
click at [168, 78] on em at bounding box center [171, 76] width 7 height 7
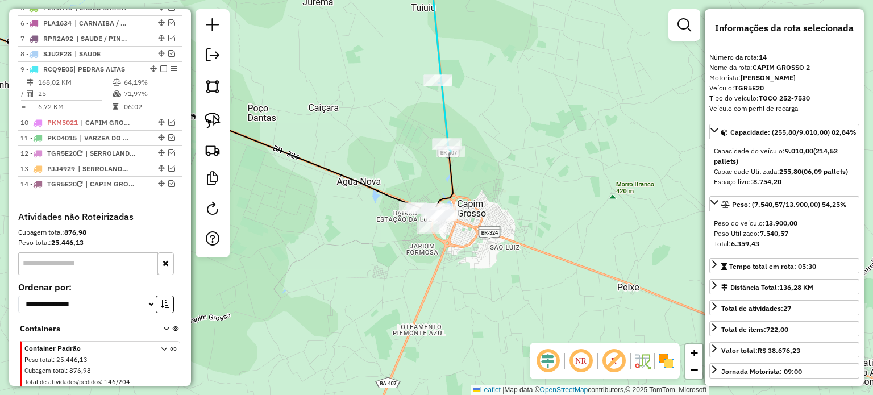
scroll to position [537, 0]
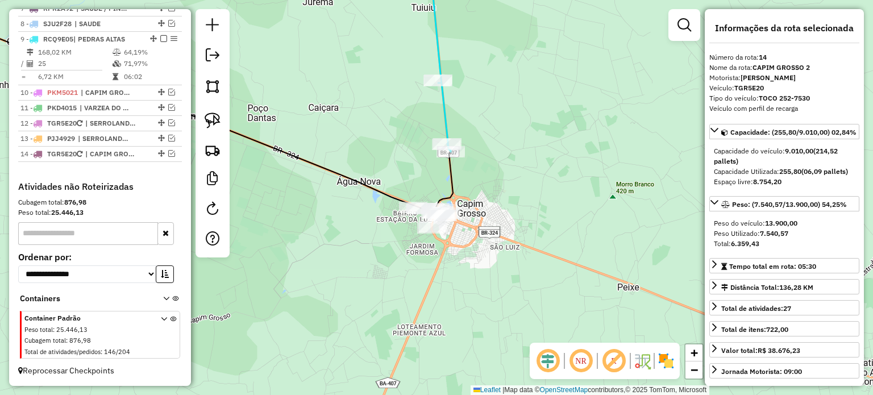
click at [315, 151] on div "Janela de atendimento Grade de atendimento Capacidade Transportadoras Veículos …" at bounding box center [436, 197] width 873 height 395
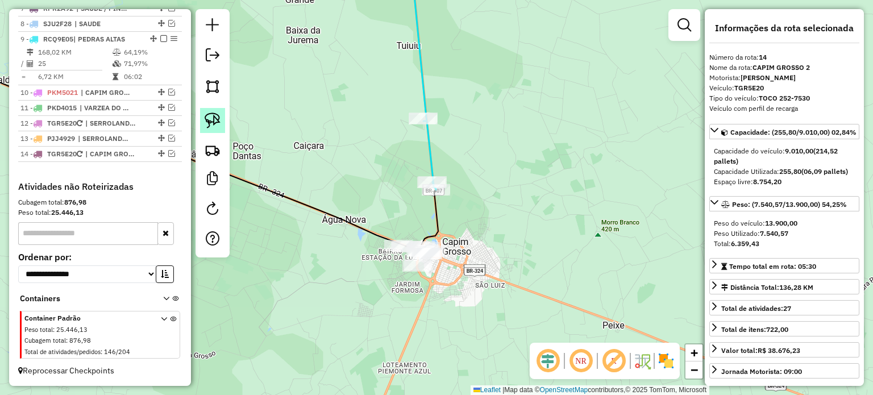
click at [217, 114] on img at bounding box center [213, 121] width 16 height 16
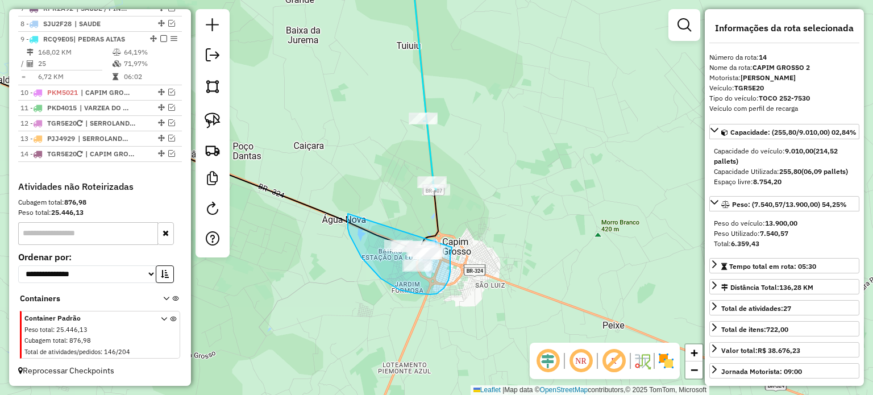
drag, startPoint x: 348, startPoint y: 214, endPoint x: 452, endPoint y: 239, distance: 107.0
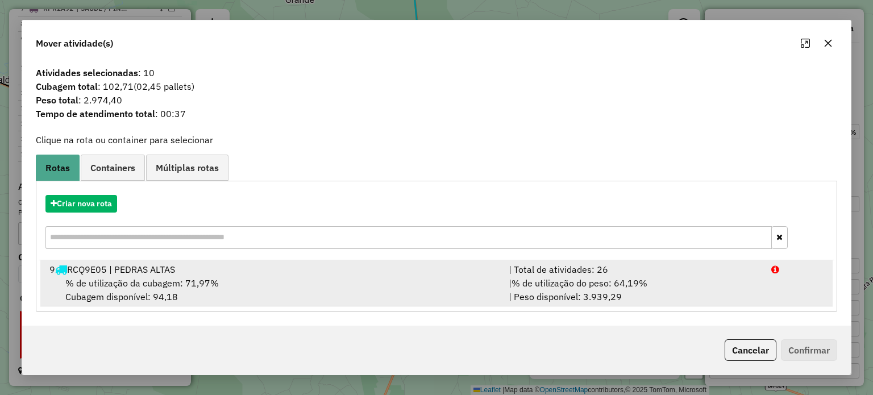
click at [143, 279] on span "% de utilização da cubagem: 71,97%" at bounding box center [141, 282] width 153 height 11
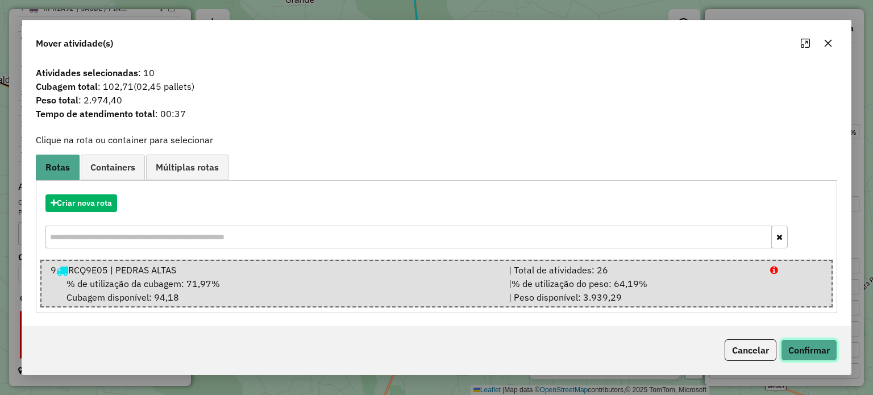
click at [794, 346] on button "Confirmar" at bounding box center [809, 350] width 56 height 22
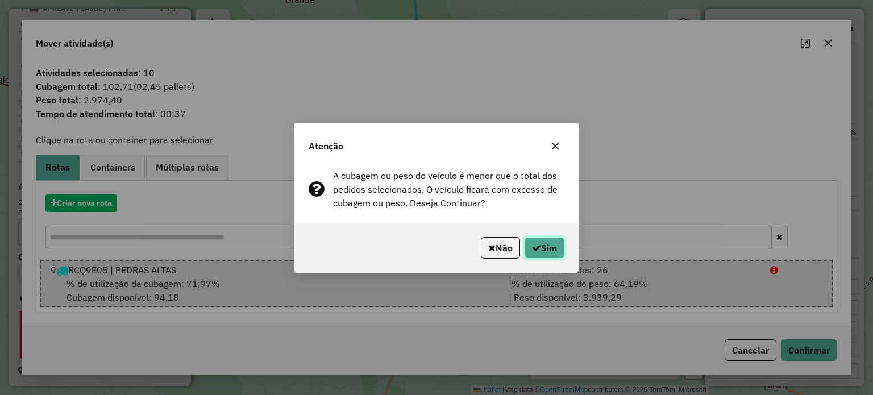
click at [557, 247] on button "Sim" at bounding box center [545, 248] width 40 height 22
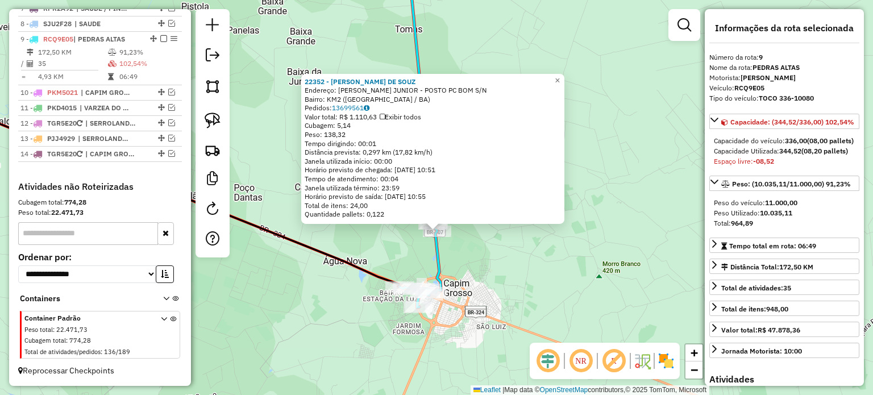
drag, startPoint x: 510, startPoint y: 248, endPoint x: 510, endPoint y: 301, distance: 52.3
click at [510, 301] on div "22352 - [PERSON_NAME] DE SOUZ Endereço: [PERSON_NAME] JUNIOR - POSTO PC BOM S/N…" at bounding box center [436, 197] width 873 height 395
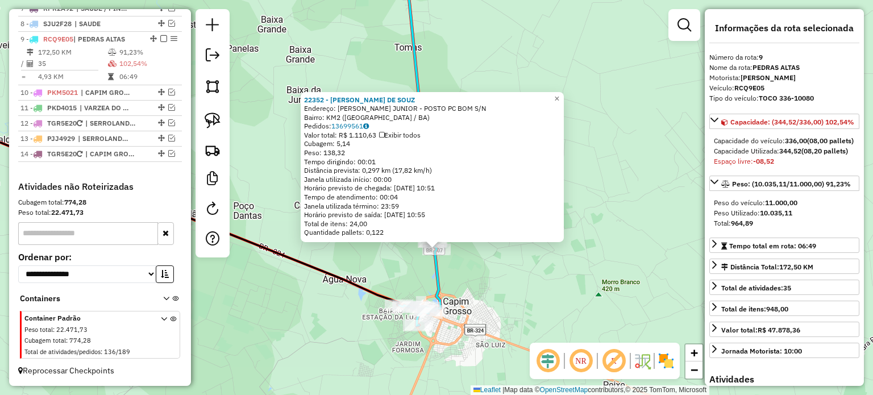
click at [508, 292] on div "22352 - [PERSON_NAME] DE SOUZ Endereço: [PERSON_NAME] JUNIOR - POSTO PC BOM S/N…" at bounding box center [436, 197] width 873 height 395
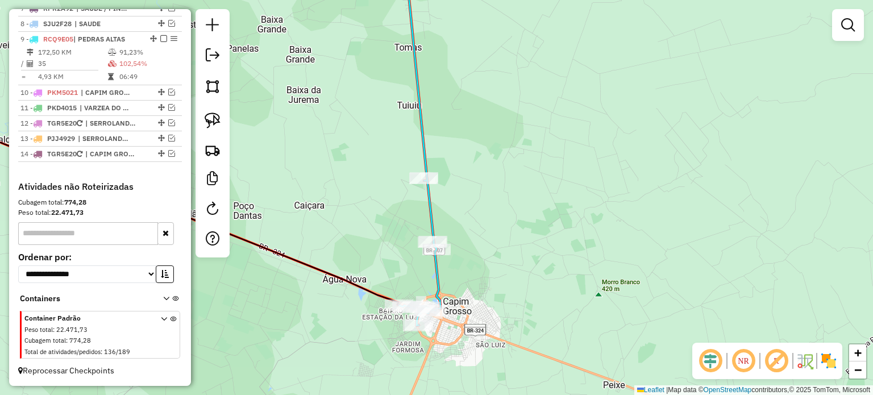
drag, startPoint x: 480, startPoint y: 275, endPoint x: 518, endPoint y: 269, distance: 38.5
click at [518, 269] on div "Janela de atendimento Grade de atendimento Capacidade Transportadoras Veículos …" at bounding box center [436, 197] width 873 height 395
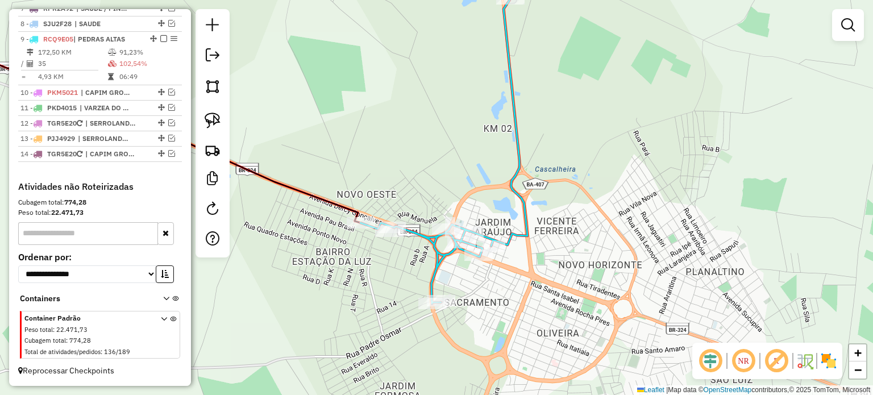
drag, startPoint x: 509, startPoint y: 359, endPoint x: 511, endPoint y: 273, distance: 85.3
click at [521, 280] on div "Janela de atendimento Grade de atendimento Capacidade Transportadoras Veículos …" at bounding box center [436, 197] width 873 height 395
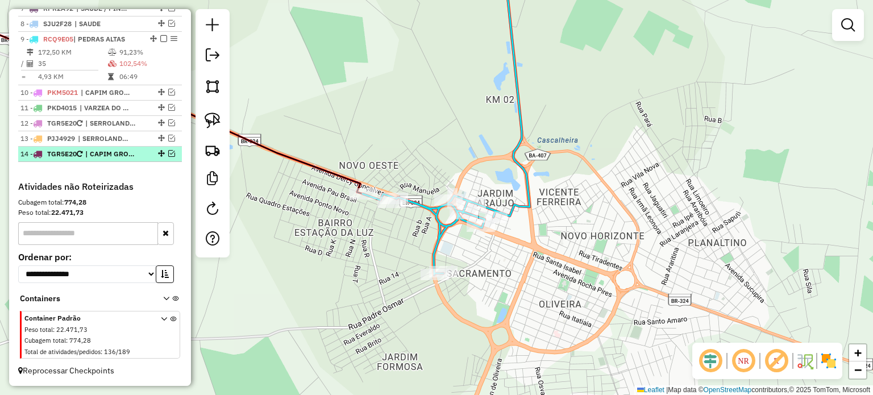
drag, startPoint x: 165, startPoint y: 154, endPoint x: 174, endPoint y: 156, distance: 9.4
click at [168, 154] on em at bounding box center [171, 153] width 7 height 7
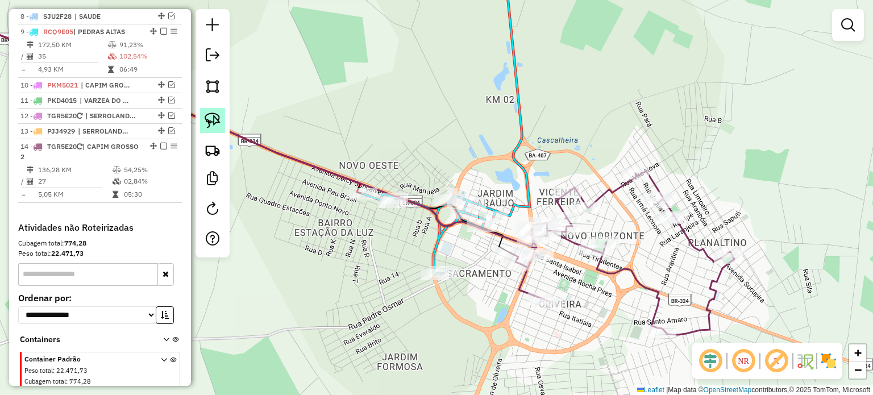
click at [204, 117] on link at bounding box center [212, 120] width 25 height 25
drag, startPoint x: 407, startPoint y: 263, endPoint x: 456, endPoint y: 259, distance: 49.6
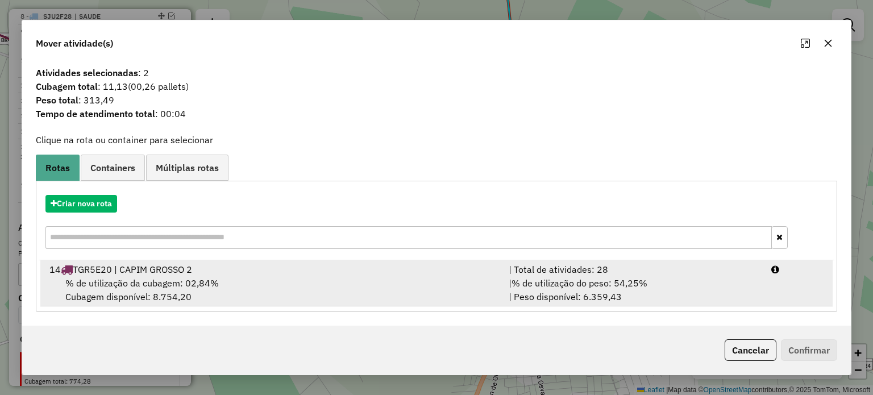
click at [209, 277] on span "% de utilização da cubagem: 02,84%" at bounding box center [141, 282] width 153 height 11
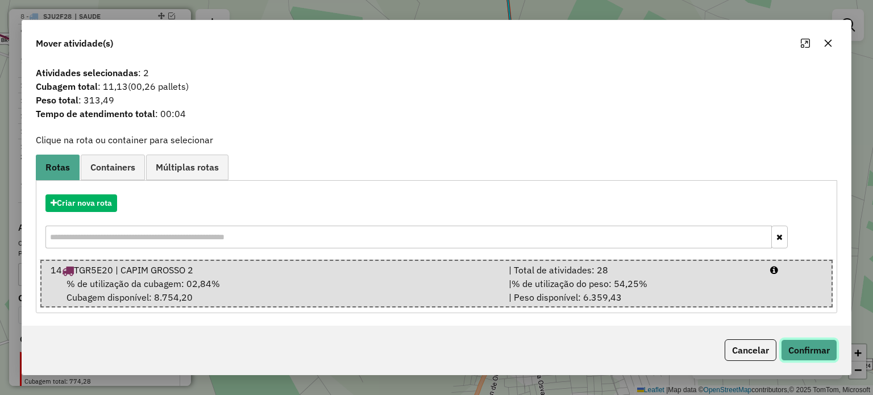
click at [811, 350] on button "Confirmar" at bounding box center [809, 350] width 56 height 22
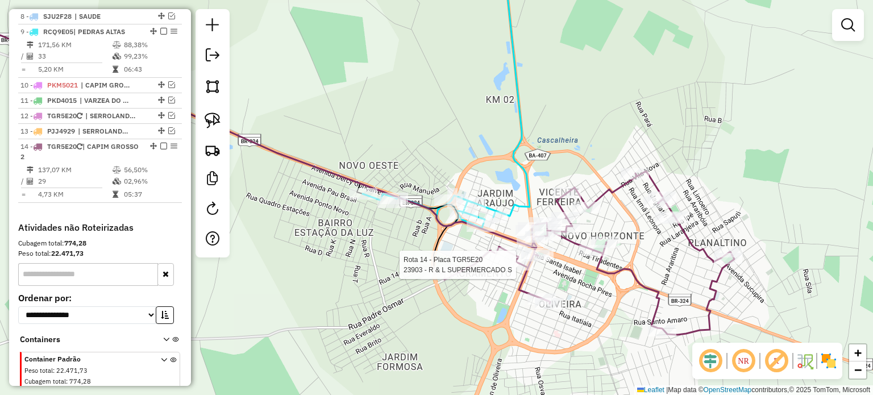
scroll to position [586, 0]
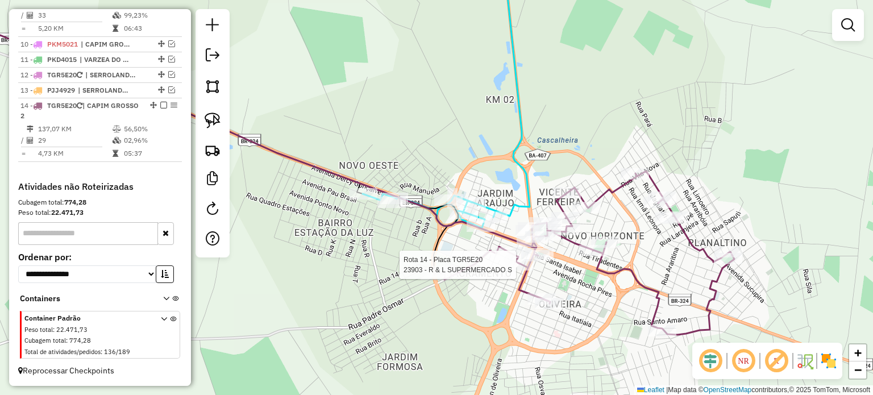
select select "**********"
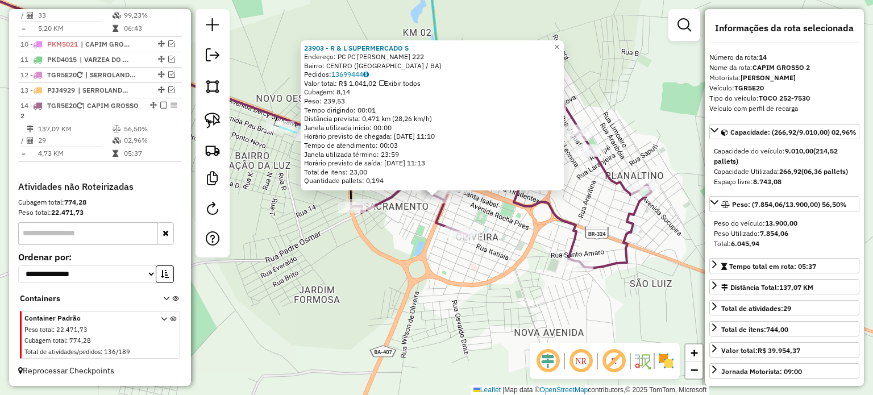
click at [407, 296] on div "23903 - R & L SUPERMERCADO S Endereço: PC PC [PERSON_NAME] 222 Bairro: [GEOGRAP…" at bounding box center [436, 197] width 873 height 395
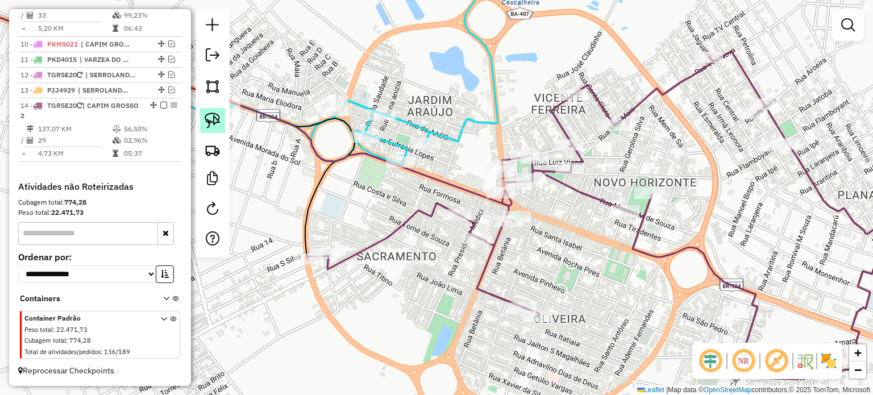
click at [216, 122] on img at bounding box center [213, 121] width 16 height 16
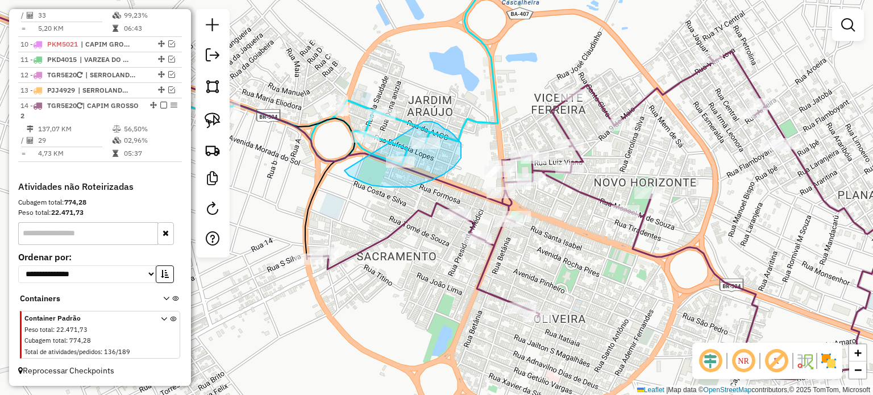
drag, startPoint x: 344, startPoint y: 171, endPoint x: 423, endPoint y: 122, distance: 92.9
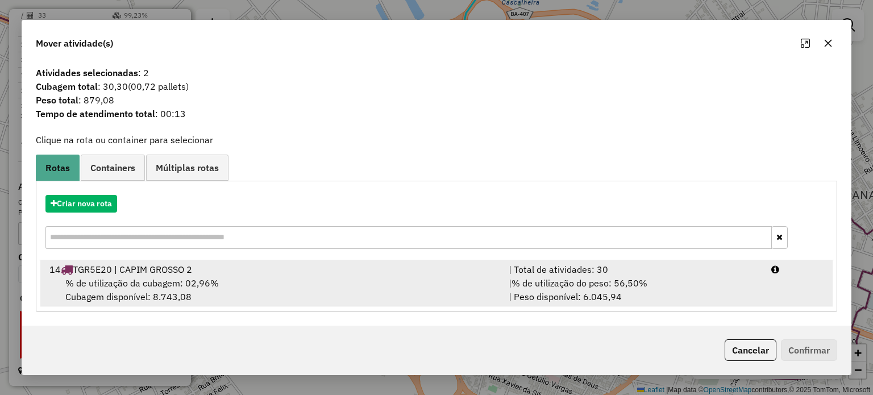
click at [203, 277] on span "% de utilização da cubagem: 02,96%" at bounding box center [141, 282] width 153 height 11
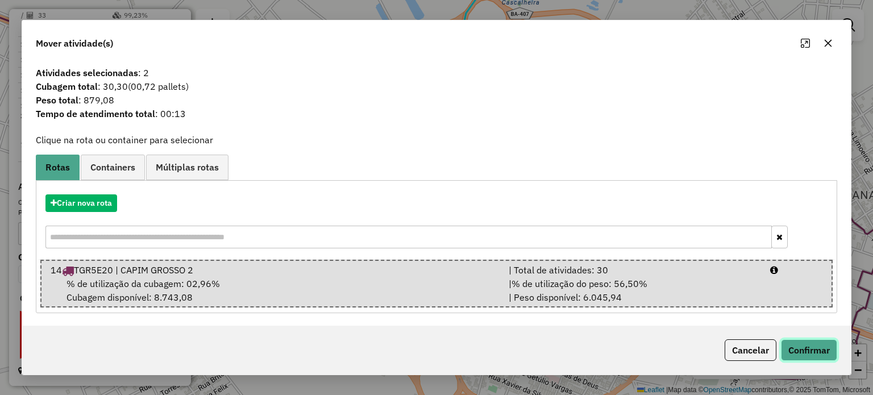
click at [813, 351] on button "Confirmar" at bounding box center [809, 350] width 56 height 22
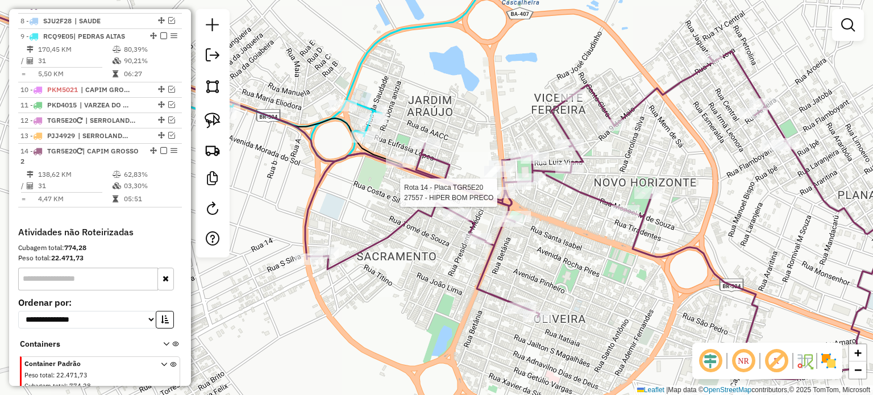
select select "**********"
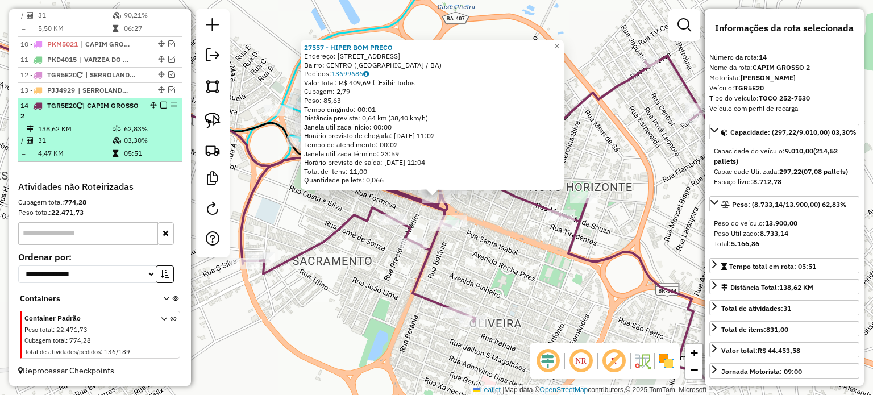
click at [160, 106] on em at bounding box center [163, 105] width 7 height 7
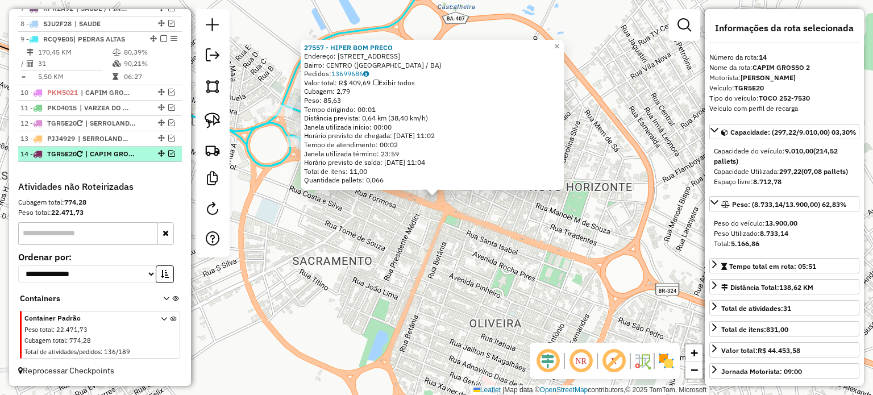
scroll to position [537, 0]
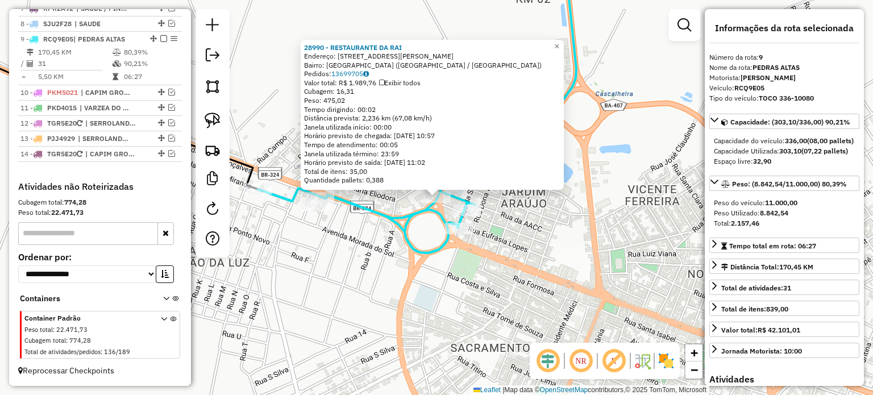
click at [335, 251] on div "28990 - RESTAURANTE DA RAI Endereço: [STREET_ADDRESS] ([GEOGRAPHIC_DATA] / BA) …" at bounding box center [436, 197] width 873 height 395
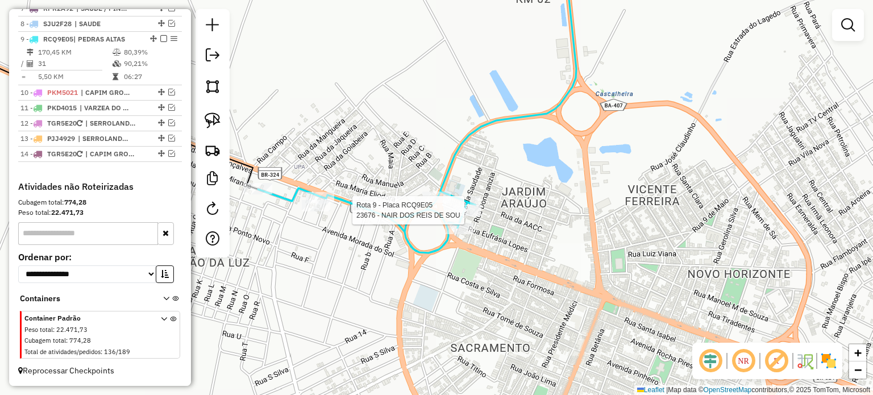
select select "**********"
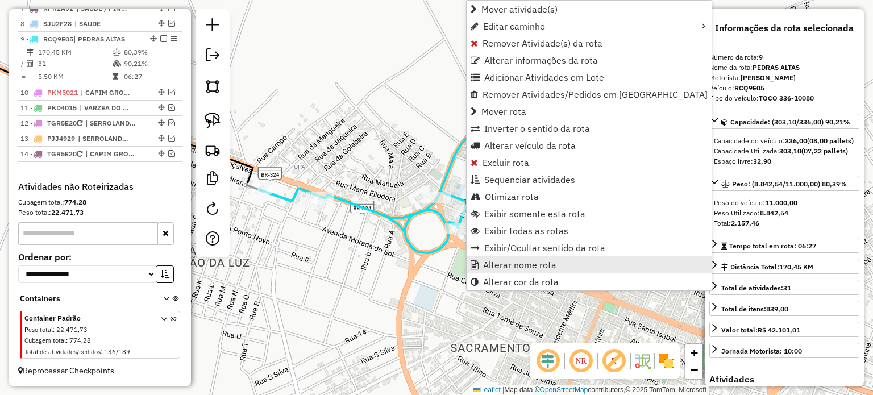
click at [525, 261] on span "Alterar nome rota" at bounding box center [519, 264] width 73 height 9
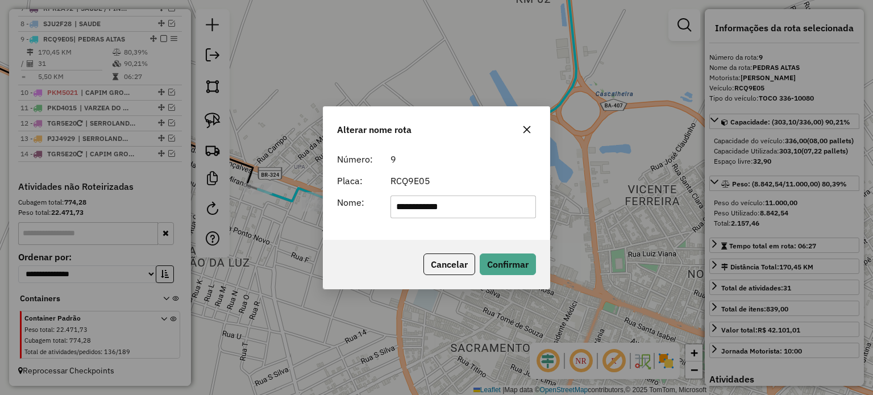
click at [459, 208] on input "**********" at bounding box center [464, 207] width 146 height 23
click at [396, 205] on input "**********" at bounding box center [464, 207] width 146 height 23
type input "**********"
click at [500, 261] on button "Confirmar" at bounding box center [508, 265] width 56 height 22
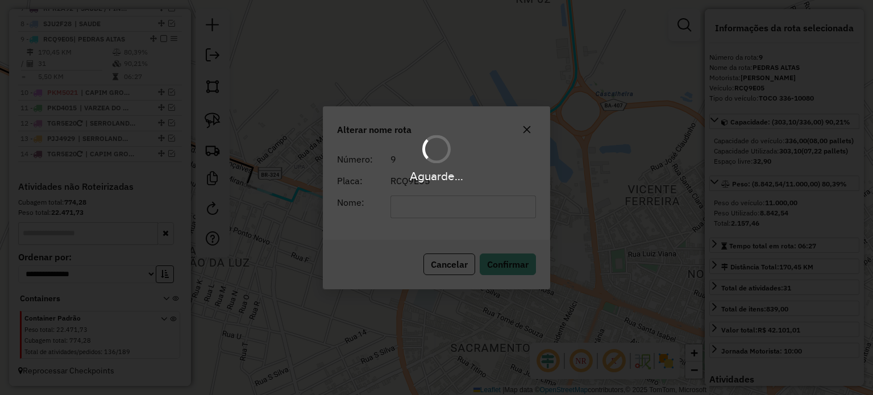
scroll to position [548, 0]
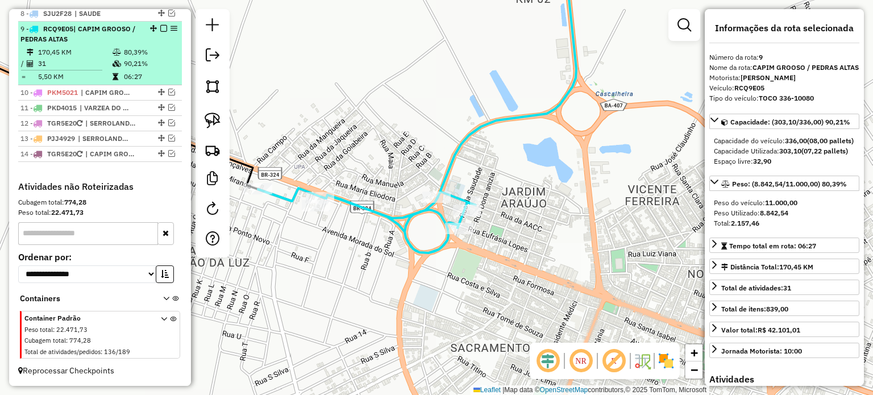
click at [160, 29] on em at bounding box center [163, 28] width 7 height 7
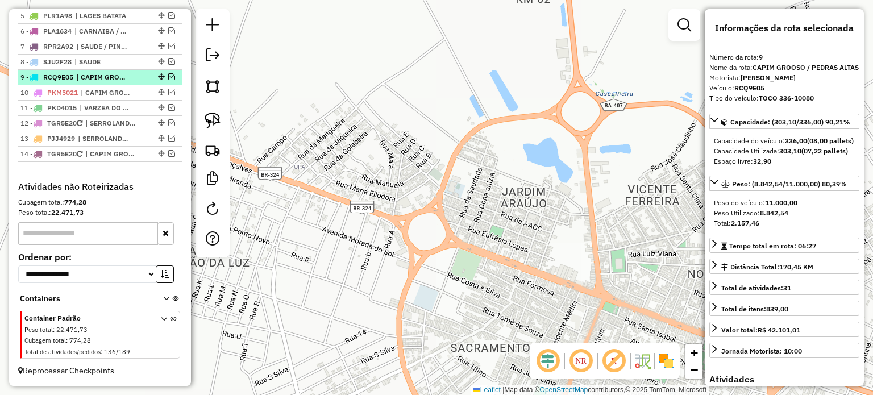
scroll to position [500, 0]
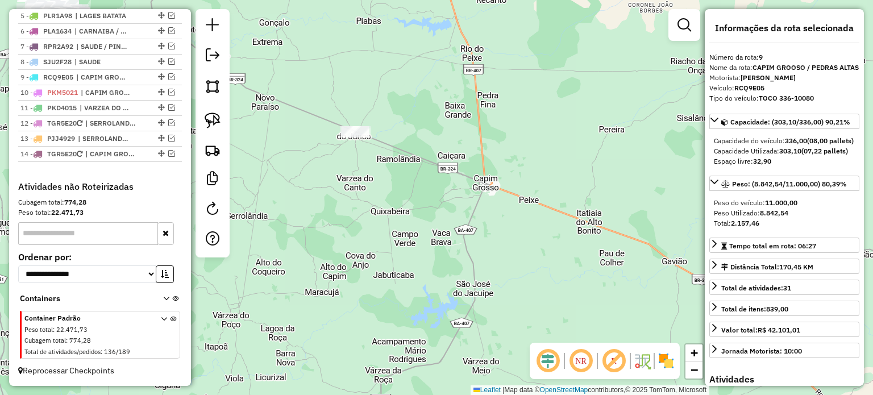
drag, startPoint x: 379, startPoint y: 171, endPoint x: 546, endPoint y: 209, distance: 171.5
click at [546, 209] on div "Janela de atendimento Grade de atendimento Capacidade Transportadoras Veículos …" at bounding box center [436, 197] width 873 height 395
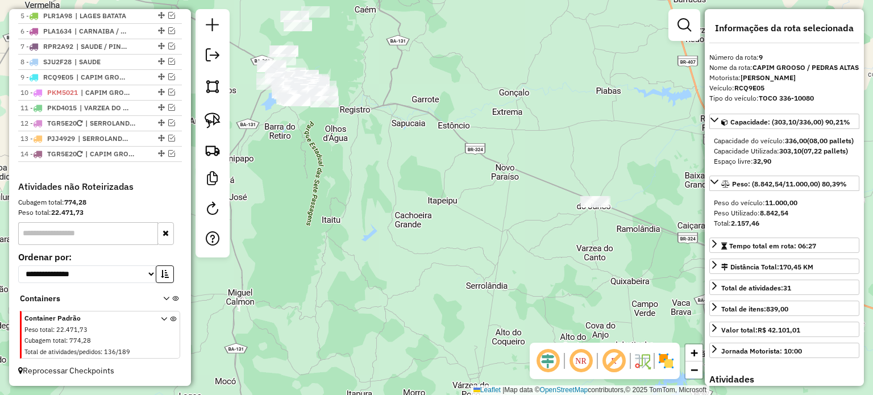
drag, startPoint x: 474, startPoint y: 204, endPoint x: 501, endPoint y: 210, distance: 28.1
click at [501, 210] on div "Janela de atendimento Grade de atendimento Capacidade Transportadoras Veículos …" at bounding box center [436, 197] width 873 height 395
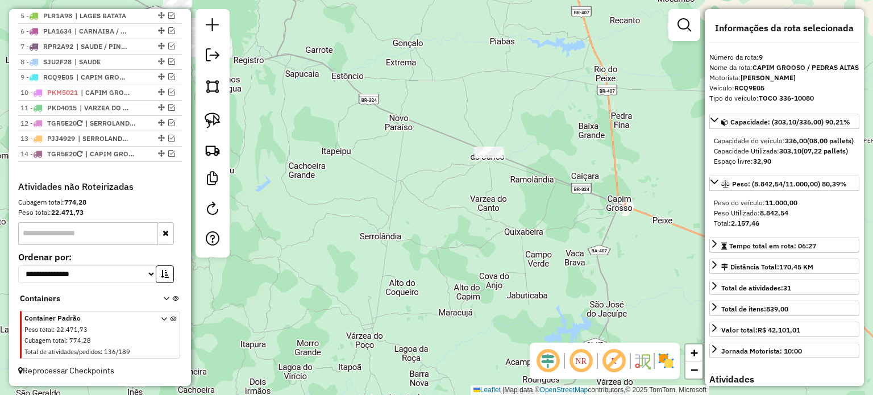
drag, startPoint x: 521, startPoint y: 211, endPoint x: 402, endPoint y: 161, distance: 128.9
click at [402, 161] on div "Janela de atendimento Grade de atendimento Capacidade Transportadoras Veículos …" at bounding box center [436, 197] width 873 height 395
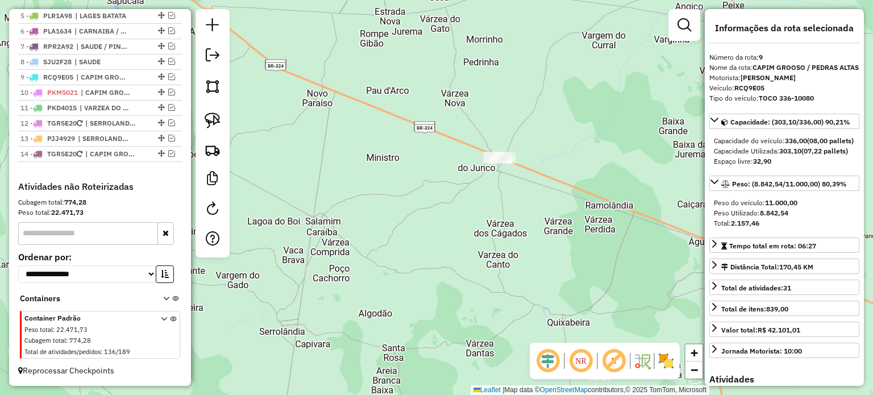
drag, startPoint x: 209, startPoint y: 115, endPoint x: 322, endPoint y: 127, distance: 114.3
click at [209, 115] on img at bounding box center [213, 121] width 16 height 16
drag, startPoint x: 492, startPoint y: 143, endPoint x: 543, endPoint y: 152, distance: 52.0
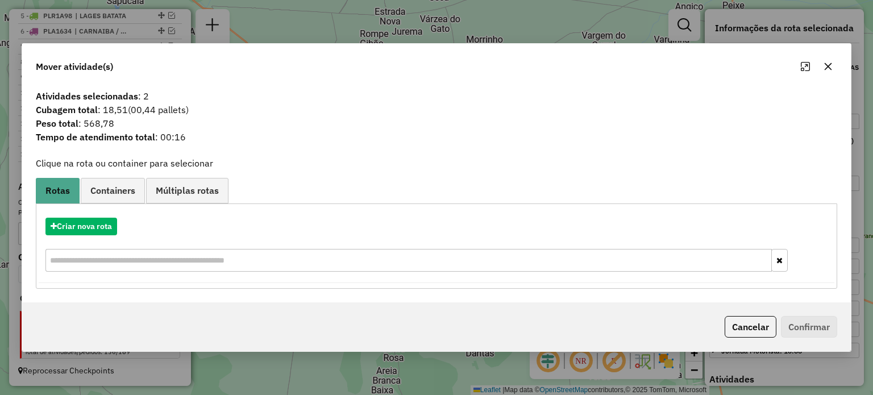
drag, startPoint x: 826, startPoint y: 65, endPoint x: 708, endPoint y: 103, distance: 124.2
click at [827, 65] on icon "button" at bounding box center [827, 66] width 7 height 7
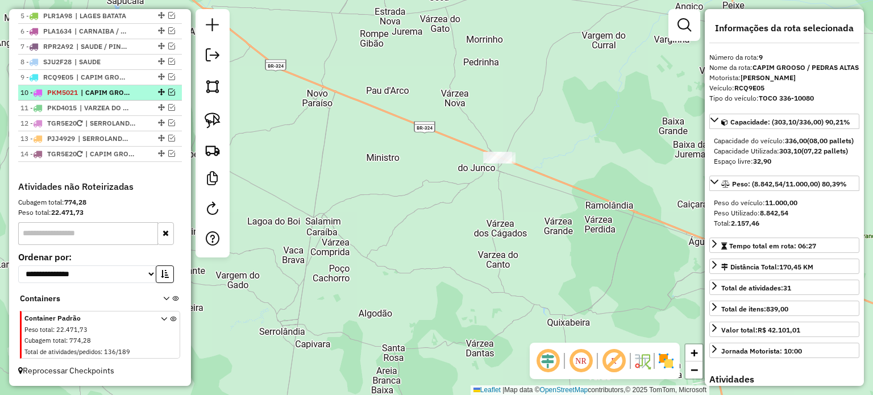
click at [170, 93] on em at bounding box center [171, 92] width 7 height 7
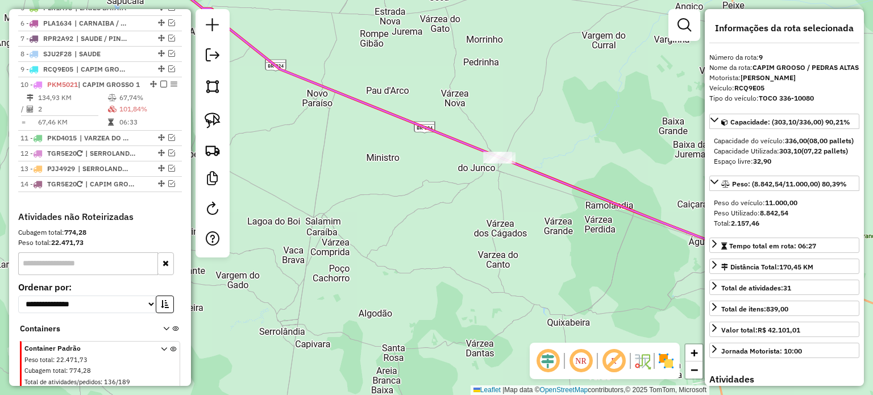
scroll to position [548, 0]
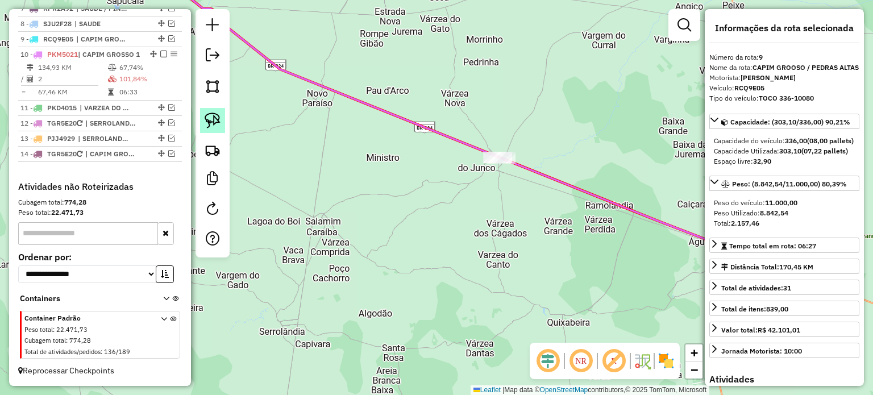
click at [216, 113] on img at bounding box center [213, 121] width 16 height 16
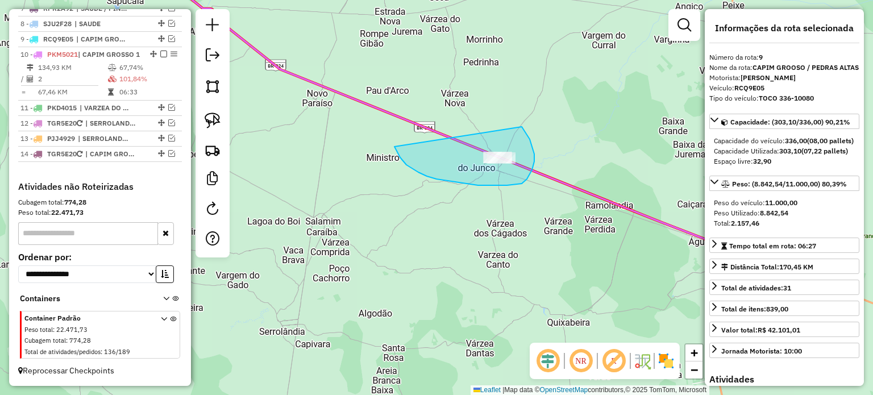
drag, startPoint x: 400, startPoint y: 157, endPoint x: 506, endPoint y: 130, distance: 109.7
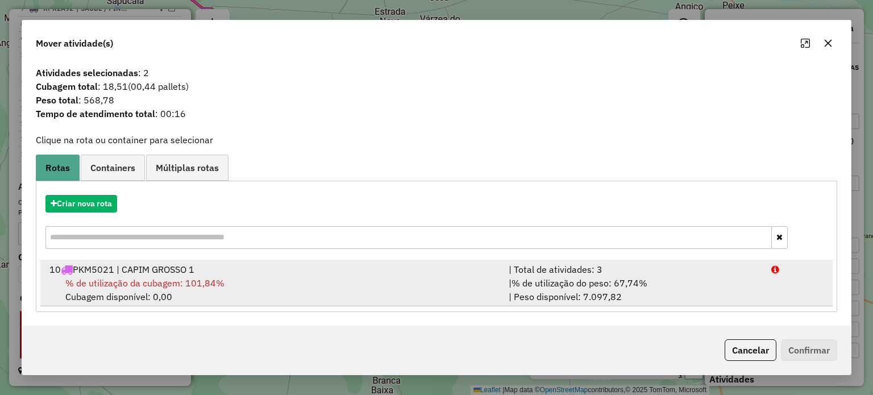
click at [161, 287] on span "% de utilização da cubagem: 101,84%" at bounding box center [144, 282] width 159 height 11
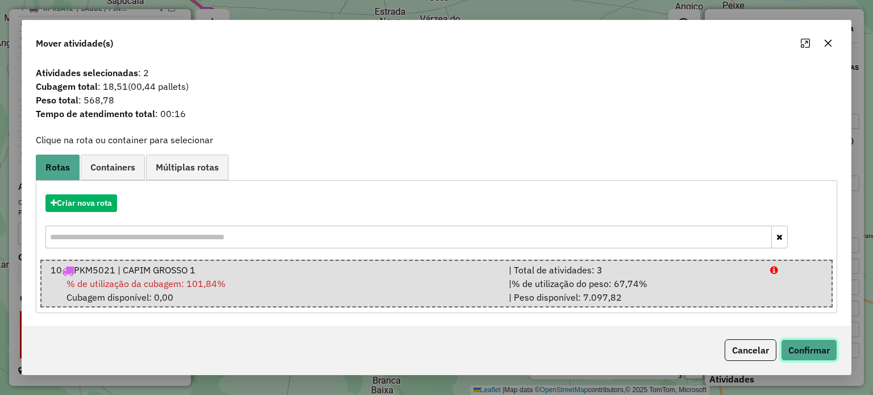
click at [809, 344] on button "Confirmar" at bounding box center [809, 350] width 56 height 22
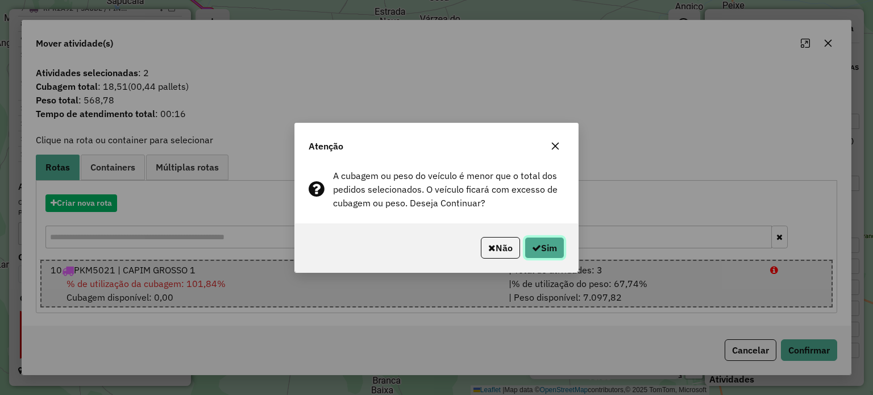
click at [545, 245] on button "Sim" at bounding box center [545, 248] width 40 height 22
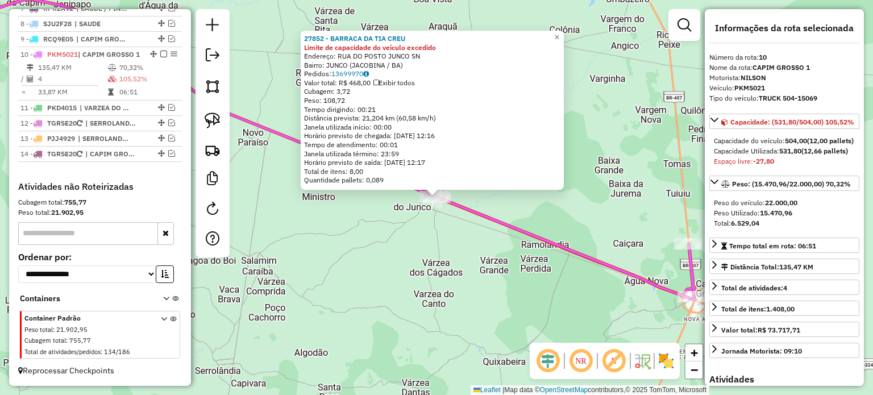
click at [426, 237] on div "27852 - BARRACA DA TIA CREU Limite de capacidade do veículo excedido Endereço: …" at bounding box center [436, 197] width 873 height 395
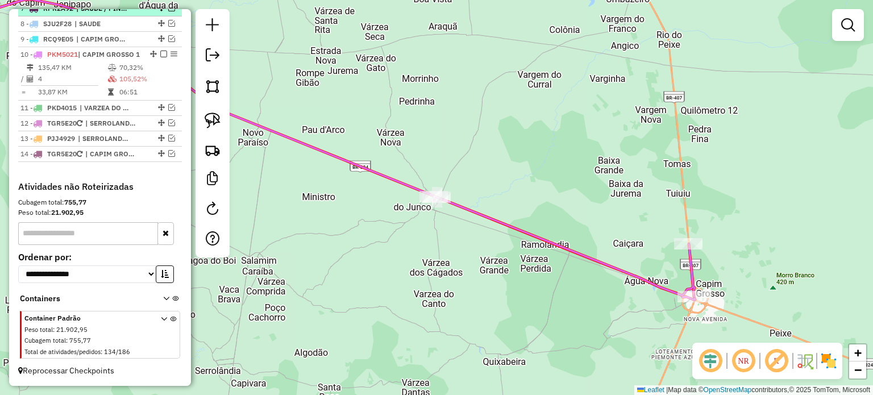
drag, startPoint x: 161, startPoint y: 45, endPoint x: 166, endPoint y: 48, distance: 6.1
click at [161, 51] on em at bounding box center [163, 54] width 7 height 7
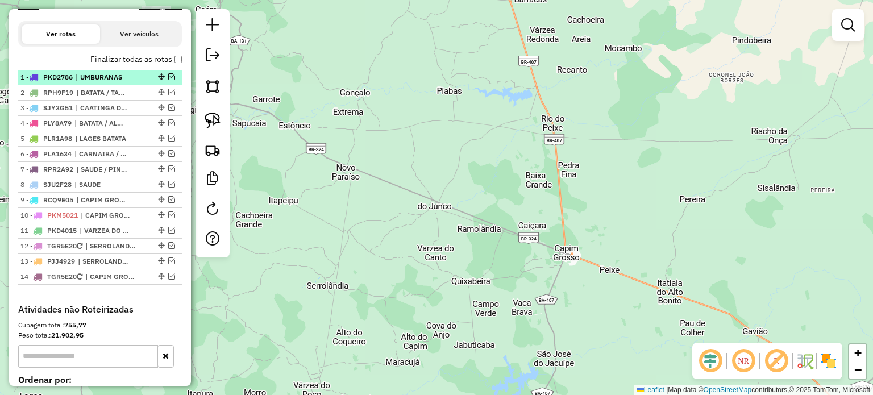
scroll to position [386, 0]
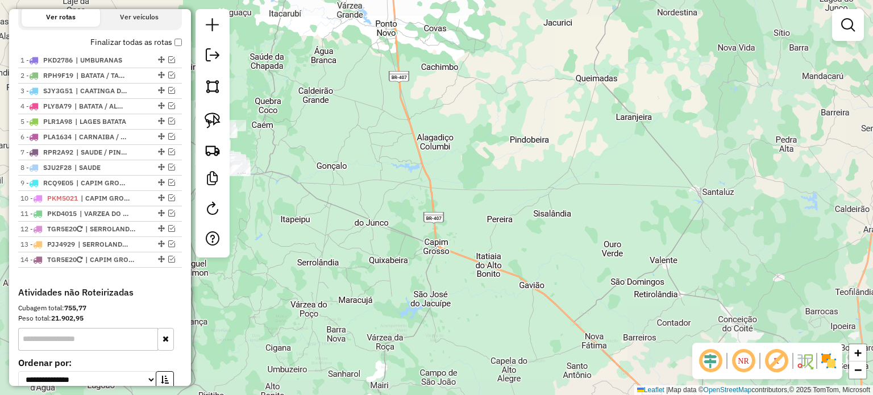
drag, startPoint x: 291, startPoint y: 198, endPoint x: 473, endPoint y: 219, distance: 183.1
click at [473, 219] on div "Janela de atendimento Grade de atendimento Capacidade Transportadoras Veículos …" at bounding box center [436, 197] width 873 height 395
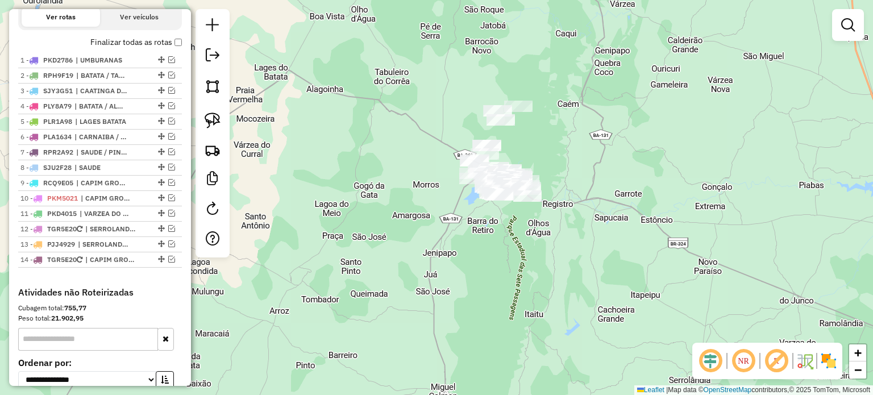
drag, startPoint x: 326, startPoint y: 230, endPoint x: 428, endPoint y: 246, distance: 103.0
click at [428, 246] on div "Janela de atendimento Grade de atendimento Capacidade Transportadoras Veículos …" at bounding box center [436, 197] width 873 height 395
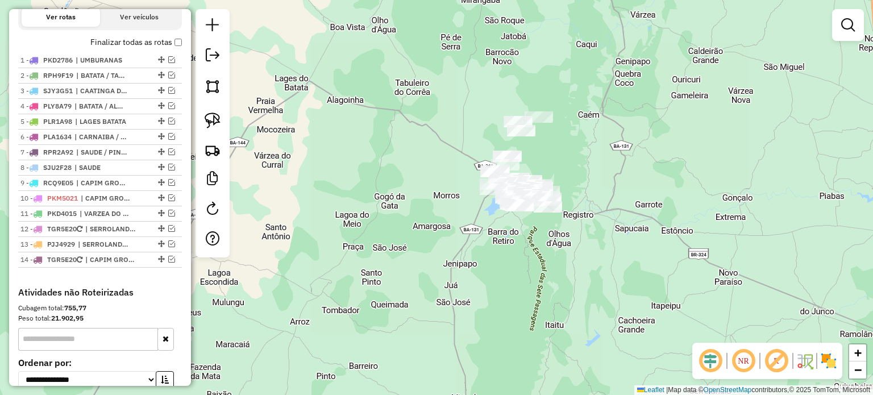
drag, startPoint x: 370, startPoint y: 229, endPoint x: 432, endPoint y: 235, distance: 62.2
click at [384, 243] on div "Janela de atendimento Grade de atendimento Capacidade Transportadoras Veículos …" at bounding box center [436, 197] width 873 height 395
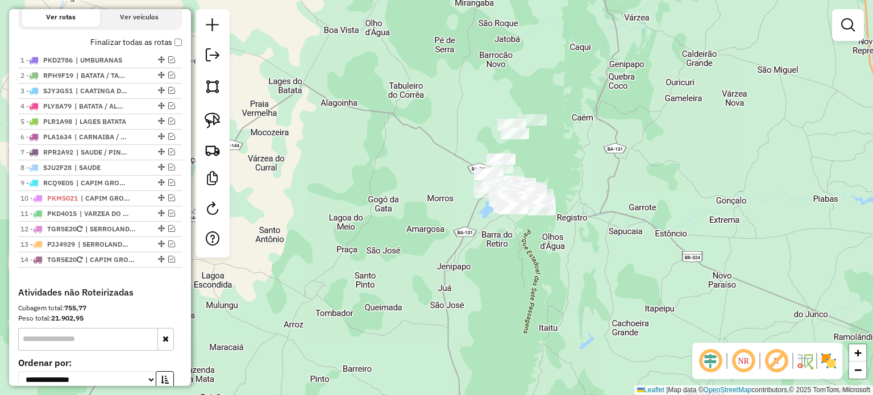
click at [543, 197] on div "Janela de atendimento Grade de atendimento Capacidade Transportadoras Veículos …" at bounding box center [436, 197] width 873 height 395
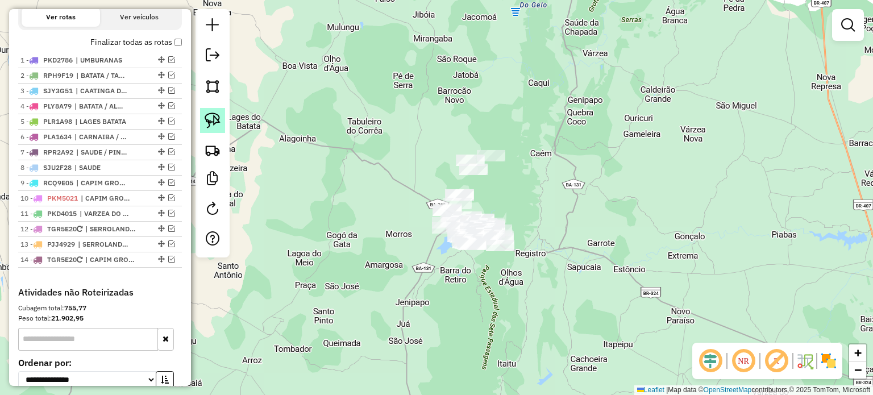
click at [218, 120] on img at bounding box center [213, 121] width 16 height 16
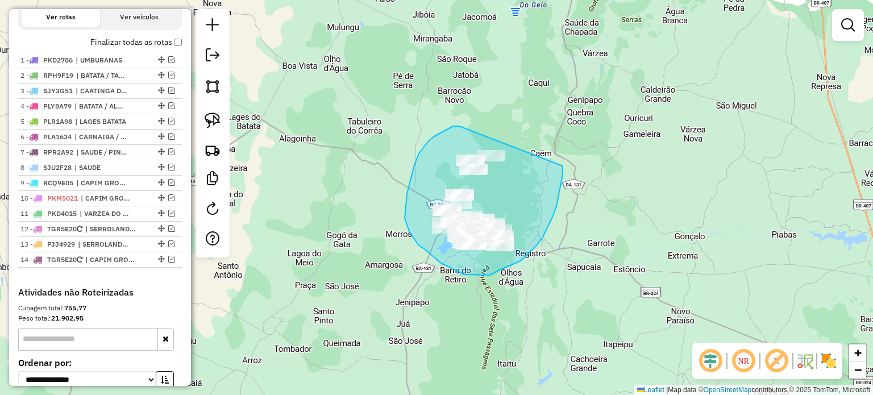
drag, startPoint x: 459, startPoint y: 126, endPoint x: 560, endPoint y: 139, distance: 101.5
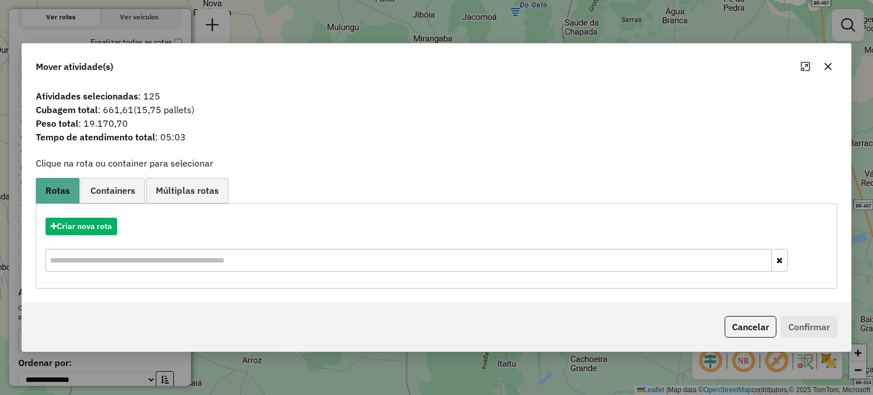
click at [828, 68] on icon "button" at bounding box center [827, 66] width 7 height 7
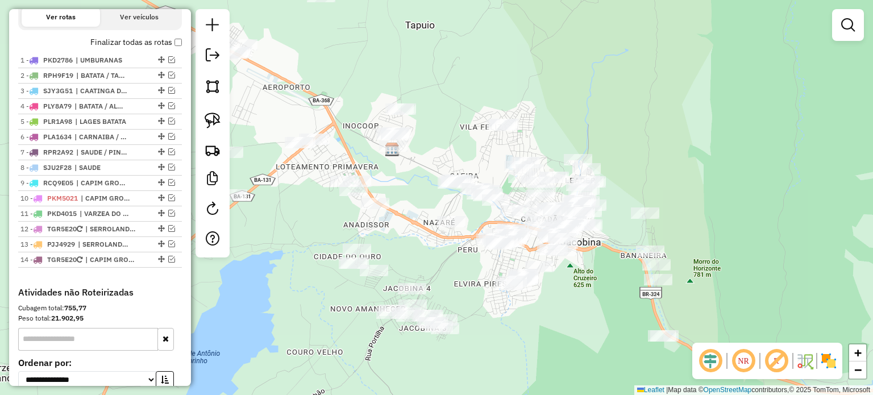
drag, startPoint x: 441, startPoint y: 315, endPoint x: 461, endPoint y: 252, distance: 66.7
click at [468, 261] on div "Janela de atendimento Grade de atendimento Capacidade Transportadoras Veículos …" at bounding box center [436, 197] width 873 height 395
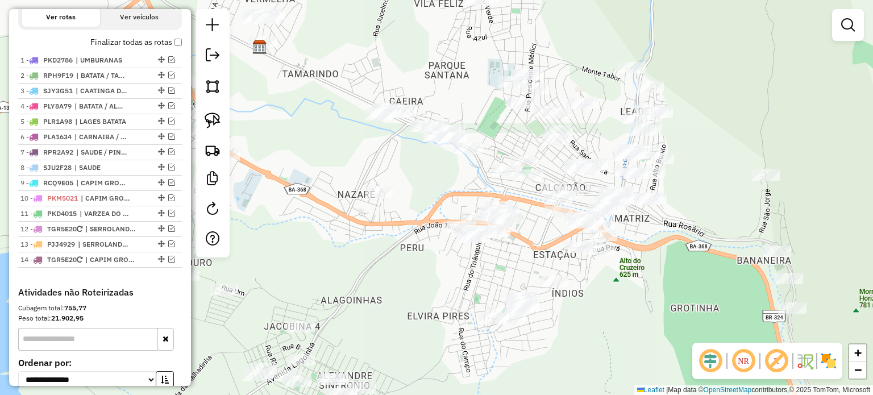
drag, startPoint x: 492, startPoint y: 251, endPoint x: 417, endPoint y: 265, distance: 75.8
click at [418, 265] on div "Janela de atendimento Grade de atendimento Capacidade Transportadoras Veículos …" at bounding box center [436, 197] width 873 height 395
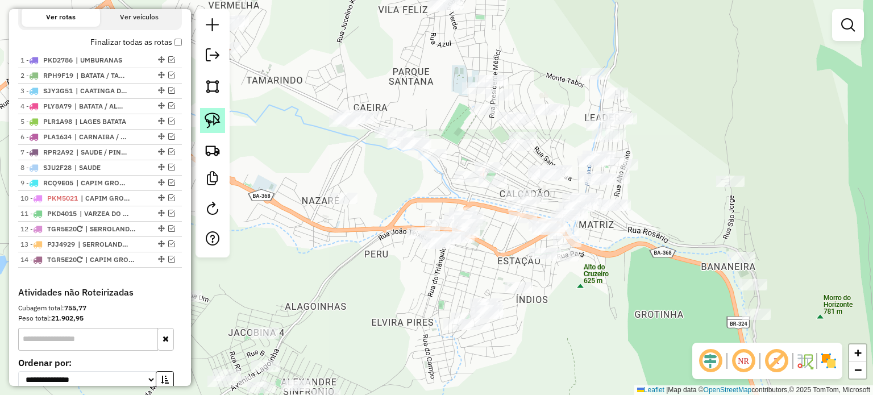
click at [216, 119] on img at bounding box center [213, 121] width 16 height 16
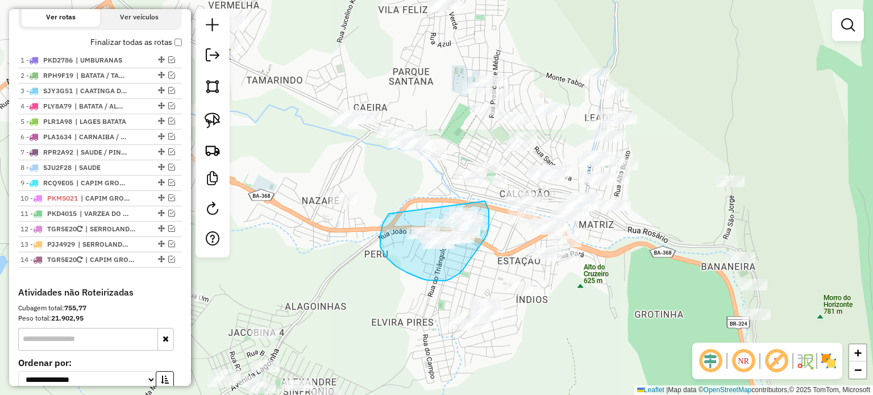
drag, startPoint x: 389, startPoint y: 214, endPoint x: 475, endPoint y: 199, distance: 87.1
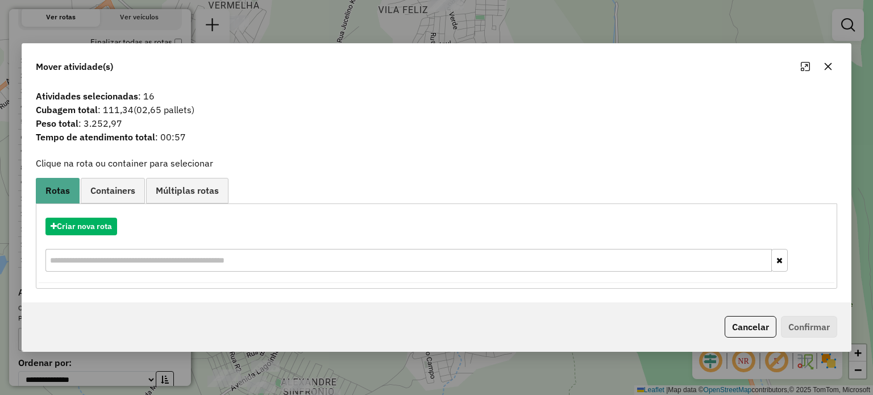
click at [828, 65] on icon "button" at bounding box center [828, 66] width 9 height 9
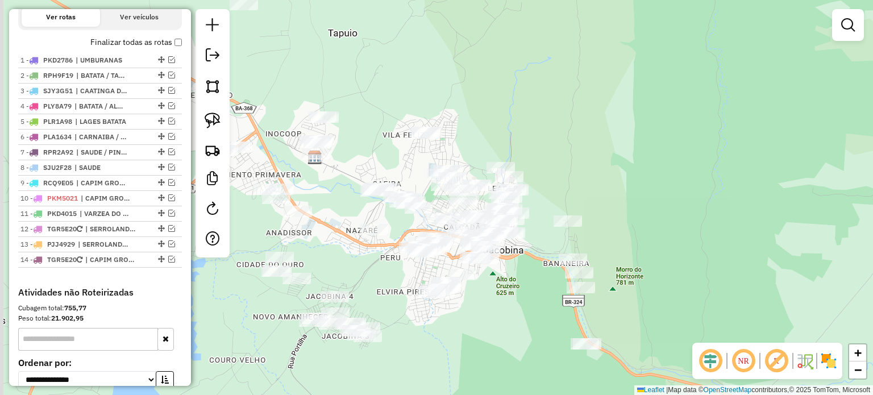
drag, startPoint x: 369, startPoint y: 278, endPoint x: 587, endPoint y: 202, distance: 230.7
click at [587, 202] on div "Janela de atendimento Grade de atendimento Capacidade Transportadoras Veículos …" at bounding box center [436, 197] width 873 height 395
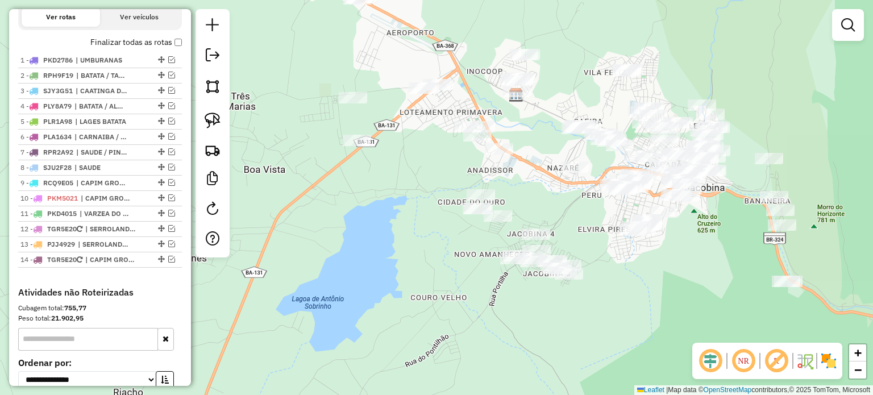
drag, startPoint x: 404, startPoint y: 206, endPoint x: 408, endPoint y: 280, distance: 73.4
click at [408, 280] on div "Janela de atendimento Grade de atendimento Capacidade Transportadoras Veículos …" at bounding box center [436, 197] width 873 height 395
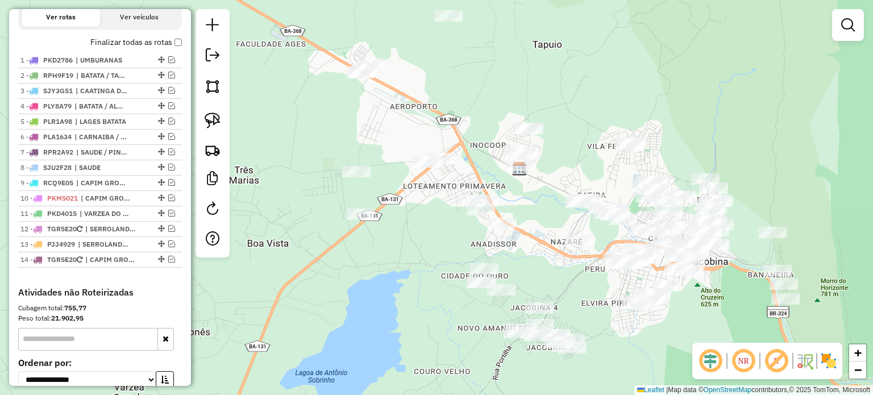
drag, startPoint x: 409, startPoint y: 334, endPoint x: 402, endPoint y: 357, distance: 24.5
click at [402, 357] on div "Janela de atendimento Grade de atendimento Capacidade Transportadoras Veículos …" at bounding box center [436, 197] width 873 height 395
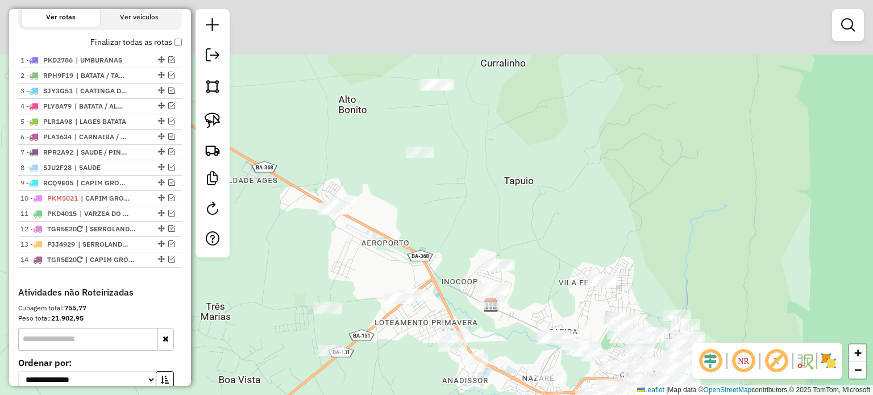
drag, startPoint x: 506, startPoint y: 127, endPoint x: 437, endPoint y: 275, distance: 163.8
click at [422, 300] on div "Janela de atendimento Grade de atendimento Capacidade Transportadoras Veículos …" at bounding box center [436, 197] width 873 height 395
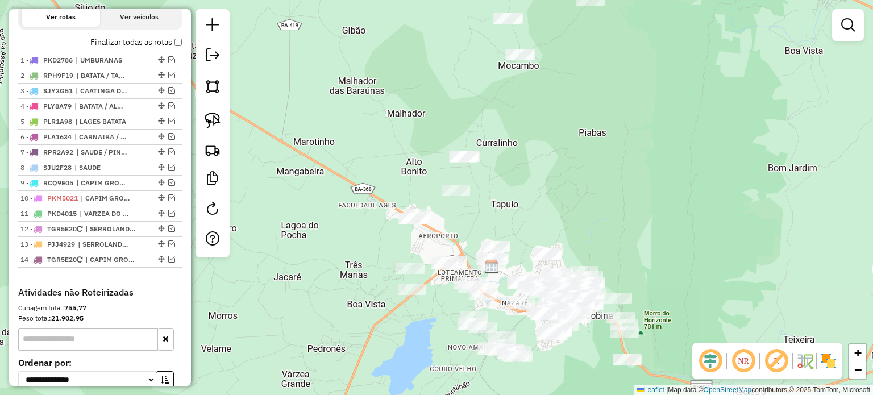
drag, startPoint x: 527, startPoint y: 196, endPoint x: 516, endPoint y: 184, distance: 16.1
click at [528, 189] on div "Janela de atendimento Grade de atendimento Capacidade Transportadoras Veículos …" at bounding box center [436, 197] width 873 height 395
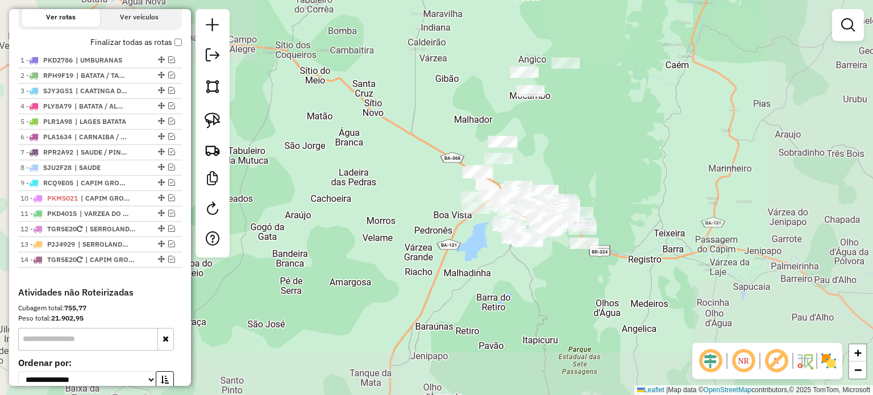
drag, startPoint x: 594, startPoint y: 119, endPoint x: 528, endPoint y: 181, distance: 90.5
click at [530, 179] on div "Janela de atendimento Grade de atendimento Capacidade Transportadoras Veículos …" at bounding box center [436, 197] width 873 height 395
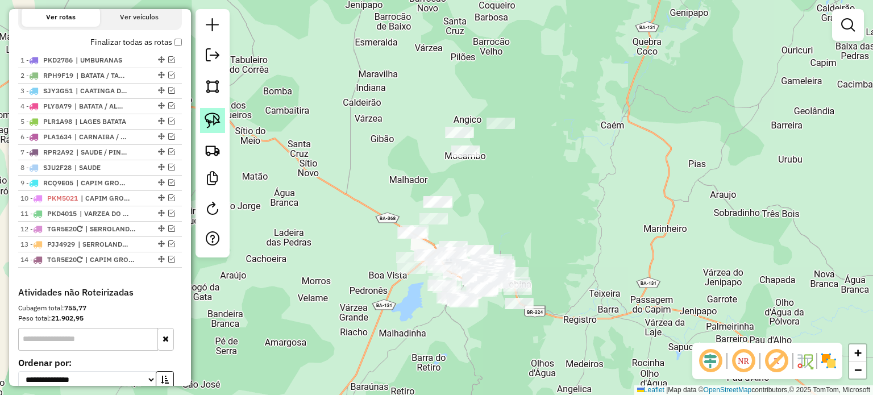
click at [211, 110] on link at bounding box center [212, 120] width 25 height 25
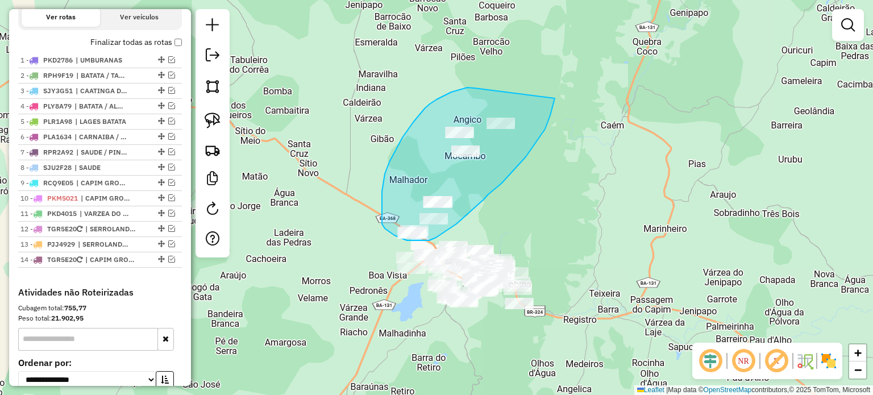
drag, startPoint x: 475, startPoint y: 88, endPoint x: 555, endPoint y: 98, distance: 80.8
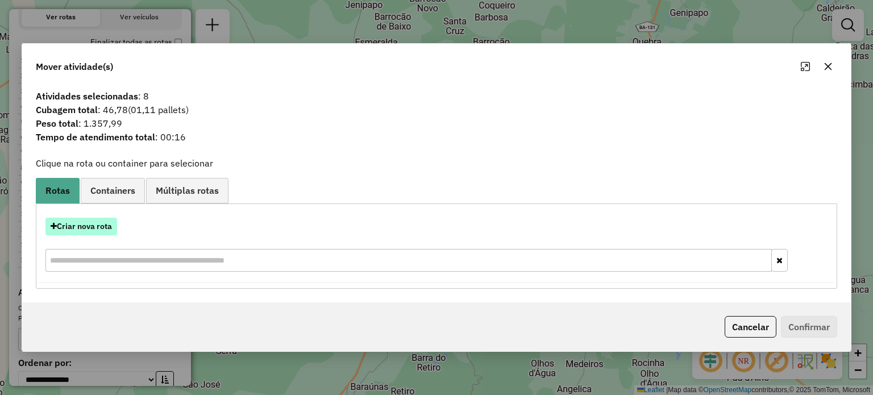
click at [92, 222] on button "Criar nova rota" at bounding box center [81, 227] width 72 height 18
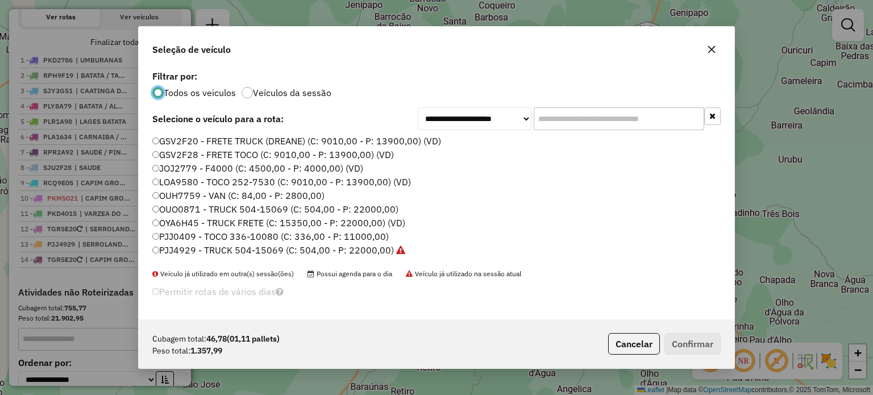
scroll to position [57, 0]
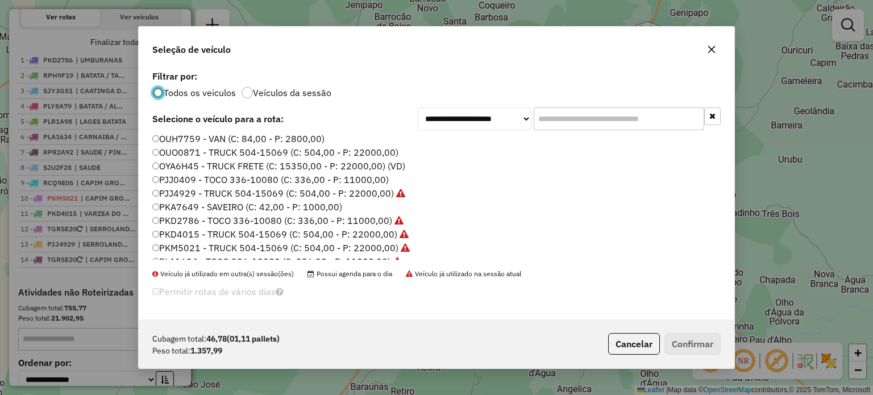
click at [193, 179] on label "PJJ0409 - TOCO 336-10080 (C: 336,00 - P: 11000,00)" at bounding box center [270, 180] width 236 height 14
click at [678, 337] on button "Confirmar" at bounding box center [693, 344] width 56 height 22
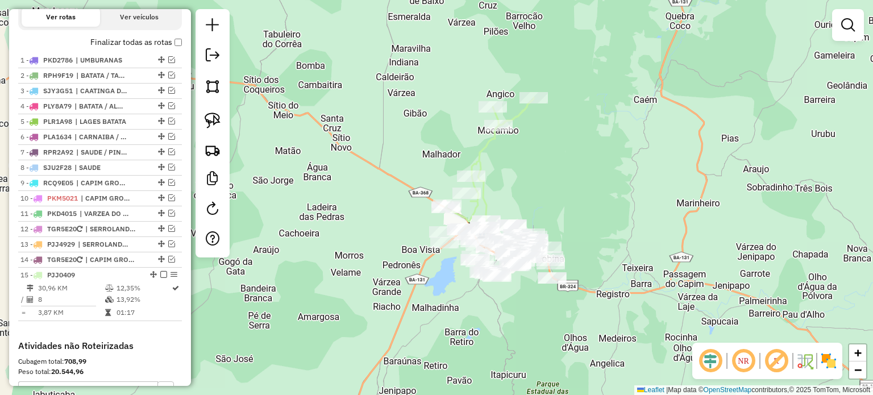
drag, startPoint x: 471, startPoint y: 221, endPoint x: 543, endPoint y: 171, distance: 88.3
click at [545, 161] on div "Janela de atendimento Grade de atendimento Capacidade Transportadoras Veículos …" at bounding box center [436, 197] width 873 height 395
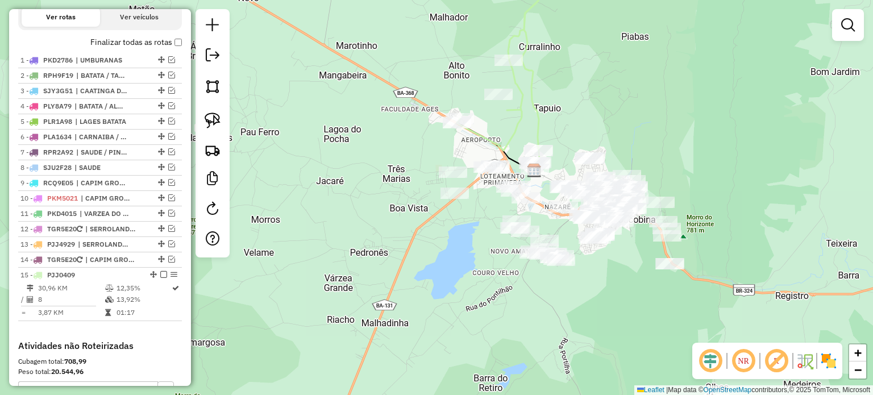
drag, startPoint x: 209, startPoint y: 115, endPoint x: 269, endPoint y: 123, distance: 60.8
click at [209, 115] on img at bounding box center [213, 121] width 16 height 16
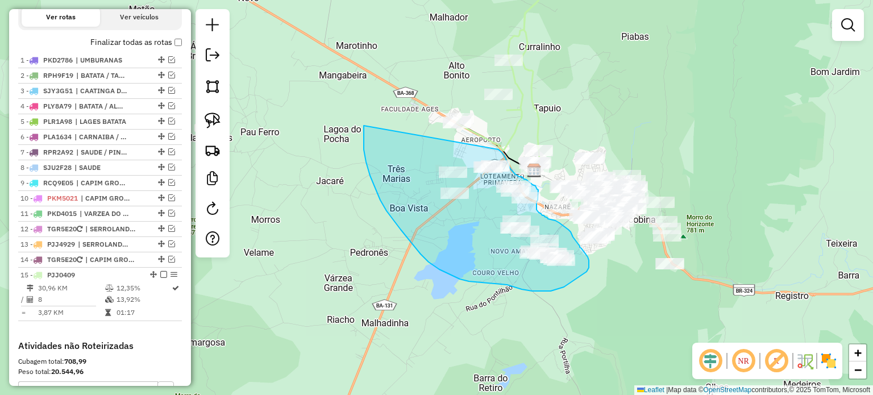
drag, startPoint x: 364, startPoint y: 126, endPoint x: 498, endPoint y: 150, distance: 136.3
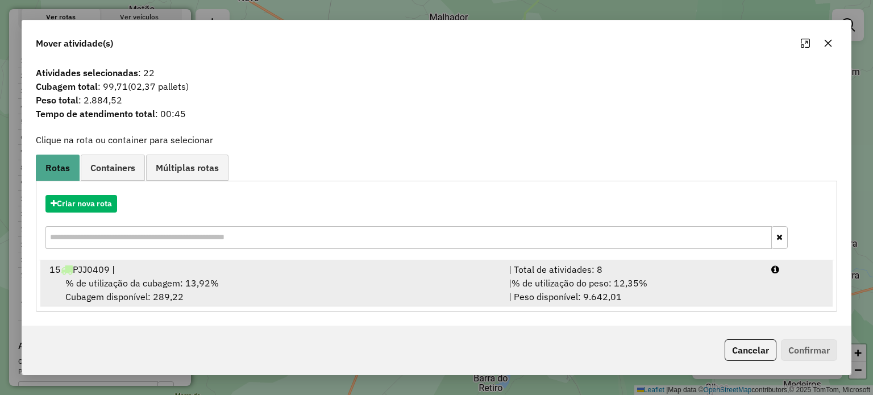
click at [104, 280] on span "% de utilização da cubagem: 13,92%" at bounding box center [141, 282] width 153 height 11
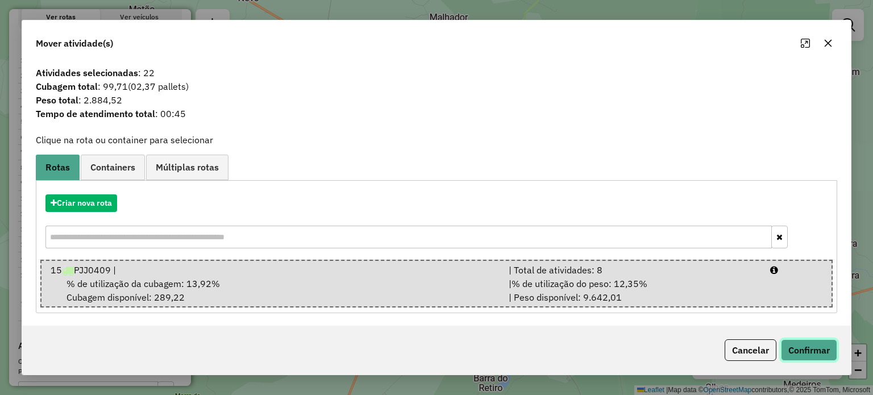
click at [790, 343] on button "Confirmar" at bounding box center [809, 350] width 56 height 22
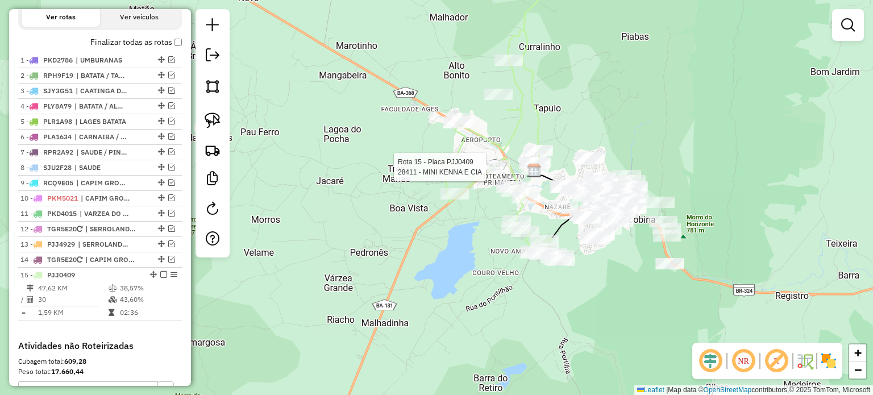
select select "**********"
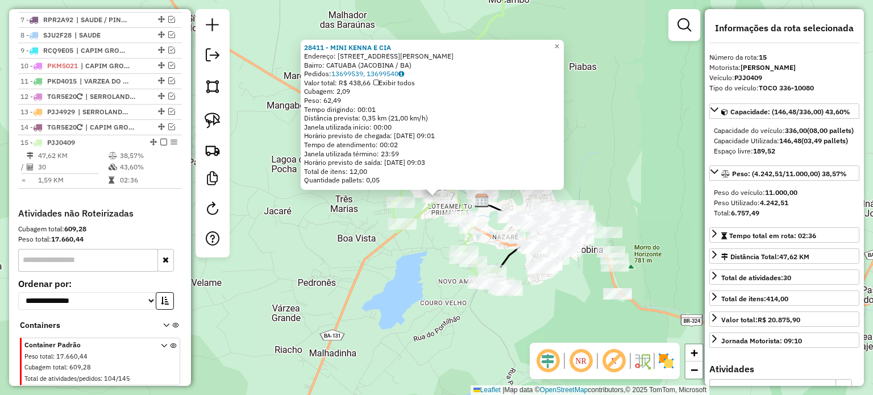
scroll to position [553, 0]
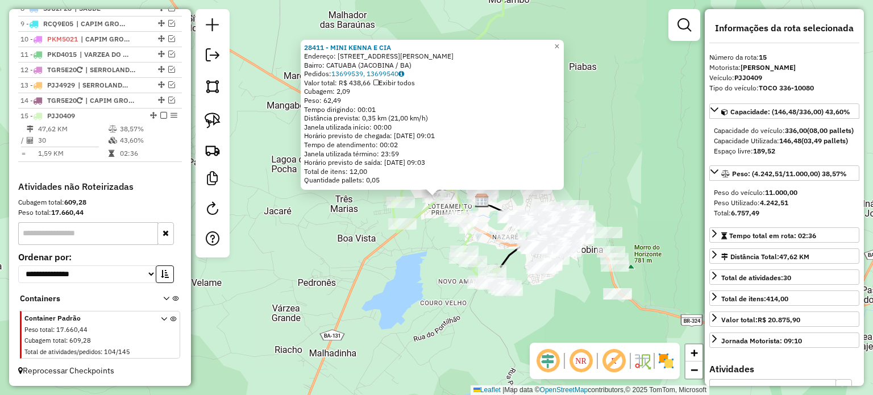
click at [428, 281] on div "28411 - MINI KENNA E CIA Endereço: [STREET_ADDRESS][PERSON_NAME] Pedidos: 13699…" at bounding box center [436, 197] width 873 height 395
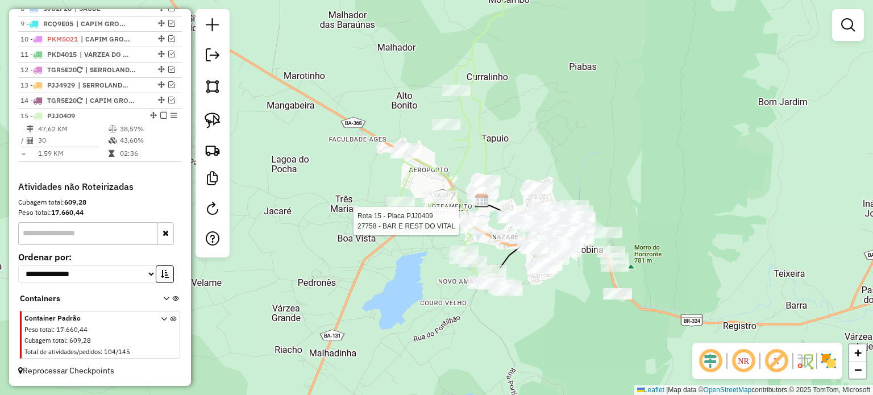
select select "**********"
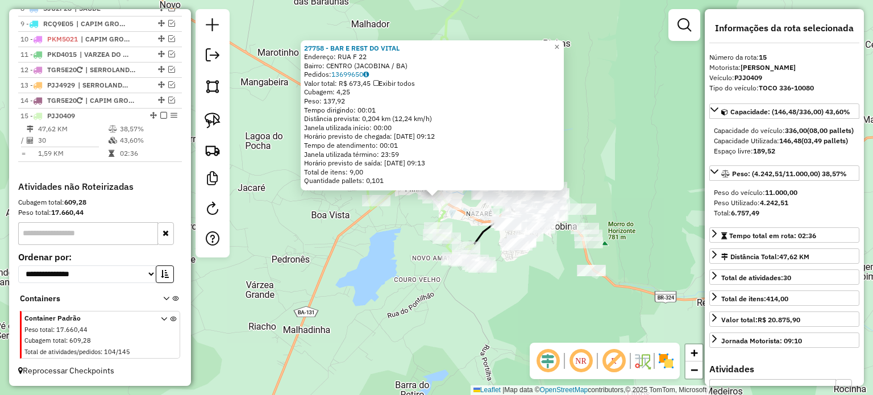
click at [382, 242] on div "27758 - BAR E REST DO VITAL Endereço: RUA F 22 Bairro: [GEOGRAPHIC_DATA] (JACOB…" at bounding box center [436, 197] width 873 height 395
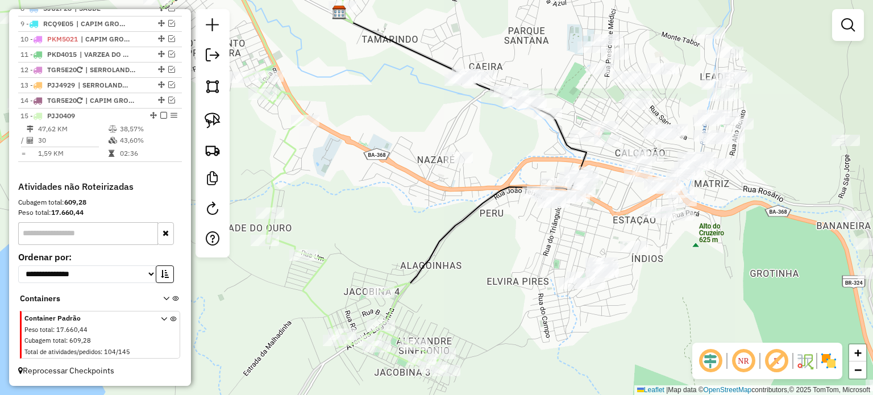
drag, startPoint x: 431, startPoint y: 219, endPoint x: 417, endPoint y: 238, distance: 24.0
click at [421, 235] on div "Janela de atendimento Grade de atendimento Capacidade Transportadoras Veículos …" at bounding box center [436, 197] width 873 height 395
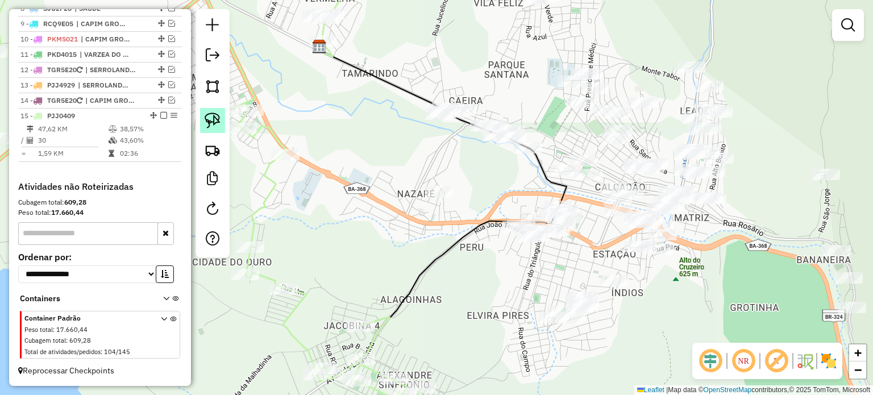
click at [213, 118] on img at bounding box center [213, 121] width 16 height 16
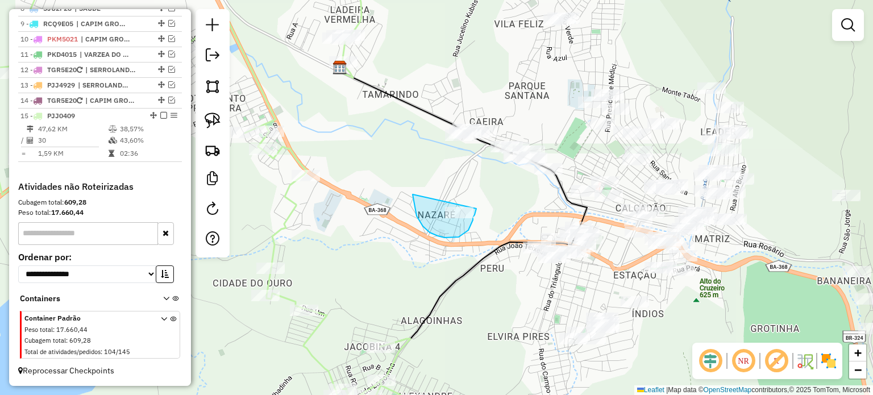
drag, startPoint x: 413, startPoint y: 194, endPoint x: 471, endPoint y: 209, distance: 60.4
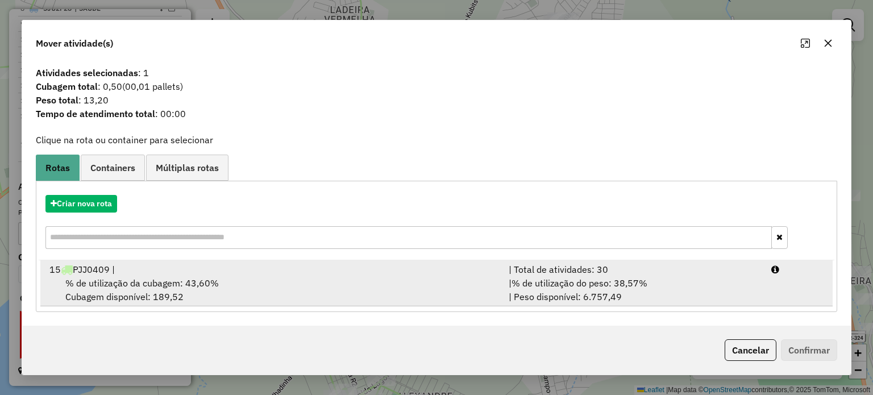
click at [113, 286] on span "% de utilização da cubagem: 43,60%" at bounding box center [141, 282] width 153 height 11
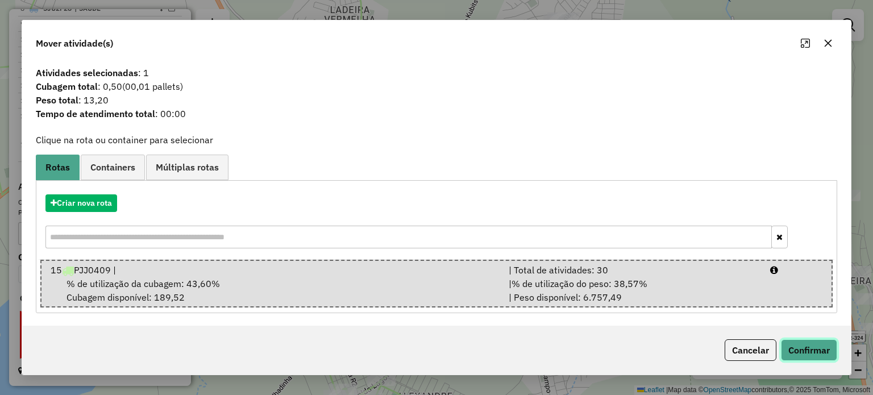
click at [794, 347] on button "Confirmar" at bounding box center [809, 350] width 56 height 22
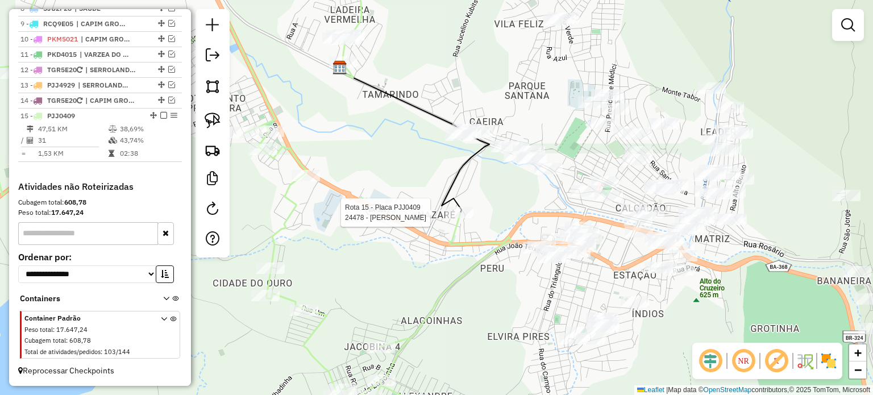
select select "**********"
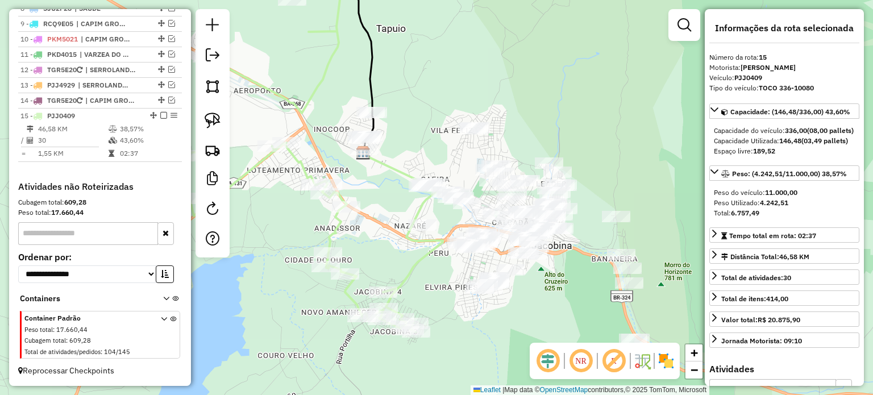
drag, startPoint x: 285, startPoint y: 260, endPoint x: 401, endPoint y: 249, distance: 116.0
click at [390, 249] on div "Janela de atendimento Grade de atendimento Capacidade Transportadoras Veículos …" at bounding box center [436, 197] width 873 height 395
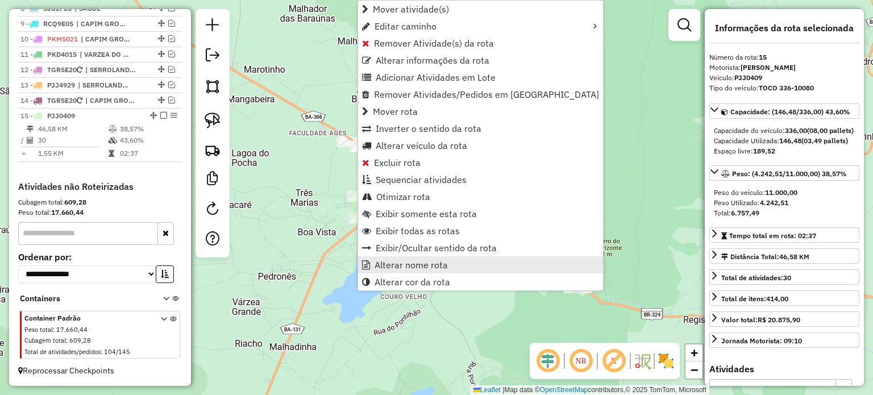
click at [398, 267] on span "Alterar nome rota" at bounding box center [411, 264] width 73 height 9
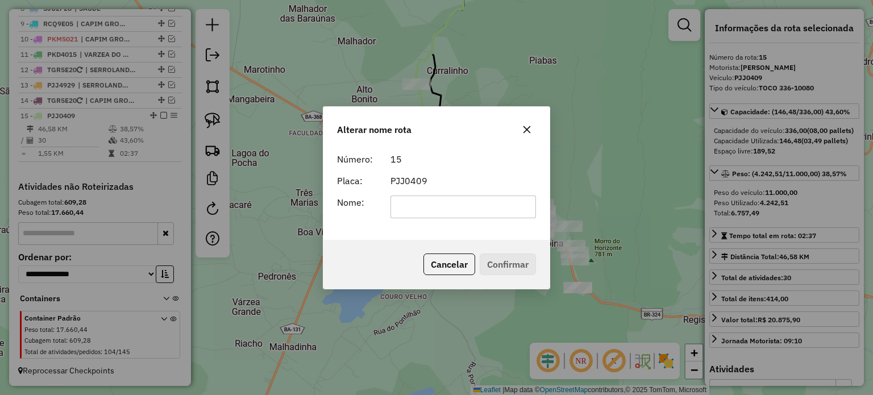
click at [416, 209] on input "text" at bounding box center [464, 207] width 146 height 23
type input "******"
click at [489, 265] on button "Confirmar" at bounding box center [508, 265] width 56 height 22
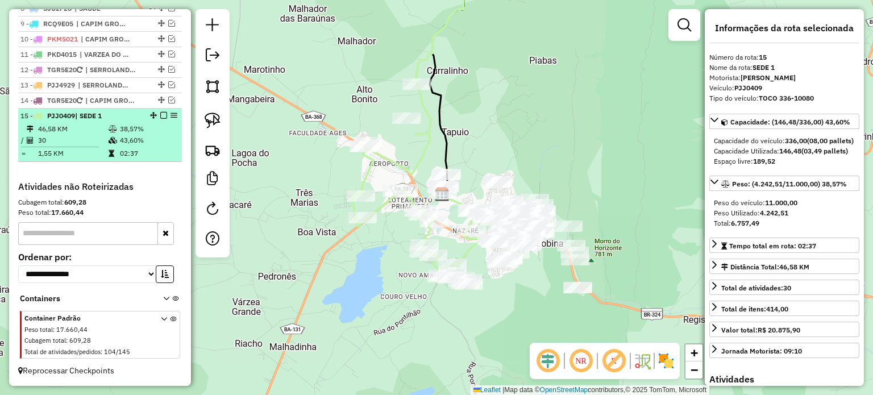
click at [160, 115] on em at bounding box center [163, 115] width 7 height 7
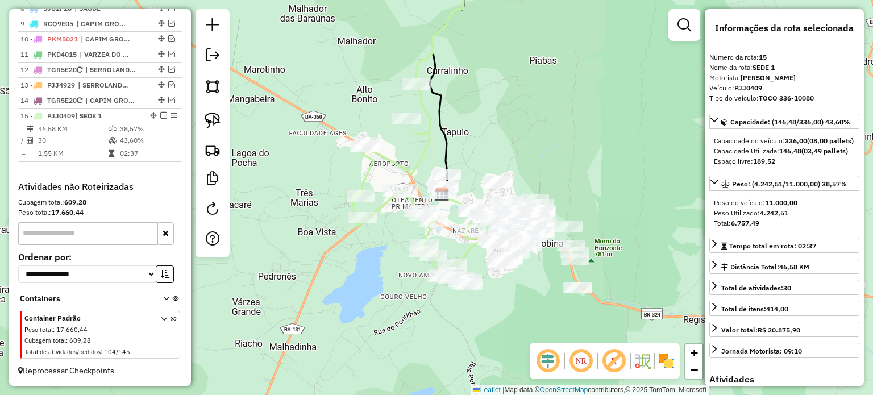
scroll to position [514, 0]
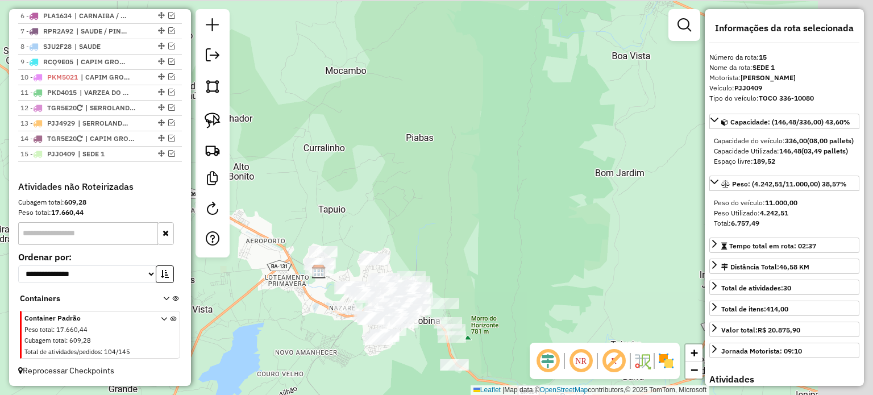
drag, startPoint x: 423, startPoint y: 265, endPoint x: 326, endPoint y: 337, distance: 120.7
click at [302, 346] on div "Janela de atendimento Grade de atendimento Capacidade Transportadoras Veículos …" at bounding box center [436, 197] width 873 height 395
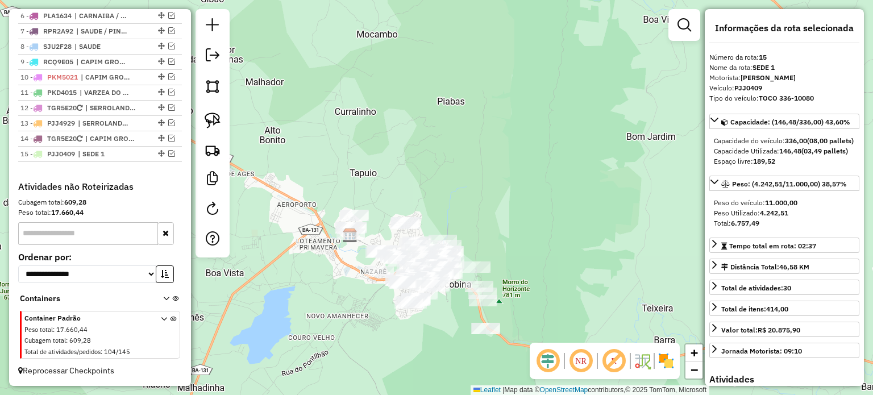
drag, startPoint x: 466, startPoint y: 234, endPoint x: 497, endPoint y: 205, distance: 43.0
click at [497, 205] on div "Janela de atendimento Grade de atendimento Capacidade Transportadoras Veículos …" at bounding box center [436, 197] width 873 height 395
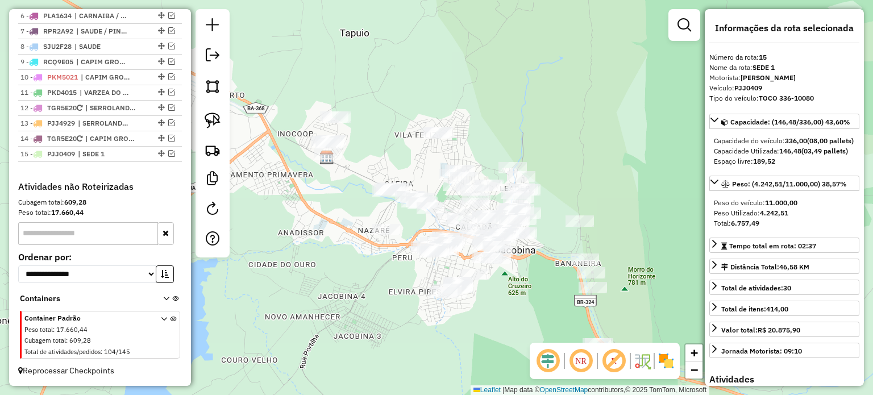
drag, startPoint x: 534, startPoint y: 309, endPoint x: 520, endPoint y: 324, distance: 20.9
click at [528, 335] on div "Janela de atendimento Grade de atendimento Capacidade Transportadoras Veículos …" at bounding box center [436, 197] width 873 height 395
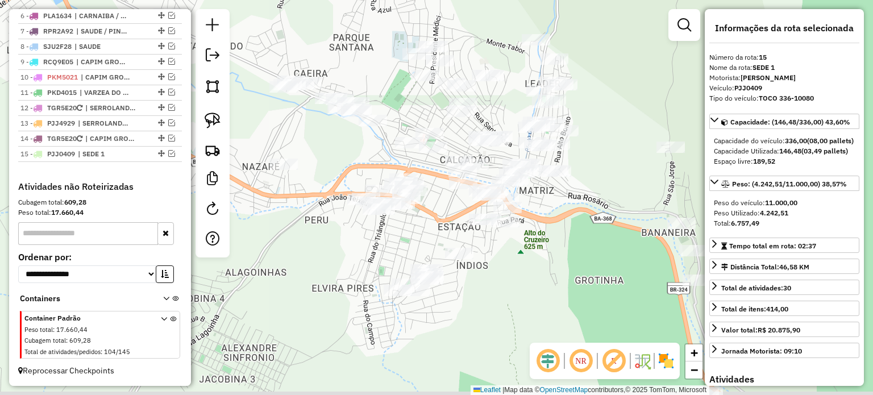
drag, startPoint x: 396, startPoint y: 338, endPoint x: 430, endPoint y: 239, distance: 105.0
click at [441, 211] on div "Janela de atendimento Grade de atendimento Capacidade Transportadoras Veículos …" at bounding box center [436, 197] width 873 height 395
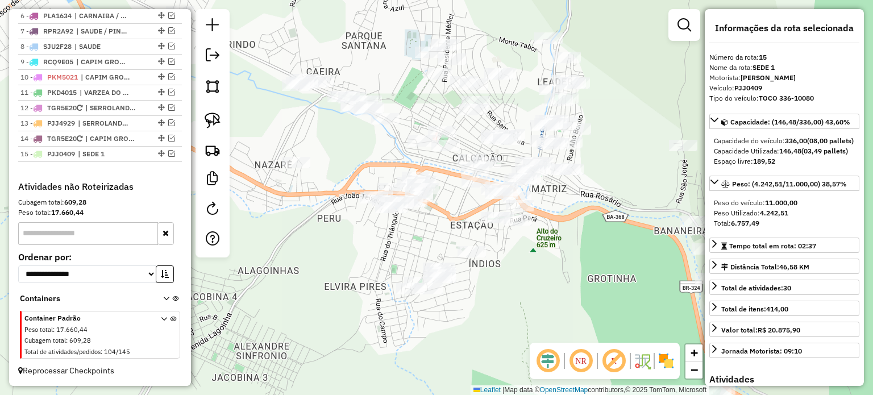
drag, startPoint x: 322, startPoint y: 238, endPoint x: 471, endPoint y: 275, distance: 152.9
click at [471, 275] on div "Janela de atendimento Grade de atendimento Capacidade Transportadoras Veículos …" at bounding box center [436, 197] width 873 height 395
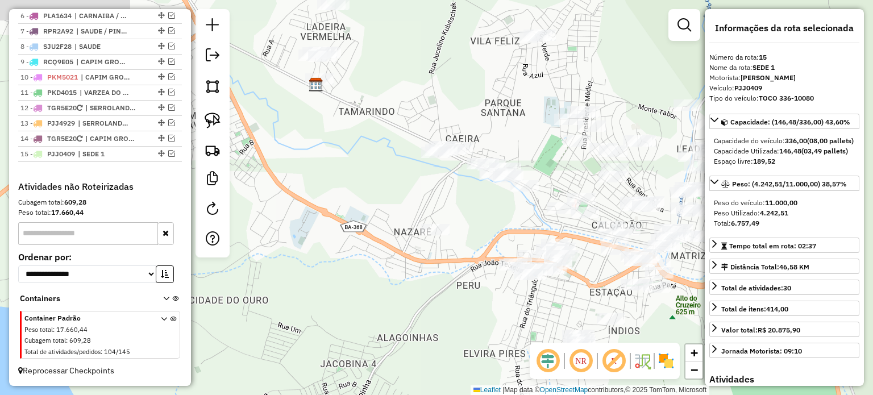
drag, startPoint x: 426, startPoint y: 281, endPoint x: 434, endPoint y: 321, distance: 41.0
click at [434, 321] on div "Janela de atendimento Grade de atendimento Capacidade Transportadoras Veículos …" at bounding box center [436, 197] width 873 height 395
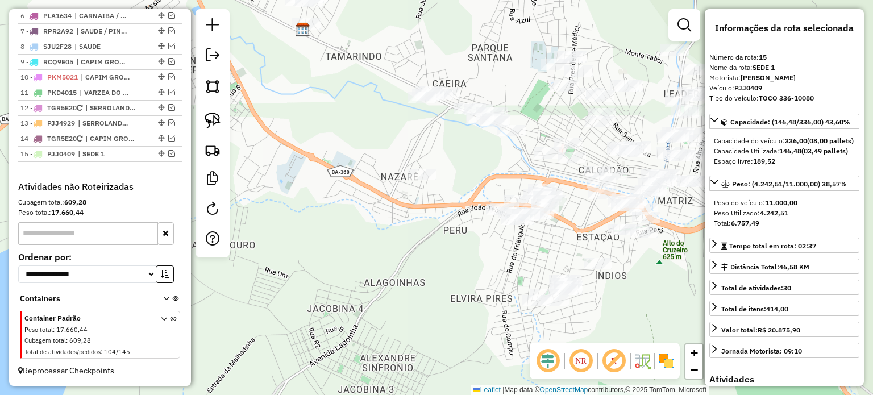
drag, startPoint x: 433, startPoint y: 340, endPoint x: 407, endPoint y: 237, distance: 106.0
click at [407, 237] on div "Janela de atendimento Grade de atendimento Capacidade Transportadoras Veículos …" at bounding box center [436, 197] width 873 height 395
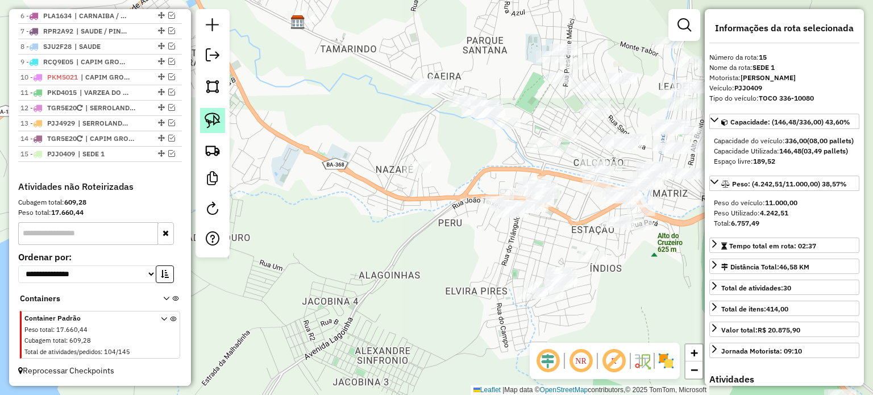
click at [213, 117] on img at bounding box center [213, 121] width 16 height 16
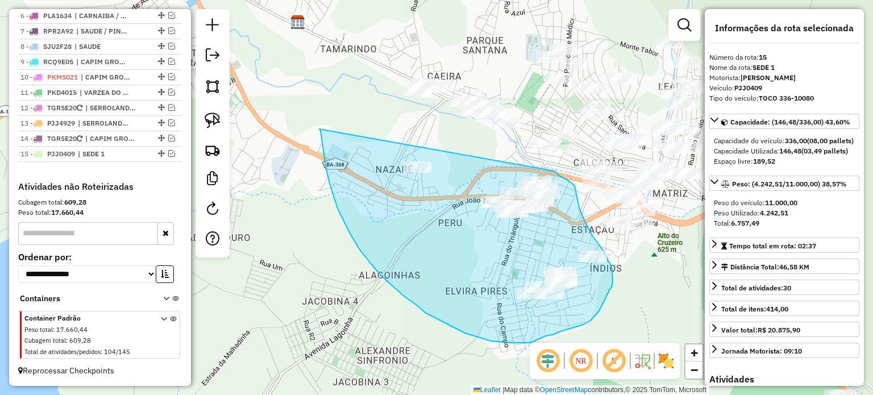
drag, startPoint x: 321, startPoint y: 131, endPoint x: 555, endPoint y: 171, distance: 237.7
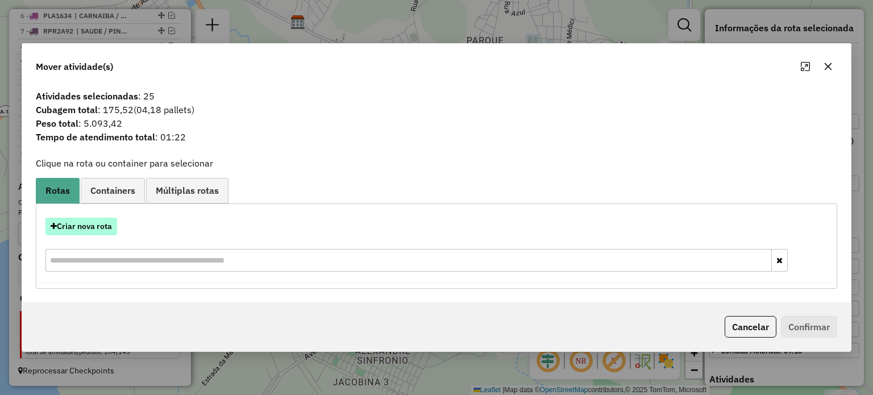
click at [91, 227] on button "Criar nova rota" at bounding box center [81, 227] width 72 height 18
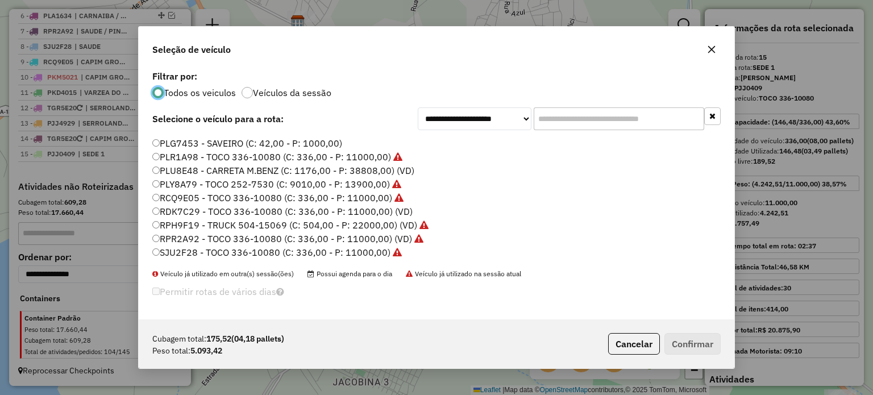
scroll to position [230, 0]
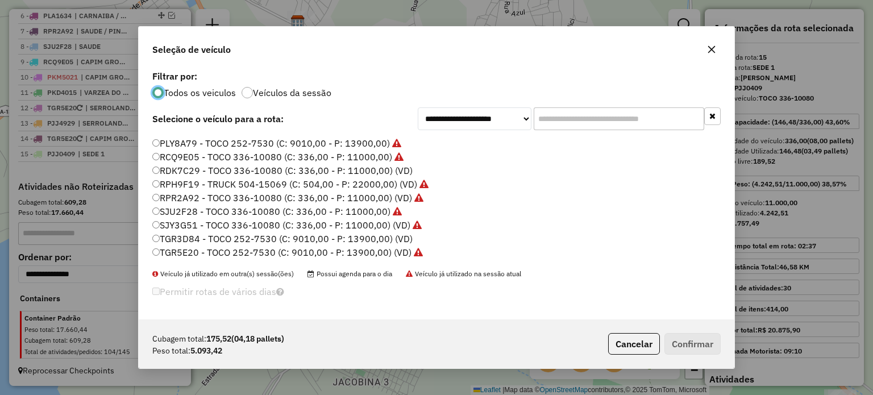
click at [713, 53] on icon "button" at bounding box center [711, 49] width 9 height 9
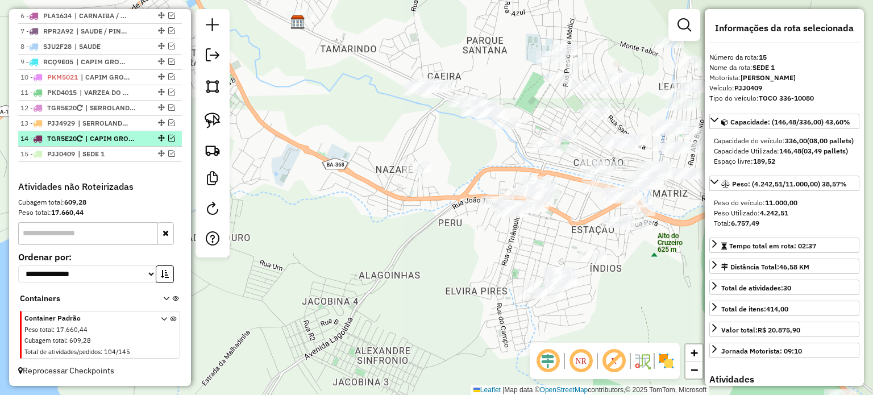
click at [168, 138] on em at bounding box center [171, 138] width 7 height 7
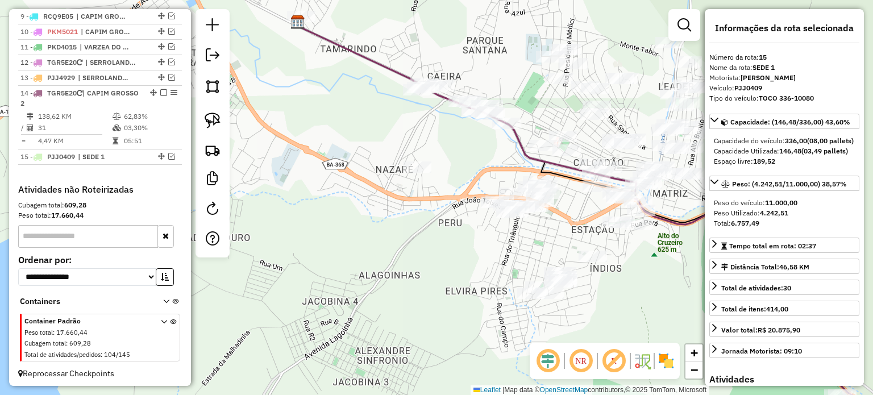
drag, startPoint x: 448, startPoint y: 220, endPoint x: 116, endPoint y: 235, distance: 332.3
click at [116, 229] on hb-router-mapa "Informações da Sessão 979077 - [DATE] Criação: [DATE] 17:49 Depósito: Dibec Tot…" at bounding box center [436, 197] width 873 height 395
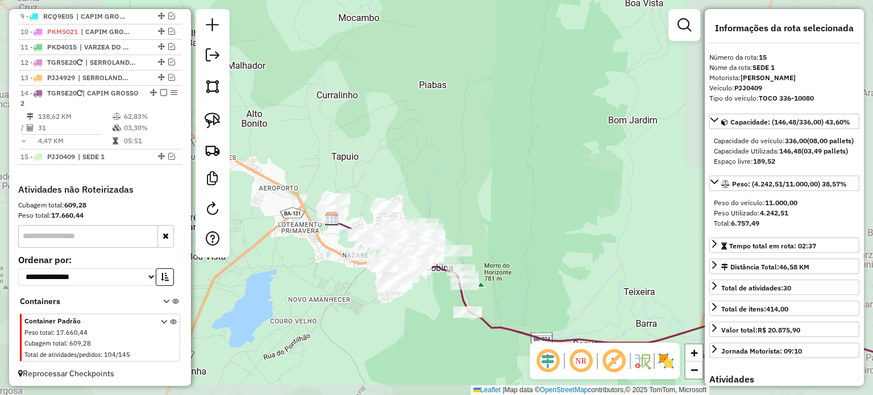
drag, startPoint x: 580, startPoint y: 281, endPoint x: 375, endPoint y: 166, distance: 235.4
click at [389, 154] on div "Janela de atendimento Grade de atendimento Capacidade Transportadoras Veículos …" at bounding box center [436, 197] width 873 height 395
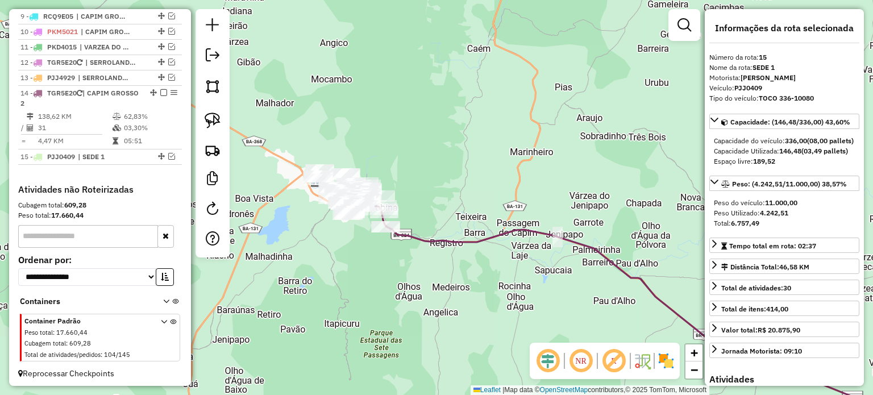
drag, startPoint x: 619, startPoint y: 196, endPoint x: 295, endPoint y: 158, distance: 326.2
click at [302, 156] on div "Janela de atendimento Grade de atendimento Capacidade Transportadoras Veículos …" at bounding box center [436, 197] width 873 height 395
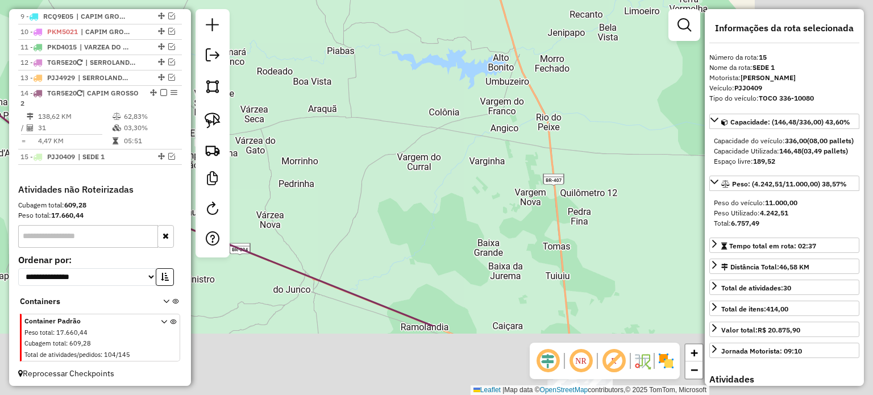
drag, startPoint x: 495, startPoint y: 228, endPoint x: 276, endPoint y: 122, distance: 242.5
click at [277, 122] on div "Janela de atendimento Grade de atendimento Capacidade Transportadoras Veículos …" at bounding box center [436, 197] width 873 height 395
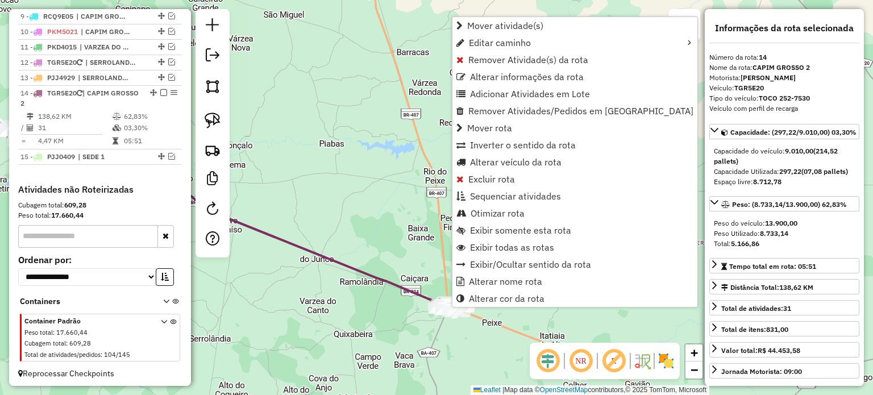
scroll to position [563, 0]
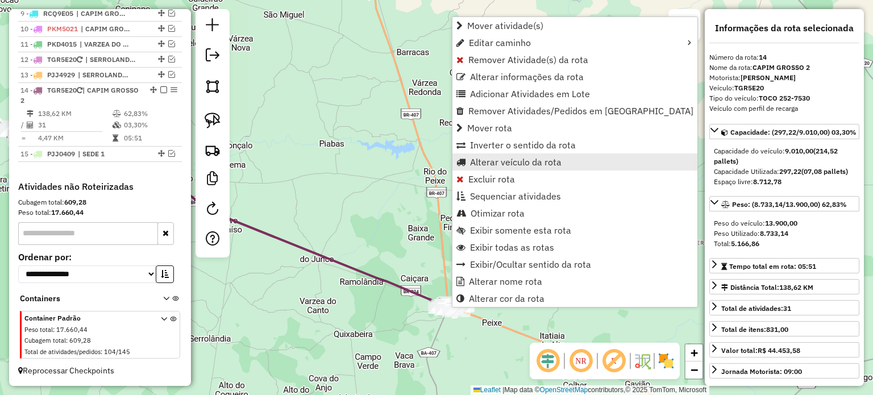
click at [491, 162] on span "Alterar veículo da rota" at bounding box center [516, 161] width 92 height 9
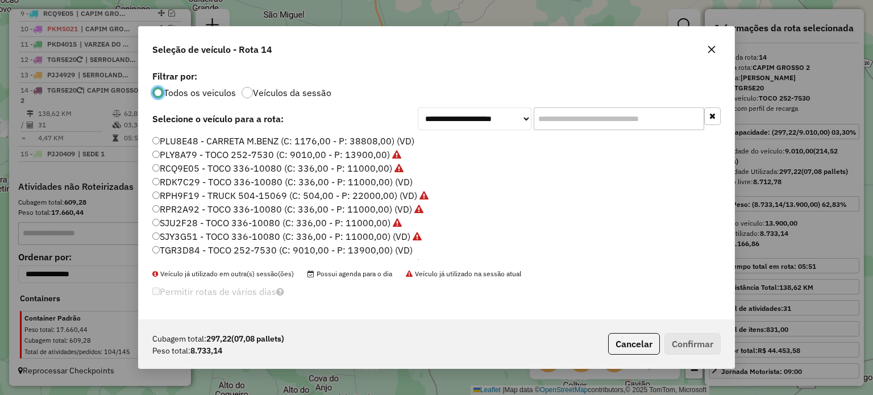
scroll to position [230, 0]
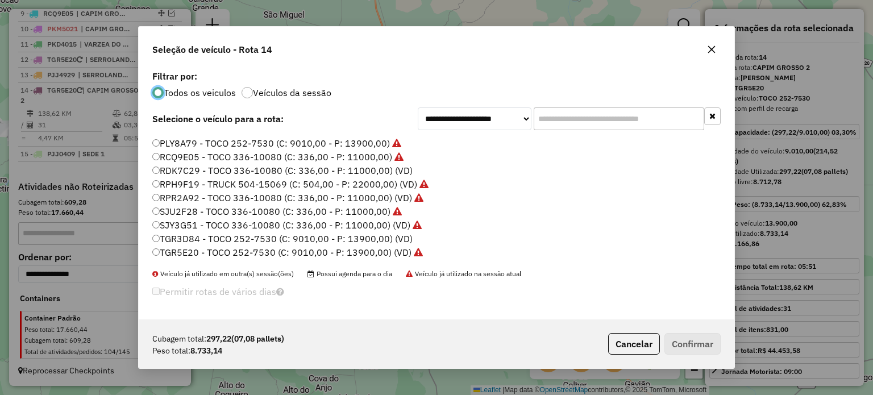
click at [193, 241] on label "TGR3D84 - TOCO 252-7530 (C: 9010,00 - P: 13900,00) (VD)" at bounding box center [282, 239] width 260 height 14
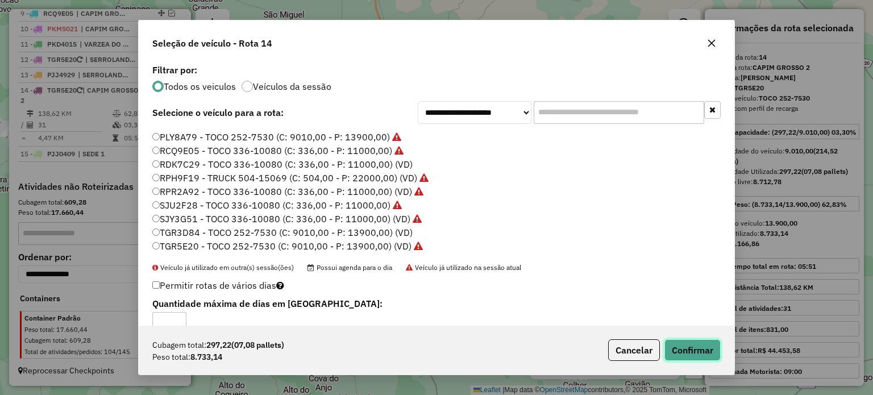
click at [698, 351] on button "Confirmar" at bounding box center [693, 350] width 56 height 22
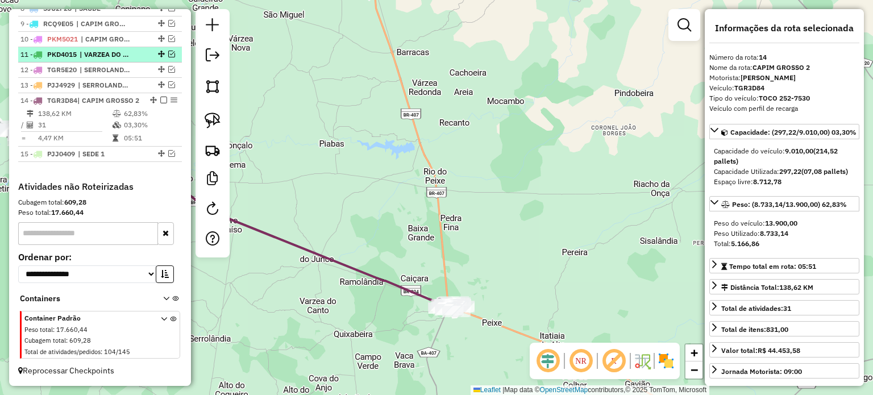
click at [161, 97] on em at bounding box center [163, 100] width 7 height 7
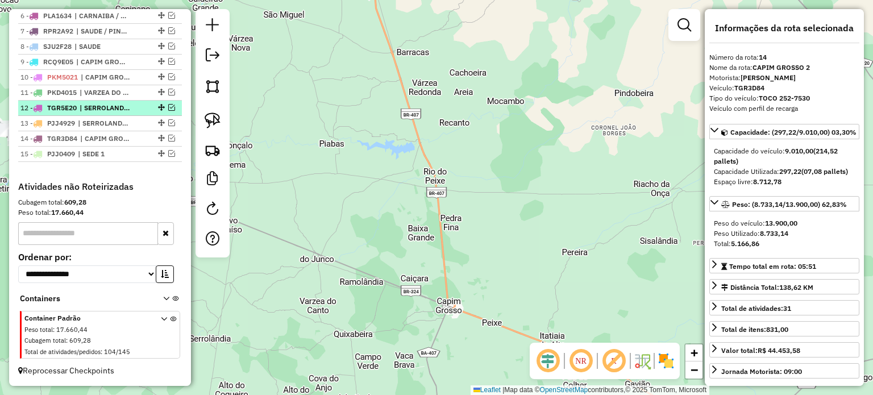
scroll to position [514, 0]
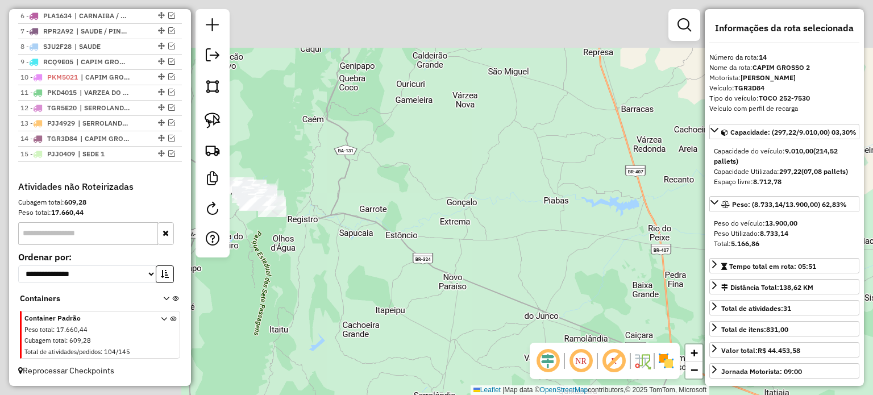
drag, startPoint x: 324, startPoint y: 165, endPoint x: 541, endPoint y: 270, distance: 241.0
click at [621, 234] on div "Janela de atendimento Grade de atendimento Capacidade Transportadoras Veículos …" at bounding box center [436, 197] width 873 height 395
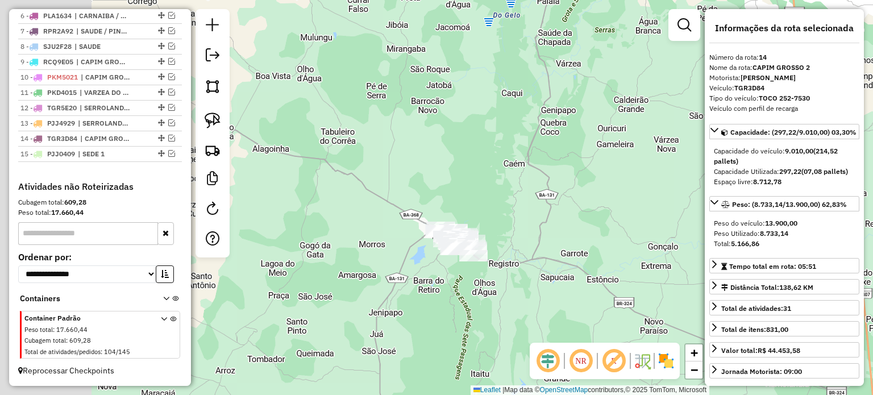
drag, startPoint x: 379, startPoint y: 283, endPoint x: 507, endPoint y: 315, distance: 132.6
click at [507, 315] on div "Janela de atendimento Grade de atendimento Capacidade Transportadoras Veículos …" at bounding box center [436, 197] width 873 height 395
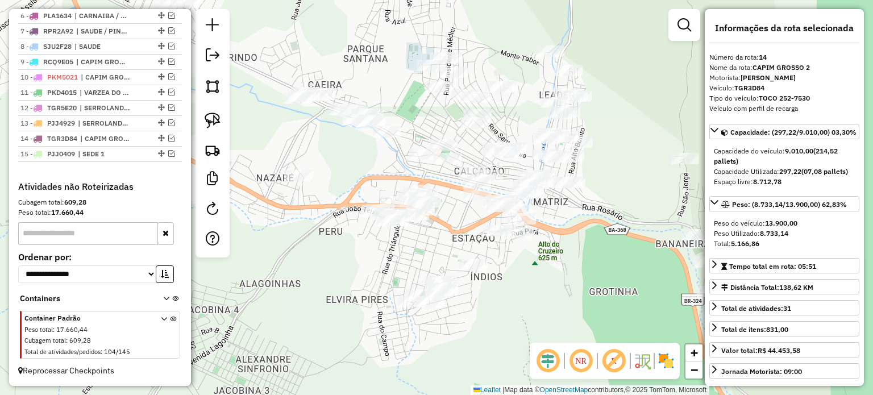
drag, startPoint x: 450, startPoint y: 226, endPoint x: 451, endPoint y: 219, distance: 7.5
click at [453, 217] on div "Janela de atendimento Grade de atendimento Capacidade Transportadoras Veículos …" at bounding box center [436, 197] width 873 height 395
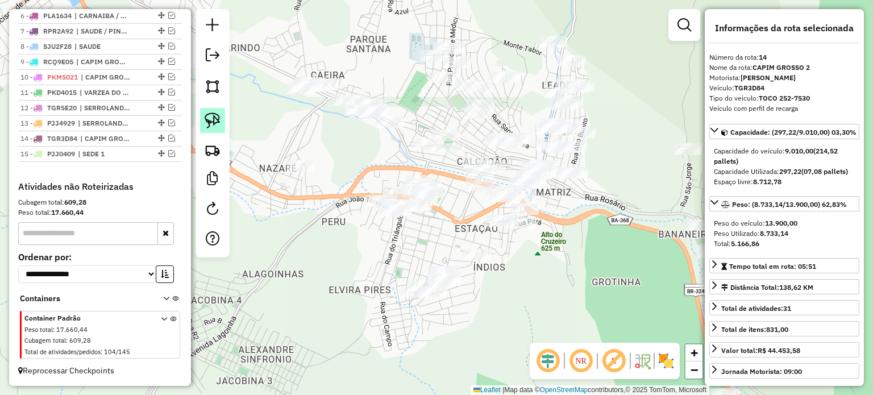
click at [211, 115] on img at bounding box center [213, 121] width 16 height 16
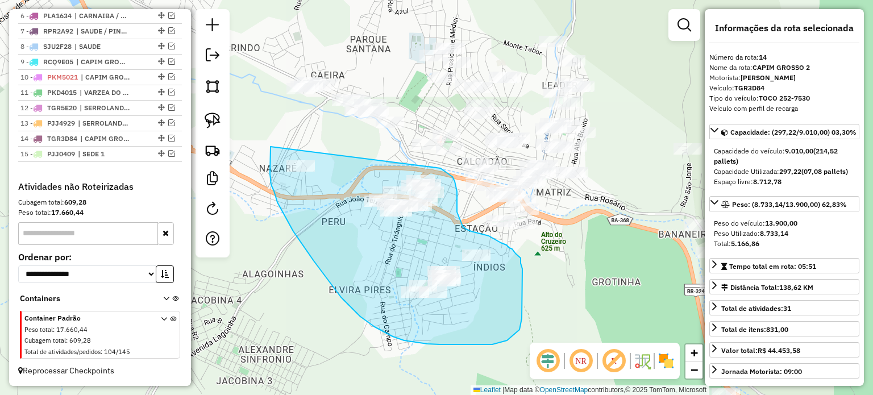
drag, startPoint x: 290, startPoint y: 226, endPoint x: 441, endPoint y: 168, distance: 161.2
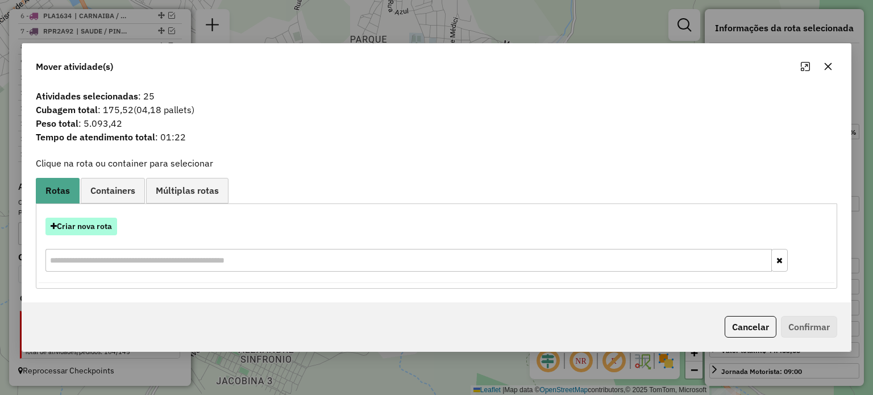
click at [86, 225] on button "Criar nova rota" at bounding box center [81, 227] width 72 height 18
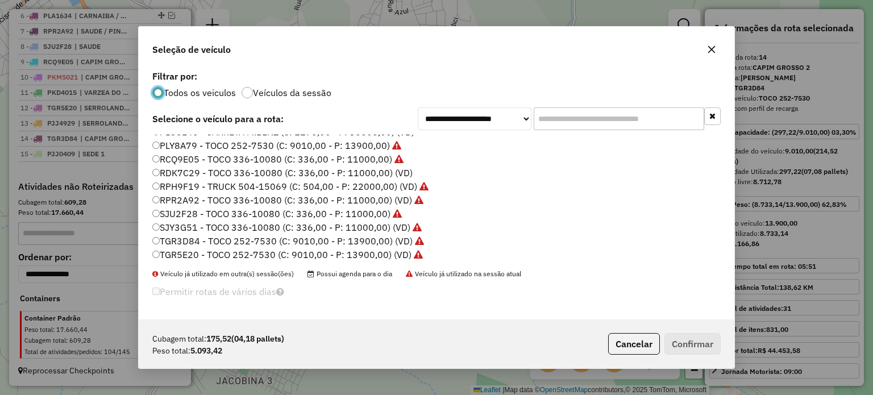
scroll to position [230, 0]
click at [184, 170] on label "RDK7C29 - TOCO 336-10080 (C: 336,00 - P: 11000,00) (VD)" at bounding box center [282, 171] width 260 height 14
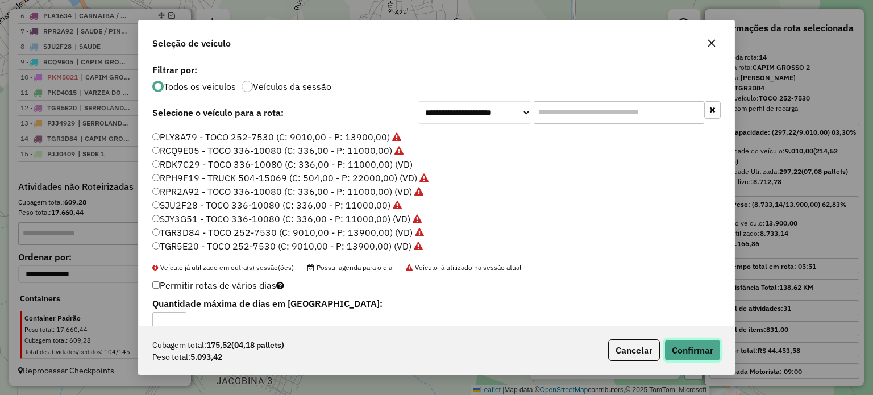
click at [696, 354] on button "Confirmar" at bounding box center [693, 350] width 56 height 22
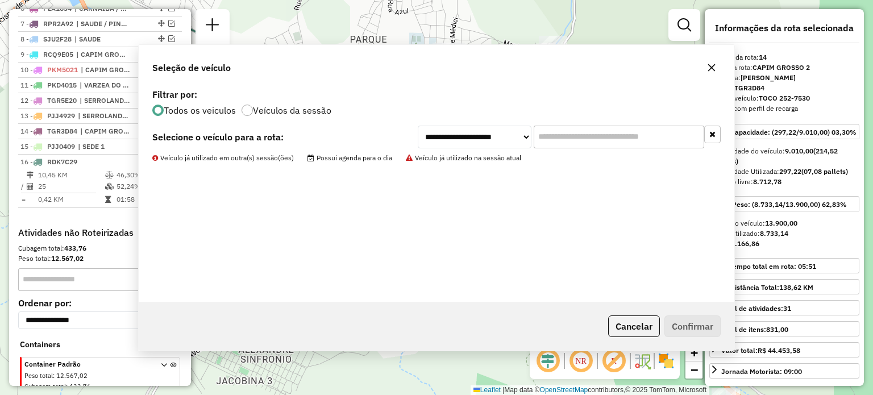
scroll to position [568, 0]
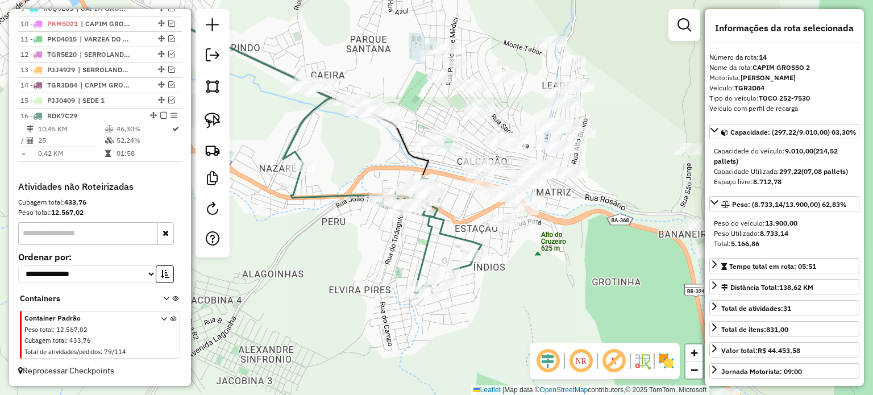
drag, startPoint x: 597, startPoint y: 239, endPoint x: 603, endPoint y: 291, distance: 52.5
click at [603, 291] on div "Janela de atendimento Grade de atendimento Capacidade Transportadoras Veículos …" at bounding box center [436, 197] width 873 height 395
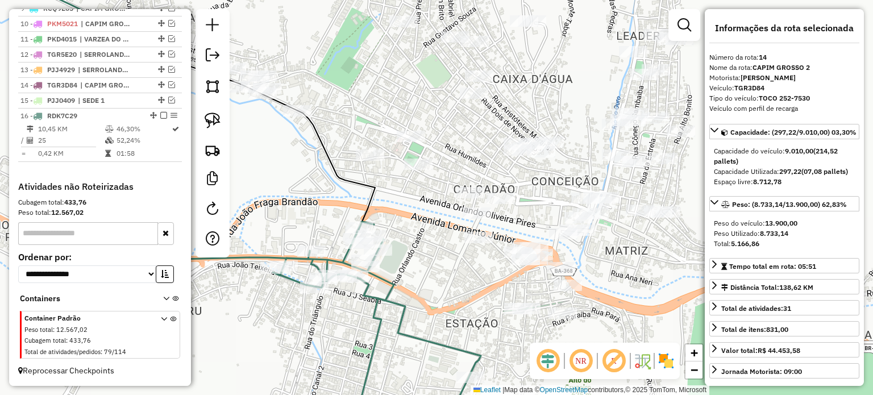
drag, startPoint x: 462, startPoint y: 265, endPoint x: 518, endPoint y: 272, distance: 57.3
click at [518, 272] on div "Janela de atendimento Grade de atendimento Capacidade Transportadoras Veículos …" at bounding box center [436, 197] width 873 height 395
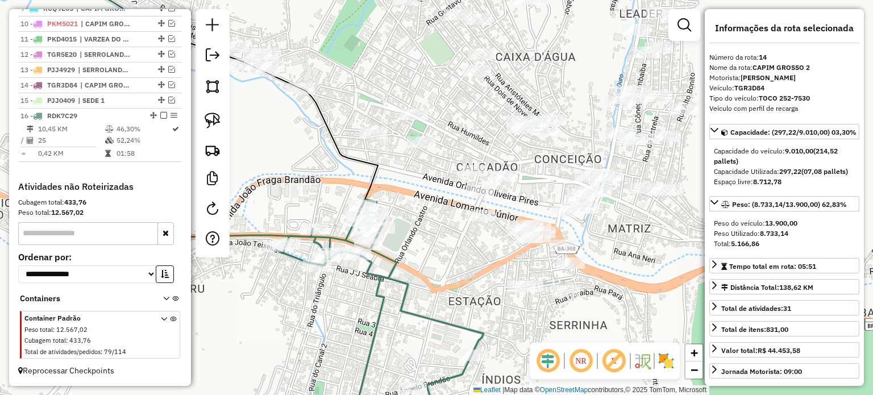
drag, startPoint x: 643, startPoint y: 300, endPoint x: 599, endPoint y: 262, distance: 58.5
click at [600, 263] on div "Janela de atendimento Grade de atendimento Capacidade Transportadoras Veículos …" at bounding box center [436, 197] width 873 height 395
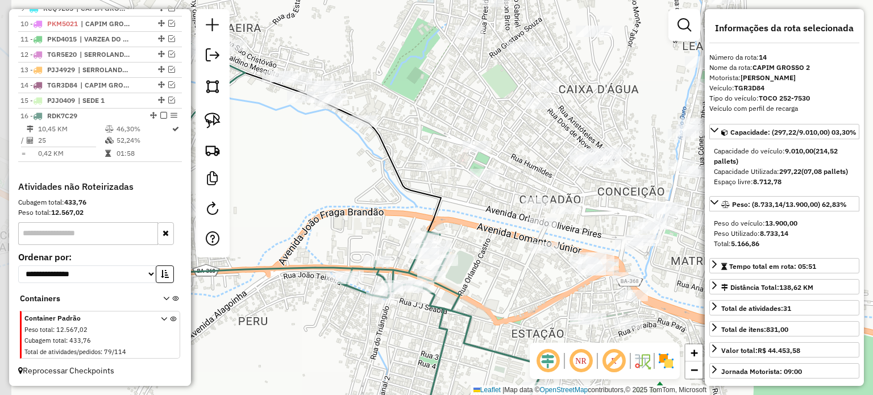
drag, startPoint x: 416, startPoint y: 215, endPoint x: 512, endPoint y: 276, distance: 112.9
click at [512, 276] on div "Janela de atendimento Grade de atendimento Capacidade Transportadoras Veículos …" at bounding box center [436, 197] width 873 height 395
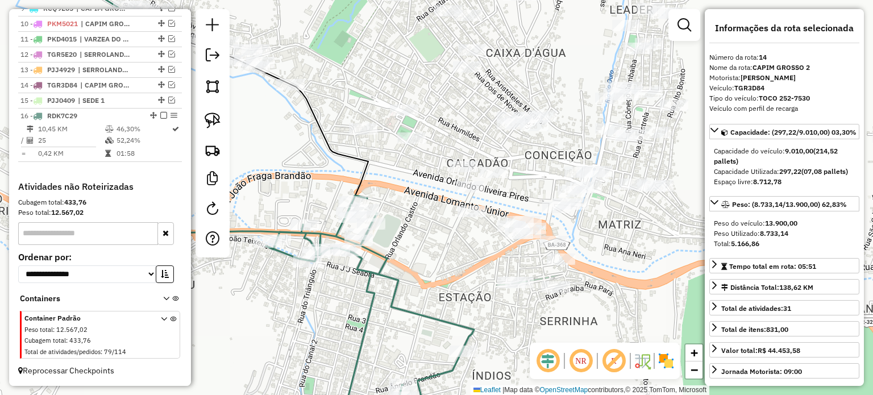
drag, startPoint x: 375, startPoint y: 206, endPoint x: 250, endPoint y: 151, distance: 136.7
click at [264, 154] on div "Janela de atendimento Grade de atendimento Capacidade Transportadoras Veículos …" at bounding box center [436, 197] width 873 height 395
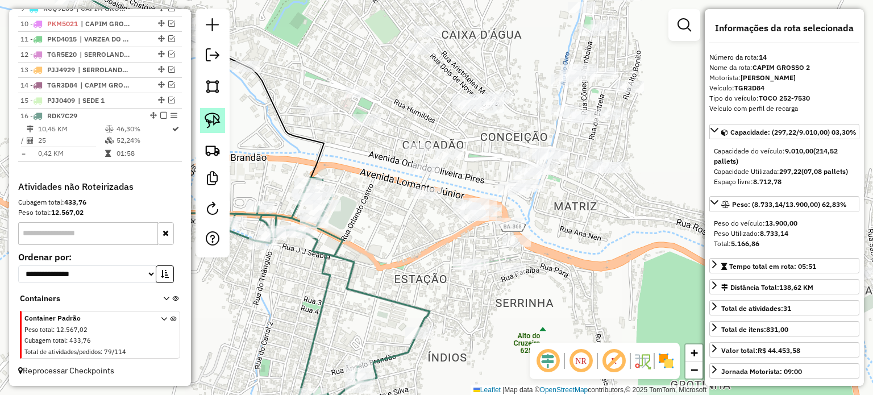
click at [202, 117] on link at bounding box center [212, 120] width 25 height 25
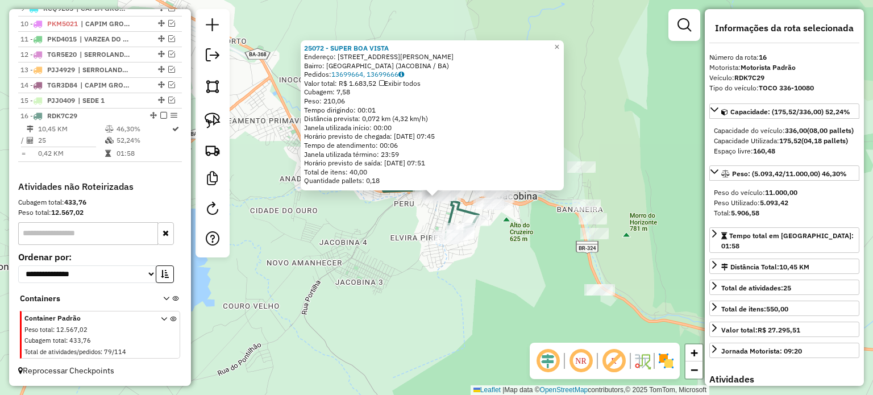
drag, startPoint x: 300, startPoint y: 305, endPoint x: 376, endPoint y: 280, distance: 80.2
click at [300, 304] on div "25072 - SUPER BOA VISTA Endereço: [STREET_ADDRESS][PERSON_NAME]) Pedidos: 13699…" at bounding box center [436, 197] width 873 height 395
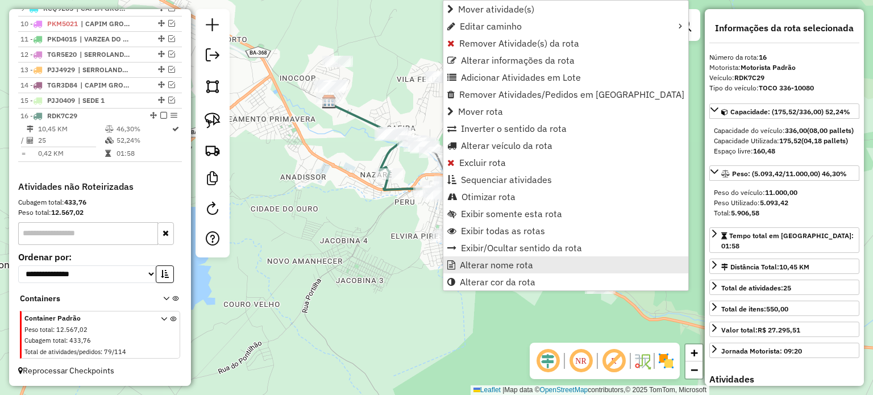
click at [481, 265] on span "Alterar nome rota" at bounding box center [496, 264] width 73 height 9
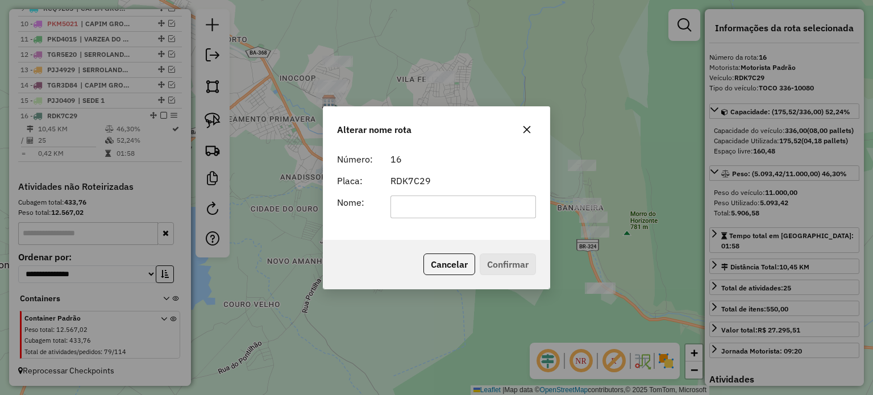
click at [405, 207] on input "text" at bounding box center [464, 207] width 146 height 23
type input "******"
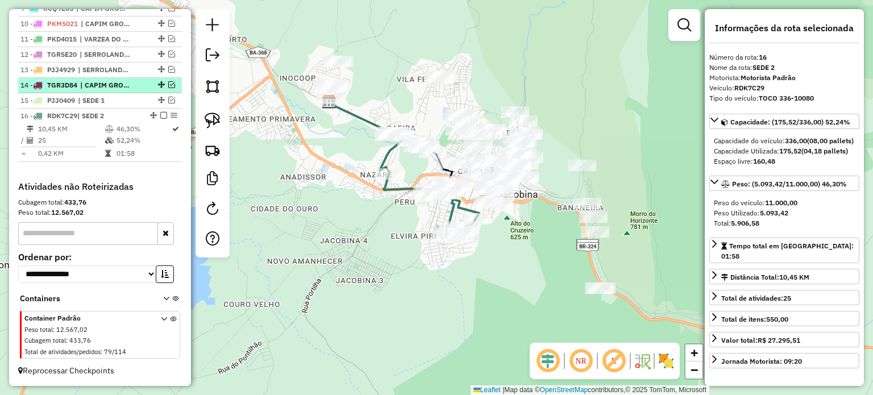
drag, startPoint x: 158, startPoint y: 115, endPoint x: 167, endPoint y: 118, distance: 9.4
click at [160, 115] on em at bounding box center [163, 115] width 7 height 7
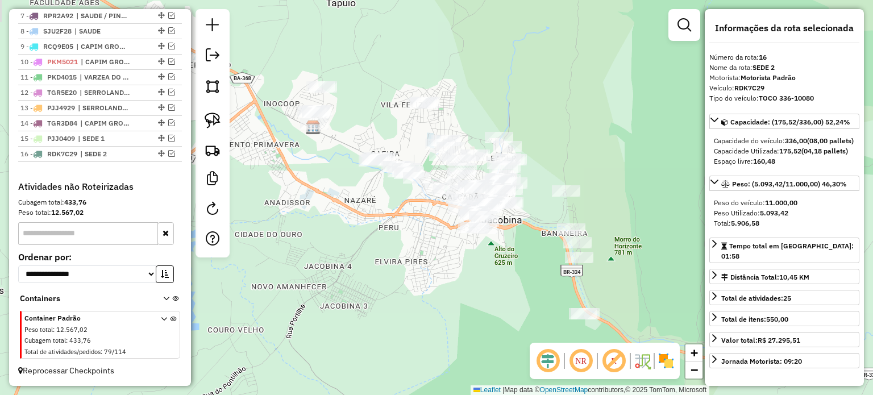
drag, startPoint x: 523, startPoint y: 271, endPoint x: 484, endPoint y: 327, distance: 68.6
click at [492, 323] on div "Janela de atendimento Grade de atendimento Capacidade Transportadoras Veículos …" at bounding box center [436, 197] width 873 height 395
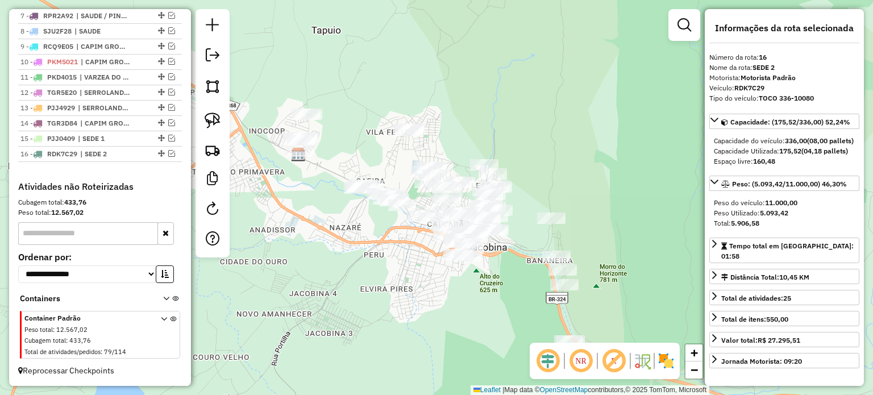
drag, startPoint x: 395, startPoint y: 317, endPoint x: 495, endPoint y: 352, distance: 105.4
click at [495, 352] on div "Janela de atendimento Grade de atendimento Capacidade Transportadoras Veículos …" at bounding box center [436, 197] width 873 height 395
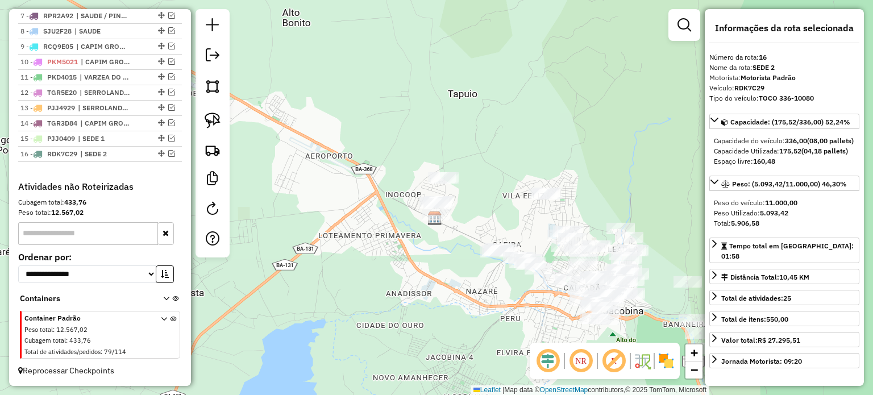
drag, startPoint x: 421, startPoint y: 294, endPoint x: 488, endPoint y: 334, distance: 77.5
click at [486, 334] on div "Janela de atendimento Grade de atendimento Capacidade Transportadoras Veículos …" at bounding box center [436, 197] width 873 height 395
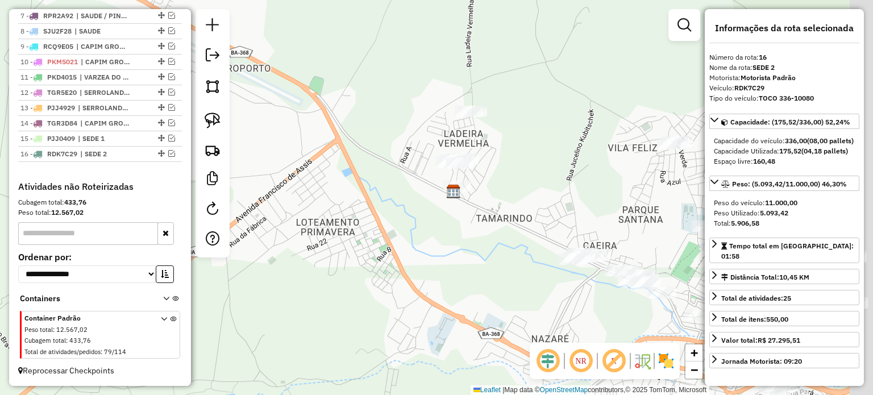
drag, startPoint x: 493, startPoint y: 302, endPoint x: 388, endPoint y: 269, distance: 110.8
click at [391, 269] on div "Janela de atendimento Grade de atendimento Capacidade Transportadoras Veículos …" at bounding box center [436, 197] width 873 height 395
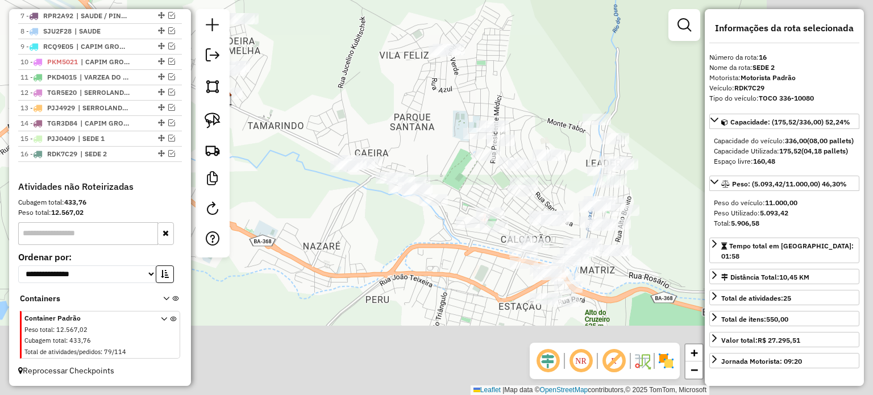
drag, startPoint x: 396, startPoint y: 281, endPoint x: 301, endPoint y: 234, distance: 106.3
click at [302, 234] on div "Janela de atendimento Grade de atendimento Capacidade Transportadoras Veículos …" at bounding box center [436, 197] width 873 height 395
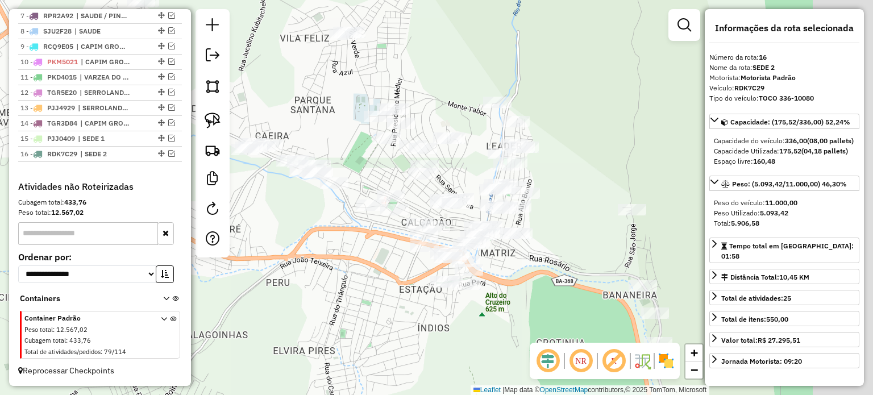
drag, startPoint x: 623, startPoint y: 219, endPoint x: 521, endPoint y: 218, distance: 102.3
click at [523, 207] on div "Janela de atendimento Grade de atendimento Capacidade Transportadoras Veículos …" at bounding box center [436, 197] width 873 height 395
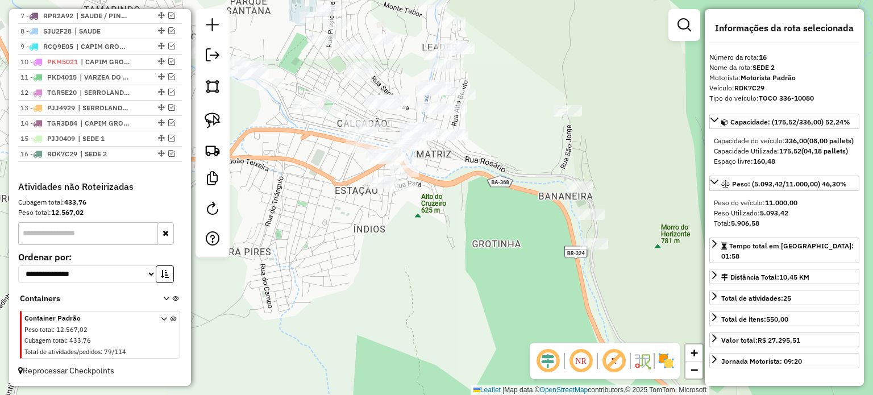
drag, startPoint x: 521, startPoint y: 235, endPoint x: 487, endPoint y: 156, distance: 85.5
click at [489, 152] on div "Janela de atendimento Grade de atendimento Capacidade Transportadoras Veículos …" at bounding box center [436, 197] width 873 height 395
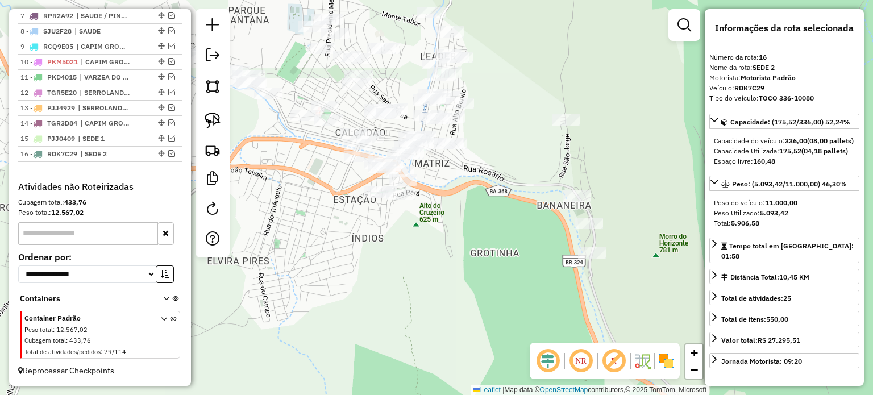
drag, startPoint x: 489, startPoint y: 202, endPoint x: 489, endPoint y: 268, distance: 65.9
click at [489, 268] on div "Janela de atendimento Grade de atendimento Capacidade Transportadoras Veículos …" at bounding box center [436, 197] width 873 height 395
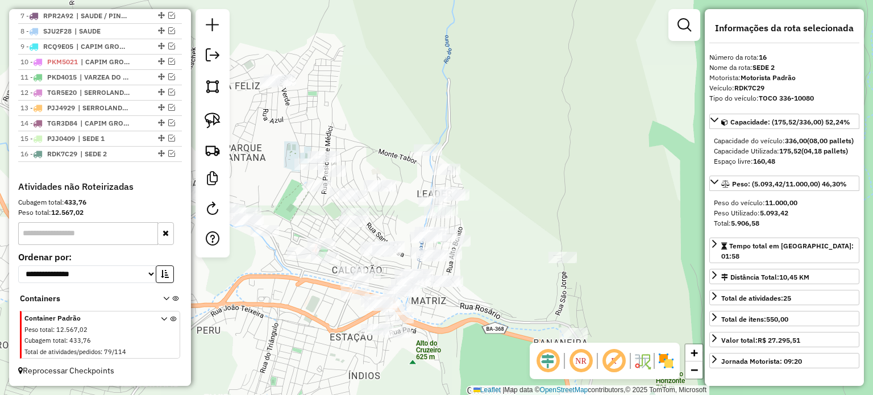
drag, startPoint x: 530, startPoint y: 178, endPoint x: 543, endPoint y: 279, distance: 102.1
click at [543, 279] on div "Janela de atendimento Grade de atendimento Capacidade Transportadoras Veículos …" at bounding box center [436, 197] width 873 height 395
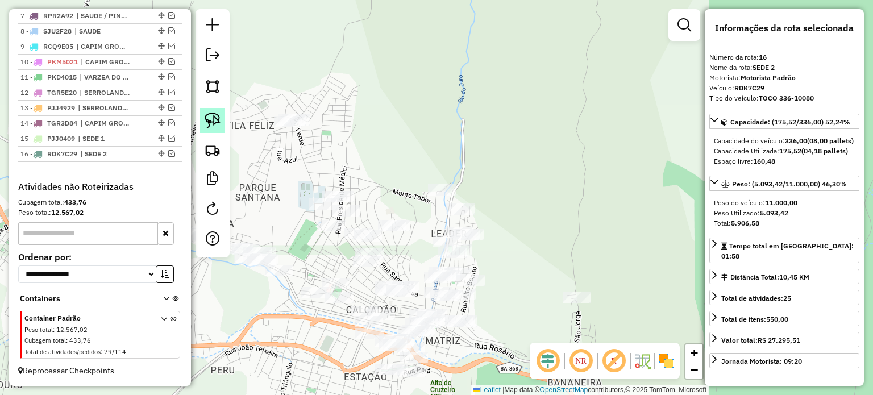
drag, startPoint x: 207, startPoint y: 113, endPoint x: 213, endPoint y: 114, distance: 5.7
click at [207, 113] on img at bounding box center [213, 121] width 16 height 16
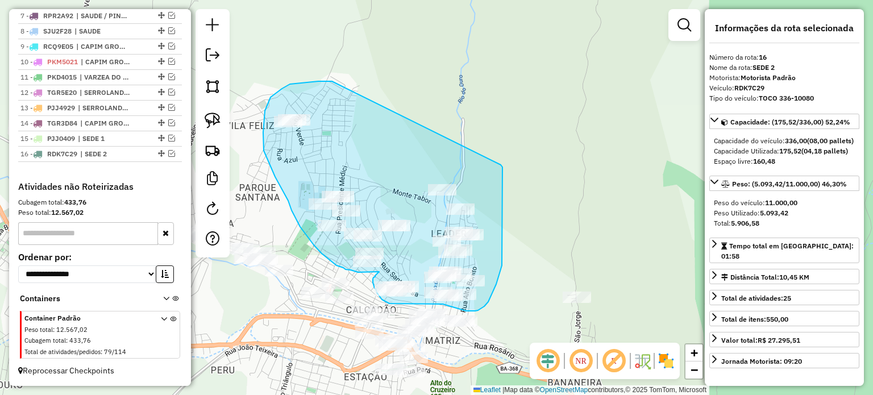
drag, startPoint x: 292, startPoint y: 84, endPoint x: 501, endPoint y: 165, distance: 224.2
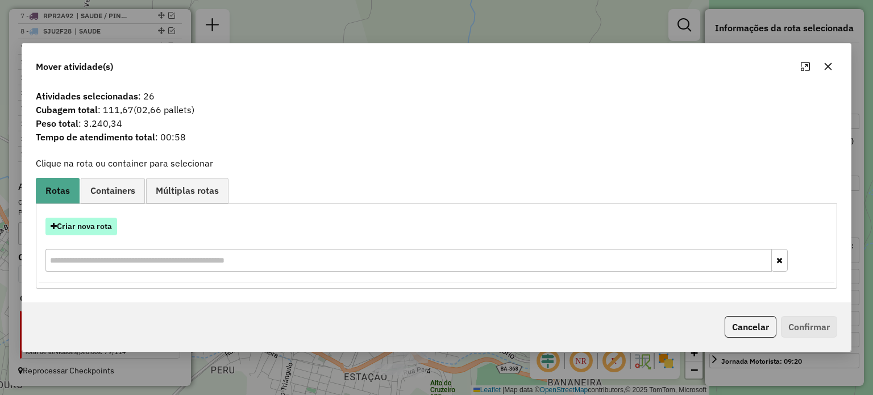
click at [71, 224] on button "Criar nova rota" at bounding box center [81, 227] width 72 height 18
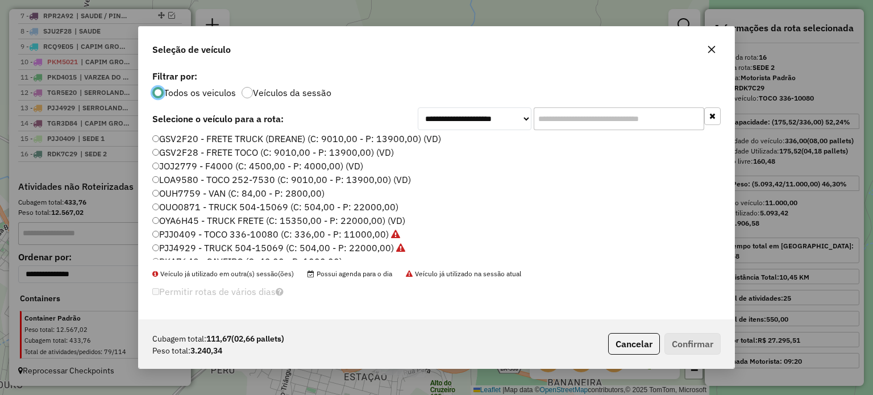
scroll to position [0, 0]
click at [708, 50] on icon "button" at bounding box center [711, 49] width 9 height 9
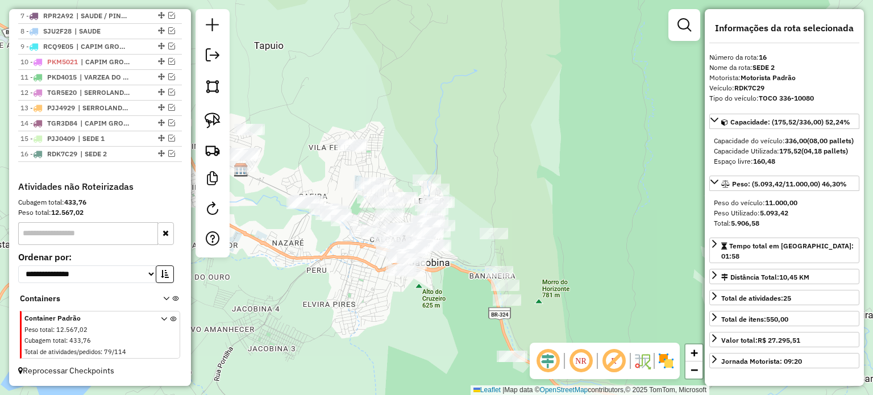
click at [534, 140] on div "Janela de atendimento Grade de atendimento Capacidade Transportadoras Veículos …" at bounding box center [436, 197] width 873 height 395
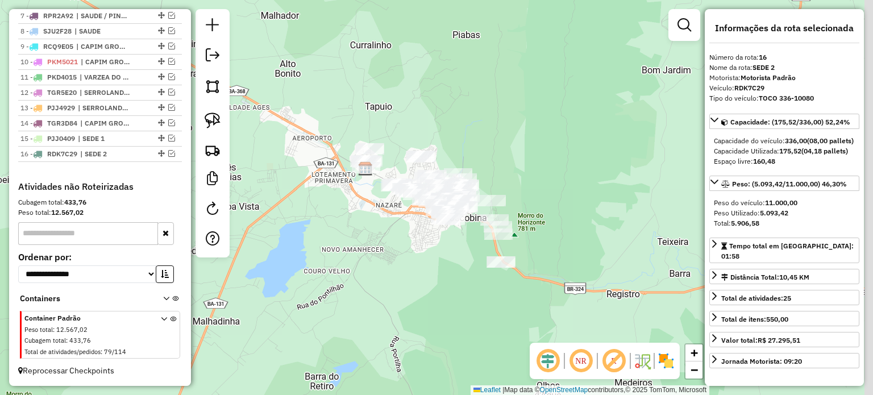
drag, startPoint x: 521, startPoint y: 150, endPoint x: 506, endPoint y: 167, distance: 23.0
click at [506, 167] on div "Janela de atendimento Grade de atendimento Capacidade Transportadoras Veículos …" at bounding box center [436, 197] width 873 height 395
click at [213, 118] on img at bounding box center [213, 121] width 16 height 16
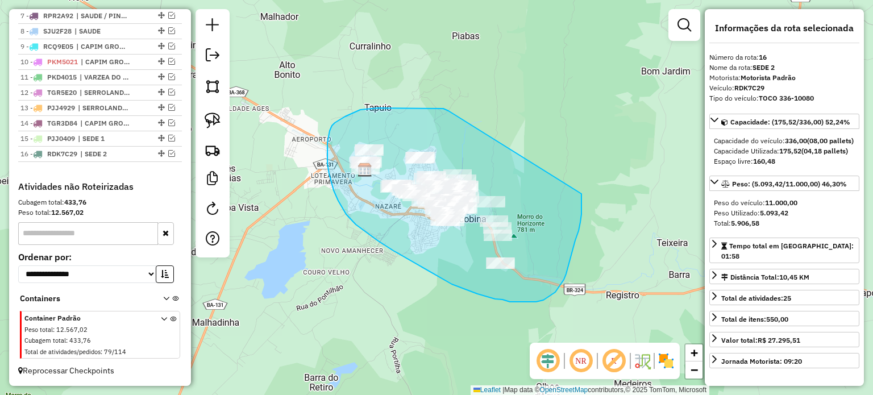
drag, startPoint x: 418, startPoint y: 109, endPoint x: 582, endPoint y: 194, distance: 184.6
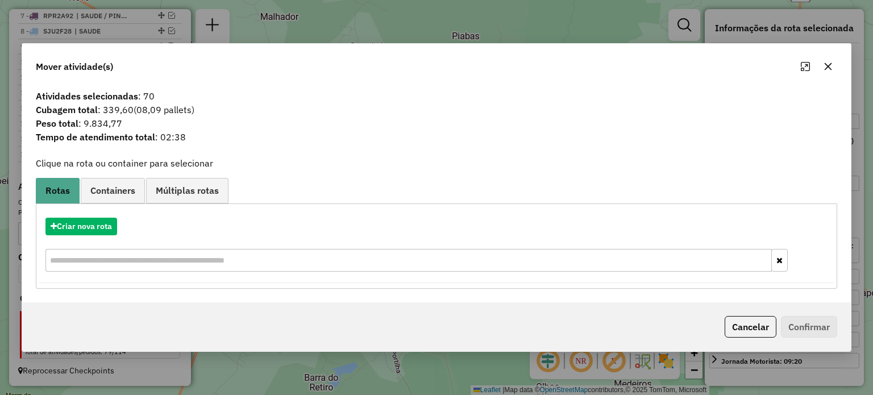
click at [828, 65] on icon "button" at bounding box center [828, 66] width 9 height 9
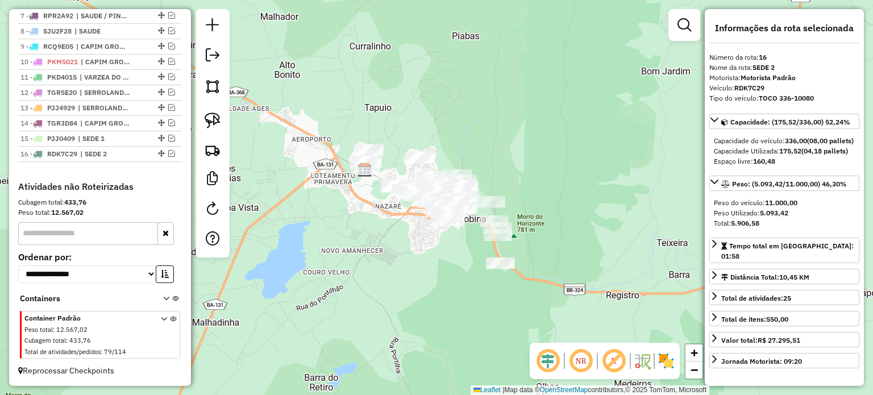
click at [331, 204] on div "Janela de atendimento Grade de atendimento Capacidade Transportadoras Veículos …" at bounding box center [436, 197] width 873 height 395
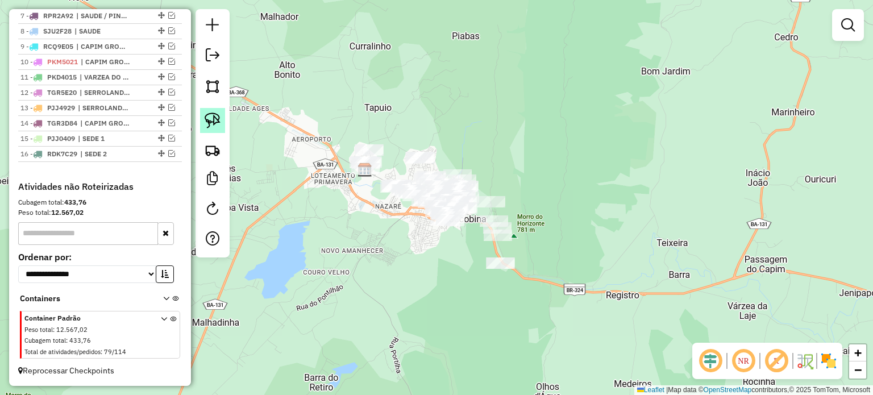
click at [207, 118] on img at bounding box center [213, 121] width 16 height 16
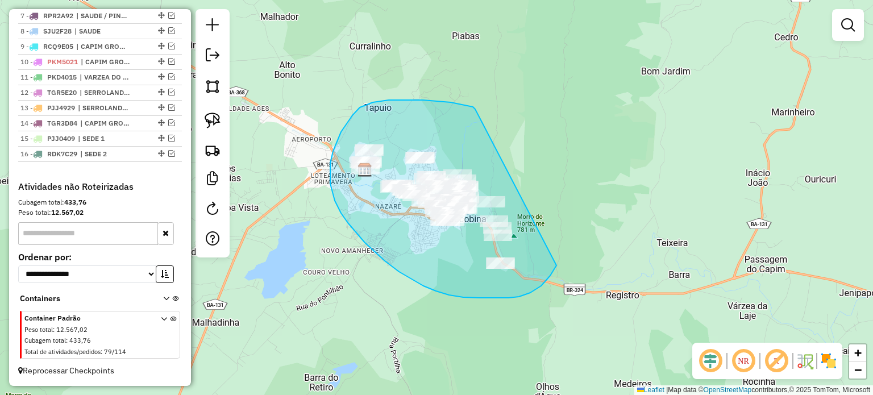
drag, startPoint x: 475, startPoint y: 109, endPoint x: 572, endPoint y: 219, distance: 147.0
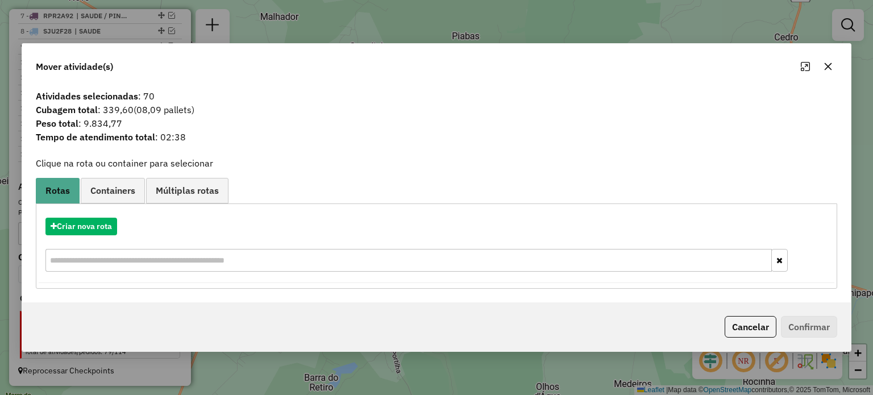
click at [829, 65] on icon "button" at bounding box center [827, 66] width 7 height 7
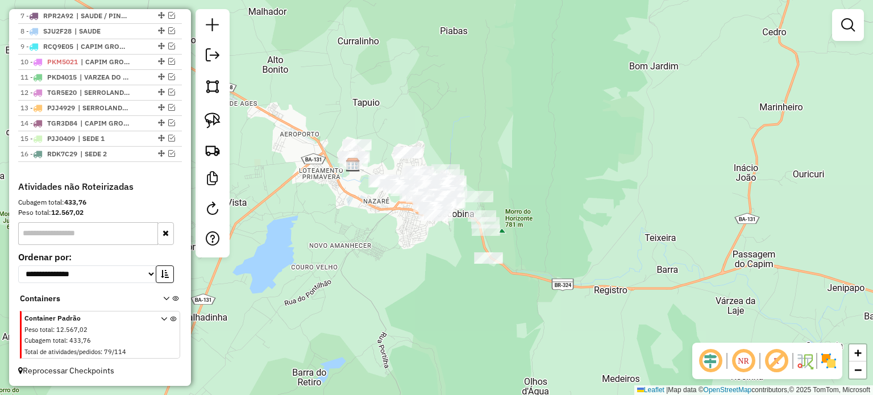
click at [392, 243] on div "Janela de atendimento Grade de atendimento Capacidade Transportadoras Veículos …" at bounding box center [436, 197] width 873 height 395
drag, startPoint x: 360, startPoint y: 246, endPoint x: 371, endPoint y: 285, distance: 41.2
click at [371, 285] on div "Janela de atendimento Grade de atendimento Capacidade Transportadoras Veículos …" at bounding box center [436, 197] width 873 height 395
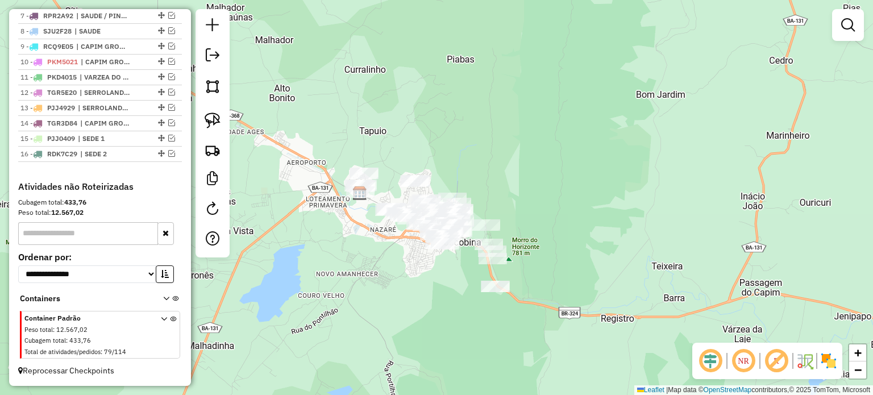
drag, startPoint x: 331, startPoint y: 212, endPoint x: 327, endPoint y: 200, distance: 13.1
click at [327, 200] on div "Janela de atendimento Grade de atendimento Capacidade Transportadoras Veículos …" at bounding box center [436, 197] width 873 height 395
click at [168, 154] on em at bounding box center [171, 153] width 7 height 7
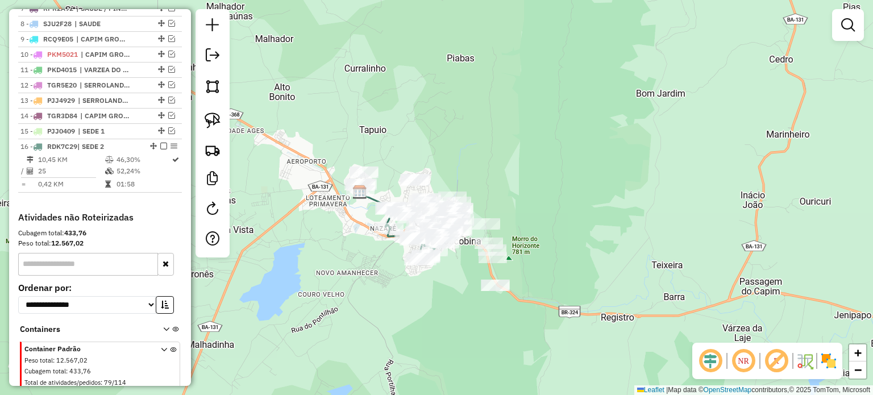
scroll to position [568, 0]
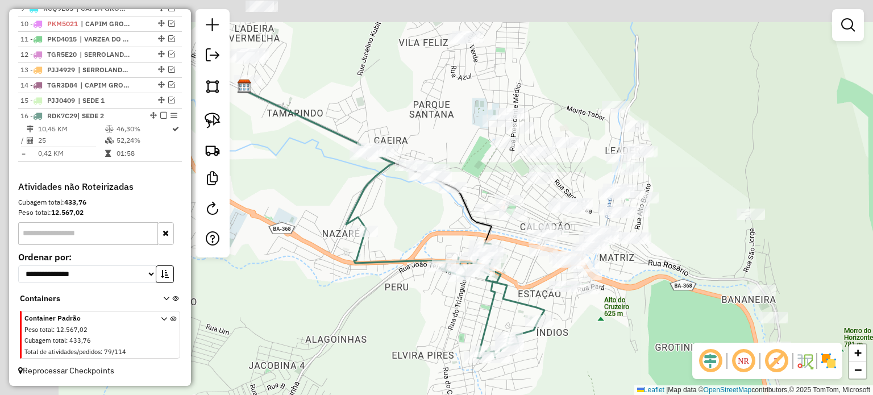
drag, startPoint x: 395, startPoint y: 207, endPoint x: 450, endPoint y: 247, distance: 68.1
click at [405, 218] on div "Janela de atendimento Grade de atendimento Capacidade Transportadoras Veículos …" at bounding box center [436, 197] width 873 height 395
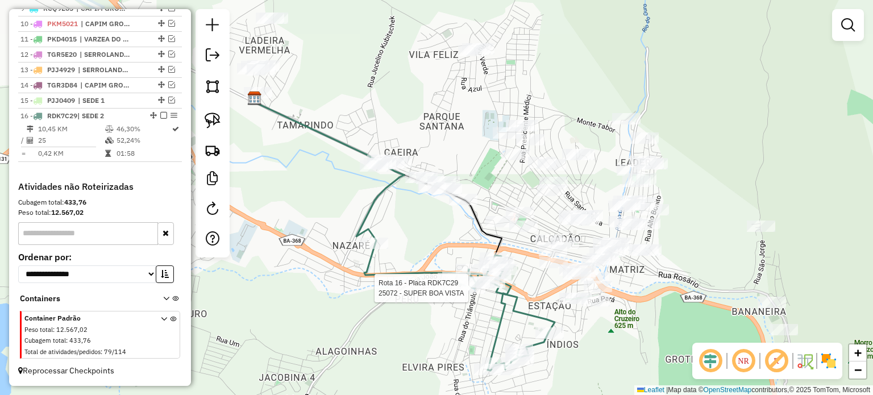
select select "**********"
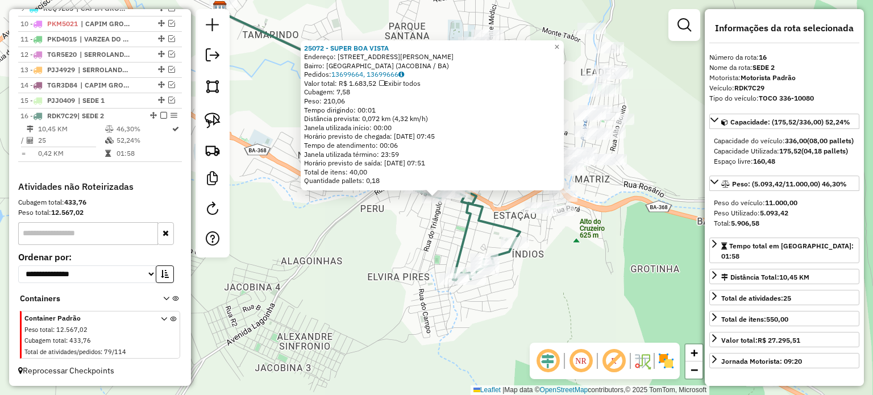
click at [366, 289] on div "25072 - SUPER BOA VISTA Endereço: [STREET_ADDRESS][PERSON_NAME]) Pedidos: 13699…" at bounding box center [436, 197] width 873 height 395
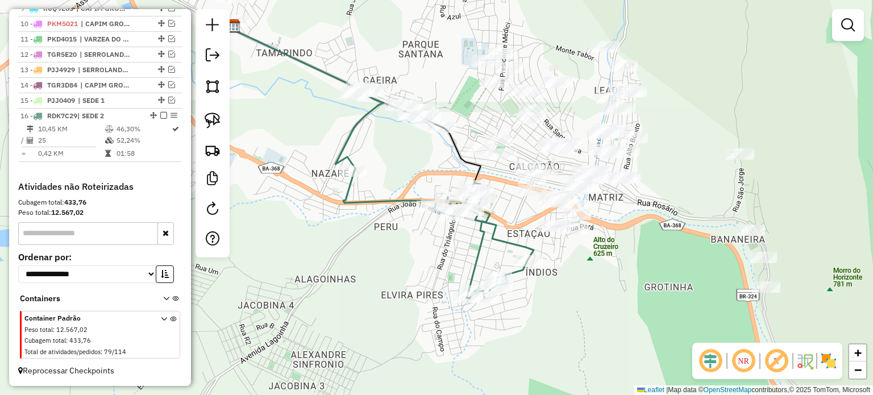
drag, startPoint x: 357, startPoint y: 275, endPoint x: 446, endPoint y: 361, distance: 123.8
click at [446, 361] on div "Janela de atendimento Grade de atendimento Capacidade Transportadoras Veículos …" at bounding box center [436, 197] width 873 height 395
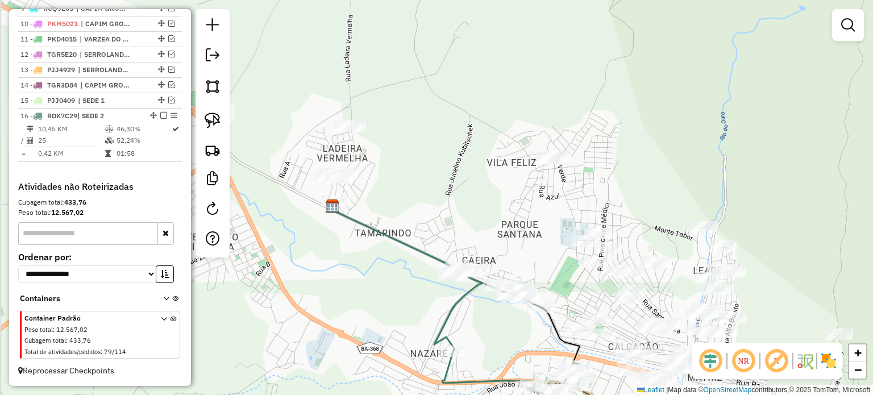
drag, startPoint x: 326, startPoint y: 190, endPoint x: 384, endPoint y: 325, distance: 147.2
click at [372, 340] on div "Janela de atendimento Grade de atendimento Capacidade Transportadoras Veículos …" at bounding box center [436, 197] width 873 height 395
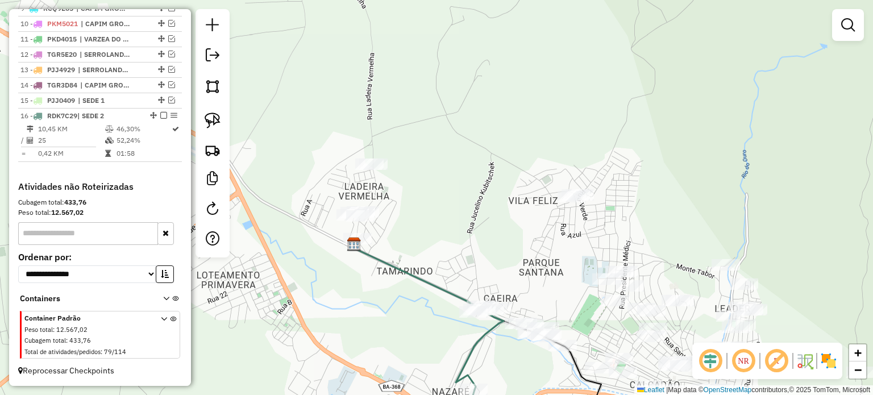
drag, startPoint x: 373, startPoint y: 240, endPoint x: 367, endPoint y: 227, distance: 15.0
click at [368, 228] on div "Janela de atendimento Grade de atendimento Capacidade Transportadoras Veículos …" at bounding box center [436, 197] width 873 height 395
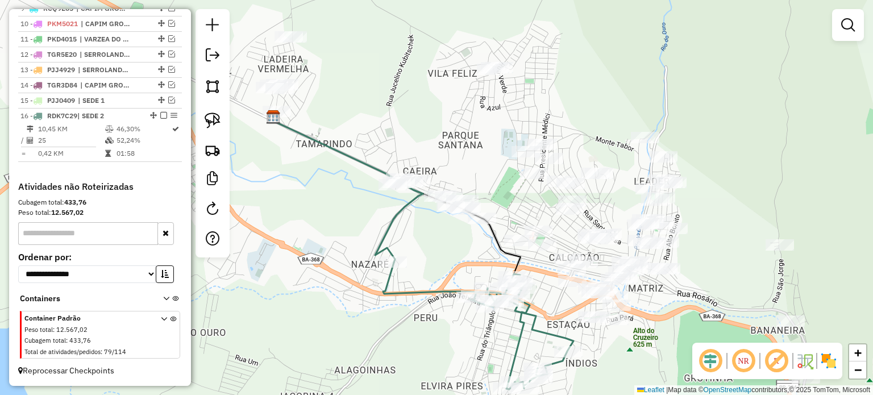
drag, startPoint x: 682, startPoint y: 367, endPoint x: 625, endPoint y: 372, distance: 57.6
click at [625, 372] on div "Janela de atendimento Grade de atendimento Capacidade Transportadoras Veículos …" at bounding box center [436, 197] width 873 height 395
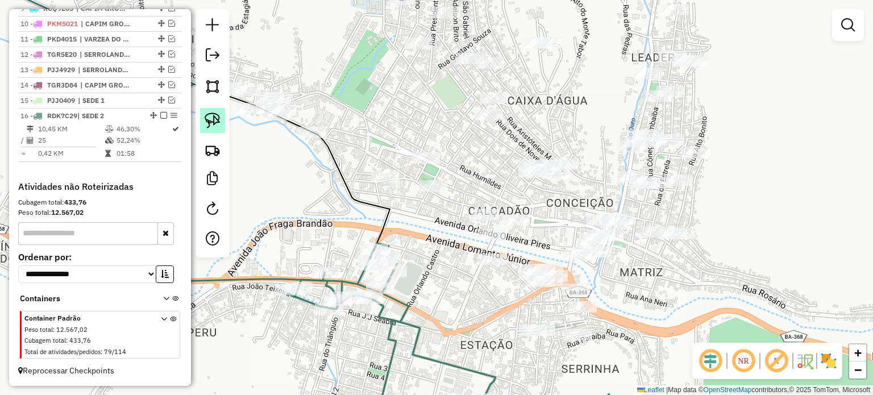
click at [212, 120] on img at bounding box center [213, 121] width 16 height 16
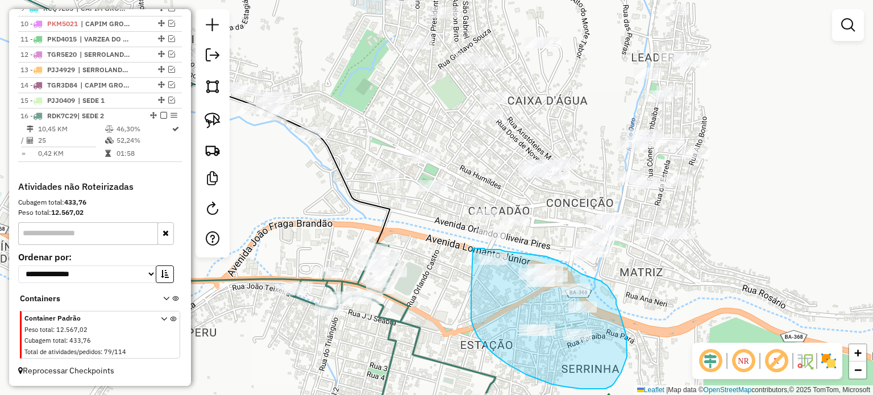
drag, startPoint x: 471, startPoint y: 313, endPoint x: 469, endPoint y: 251, distance: 62.6
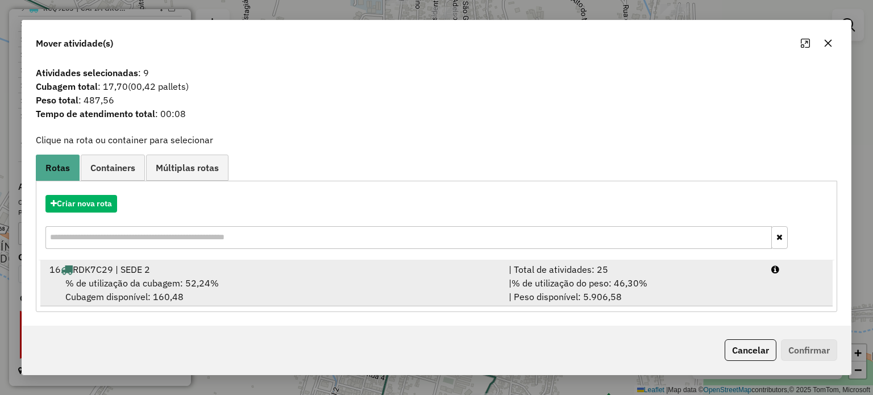
drag, startPoint x: 126, startPoint y: 278, endPoint x: 161, endPoint y: 278, distance: 35.2
click at [151, 278] on span "% de utilização da cubagem: 52,24%" at bounding box center [141, 282] width 153 height 11
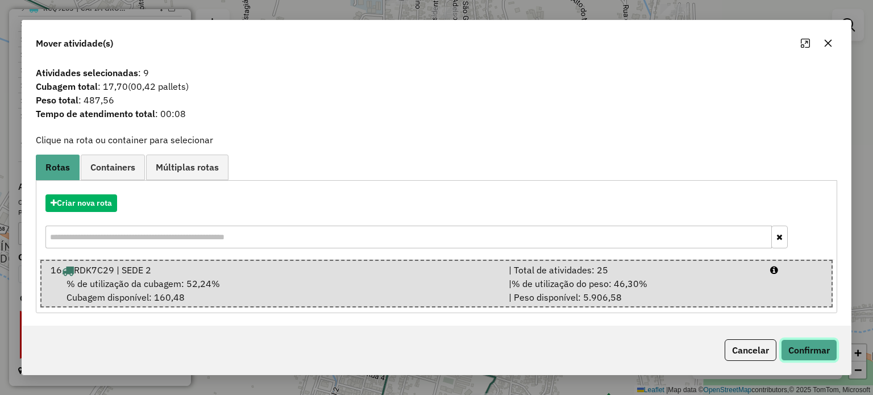
click at [794, 350] on button "Confirmar" at bounding box center [809, 350] width 56 height 22
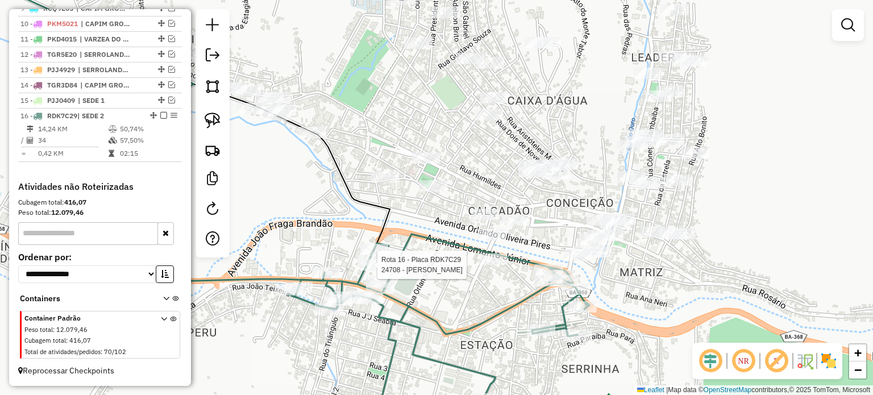
select select "**********"
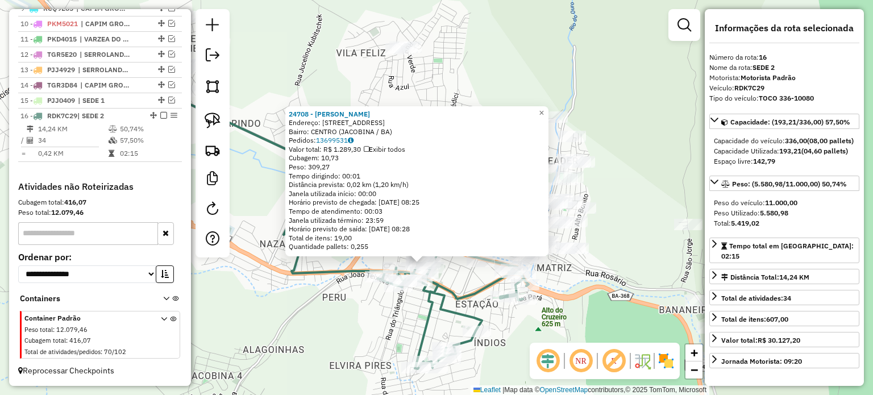
click at [337, 293] on div "24708 - [PERSON_NAME] Endereço: R Centro De Abastecimento 104 Bairro: CENTRO (J…" at bounding box center [436, 197] width 873 height 395
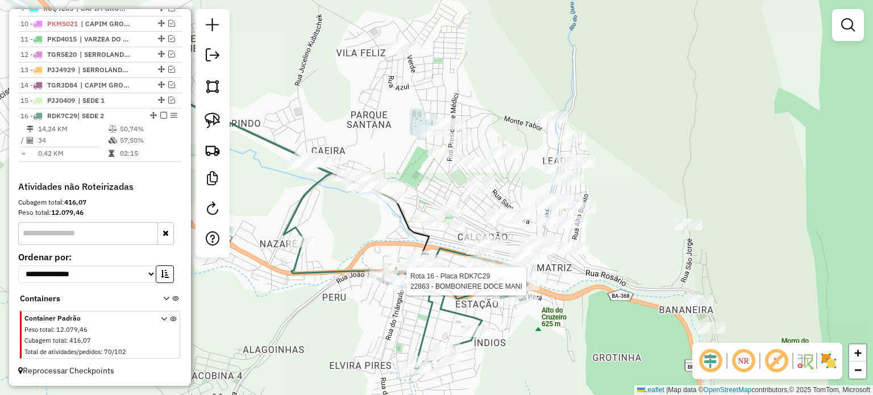
select select "**********"
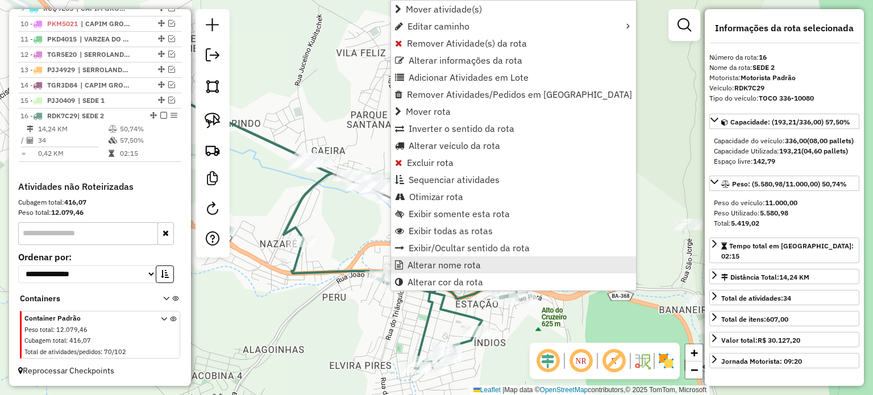
click at [430, 264] on span "Alterar nome rota" at bounding box center [444, 264] width 73 height 9
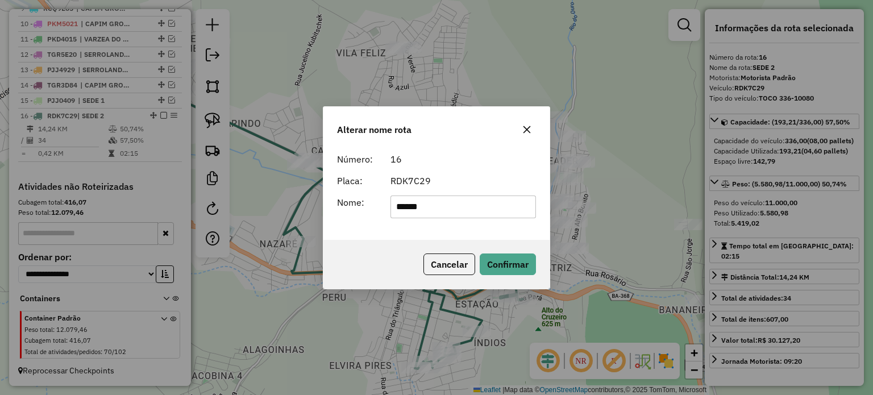
click at [450, 207] on input "******" at bounding box center [464, 207] width 146 height 23
click at [160, 115] on div "Alterar nome rota Número: 16 Placa: RDK7C29 Nome: ****** Cancelar Confirmar" at bounding box center [436, 197] width 873 height 395
click at [510, 262] on button "Confirmar" at bounding box center [508, 265] width 56 height 22
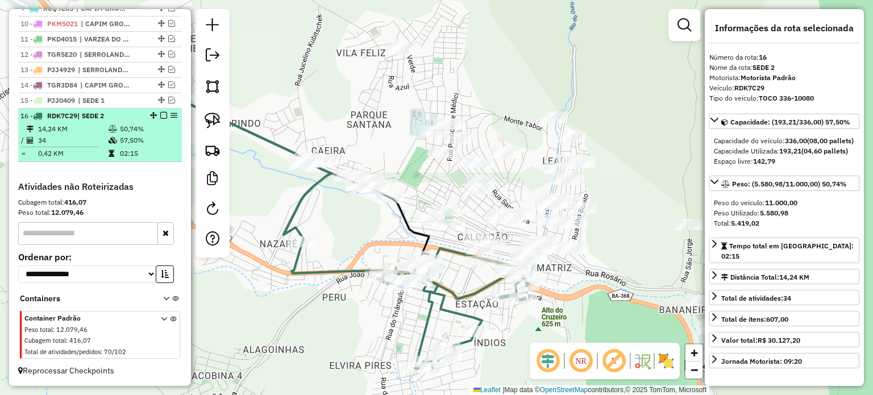
click at [160, 116] on em at bounding box center [163, 115] width 7 height 7
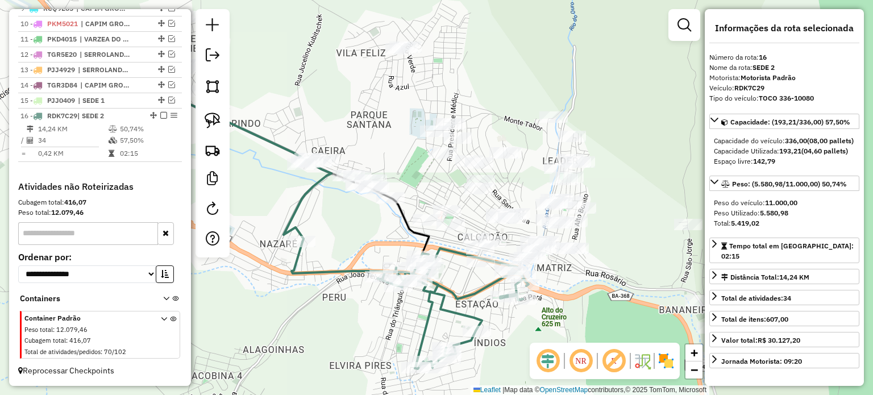
scroll to position [530, 0]
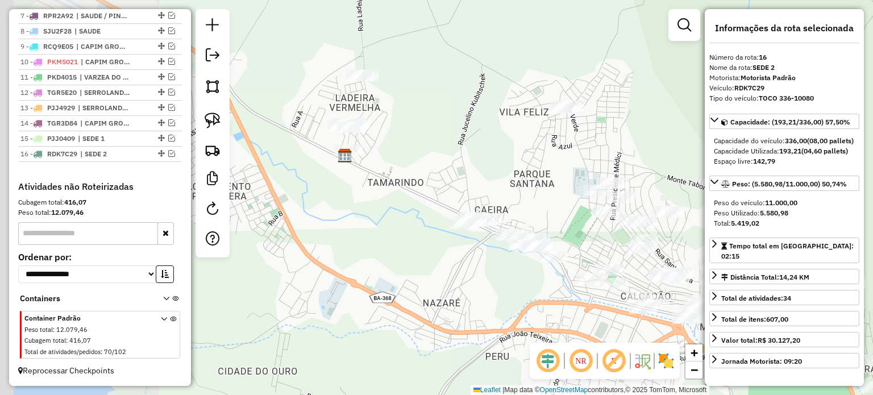
drag, startPoint x: 307, startPoint y: 209, endPoint x: 470, endPoint y: 268, distance: 173.5
click at [470, 268] on div "Janela de atendimento Grade de atendimento Capacidade Transportadoras Veículos …" at bounding box center [436, 197] width 873 height 395
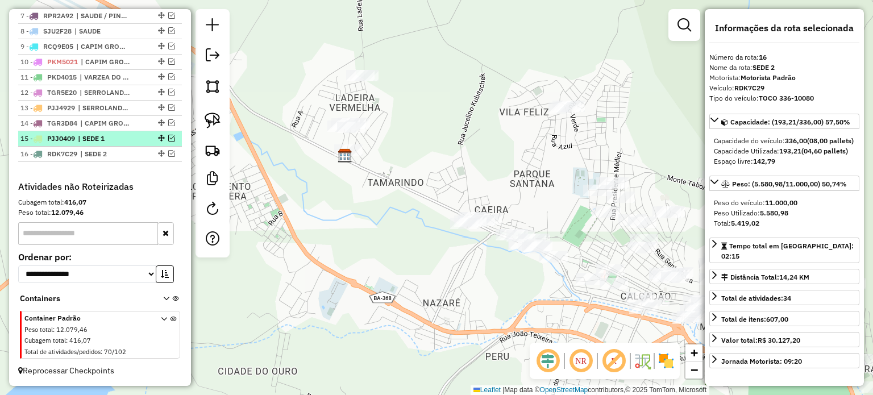
click at [168, 138] on em at bounding box center [171, 138] width 7 height 7
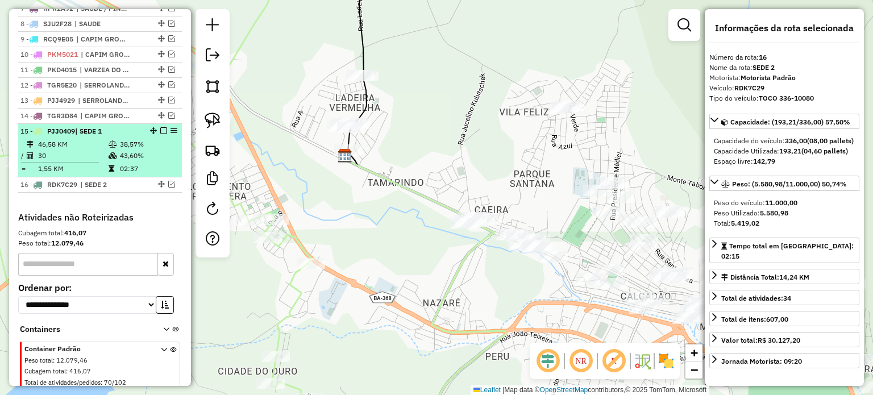
scroll to position [568, 0]
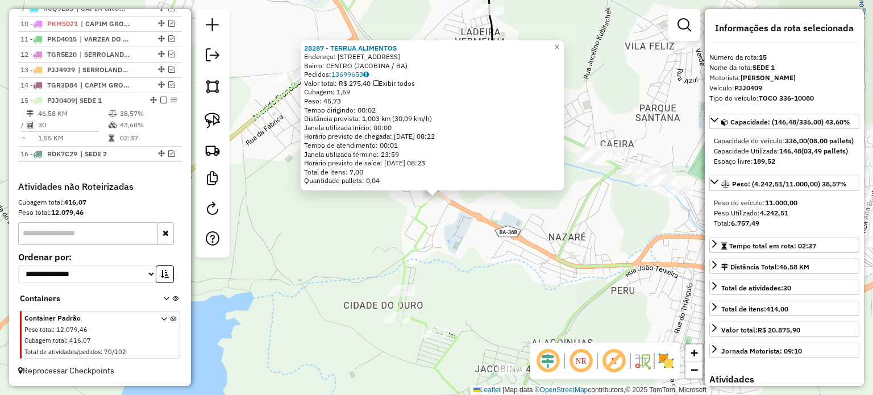
click at [481, 279] on div "28287 - TERRUA ALIMENTOS Endereço: [STREET_ADDRESS] Bairro: [GEOGRAPHIC_DATA] (…" at bounding box center [436, 197] width 873 height 395
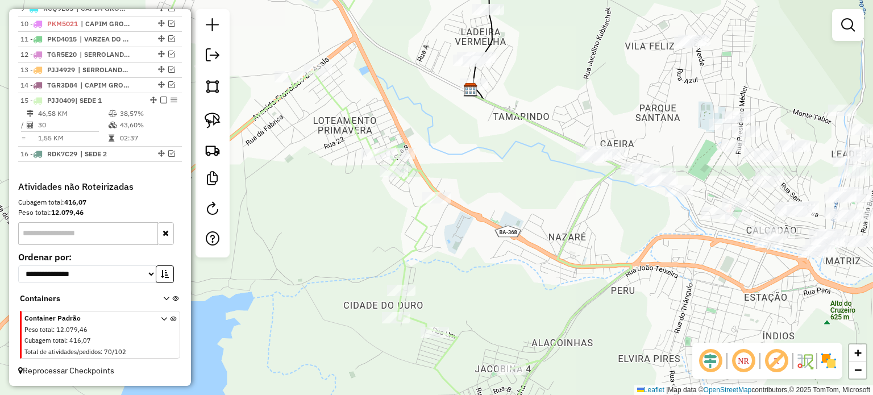
drag, startPoint x: 468, startPoint y: 244, endPoint x: 487, endPoint y: 231, distance: 22.9
click at [468, 265] on div "Janela de atendimento Grade de atendimento Capacidade Transportadoras Veículos …" at bounding box center [436, 197] width 873 height 395
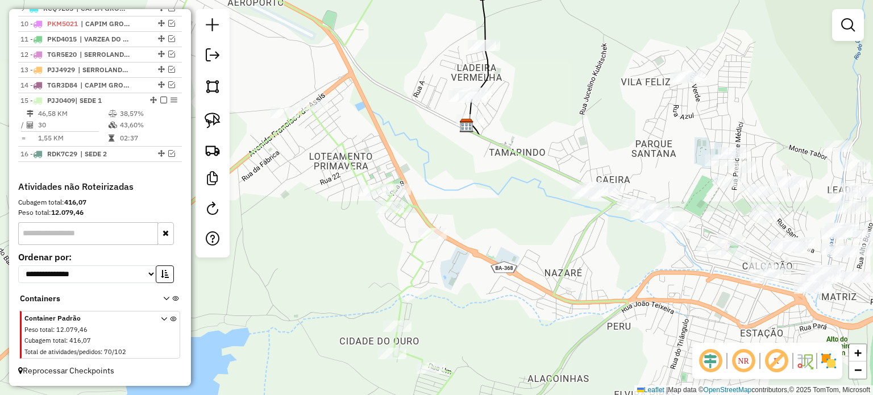
drag, startPoint x: 485, startPoint y: 179, endPoint x: 445, endPoint y: 229, distance: 64.6
click at [450, 229] on div "Janela de atendimento Grade de atendimento Capacidade Transportadoras Veículos …" at bounding box center [436, 197] width 873 height 395
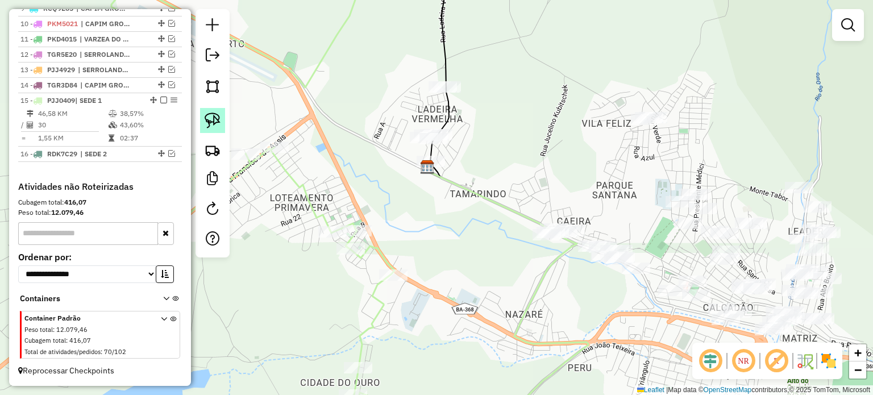
click at [202, 119] on link at bounding box center [212, 120] width 25 height 25
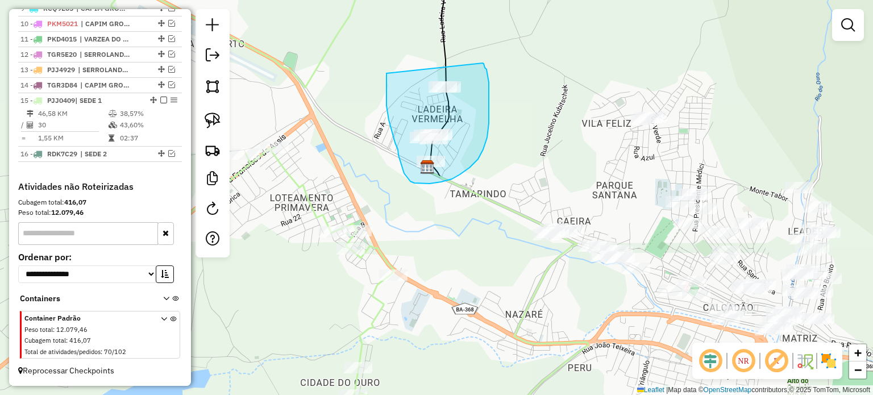
drag, startPoint x: 395, startPoint y: 143, endPoint x: 482, endPoint y: 61, distance: 119.0
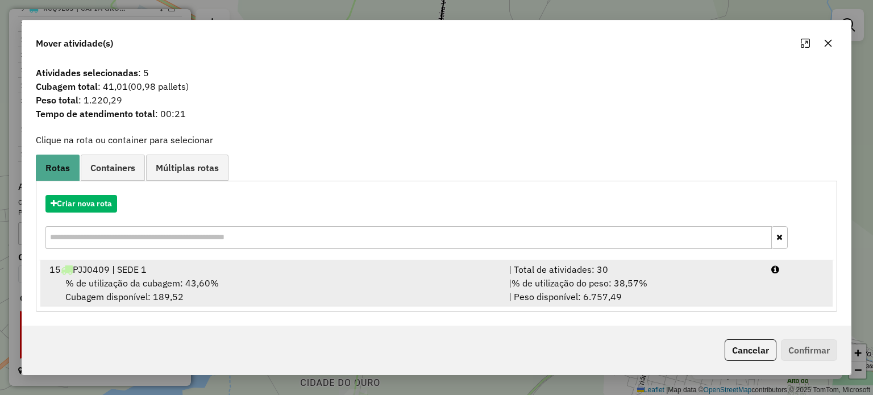
click at [148, 294] on div "% de utilização da cubagem: 43,60% Cubagem disponível: 189,52" at bounding box center [272, 289] width 459 height 27
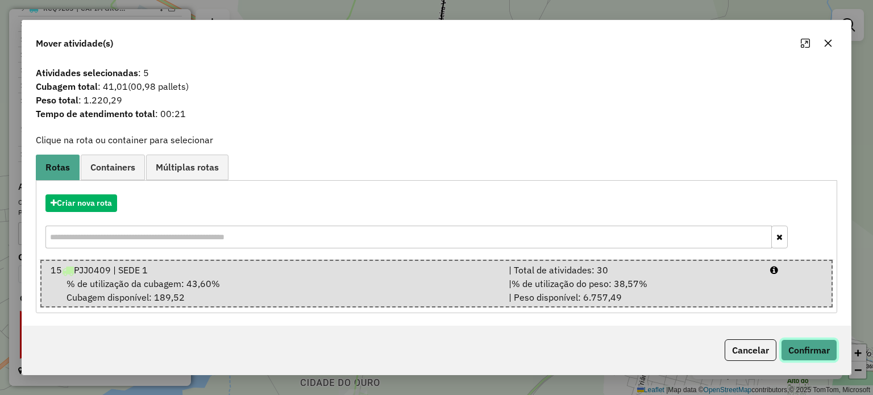
click at [799, 351] on button "Confirmar" at bounding box center [809, 350] width 56 height 22
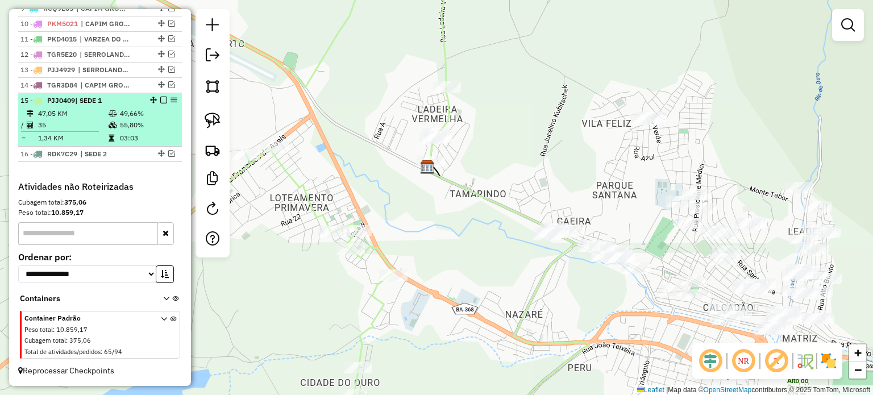
click at [162, 100] on em at bounding box center [163, 100] width 7 height 7
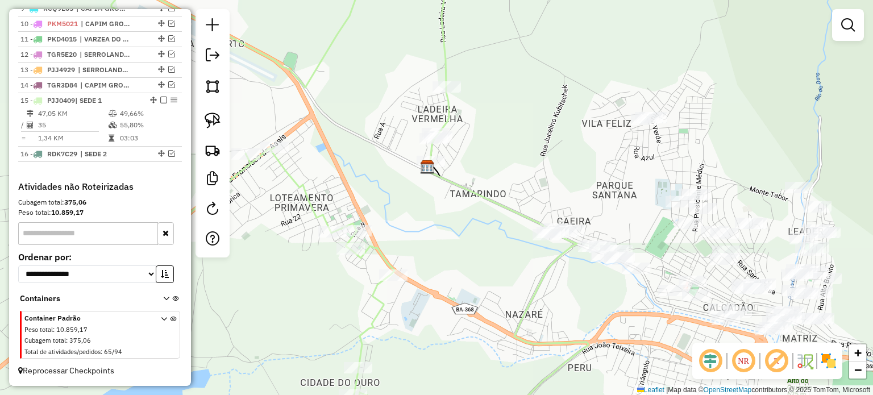
scroll to position [530, 0]
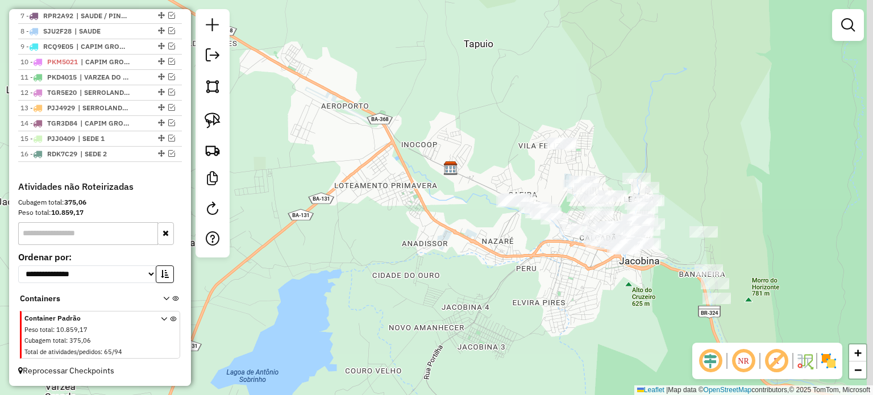
drag, startPoint x: 448, startPoint y: 223, endPoint x: 312, endPoint y: 172, distance: 145.0
click at [300, 146] on div "Janela de atendimento Grade de atendimento Capacidade Transportadoras Veículos …" at bounding box center [436, 197] width 873 height 395
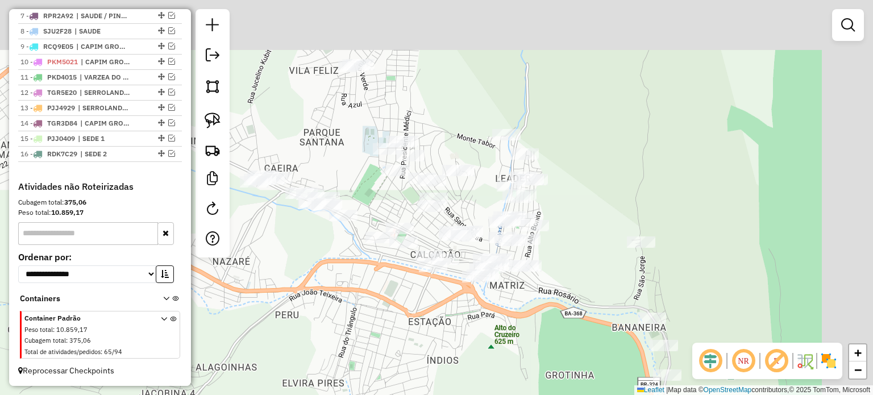
drag, startPoint x: 439, startPoint y: 218, endPoint x: 367, endPoint y: 364, distance: 163.5
click at [372, 368] on div "Janela de atendimento Grade de atendimento Capacidade Transportadoras Veículos …" at bounding box center [436, 197] width 873 height 395
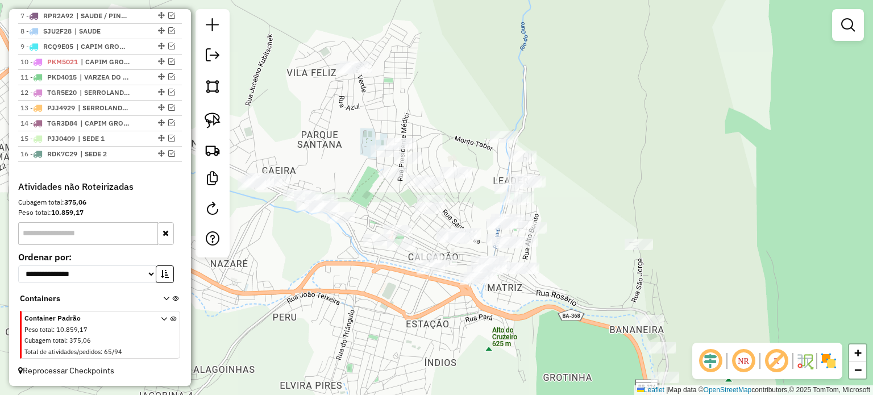
drag, startPoint x: 324, startPoint y: 139, endPoint x: 311, endPoint y: 172, distance: 34.9
click at [311, 172] on div "Janela de atendimento Grade de atendimento Capacidade Transportadoras Veículos …" at bounding box center [436, 197] width 873 height 395
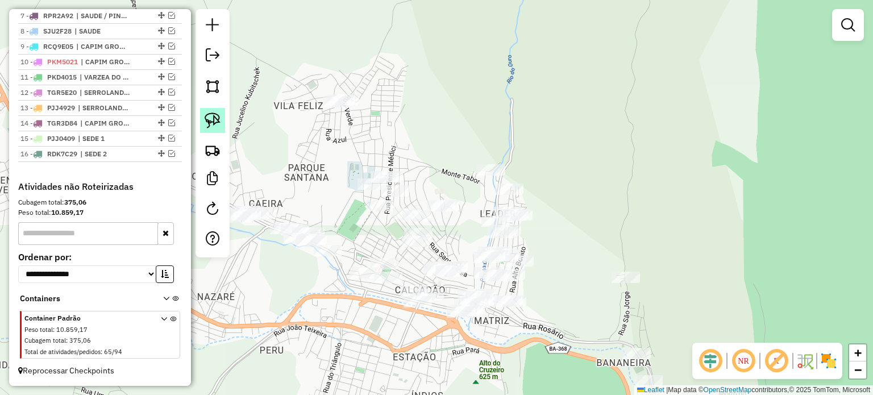
click at [212, 115] on img at bounding box center [213, 121] width 16 height 16
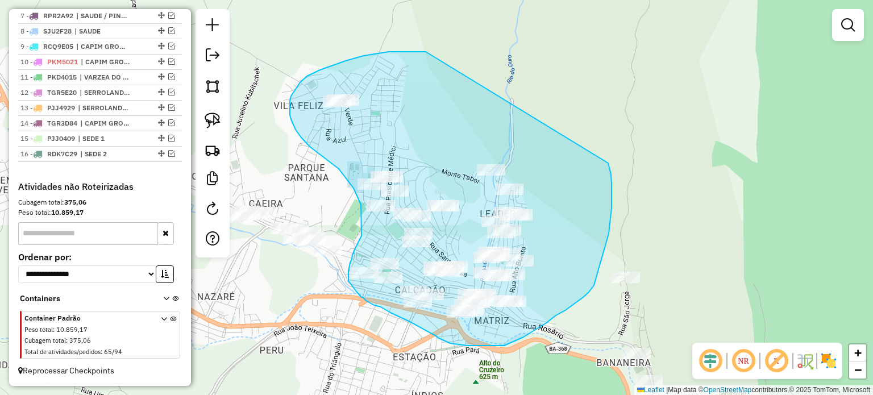
drag, startPoint x: 426, startPoint y: 52, endPoint x: 603, endPoint y: 140, distance: 197.8
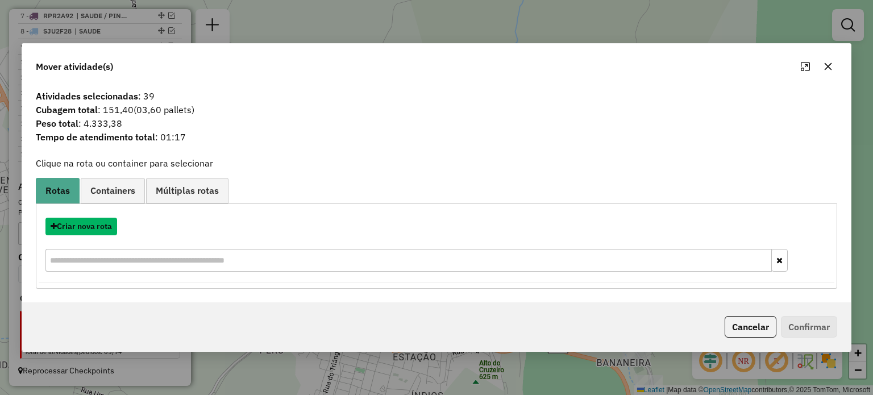
click at [81, 226] on button "Criar nova rota" at bounding box center [81, 227] width 72 height 18
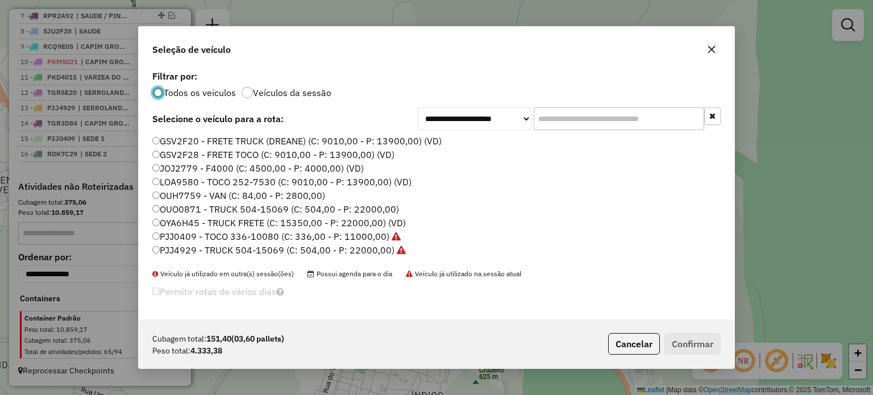
scroll to position [6, 3]
click at [188, 184] on label "LOA9580 - TOCO 252-7530 (C: 9010,00 - P: 13900,00) (VD)" at bounding box center [281, 182] width 259 height 14
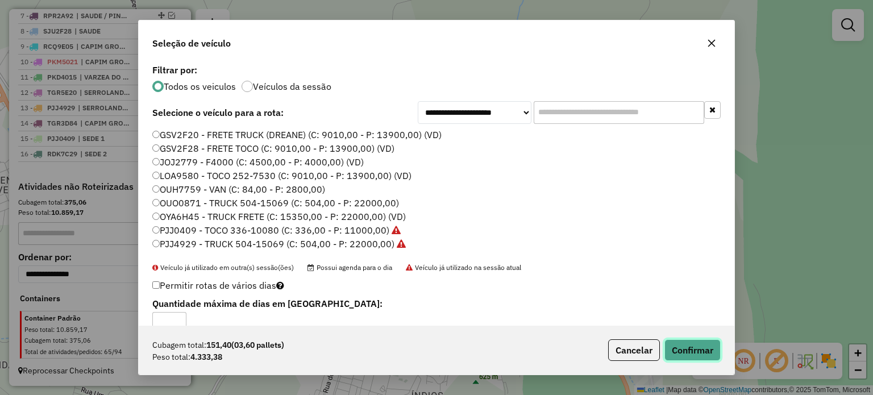
click at [683, 347] on button "Confirmar" at bounding box center [693, 350] width 56 height 22
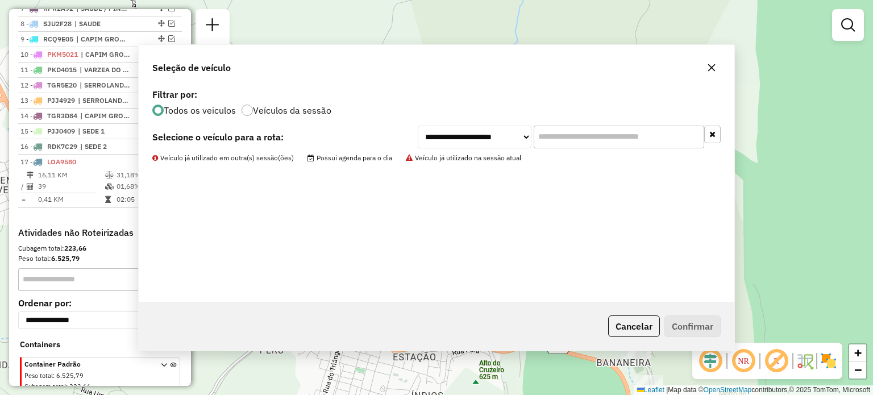
scroll to position [568, 0]
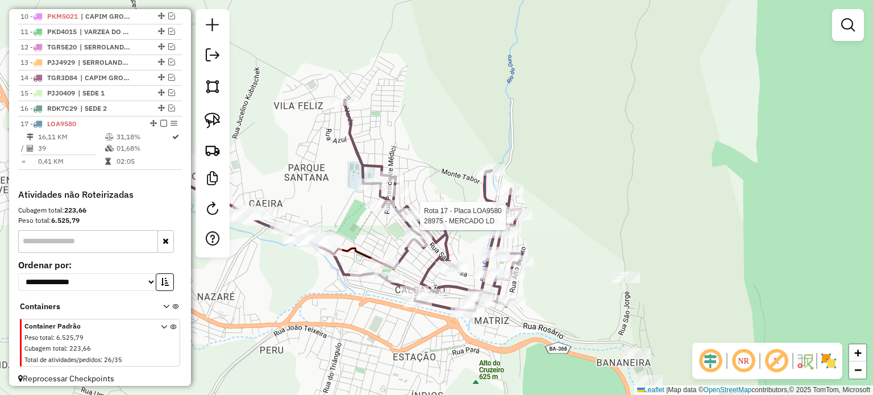
select select "**********"
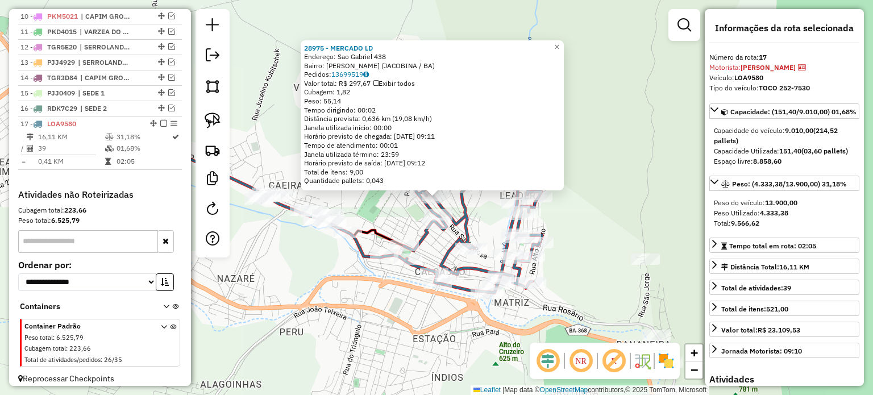
scroll to position [583, 0]
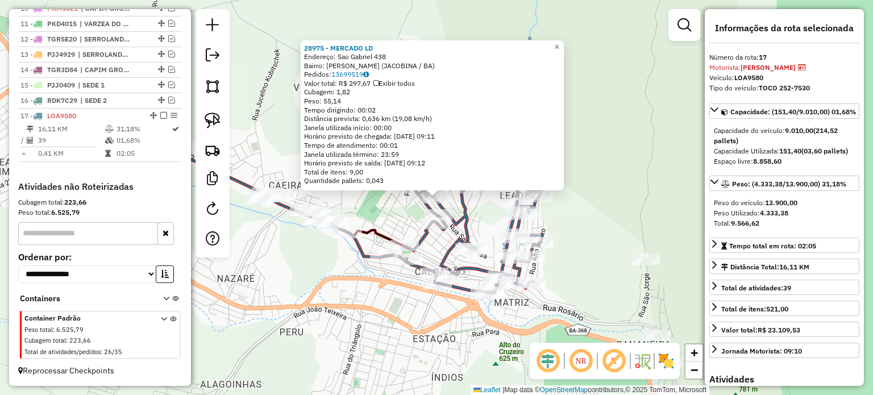
click at [328, 306] on div "28975 - MERCADO LD Endereço: Sao Gabriel 438 Bairro: [PERSON_NAME] (JACOBINA / …" at bounding box center [436, 197] width 873 height 395
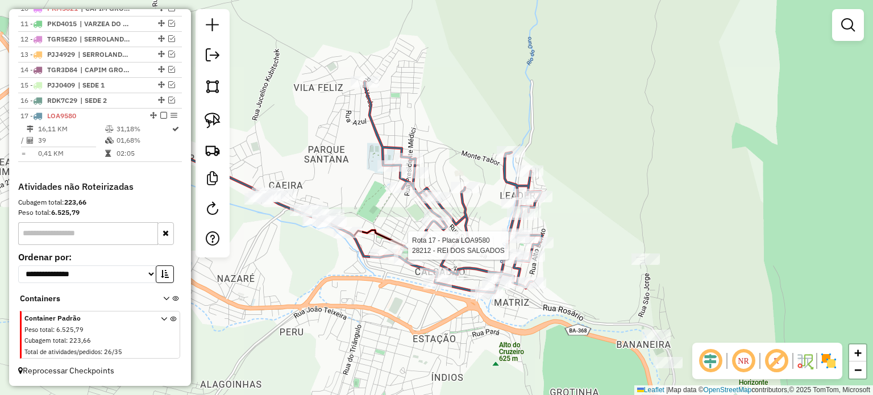
select select "**********"
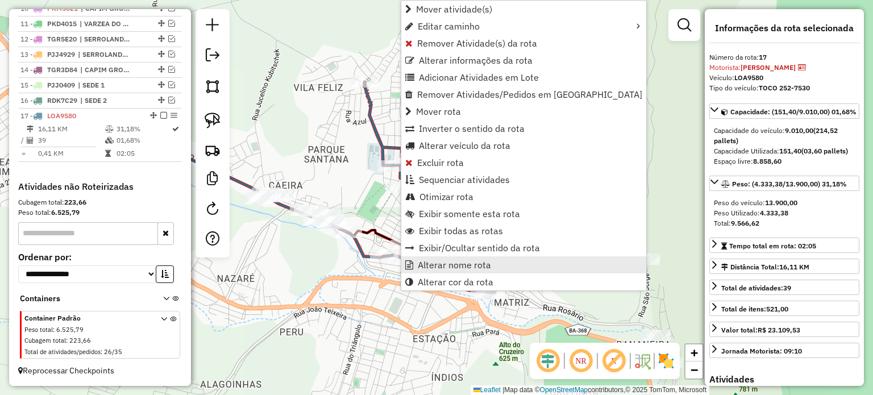
click at [446, 264] on span "Alterar nome rota" at bounding box center [454, 264] width 73 height 9
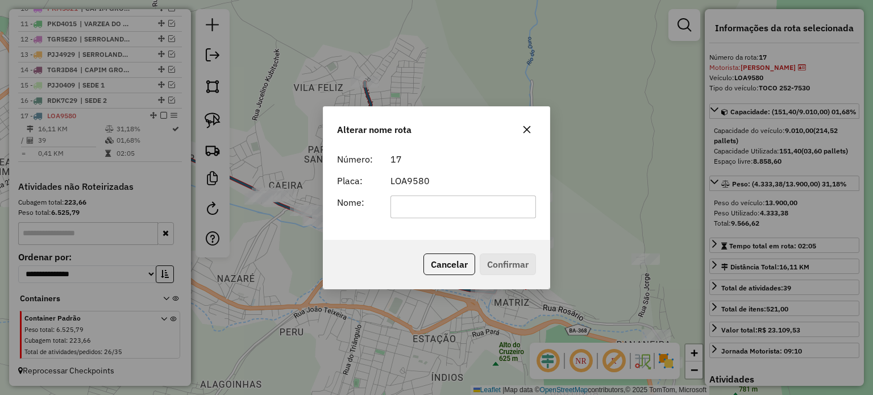
click at [404, 206] on input "text" at bounding box center [464, 207] width 146 height 23
type input "******"
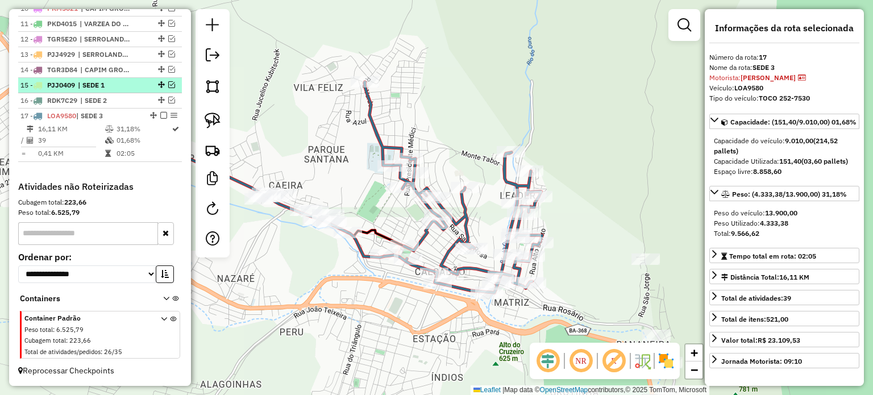
drag, startPoint x: 160, startPoint y: 117, endPoint x: 175, endPoint y: 125, distance: 16.6
click at [160, 117] on em at bounding box center [163, 115] width 7 height 7
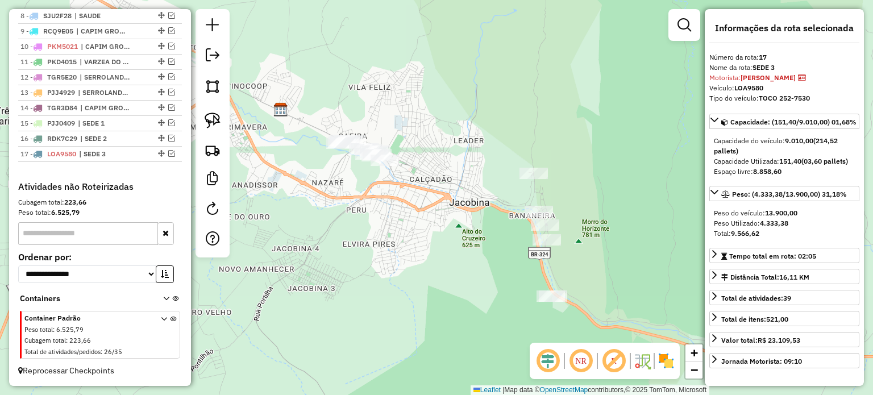
drag, startPoint x: 500, startPoint y: 304, endPoint x: 451, endPoint y: 225, distance: 92.7
click at [470, 207] on div "Janela de atendimento Grade de atendimento Capacidade Transportadoras Veículos …" at bounding box center [436, 197] width 873 height 395
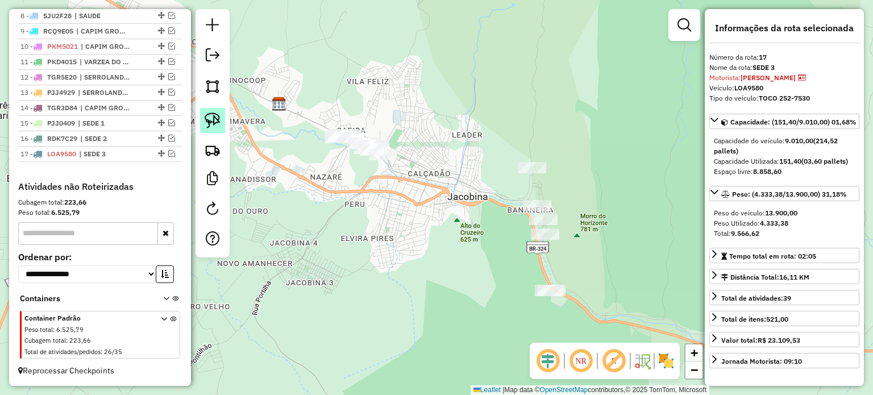
click at [216, 115] on img at bounding box center [213, 121] width 16 height 16
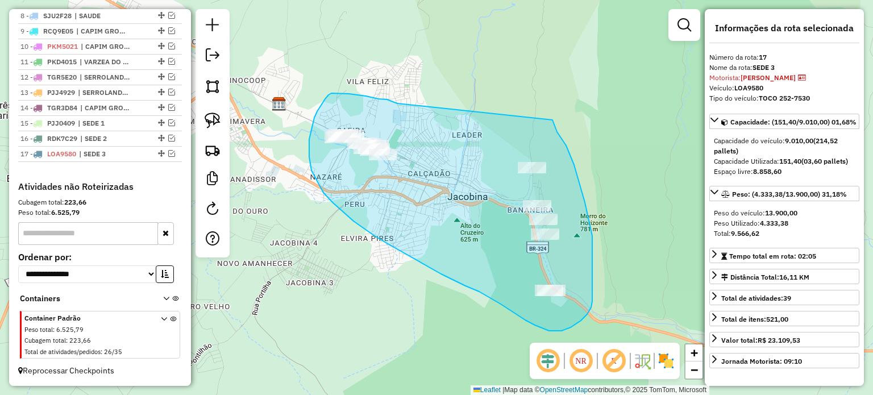
drag, startPoint x: 396, startPoint y: 103, endPoint x: 553, endPoint y: 120, distance: 157.2
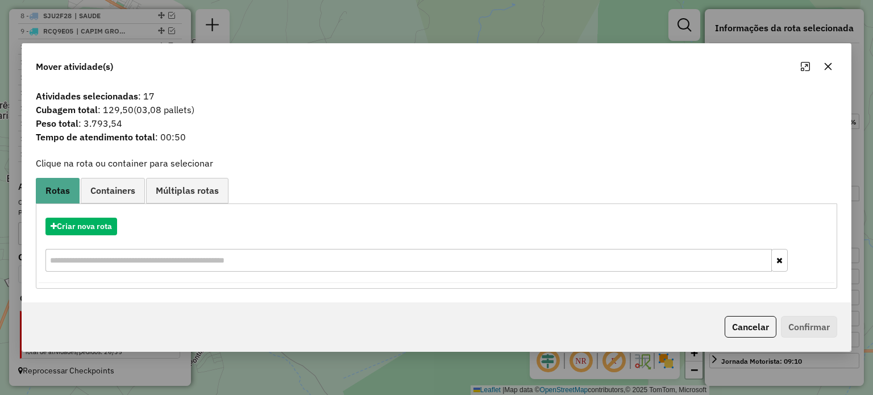
click at [828, 63] on icon "button" at bounding box center [828, 66] width 9 height 9
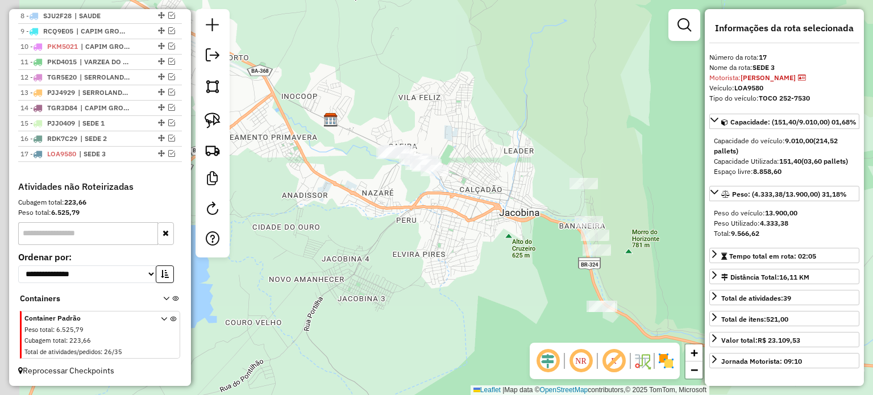
drag, startPoint x: 391, startPoint y: 210, endPoint x: 434, endPoint y: 220, distance: 44.3
click at [441, 224] on div "Janela de atendimento Grade de atendimento Capacidade Transportadoras Veículos …" at bounding box center [436, 197] width 873 height 395
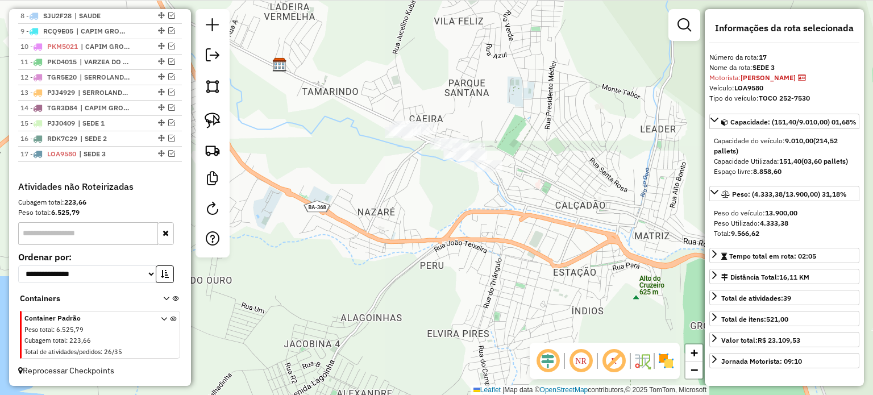
drag, startPoint x: 347, startPoint y: 178, endPoint x: 388, endPoint y: 217, distance: 55.9
click at [388, 217] on div "Janela de atendimento Grade de atendimento Capacidade Transportadoras Veículos …" at bounding box center [436, 197] width 873 height 395
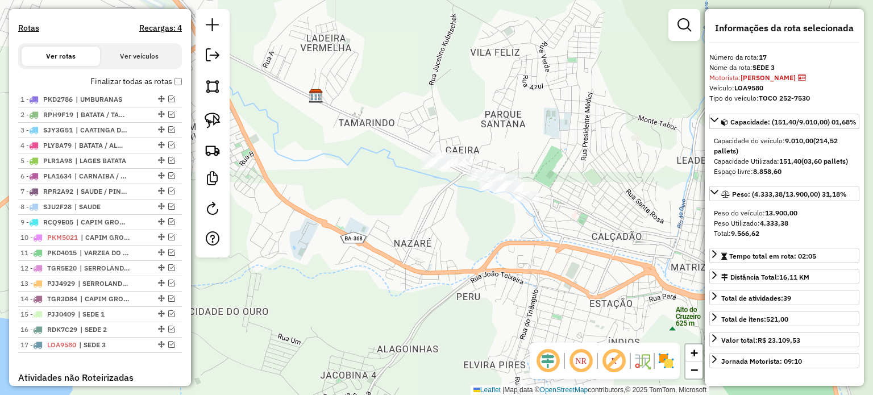
scroll to position [318, 0]
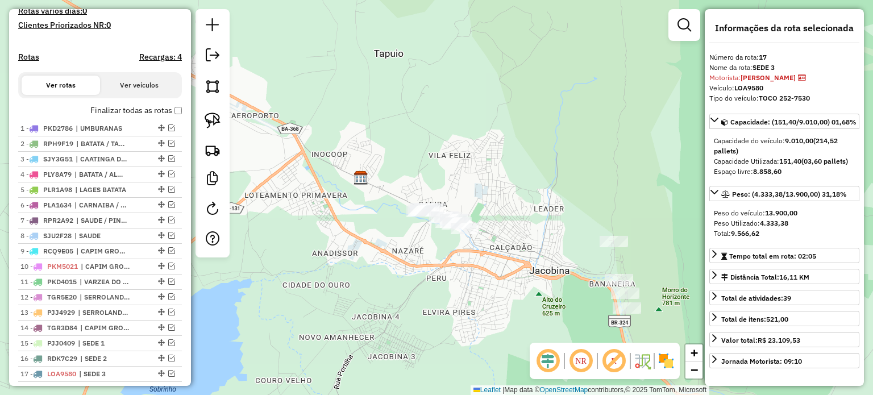
drag, startPoint x: 584, startPoint y: 231, endPoint x: 470, endPoint y: 129, distance: 153.4
click at [470, 129] on div "Janela de atendimento Grade de atendimento Capacidade Transportadoras Veículos …" at bounding box center [436, 197] width 873 height 395
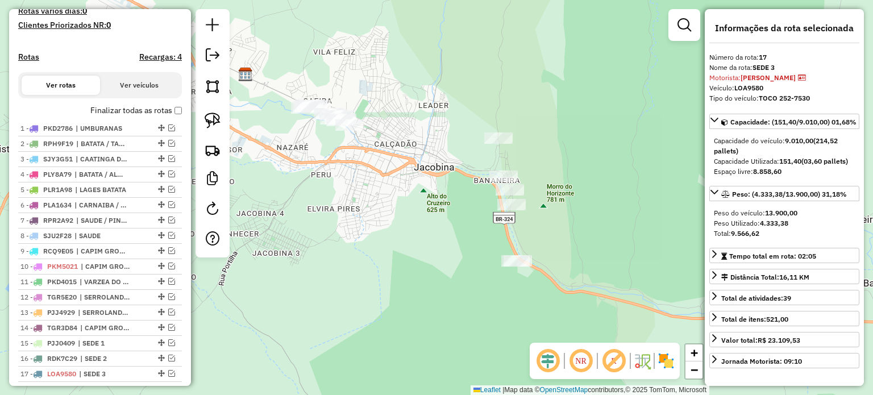
click at [435, 207] on div "Janela de atendimento Grade de atendimento Capacidade Transportadoras Veículos …" at bounding box center [436, 197] width 873 height 395
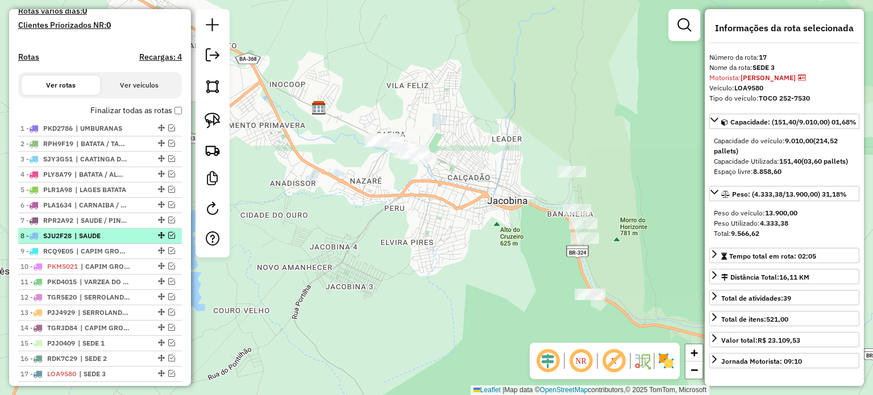
scroll to position [375, 0]
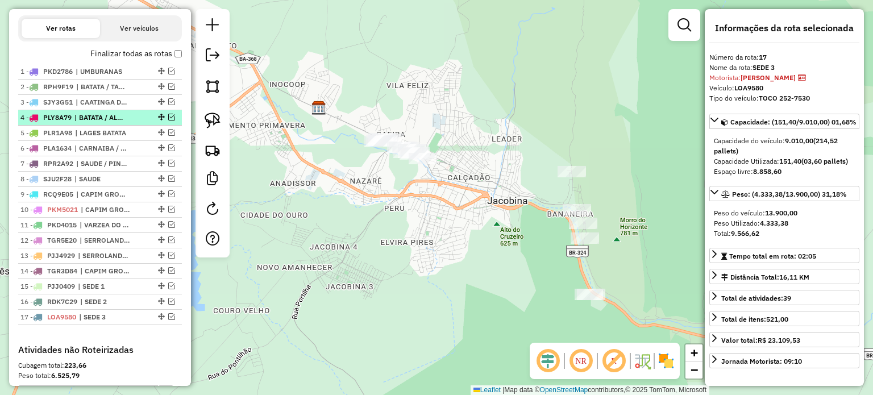
click at [168, 121] on em at bounding box center [171, 117] width 7 height 7
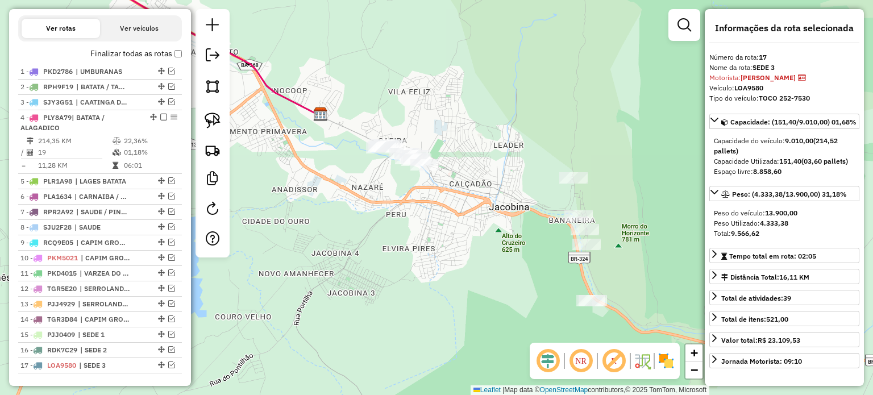
drag, startPoint x: 315, startPoint y: 170, endPoint x: 468, endPoint y: 246, distance: 170.6
click at [468, 246] on div "Janela de atendimento Grade de atendimento Capacidade Transportadoras Veículos …" at bounding box center [436, 197] width 873 height 395
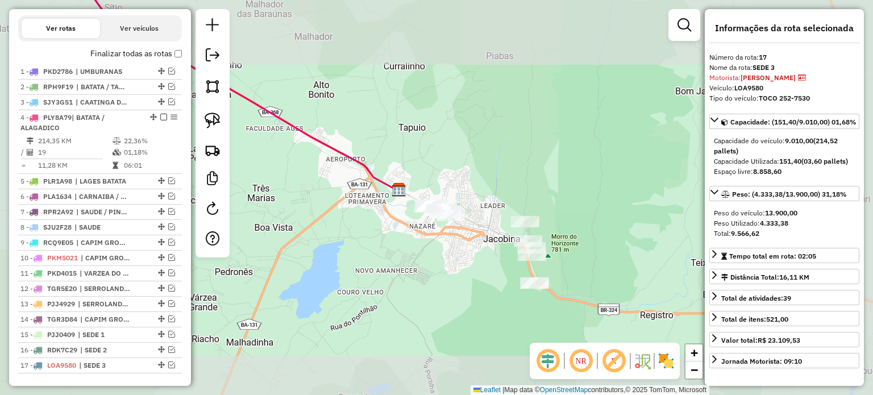
drag, startPoint x: 315, startPoint y: 175, endPoint x: 424, endPoint y: 227, distance: 121.0
click at [439, 227] on div "Janela de atendimento Grade de atendimento Capacidade Transportadoras Veículos …" at bounding box center [436, 197] width 873 height 395
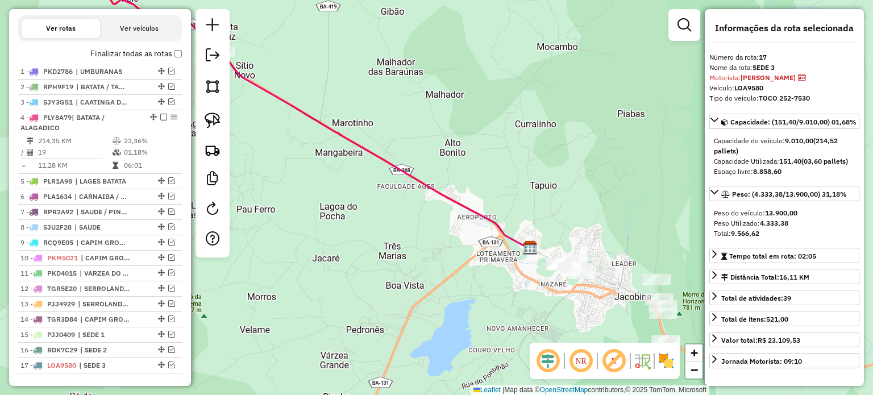
drag, startPoint x: 341, startPoint y: 205, endPoint x: 498, endPoint y: 279, distance: 173.2
click at [498, 279] on div "Janela de atendimento Grade de atendimento Capacidade Transportadoras Veículos …" at bounding box center [436, 197] width 873 height 395
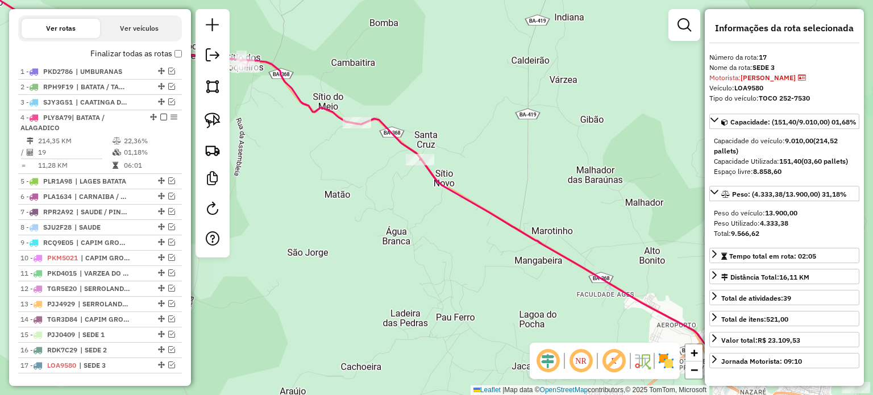
drag, startPoint x: 397, startPoint y: 237, endPoint x: 516, endPoint y: 312, distance: 140.7
click at [516, 312] on div "Janela de atendimento Grade de atendimento Capacidade Transportadoras Veículos …" at bounding box center [436, 197] width 873 height 395
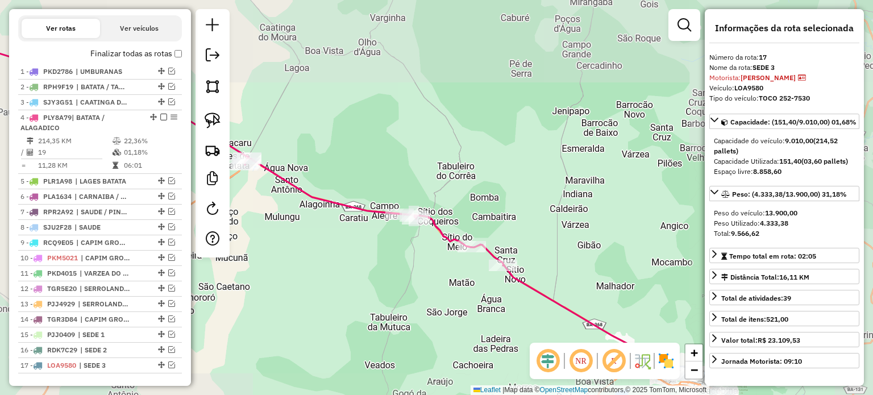
drag, startPoint x: 408, startPoint y: 297, endPoint x: 479, endPoint y: 316, distance: 74.2
click at [480, 320] on div "Janela de atendimento Grade de atendimento Capacidade Transportadoras Veículos …" at bounding box center [436, 197] width 873 height 395
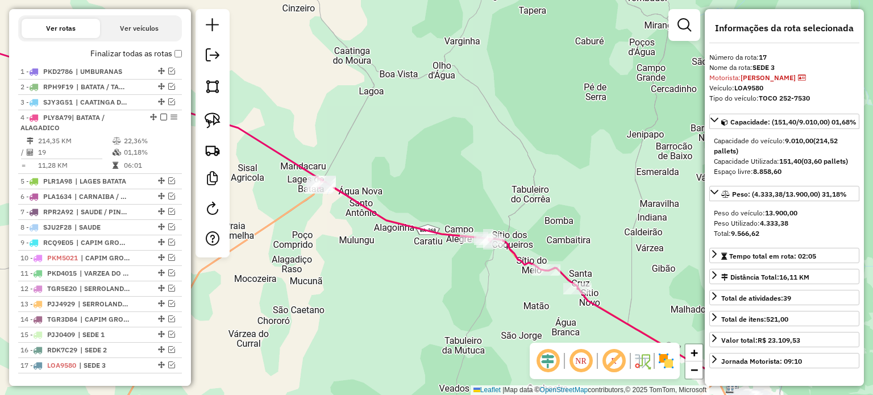
drag, startPoint x: 404, startPoint y: 302, endPoint x: 491, endPoint y: 312, distance: 87.5
click at [491, 313] on div "Janela de atendimento Grade de atendimento Capacidade Transportadoras Veículos …" at bounding box center [436, 197] width 873 height 395
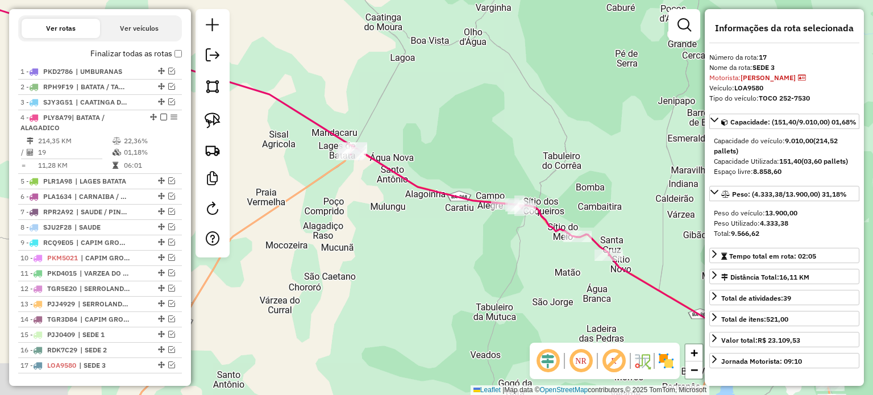
drag, startPoint x: 478, startPoint y: 314, endPoint x: 379, endPoint y: 244, distance: 120.7
click at [385, 244] on div "Janela de atendimento Grade de atendimento Capacidade Transportadoras Veículos …" at bounding box center [436, 197] width 873 height 395
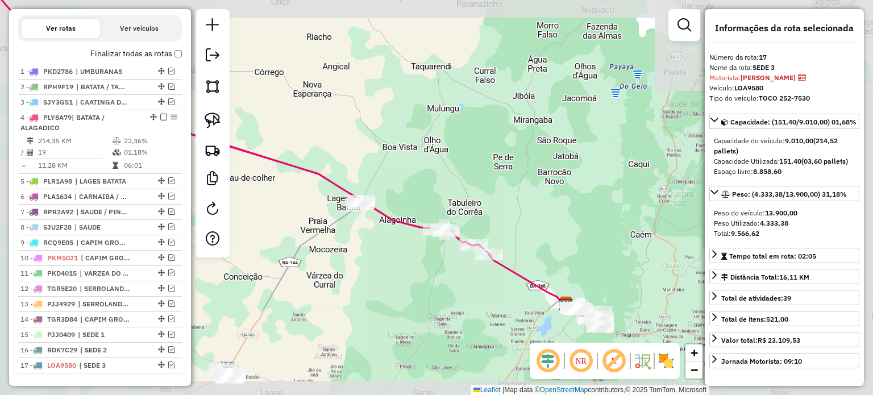
drag, startPoint x: 401, startPoint y: 256, endPoint x: 368, endPoint y: 226, distance: 45.1
click at [368, 226] on div "Janela de atendimento Grade de atendimento Capacidade Transportadoras Veículos …" at bounding box center [436, 197] width 873 height 395
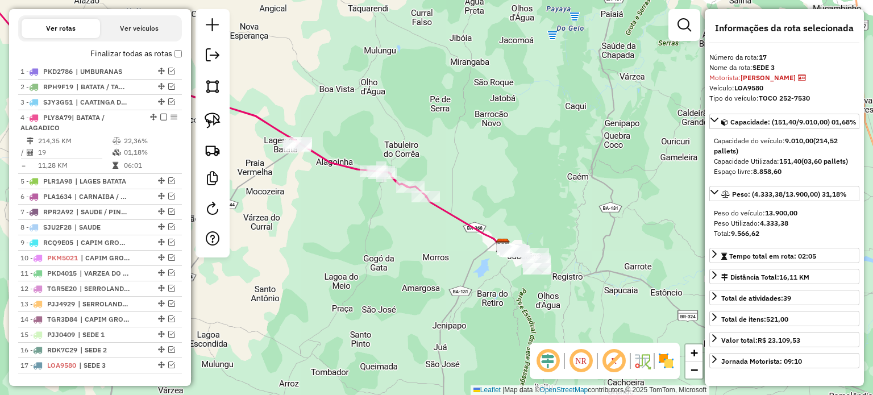
drag, startPoint x: 368, startPoint y: 256, endPoint x: 412, endPoint y: 268, distance: 45.4
click at [412, 268] on div "Janela de atendimento Grade de atendimento Capacidade Transportadoras Veículos …" at bounding box center [436, 197] width 873 height 395
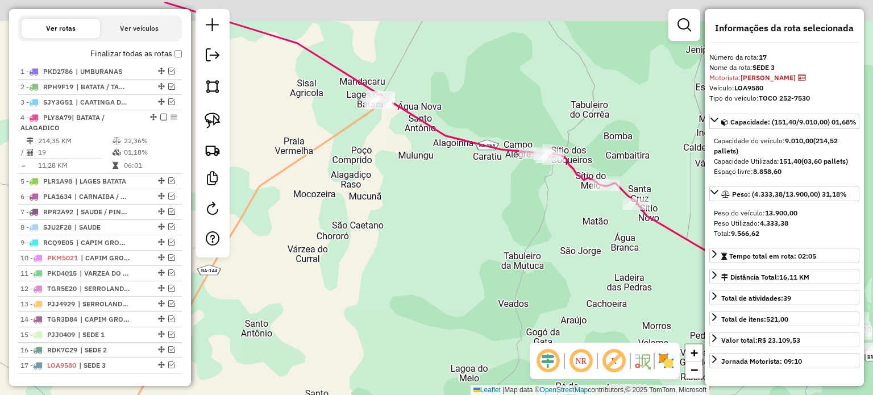
drag, startPoint x: 416, startPoint y: 255, endPoint x: 498, endPoint y: 296, distance: 91.8
click at [498, 296] on div "Janela de atendimento Grade de atendimento Capacidade Transportadoras Veículos …" at bounding box center [436, 197] width 873 height 395
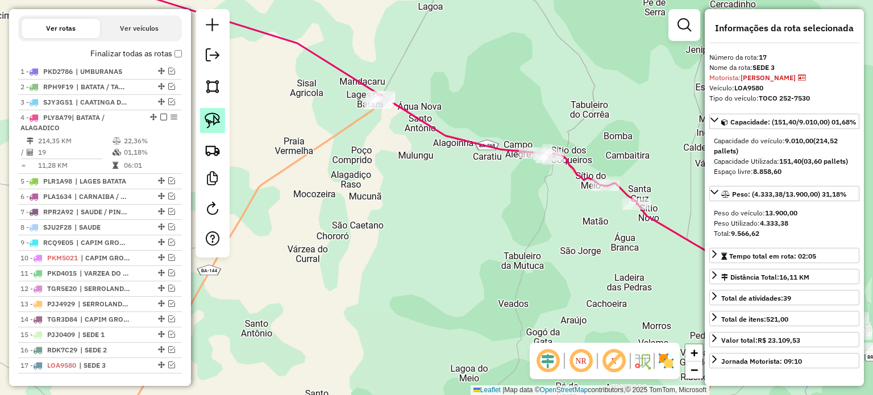
click at [216, 115] on img at bounding box center [213, 121] width 16 height 16
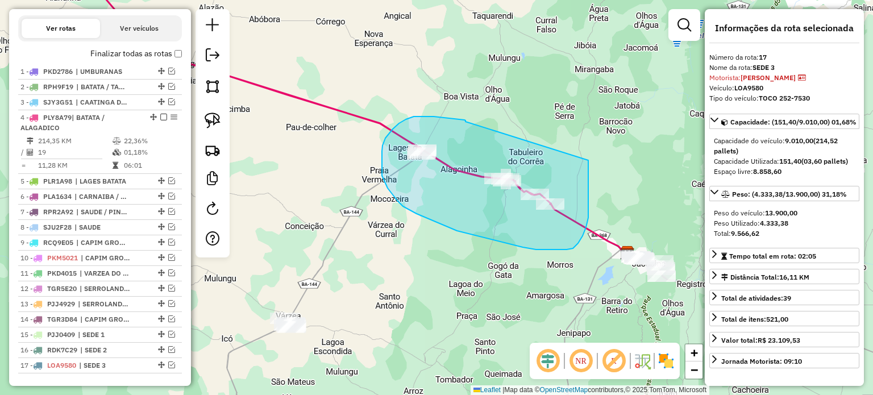
drag, startPoint x: 460, startPoint y: 119, endPoint x: 588, endPoint y: 160, distance: 134.3
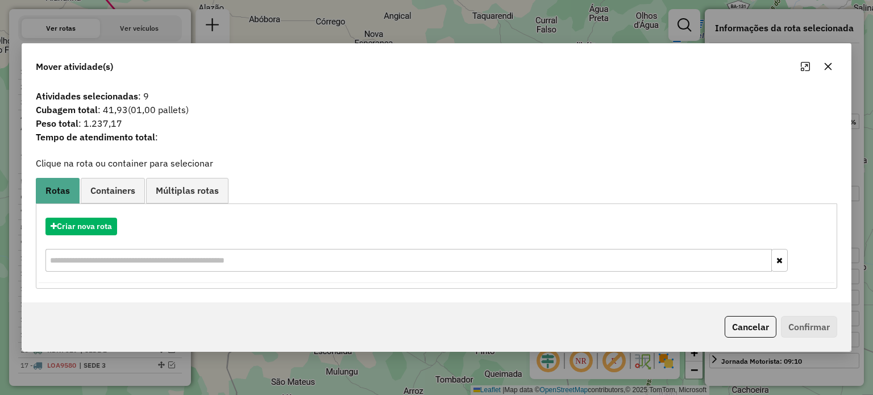
click at [828, 65] on icon "button" at bounding box center [828, 66] width 9 height 9
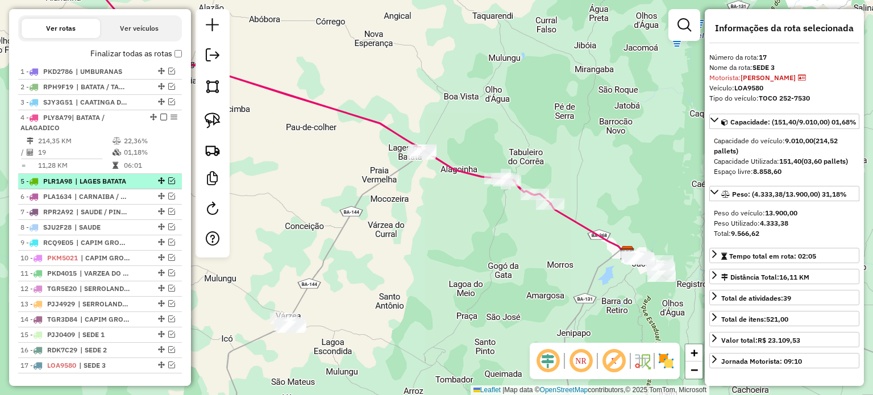
click at [168, 184] on em at bounding box center [171, 180] width 7 height 7
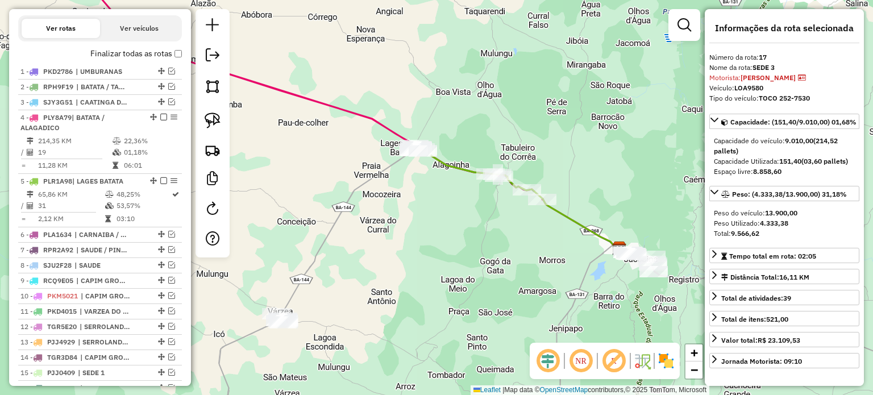
drag, startPoint x: 364, startPoint y: 227, endPoint x: 256, endPoint y: 182, distance: 117.5
click at [310, 201] on div "Janela de atendimento Grade de atendimento Capacidade Transportadoras Veículos …" at bounding box center [436, 197] width 873 height 395
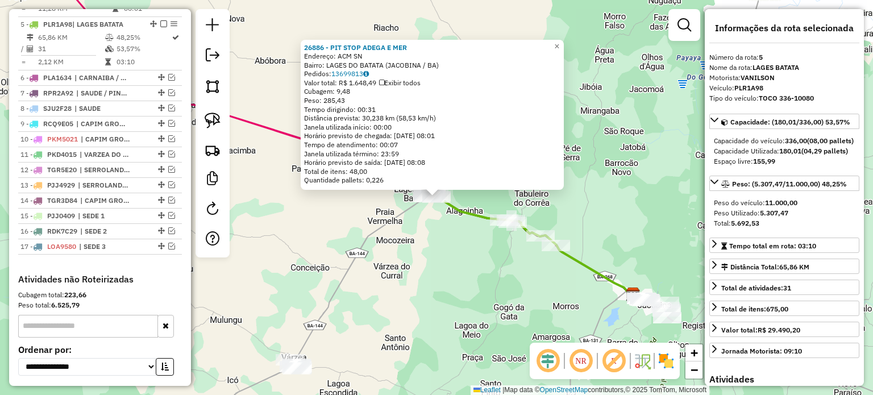
scroll to position [549, 0]
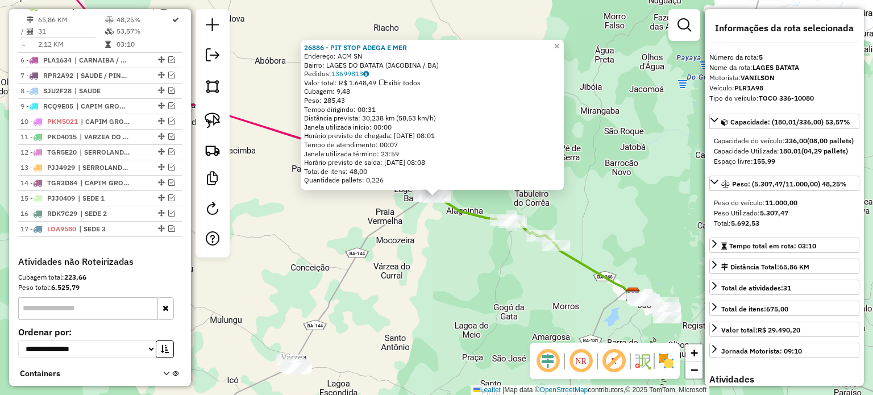
drag, startPoint x: 447, startPoint y: 284, endPoint x: 452, endPoint y: 288, distance: 6.9
click at [447, 284] on div "26886 - PIT STOP ADEGA E MER Endereço: ACM SN Bairro: LAGES DO BATATA (JACOBINA…" at bounding box center [436, 197] width 873 height 395
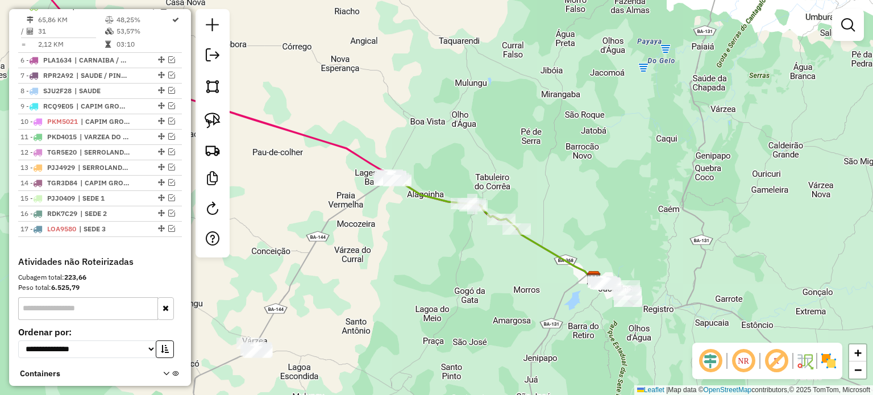
drag, startPoint x: 463, startPoint y: 293, endPoint x: 363, endPoint y: 249, distance: 109.2
click at [372, 252] on div "Janela de atendimento Grade de atendimento Capacidade Transportadoras Veículos …" at bounding box center [436, 197] width 873 height 395
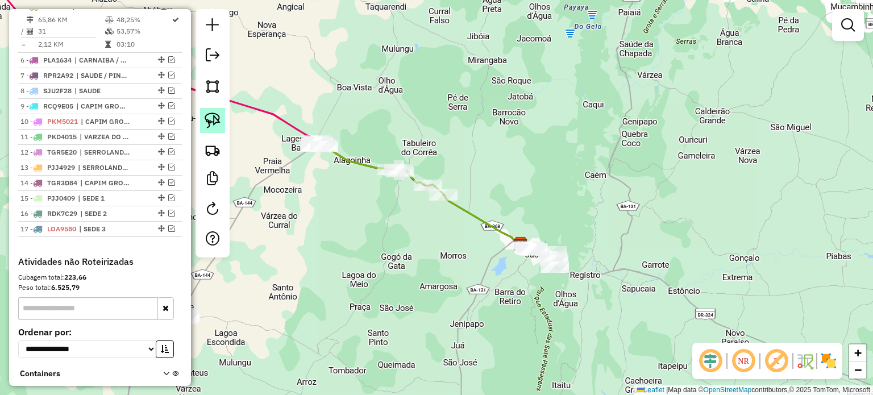
click at [214, 120] on img at bounding box center [213, 121] width 16 height 16
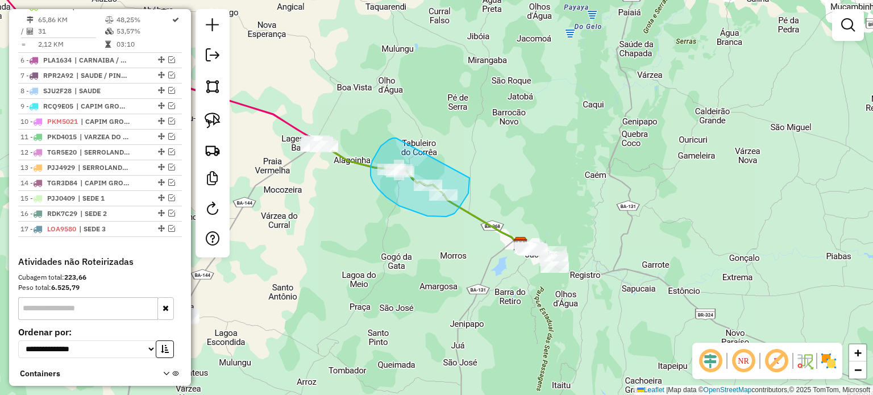
drag, startPoint x: 387, startPoint y: 141, endPoint x: 466, endPoint y: 177, distance: 86.5
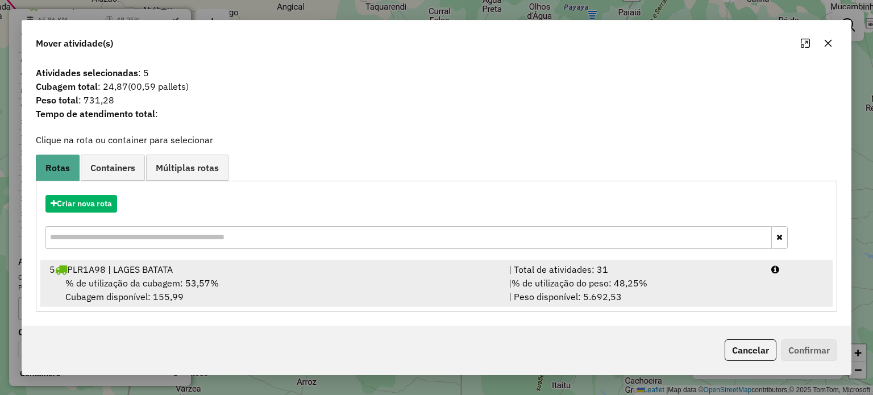
click at [150, 279] on span "% de utilização da cubagem: 53,57%" at bounding box center [141, 282] width 153 height 11
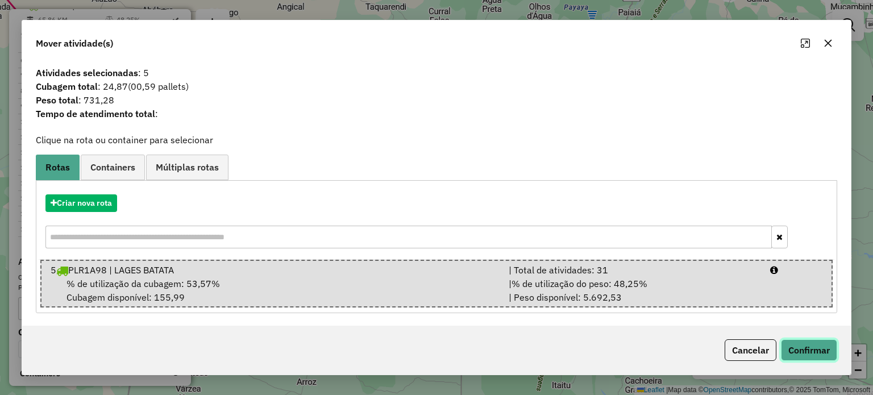
click at [807, 347] on button "Confirmar" at bounding box center [809, 350] width 56 height 22
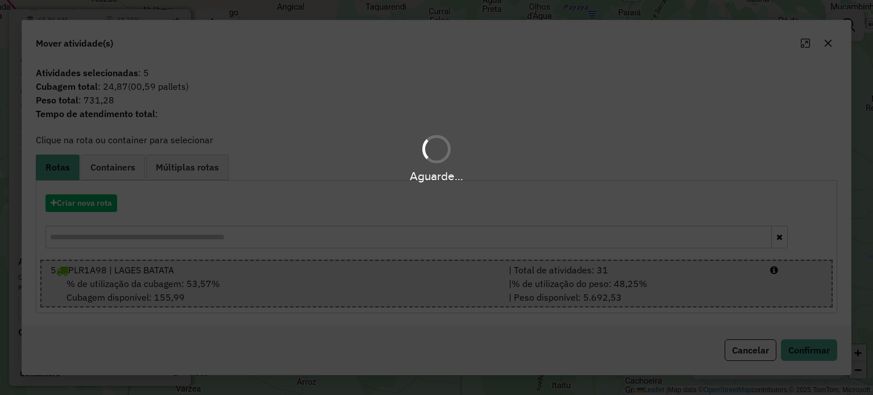
scroll to position [432, 0]
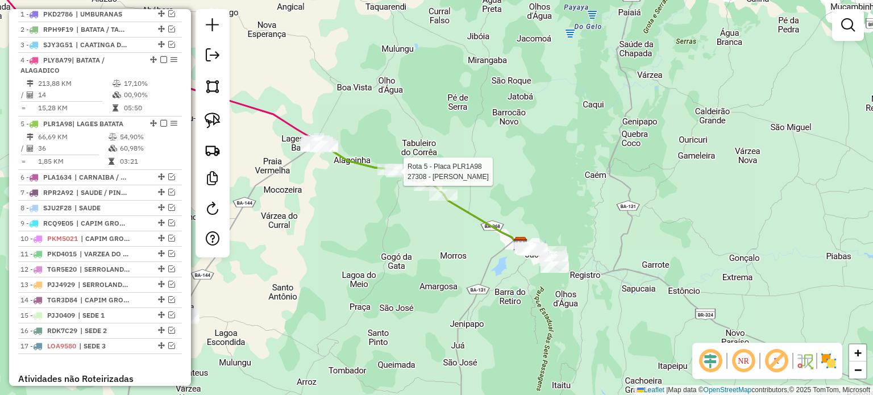
select select "**********"
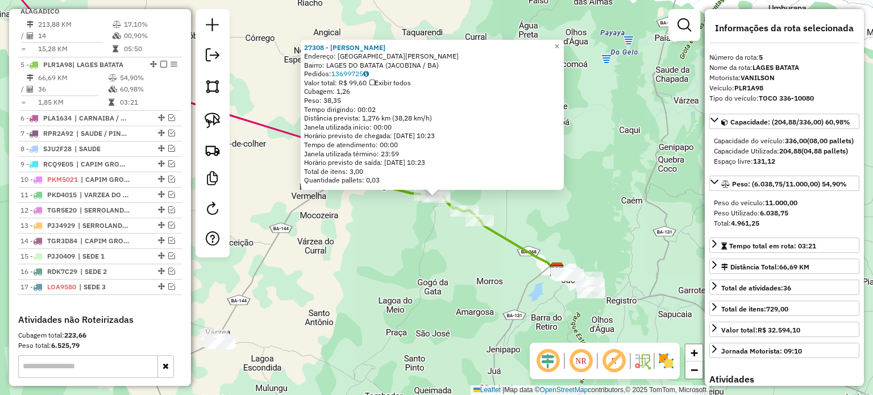
scroll to position [549, 0]
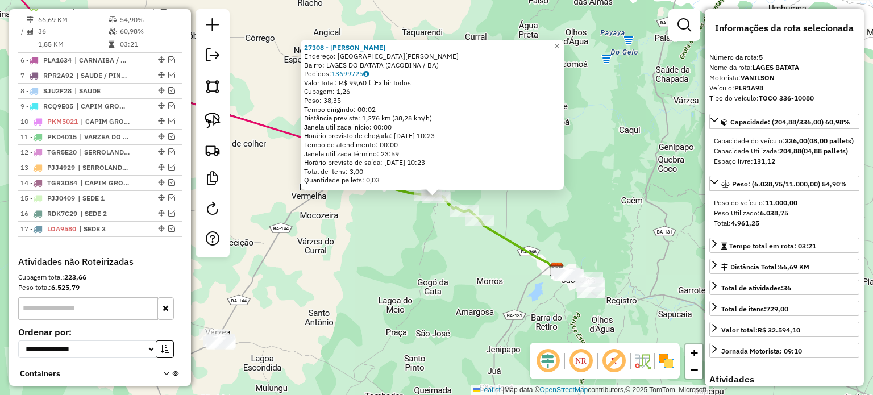
click at [400, 250] on div "27308 - [PERSON_NAME] Endereço: [GEOGRAPHIC_DATA][PERSON_NAME]: [GEOGRAPHIC_DAT…" at bounding box center [436, 197] width 873 height 395
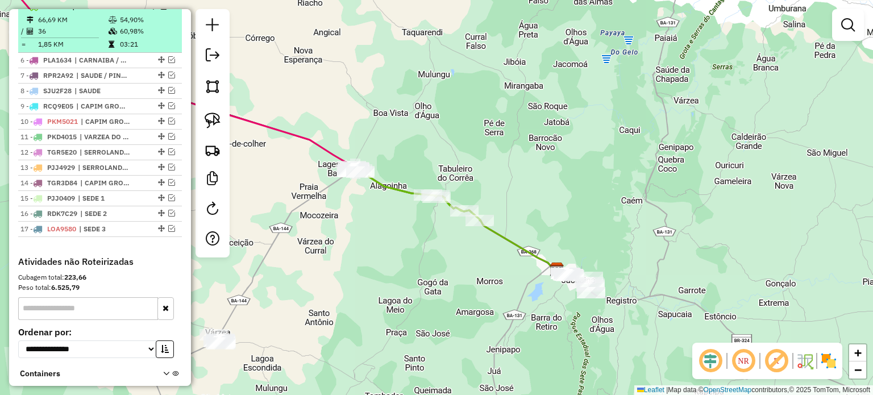
click at [160, 10] on em at bounding box center [163, 6] width 7 height 7
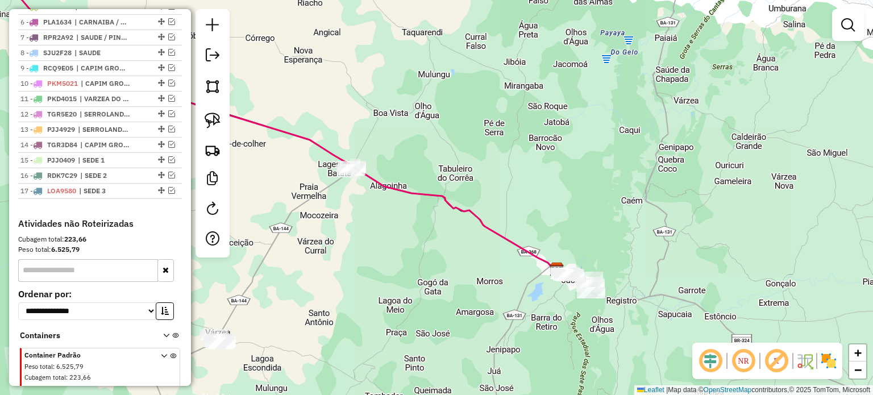
drag, startPoint x: 312, startPoint y: 198, endPoint x: 363, endPoint y: 234, distance: 62.4
click at [358, 240] on div "Janela de atendimento Grade de atendimento Capacidade Transportadoras Veículos …" at bounding box center [436, 197] width 873 height 395
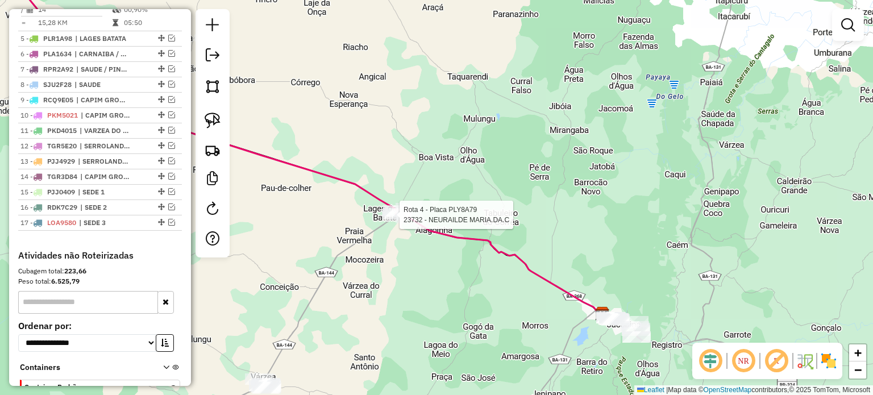
select select "**********"
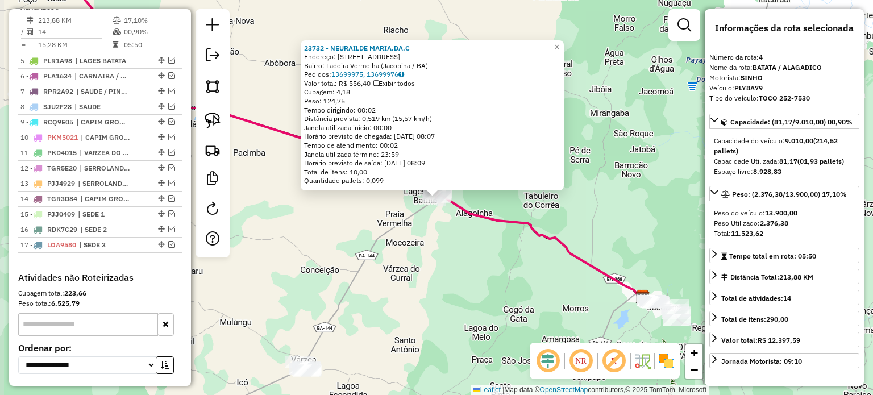
scroll to position [485, 0]
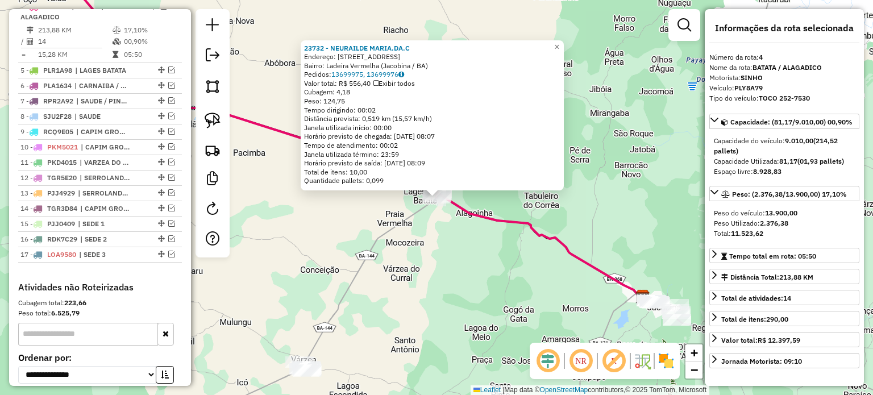
drag, startPoint x: 464, startPoint y: 304, endPoint x: 473, endPoint y: 297, distance: 11.7
click at [466, 303] on div "23732 - NEURAILDE MARIA.DA.C Endereço: [STREET_ADDRESS] Bairro: Ladeira Vermelh…" at bounding box center [436, 197] width 873 height 395
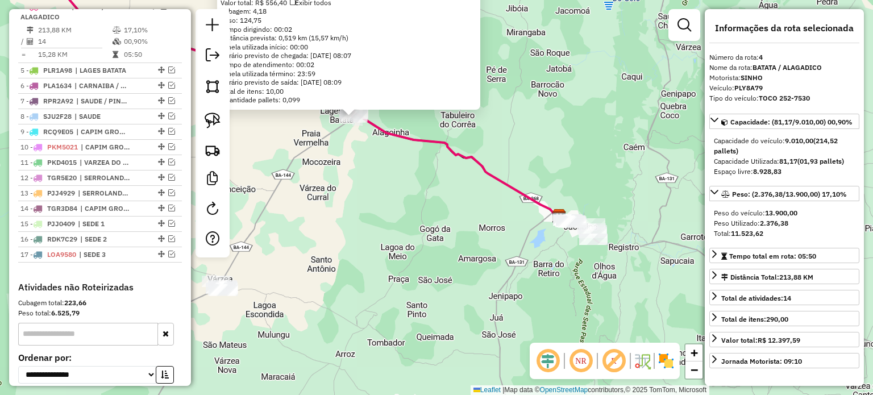
drag, startPoint x: 514, startPoint y: 309, endPoint x: 409, endPoint y: 210, distance: 144.4
click at [410, 213] on div "23732 - NEURAILDE MARIA.DA.C Endereço: [STREET_ADDRESS] Bairro: Ladeira Vermelh…" at bounding box center [436, 197] width 873 height 395
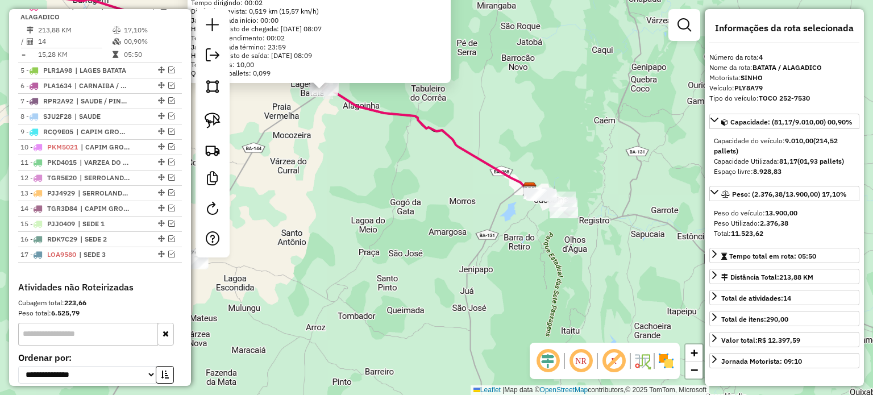
click at [413, 211] on div "23732 - NEURAILDE MARIA.DA.C Endereço: [STREET_ADDRESS] Bairro: Ladeira Vermelh…" at bounding box center [436, 197] width 873 height 395
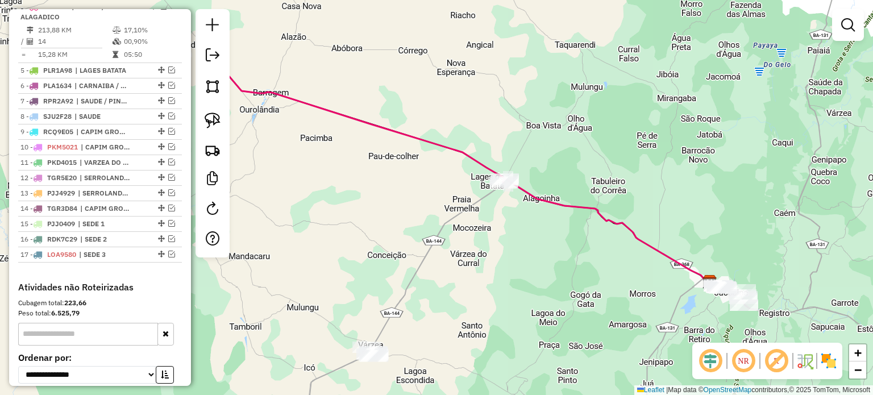
drag, startPoint x: 507, startPoint y: 252, endPoint x: 523, endPoint y: 256, distance: 16.6
click at [516, 255] on div "Janela de atendimento Grade de atendimento Capacidade Transportadoras Veículos …" at bounding box center [436, 197] width 873 height 395
drag, startPoint x: 621, startPoint y: 272, endPoint x: 441, endPoint y: 165, distance: 209.5
click at [441, 165] on div "Janela de atendimento Grade de atendimento Capacidade Transportadoras Veículos …" at bounding box center [436, 197] width 873 height 395
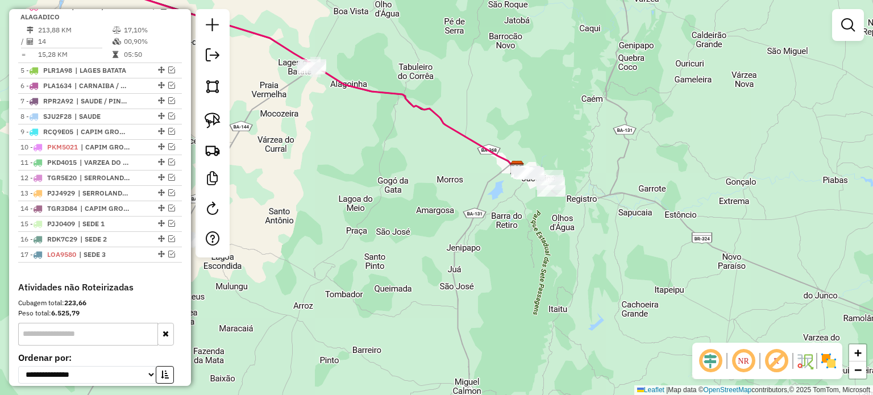
drag, startPoint x: 521, startPoint y: 136, endPoint x: 496, endPoint y: 140, distance: 26.0
click at [509, 137] on div "Janela de atendimento Grade de atendimento Capacidade Transportadoras Veículos …" at bounding box center [436, 197] width 873 height 395
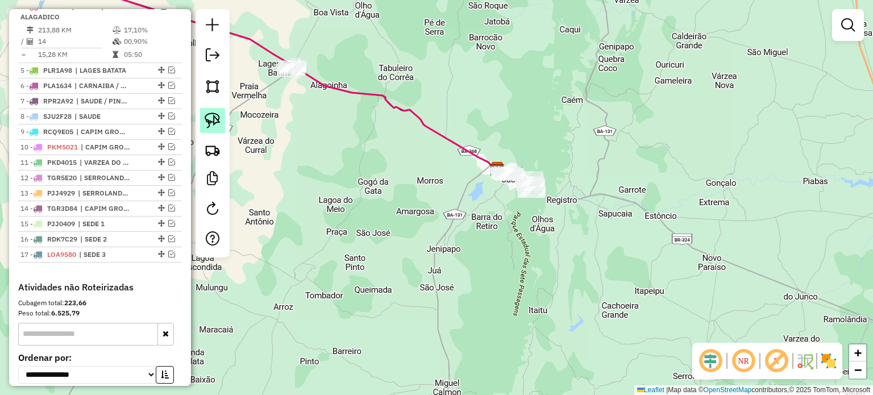
drag, startPoint x: 219, startPoint y: 115, endPoint x: 435, endPoint y: 128, distance: 216.4
click at [220, 115] on img at bounding box center [213, 121] width 16 height 16
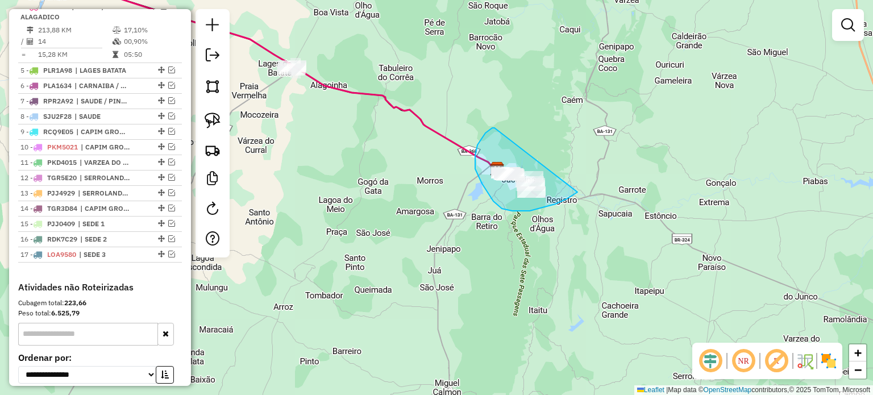
drag, startPoint x: 478, startPoint y: 145, endPoint x: 585, endPoint y: 160, distance: 108.5
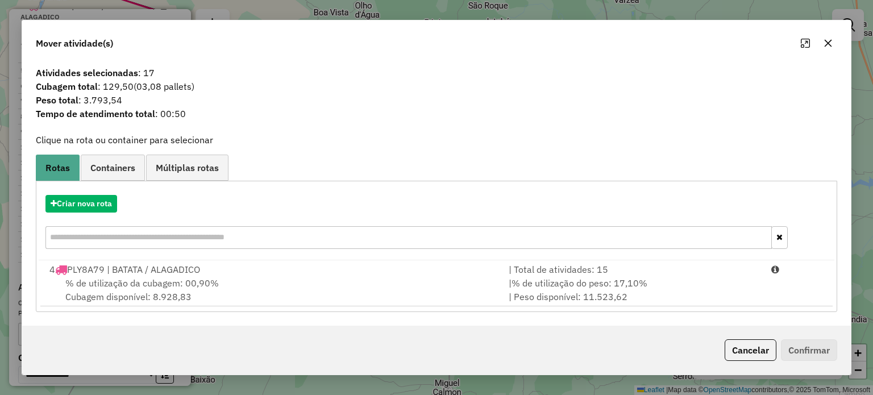
click at [827, 43] on icon "button" at bounding box center [827, 43] width 7 height 7
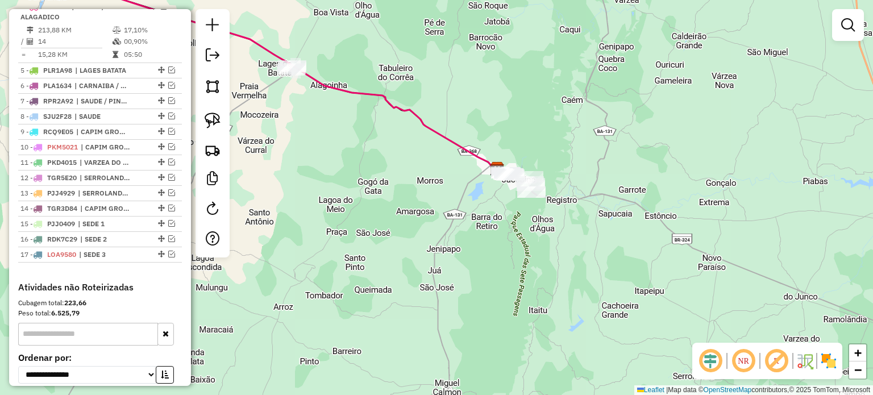
drag, startPoint x: 371, startPoint y: 156, endPoint x: 437, endPoint y: 171, distance: 67.7
click at [437, 171] on div "Janela de atendimento Grade de atendimento Capacidade Transportadoras Veículos …" at bounding box center [436, 197] width 873 height 395
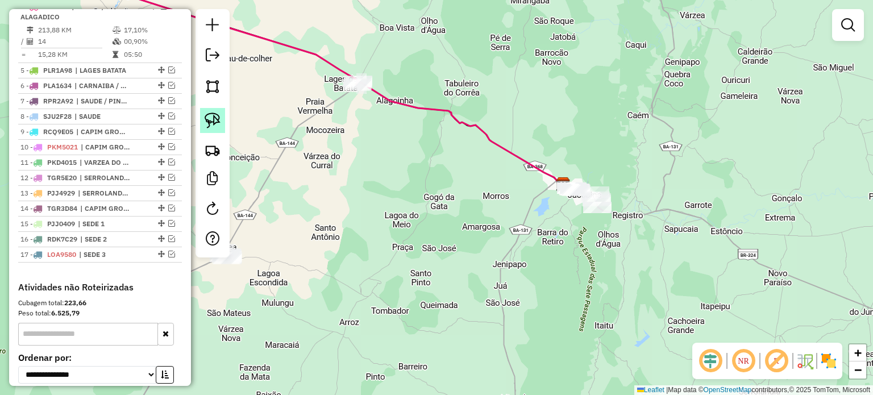
click at [207, 115] on img at bounding box center [213, 121] width 16 height 16
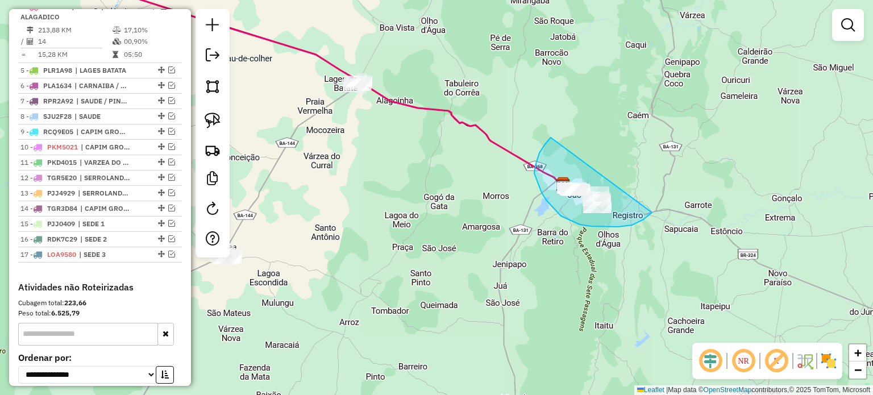
drag, startPoint x: 535, startPoint y: 165, endPoint x: 631, endPoint y: 163, distance: 95.5
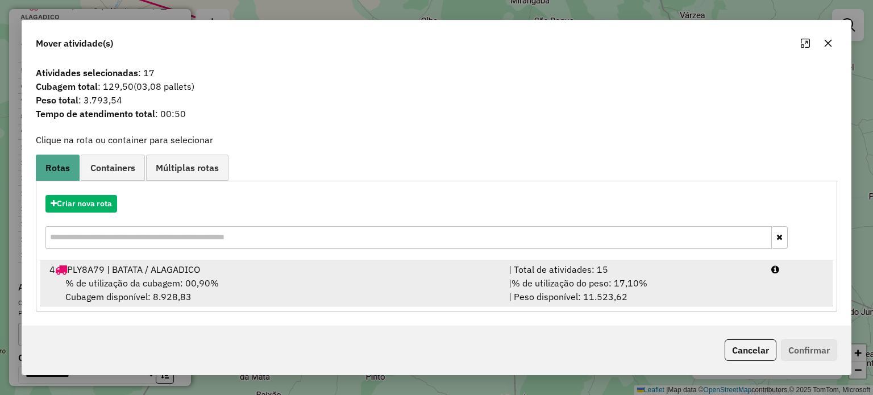
click at [140, 283] on span "% de utilização da cubagem: 00,90%" at bounding box center [141, 282] width 153 height 11
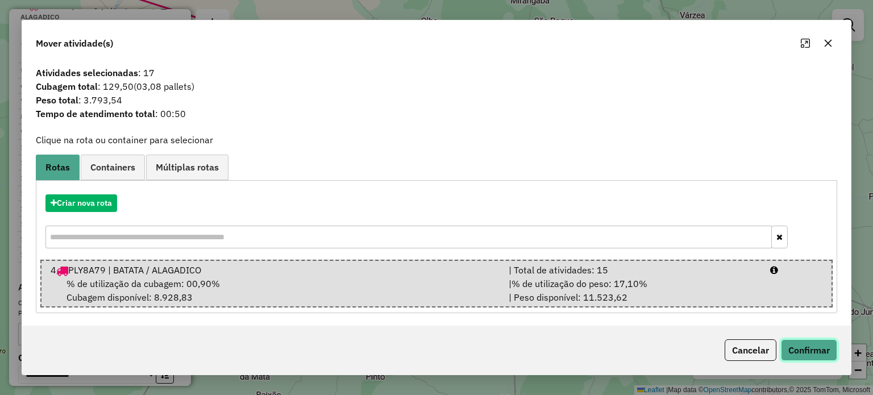
click at [806, 351] on button "Confirmar" at bounding box center [809, 350] width 56 height 22
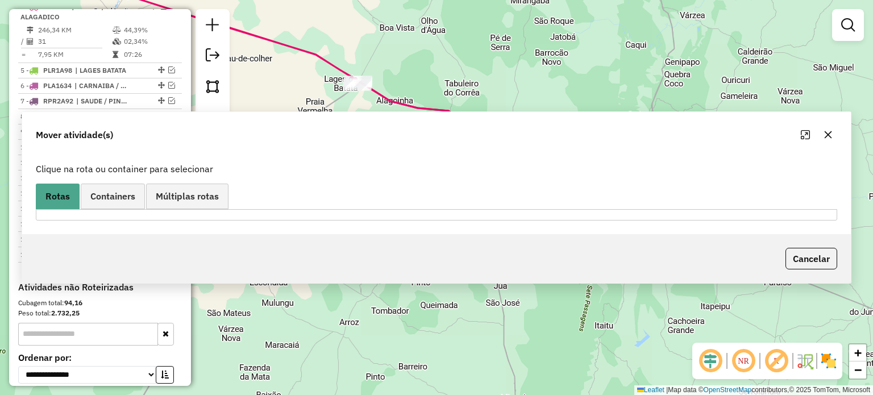
scroll to position [422, 0]
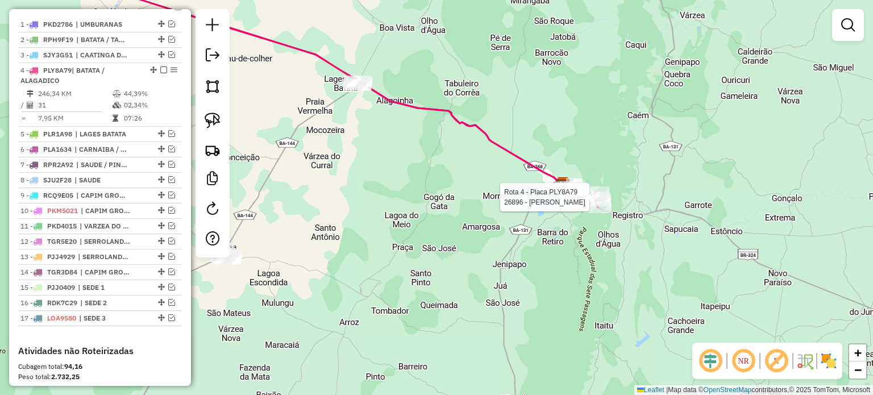
select select "**********"
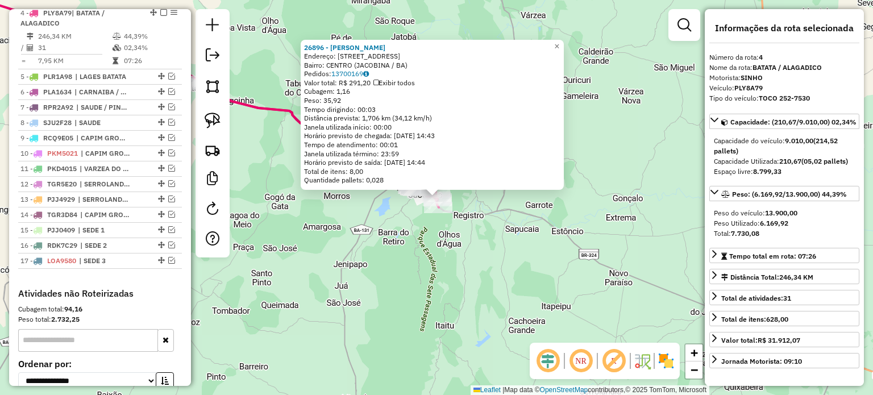
scroll to position [485, 0]
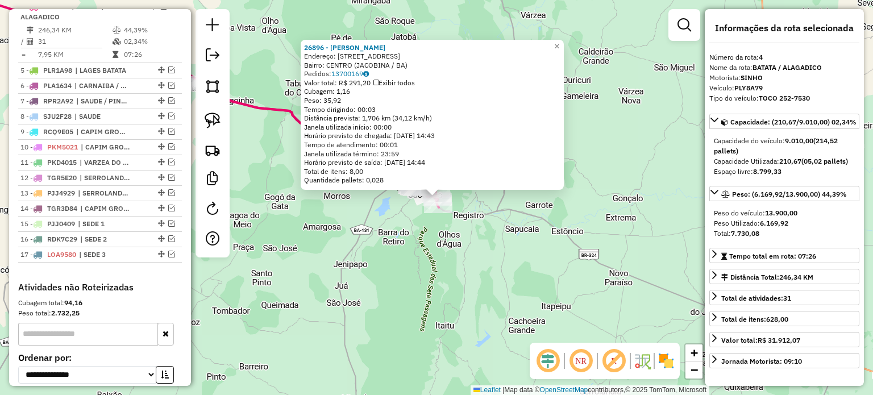
click at [401, 256] on div "26896 - [PERSON_NAME]: [STREET_ADDRESS]) [GEOGRAPHIC_DATA]: 13700169 Valor tota…" at bounding box center [436, 197] width 873 height 395
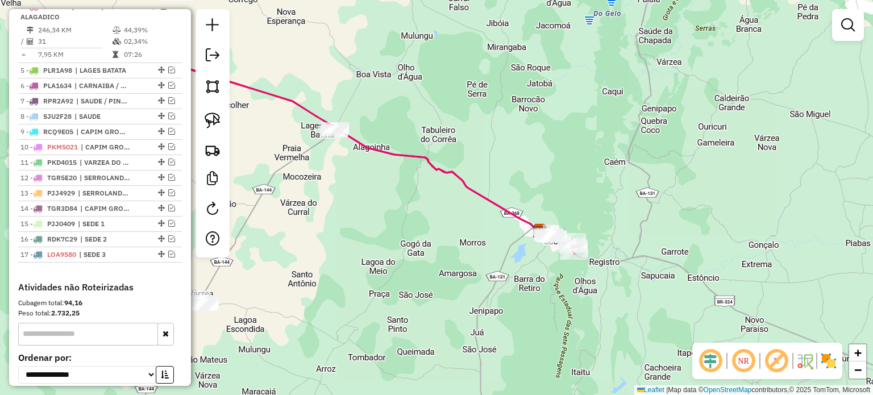
drag, startPoint x: 369, startPoint y: 214, endPoint x: 517, endPoint y: 261, distance: 155.3
click at [517, 261] on div "Janela de atendimento Grade de atendimento Capacidade Transportadoras Veículos …" at bounding box center [436, 197] width 873 height 395
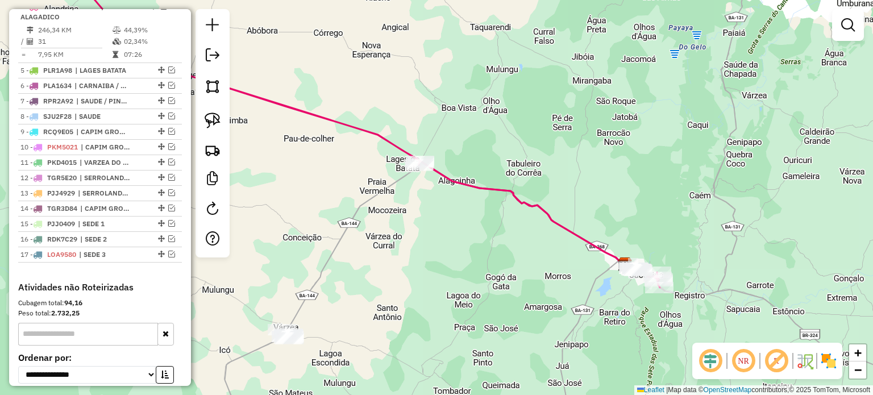
drag, startPoint x: 386, startPoint y: 213, endPoint x: 500, endPoint y: 261, distance: 123.8
click at [500, 261] on div "Janela de atendimento Grade de atendimento Capacidade Transportadoras Veículos …" at bounding box center [436, 197] width 873 height 395
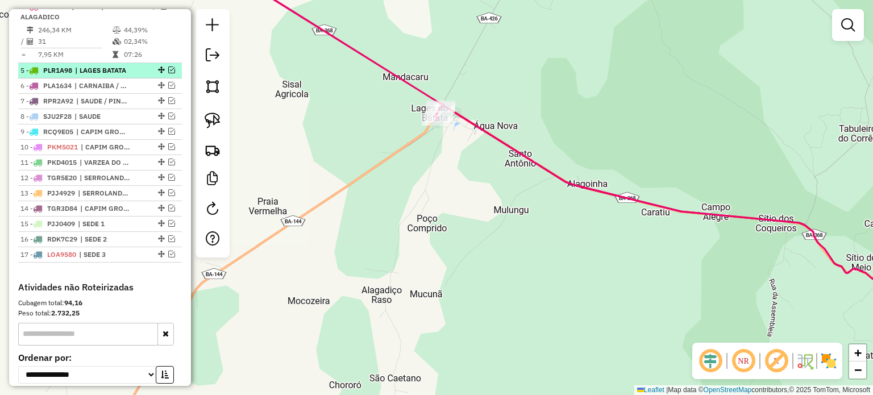
click at [168, 73] on em at bounding box center [171, 70] width 7 height 7
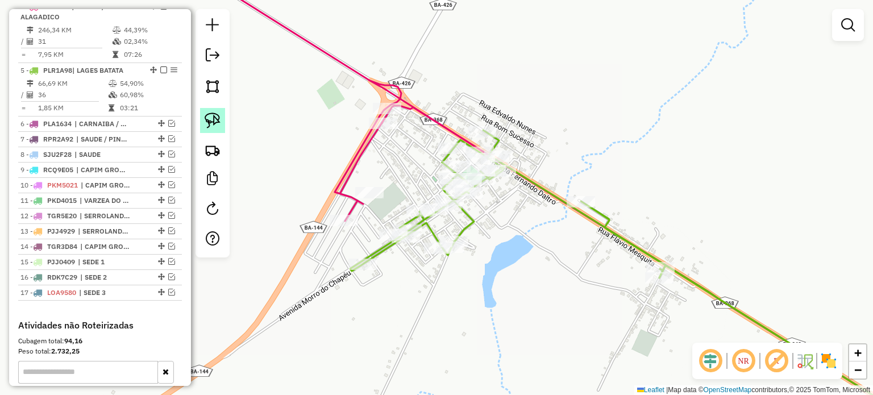
click at [216, 115] on img at bounding box center [213, 121] width 16 height 16
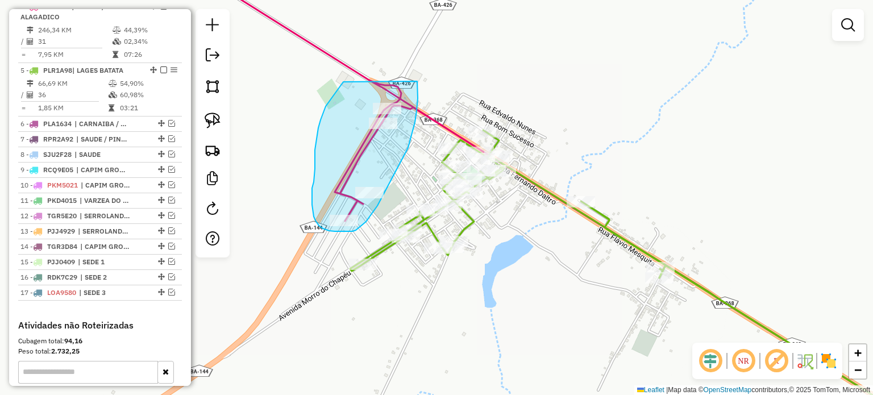
drag, startPoint x: 343, startPoint y: 82, endPoint x: 417, endPoint y: 81, distance: 73.9
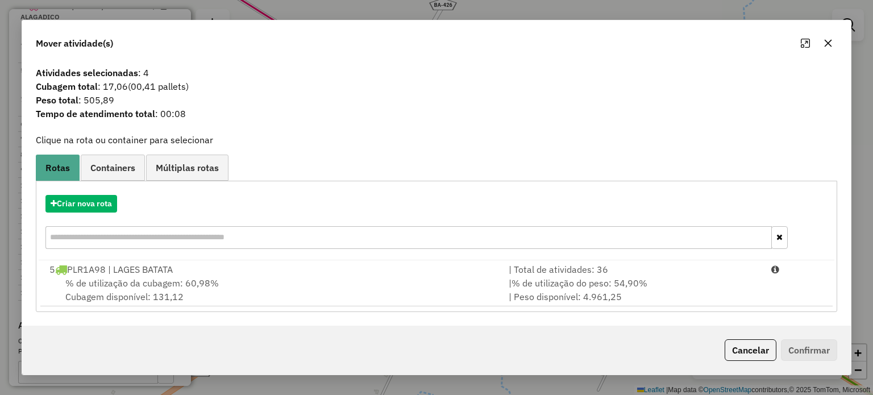
click at [133, 284] on span "% de utilização da cubagem: 60,98%" at bounding box center [141, 282] width 153 height 11
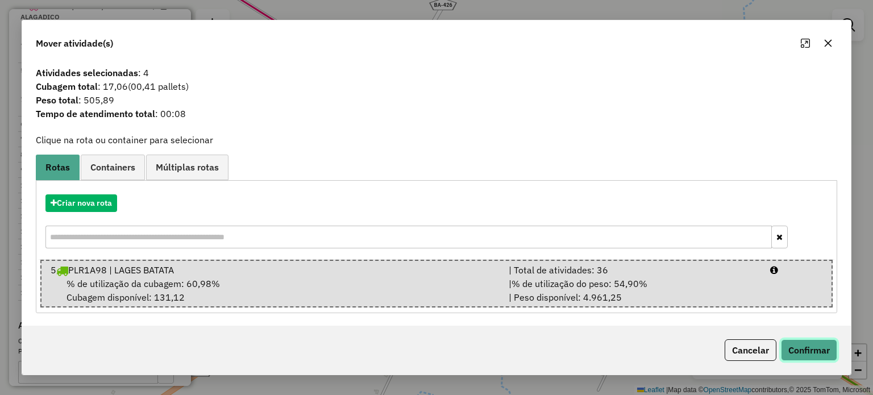
click at [798, 350] on button "Confirmar" at bounding box center [809, 350] width 56 height 22
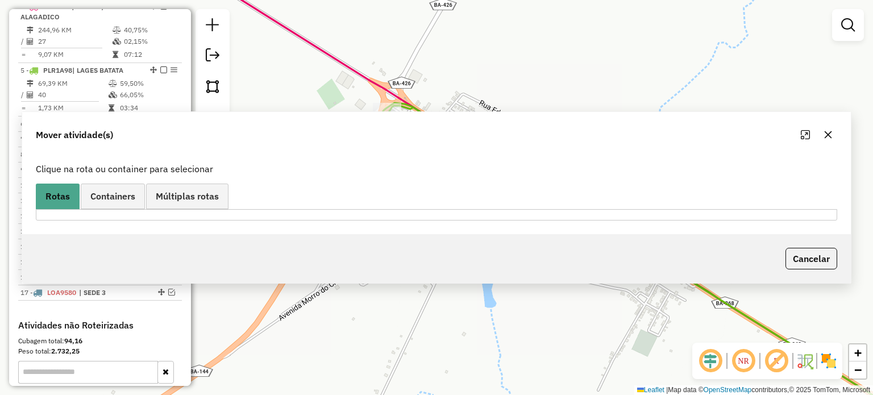
scroll to position [368, 0]
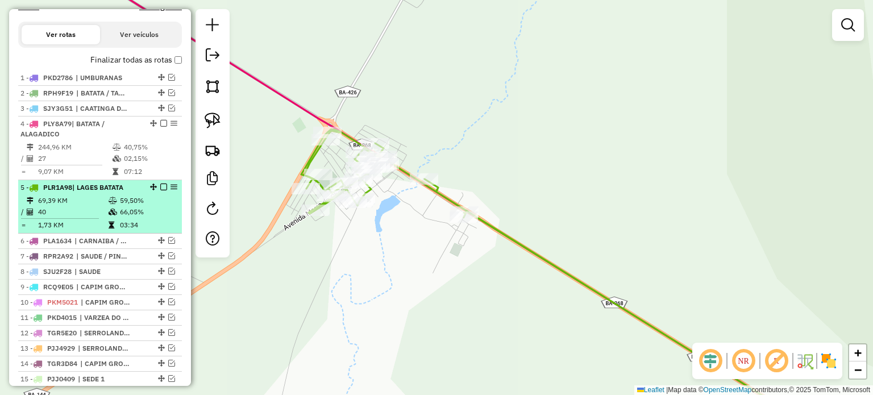
click at [160, 190] on em at bounding box center [163, 187] width 7 height 7
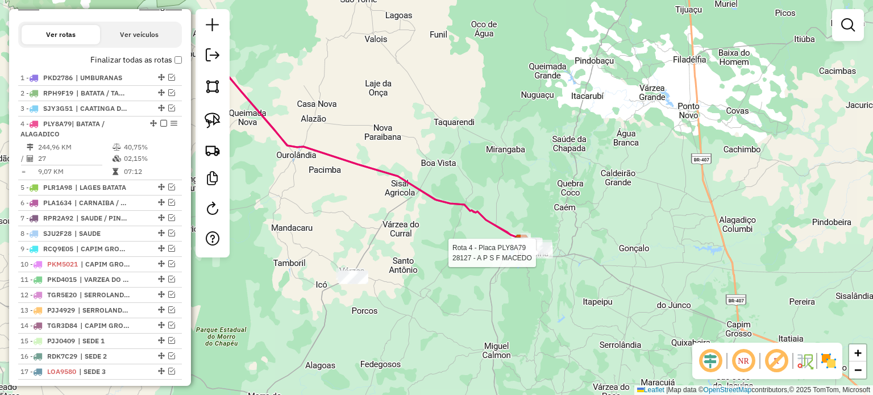
select select "**********"
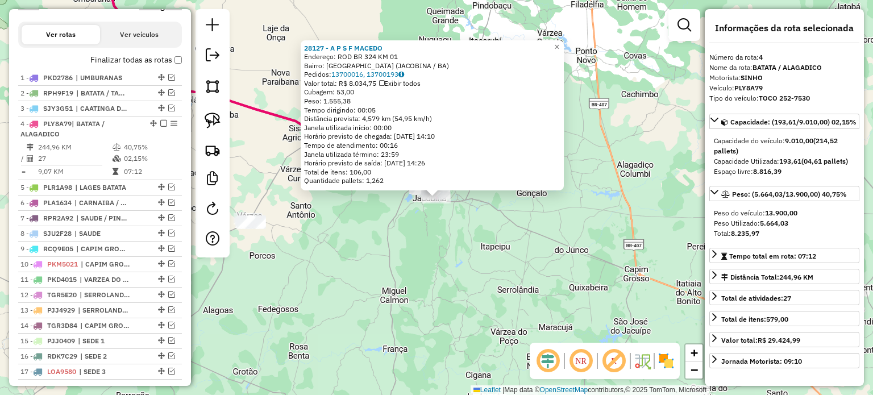
scroll to position [485, 0]
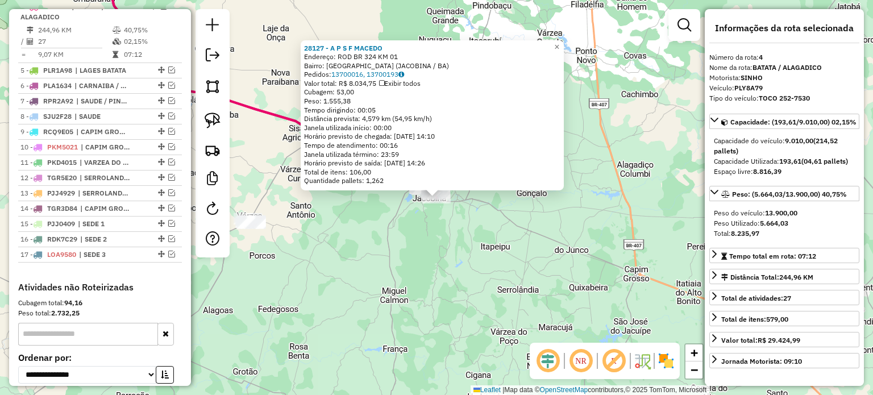
click at [462, 235] on div "28127 - A P S F MACEDO Endereço: ROD BR 324 KM 01 Bairro: [GEOGRAPHIC_DATA] (JA…" at bounding box center [436, 197] width 873 height 395
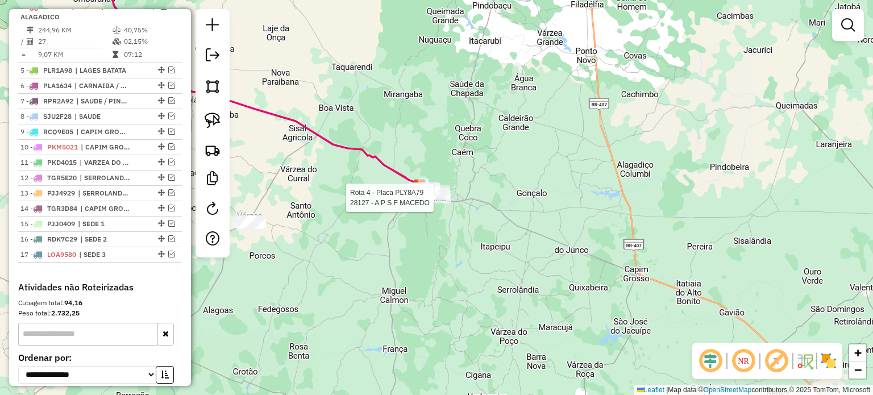
select select "**********"
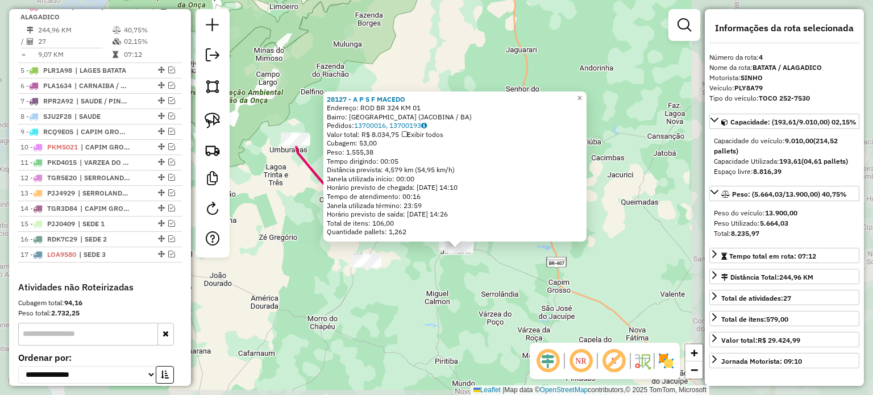
click at [465, 287] on div "28127 - A P S F MACEDO Endereço: ROD BR 324 KM 01 Bairro: [GEOGRAPHIC_DATA] (JA…" at bounding box center [436, 197] width 873 height 395
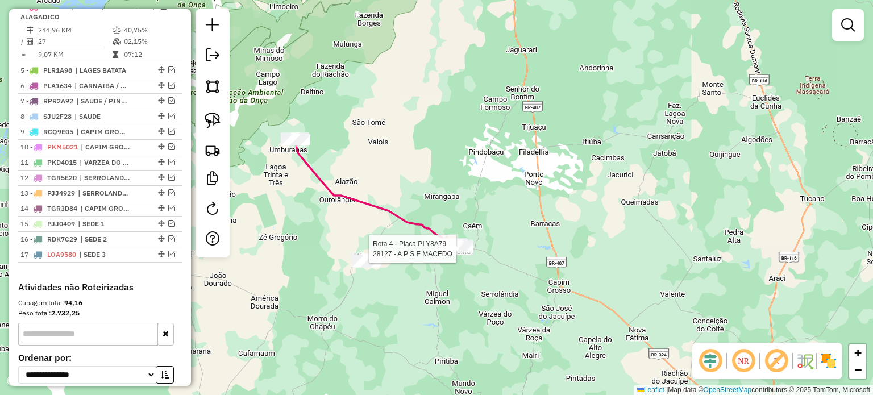
select select "**********"
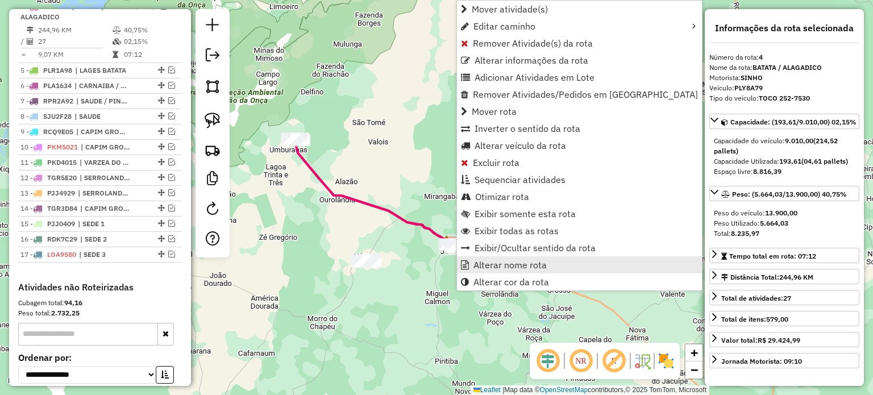
click at [492, 265] on span "Alterar nome rota" at bounding box center [510, 264] width 73 height 9
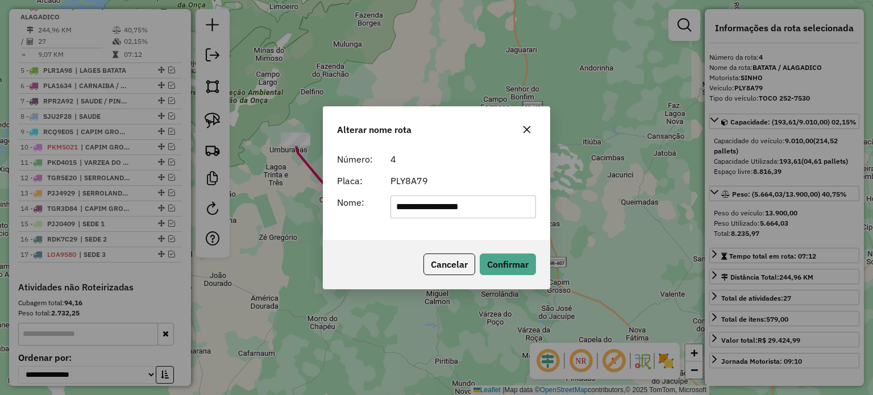
click at [495, 206] on input "**********" at bounding box center [464, 207] width 146 height 23
type input "**********"
click at [500, 259] on button "Confirmar" at bounding box center [508, 265] width 56 height 22
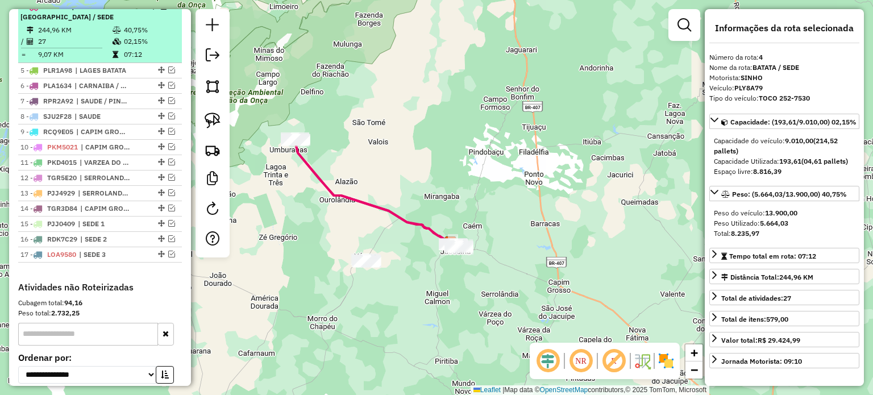
click at [160, 10] on em at bounding box center [163, 6] width 7 height 7
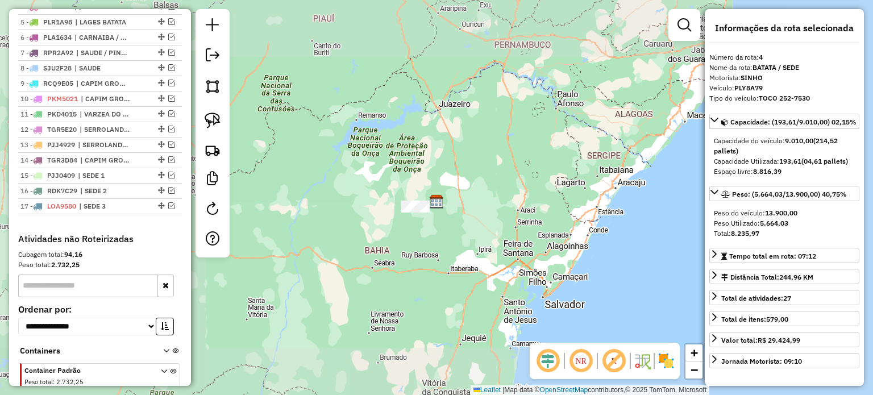
drag, startPoint x: 495, startPoint y: 243, endPoint x: 455, endPoint y: 168, distance: 84.7
click at [455, 169] on div "Janela de atendimento Grade de atendimento Capacidade Transportadoras Veículos …" at bounding box center [436, 197] width 873 height 395
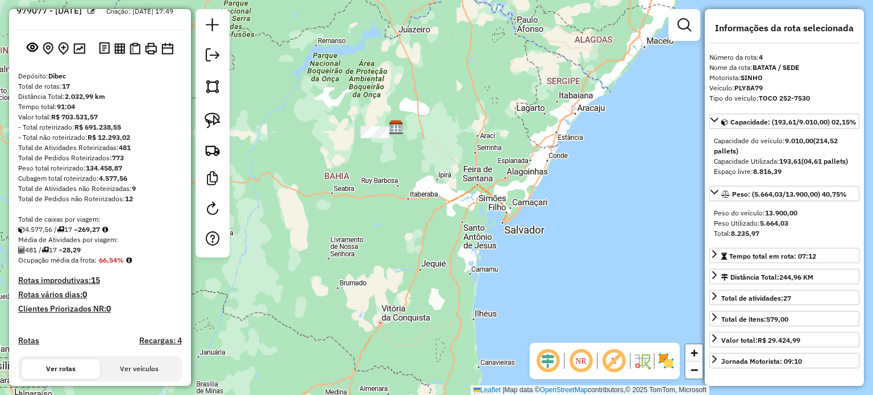
scroll to position [31, 0]
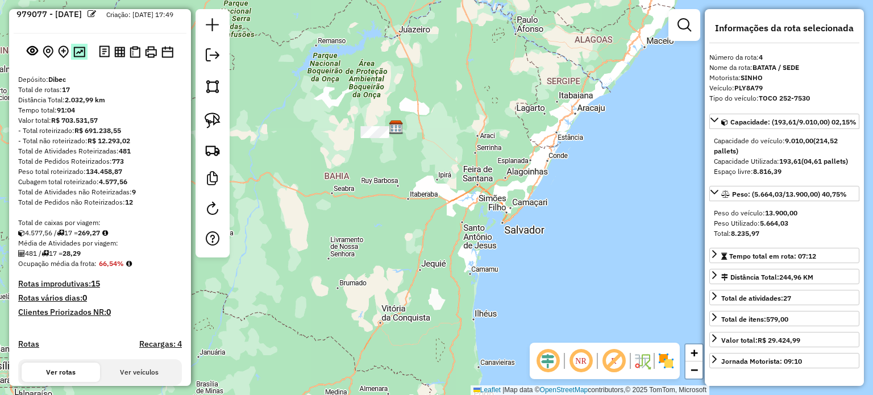
click at [82, 57] on img at bounding box center [79, 52] width 12 height 11
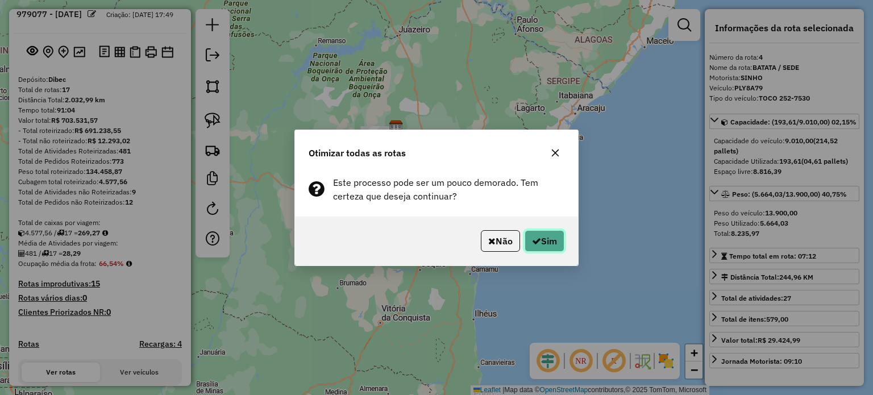
click at [532, 232] on button "Sim" at bounding box center [545, 241] width 40 height 22
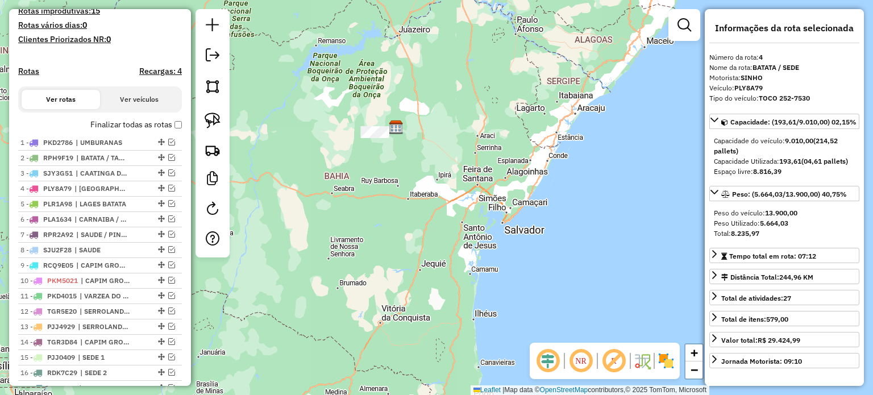
scroll to position [485, 0]
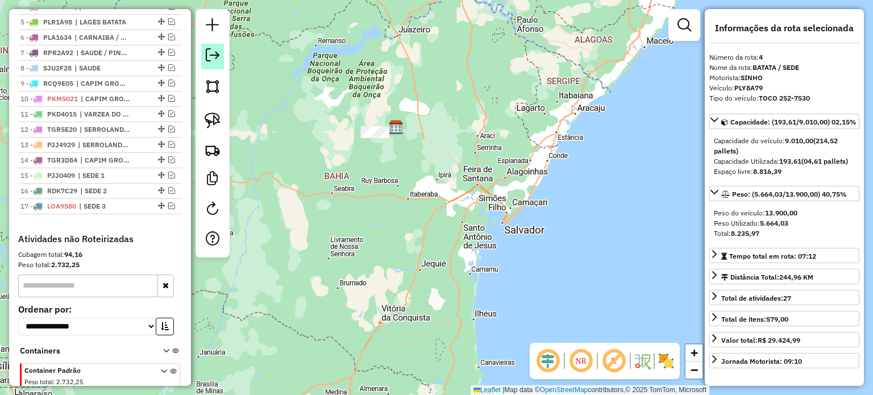
click at [213, 56] on em at bounding box center [213, 55] width 14 height 14
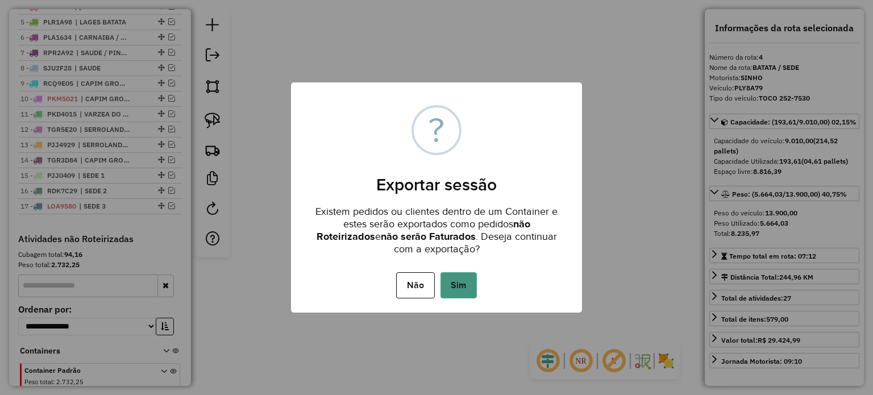
click at [467, 285] on button "Sim" at bounding box center [459, 285] width 36 height 26
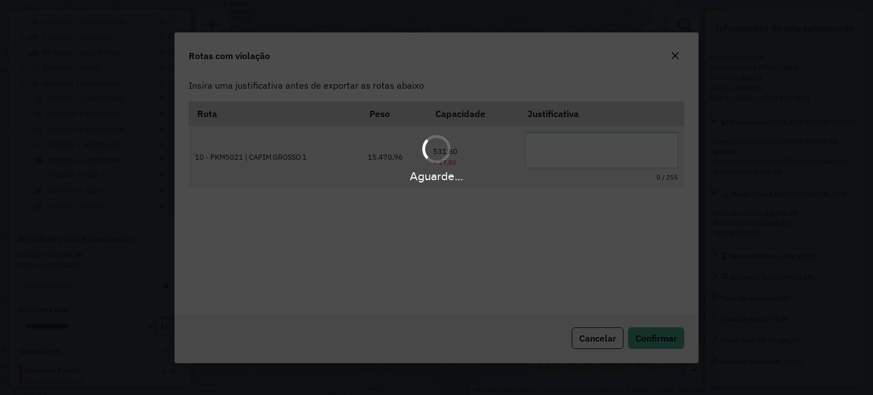
scroll to position [0, 0]
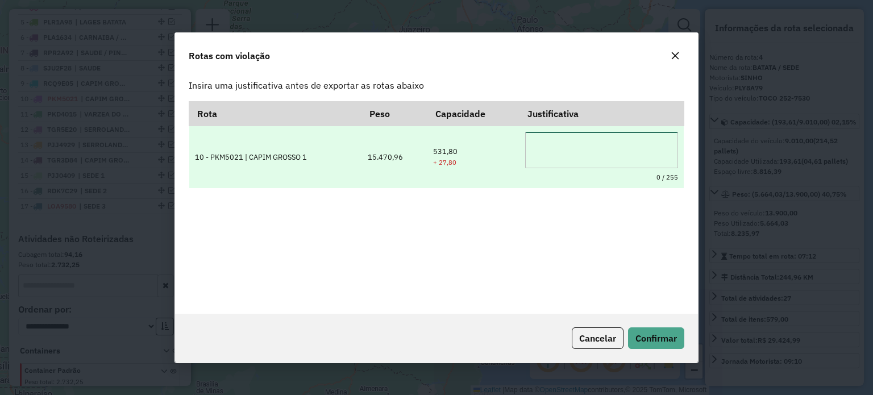
click at [565, 146] on textarea at bounding box center [601, 150] width 153 height 36
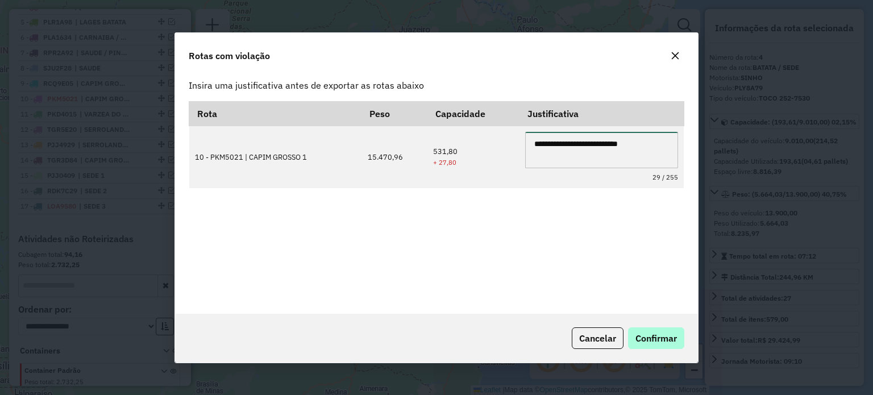
type textarea "**********"
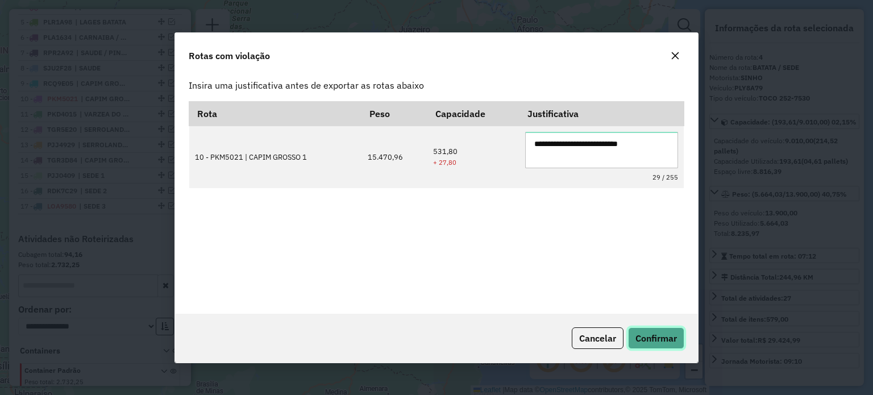
click at [650, 333] on span "Confirmar" at bounding box center [656, 338] width 41 height 11
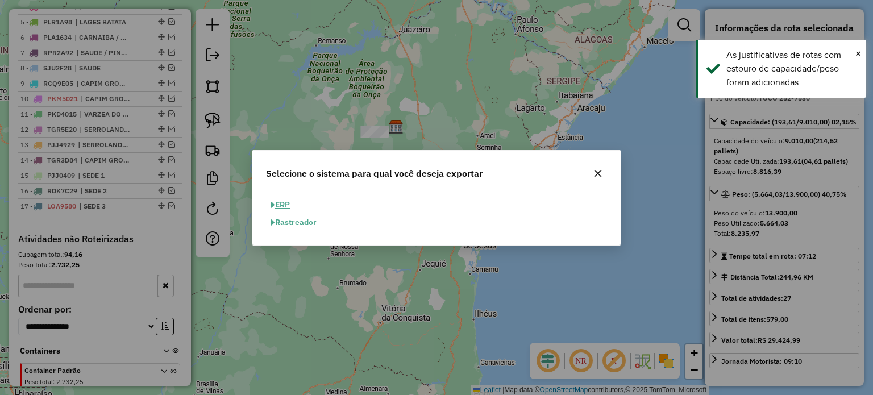
click at [281, 205] on button "ERP" at bounding box center [280, 205] width 29 height 18
select select "**"
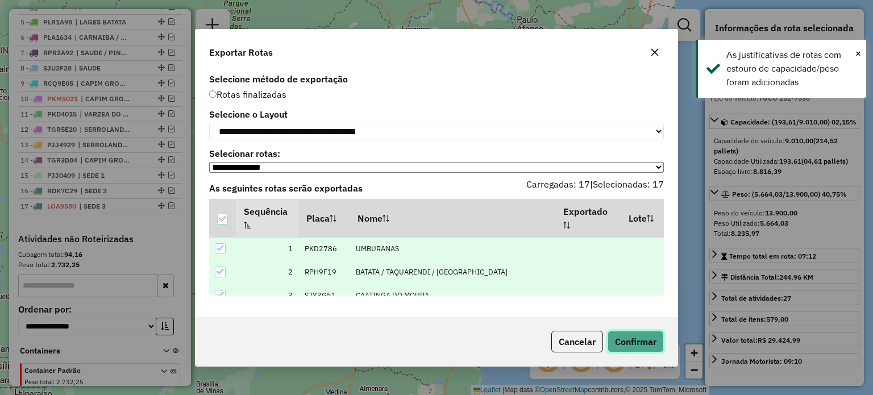
click at [634, 345] on button "Confirmar" at bounding box center [636, 342] width 56 height 22
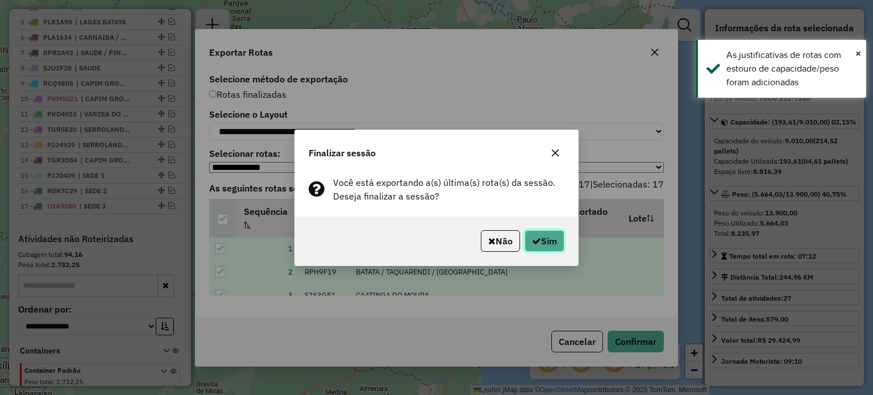
click at [538, 240] on icon "button" at bounding box center [536, 240] width 9 height 9
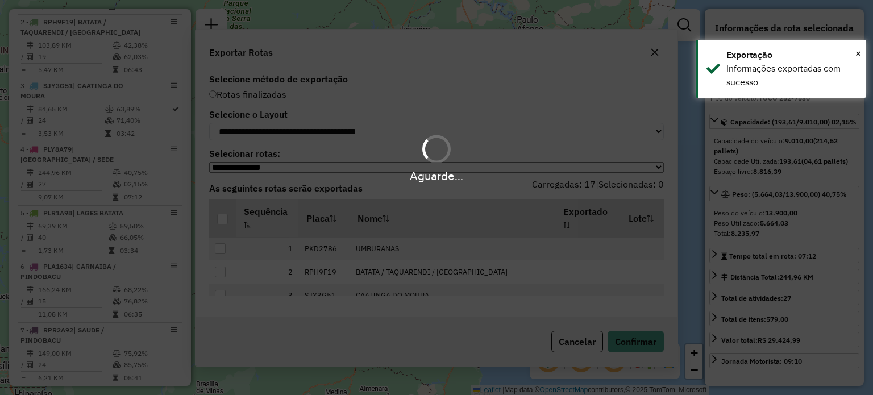
scroll to position [628, 0]
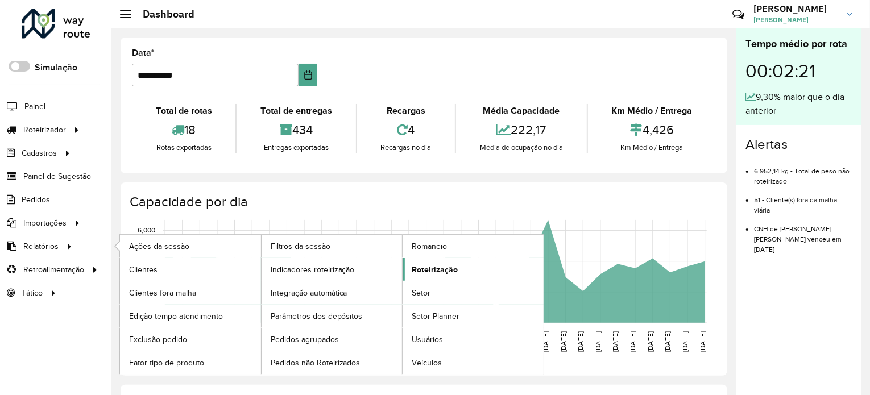
click at [435, 265] on span "Roteirização" at bounding box center [435, 270] width 46 height 12
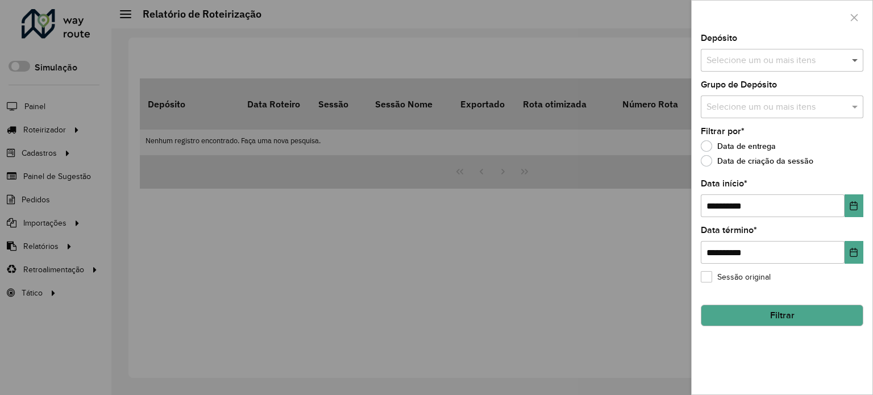
click at [850, 61] on span at bounding box center [856, 60] width 14 height 14
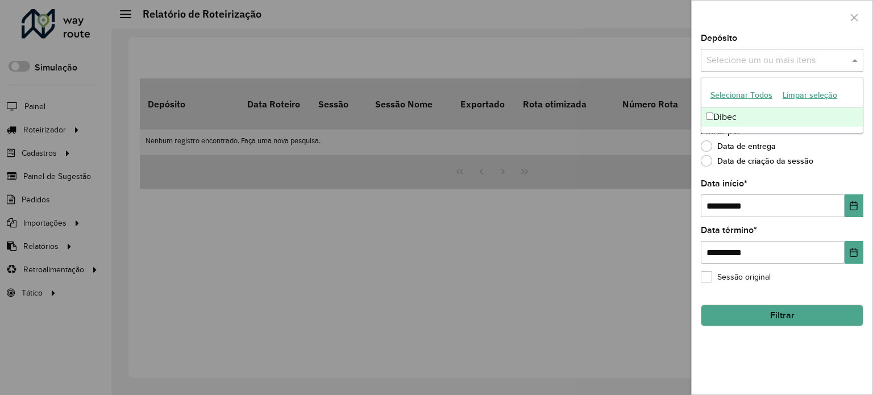
click at [724, 115] on div "Dibec" at bounding box center [781, 116] width 161 height 19
click at [855, 204] on icon "Choose Date" at bounding box center [853, 205] width 7 height 9
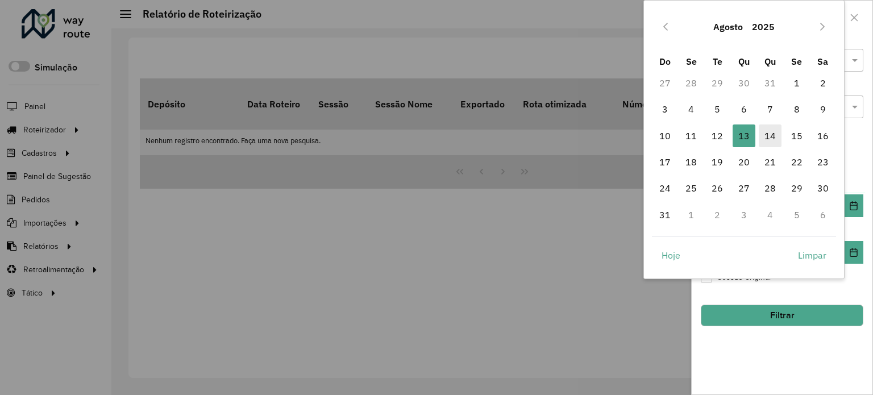
click at [770, 135] on span "14" at bounding box center [770, 135] width 23 height 23
type input "**********"
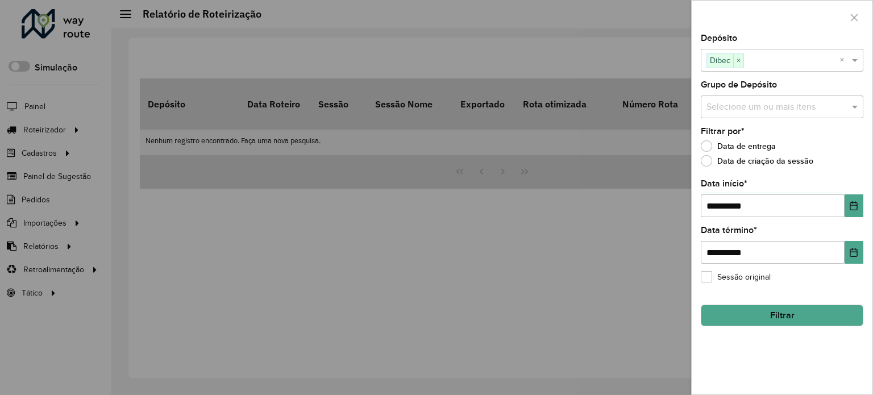
click at [777, 310] on button "Filtrar" at bounding box center [782, 316] width 163 height 22
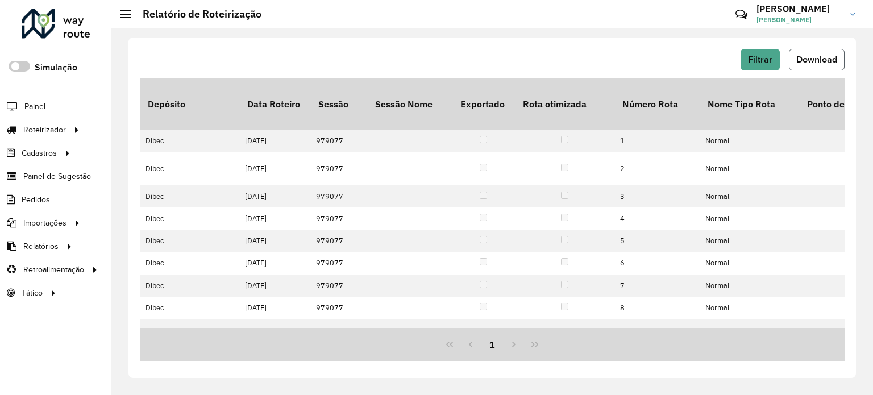
click at [808, 61] on span "Download" at bounding box center [816, 60] width 41 height 10
